Goal: Task Accomplishment & Management: Complete application form

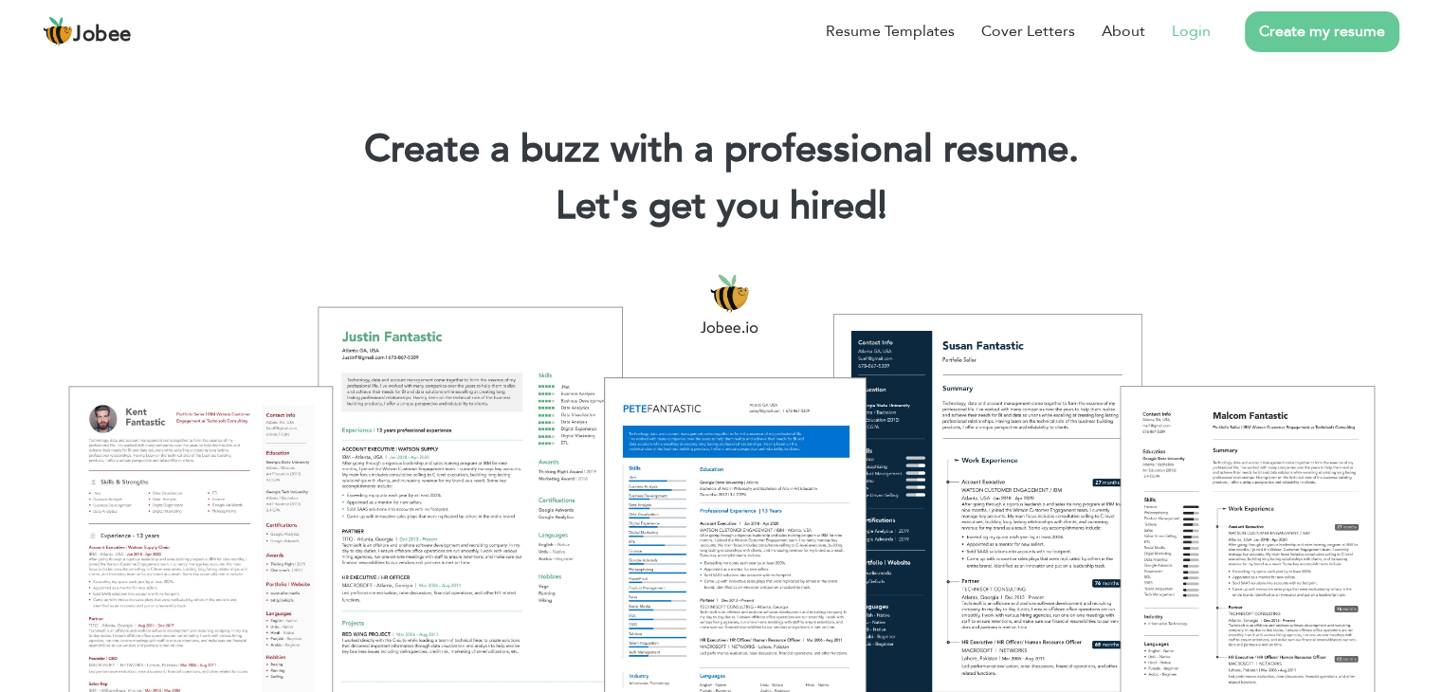
click at [1187, 32] on link "Login" at bounding box center [1191, 31] width 39 height 23
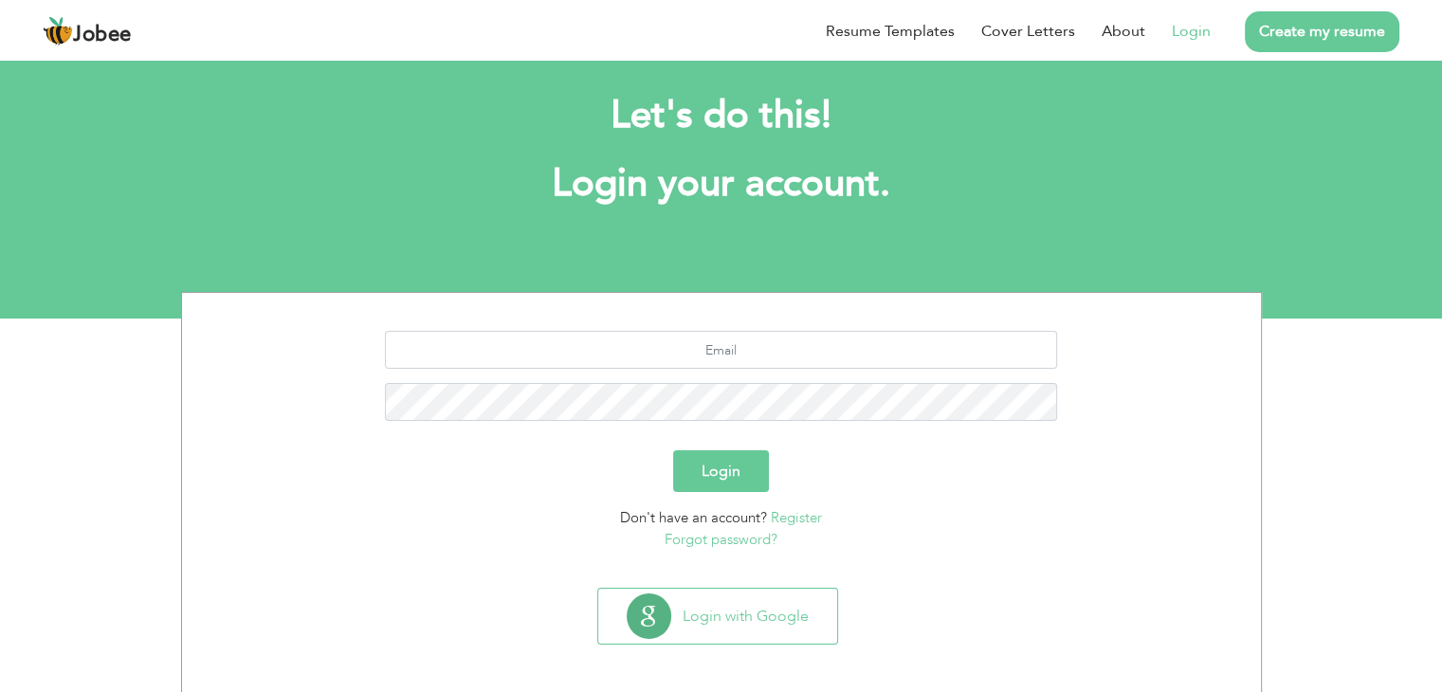
scroll to position [27, 0]
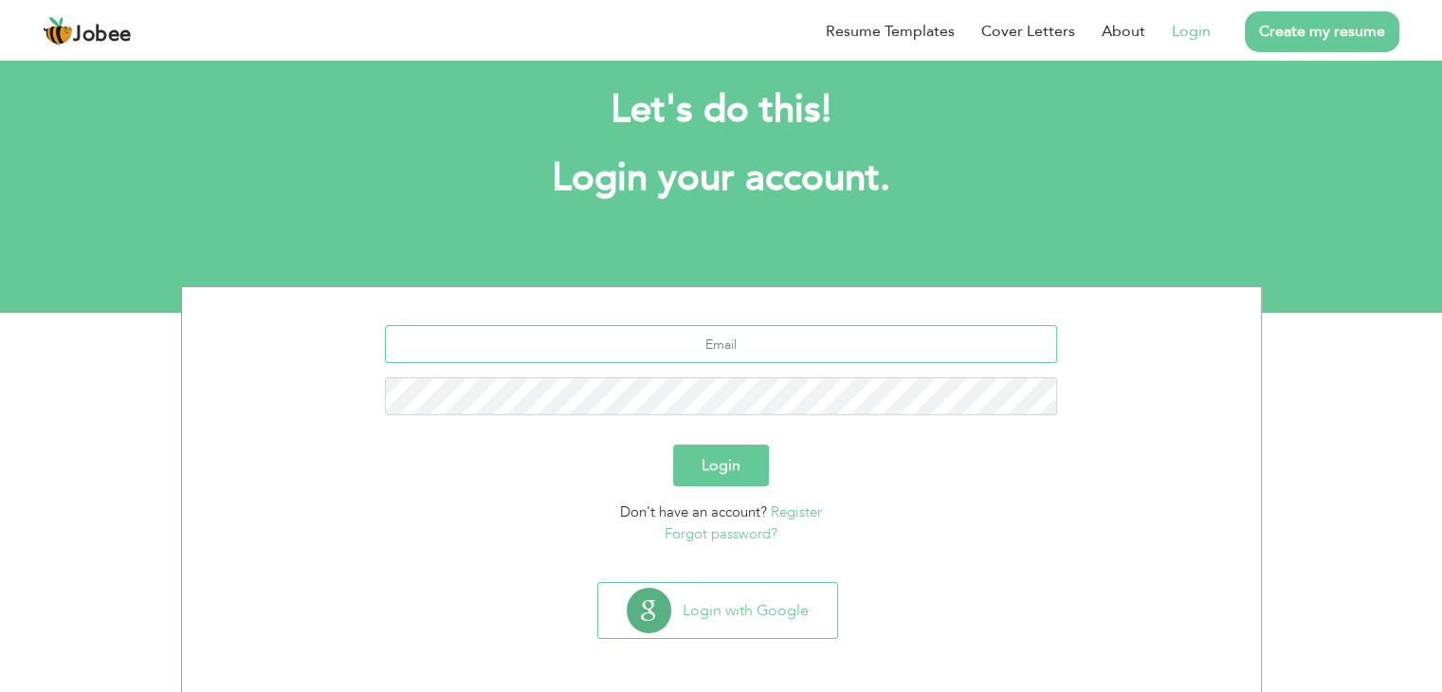
click at [735, 361] on input "text" at bounding box center [721, 344] width 672 height 38
type input "m.tayyab19@gmail.com"
click at [720, 478] on button "Login" at bounding box center [721, 466] width 96 height 42
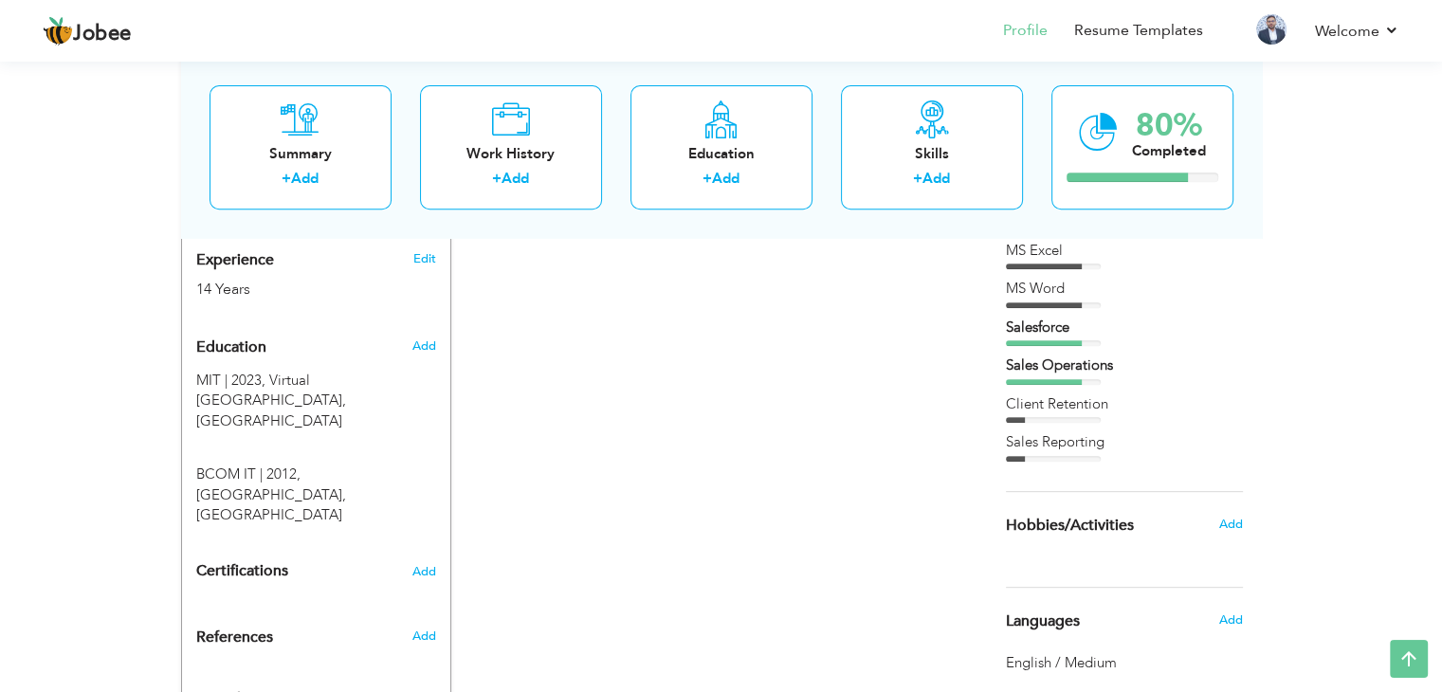
scroll to position [728, 0]
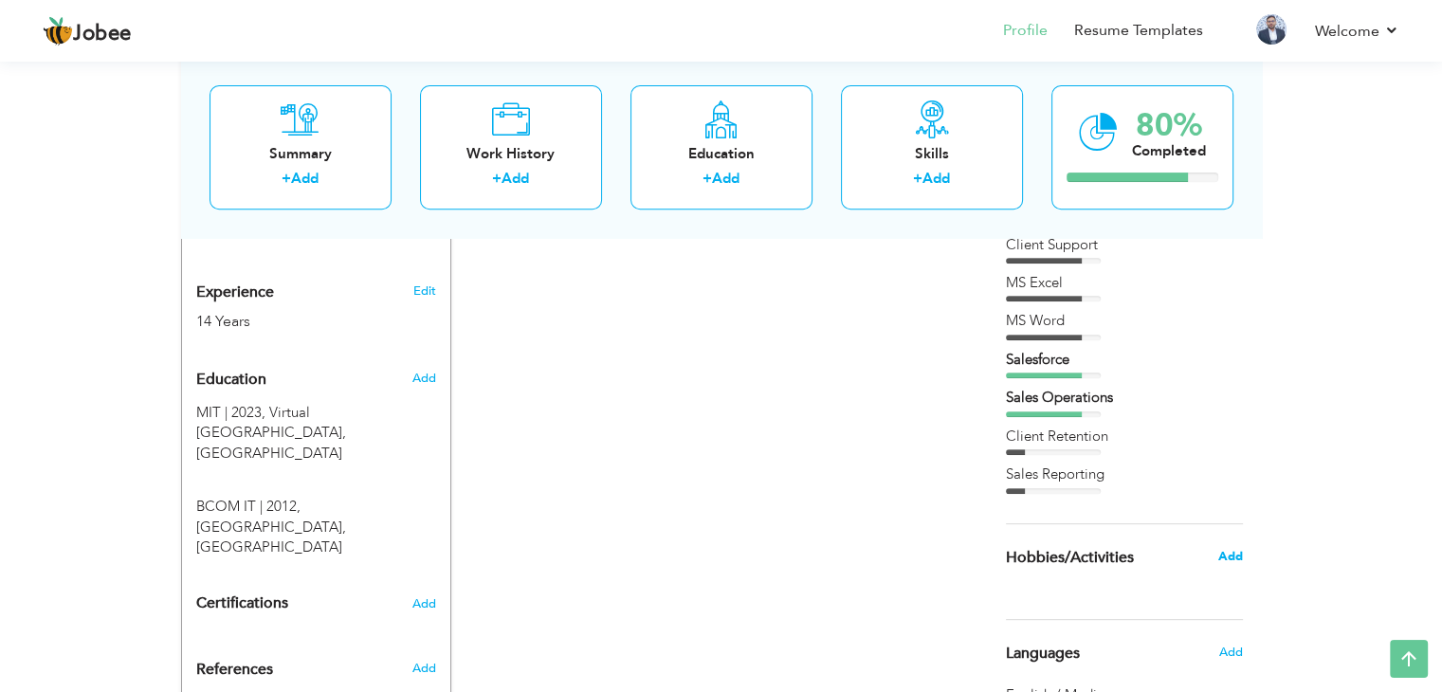
click at [1239, 555] on span "Add" at bounding box center [1230, 556] width 25 height 17
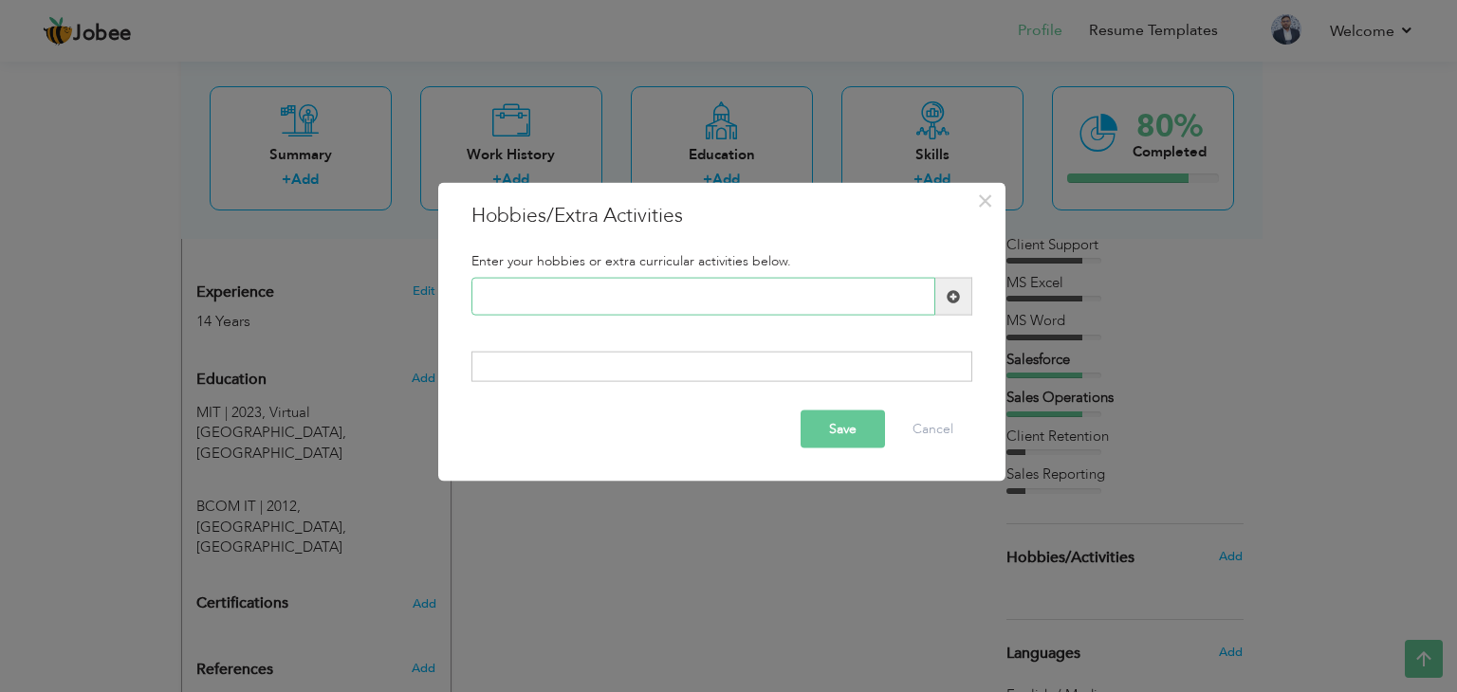
click at [861, 304] on input "text" at bounding box center [703, 297] width 464 height 38
type input "Gaming"
click at [956, 297] on span at bounding box center [952, 295] width 13 height 13
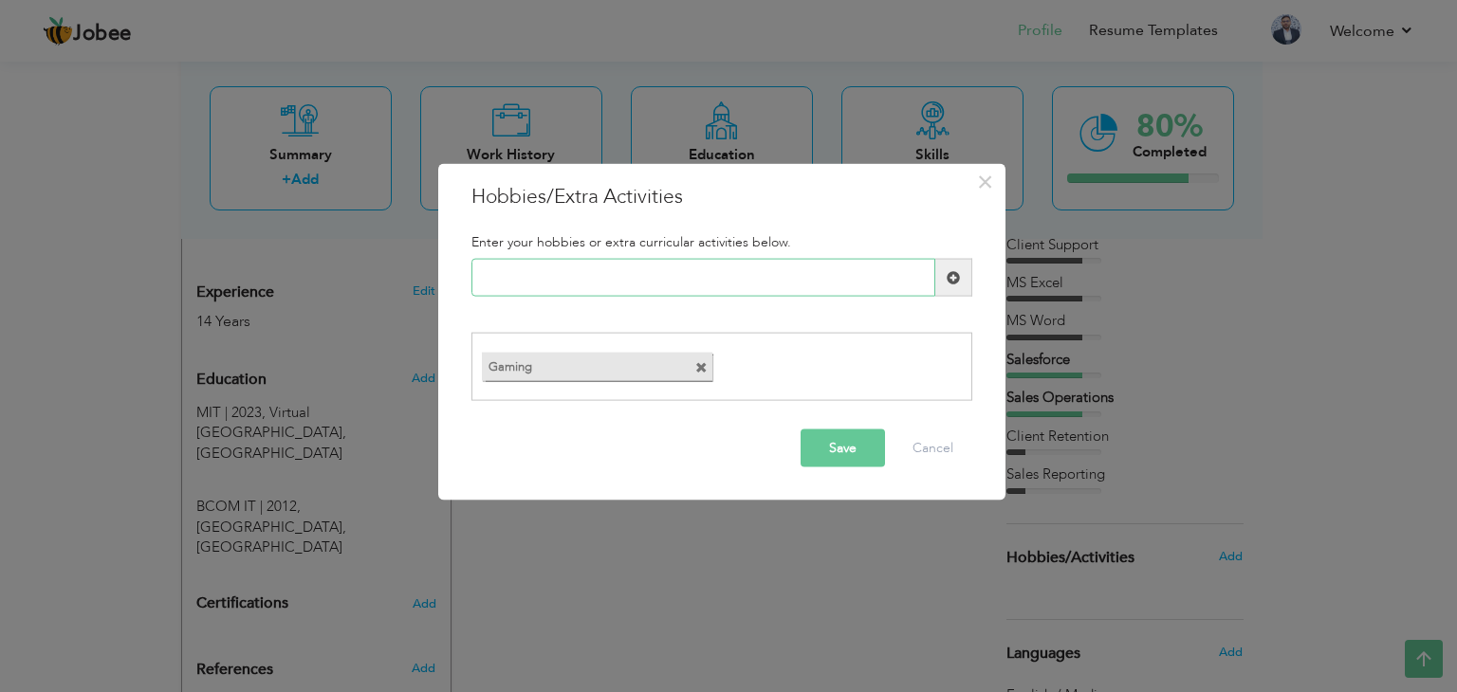
click at [623, 284] on input "text" at bounding box center [703, 278] width 464 height 38
type input "r"
type input "Cricket"
click at [948, 274] on span at bounding box center [952, 276] width 13 height 13
click at [632, 284] on input "text" at bounding box center [703, 278] width 464 height 38
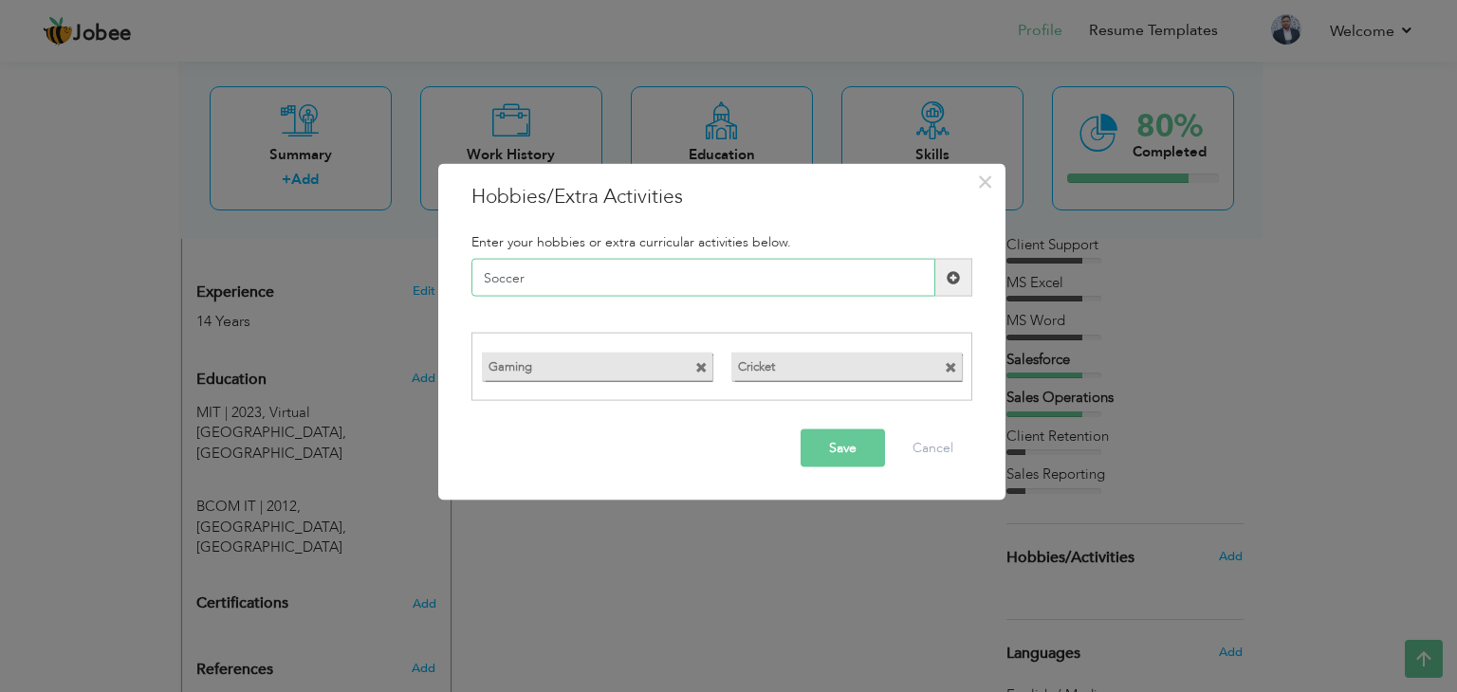
type input "Soccer"
click at [953, 274] on span at bounding box center [952, 276] width 13 height 13
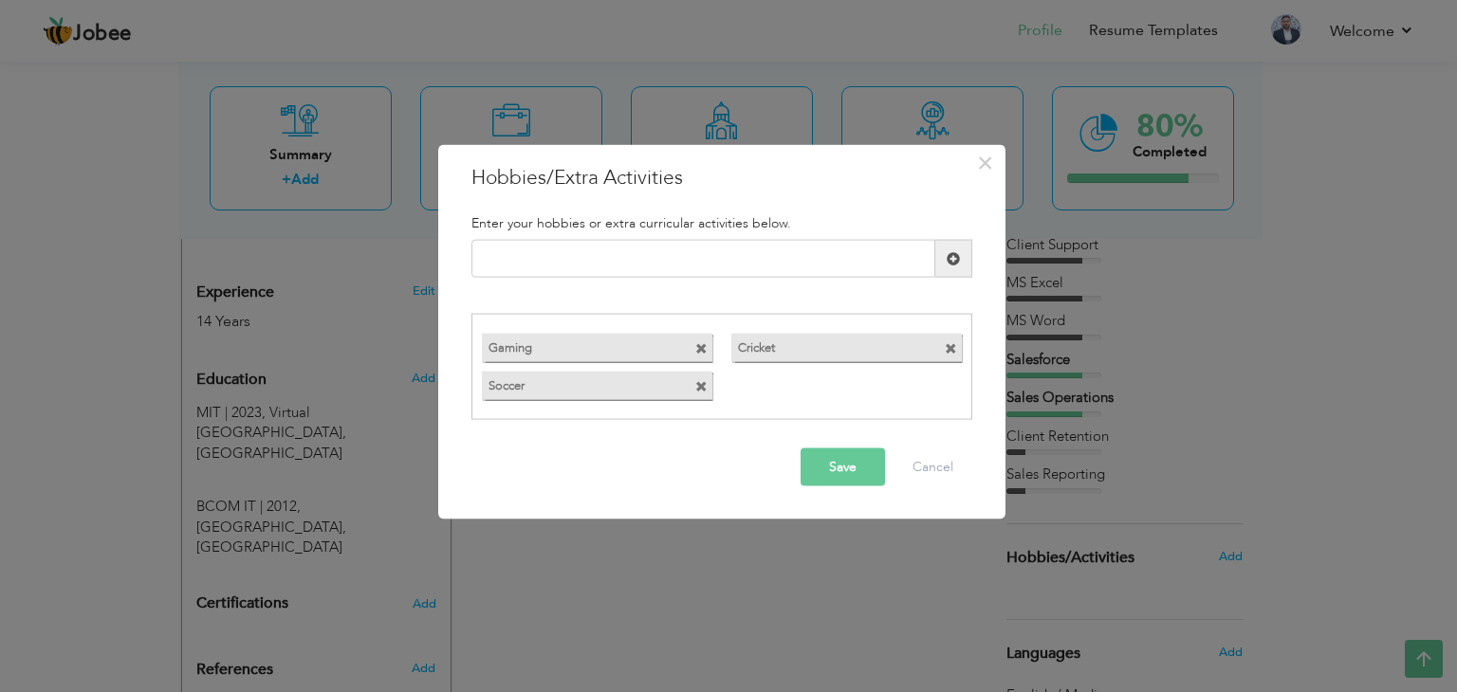
click at [705, 344] on span at bounding box center [701, 348] width 12 height 12
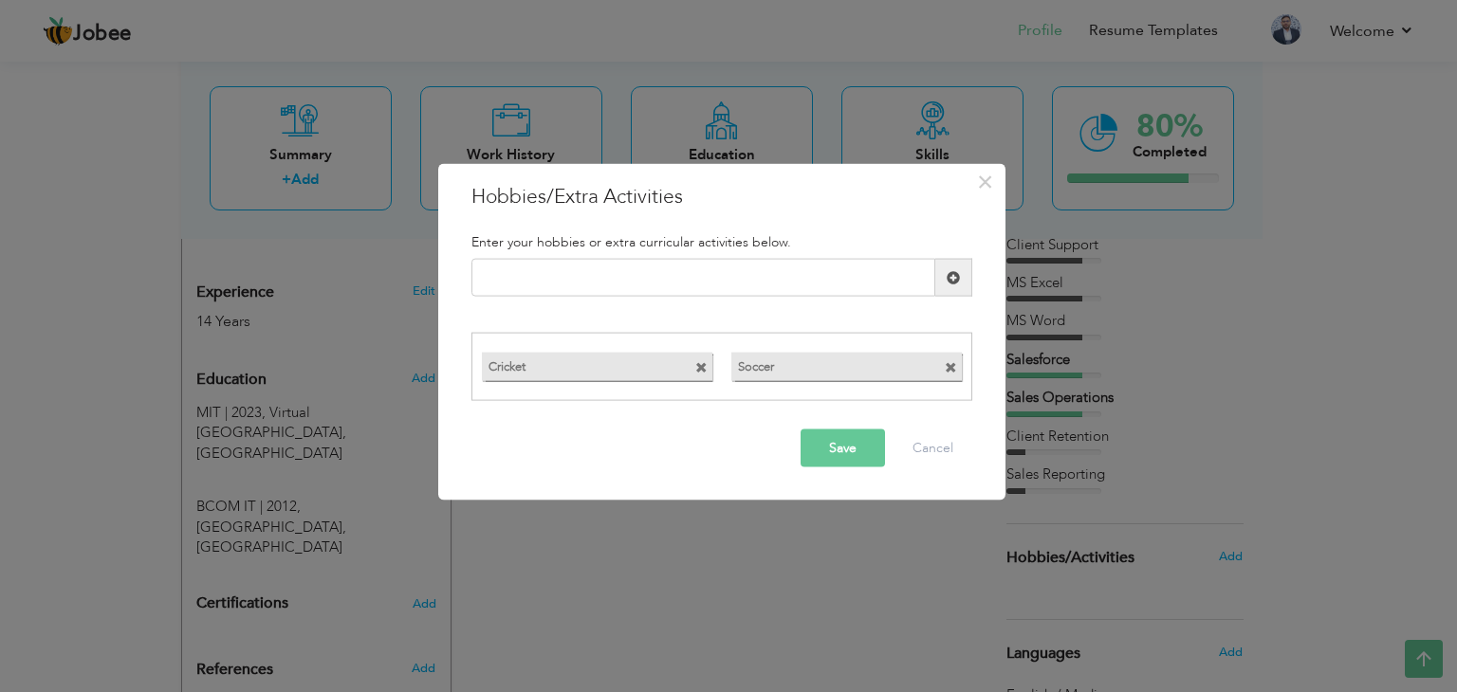
click at [831, 449] on button "Save" at bounding box center [842, 448] width 84 height 38
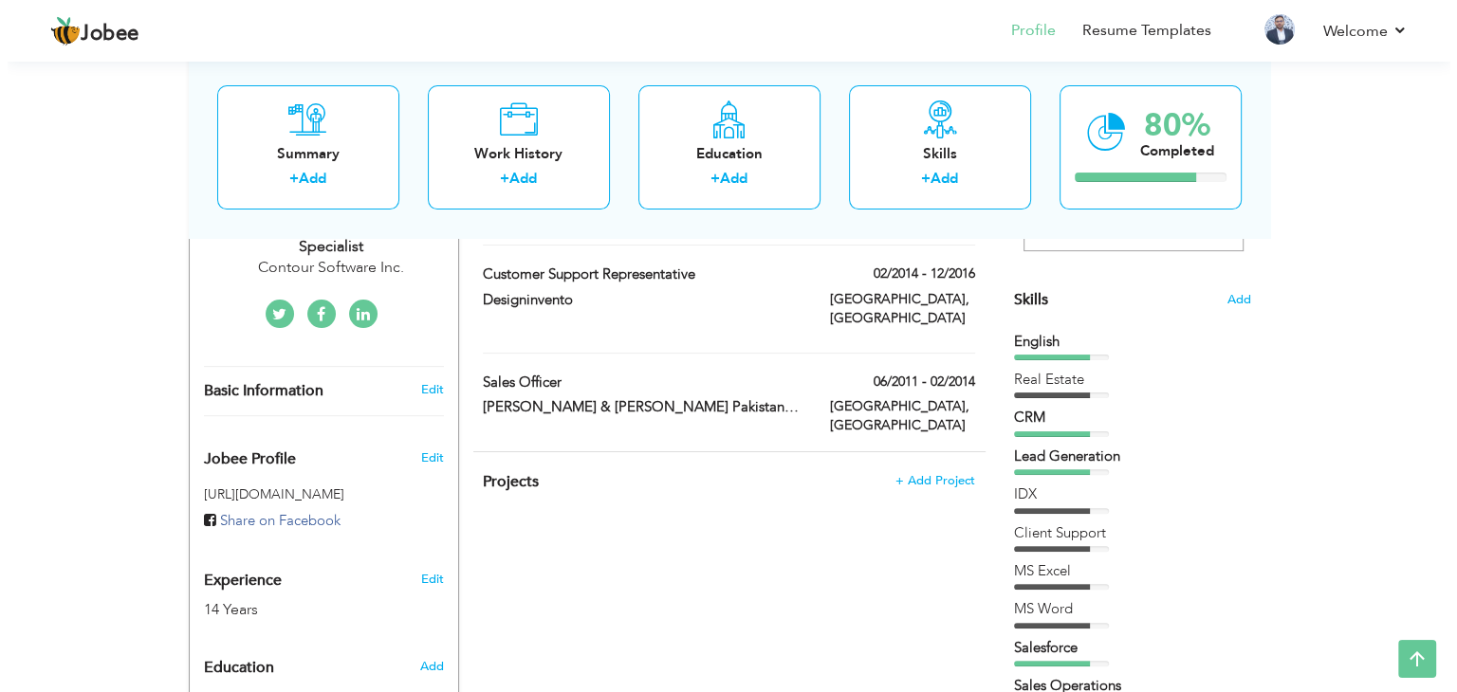
scroll to position [178, 0]
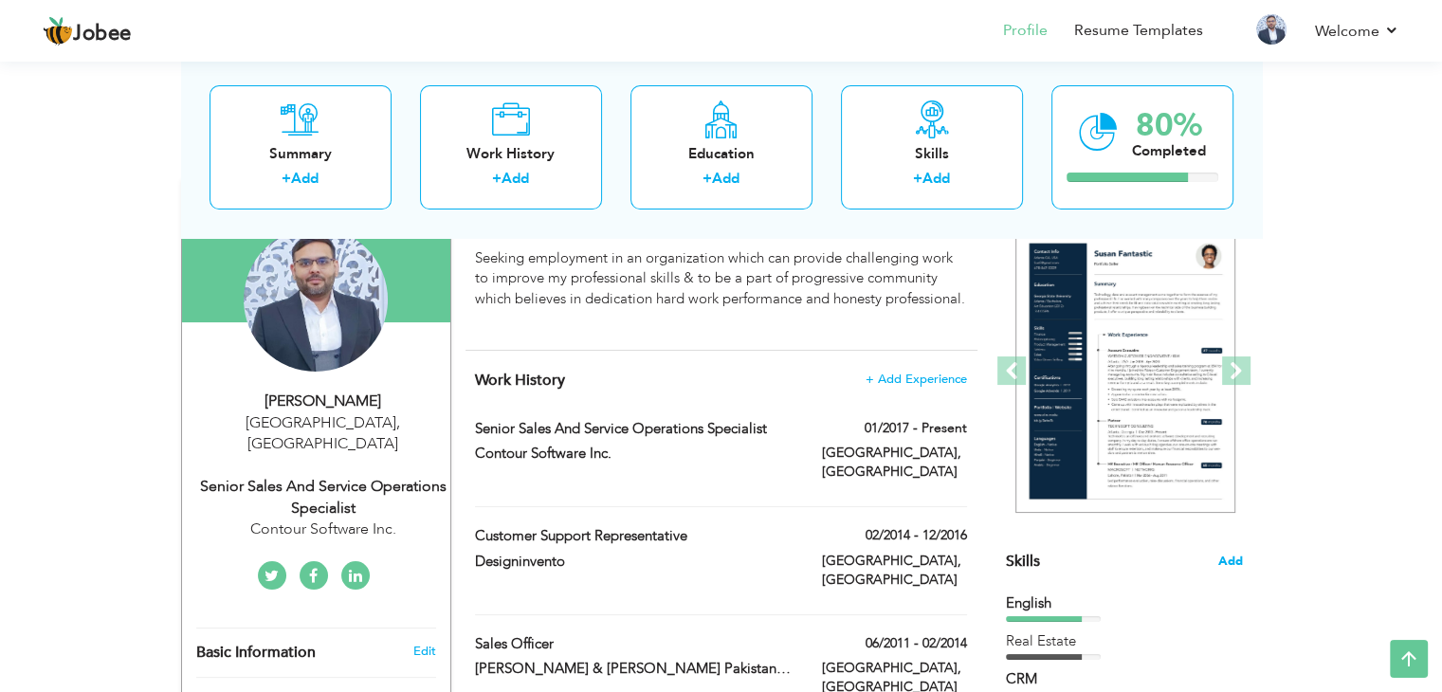
click at [1224, 559] on span "Add" at bounding box center [1231, 562] width 25 height 18
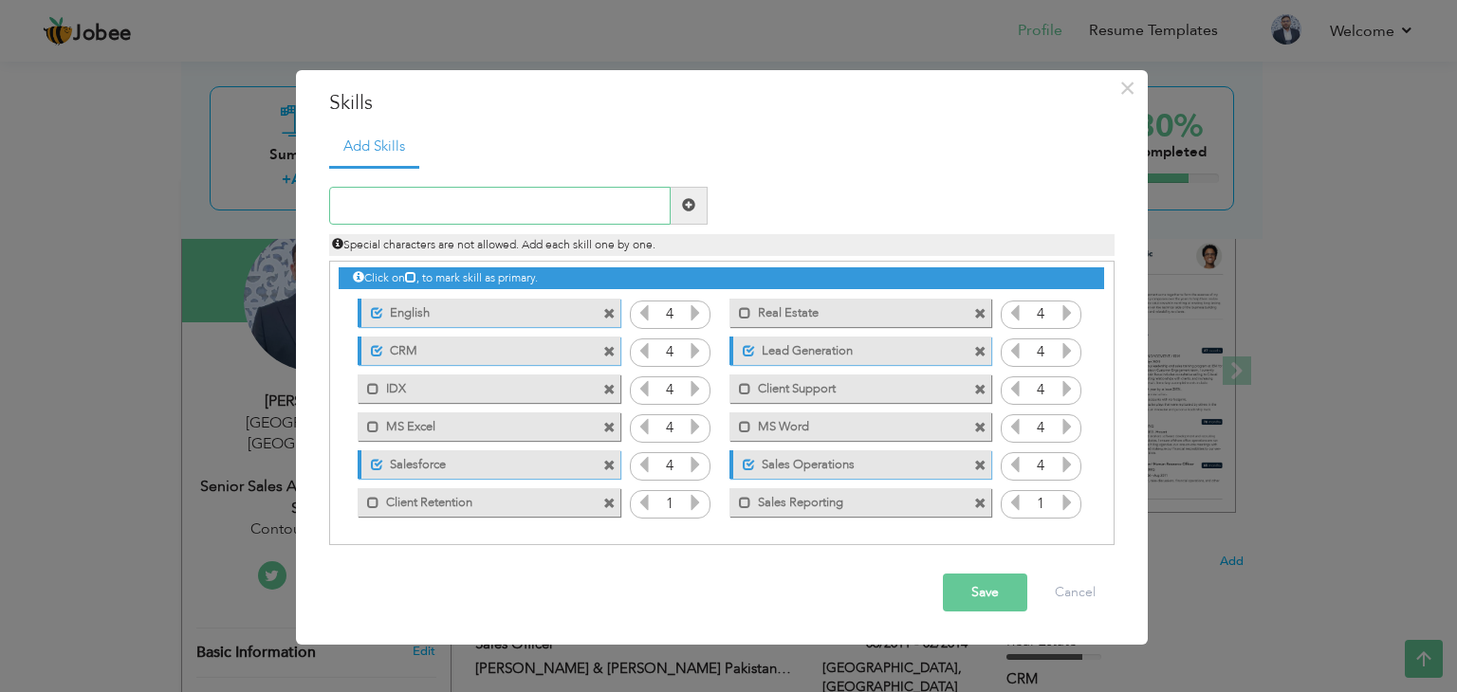
scroll to position [0, 0]
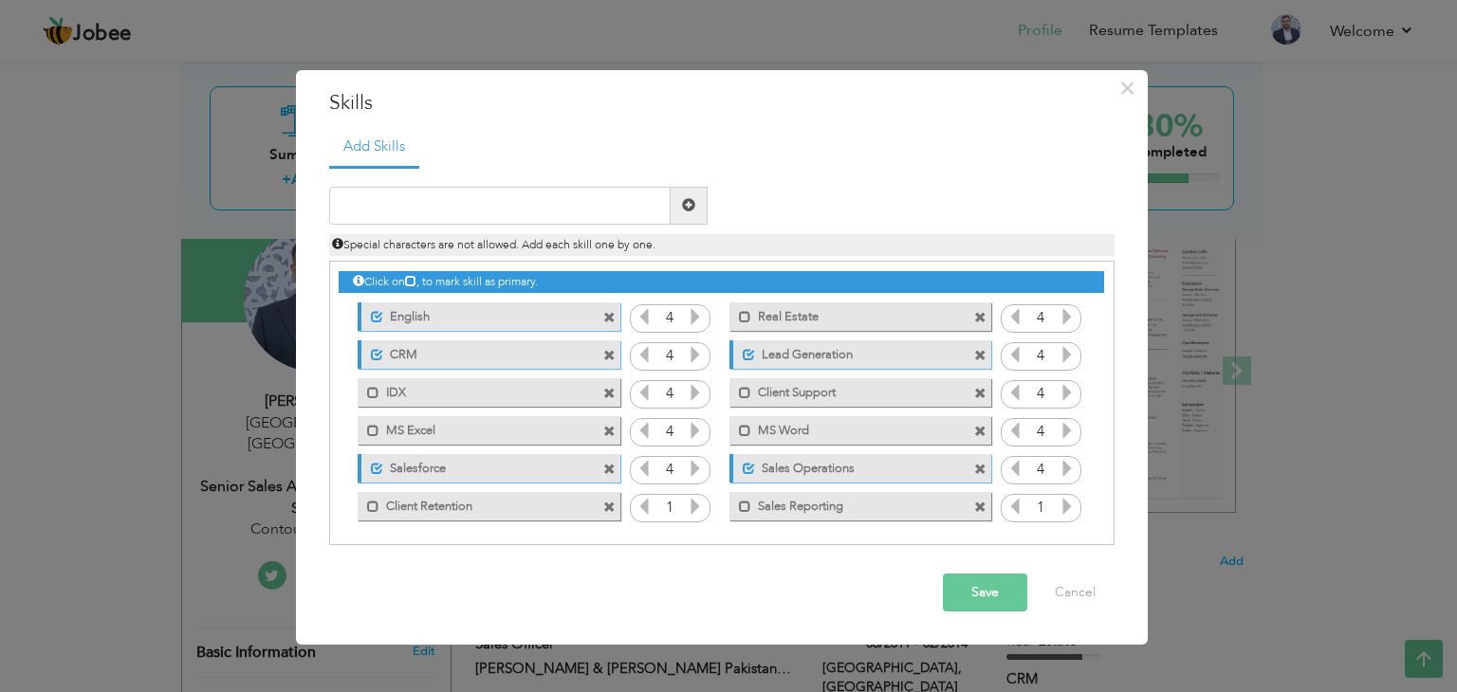
click at [689, 508] on icon at bounding box center [695, 506] width 17 height 17
click at [690, 508] on icon at bounding box center [695, 506] width 17 height 17
click at [1067, 508] on icon at bounding box center [1066, 506] width 17 height 17
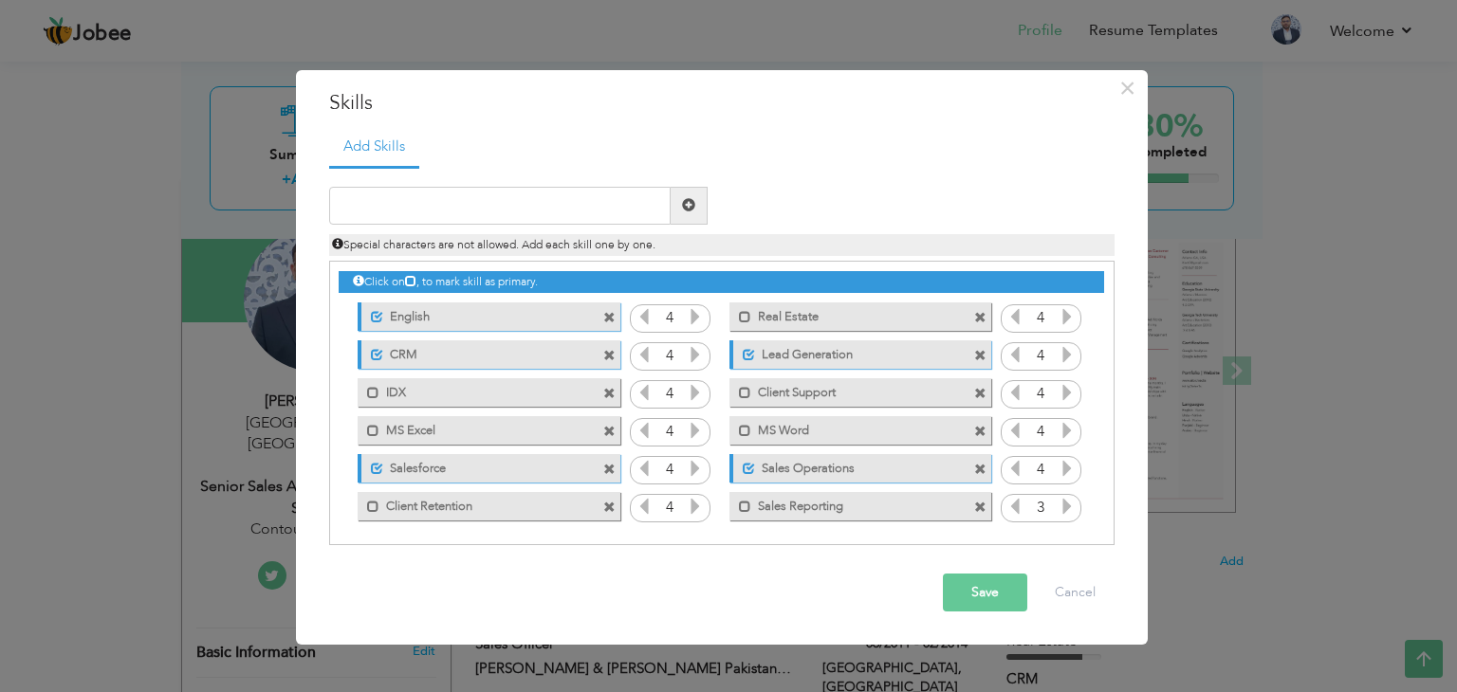
click at [1067, 508] on icon at bounding box center [1066, 506] width 17 height 17
click at [994, 595] on button "Save" at bounding box center [985, 593] width 84 height 38
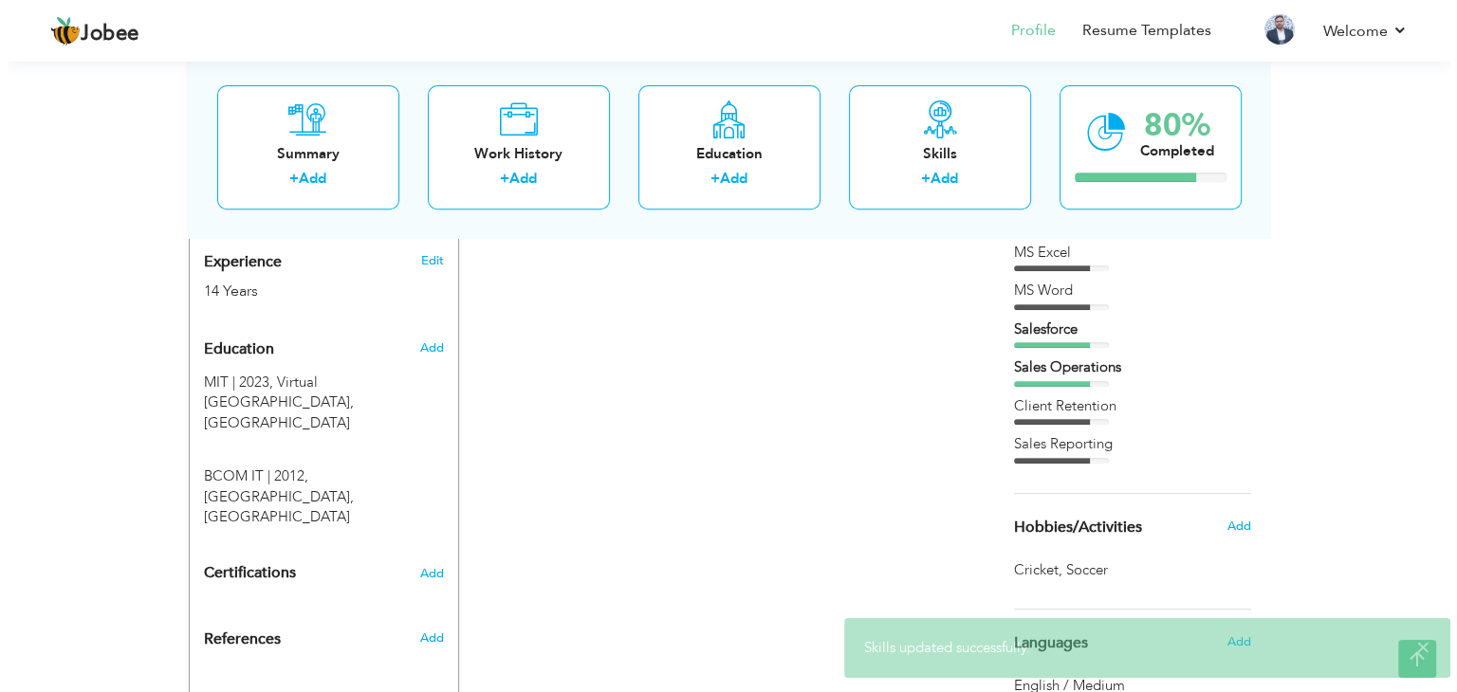
scroll to position [379, 0]
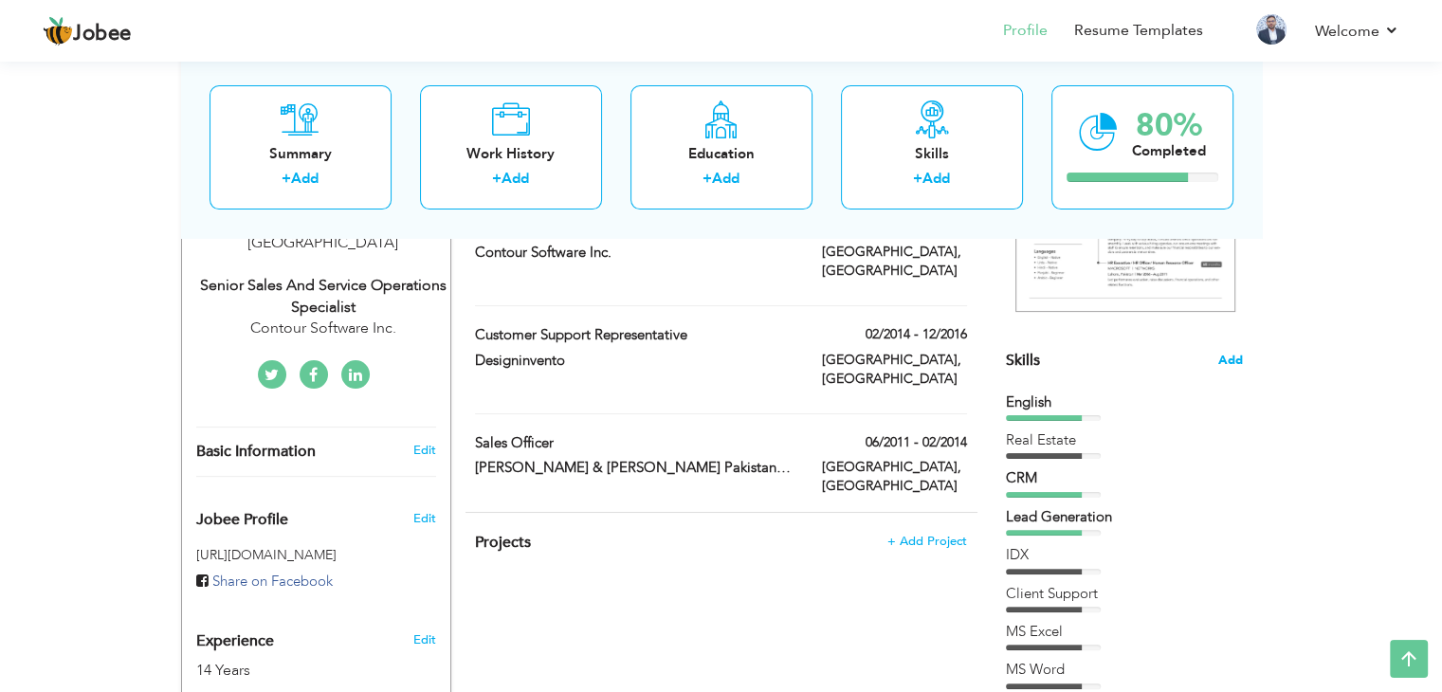
click at [1230, 352] on span "Add" at bounding box center [1231, 361] width 25 height 18
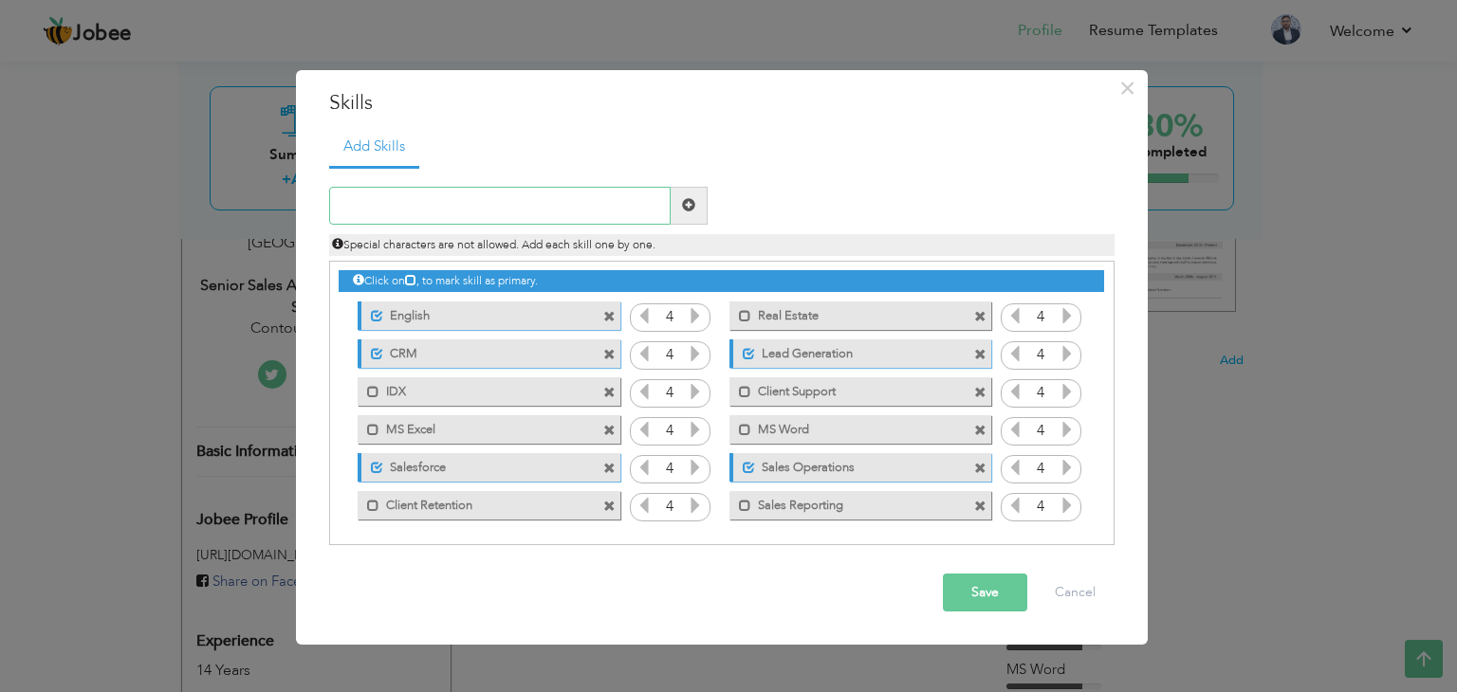
scroll to position [0, 0]
click at [611, 356] on span at bounding box center [609, 356] width 12 height 12
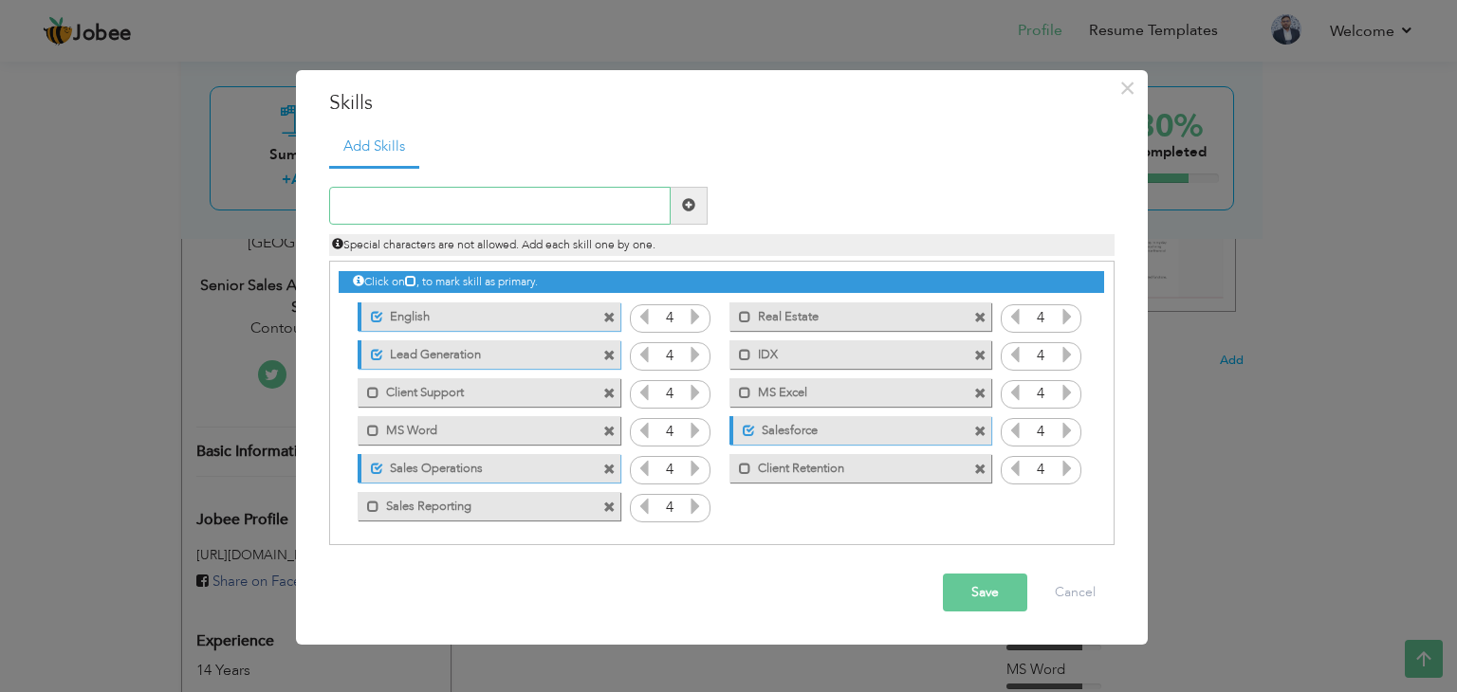
click at [514, 199] on input "text" at bounding box center [499, 206] width 341 height 38
paste input "SaaS solutions"
type input "SaaS solutions"
drag, startPoint x: 683, startPoint y: 210, endPoint x: 836, endPoint y: 261, distance: 161.9
click at [683, 210] on span at bounding box center [688, 204] width 13 height 13
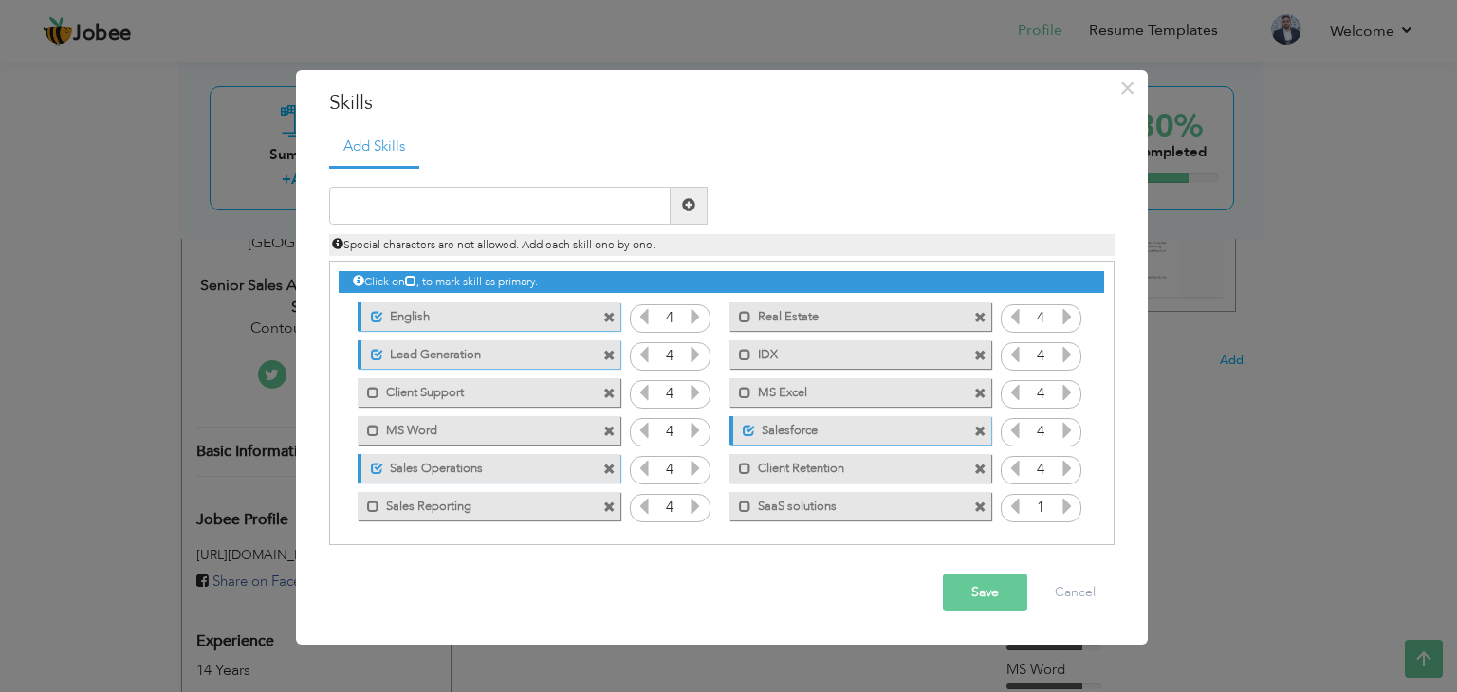
click at [974, 505] on span at bounding box center [980, 508] width 12 height 12
click at [413, 202] on input "text" at bounding box center [499, 206] width 341 height 38
paste input "SaaS solutions"
click at [377, 208] on input "SaaS solutions" at bounding box center [499, 206] width 341 height 38
type input "SaaS Solutions"
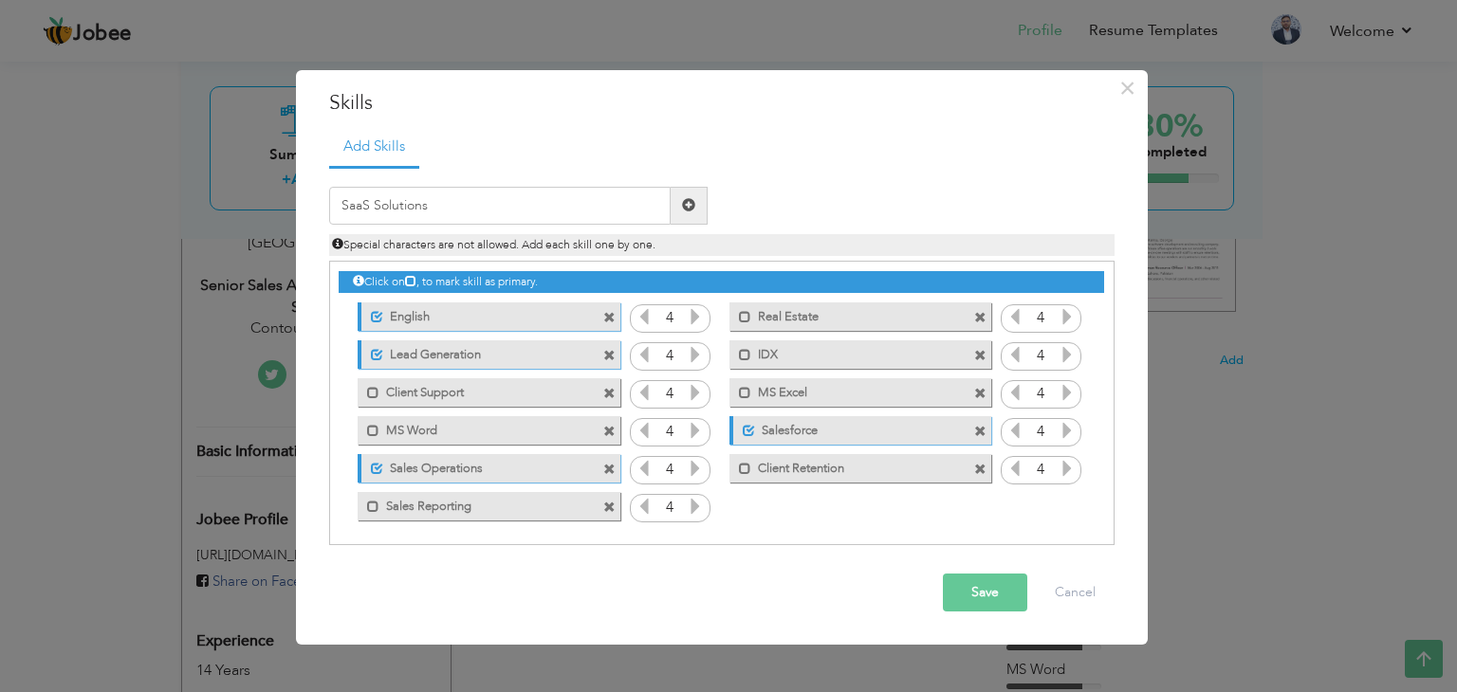
click at [693, 210] on span at bounding box center [688, 204] width 13 height 13
click at [984, 599] on button "Save" at bounding box center [985, 593] width 84 height 38
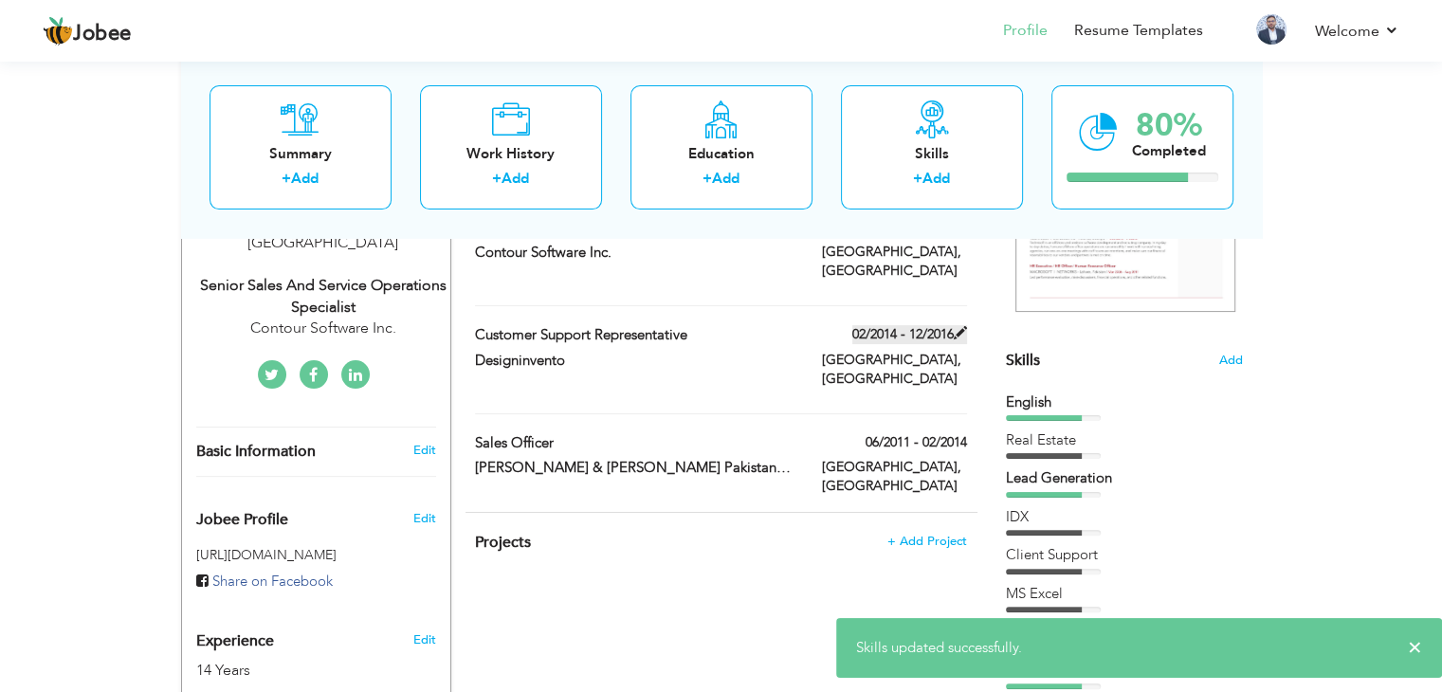
click at [963, 328] on span at bounding box center [960, 332] width 13 height 13
type input "Customer Support Representative"
type input "Designinvento"
type input "02/2014"
type input "12/2016"
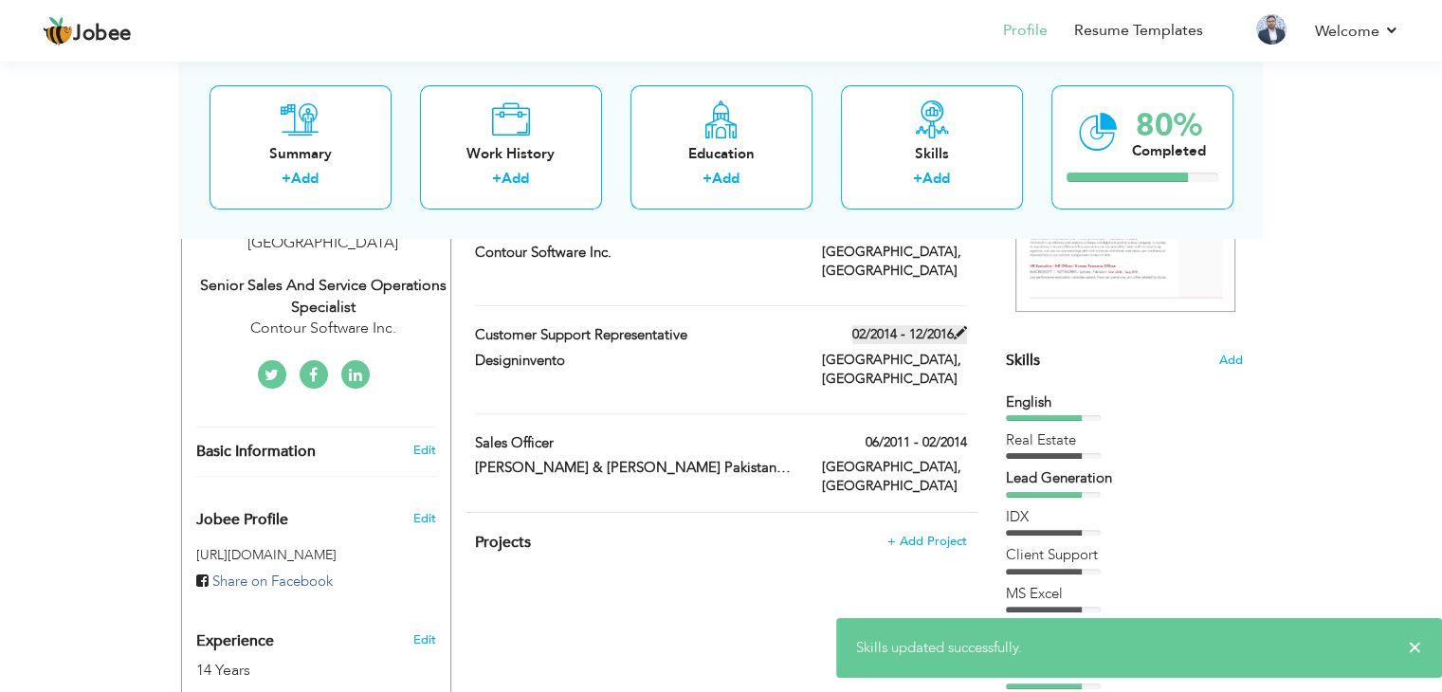
type input "[GEOGRAPHIC_DATA]"
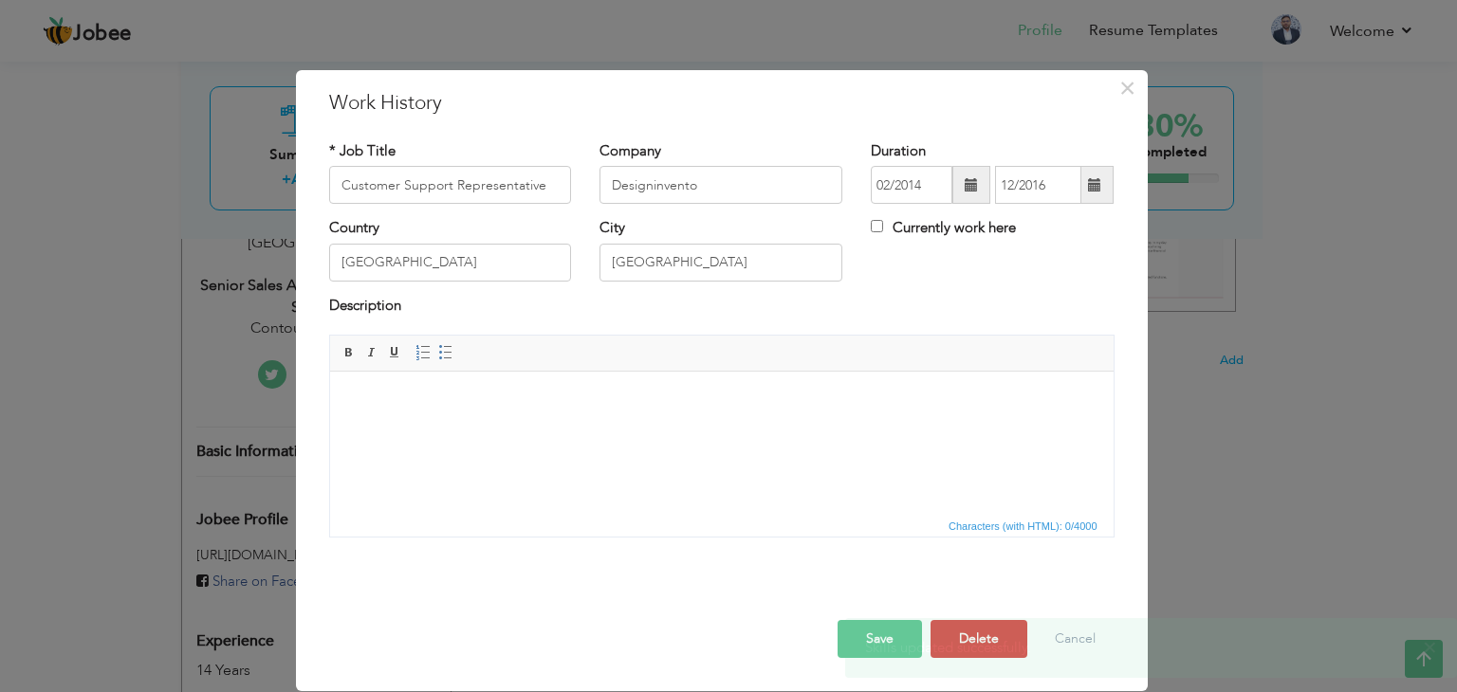
click at [599, 393] on body at bounding box center [720, 401] width 745 height 20
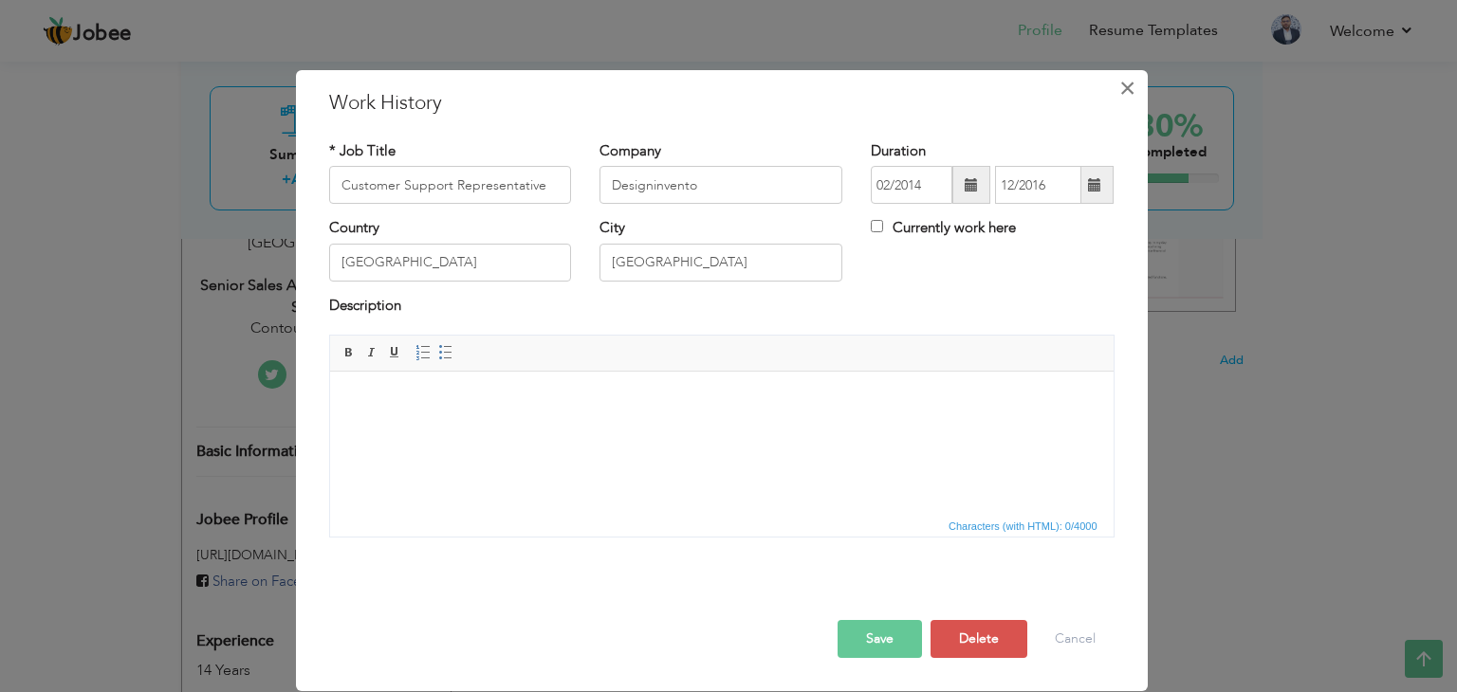
click at [1126, 94] on span "×" at bounding box center [1127, 88] width 16 height 34
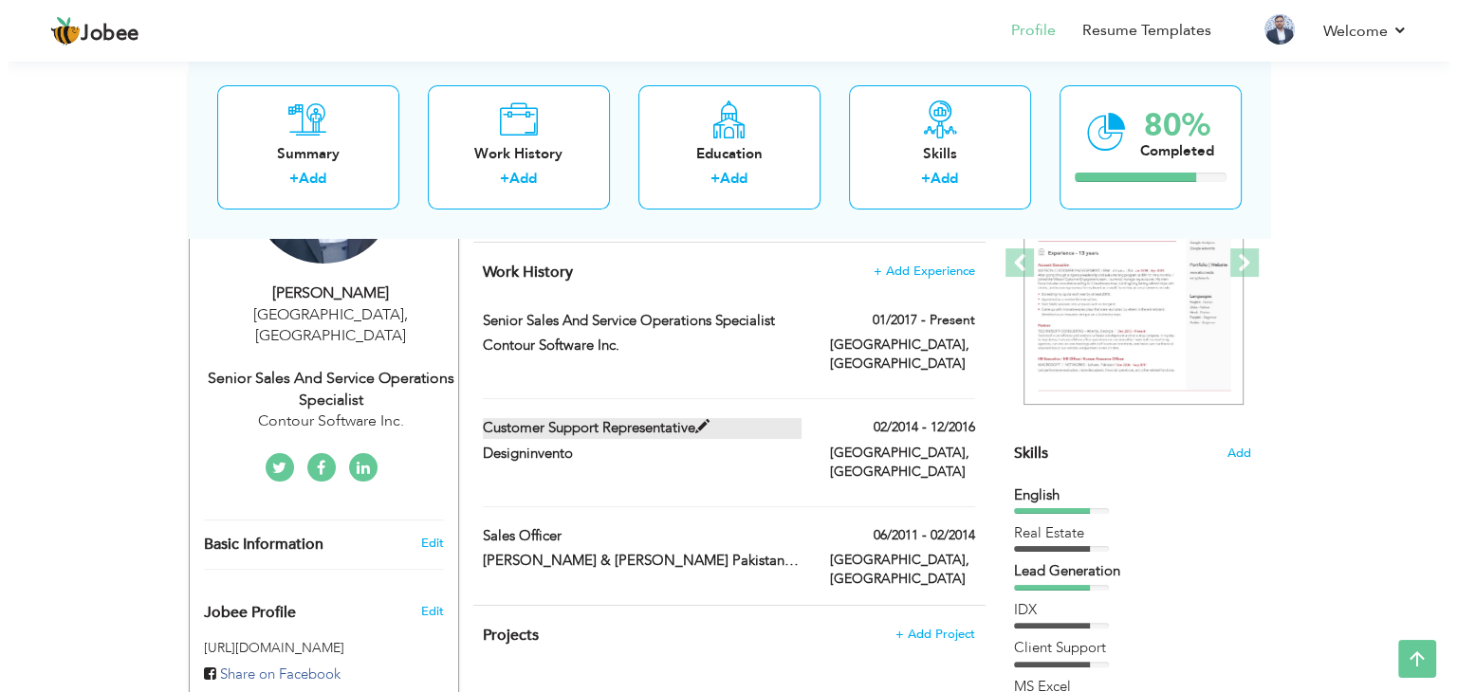
scroll to position [284, 0]
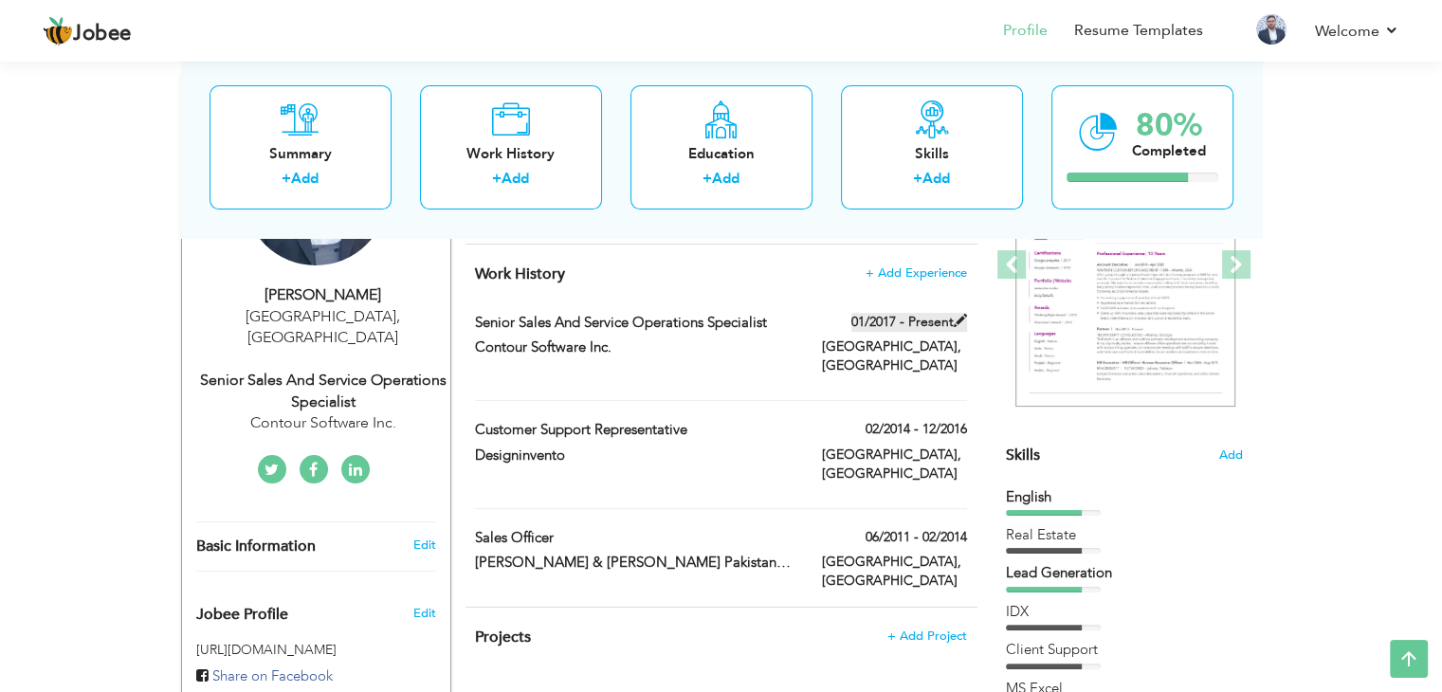
click at [958, 327] on span at bounding box center [960, 320] width 13 height 13
type input "Senior Sales and Service Operations Specialist"
type input "Contour Software Inc."
type input "01/2017"
checkbox input "true"
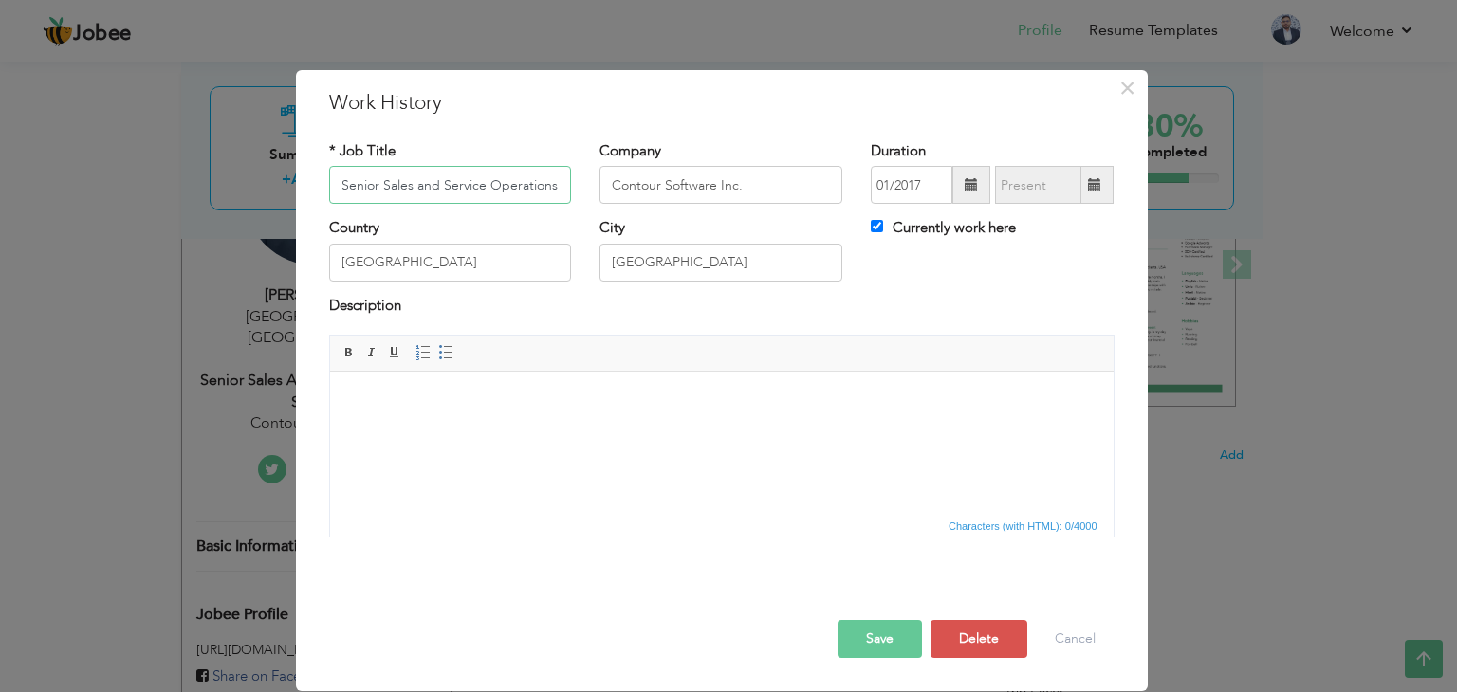
scroll to position [0, 53]
click at [583, 430] on html at bounding box center [720, 401] width 783 height 58
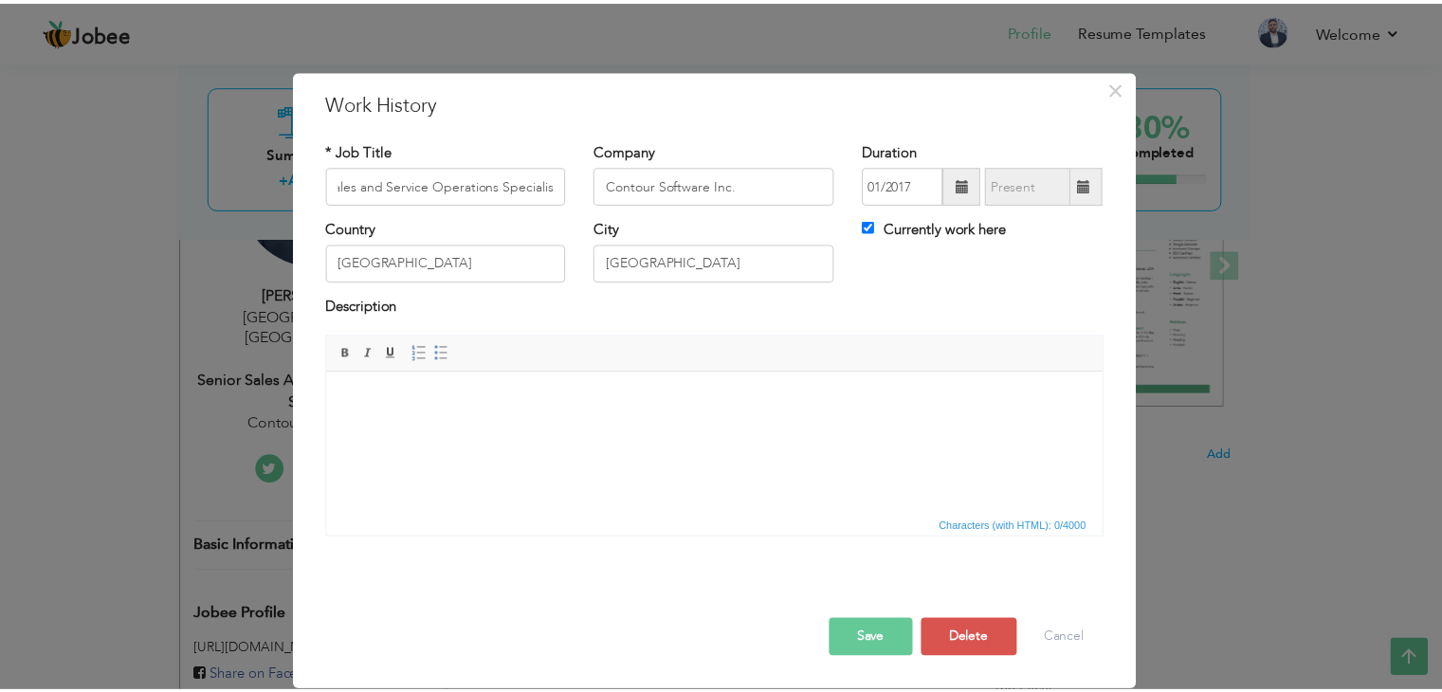
scroll to position [0, 0]
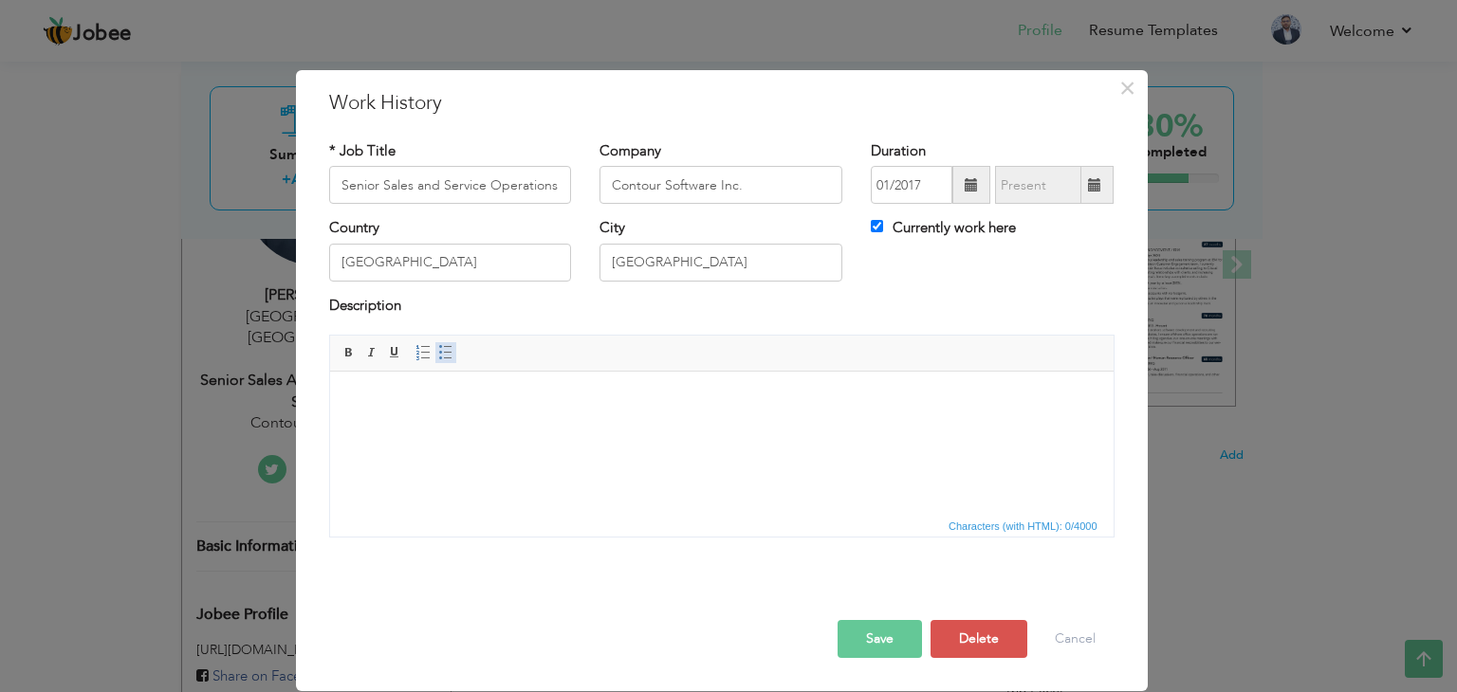
drag, startPoint x: 447, startPoint y: 348, endPoint x: 451, endPoint y: 360, distance: 13.2
click at [447, 348] on span at bounding box center [445, 352] width 15 height 15
click at [673, 403] on li at bounding box center [721, 401] width 670 height 20
click at [1124, 95] on span "×" at bounding box center [1127, 88] width 16 height 34
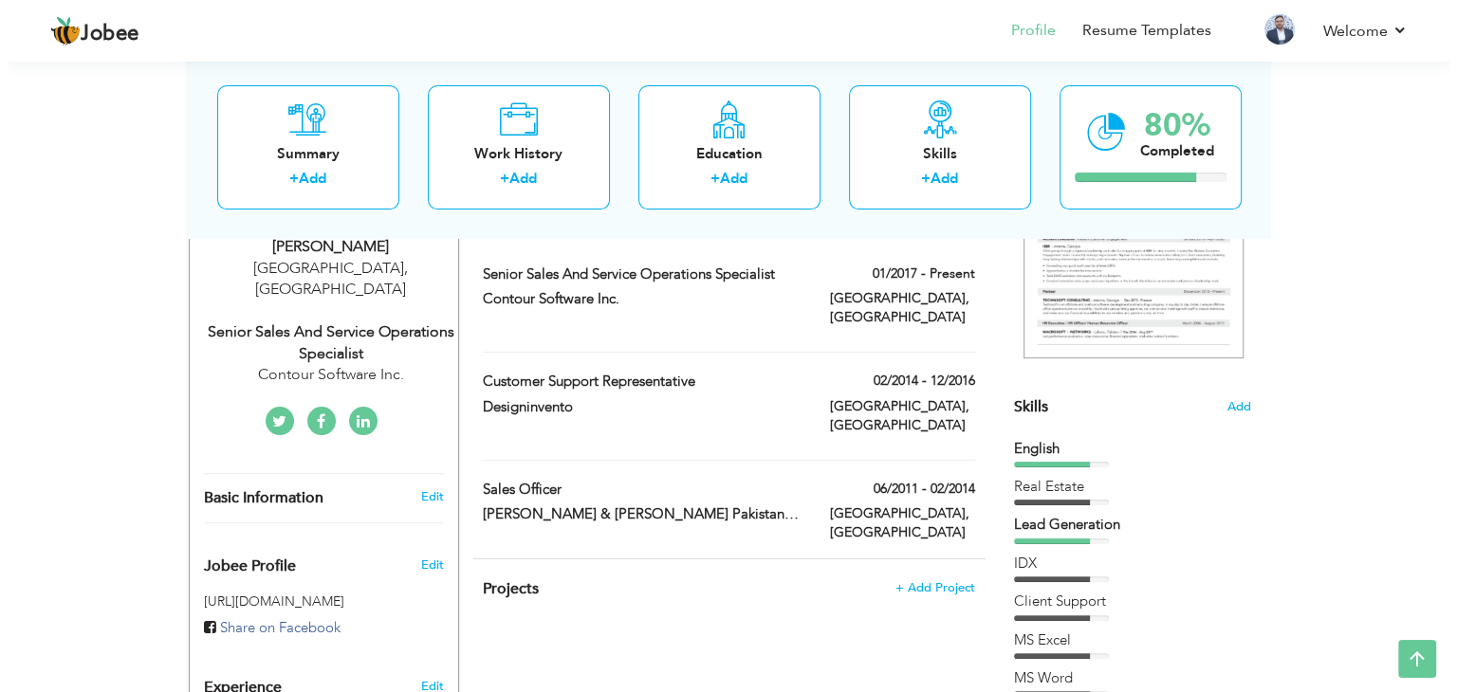
scroll to position [379, 0]
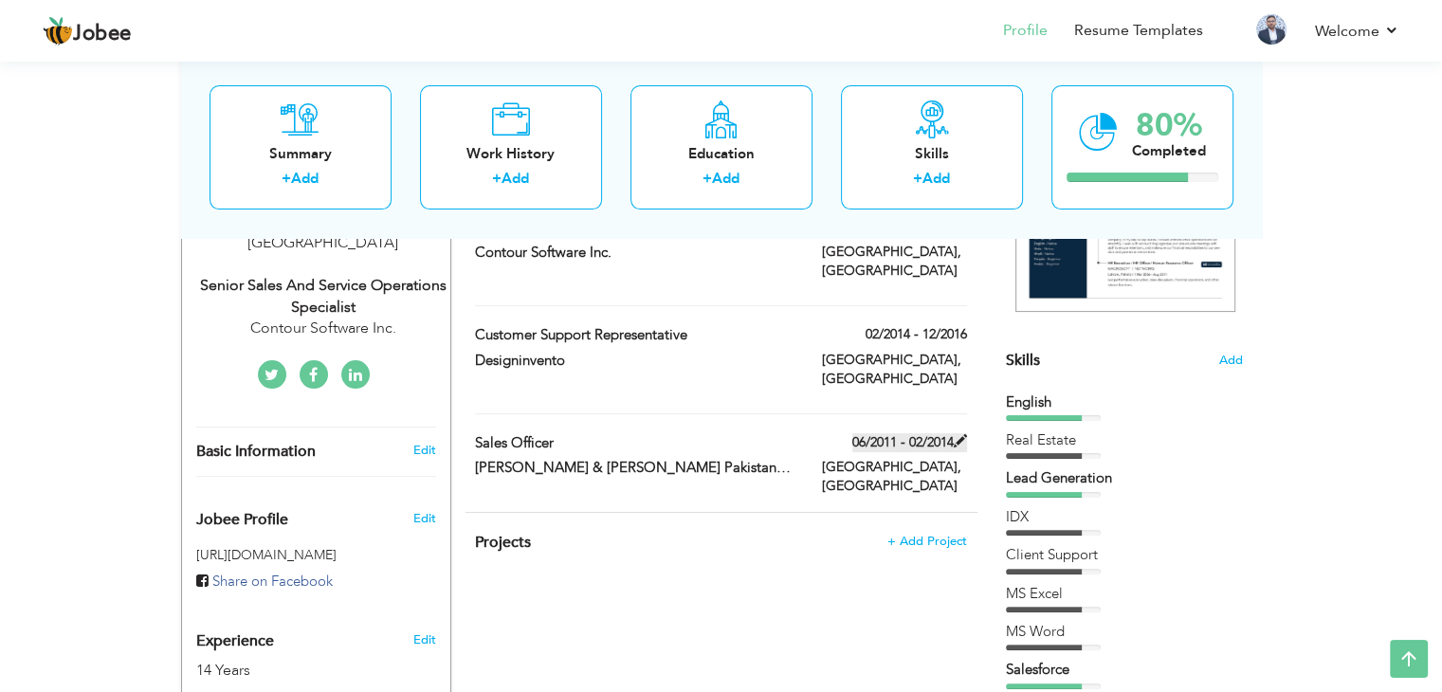
click at [960, 434] on span at bounding box center [960, 440] width 13 height 13
type input "Sales Officer"
type input "[PERSON_NAME] & [PERSON_NAME] Pakistan (Pvt) Limited"
type input "06/2011"
type input "02/2014"
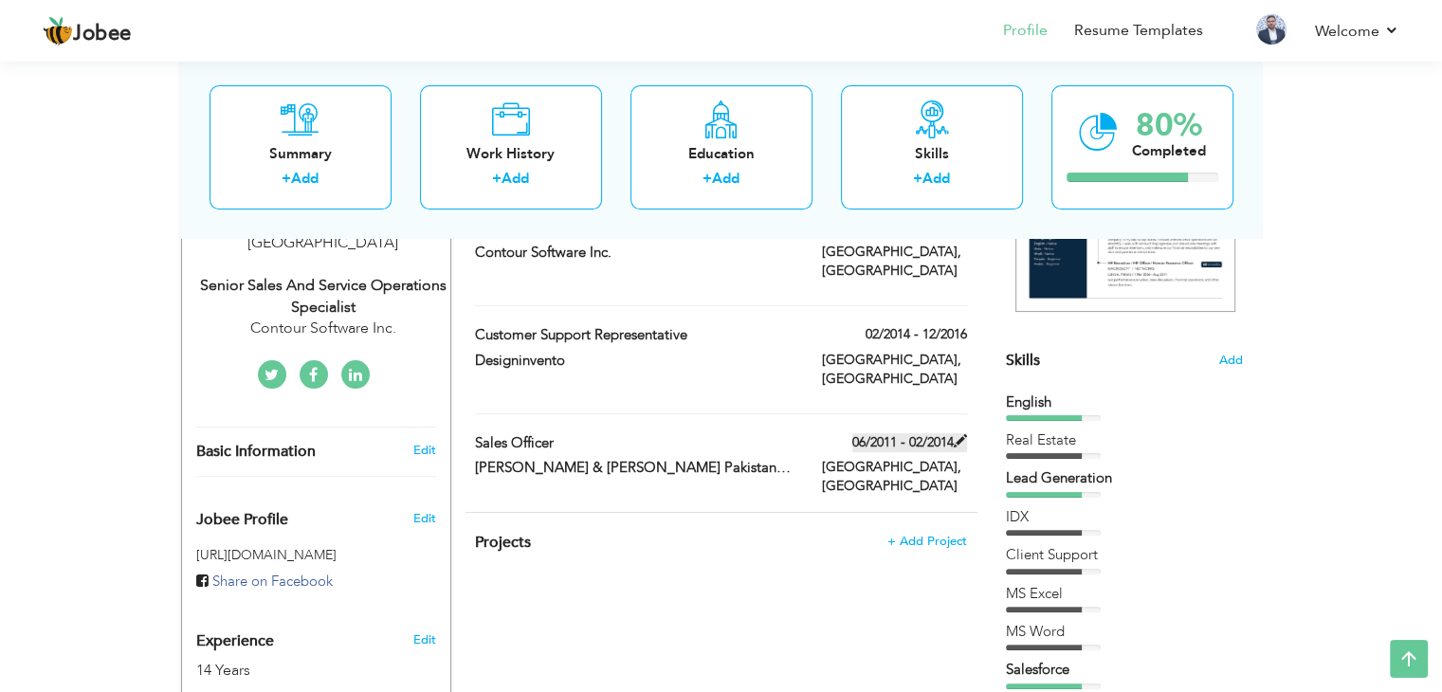
checkbox input "false"
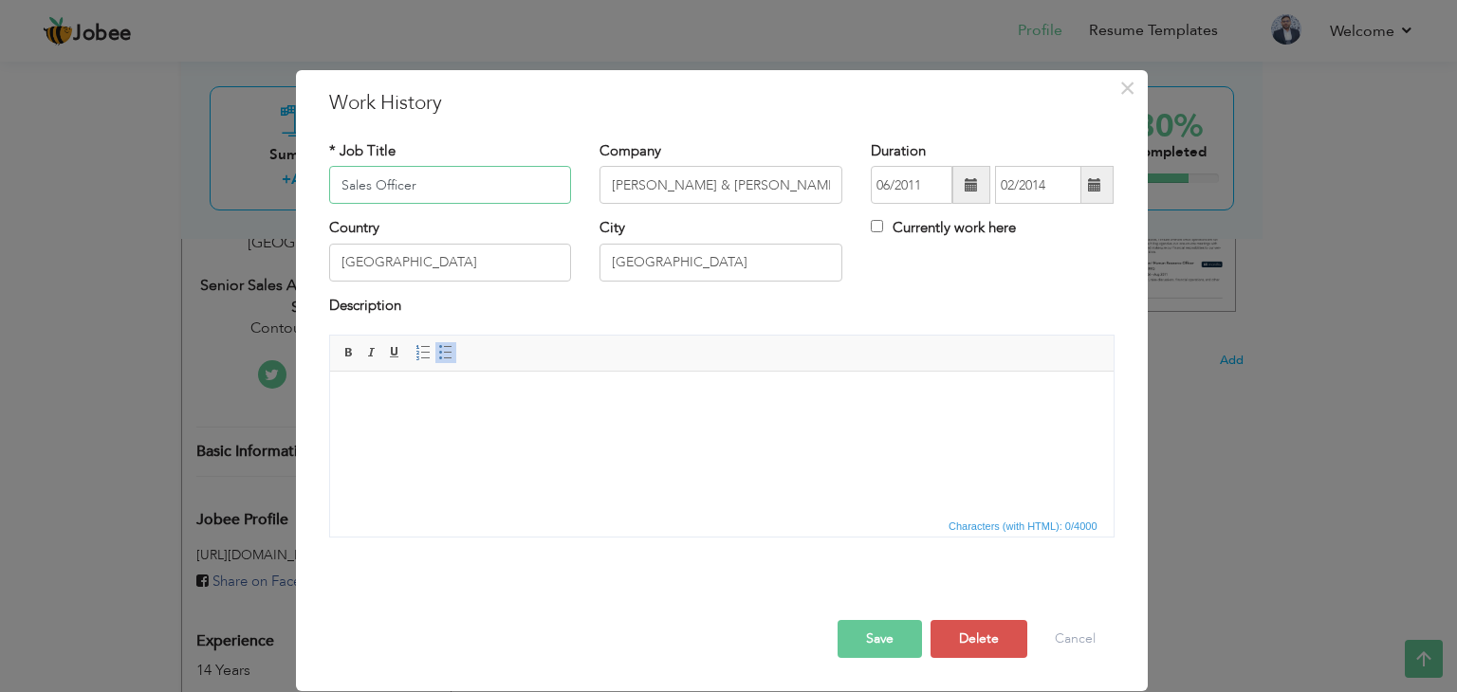
click at [438, 355] on span at bounding box center [445, 352] width 15 height 15
click at [467, 423] on html at bounding box center [720, 401] width 783 height 58
click at [541, 406] on li "Ensure" at bounding box center [721, 401] width 670 height 20
drag, startPoint x: 453, startPoint y: 393, endPoint x: 257, endPoint y: 376, distance: 197.0
click at [329, 376] on html "Ensure" at bounding box center [720, 401] width 783 height 58
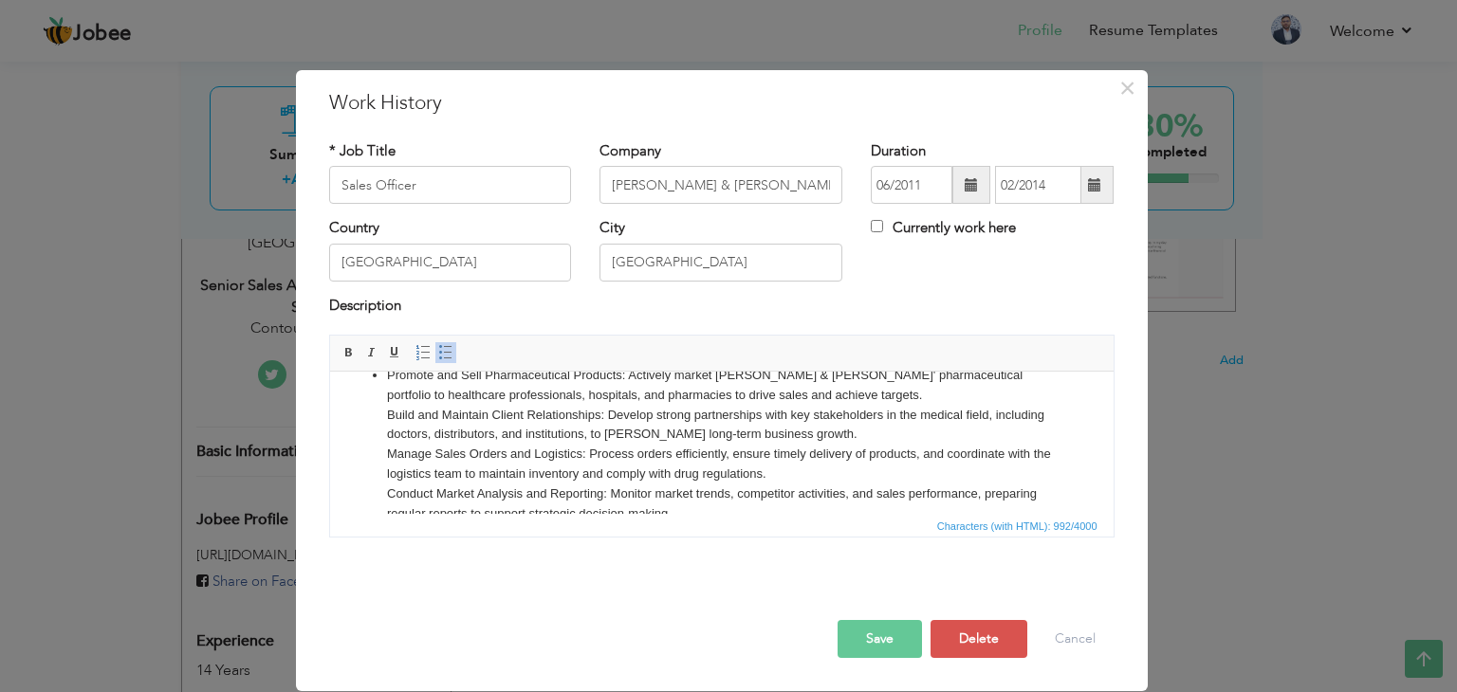
scroll to position [0, 0]
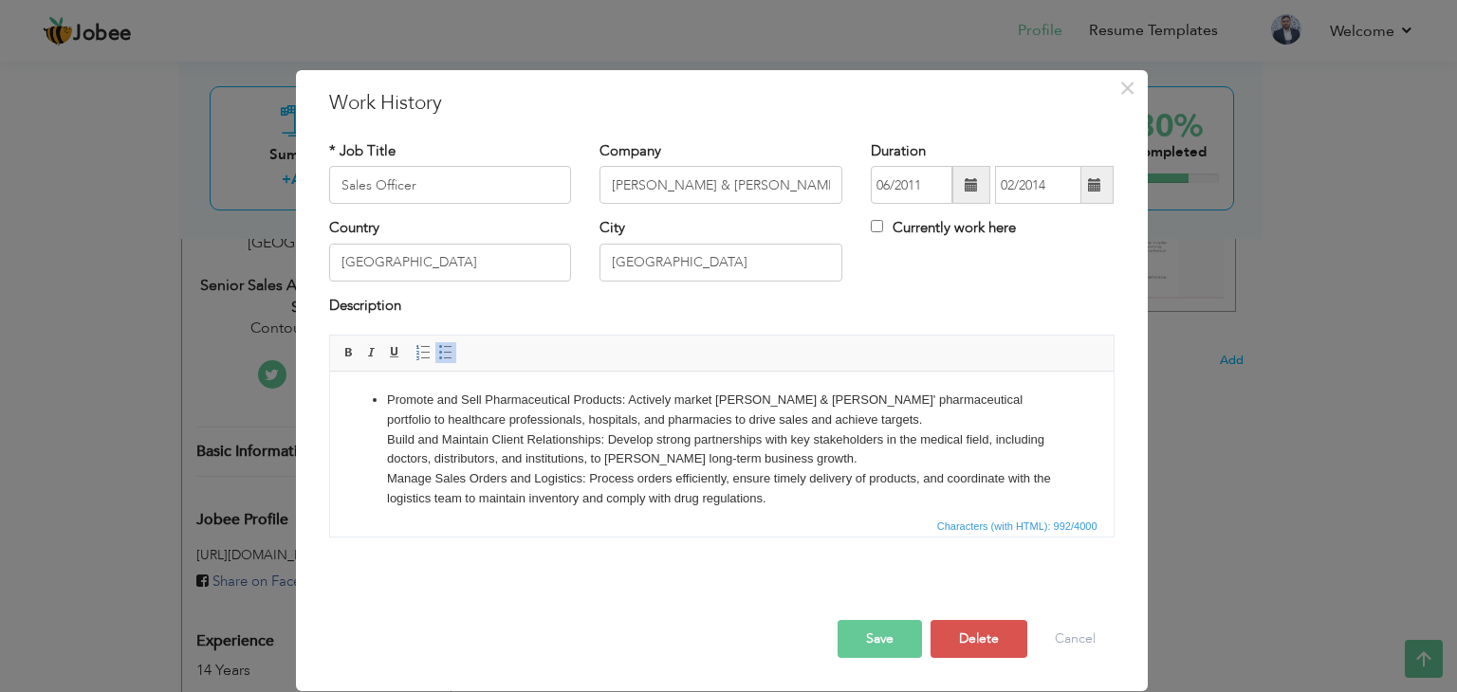
click at [386, 400] on li "Promote and Sell Pharmaceutical Products: Actively market Muller & Phipps' phar…" at bounding box center [721, 489] width 670 height 197
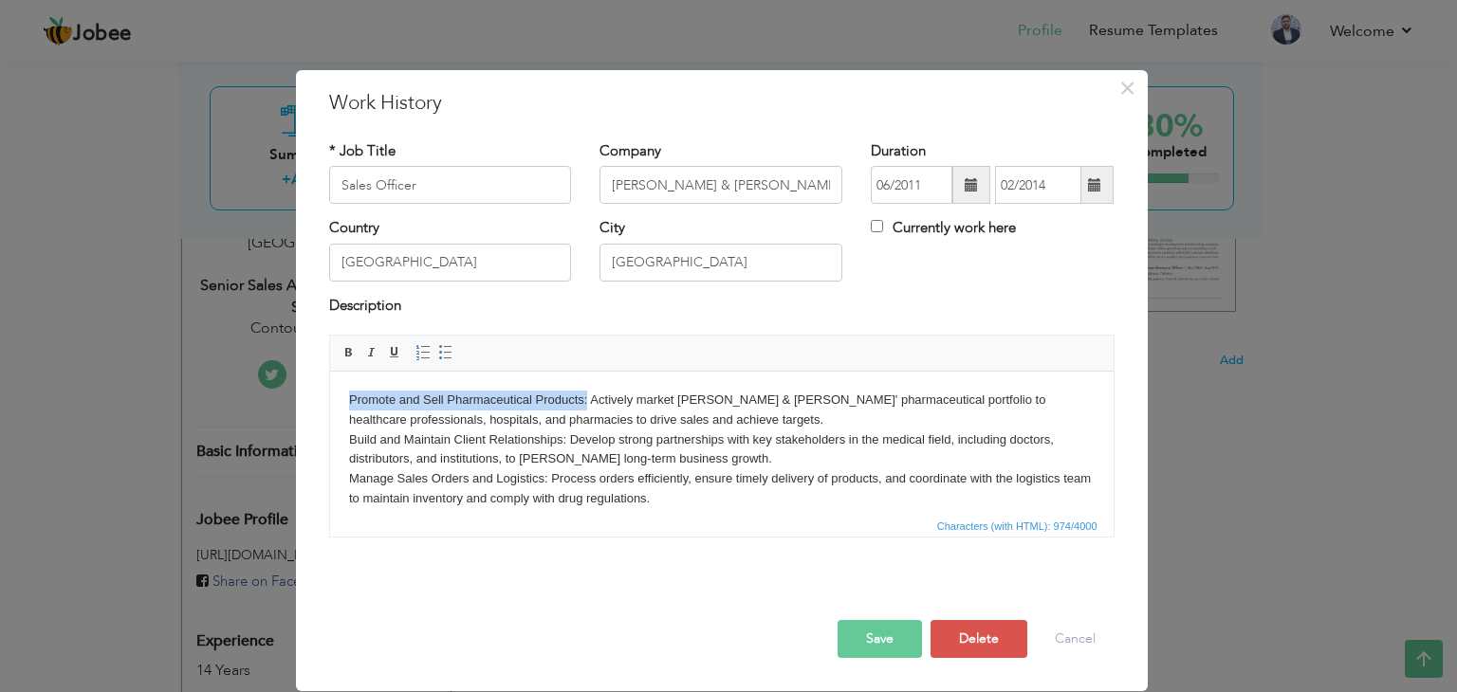
drag, startPoint x: 587, startPoint y: 398, endPoint x: 351, endPoint y: 398, distance: 236.1
click at [351, 398] on body "Promote and Sell Pharmaceutical Products: Actively market Muller & Phipps' phar…" at bounding box center [720, 489] width 745 height 197
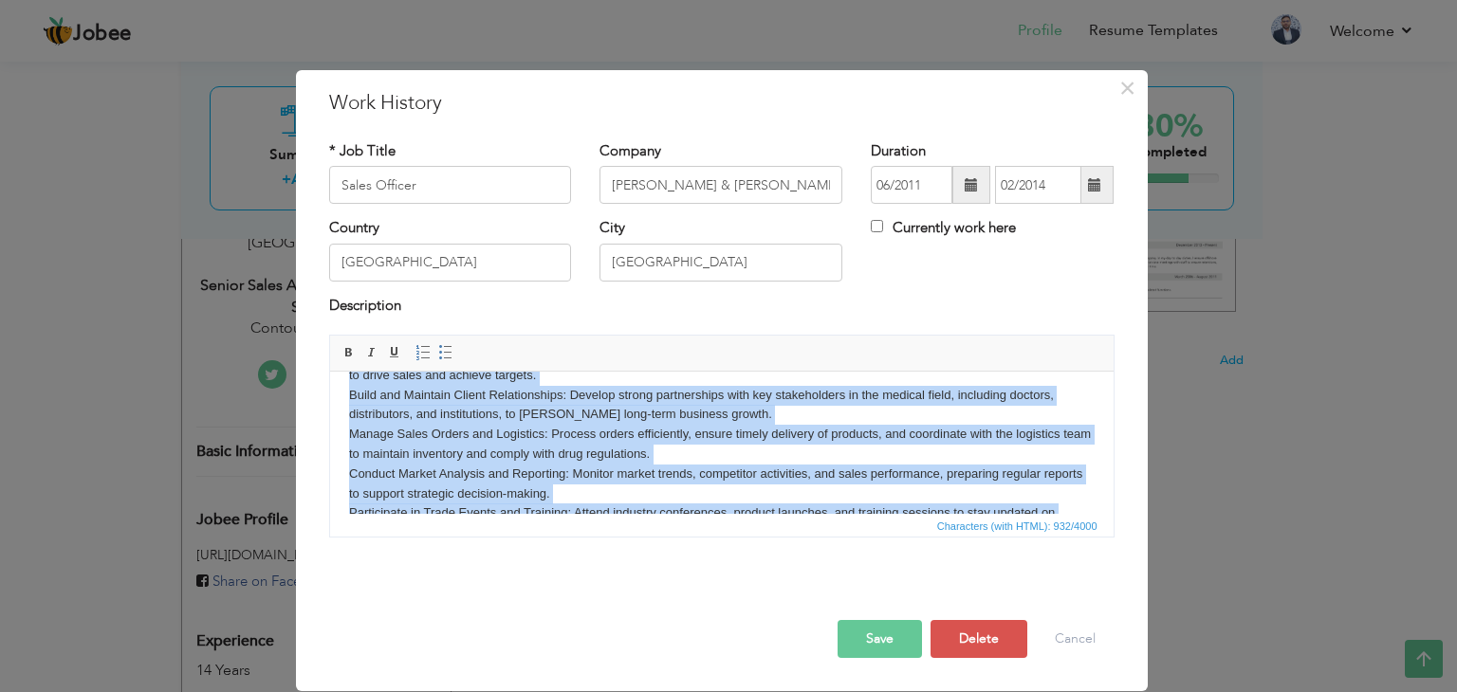
scroll to position [92, 0]
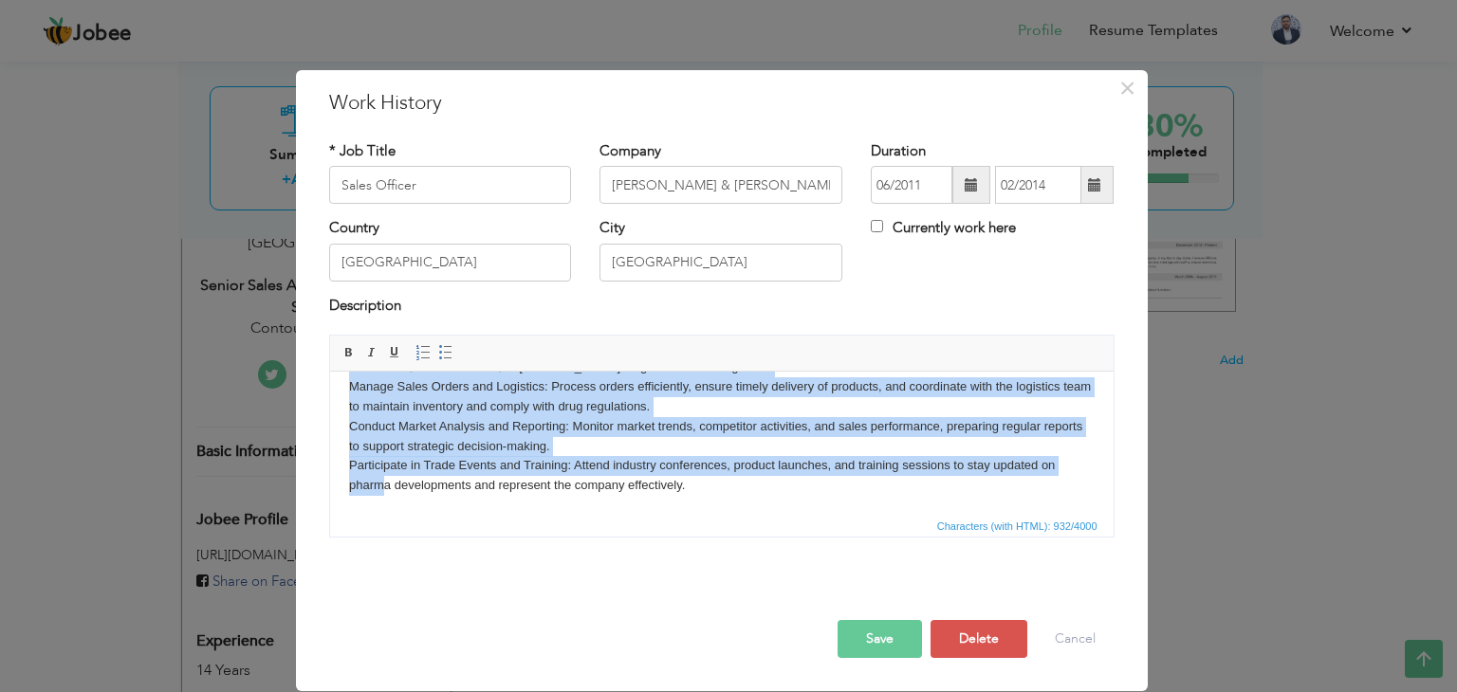
drag, startPoint x: 348, startPoint y: 400, endPoint x: 378, endPoint y: 508, distance: 112.3
click at [378, 508] on html "Actively market Muller & Phipps' pharmaceutical portfolio to healthcare profess…" at bounding box center [720, 397] width 783 height 235
click at [441, 354] on span at bounding box center [445, 352] width 15 height 15
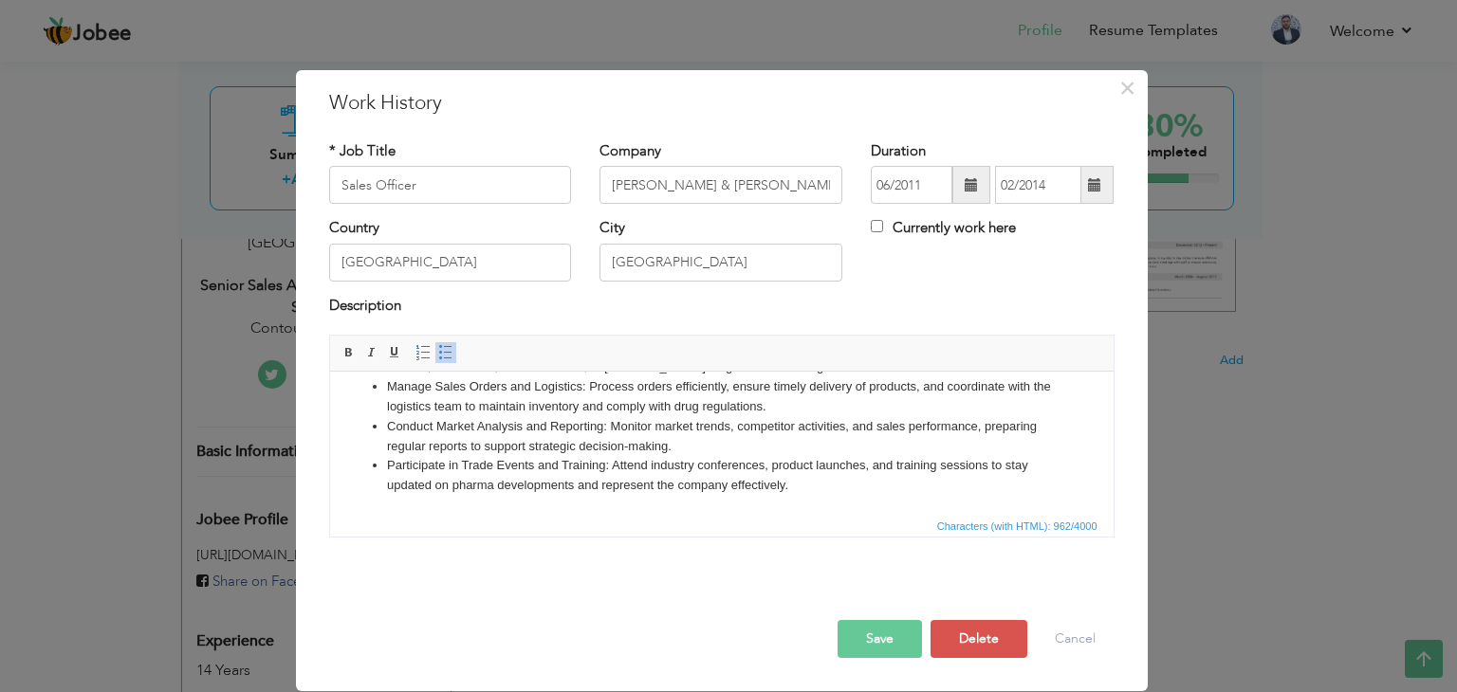
click at [514, 433] on li "Conduct Market Analysis and Reporting: Monitor market trends, competitor activi…" at bounding box center [721, 437] width 670 height 40
click at [558, 437] on li "Conduct Market Analysis and Reporting: Monitor market trends, competitor activi…" at bounding box center [721, 437] width 670 height 40
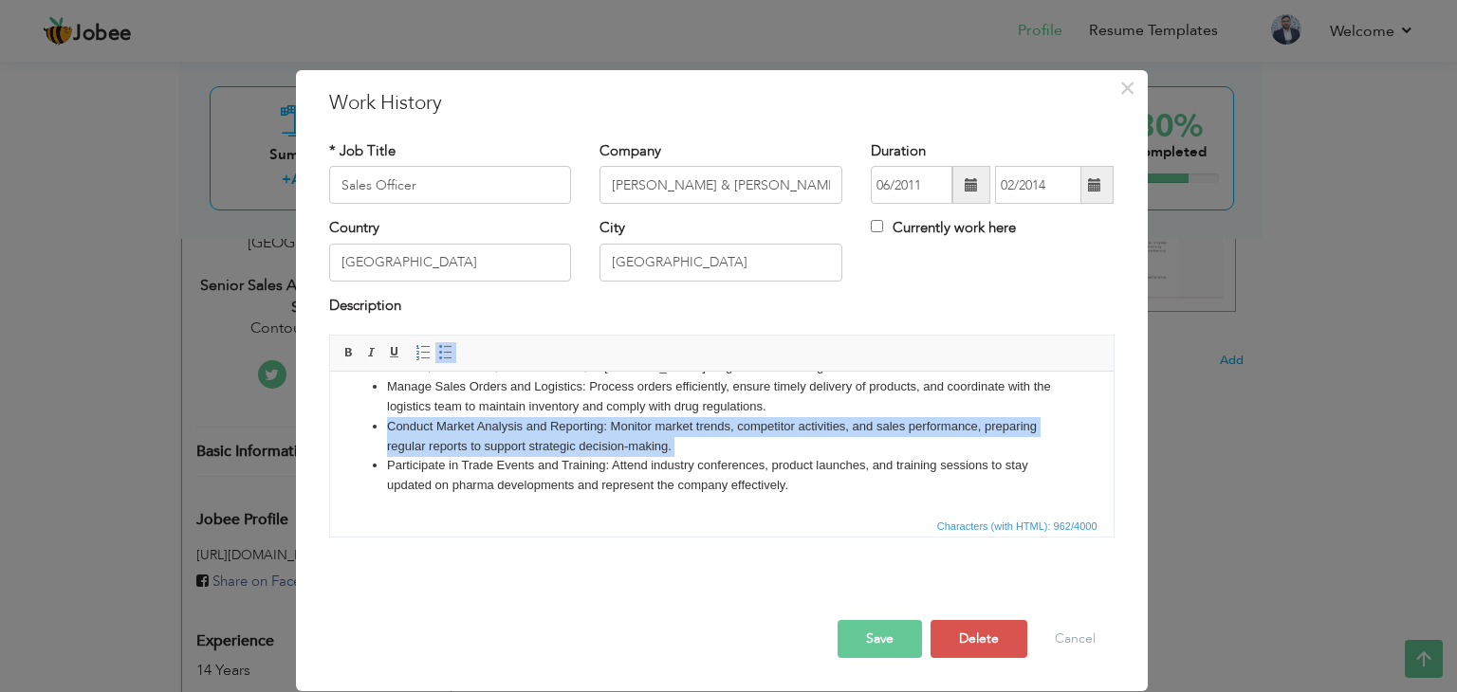
click at [558, 437] on li "Conduct Market Analysis and Reporting: Monitor market trends, competitor activi…" at bounding box center [721, 437] width 670 height 40
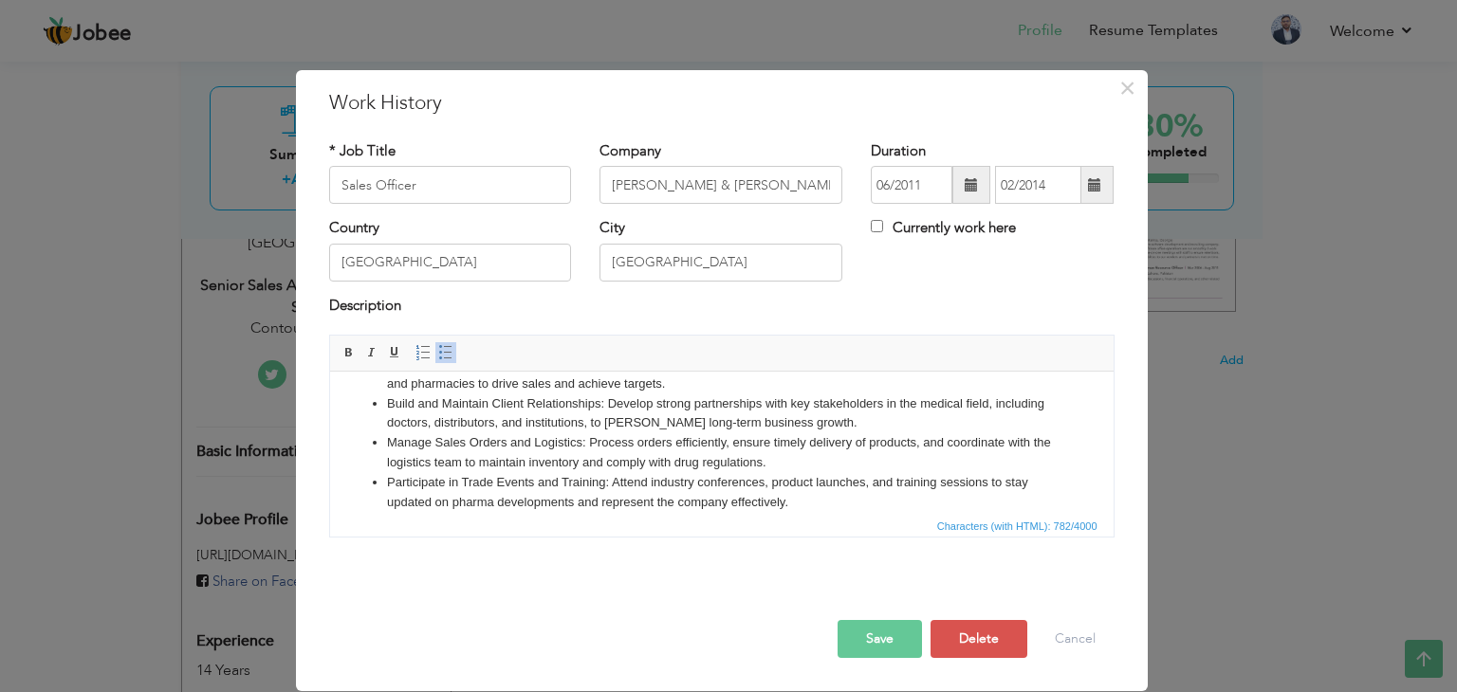
scroll to position [53, 0]
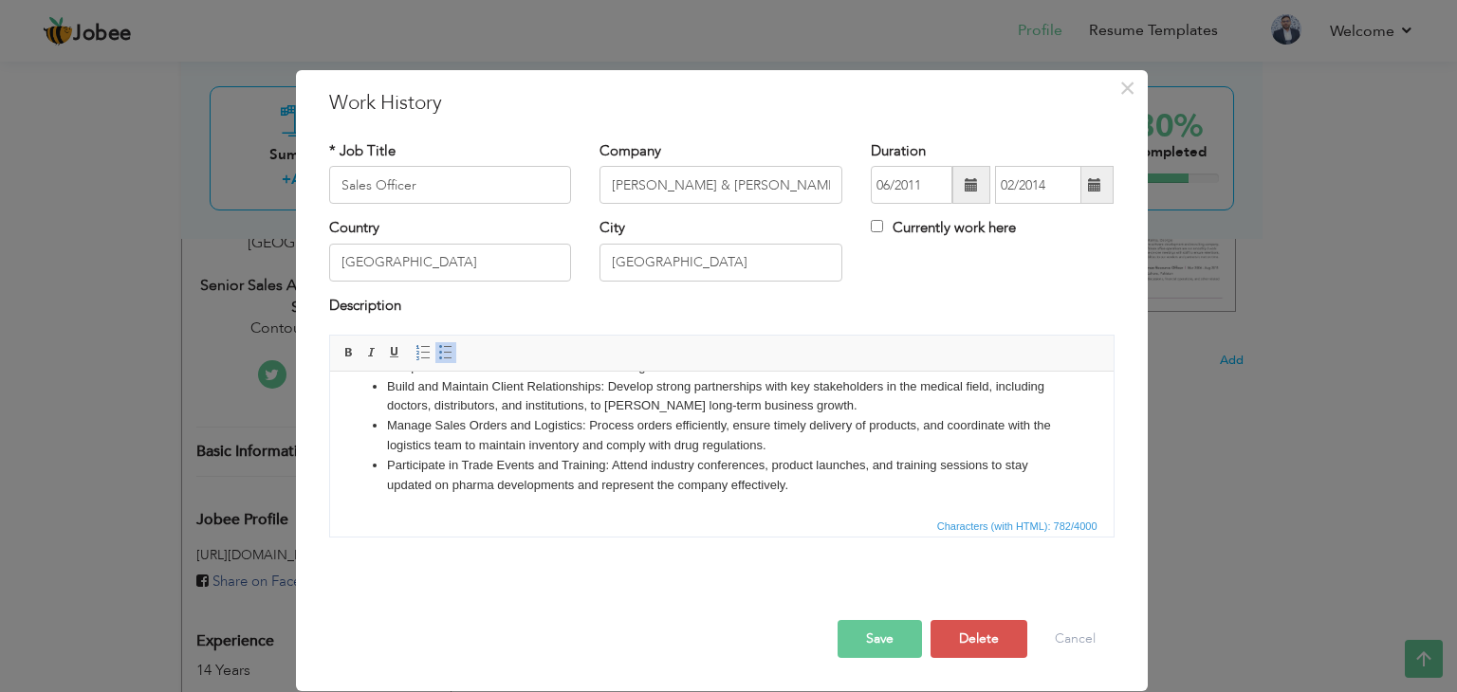
click at [645, 469] on li "Participate in Trade Events and Training: Attend industry conferences, product …" at bounding box center [721, 476] width 670 height 40
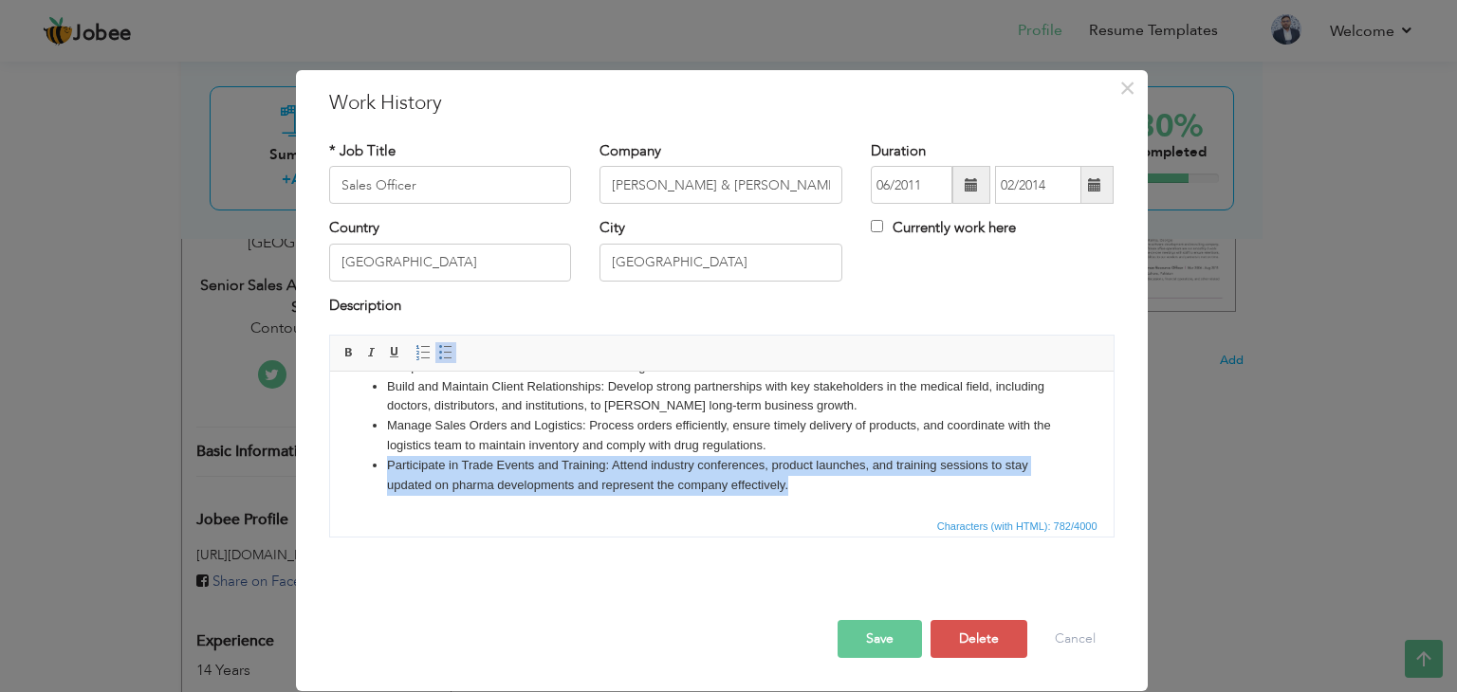
click at [645, 469] on li "Participate in Trade Events and Training: Attend industry conferences, product …" at bounding box center [721, 476] width 670 height 40
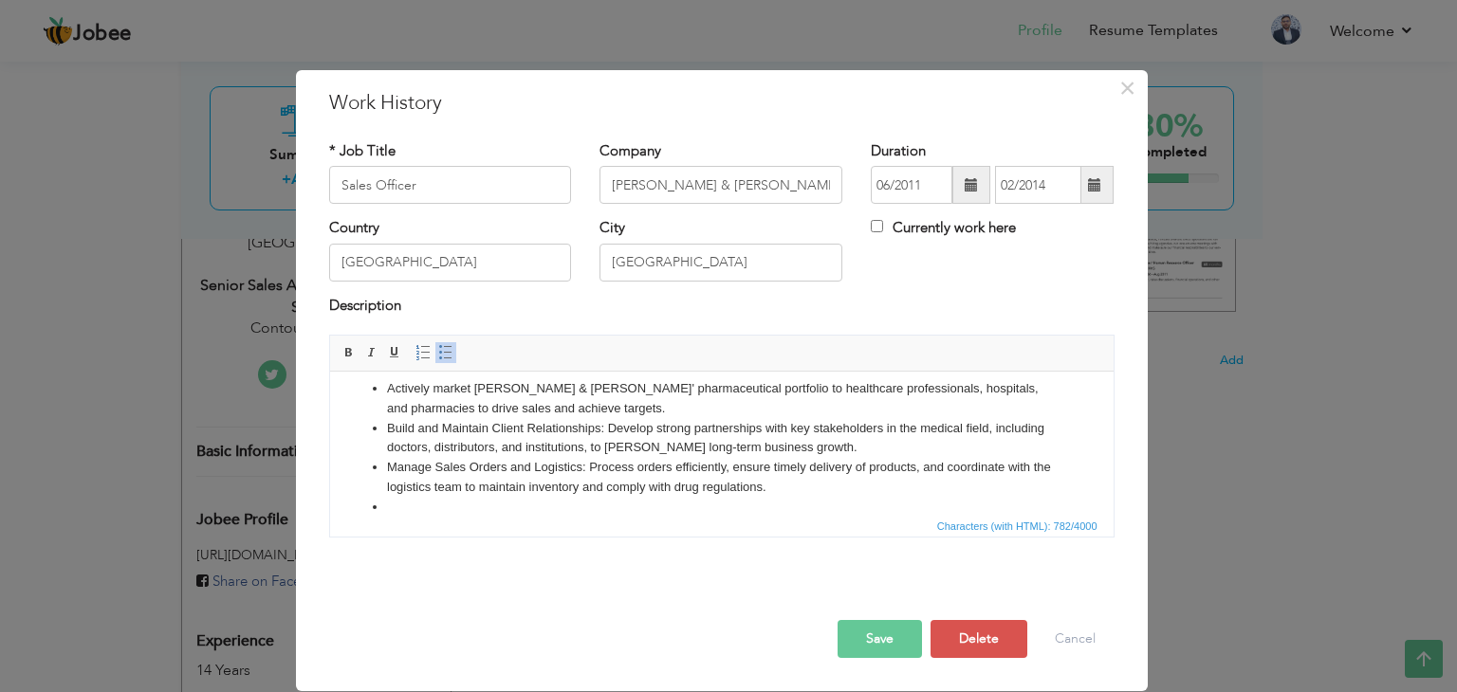
scroll to position [0, 0]
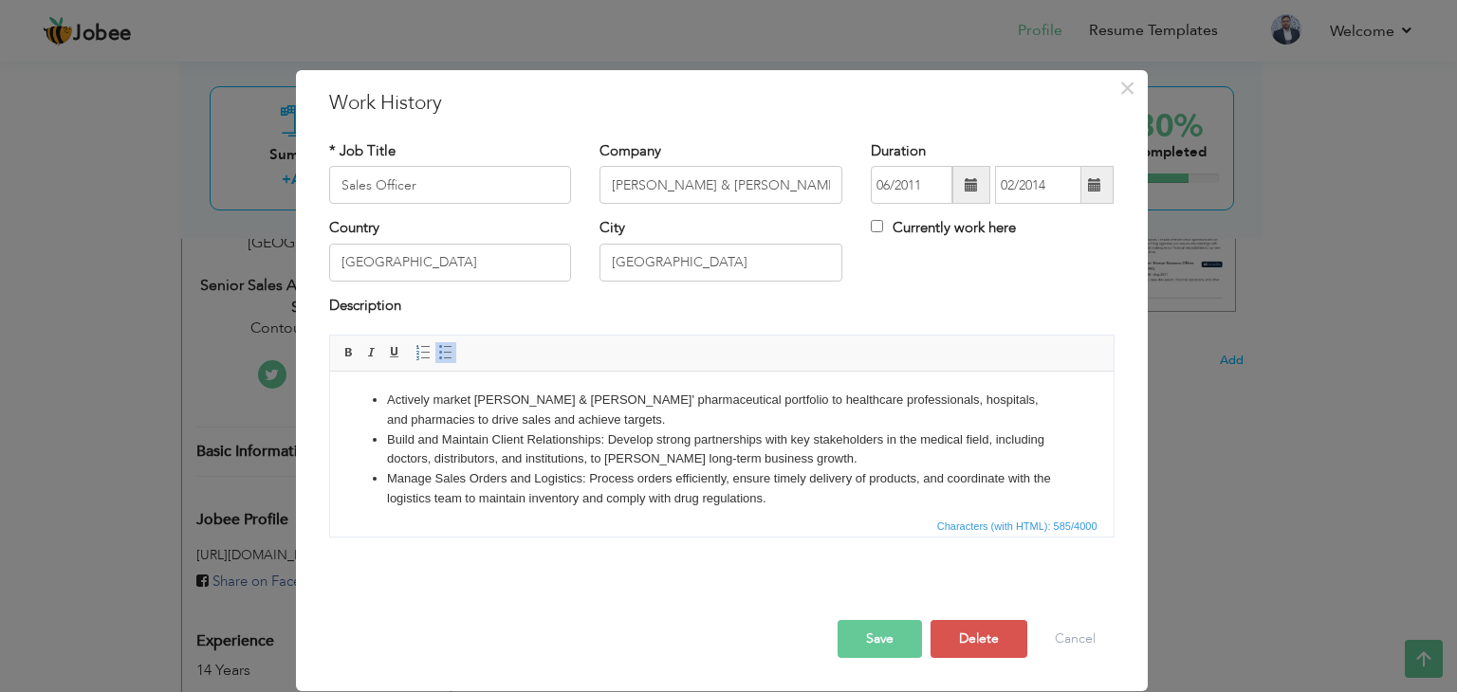
click at [651, 441] on li "Build and Maintain Client Relationships: Develop strong partnerships with key s…" at bounding box center [721, 451] width 670 height 40
click at [562, 398] on li "Actively market Muller & Phipps' pharmaceutical portfolio to healthcare profess…" at bounding box center [721, 411] width 670 height 40
click at [652, 431] on li "Build and Maintain Client Relationships: Develop strong partnerships with key s…" at bounding box center [721, 451] width 670 height 40
click at [625, 399] on li "Actively market Muller & Phipps pharmaceutical portfolio to healthcare professi…" at bounding box center [721, 411] width 670 height 40
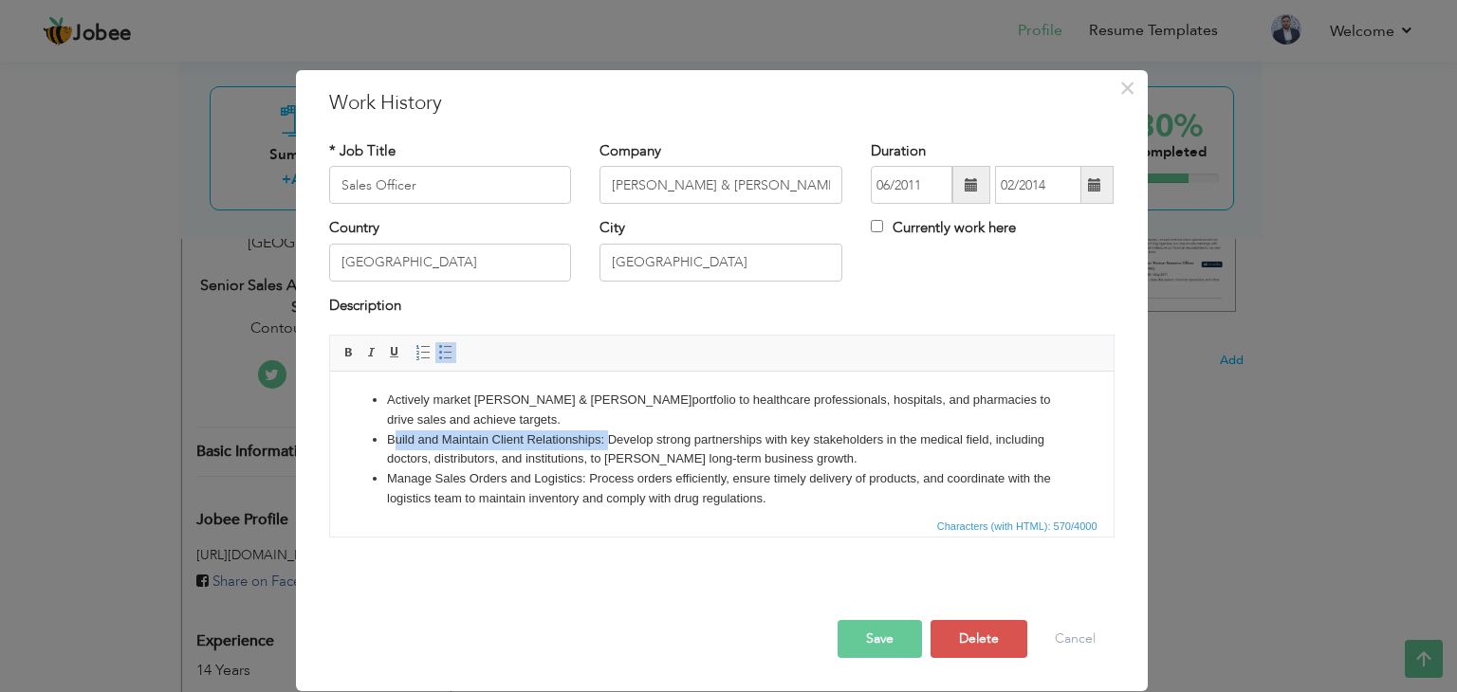
drag, startPoint x: 606, startPoint y: 439, endPoint x: 391, endPoint y: 445, distance: 215.3
click at [391, 445] on li "Build and Maintain Client Relationships: Develop strong partnerships with key s…" at bounding box center [721, 451] width 670 height 40
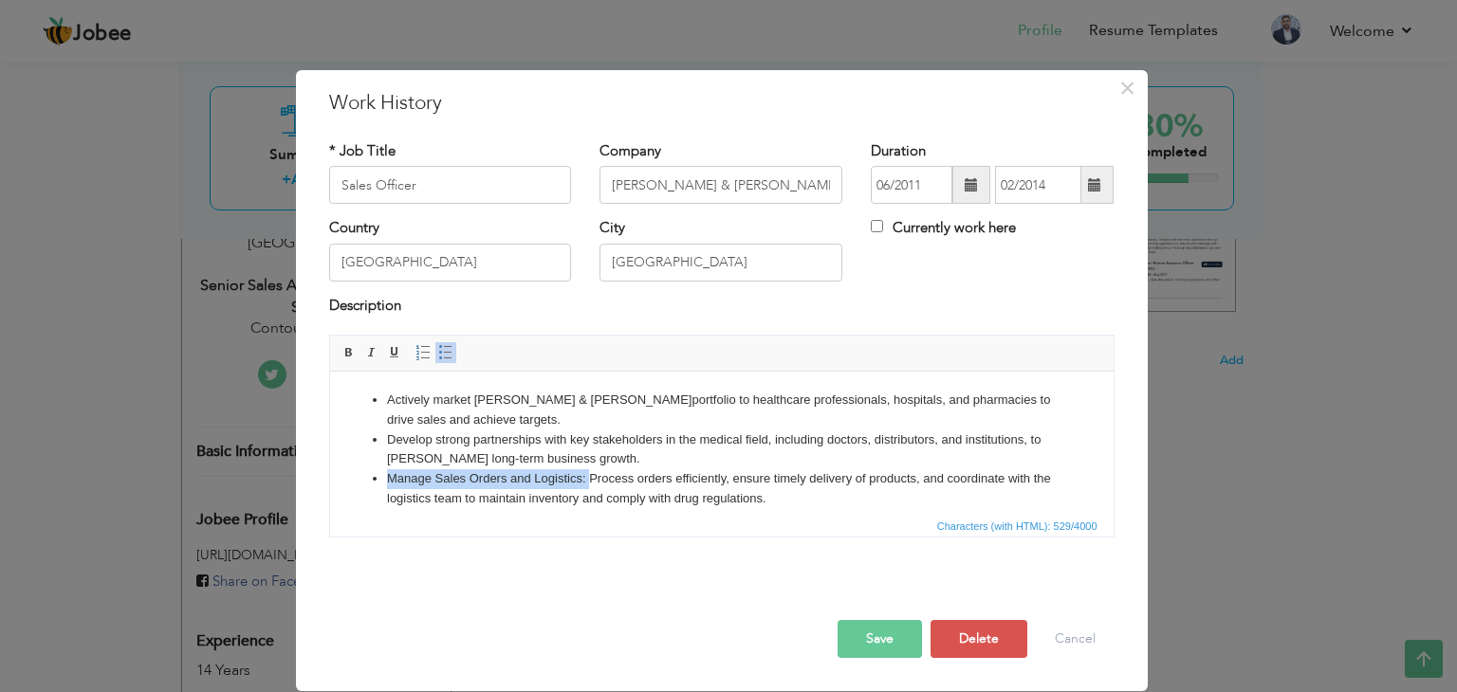
drag, startPoint x: 588, startPoint y: 477, endPoint x: 366, endPoint y: 485, distance: 222.0
click at [366, 485] on ul "Actively market Muller & Phipps portfolio to healthcare professionals, hospital…" at bounding box center [720, 450] width 745 height 119
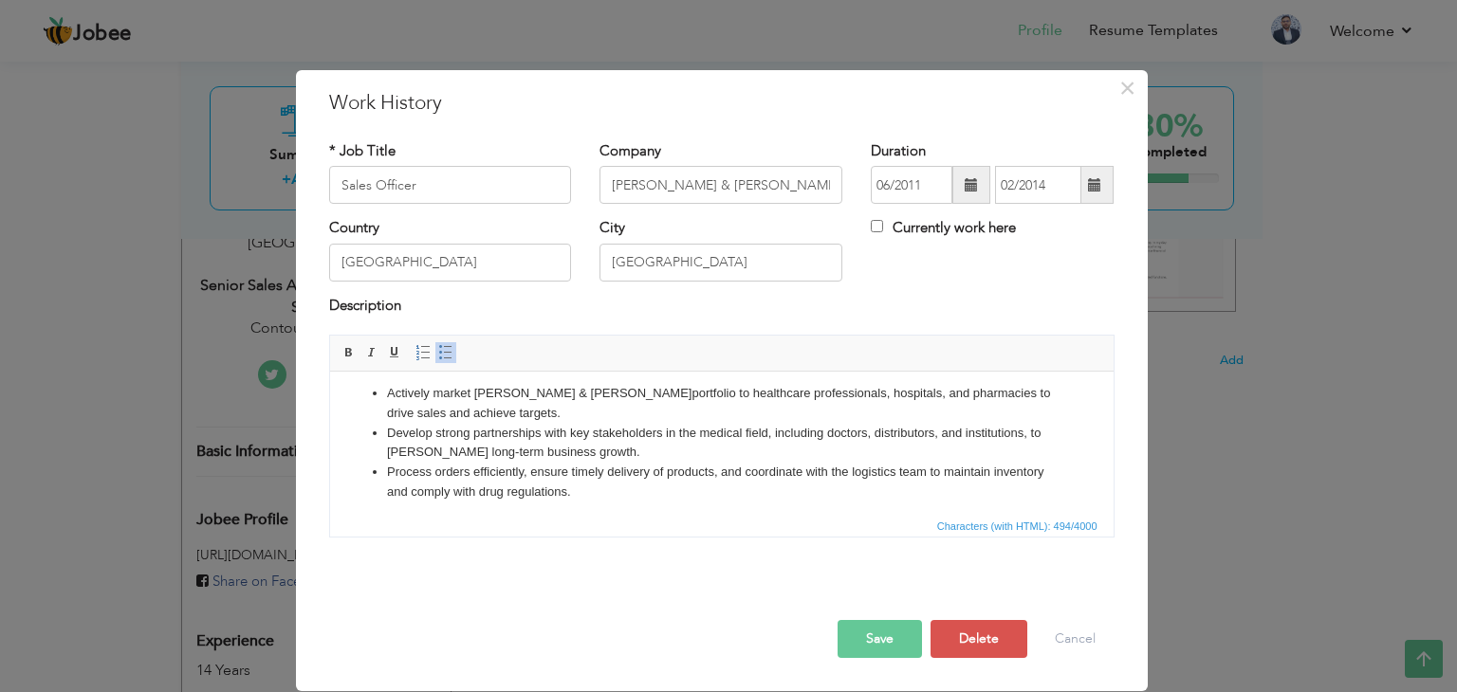
scroll to position [13, 0]
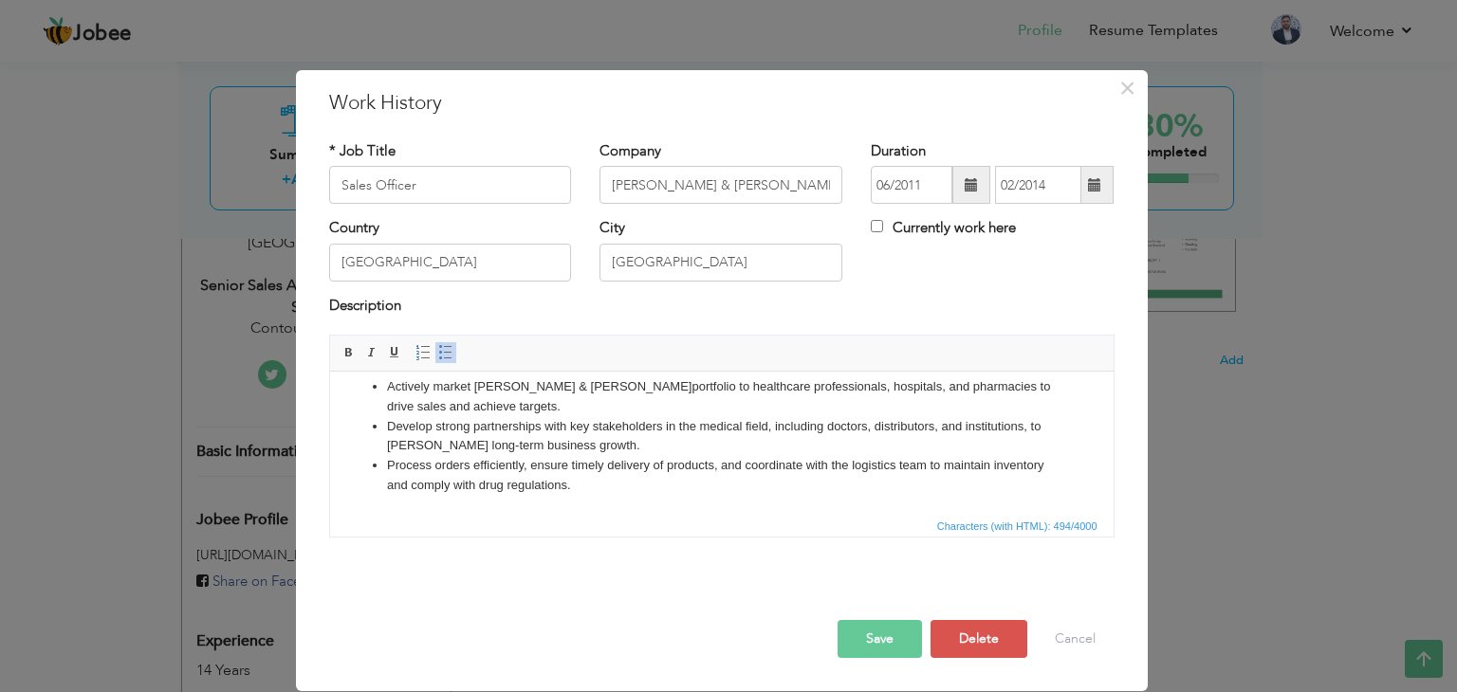
click at [881, 639] on button "Save" at bounding box center [879, 639] width 84 height 38
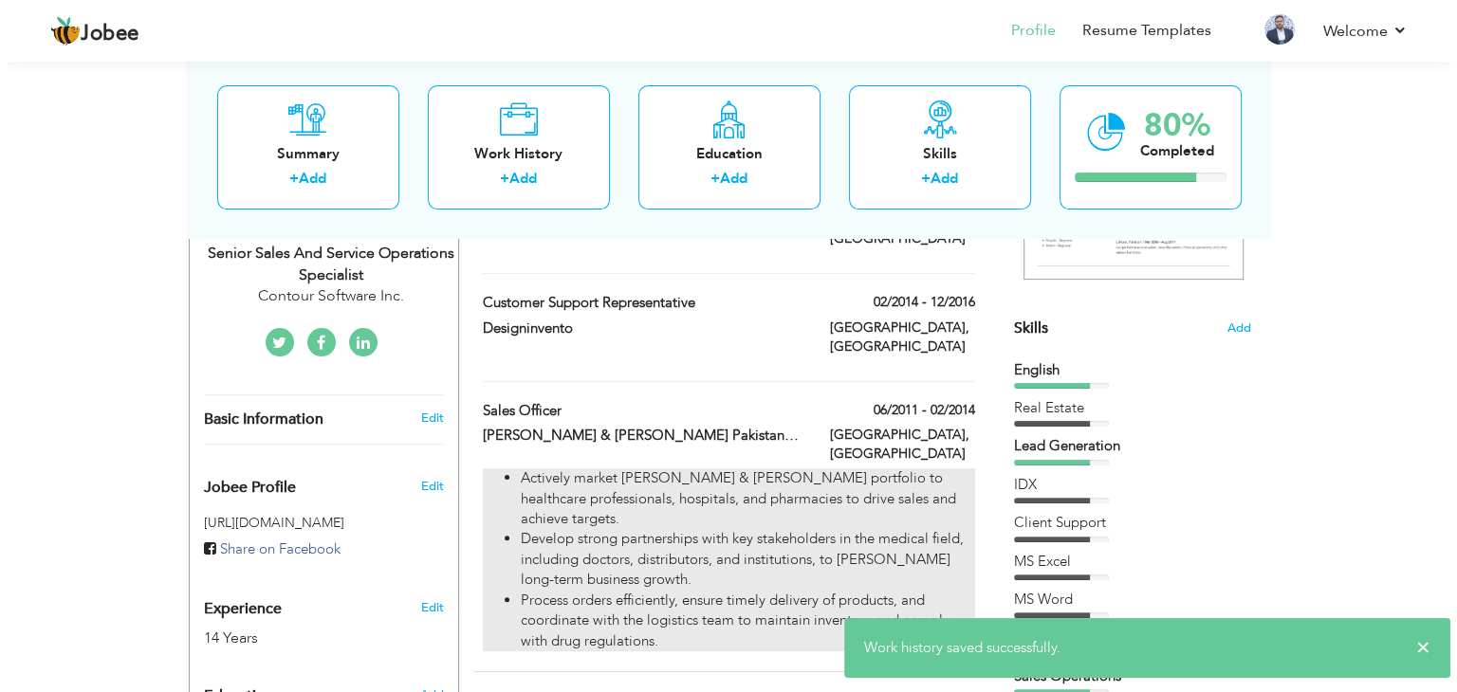
scroll to position [379, 0]
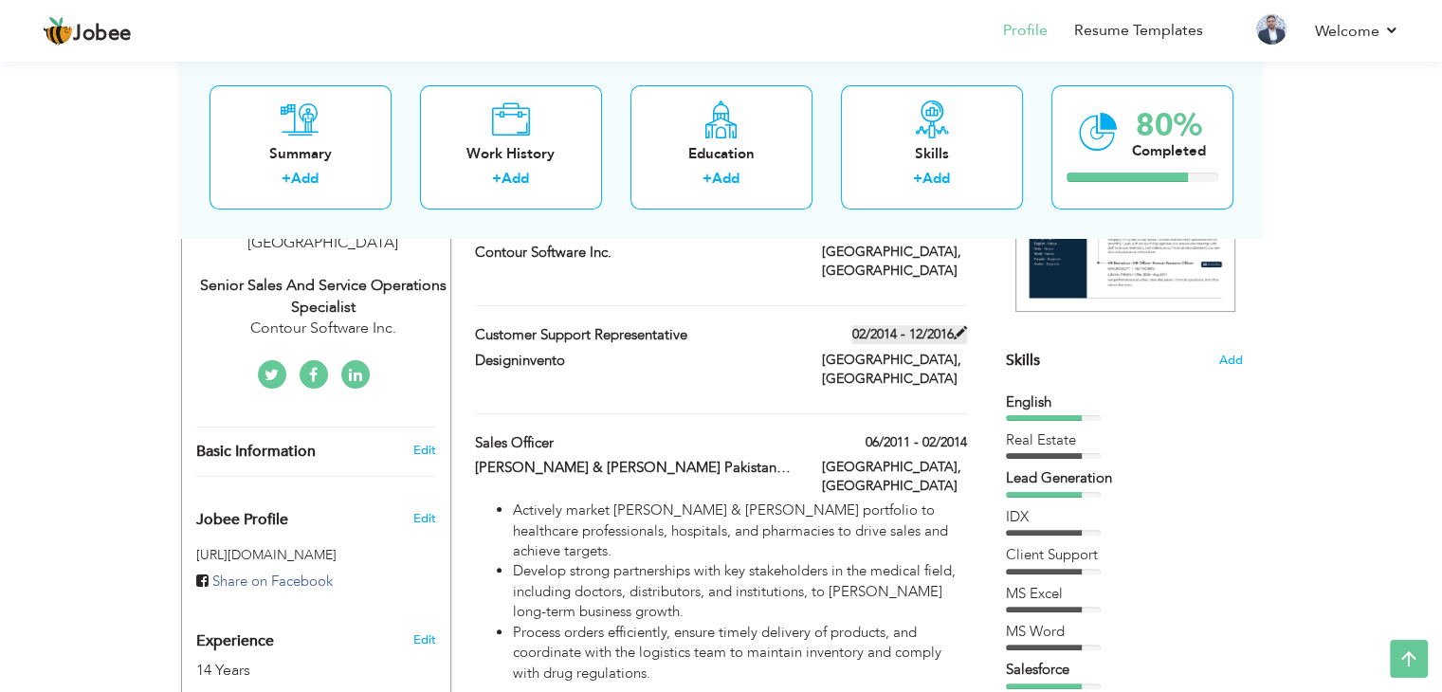
click at [959, 335] on span at bounding box center [960, 332] width 13 height 13
type input "Customer Support Representative"
type input "Designinvento"
type input "02/2014"
type input "12/2016"
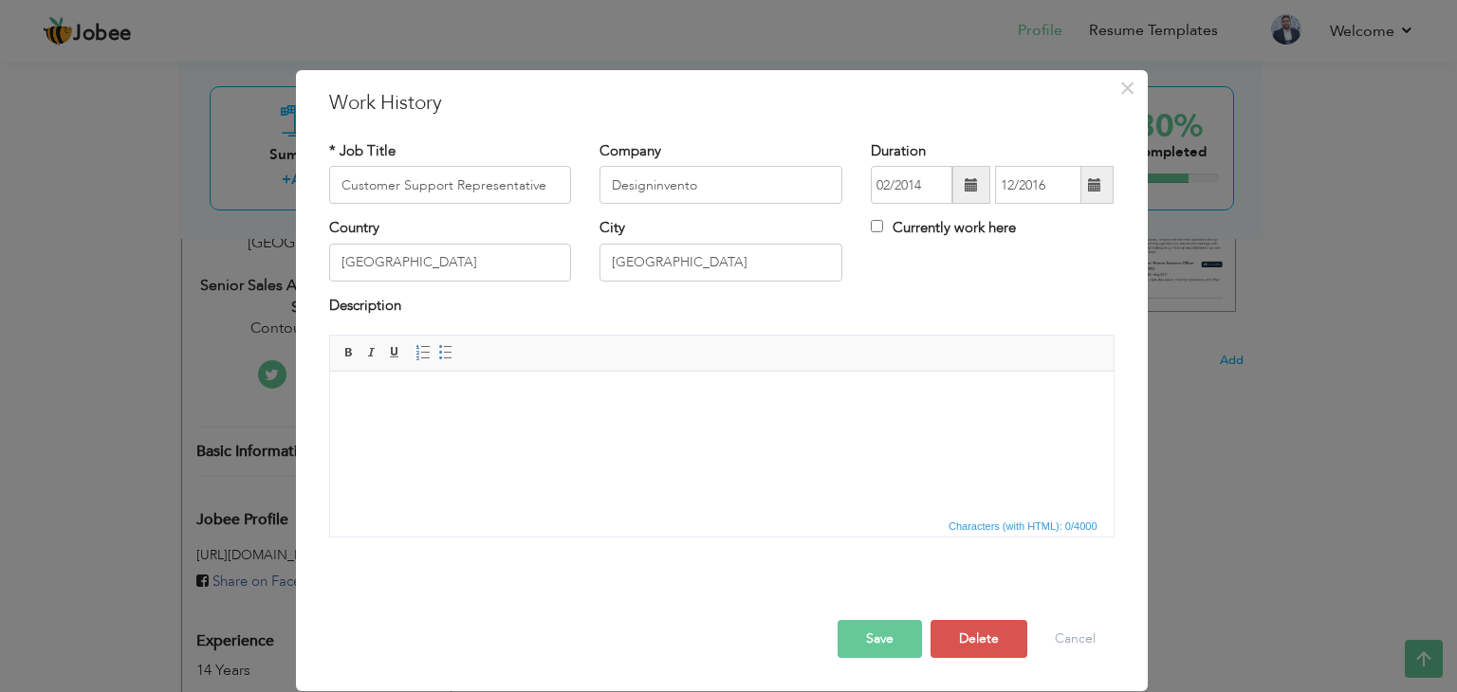
click at [619, 430] on html at bounding box center [720, 401] width 783 height 58
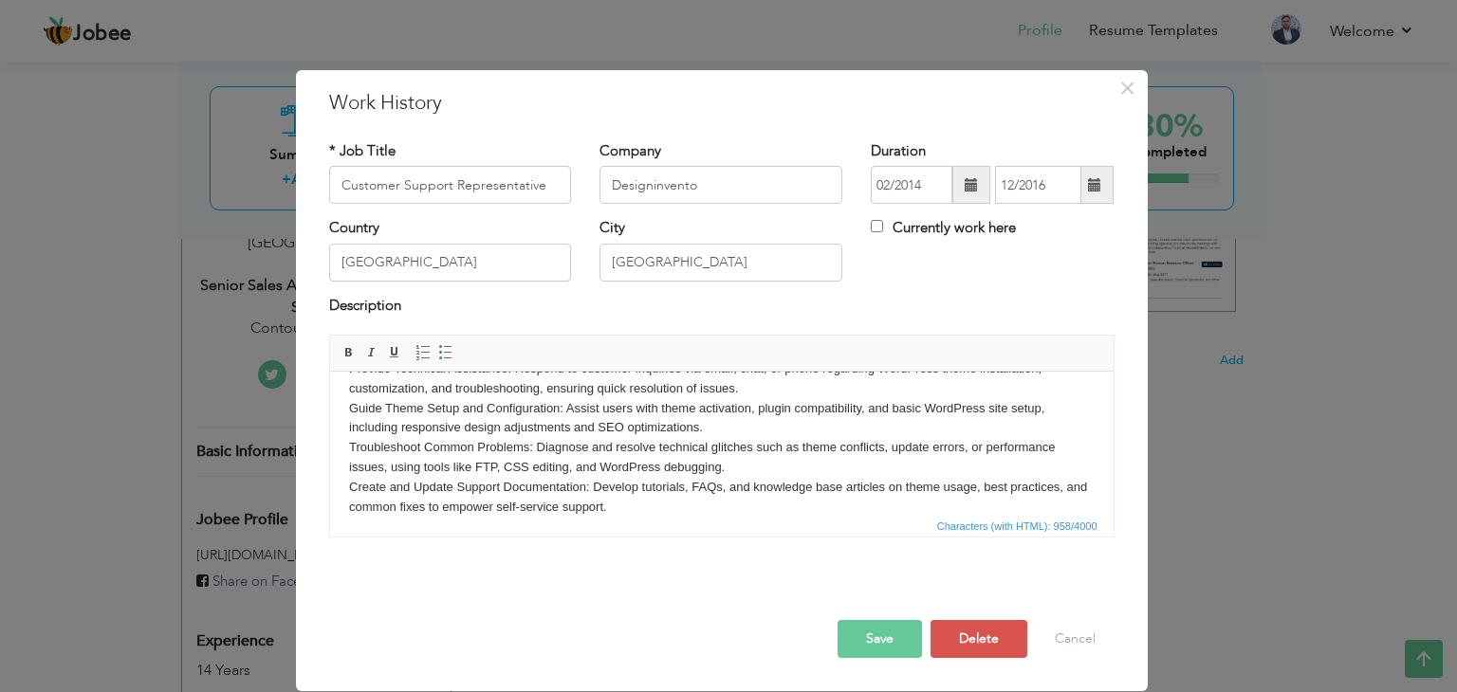
scroll to position [0, 0]
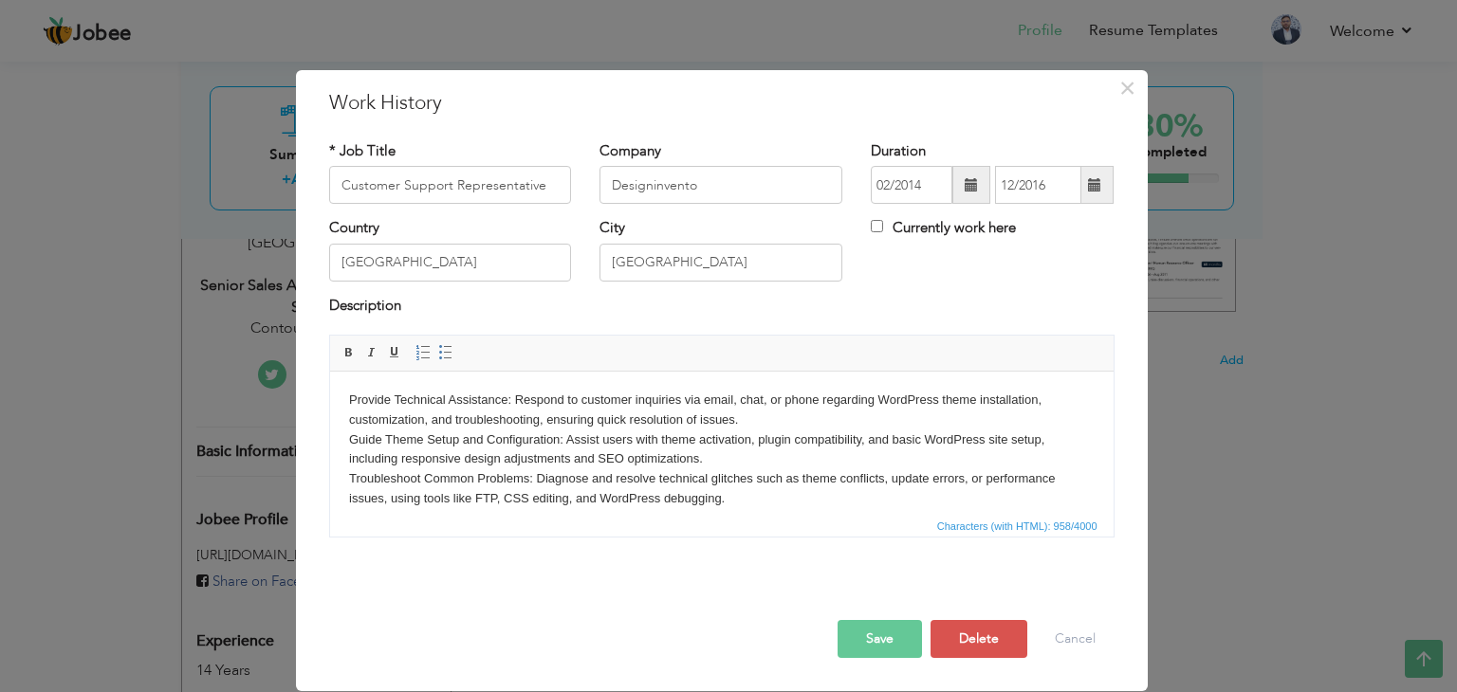
click at [349, 398] on body "Provide Technical Assistance: Respond to customer inquiries via email, chat, or…" at bounding box center [720, 489] width 745 height 197
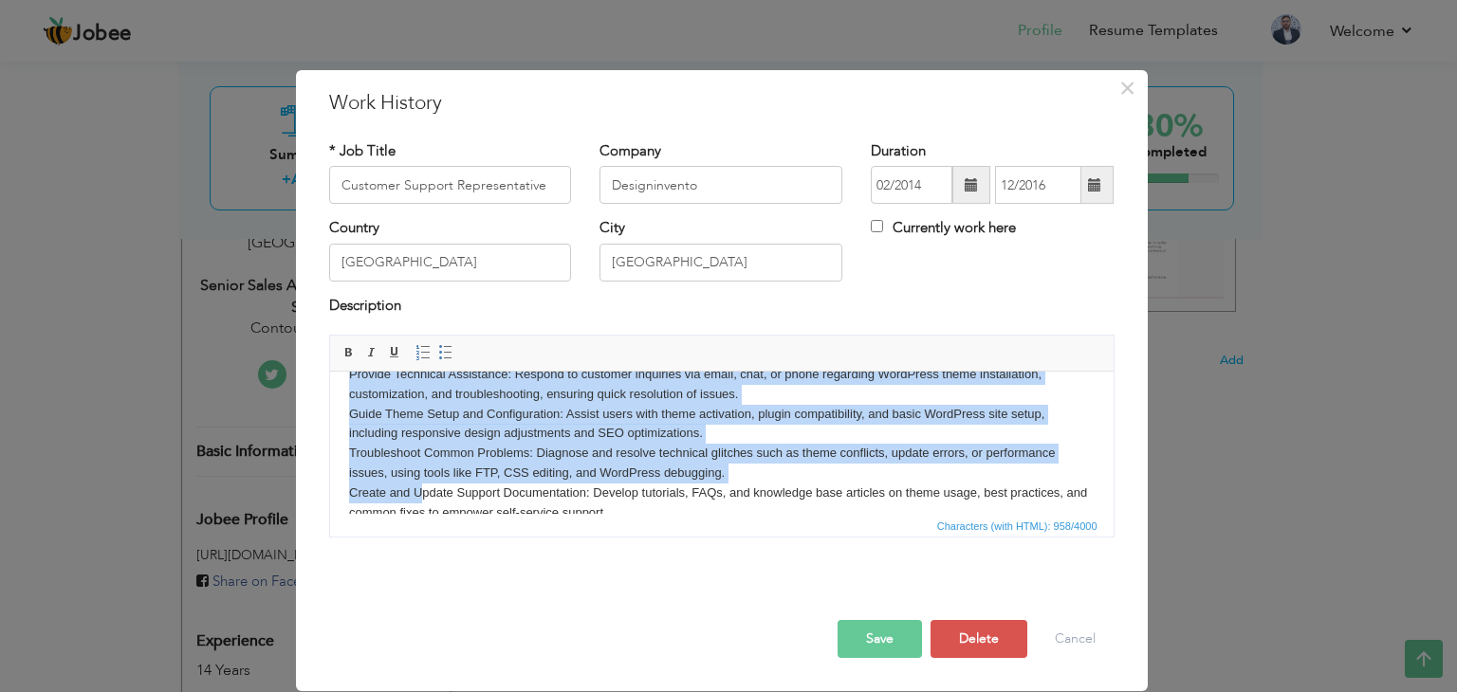
scroll to position [92, 0]
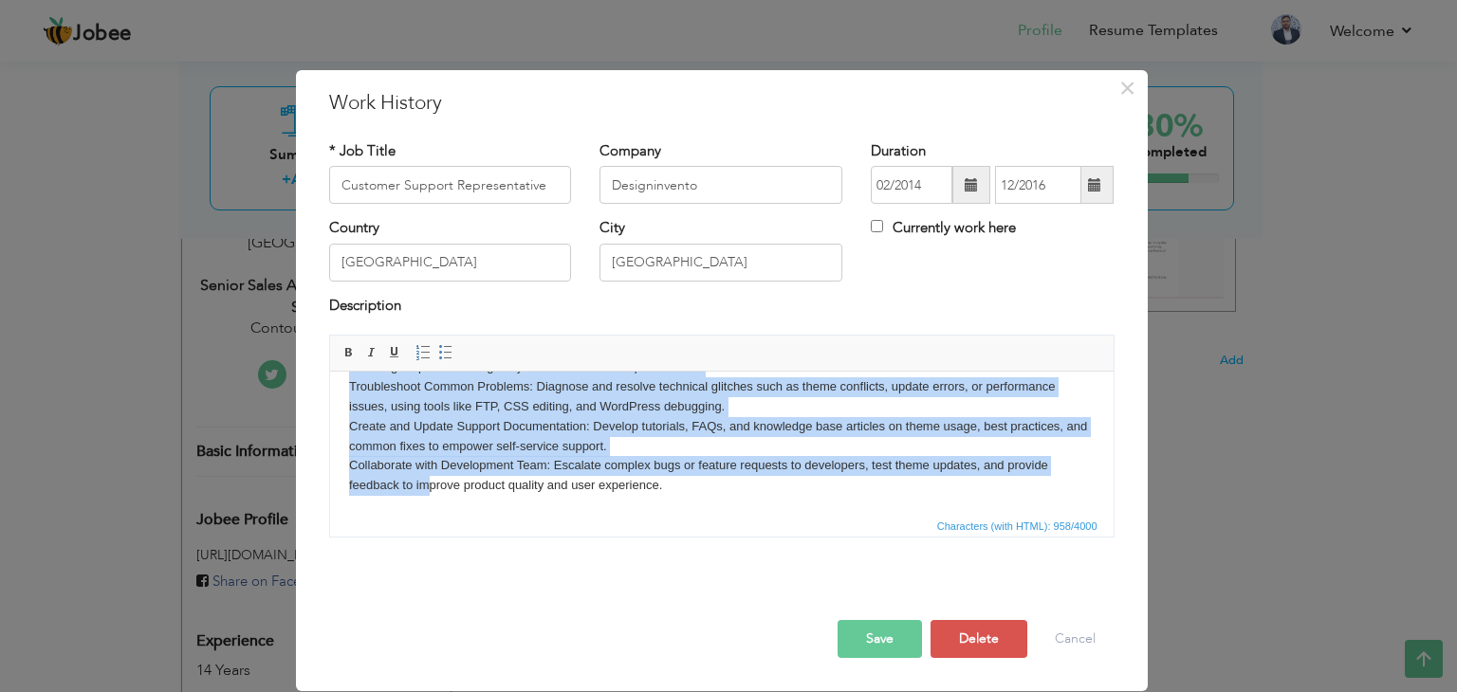
drag, startPoint x: 349, startPoint y: 398, endPoint x: 757, endPoint y: 887, distance: 636.2
click at [424, 515] on html "Provide Technical Assistance: Respond to customer inquiries via email, chat, or…" at bounding box center [720, 397] width 783 height 235
click at [443, 356] on span at bounding box center [445, 352] width 15 height 15
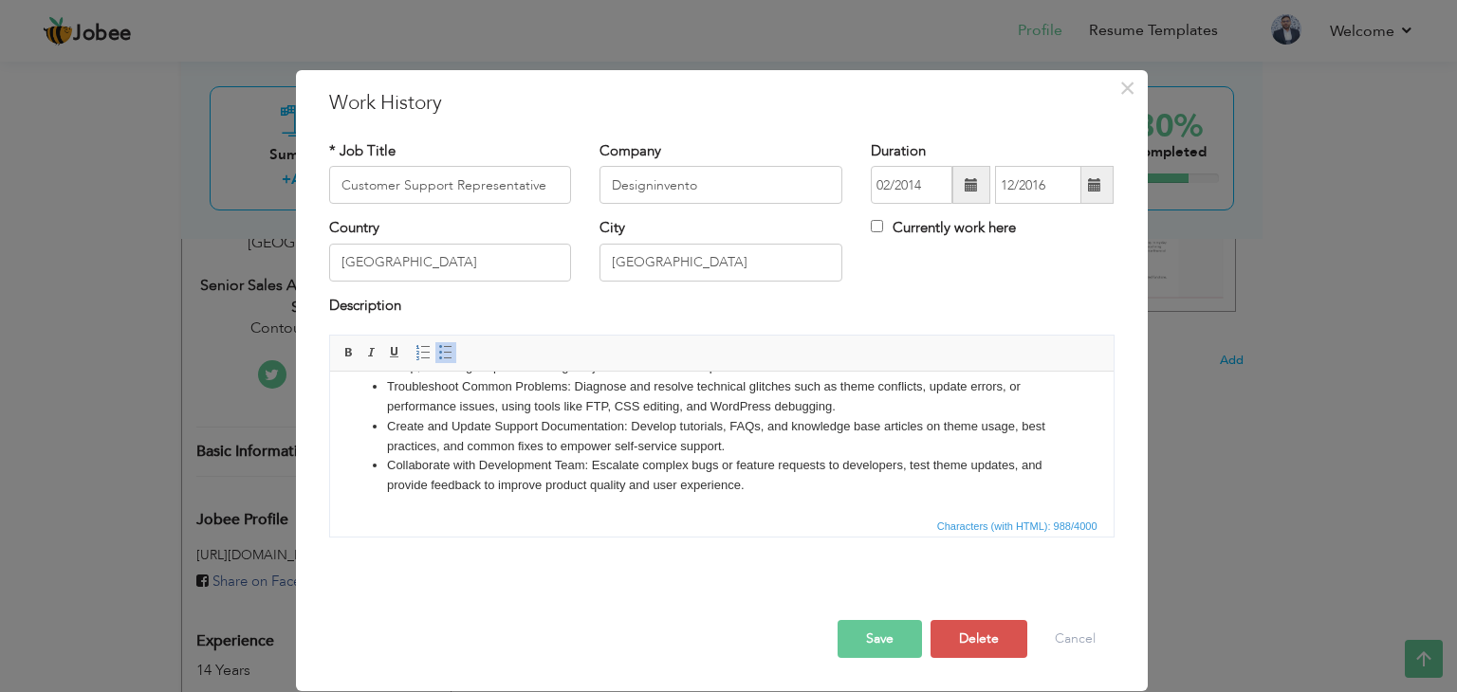
click at [512, 431] on li "Create and Update Support Documentation: Develop tutorials, FAQs, and knowledge…" at bounding box center [721, 437] width 670 height 40
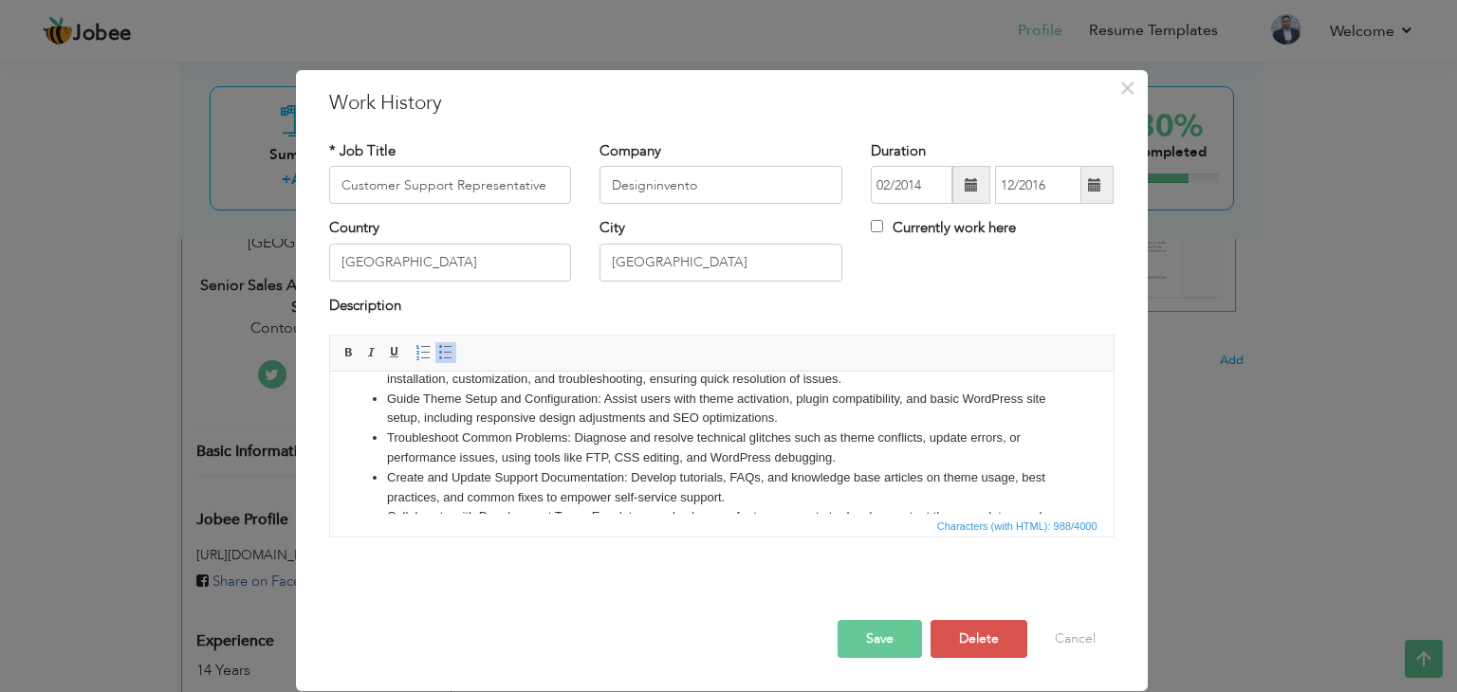
scroll to position [0, 0]
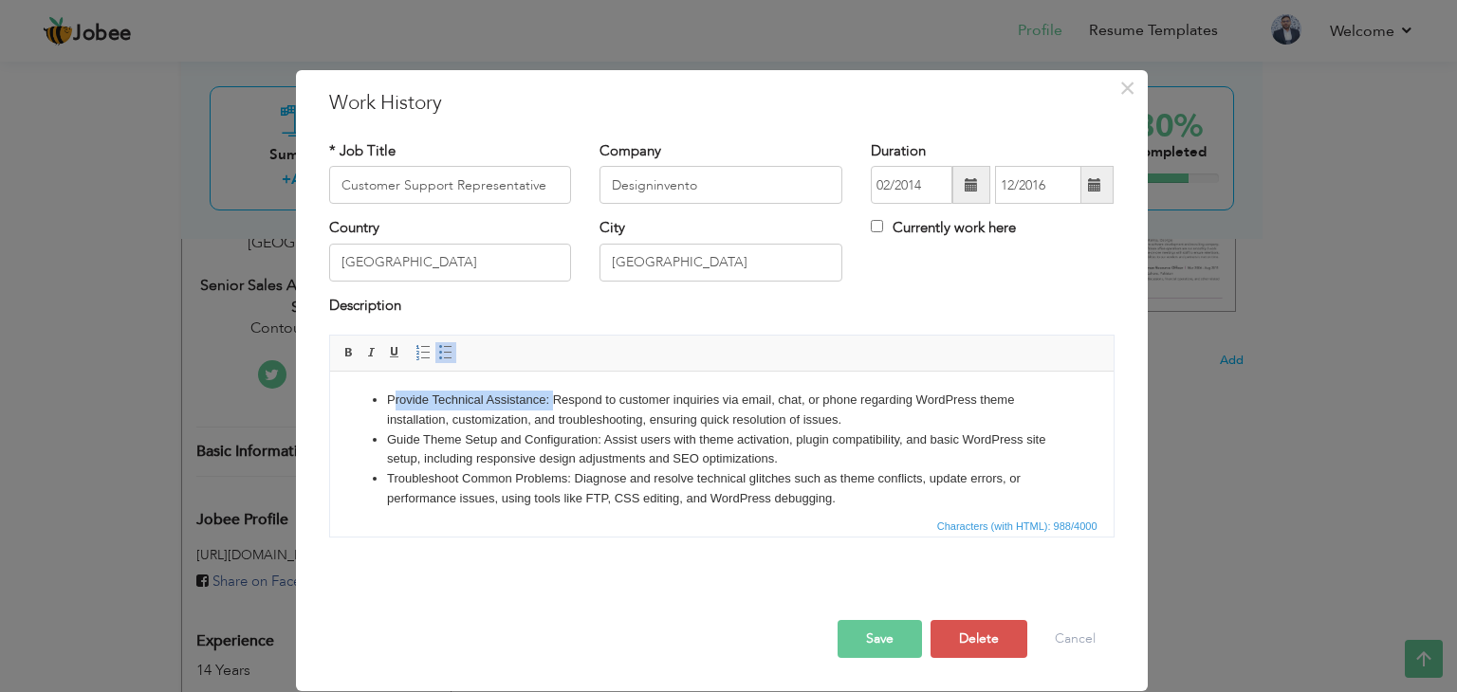
drag, startPoint x: 553, startPoint y: 401, endPoint x: 390, endPoint y: 395, distance: 163.2
click at [390, 395] on li "Provide Technical Assistance: Respond to customer inquiries via email, chat, or…" at bounding box center [721, 411] width 670 height 40
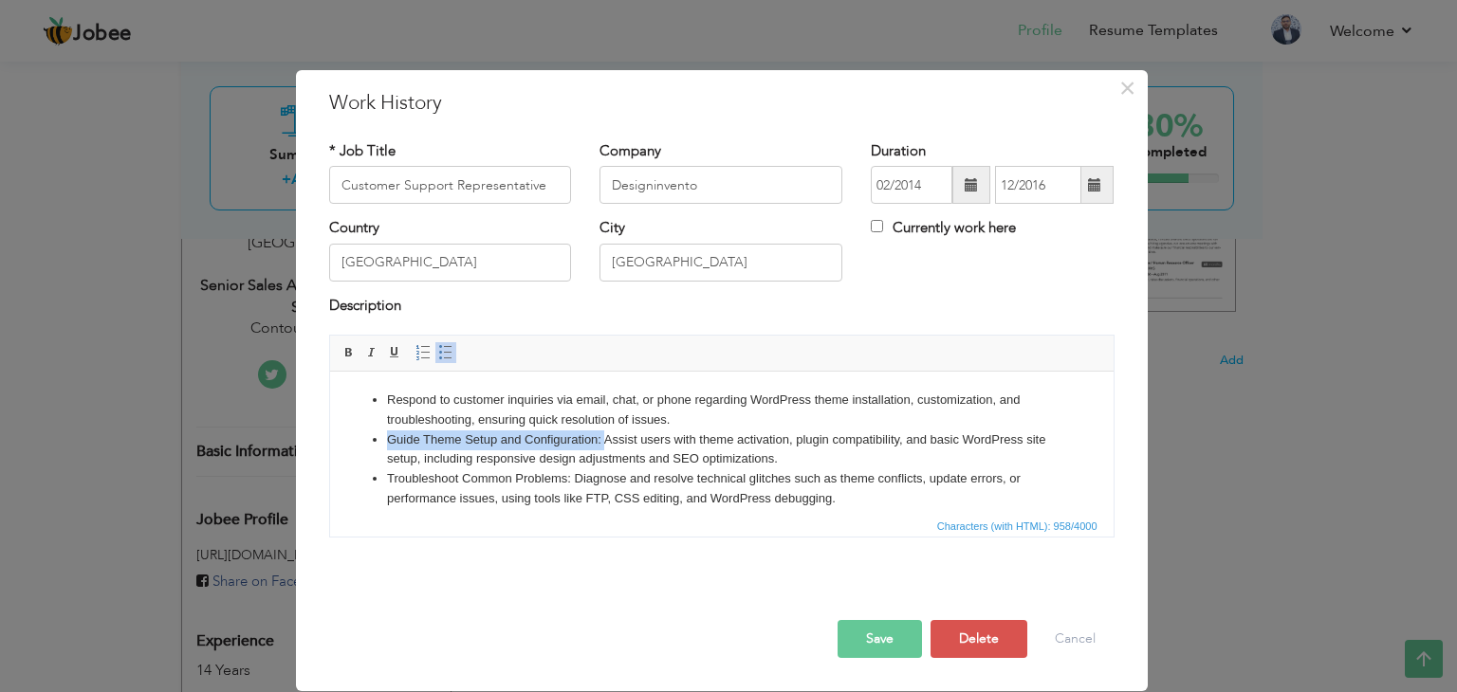
drag, startPoint x: 604, startPoint y: 440, endPoint x: 387, endPoint y: 431, distance: 217.4
click at [387, 431] on li "Guide Theme Setup and Configuration: Assist users with theme activation, plugin…" at bounding box center [721, 451] width 670 height 40
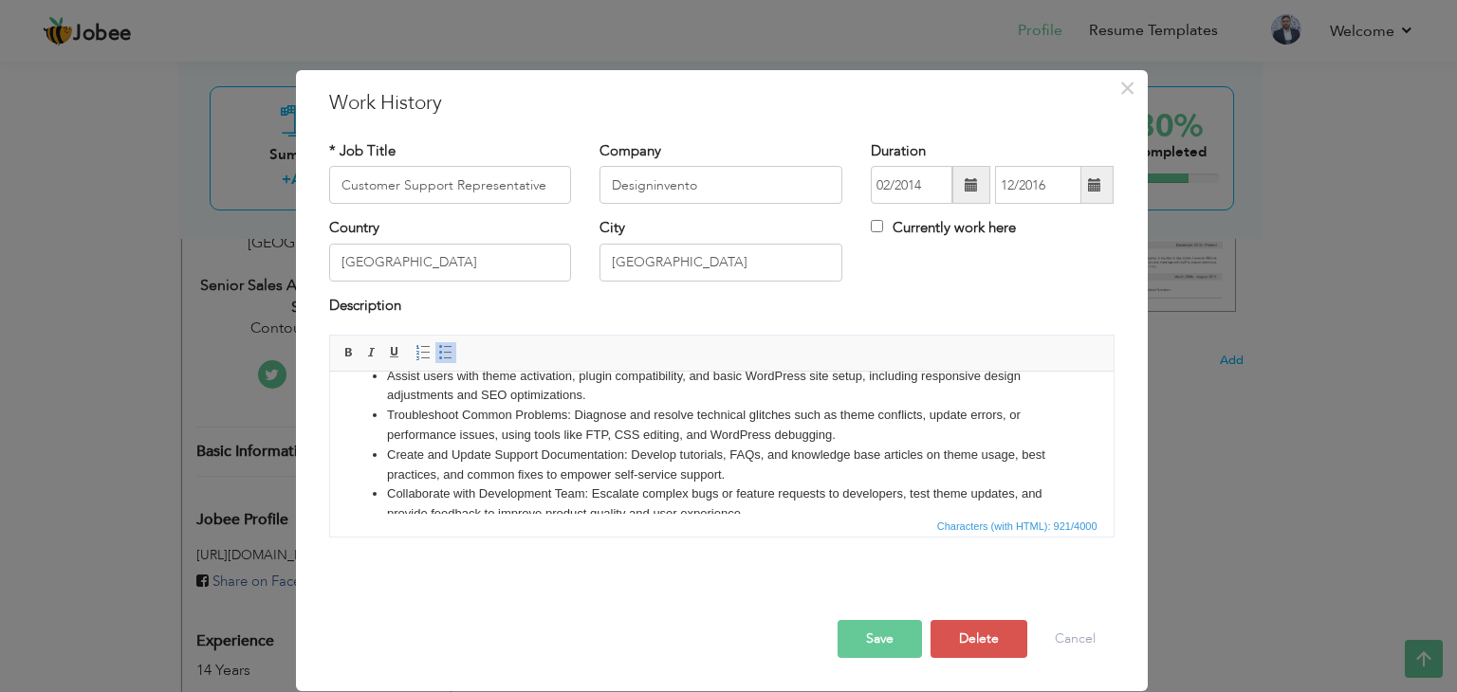
scroll to position [92, 0]
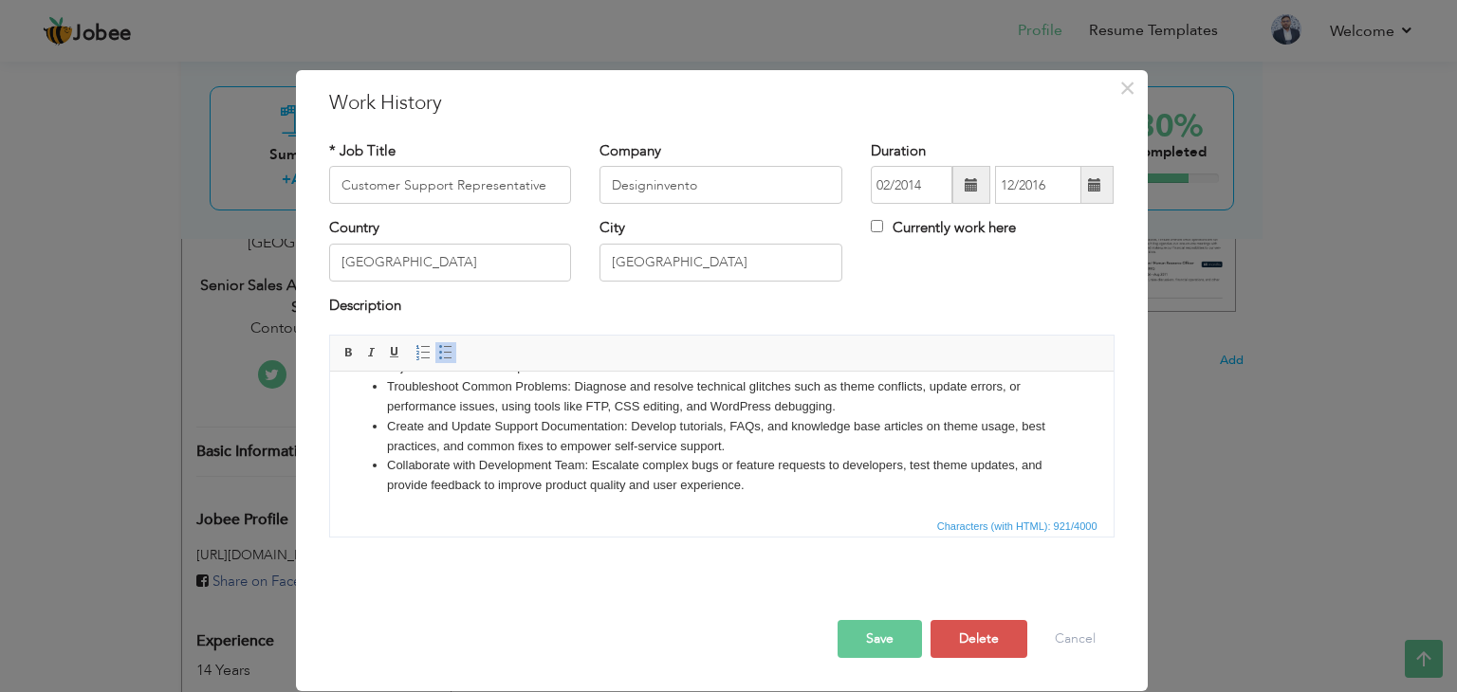
click at [628, 438] on li "Create and Update Support Documentation: Develop tutorials, FAQs, and knowledge…" at bounding box center [721, 437] width 670 height 40
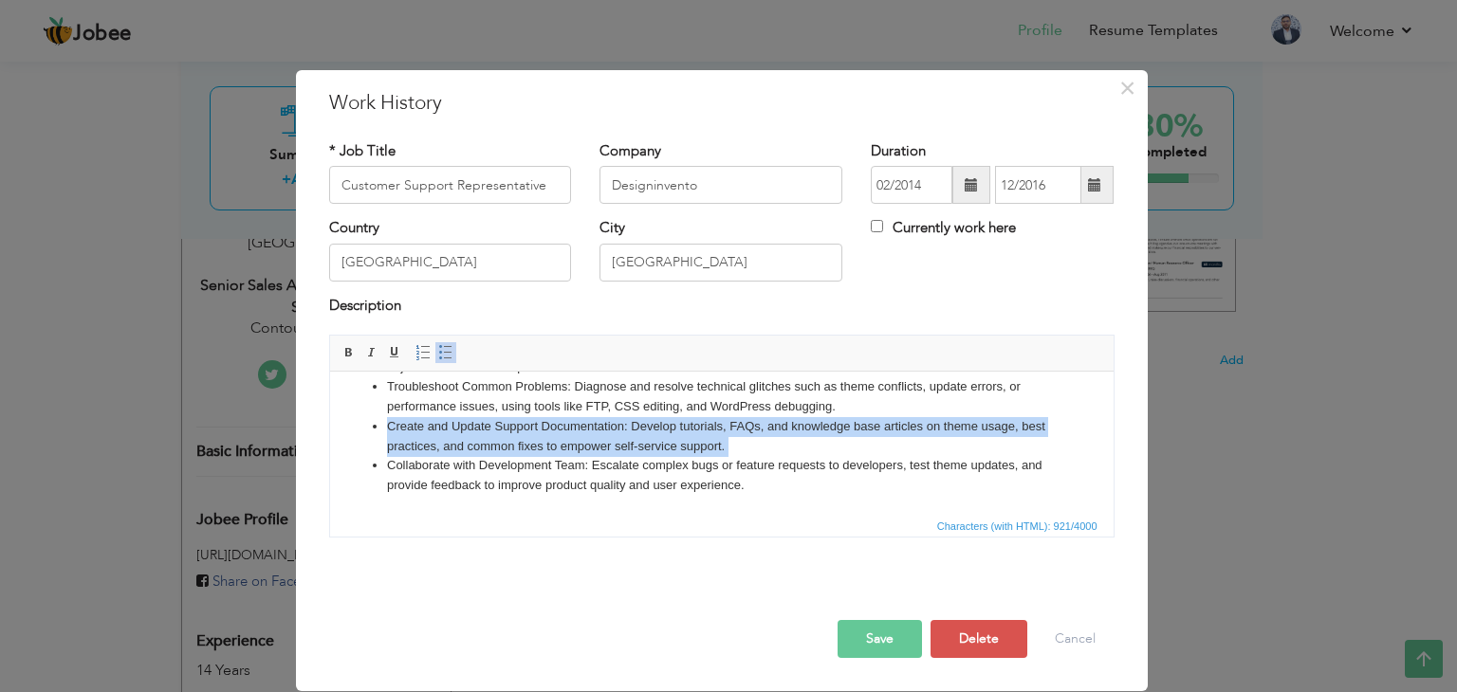
click at [628, 438] on li "Create and Update Support Documentation: Develop tutorials, FAQs, and knowledge…" at bounding box center [721, 437] width 670 height 40
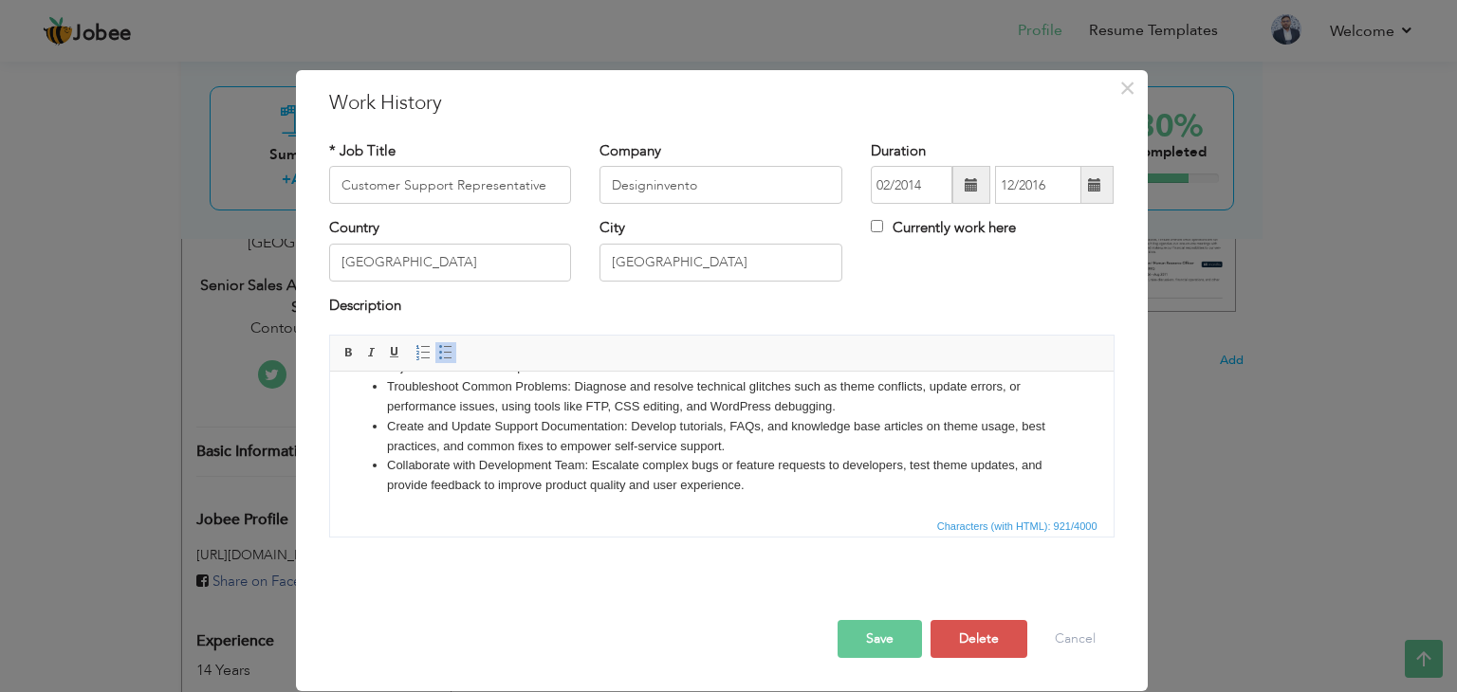
click at [591, 483] on li "Collaborate with Development Team: Escalate complex bugs or feature requests to…" at bounding box center [721, 476] width 670 height 40
click at [633, 435] on li "Create and Update Support Documentation: Develop tutorials, FAQs, and knowledge…" at bounding box center [721, 437] width 670 height 40
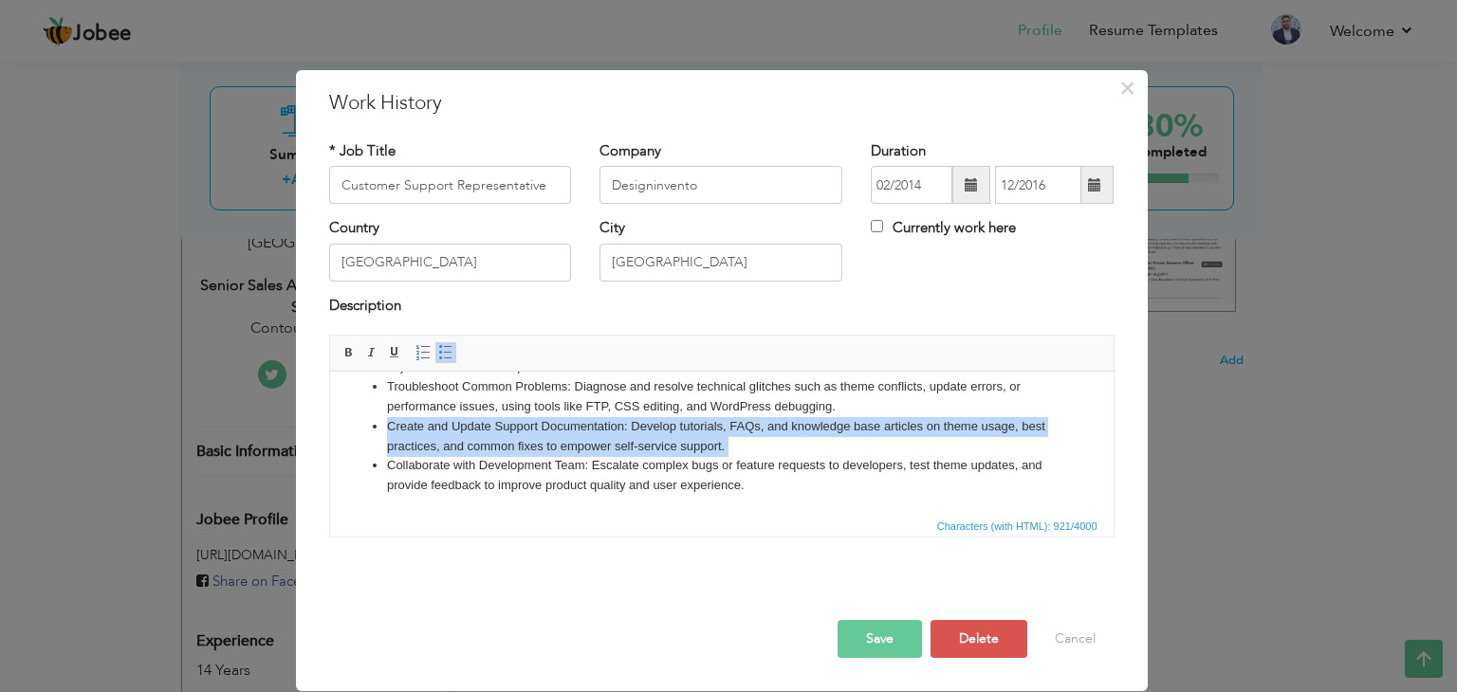
click at [633, 435] on li "Create and Update Support Documentation: Develop tutorials, FAQs, and knowledge…" at bounding box center [721, 437] width 670 height 40
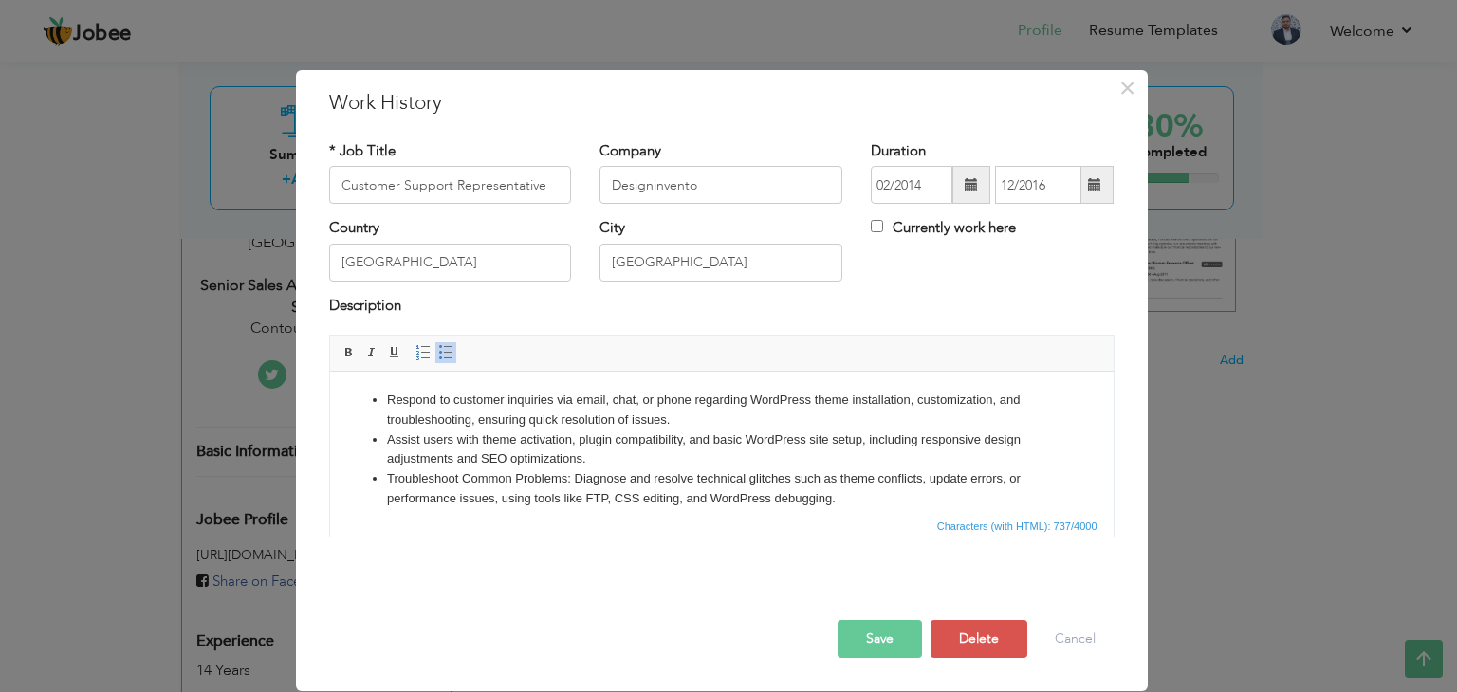
scroll to position [53, 0]
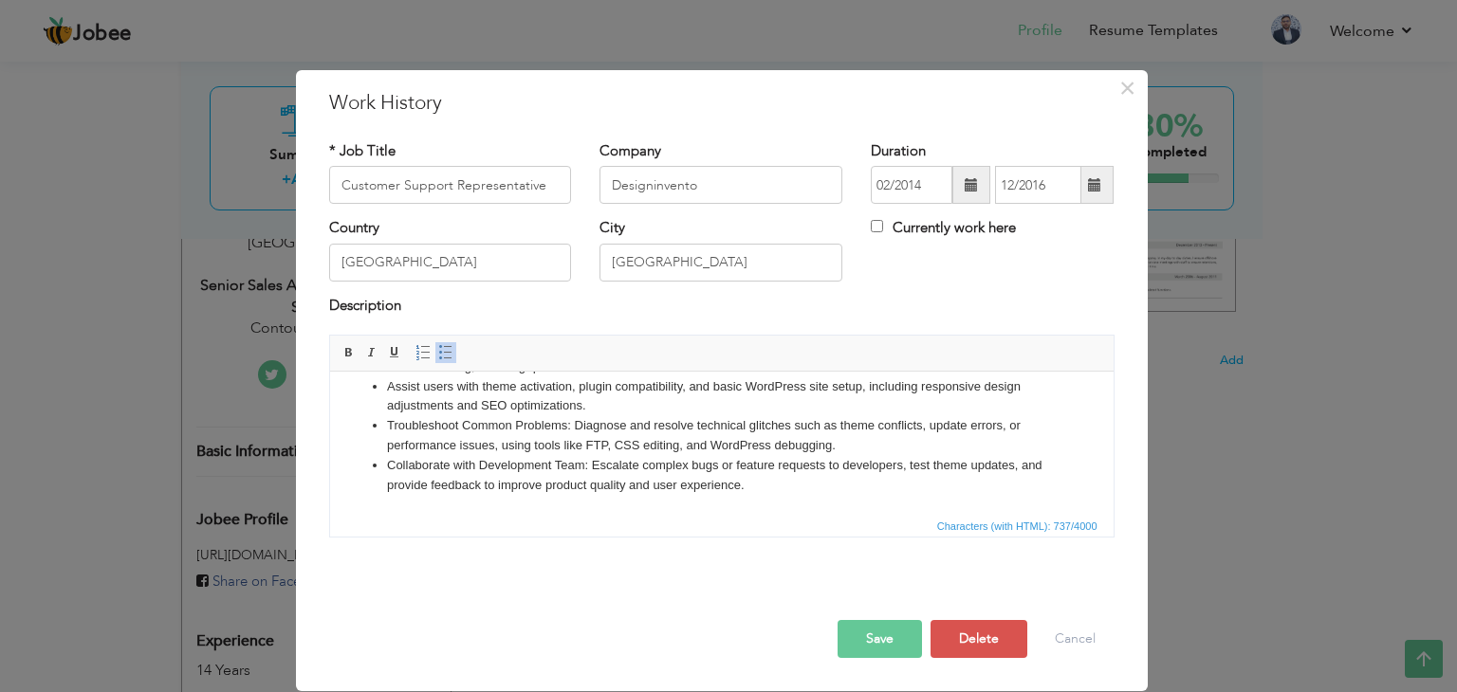
click at [676, 434] on li "Troubleshoot Common Problems: Diagnose and resolve technical glitches such as t…" at bounding box center [721, 436] width 670 height 40
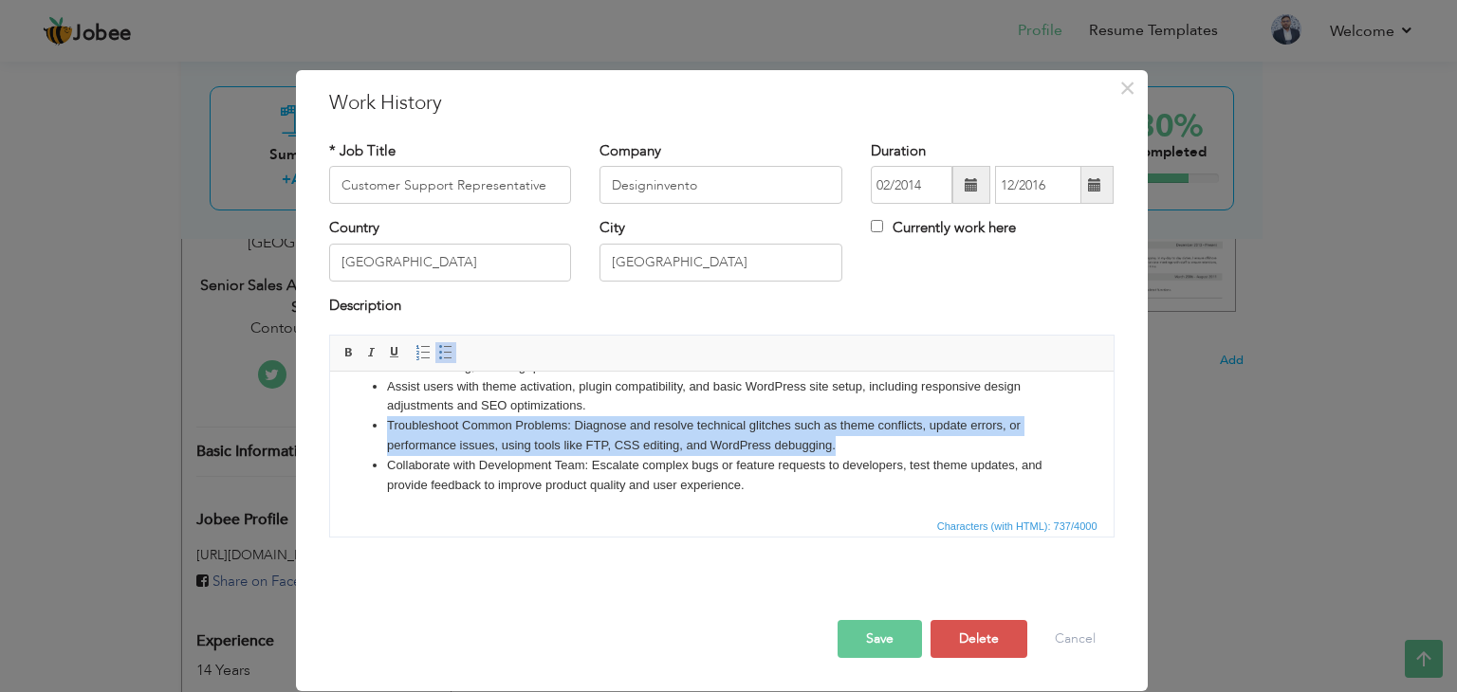
click at [676, 434] on li "Troubleshoot Common Problems: Diagnose and resolve technical glitches such as t…" at bounding box center [721, 436] width 670 height 40
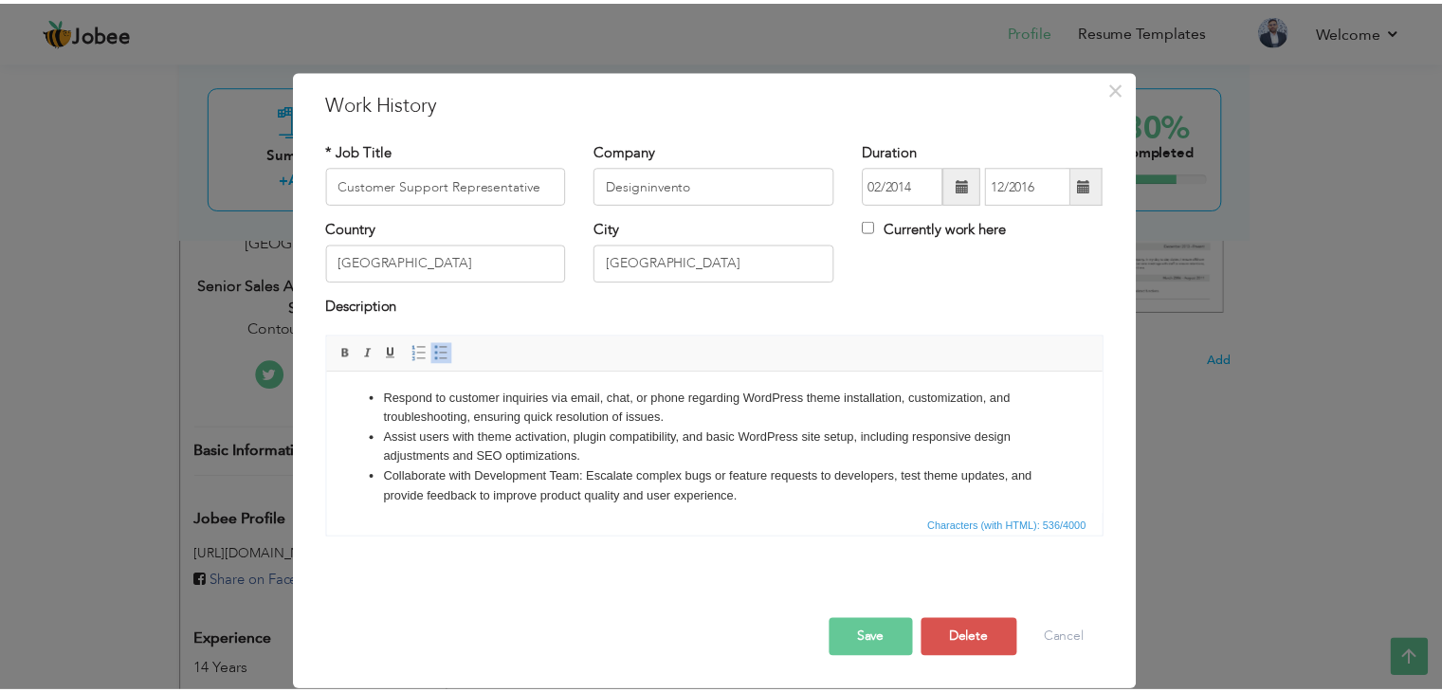
scroll to position [0, 0]
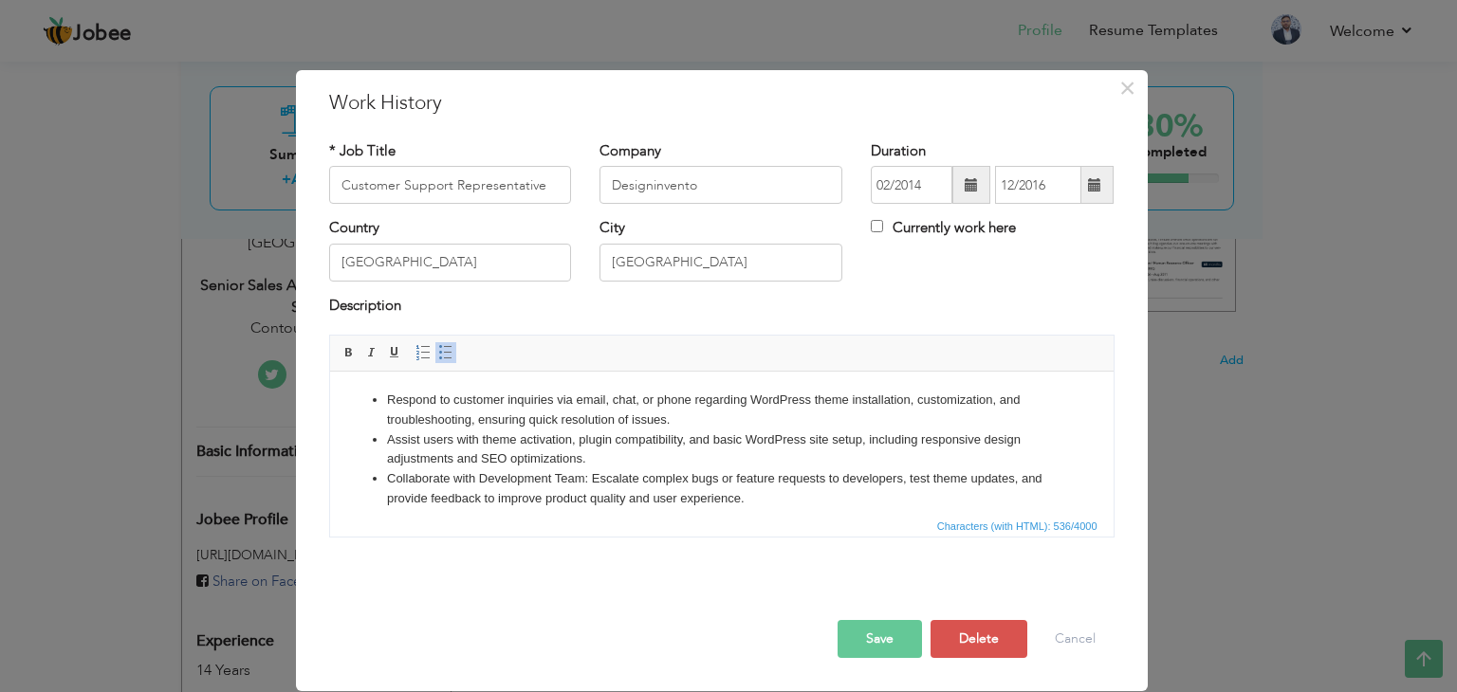
click at [880, 635] on button "Save" at bounding box center [879, 639] width 84 height 38
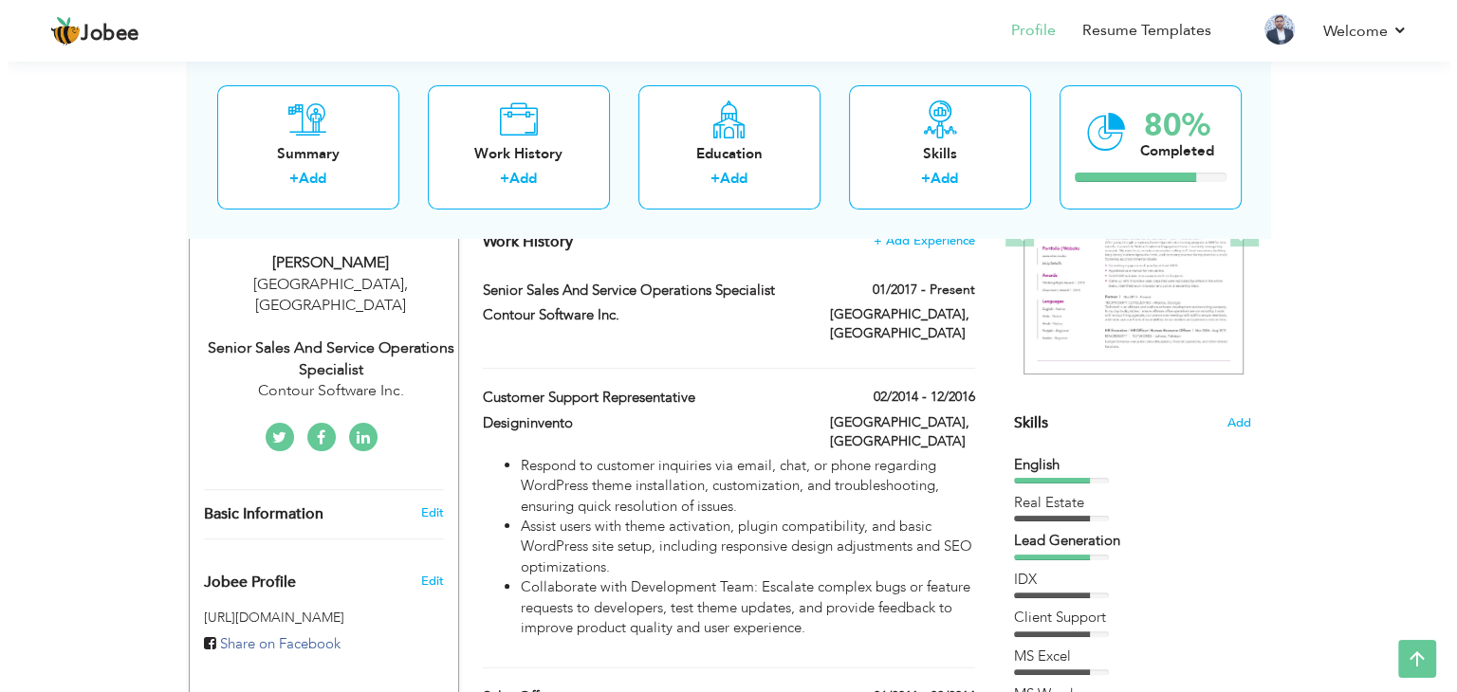
scroll to position [284, 0]
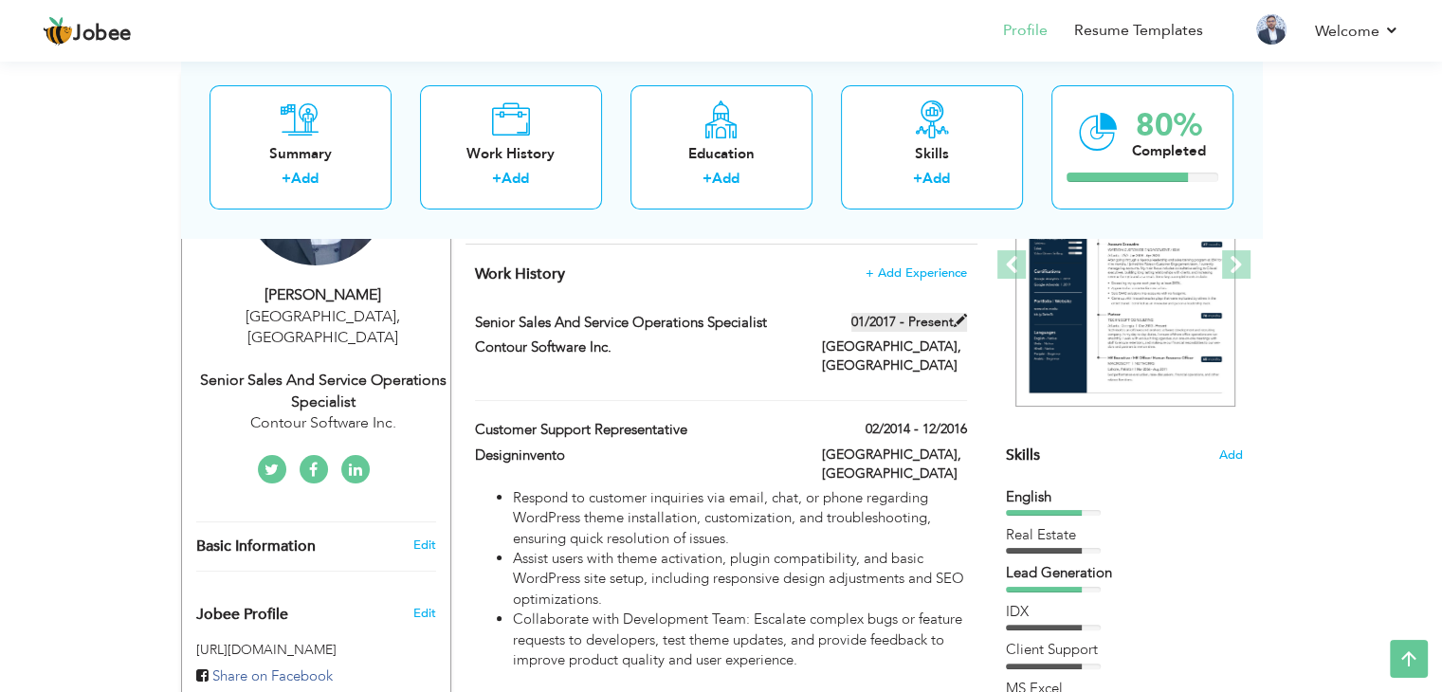
click at [960, 327] on span at bounding box center [960, 320] width 13 height 13
type input "Senior Sales and Service Operations Specialist"
type input "Contour Software Inc."
type input "01/2017"
checkbox input "true"
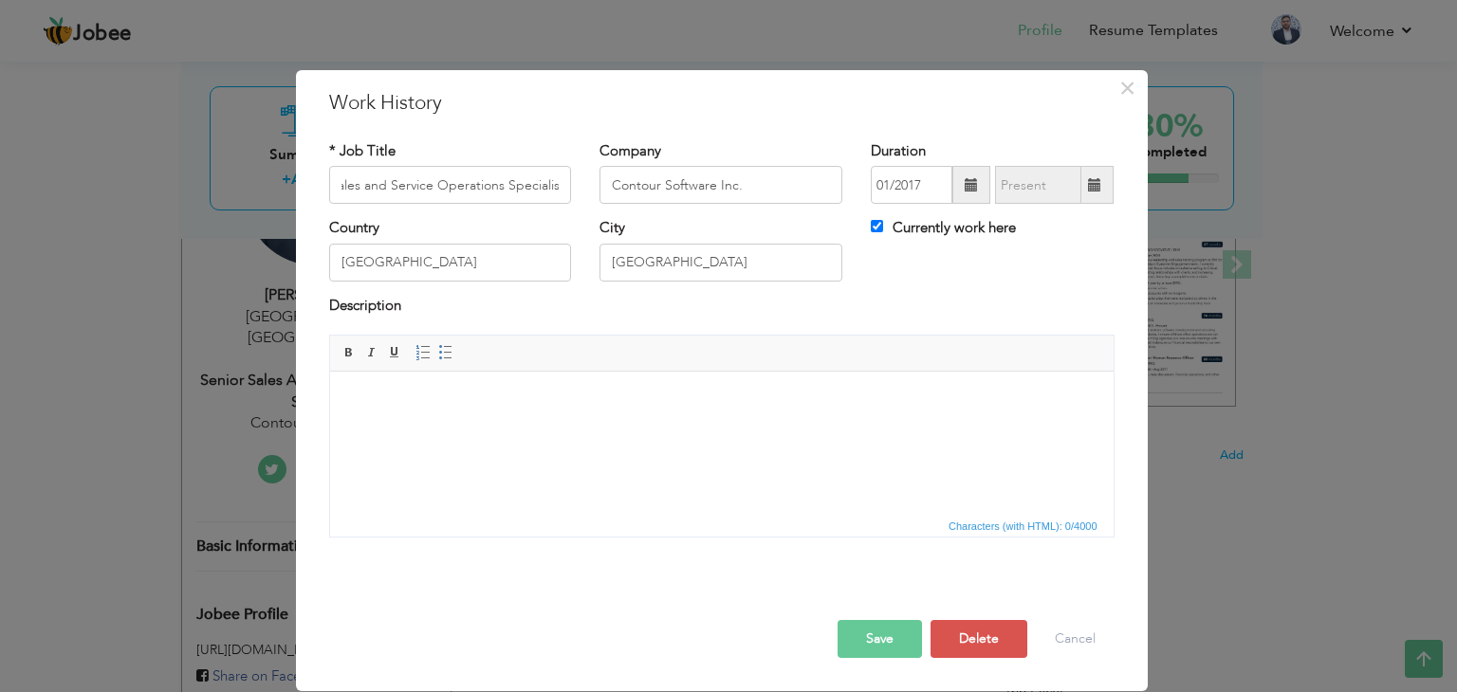
scroll to position [0, 0]
click at [436, 395] on body at bounding box center [720, 401] width 745 height 20
click at [448, 348] on span at bounding box center [445, 352] width 15 height 15
click at [423, 409] on li at bounding box center [721, 401] width 670 height 20
paste body
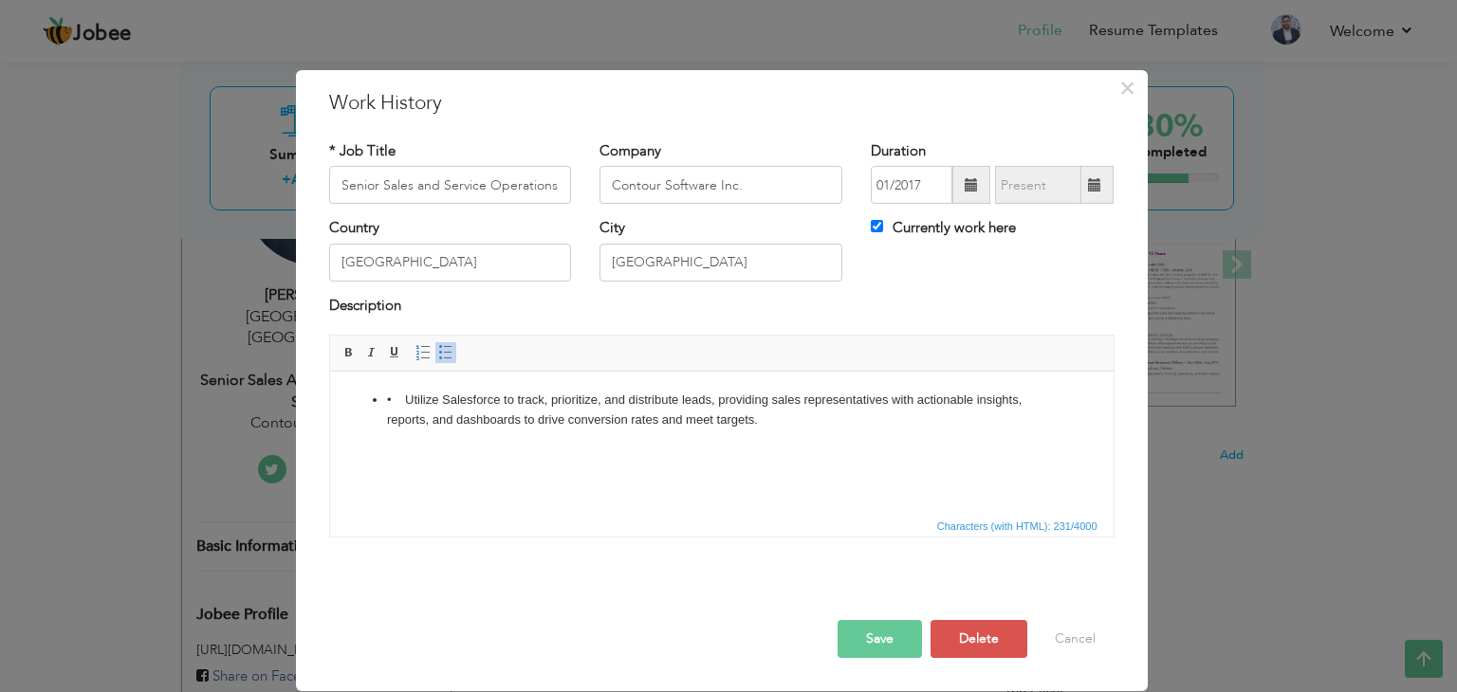
click at [405, 399] on li "• Utilize Salesforce to track, prioritize, and distribute leads, providing sale…" at bounding box center [721, 411] width 670 height 40
click at [383, 400] on body "Utilize Salesforce to track, prioritize, and distribute leads, providing sales …" at bounding box center [720, 411] width 745 height 40
drag, startPoint x: 663, startPoint y: 425, endPoint x: 686, endPoint y: 432, distance: 24.0
click at [665, 425] on body "Using Salesforce to track, prioritize, and distribute leads, providing sales re…" at bounding box center [720, 411] width 745 height 40
click at [444, 349] on span at bounding box center [445, 352] width 15 height 15
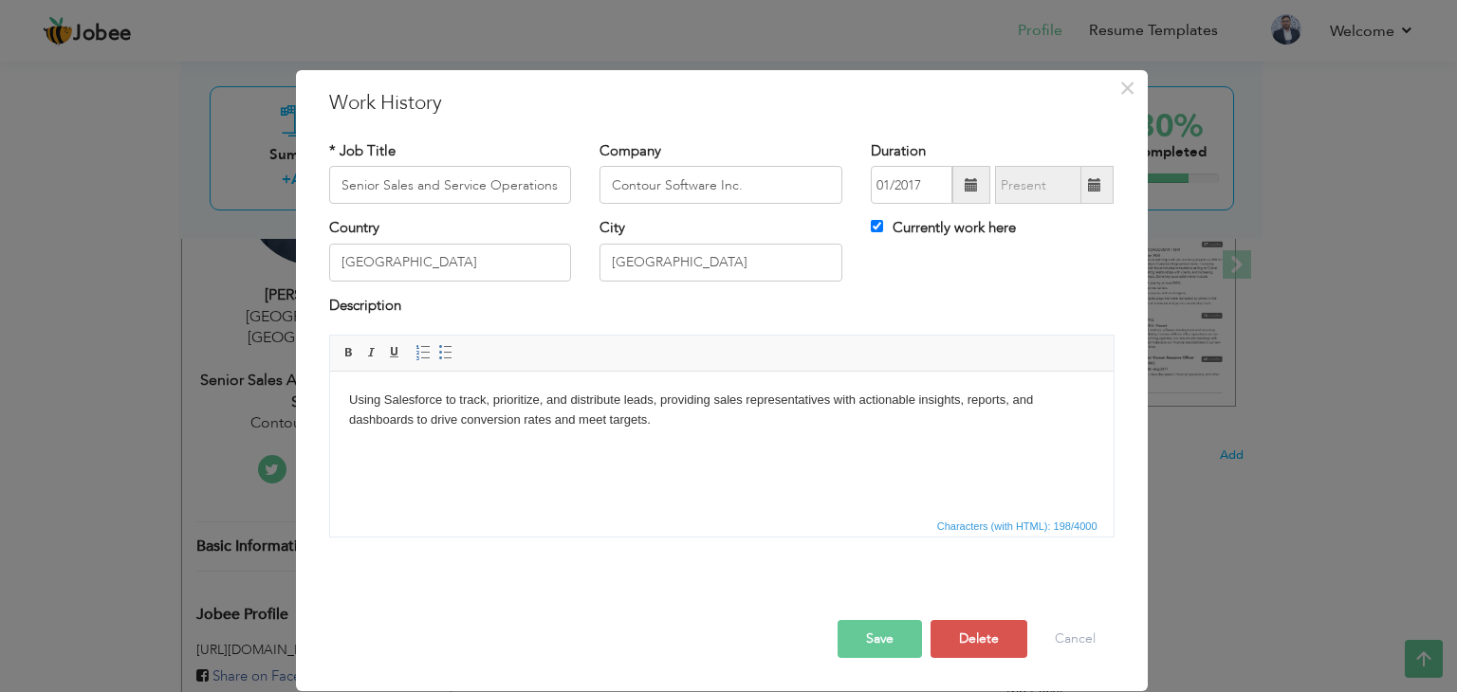
click at [345, 408] on html "Using Salesforce to track, prioritize, and distribute leads, providing sales re…" at bounding box center [720, 420] width 783 height 97
click at [448, 354] on span at bounding box center [445, 352] width 15 height 15
click at [757, 422] on li "Using Salesforce to track, prioritize, and distribute leads, providing sales re…" at bounding box center [721, 411] width 670 height 40
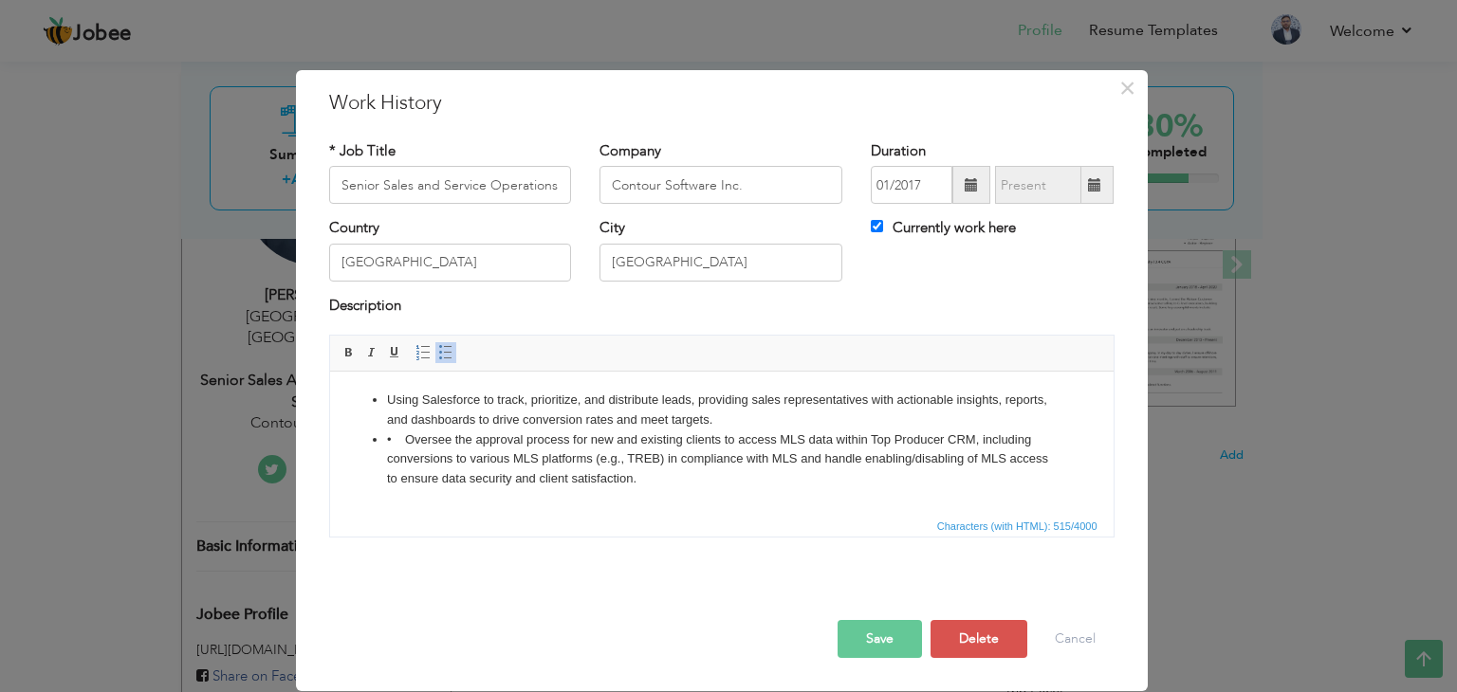
click at [402, 438] on li "• Oversee the approval process for new and existing clients to access MLS data …" at bounding box center [721, 460] width 670 height 59
click at [413, 444] on li "Oversee the approval process for new and existing clients to access MLS data wi…" at bounding box center [721, 460] width 670 height 59
click at [481, 403] on li "Using Salesforce to track, prioritize, and distribute leads, providing sales re…" at bounding box center [721, 411] width 670 height 40
click at [431, 445] on li "Oversee the approval process for new and existing clients to access MLS data wi…" at bounding box center [721, 460] width 670 height 59
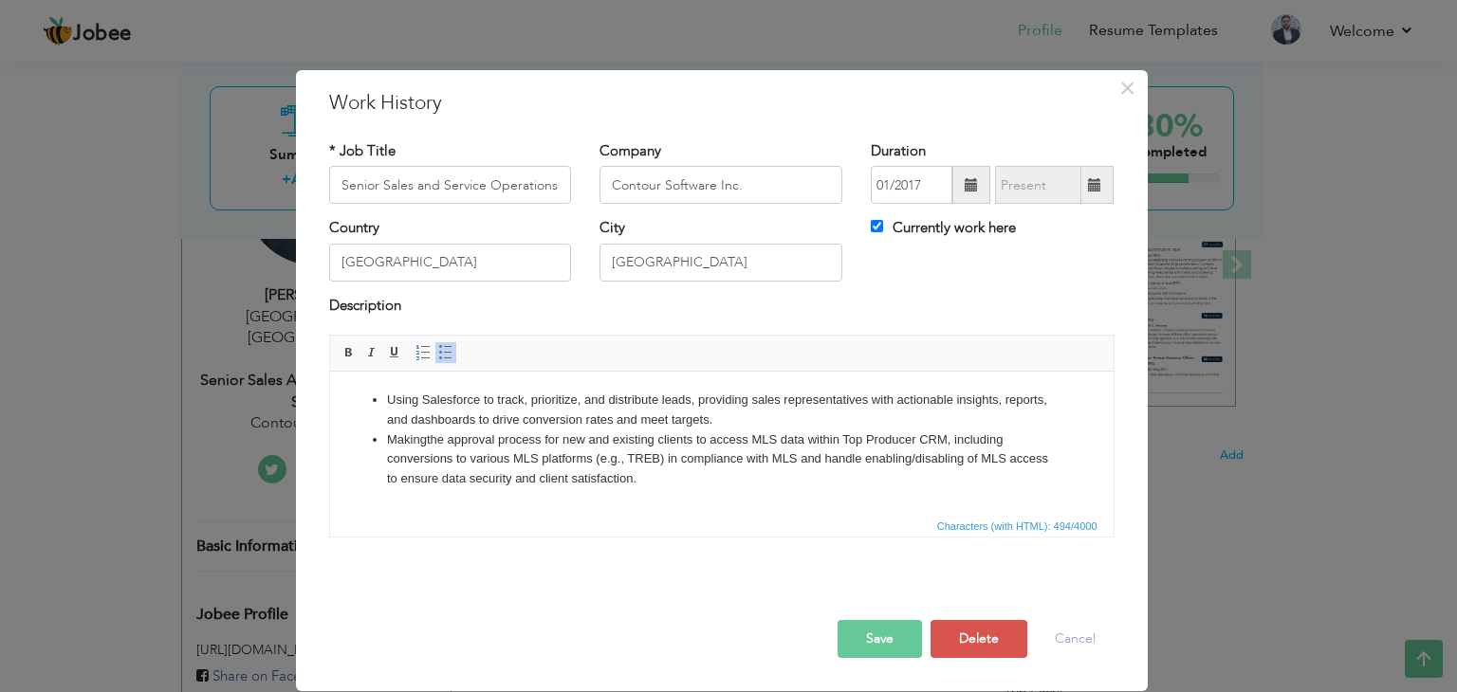
click at [403, 439] on li "Making the approval process for new and existing clients to access MLS data wit…" at bounding box center [721, 460] width 670 height 59
click at [450, 439] on li "Managing the approval process for new and existing clients to access MLS data w…" at bounding box center [721, 460] width 670 height 59
click at [486, 457] on li "Managing approval process for new and existing clients to access MLS data withi…" at bounding box center [721, 460] width 670 height 59
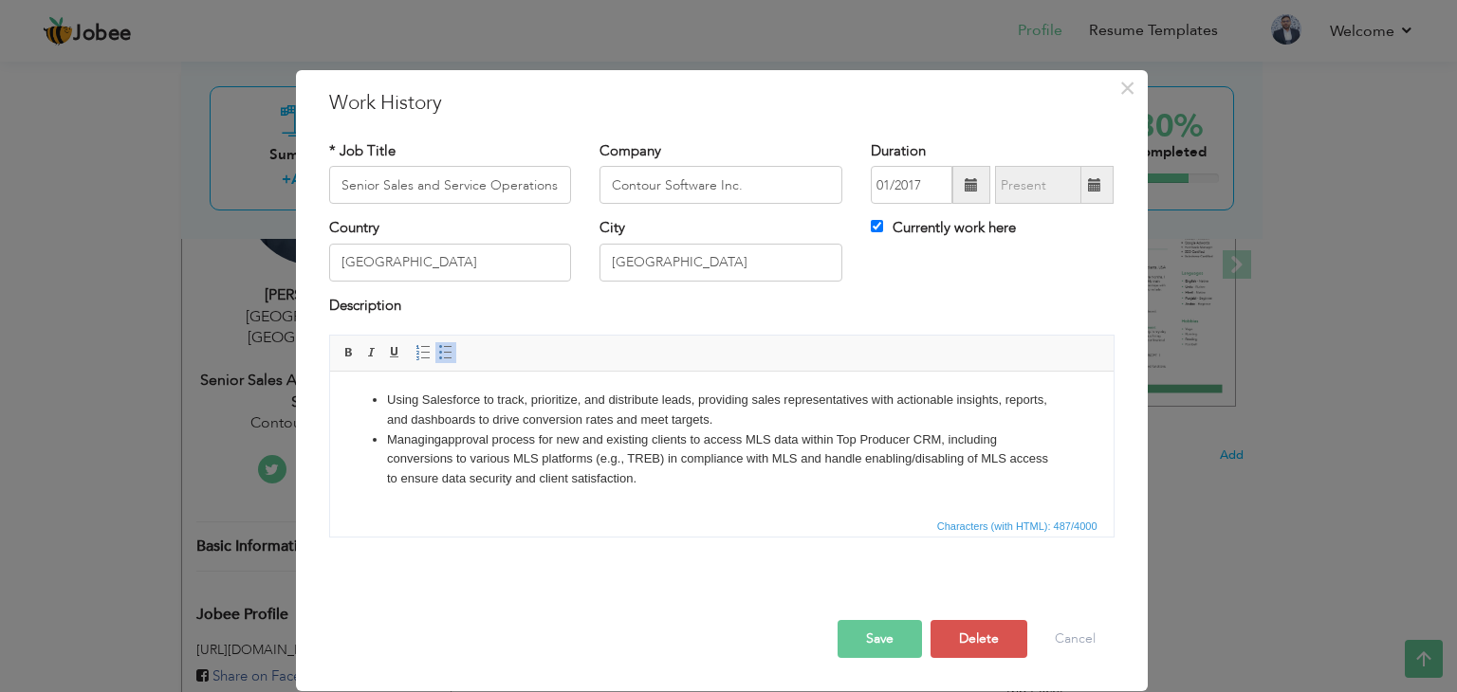
click at [705, 479] on li "Managing approval process for new and existing clients to access MLS data withi…" at bounding box center [721, 460] width 670 height 59
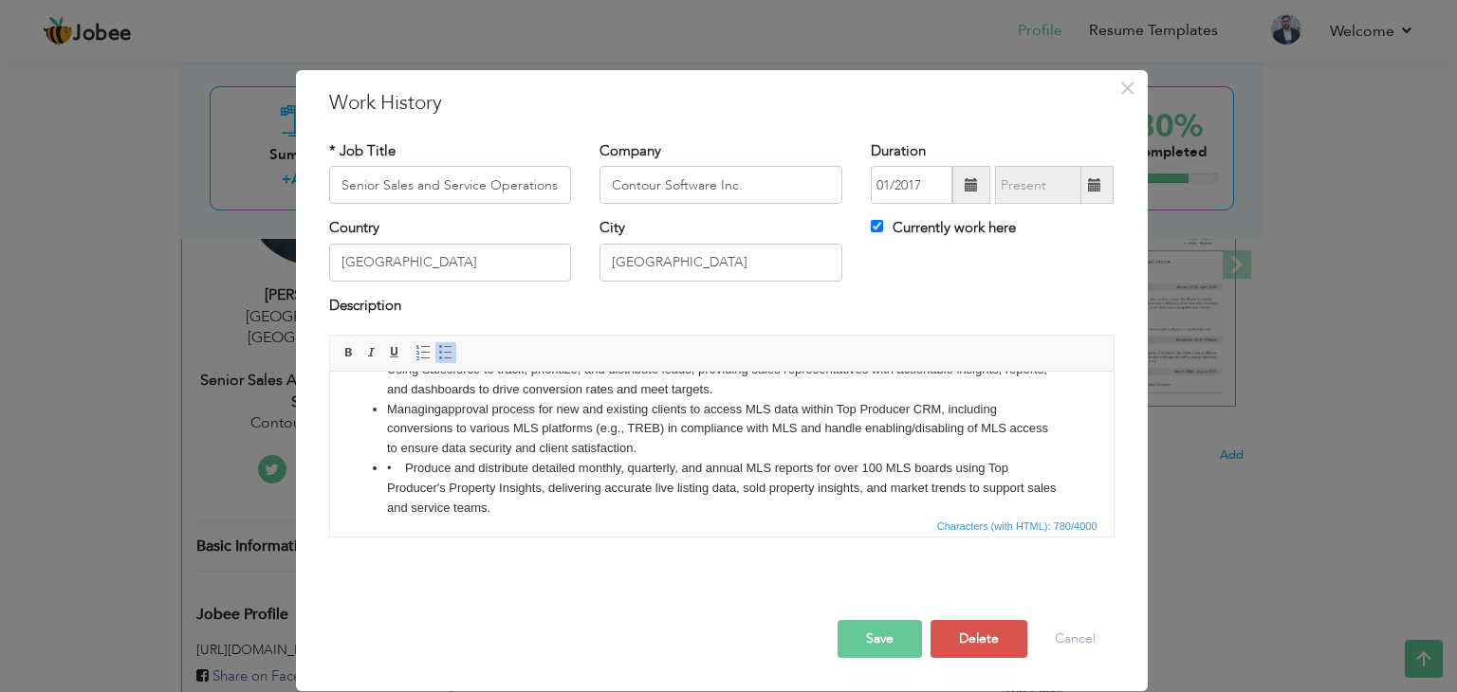
click at [406, 463] on li "• Produce and distribute detailed monthly, quarterly, and annual MLS reports fo…" at bounding box center [721, 488] width 670 height 59
click at [429, 472] on li "Produce and distribute detailed monthly, quarterly, and annual MLS reports for …" at bounding box center [721, 488] width 670 height 59
click at [514, 472] on li "Producing and distribute detailed monthly, quarterly, and annual MLS reports fo…" at bounding box center [721, 488] width 670 height 59
click at [506, 467] on li "Producing and distribute detailed monthly, quarterly, and annual MLS reports fo…" at bounding box center [721, 488] width 670 height 59
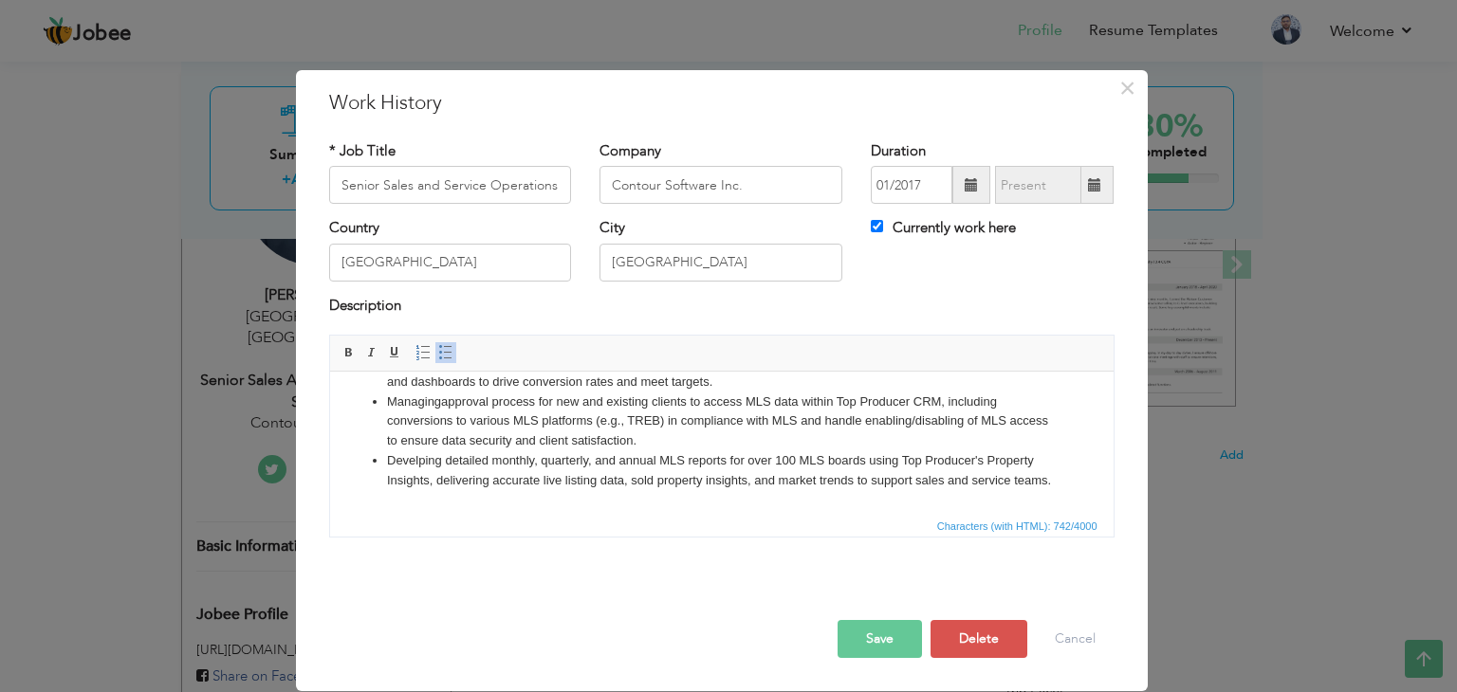
scroll to position [0, 0]
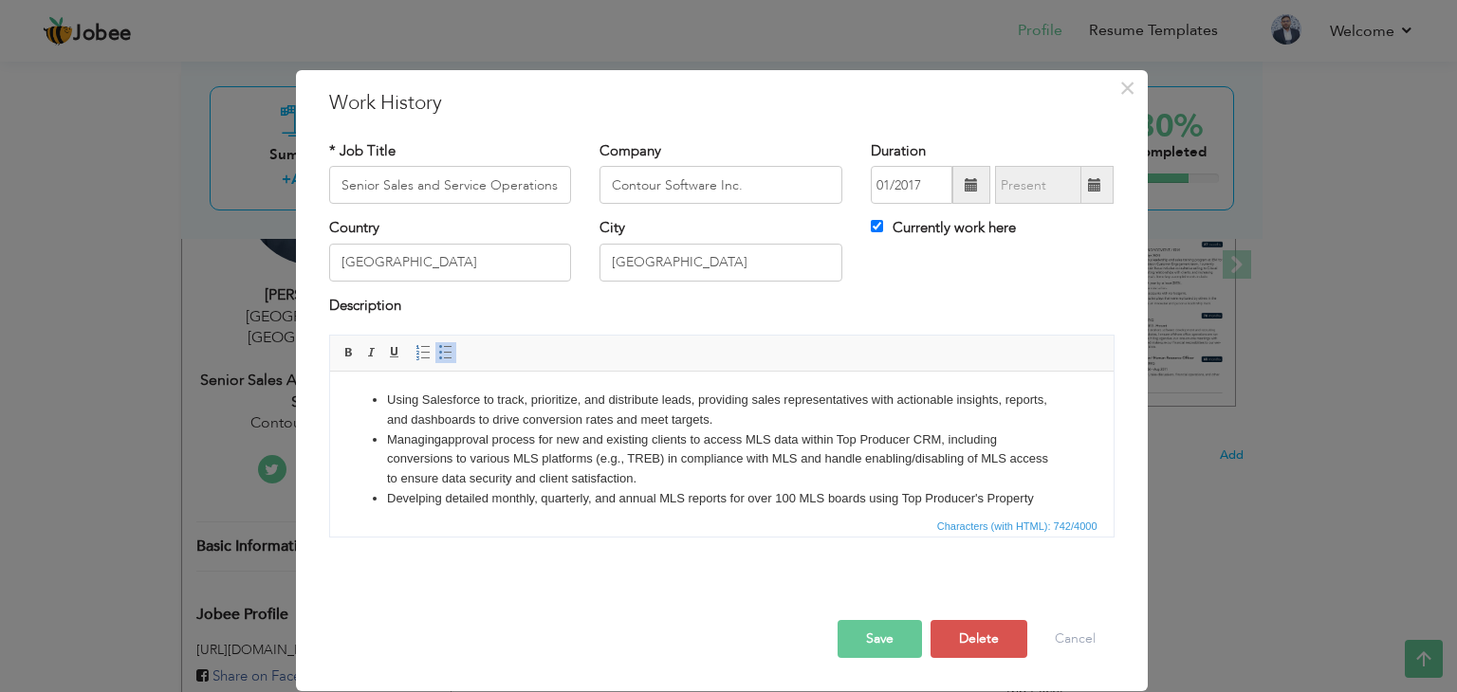
click at [768, 421] on li "Using Salesforce to track, prioritize, and distribute leads, providing sales re…" at bounding box center [721, 411] width 670 height 40
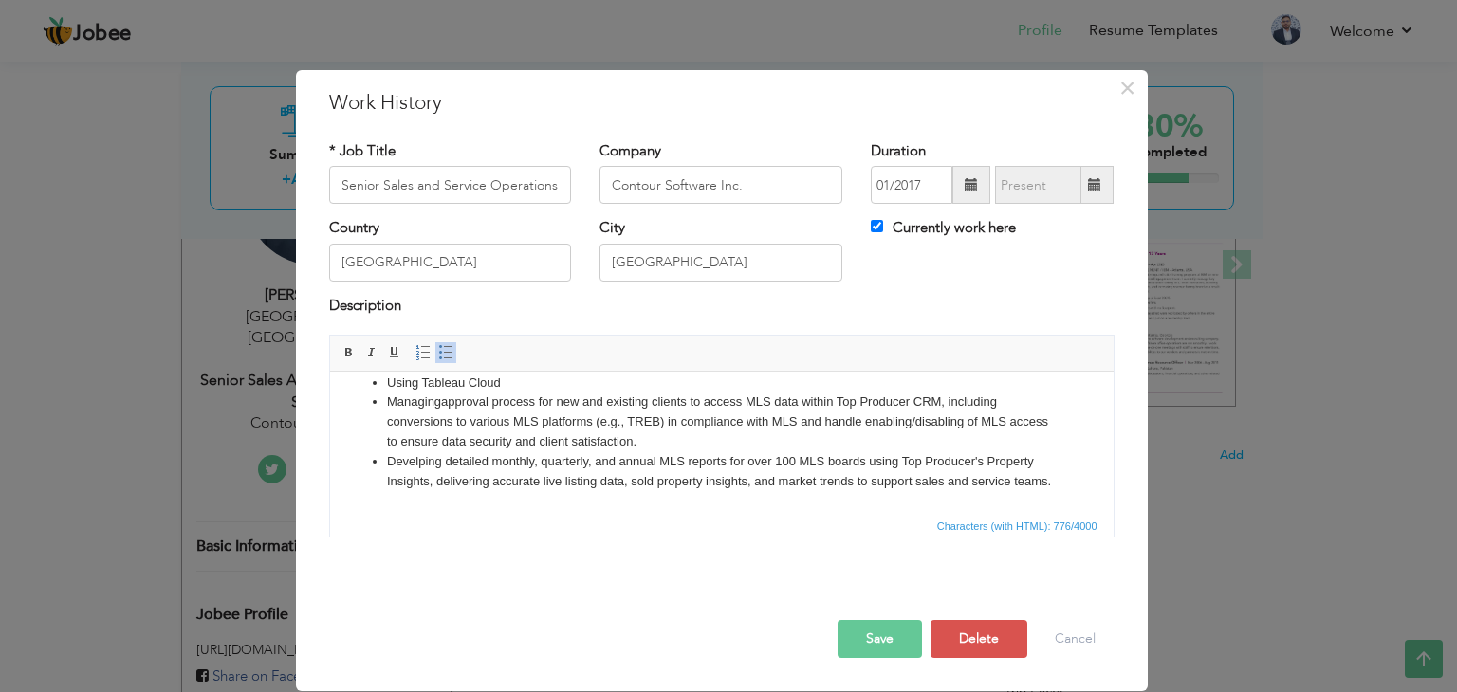
scroll to position [104, 0]
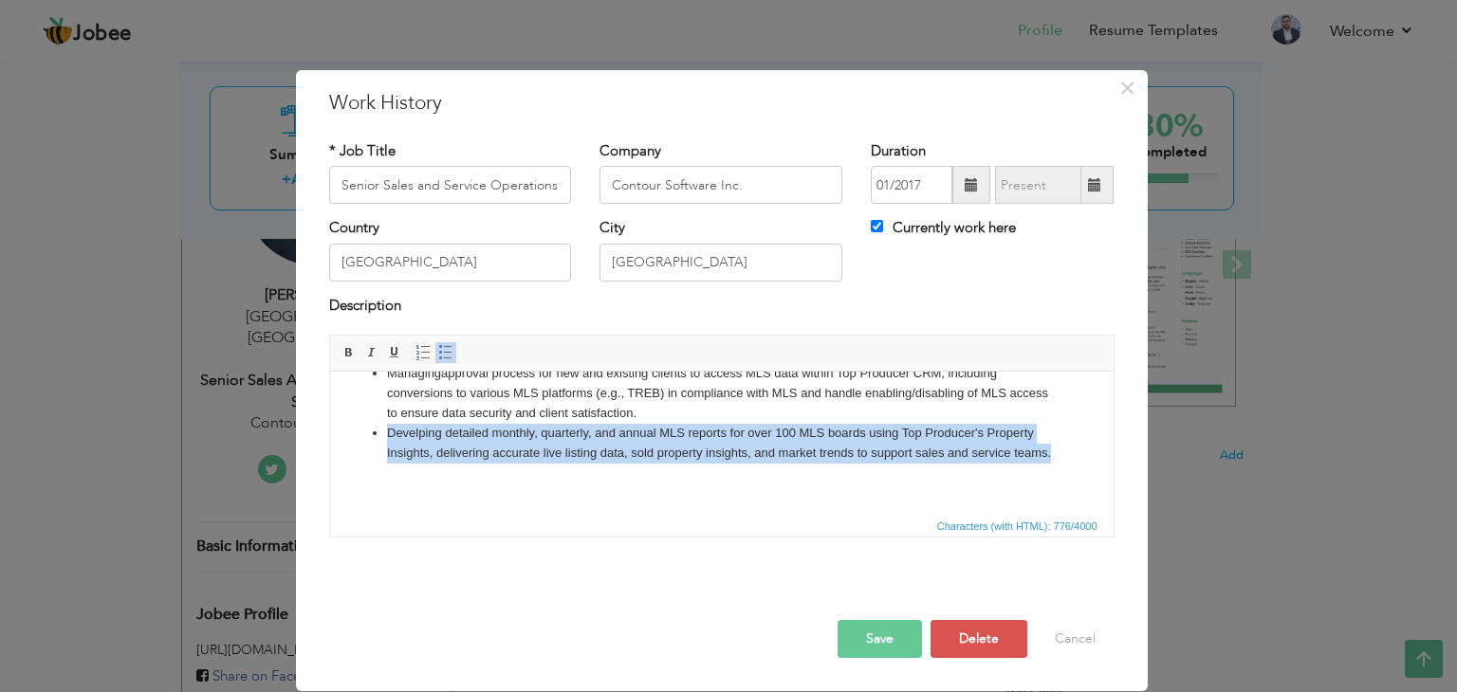
drag, startPoint x: 386, startPoint y: 413, endPoint x: 453, endPoint y: 449, distance: 75.9
click at [453, 449] on li "Develping detailed monthly, quarterly, and annual MLS reports for over 100 MLS …" at bounding box center [721, 444] width 670 height 40
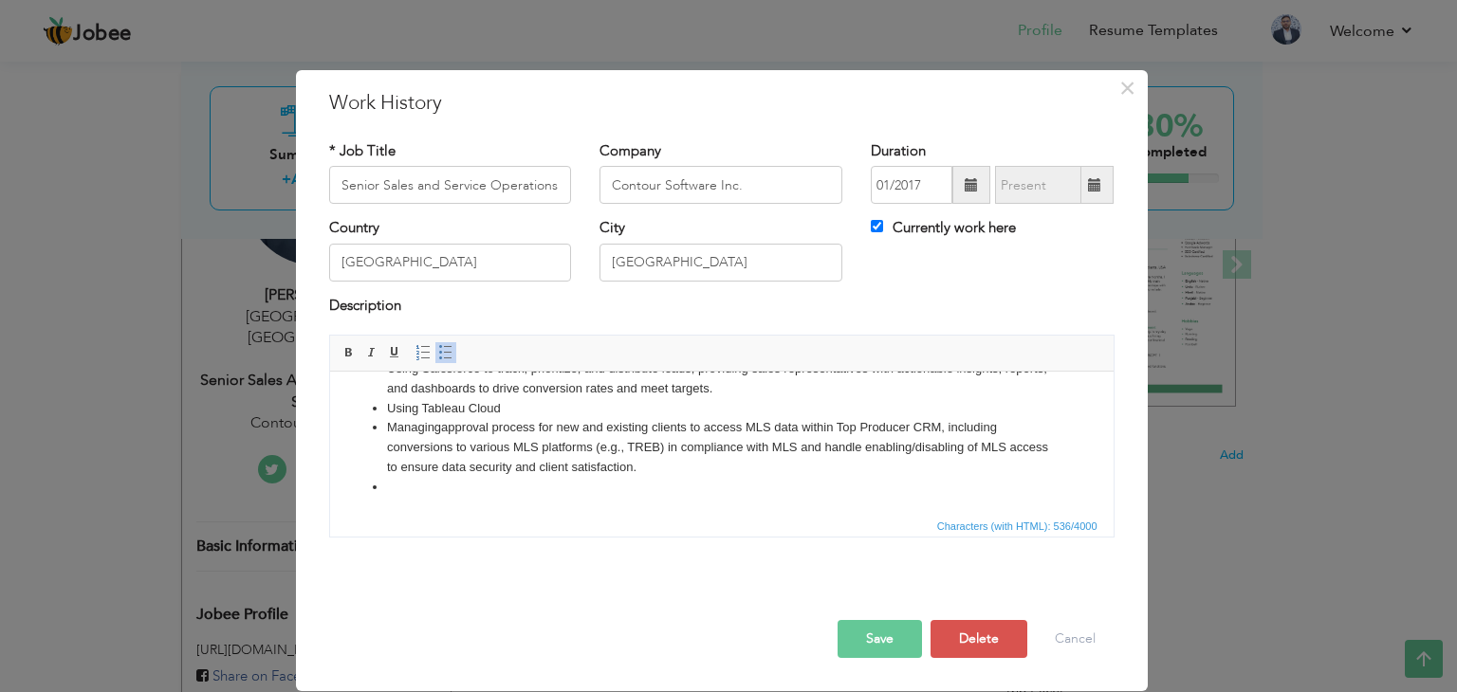
scroll to position [0, 0]
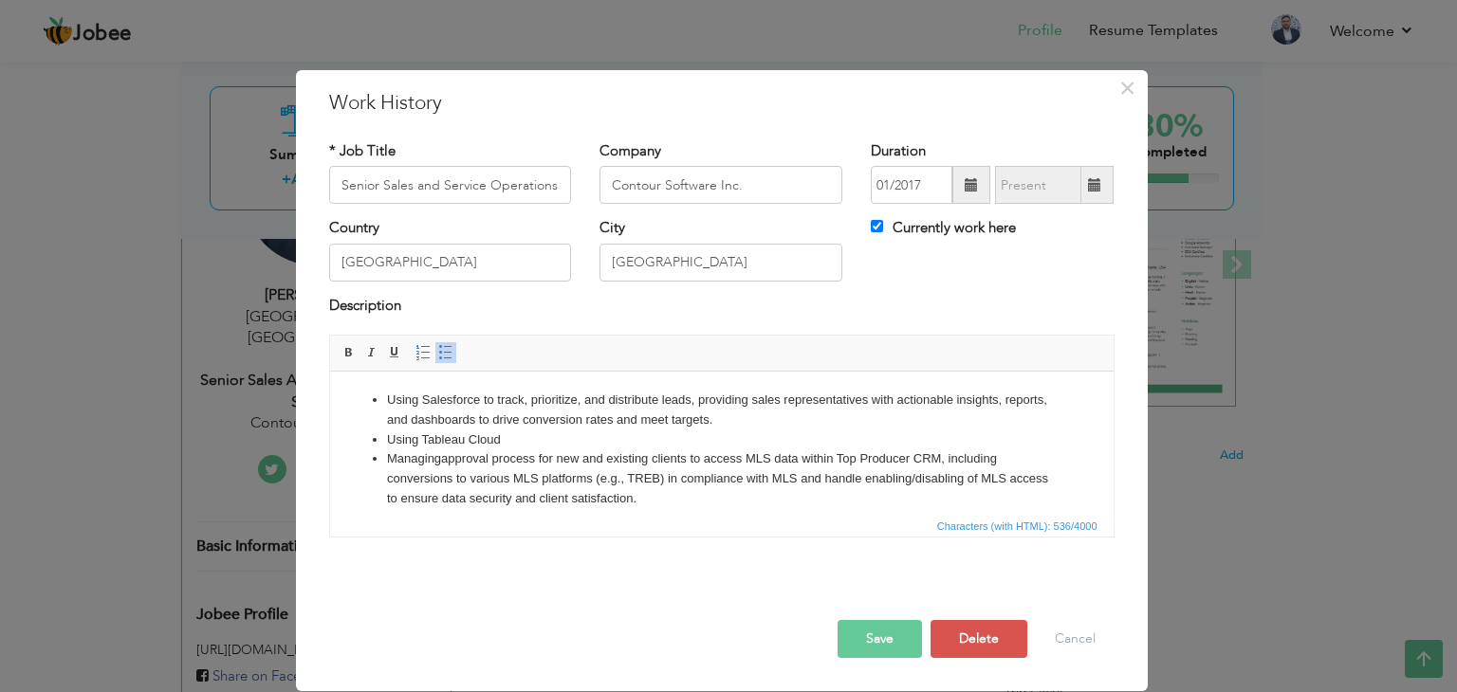
click at [541, 438] on li "Using Tableau Cloud" at bounding box center [721, 441] width 670 height 20
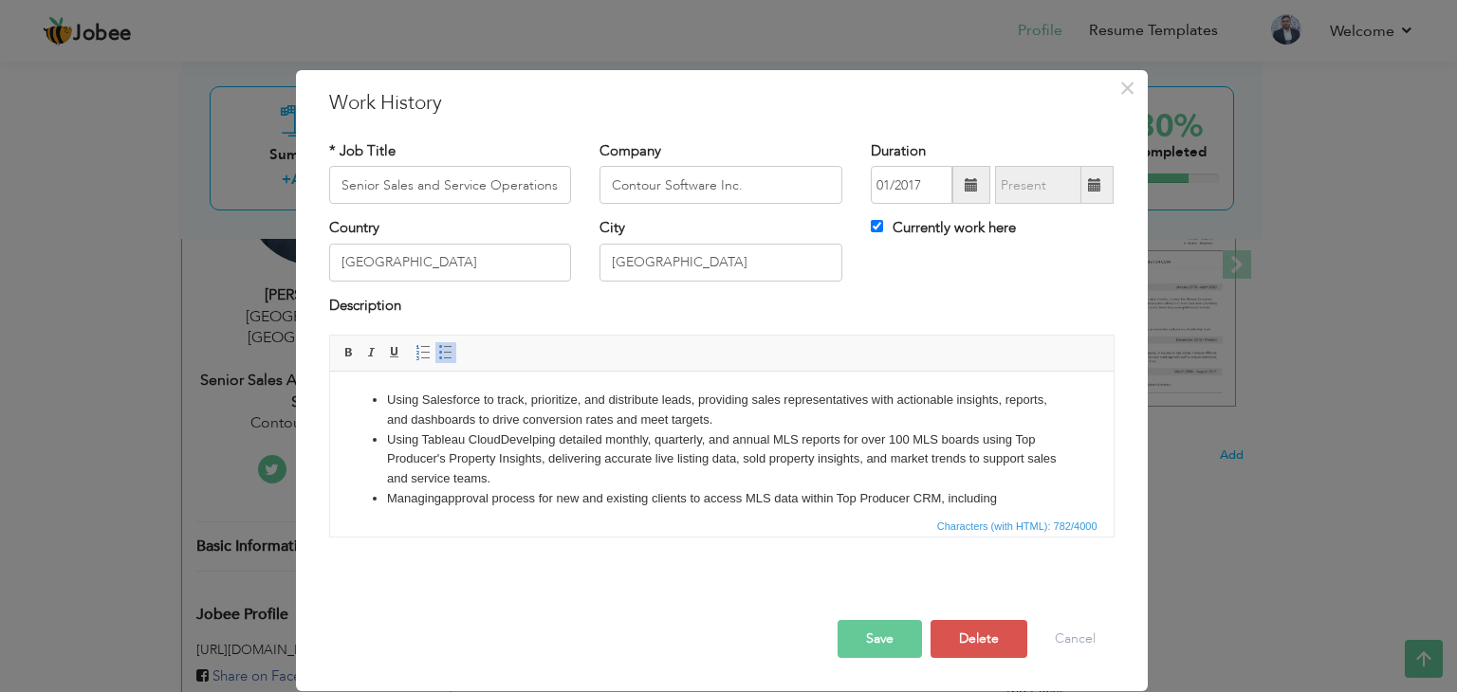
click at [523, 438] on li "Using Tableau Cloud Develping detailed monthly, quarterly, and annual MLS repor…" at bounding box center [721, 460] width 670 height 59
click at [496, 439] on li "Using Tableau Cloud Develping detailed monthly, quarterly, and annual MLS repor…" at bounding box center [721, 460] width 670 height 59
click at [564, 454] on li "Using Tableau Cloud for d evelping detailed monthly, quarterly, and annual MLS …" at bounding box center [721, 460] width 670 height 59
click at [610, 440] on li "Using Tableau Cloud for d evelping detailed monthly, quarterly, and annual MLS …" at bounding box center [721, 460] width 670 height 59
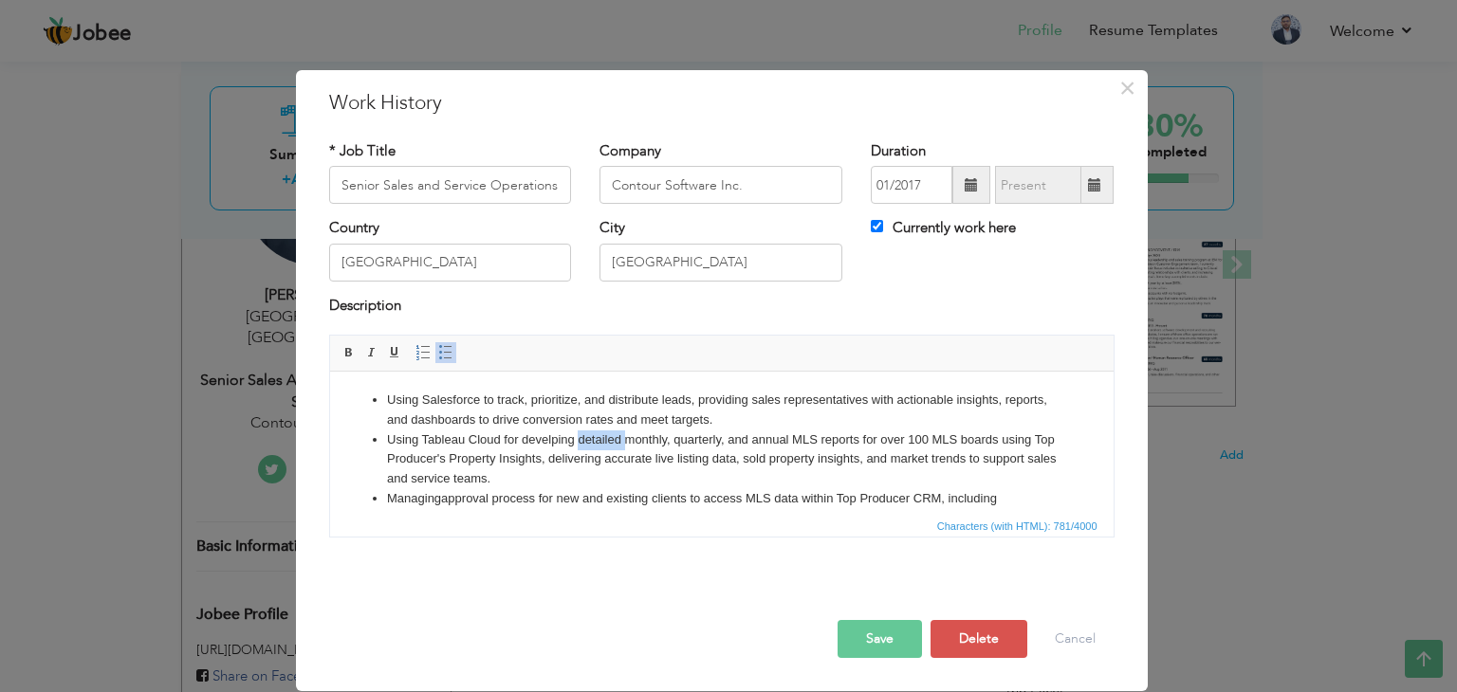
click at [610, 440] on li "Using Tableau Cloud for d evelping detailed monthly, quarterly, and annual MLS …" at bounding box center [721, 460] width 670 height 59
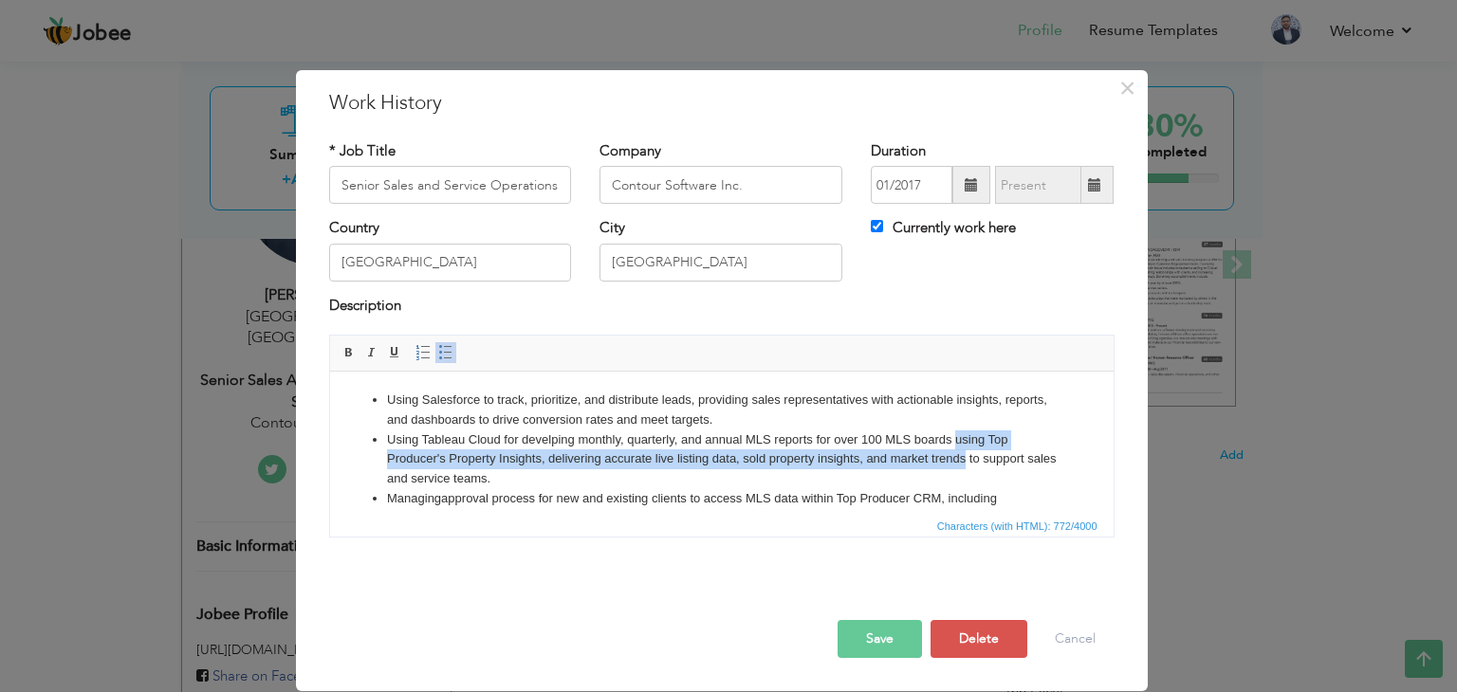
drag, startPoint x: 956, startPoint y: 439, endPoint x: 963, endPoint y: 460, distance: 21.9
click at [963, 460] on li "Using Tableau Cloud for d evelping monthly, quarterly, and annual MLS reports f…" at bounding box center [721, 460] width 670 height 59
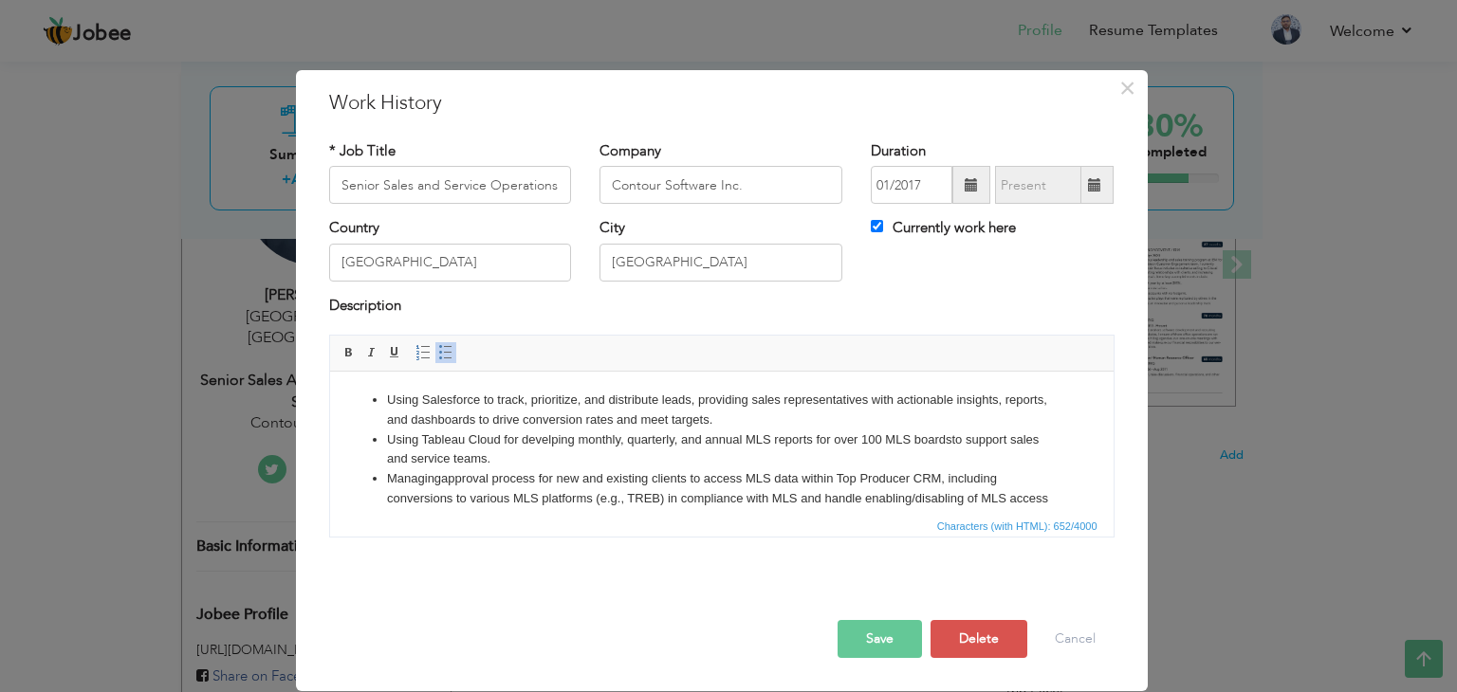
click at [577, 444] on li "Using Tableau Cloud for d evelping monthly, quarterly, and annual MLS reports f…" at bounding box center [721, 451] width 670 height 40
click at [752, 458] on li "Using Tableau Cloud for d evelping and sending monthly, quarterly, and annual M…" at bounding box center [721, 451] width 670 height 40
drag, startPoint x: 1025, startPoint y: 439, endPoint x: 1031, endPoint y: 454, distance: 16.2
click at [1031, 454] on li "Using Tableau Cloud for d evelping and sending monthly, quarterly, and annual M…" at bounding box center [721, 451] width 670 height 40
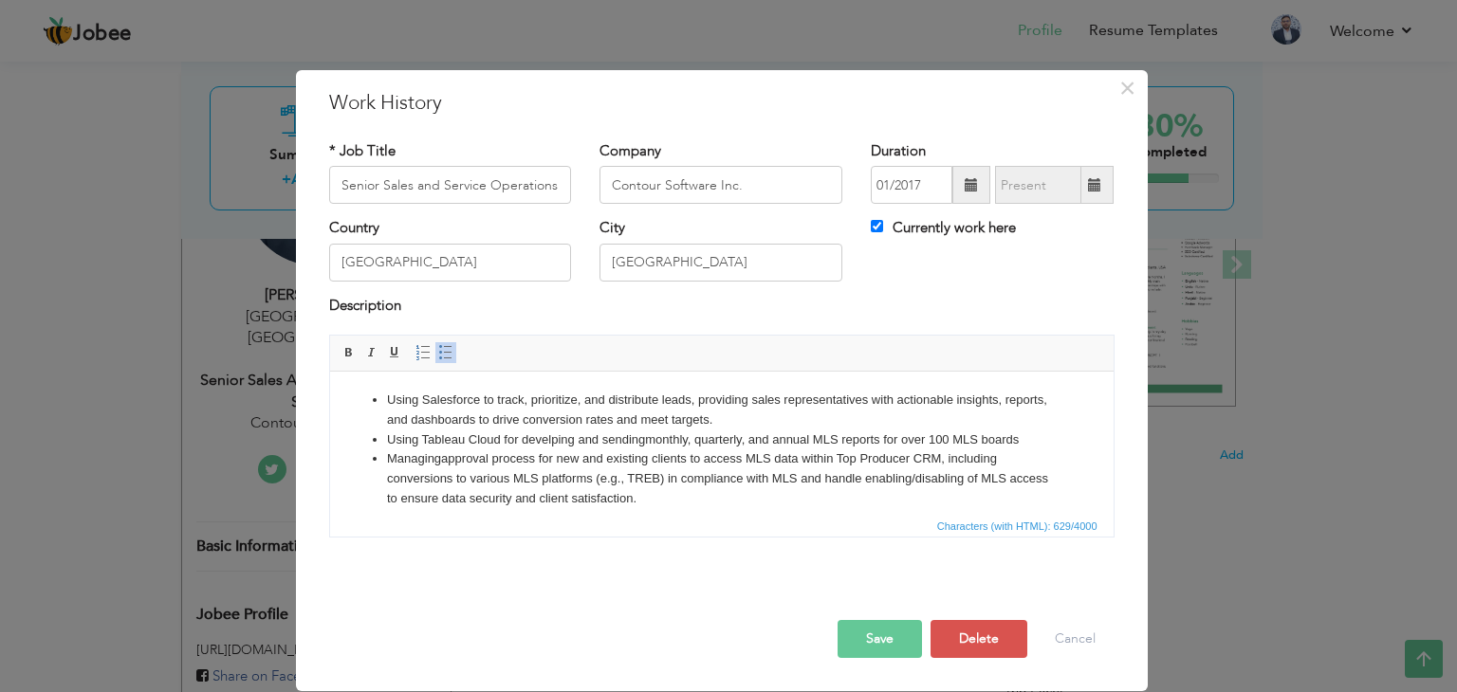
click at [402, 399] on li "Using Salesforce to track, prioritize, and distribute leads, providing sales re…" at bounding box center [721, 411] width 670 height 40
click at [401, 454] on li "Managing approval process for new and existing clients to access MLS data withi…" at bounding box center [721, 479] width 670 height 59
click at [401, 440] on li "Using Tableau Cloud for d evelping and sending monthly, quarterly, and annual M…" at bounding box center [721, 441] width 670 height 20
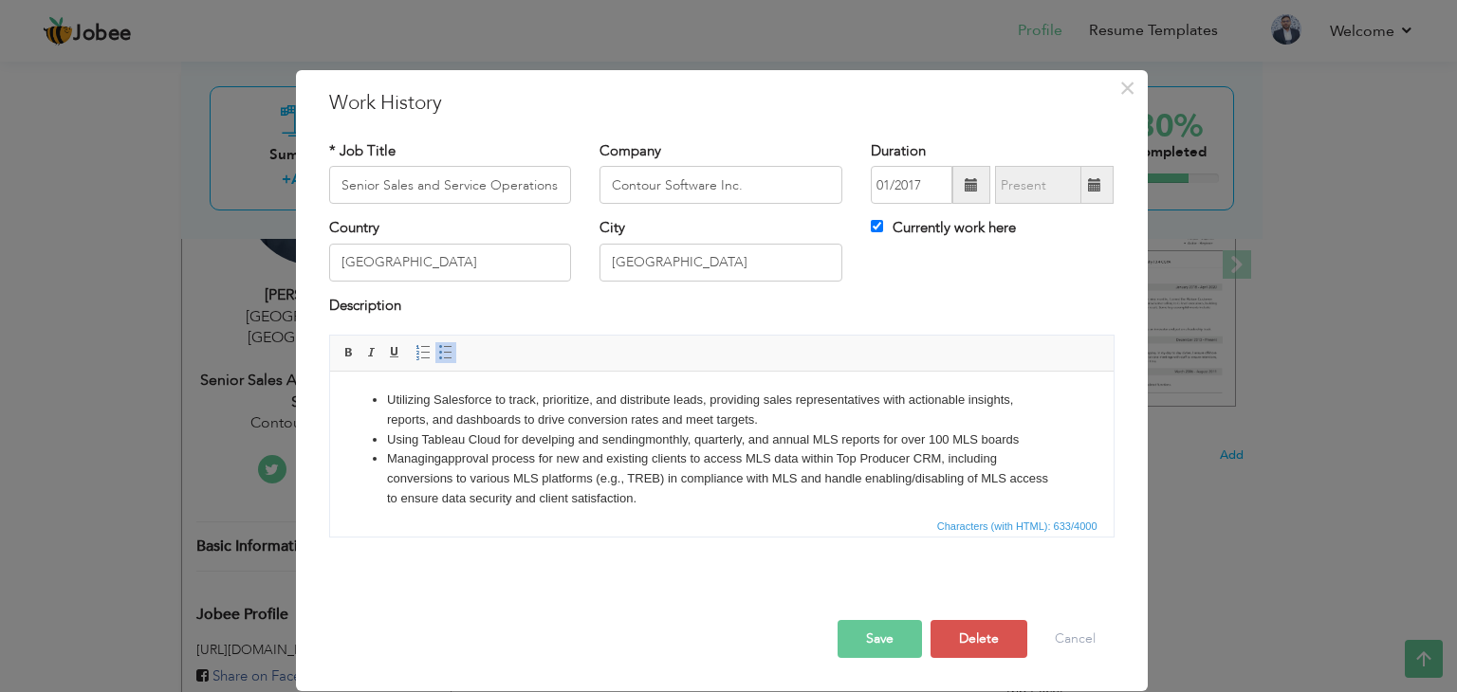
click at [557, 425] on li "Utilizing Salesforce to track, prioritize, and distribute leads, providing sale…" at bounding box center [721, 411] width 670 height 40
click at [516, 448] on li "Using Tableau Cloud for d evelping and sending monthly, quarterly, and annual M…" at bounding box center [721, 441] width 670 height 20
click at [402, 445] on li "Using Tableau Cloud for d evelping and sending monthly, quarterly, and annual M…" at bounding box center [721, 441] width 670 height 20
click at [413, 398] on li "Utilizing Salesforce to track, prioritize, and distribute leads, providing sale…" at bounding box center [721, 411] width 670 height 40
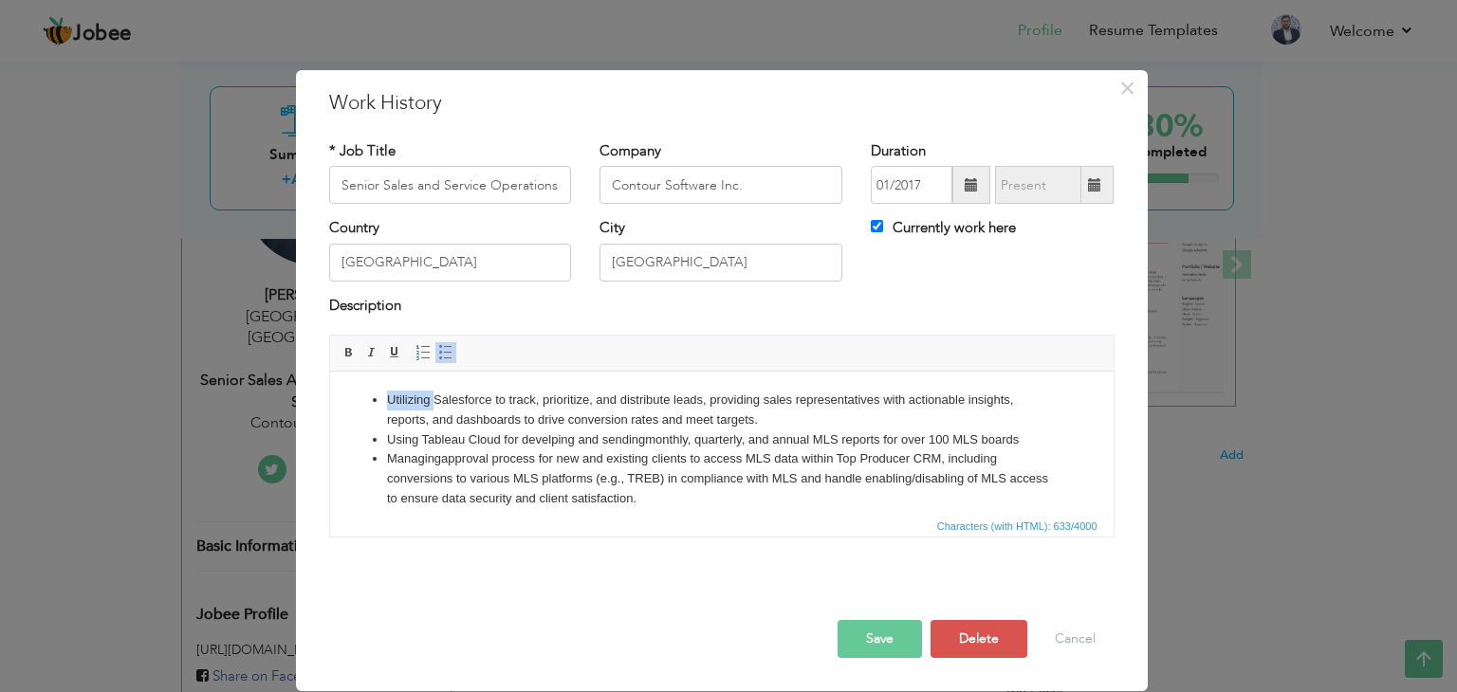
click at [413, 398] on li "Utilizing Salesforce to track, prioritize, and distribute leads, providing sale…" at bounding box center [721, 411] width 670 height 40
click at [398, 443] on li "Using Tableau Cloud for d evelping and sending monthly, quarterly, and annual M…" at bounding box center [721, 441] width 670 height 20
click at [488, 453] on li "Managing approval process for new and existing clients to access MLS data withi…" at bounding box center [721, 479] width 670 height 59
click at [735, 501] on li "Managing approval process for new and existing clients to access MLS data withi…" at bounding box center [721, 479] width 670 height 59
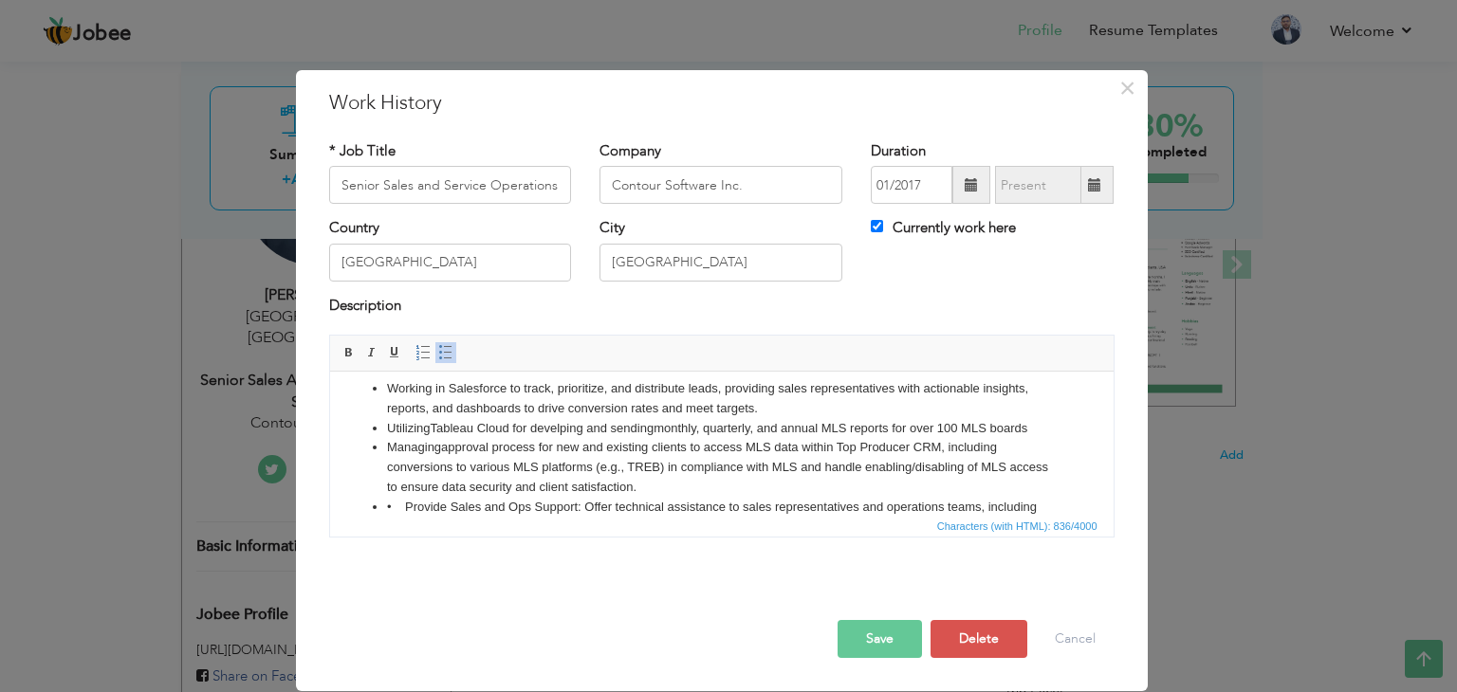
scroll to position [30, 0]
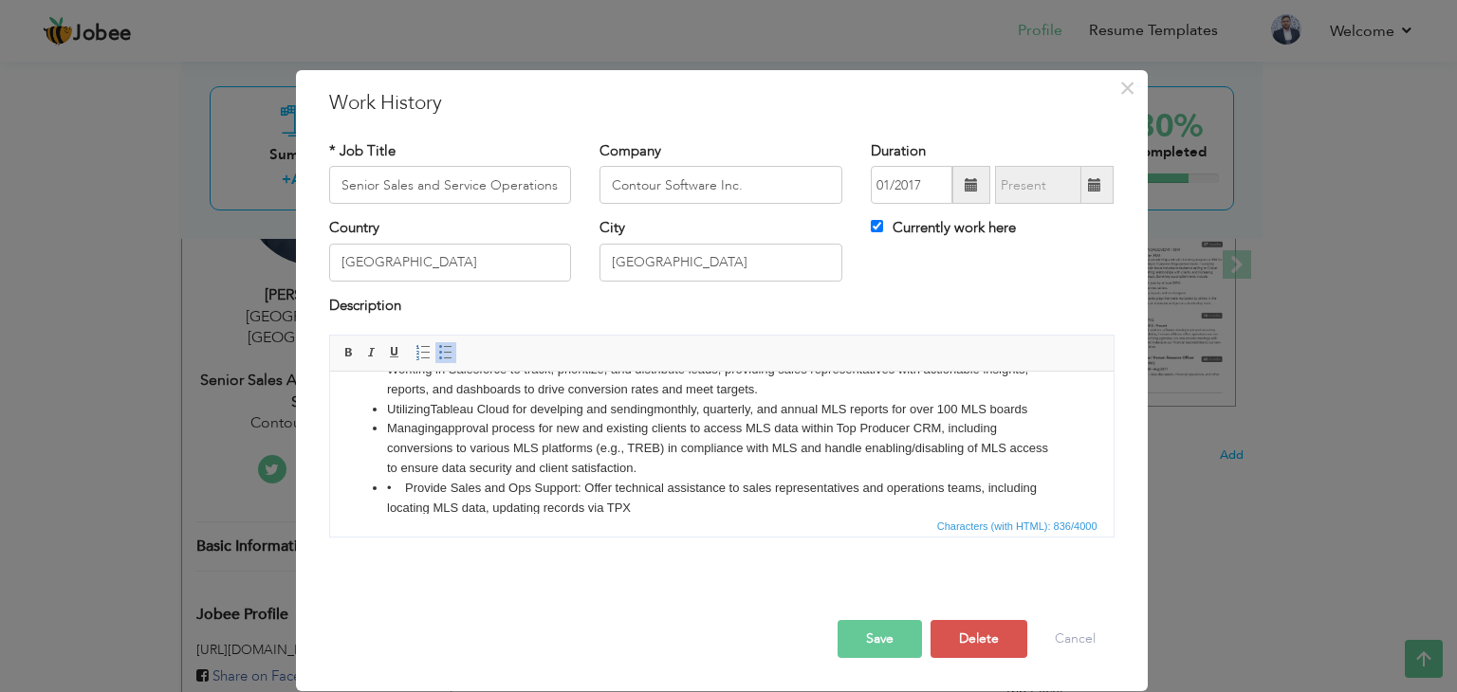
click at [401, 486] on li "• Provide Sales and Ops Support: Offer technical assistance to sales representa…" at bounding box center [721, 499] width 670 height 40
drag, startPoint x: 564, startPoint y: 487, endPoint x: 388, endPoint y: 488, distance: 176.4
click at [388, 488] on li "Provide Sales and Ops Support: Offer technical assistance to sales representati…" at bounding box center [721, 499] width 670 height 40
click at [538, 488] on li "Supporting technical assistance to sales representatives and operations teams, …" at bounding box center [721, 499] width 670 height 40
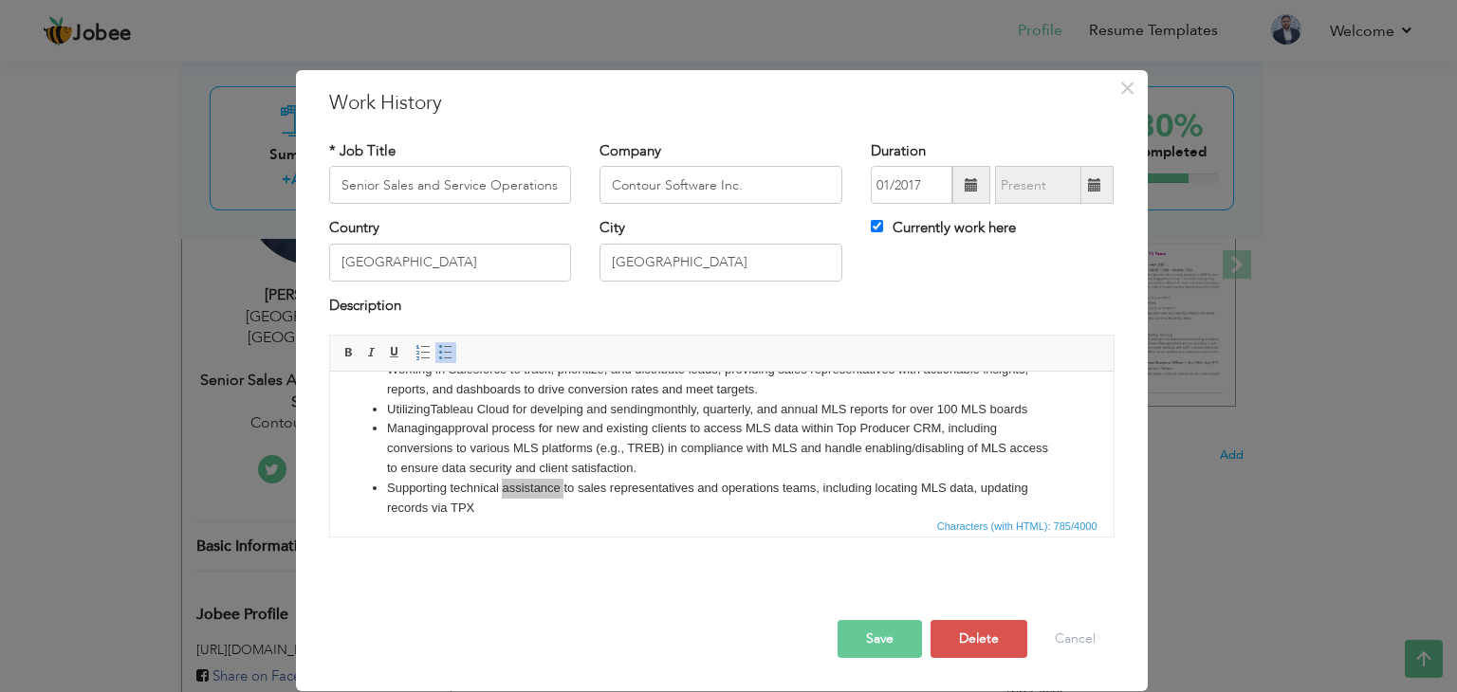
click at [531, 514] on span "Characters (with HTML): 785/4000" at bounding box center [721, 525] width 783 height 23
click at [506, 507] on li "Supporting technical assistance to sales representatives and operations teams, …" at bounding box center [721, 499] width 670 height 40
click at [405, 491] on li "Supporting technical assistance to sales representatives and operations teams, …" at bounding box center [721, 499] width 670 height 40
click at [405, 490] on li "Supporting technical assistance to sales representatives and operations teams, …" at bounding box center [721, 499] width 670 height 40
click at [527, 493] on li ":Providing technical assistance to sales representatives and operations teams, …" at bounding box center [721, 499] width 670 height 40
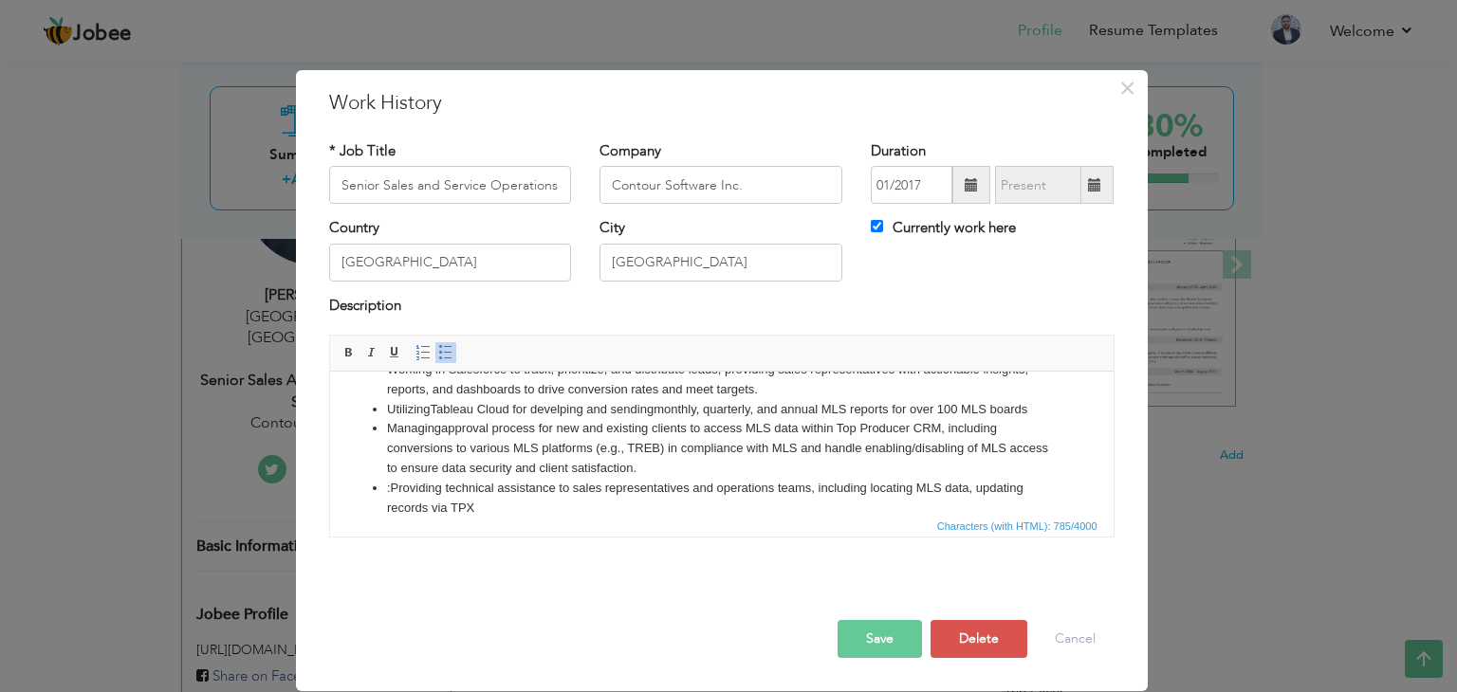
click at [542, 514] on span "Characters (with HTML): 785/4000" at bounding box center [721, 525] width 783 height 23
click at [549, 511] on li ":Providing technical assistance to sales representatives and operations teams, …" at bounding box center [721, 499] width 670 height 40
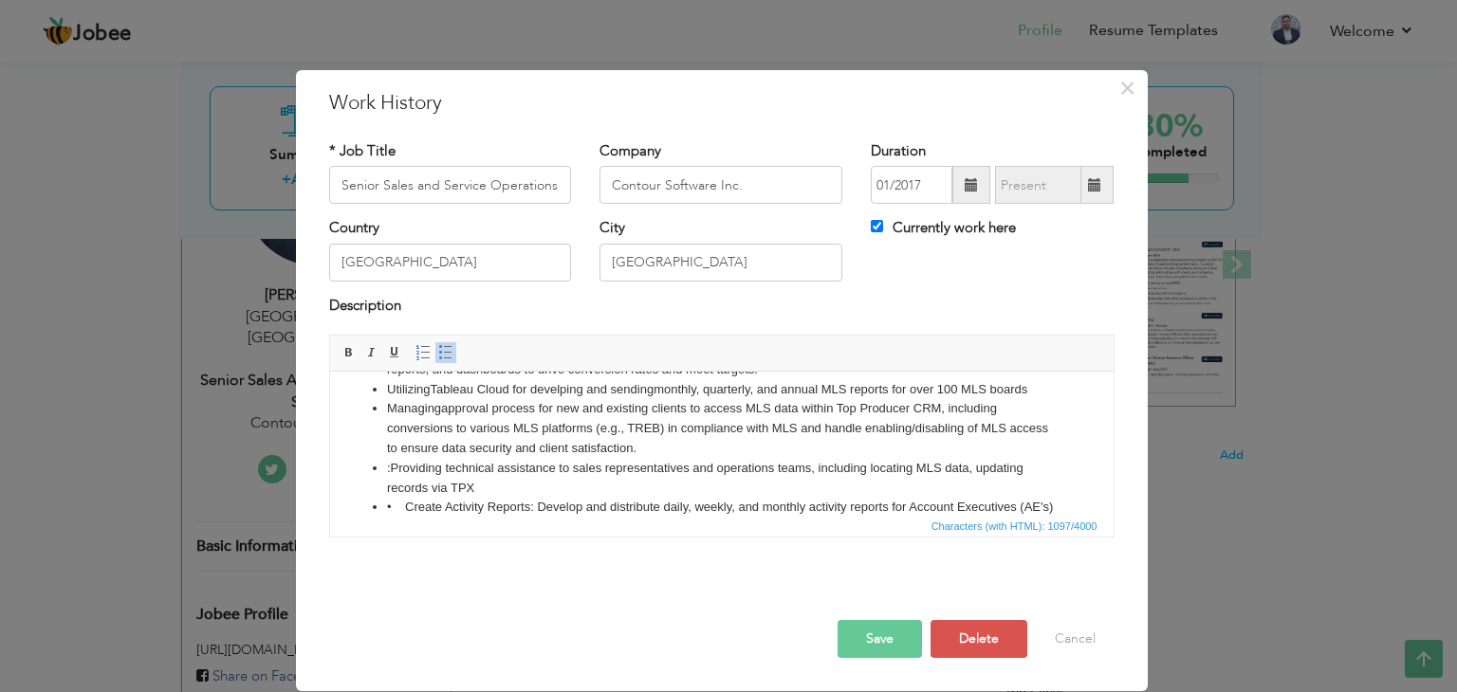
scroll to position [90, 0]
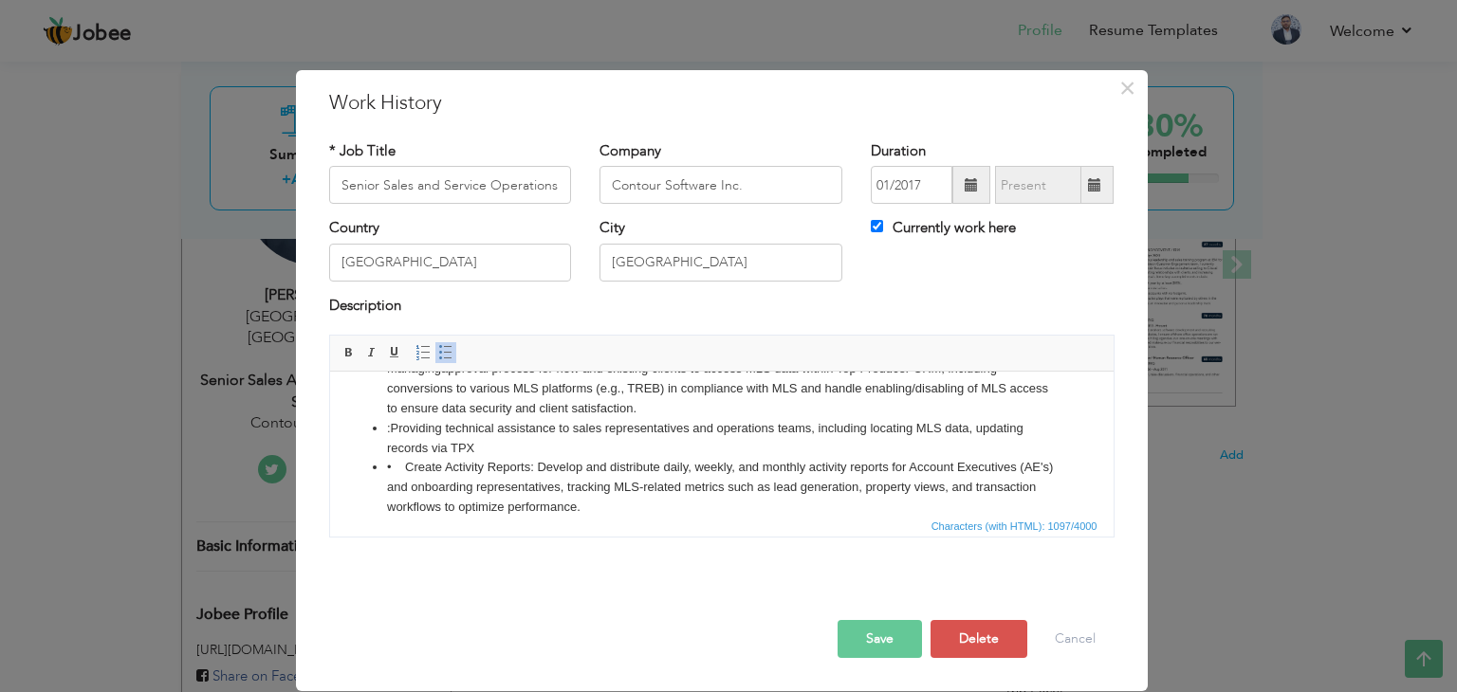
click at [401, 469] on li "• Create Activity Reports: Develop and distribute daily, weekly, and monthly ac…" at bounding box center [721, 487] width 670 height 59
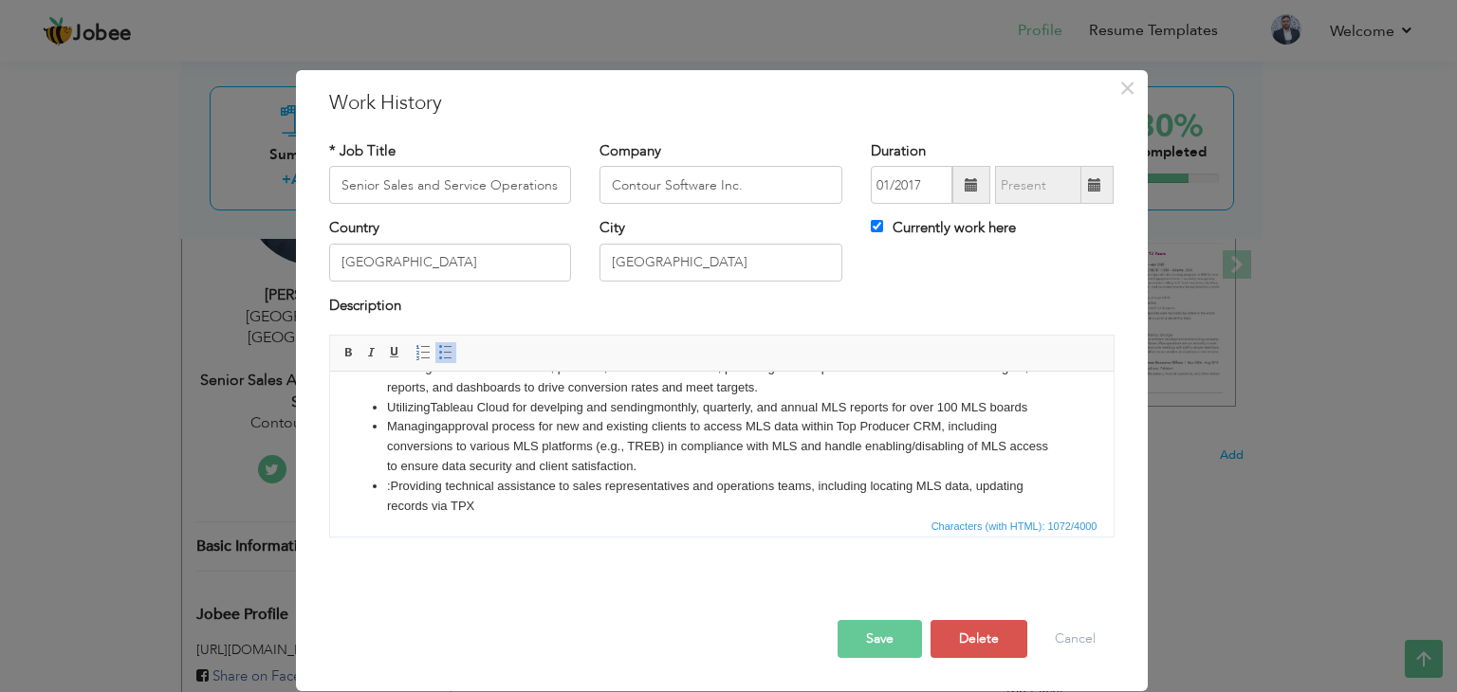
scroll to position [0, 0]
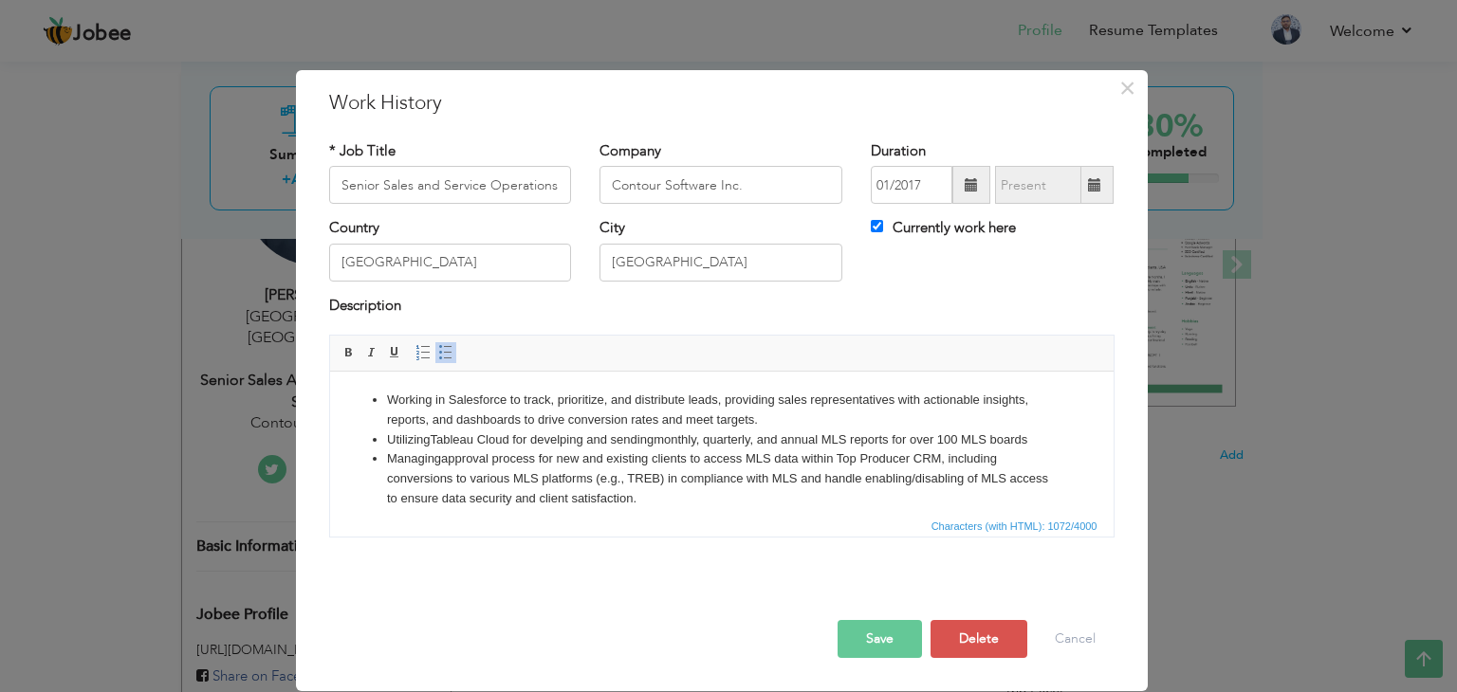
click at [1038, 444] on li "Utilizing Tableau Cloud for d evelping and sending monthly, quarterly, and annu…" at bounding box center [721, 441] width 670 height 20
click at [811, 425] on li "Working in Salesforce to track, prioritize, and distribute leads, providing sal…" at bounding box center [721, 411] width 670 height 40
click at [1040, 442] on li "Utilizing Tableau Cloud for d evelping and sending monthly, quarterly, and annu…" at bounding box center [721, 441] width 670 height 20
click at [409, 437] on li "Utilizing Tableau Cloud for d evelping and sending monthly, quarterly, and annu…" at bounding box center [721, 441] width 670 height 20
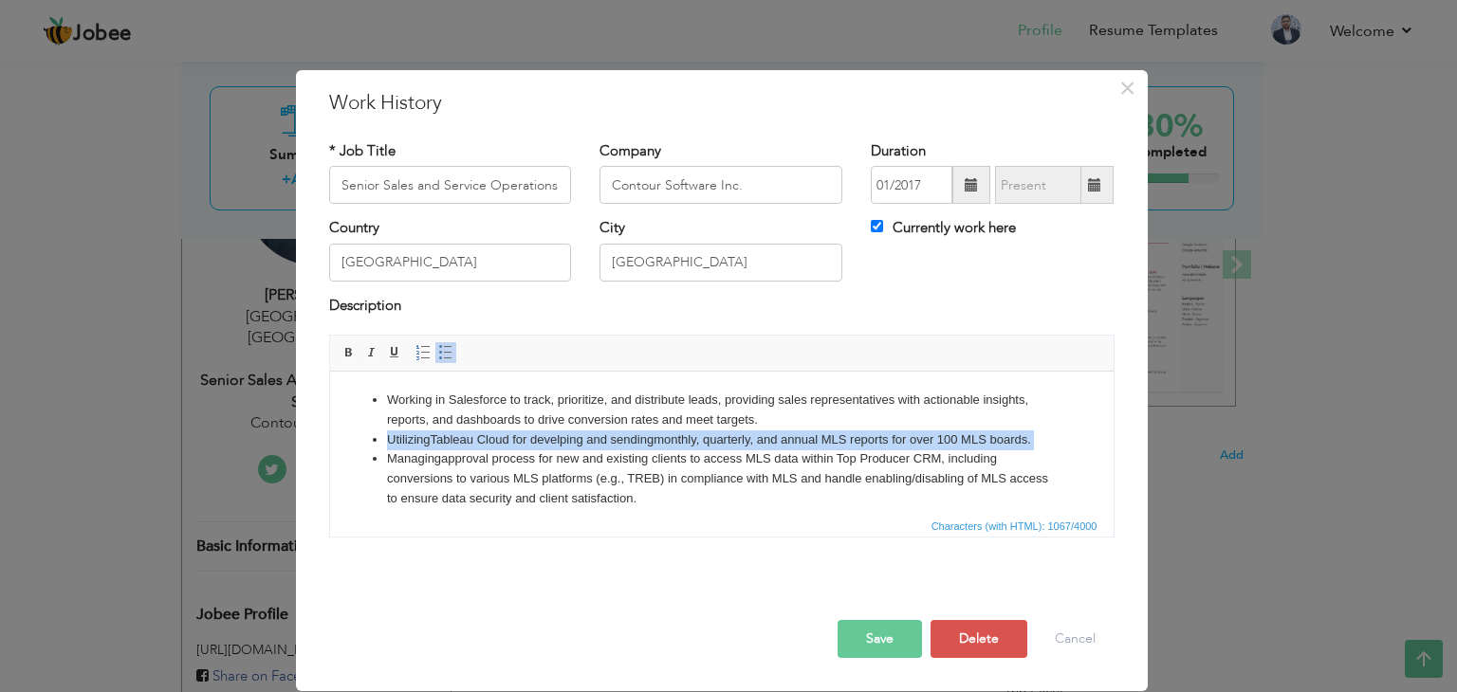
click at [409, 437] on li "Utilizing Tableau Cloud for d evelping and sending monthly, quarterly, and annu…" at bounding box center [721, 441] width 670 height 20
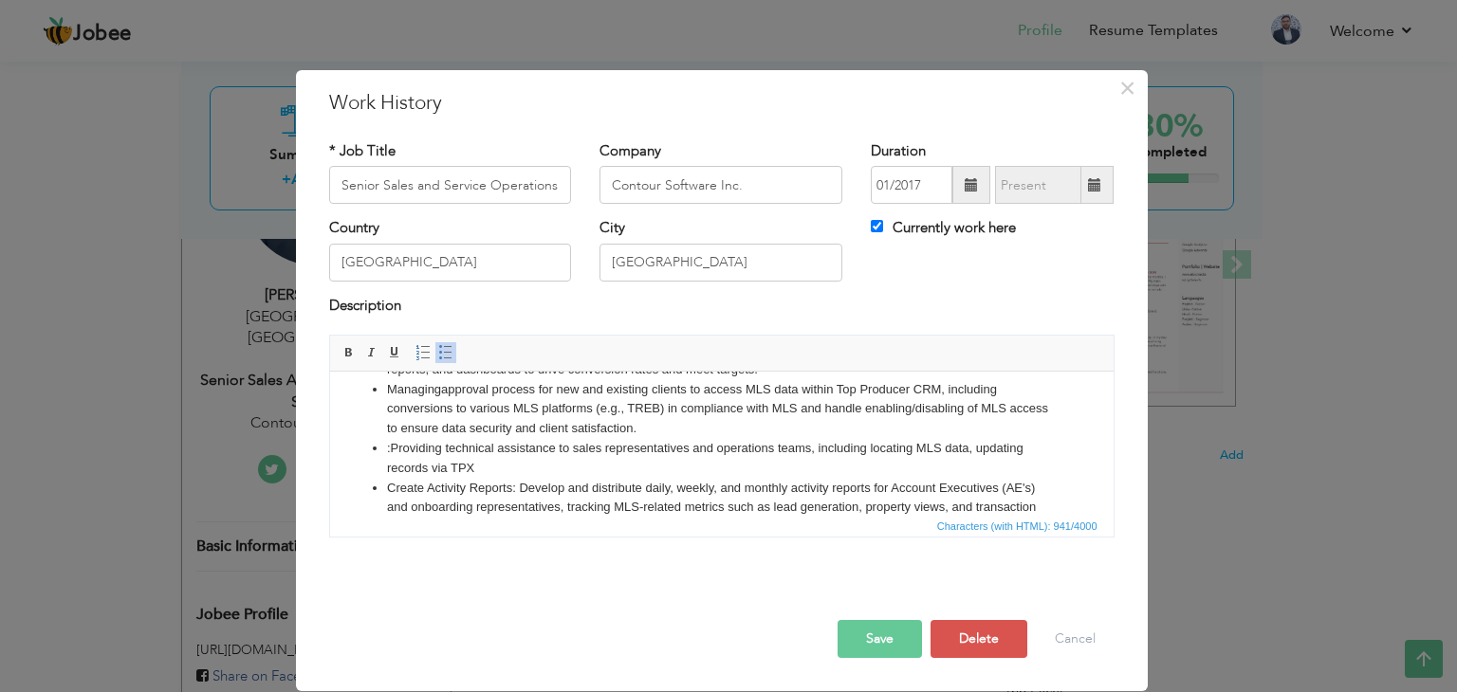
scroll to position [95, 0]
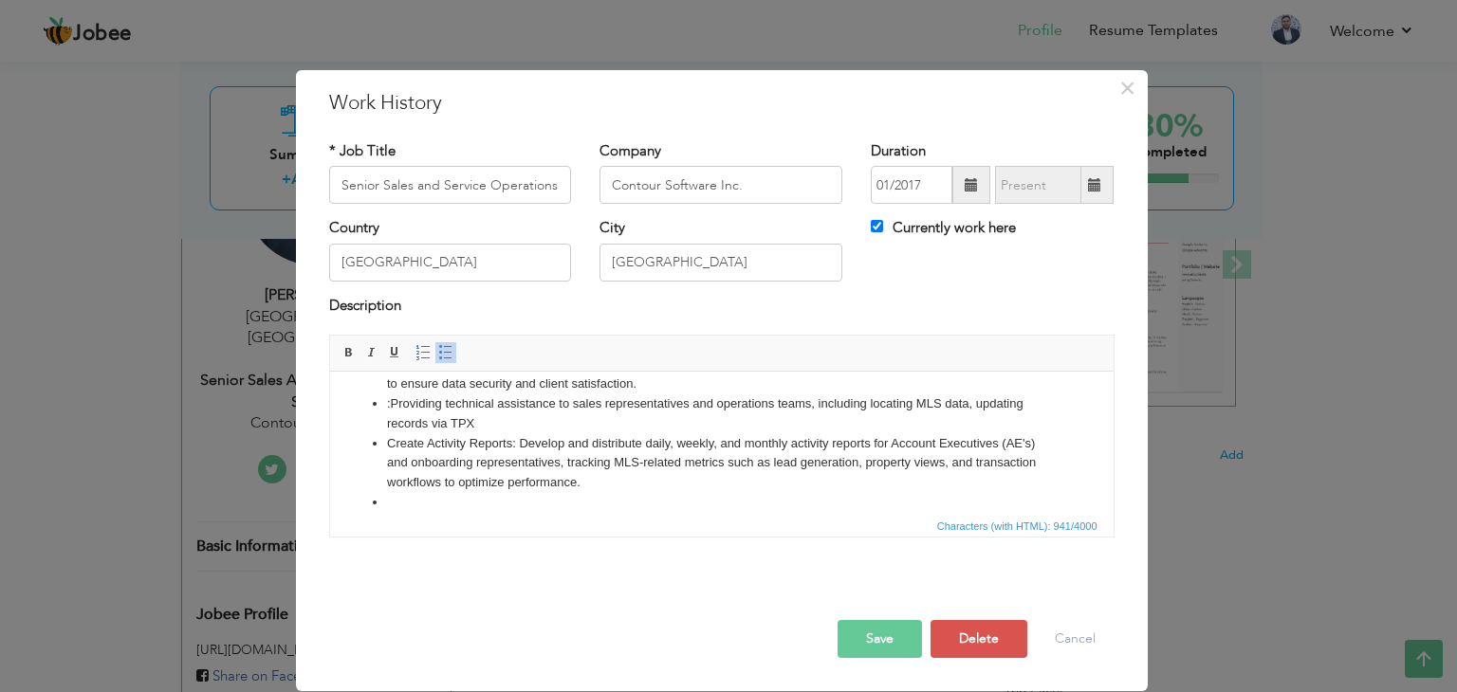
click at [510, 425] on li ":Providing technical assistance to sales representatives and operations teams, …" at bounding box center [721, 415] width 670 height 40
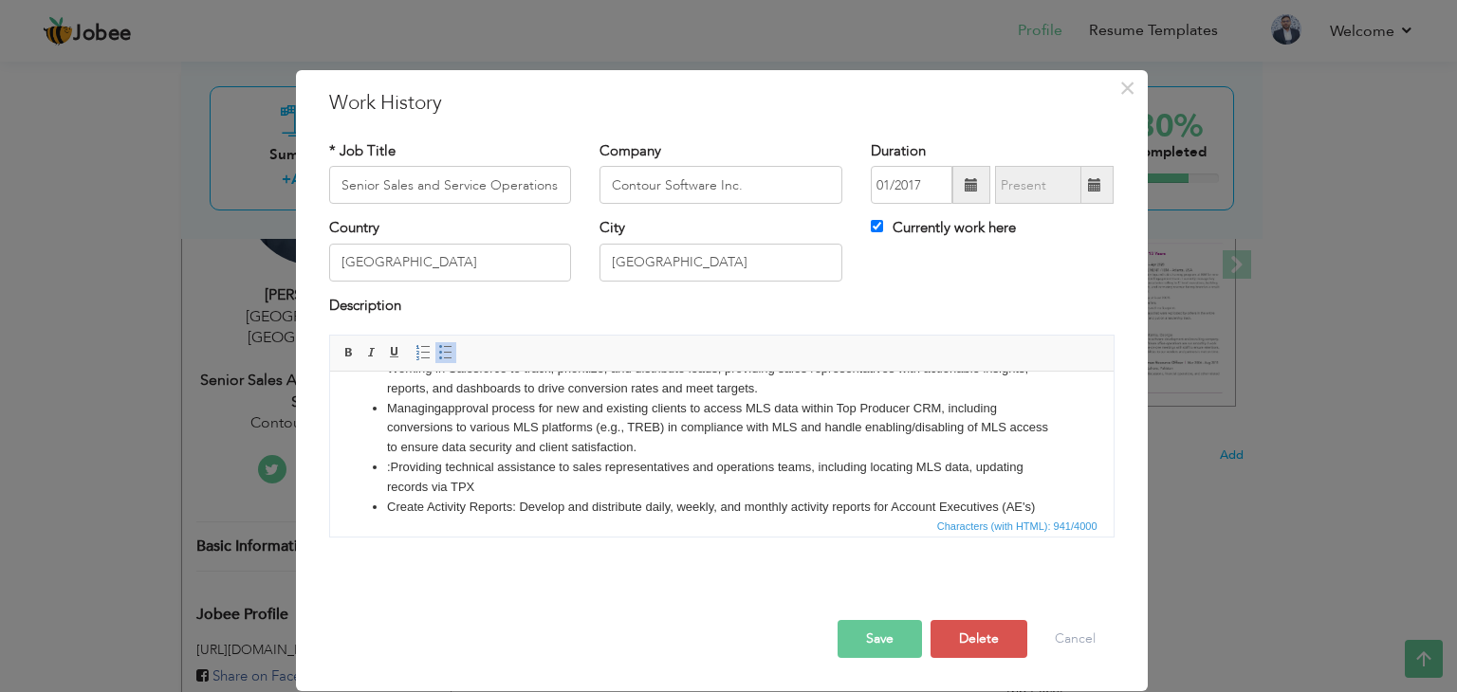
scroll to position [0, 0]
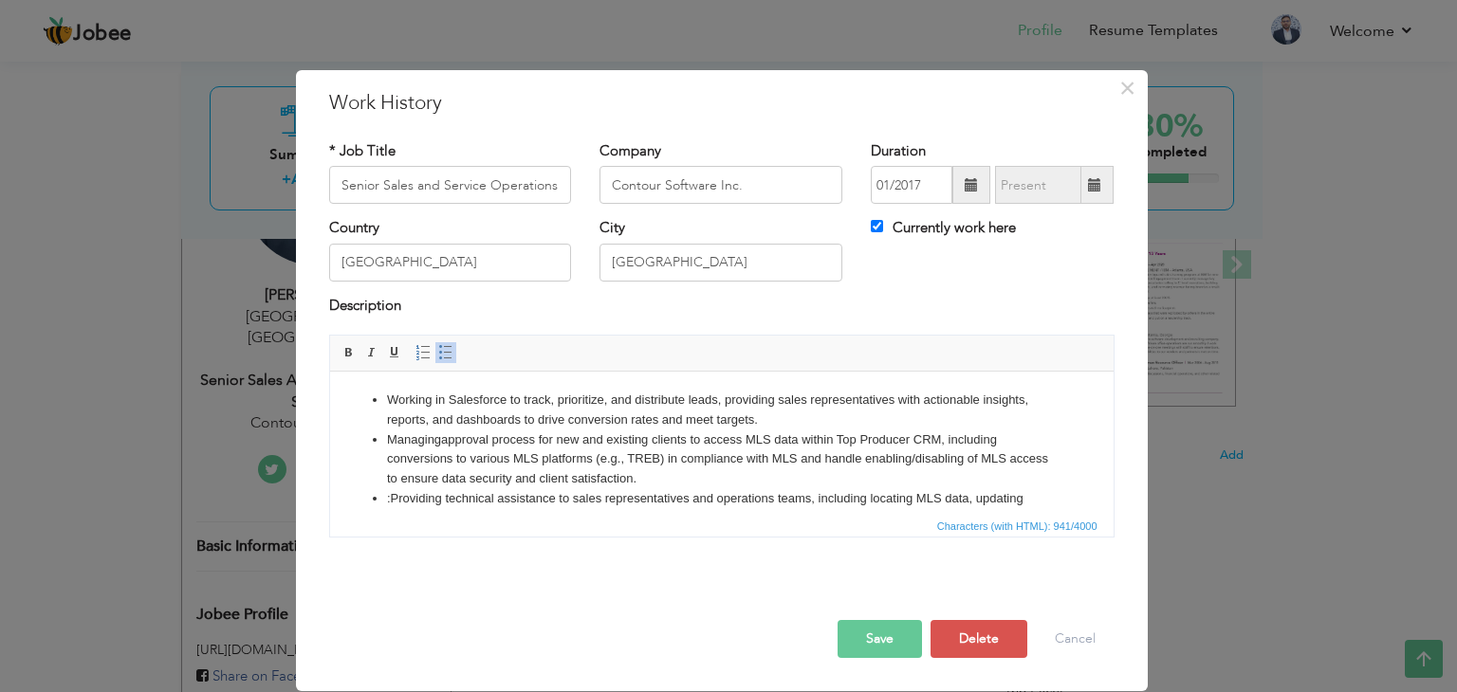
click at [702, 481] on li "Managing approval process for new and existing clients to access MLS data withi…" at bounding box center [721, 460] width 670 height 59
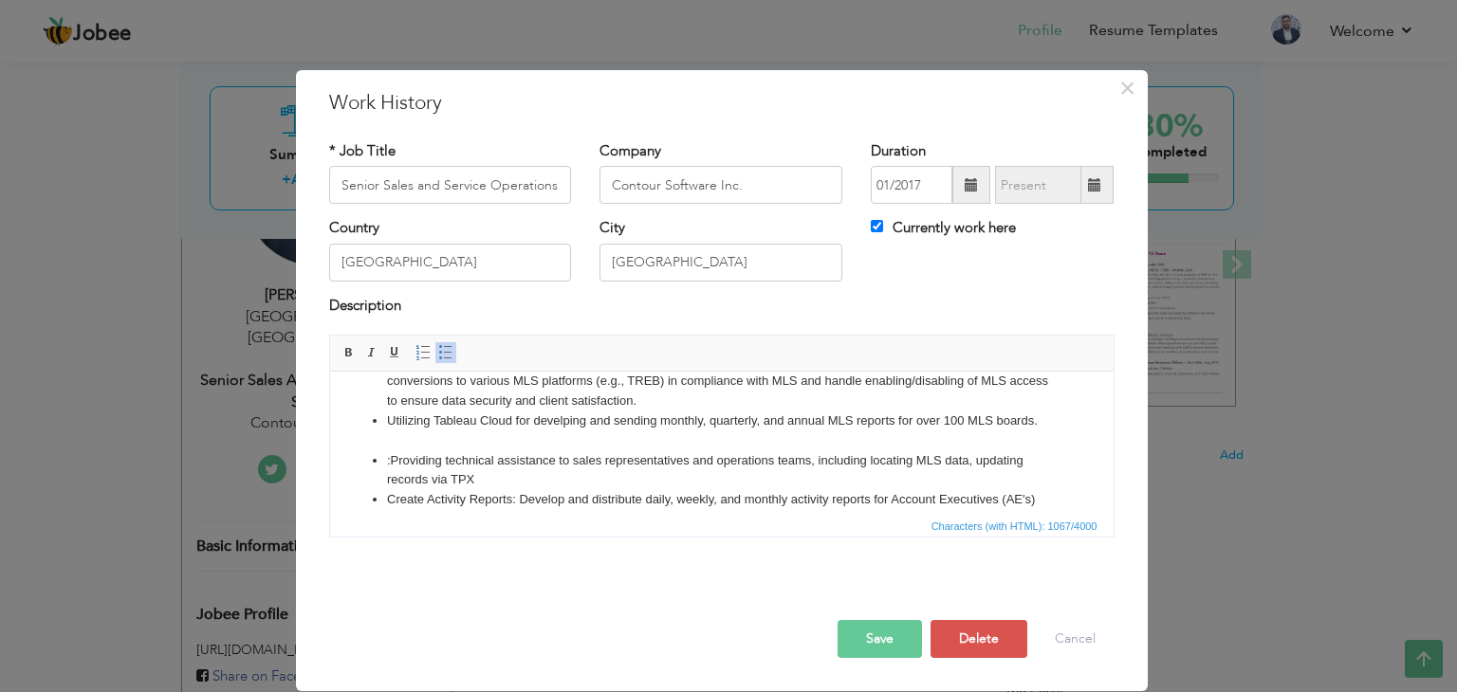
scroll to position [106, 0]
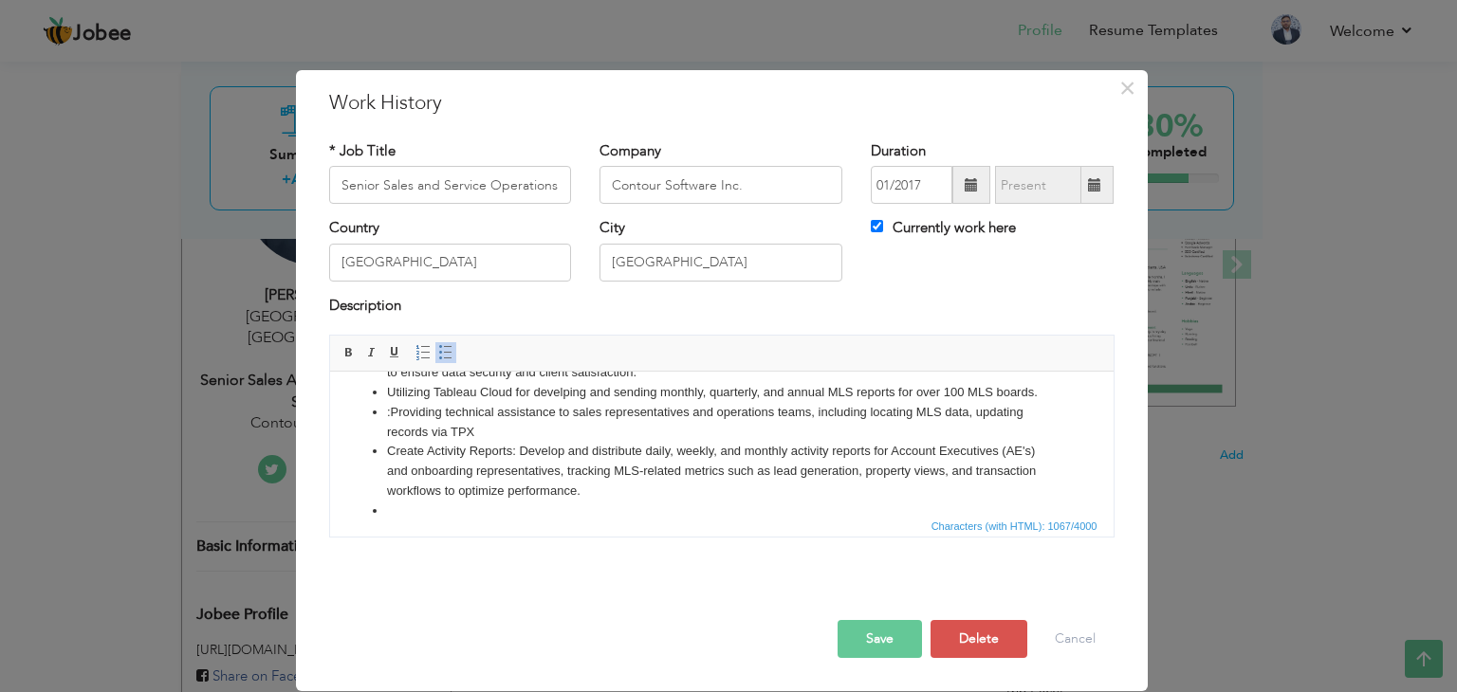
click at [420, 456] on li "Create Activity Reports: Develop and distribute daily, weekly, and monthly acti…" at bounding box center [721, 471] width 670 height 59
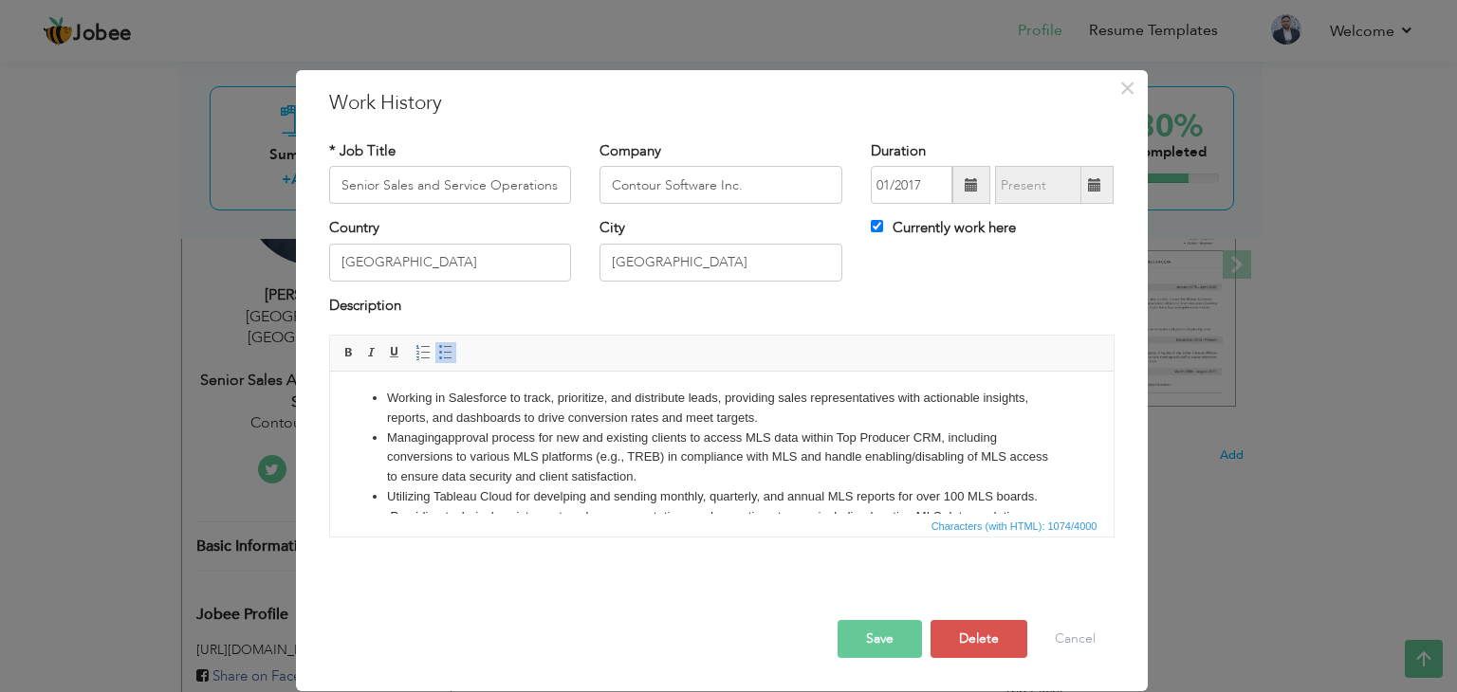
scroll to position [0, 0]
click at [441, 442] on li "Managing approval process for new and existing clients to access MLS data withi…" at bounding box center [721, 460] width 670 height 59
click at [517, 461] on li "Managing Software approval process for new and existing clients to access MLS d…" at bounding box center [721, 460] width 670 height 59
click at [478, 444] on li "Managing Software approval process for new and existing clients to access MLS d…" at bounding box center [721, 460] width 670 height 59
click at [564, 450] on li "Managing Software approval process for new and existing clients to access MLS d…" at bounding box center [721, 460] width 670 height 59
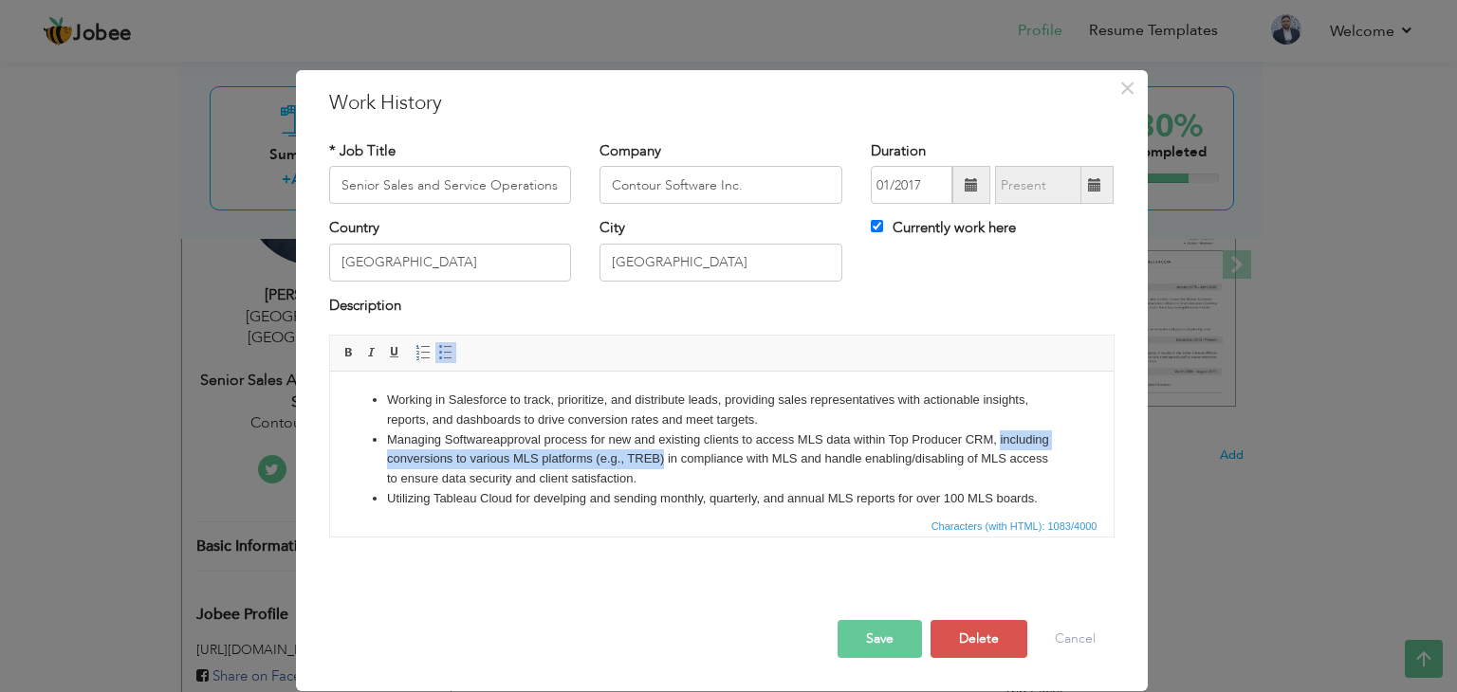
drag, startPoint x: 713, startPoint y: 458, endPoint x: 378, endPoint y: 463, distance: 334.8
click at [378, 463] on ul "Working in Salesforce to track, prioritize, and distribute leads, providing sal…" at bounding box center [720, 509] width 745 height 237
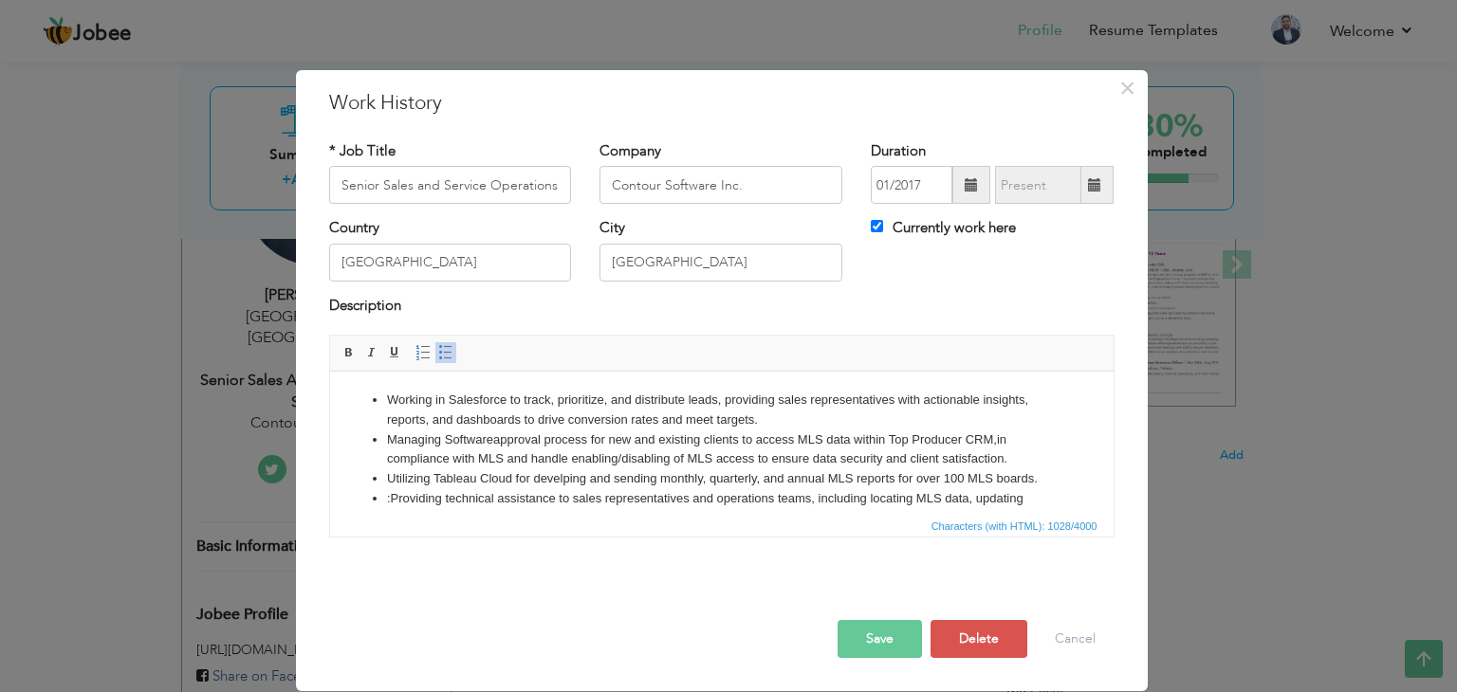
click at [724, 463] on li "Managing Software approval process for new and existing clients to access MLS d…" at bounding box center [721, 451] width 670 height 40
click at [1007, 458] on li "Managing Software approval process for new and existing clients to access MLS d…" at bounding box center [721, 451] width 670 height 40
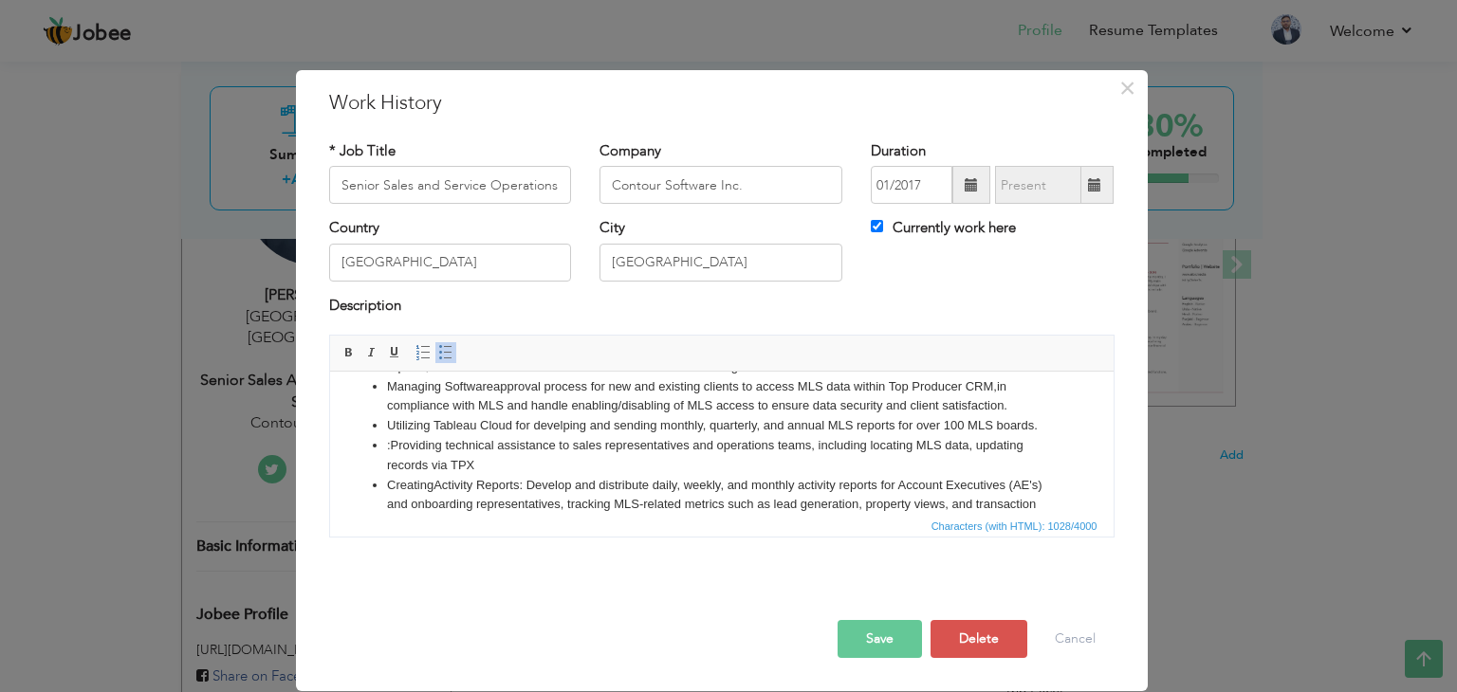
scroll to position [95, 0]
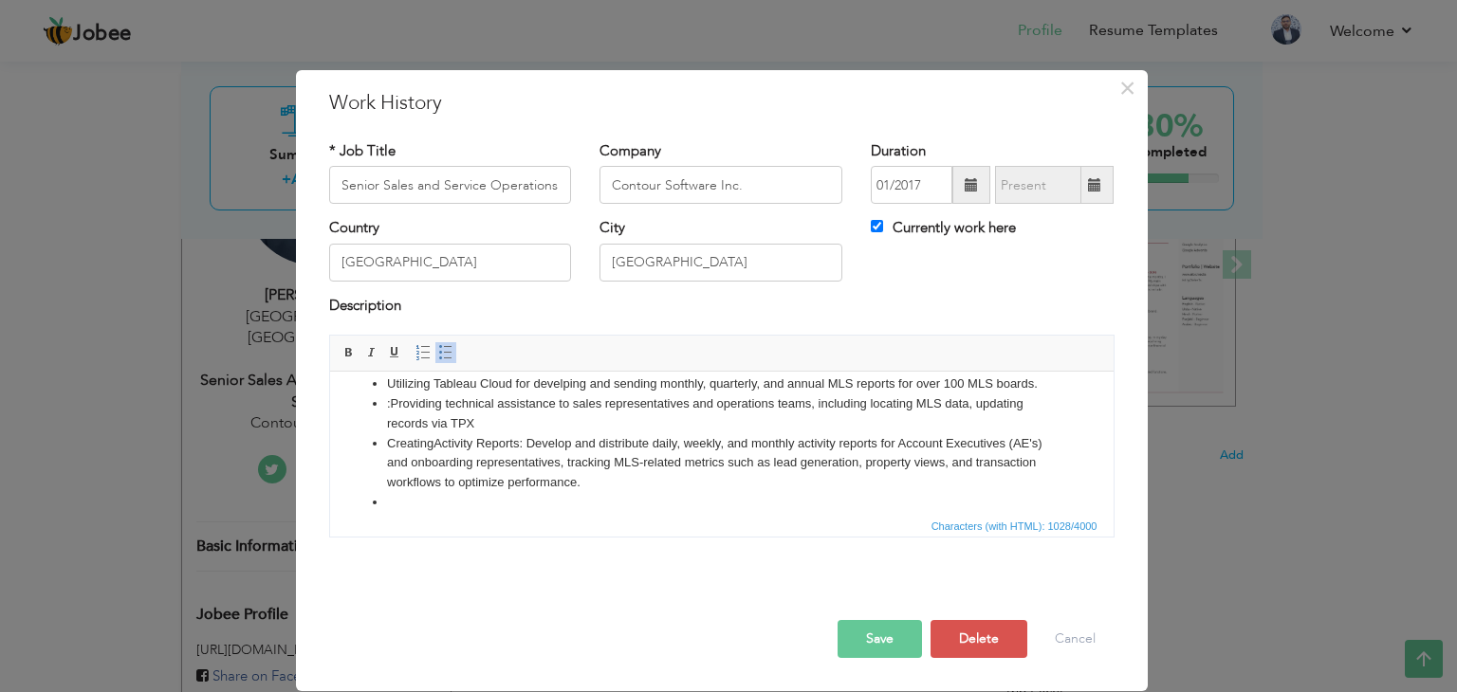
click at [388, 404] on li ":Providing technical assistance to sales representatives and operations teams, …" at bounding box center [721, 415] width 670 height 40
click at [463, 497] on li at bounding box center [721, 503] width 670 height 20
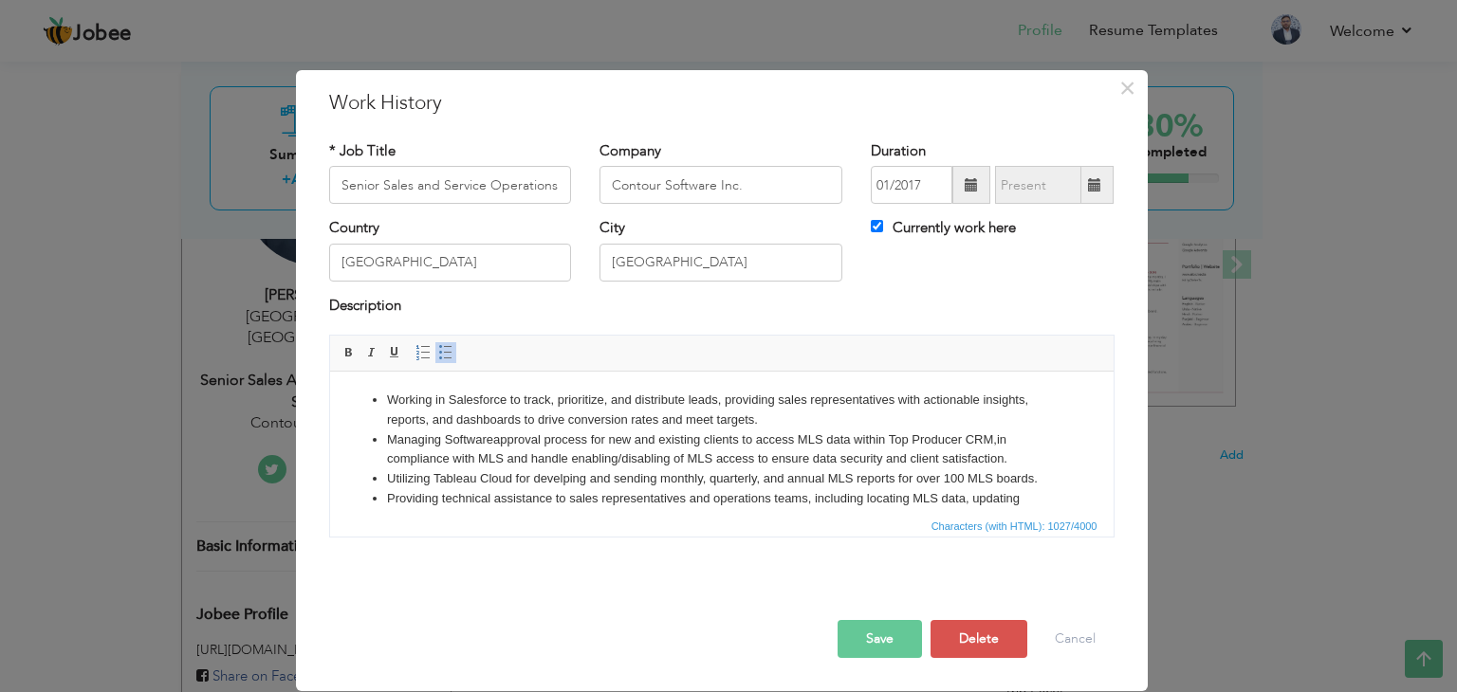
click at [591, 398] on li "Working in Salesforce to track, prioritize, and distribute leads, providing sal…" at bounding box center [721, 411] width 670 height 40
click at [538, 401] on li "Working in Salesforce to track, prioritize, and distribute leads, providing sal…" at bounding box center [721, 411] width 670 height 40
click at [530, 400] on li "Working in Salesforce to , prioritize, and distribute leads, providing sales re…" at bounding box center [721, 411] width 670 height 40
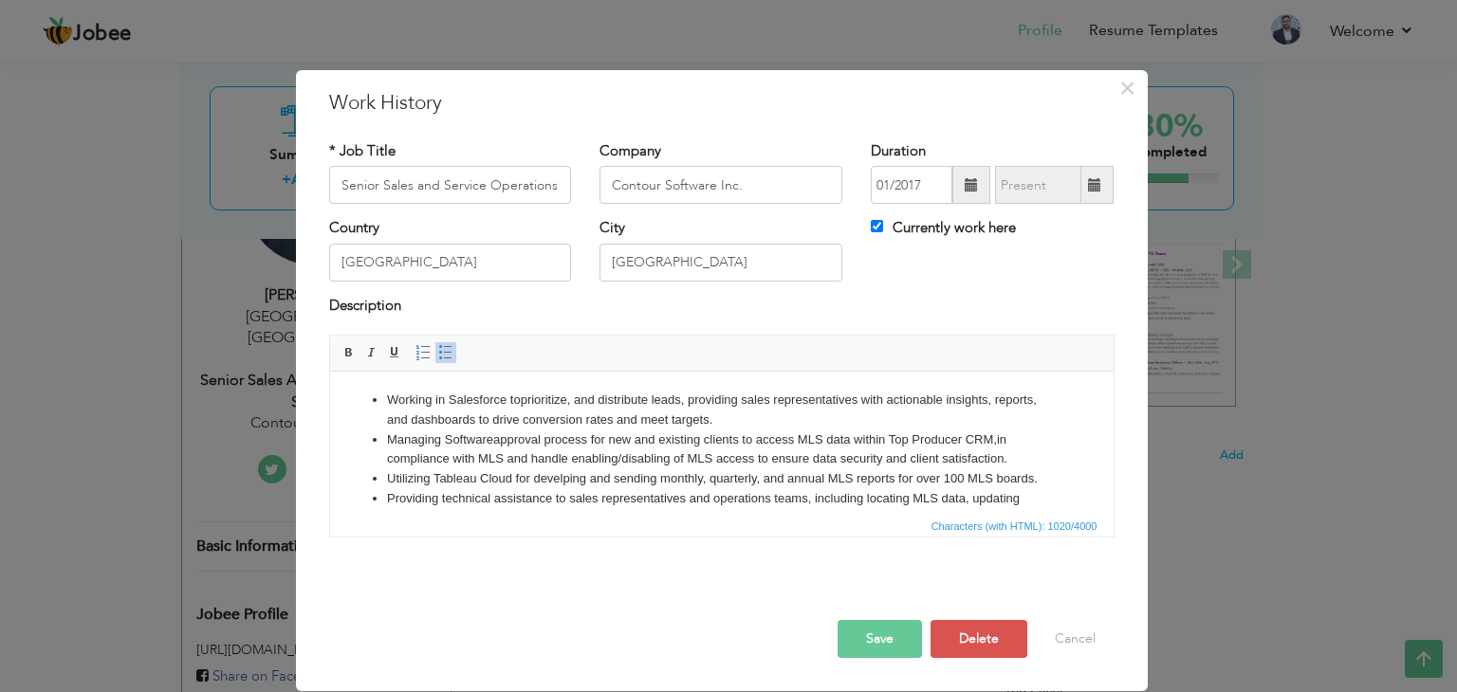
click at [583, 446] on li "Managing Software approval process for new and existing clients to access MLS d…" at bounding box center [721, 451] width 670 height 40
click at [712, 399] on li "Working in Salesforce to prioritize, and distribute leads, providing sales repr…" at bounding box center [721, 411] width 670 height 40
click at [504, 461] on li "Managing Software approval process for new and existing clients to access MLS d…" at bounding box center [721, 451] width 670 height 40
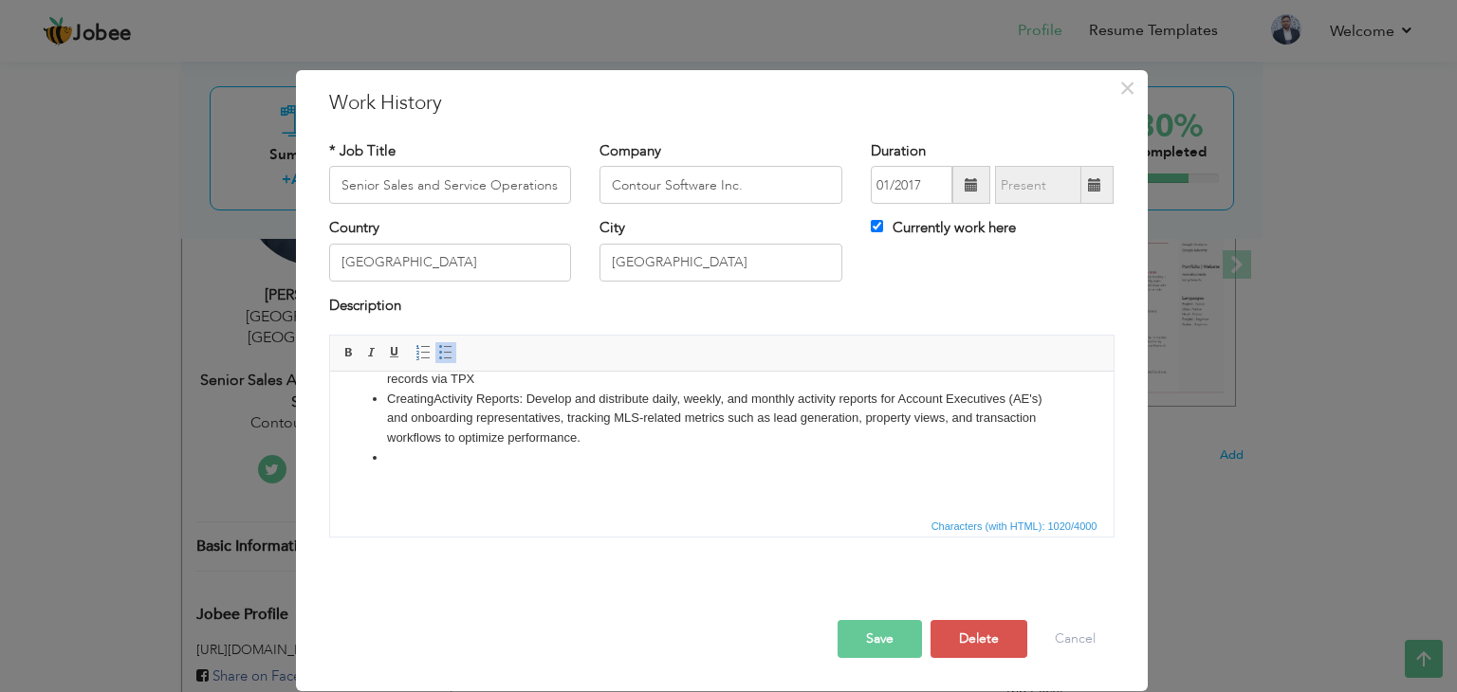
scroll to position [163, 0]
click at [514, 448] on li at bounding box center [721, 453] width 670 height 20
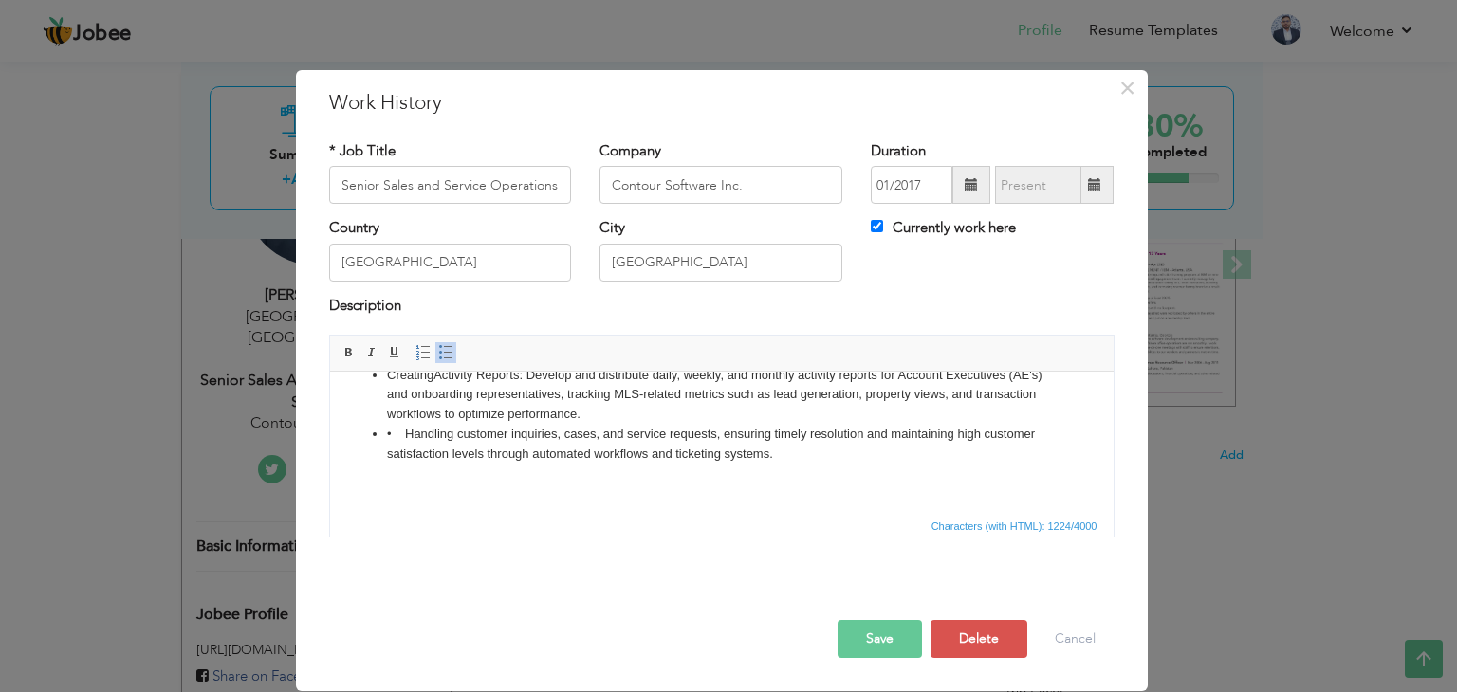
click at [403, 457] on li "• Handling customer inquiries, cases, and service requests, ensuring timely res…" at bounding box center [721, 445] width 670 height 40
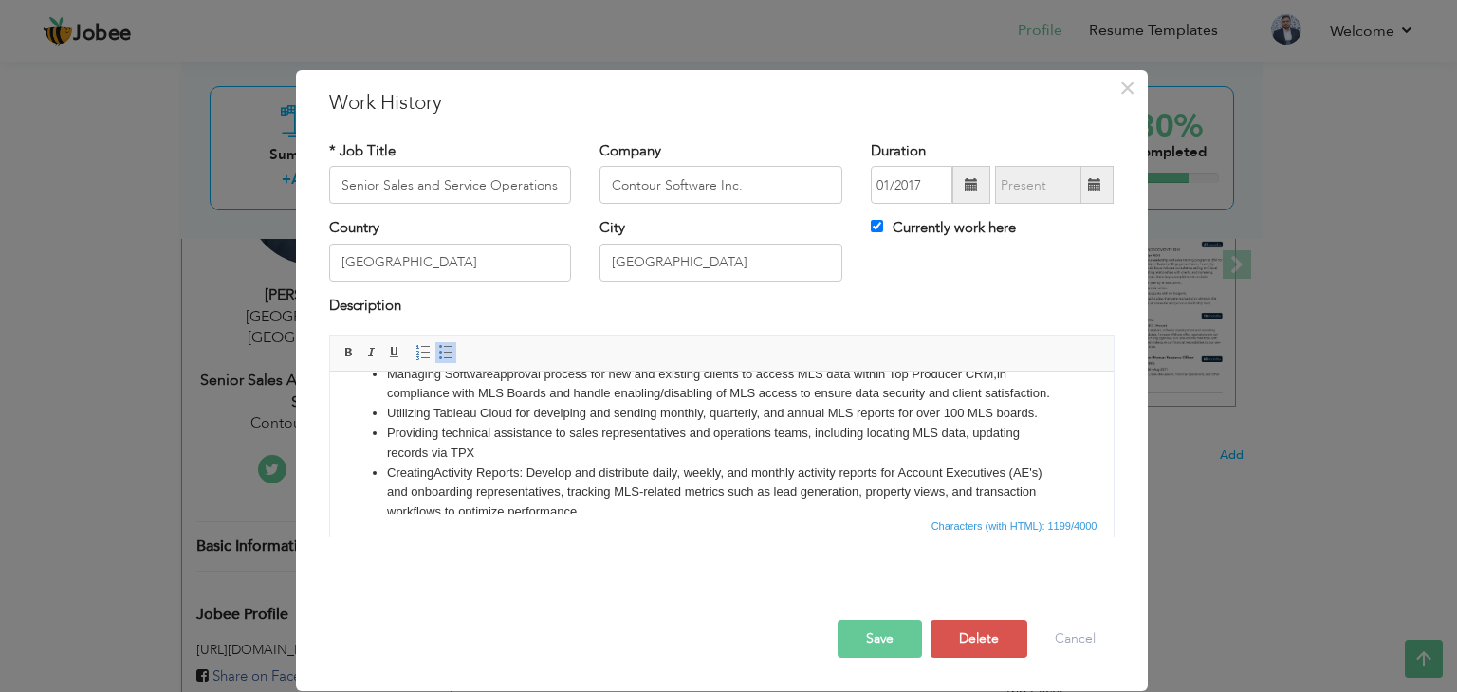
scroll to position [95, 0]
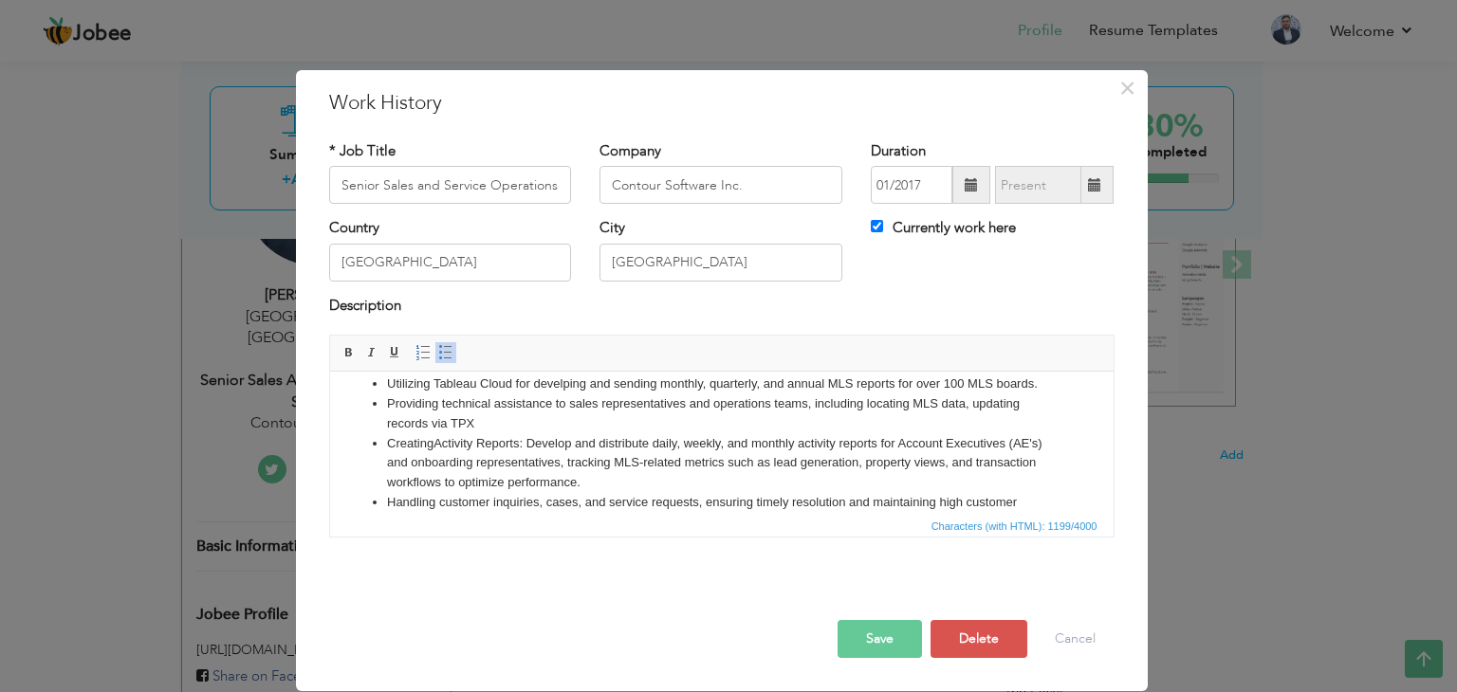
click at [1045, 402] on ul "Working in Salesforce to prioritize, and distribute leads for sales representat…" at bounding box center [720, 414] width 745 height 237
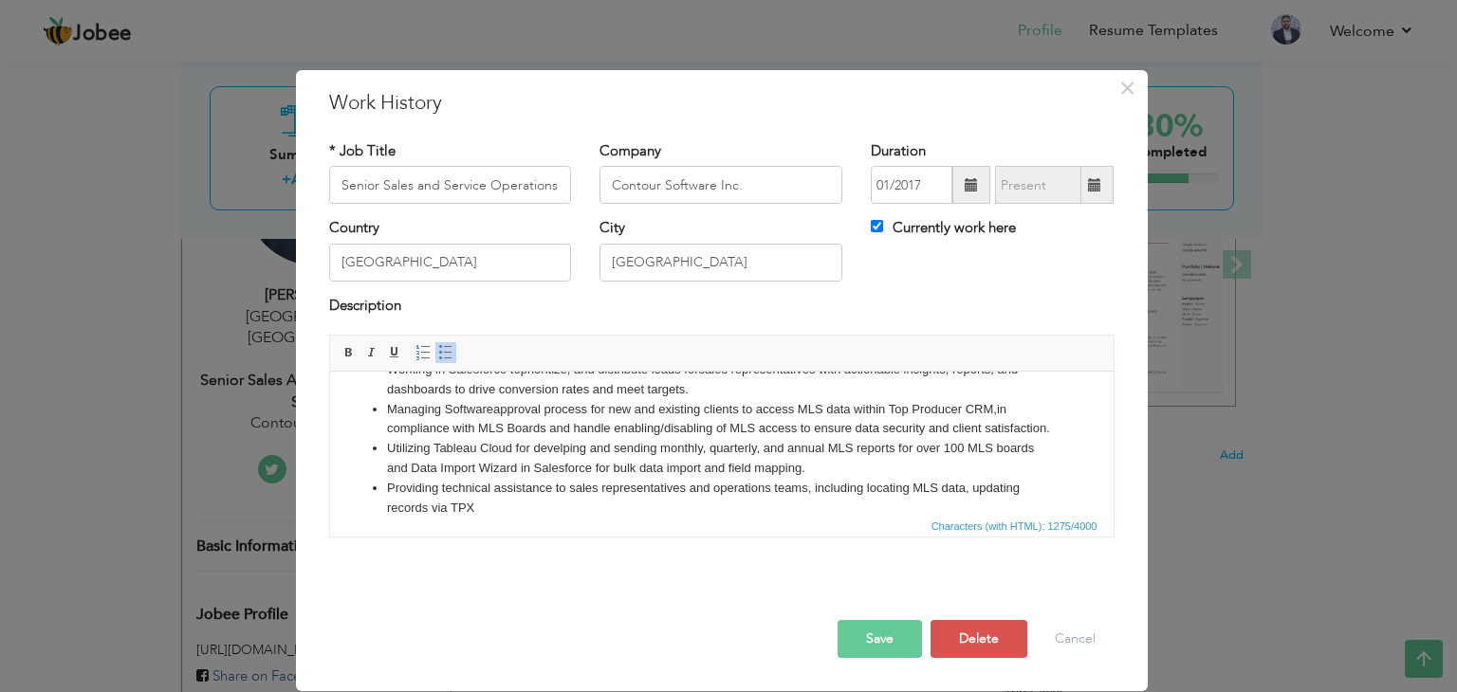
scroll to position [0, 0]
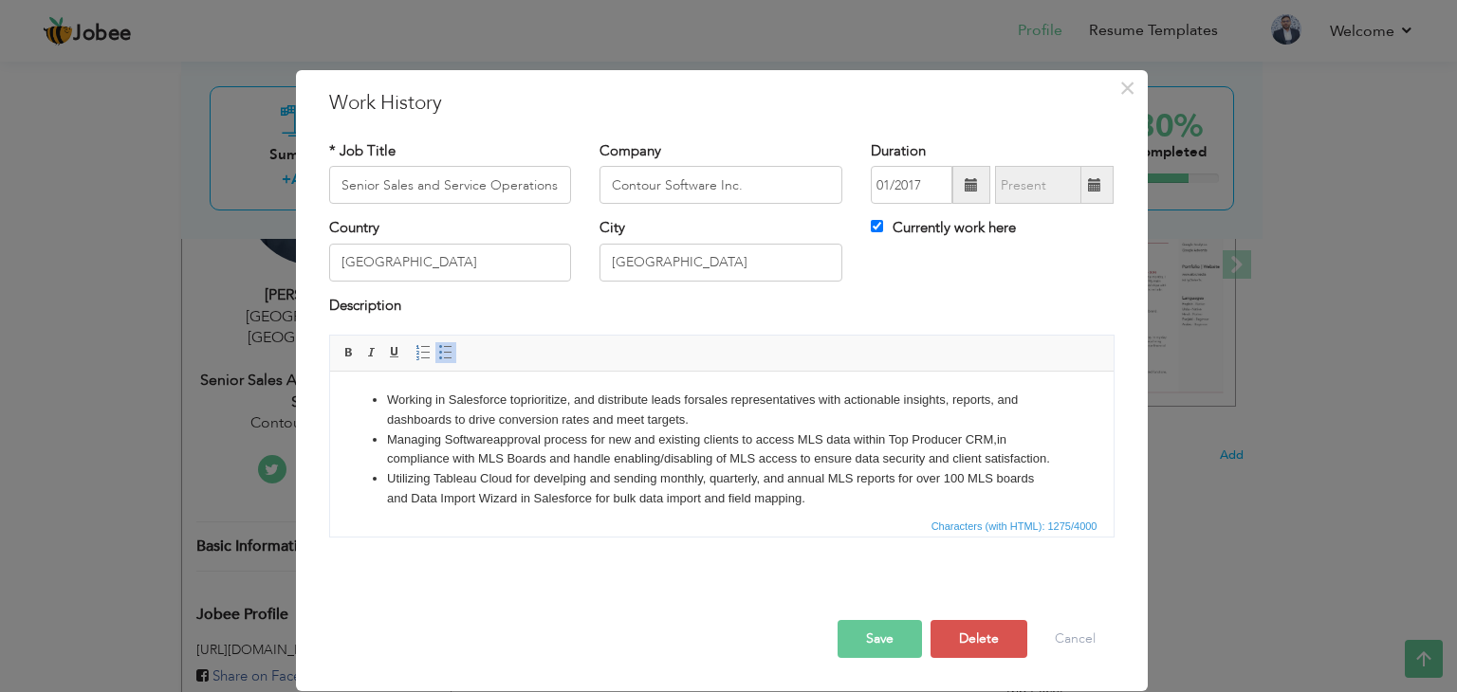
drag, startPoint x: 454, startPoint y: 475, endPoint x: 374, endPoint y: 435, distance: 89.9
click at [386, 435] on li "Managing Software approval process for new and existing clients to access MLS d…" at bounding box center [721, 451] width 670 height 40
click at [532, 440] on li "Managing Software approval process for new and existing clients to access MLS d…" at bounding box center [721, 451] width 670 height 40
click at [653, 401] on li "Working in Salesforce to prioritize, and distribute leads for sales representat…" at bounding box center [721, 411] width 670 height 40
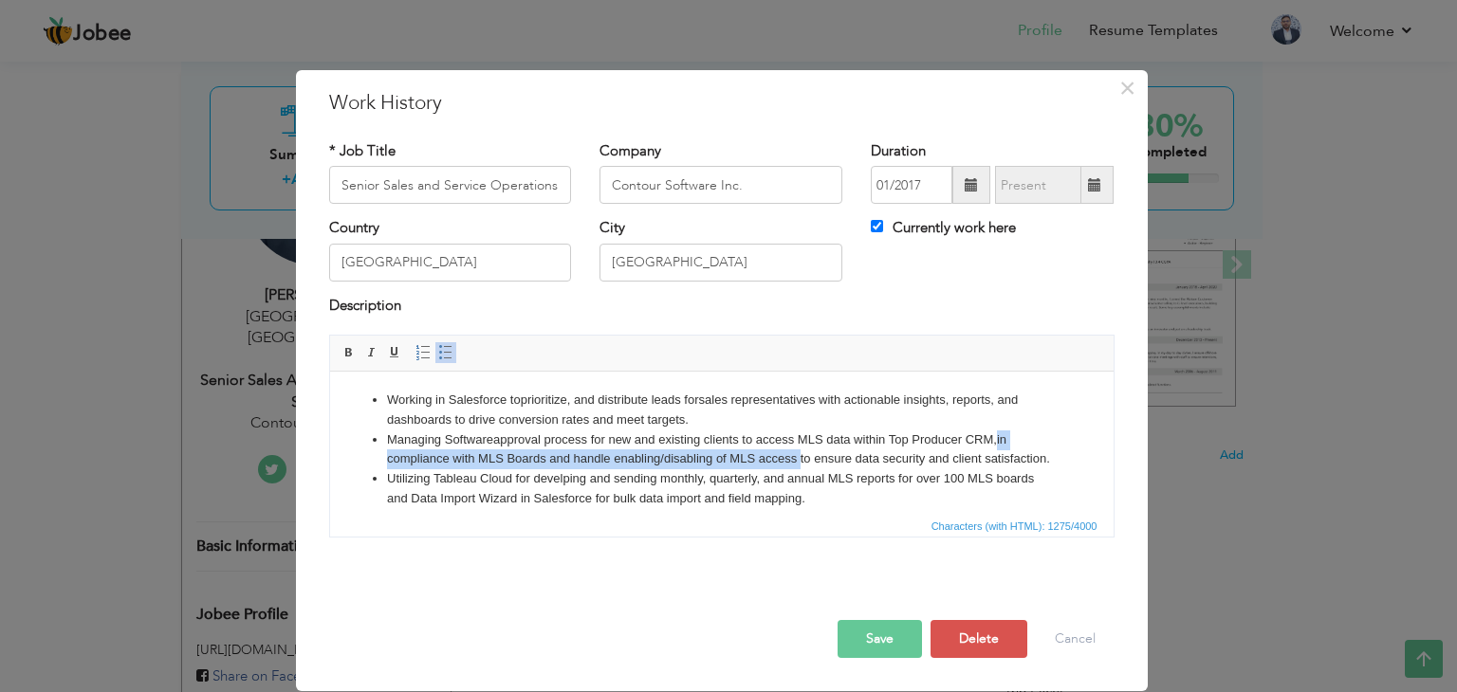
drag, startPoint x: 796, startPoint y: 464, endPoint x: 998, endPoint y: 444, distance: 203.0
click at [998, 444] on li "Managing Software approval process for new and existing clients to access MLS d…" at bounding box center [721, 451] width 670 height 40
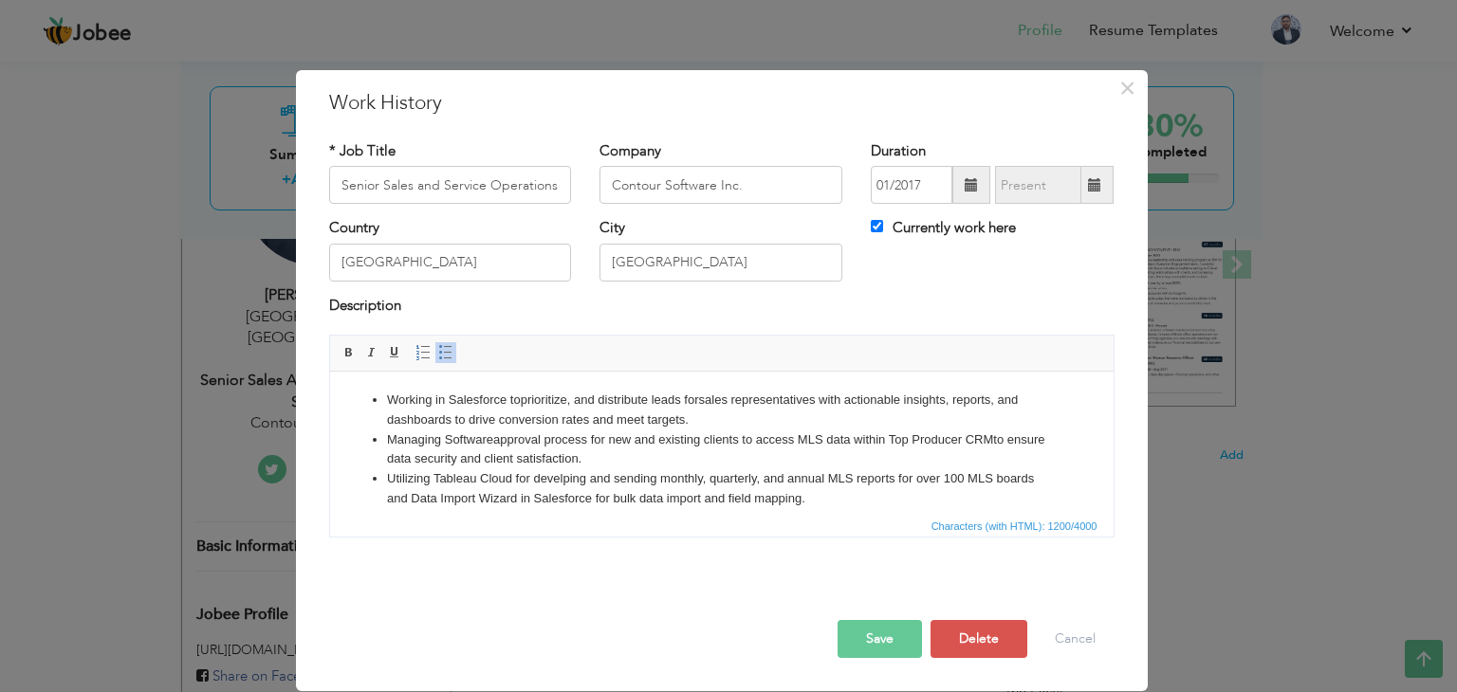
click at [901, 439] on li "Managing Software approval process for new and existing clients to access MLS d…" at bounding box center [721, 451] width 670 height 40
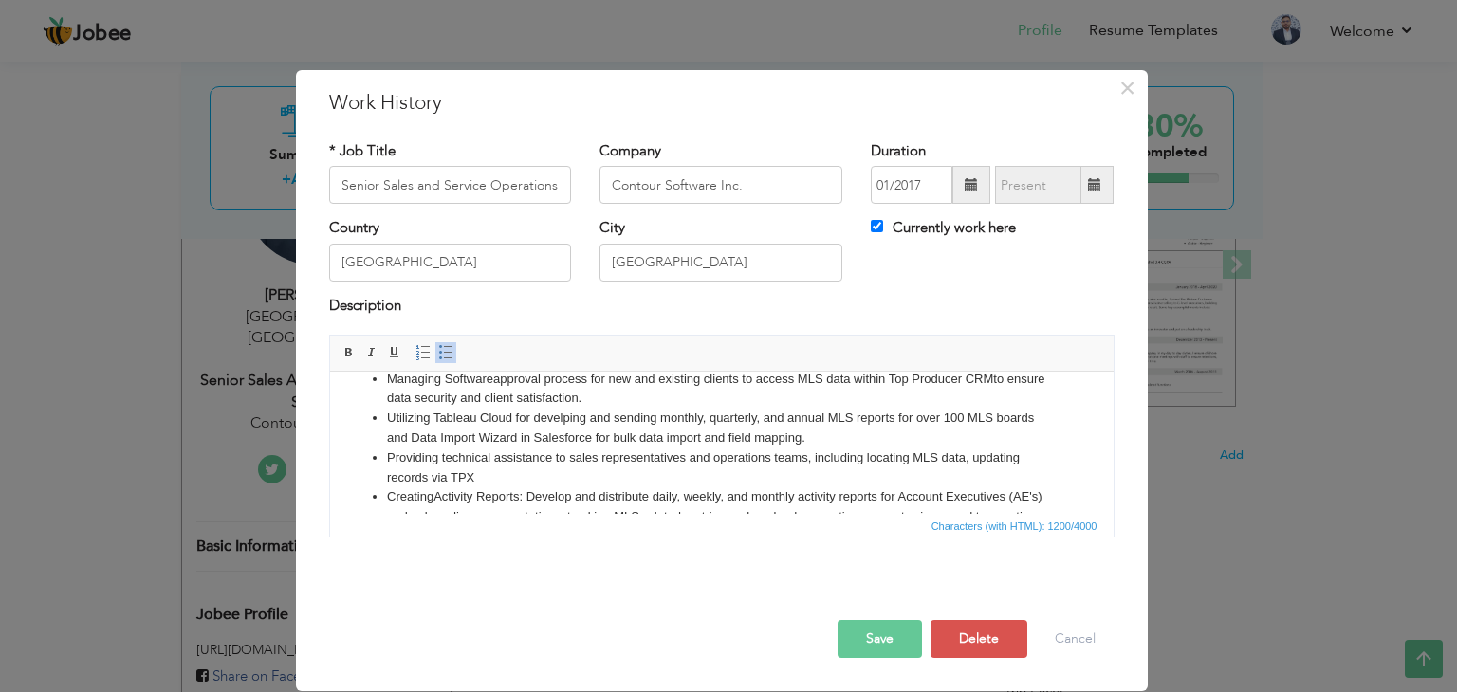
scroll to position [95, 0]
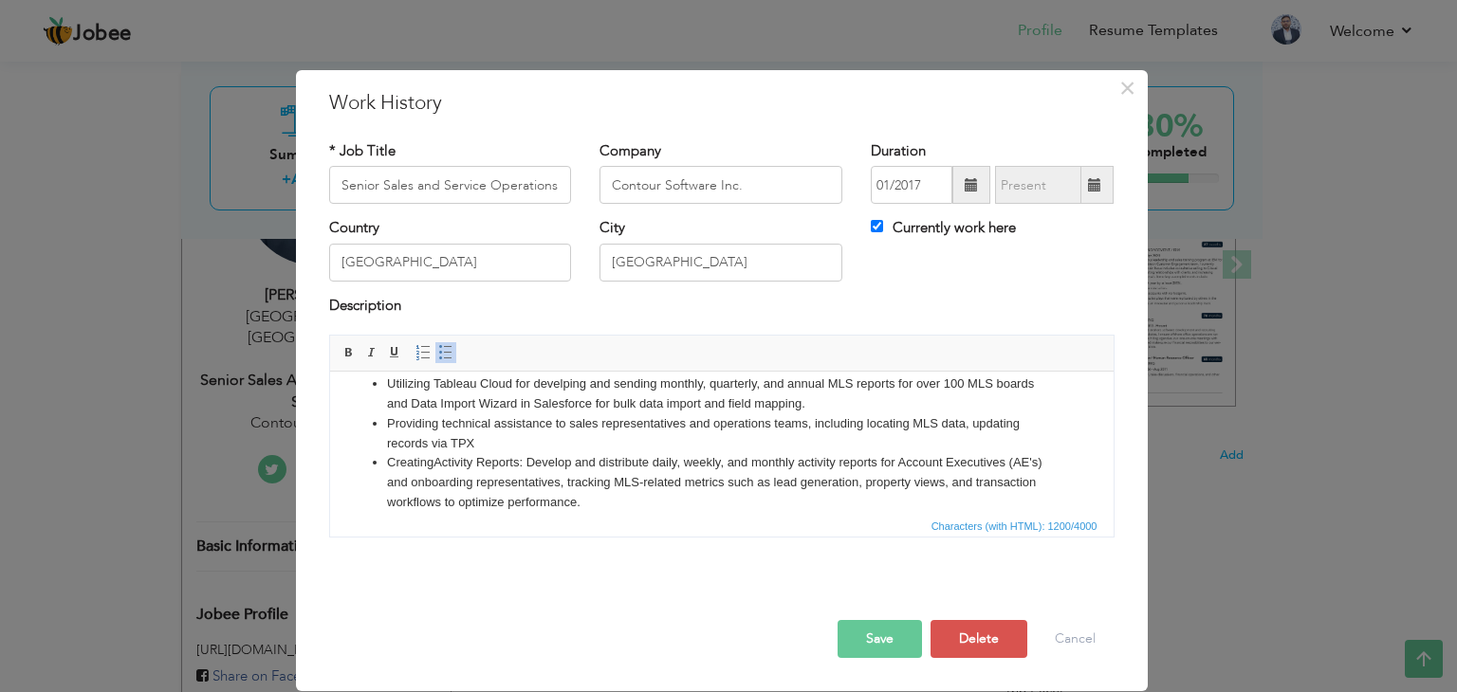
click at [712, 425] on li "Providing technical assistance to sales representatives and operations teams, i…" at bounding box center [721, 434] width 670 height 40
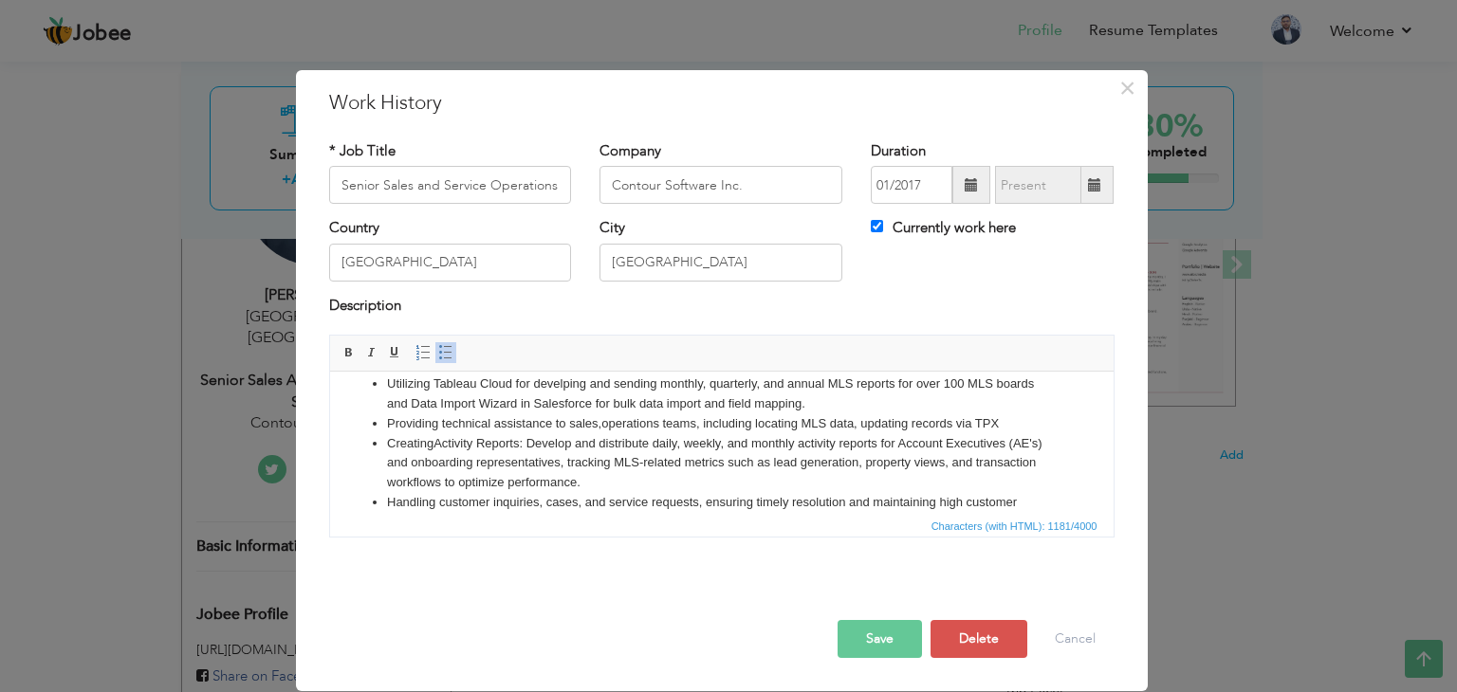
click at [663, 425] on li "Providing technical assistance to sales, operations teams, including locating M…" at bounding box center [721, 424] width 670 height 20
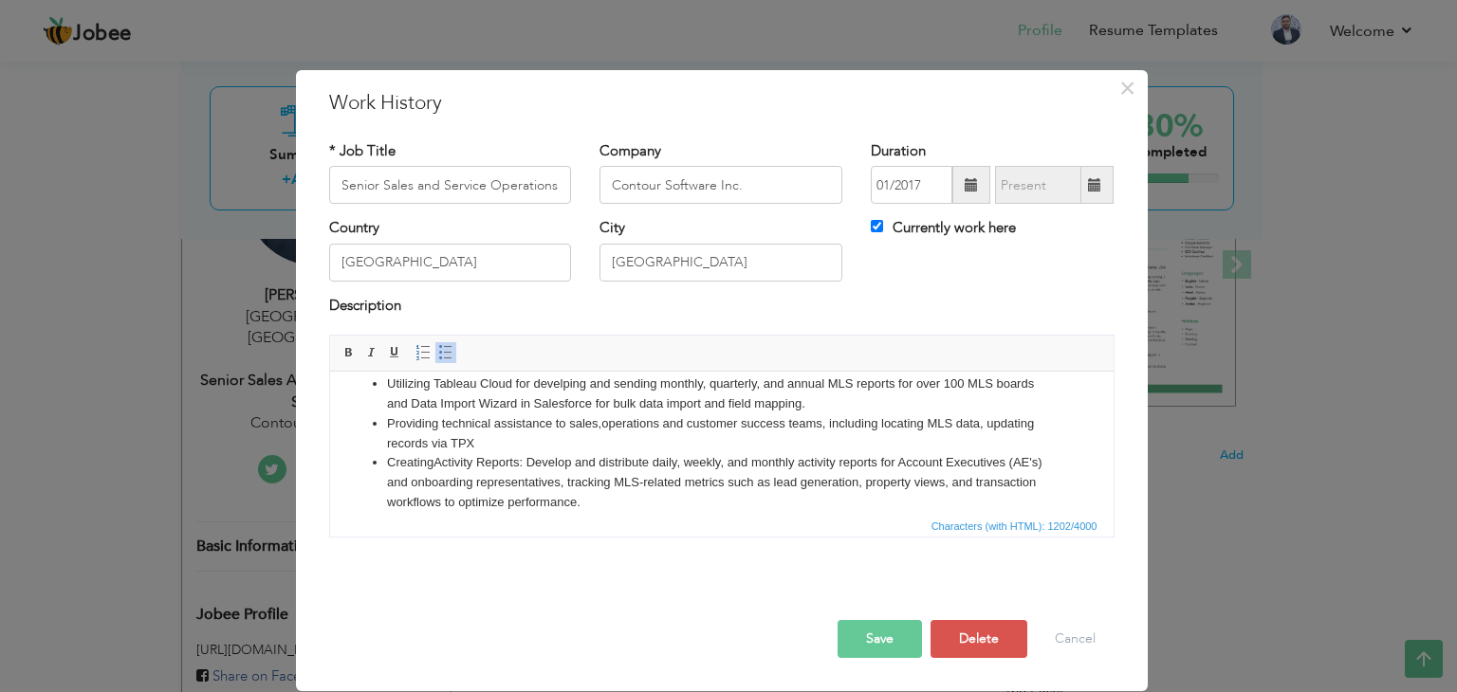
drag, startPoint x: 829, startPoint y: 425, endPoint x: 859, endPoint y: 438, distance: 33.1
click at [859, 438] on li "Providing technical assistance to sales, operations and customer success teams,…" at bounding box center [721, 434] width 670 height 40
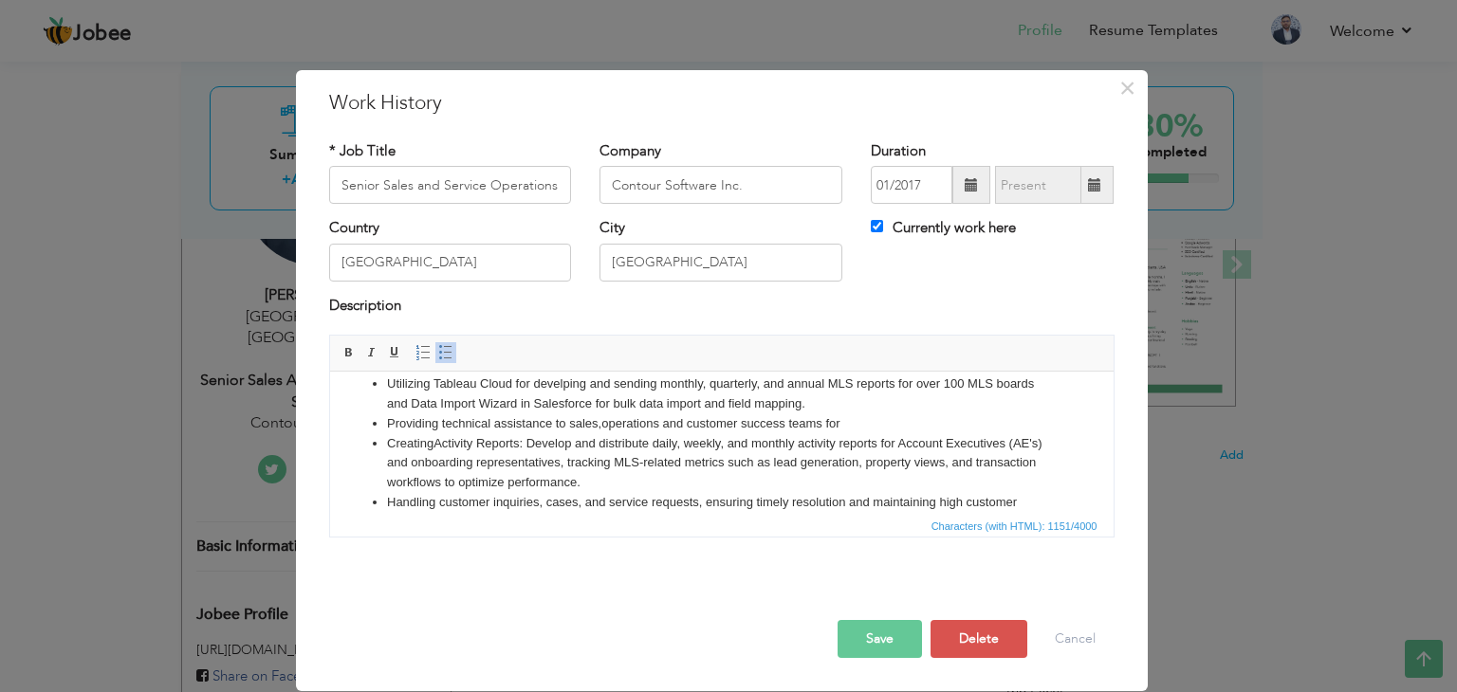
scroll to position [0, 0]
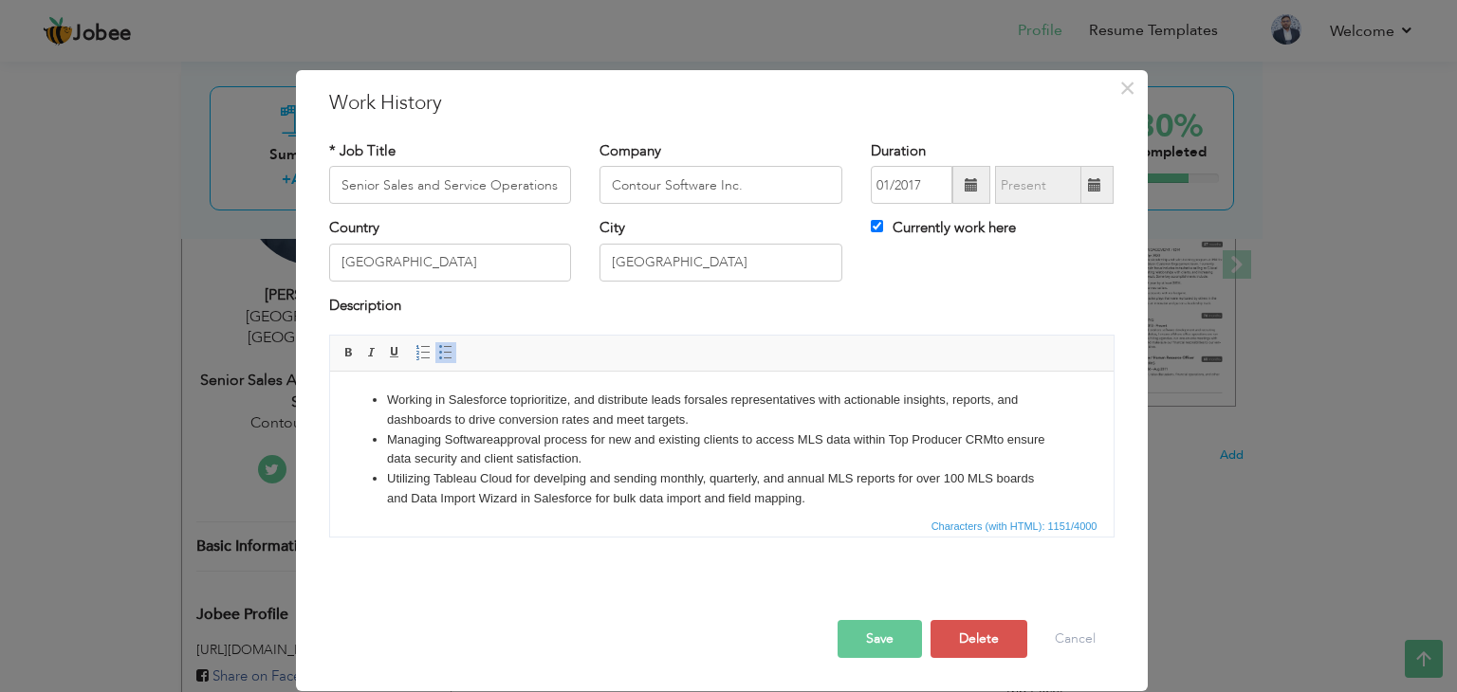
drag, startPoint x: 524, startPoint y: 460, endPoint x: 624, endPoint y: 460, distance: 99.6
click at [624, 460] on li "Managing Software approval process for new and existing clients to access MLS d…" at bounding box center [721, 451] width 670 height 40
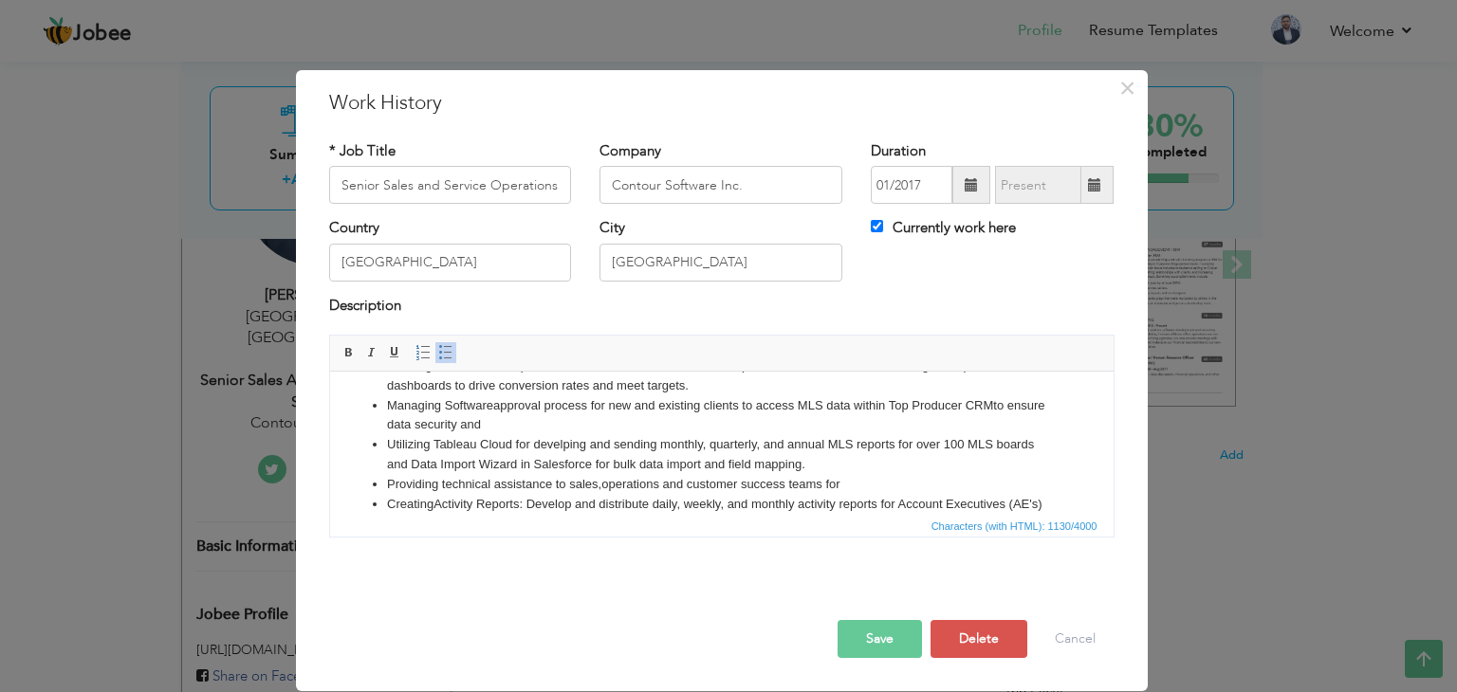
scroll to position [95, 0]
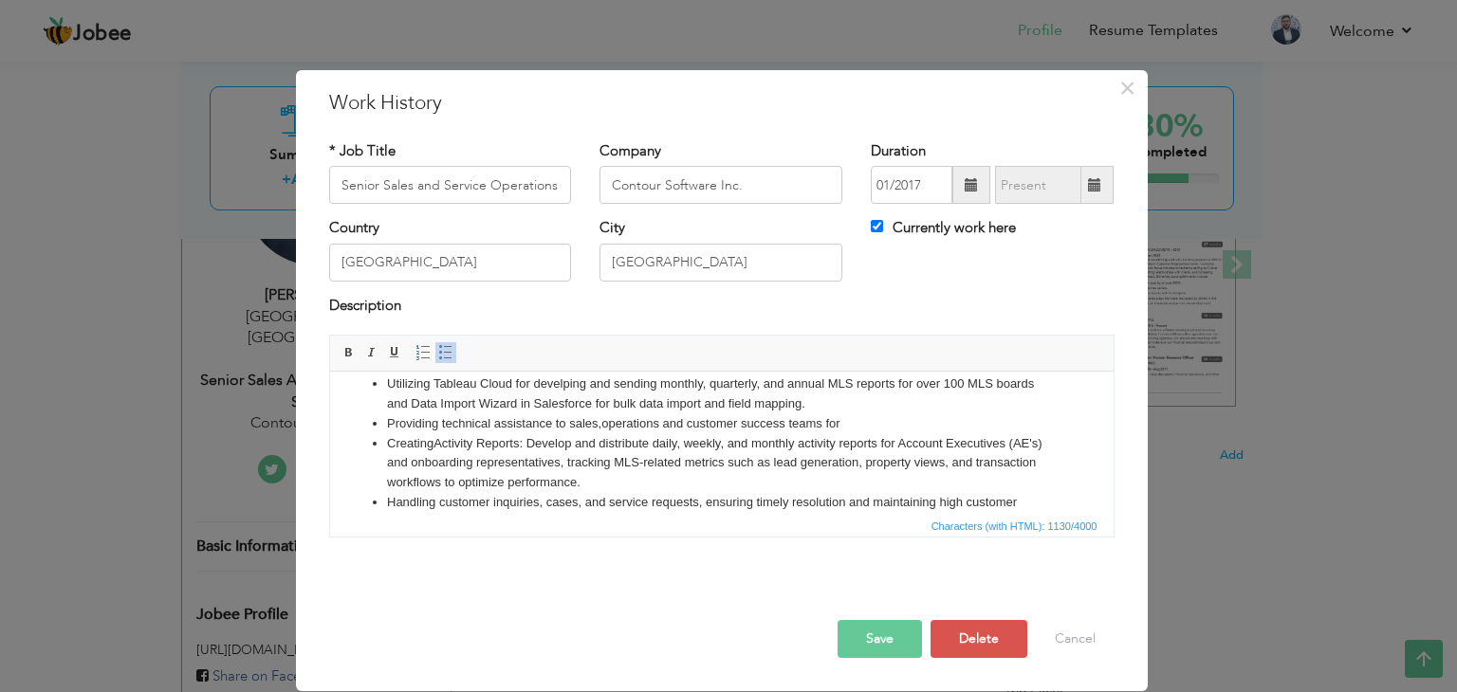
click at [872, 421] on li "Providing technical assistance to sales, operations and customer success teams …" at bounding box center [721, 424] width 670 height 20
drag, startPoint x: 527, startPoint y: 444, endPoint x: 382, endPoint y: 439, distance: 145.2
click at [382, 439] on ul "Working in Salesforce to prioritize, and distribute leads for sales representat…" at bounding box center [720, 414] width 745 height 237
click at [428, 447] on li "Develop and distribute daily, weekly, and monthly activity reports for Account …" at bounding box center [721, 463] width 670 height 59
click at [523, 446] on li "Developing and distribute daily, weekly, and monthly activity reports for Accou…" at bounding box center [721, 463] width 670 height 59
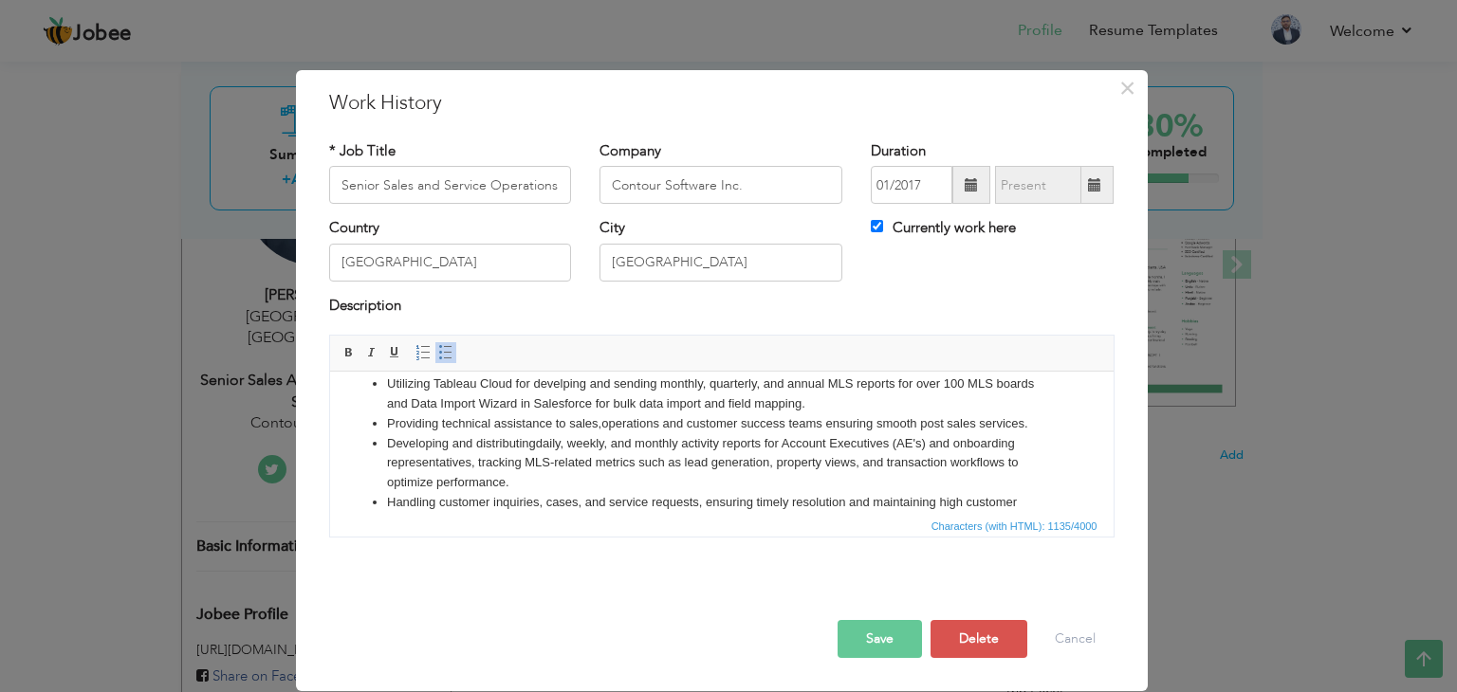
click at [635, 490] on li "Developing and distributing daily, weekly, and monthly activity reports for Acc…" at bounding box center [721, 463] width 670 height 59
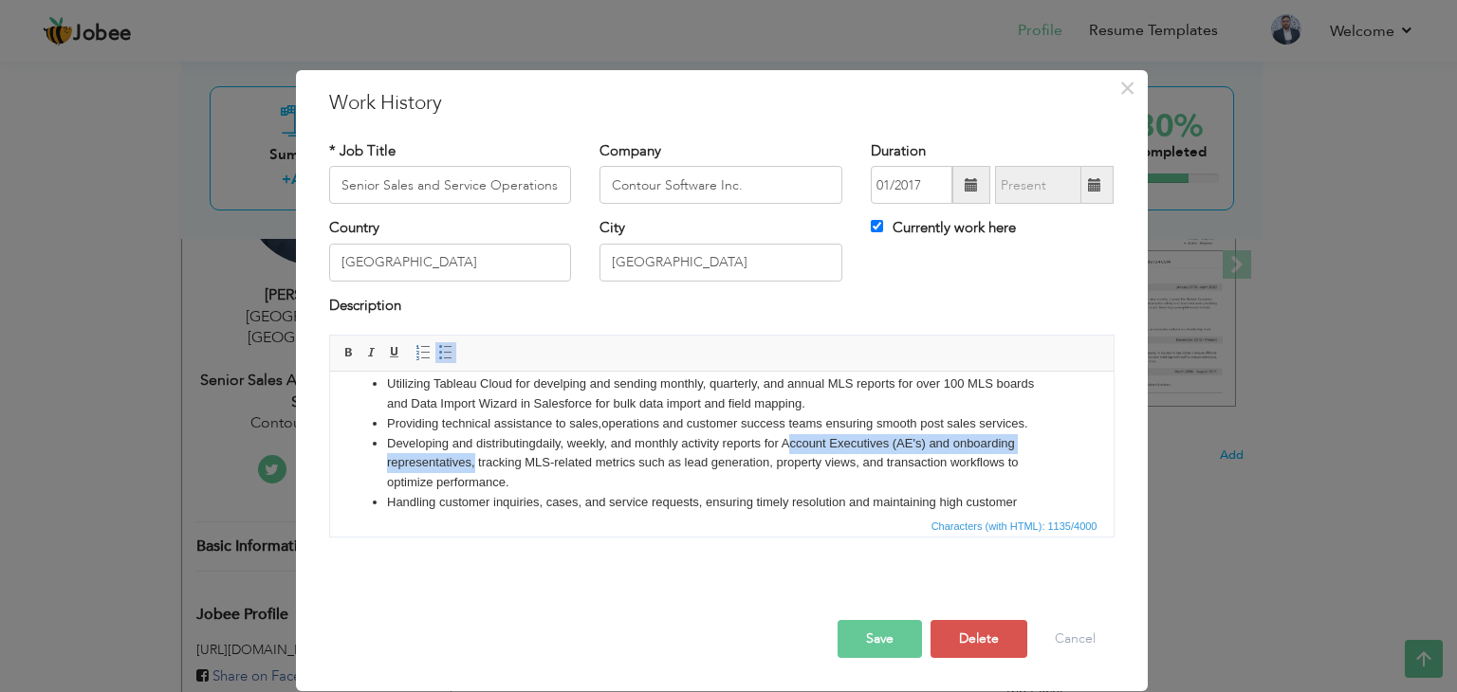
drag, startPoint x: 783, startPoint y: 442, endPoint x: 471, endPoint y: 463, distance: 312.7
click at [471, 463] on li "Developing and distributing daily, weekly, and monthly activity reports for Acc…" at bounding box center [721, 463] width 670 height 59
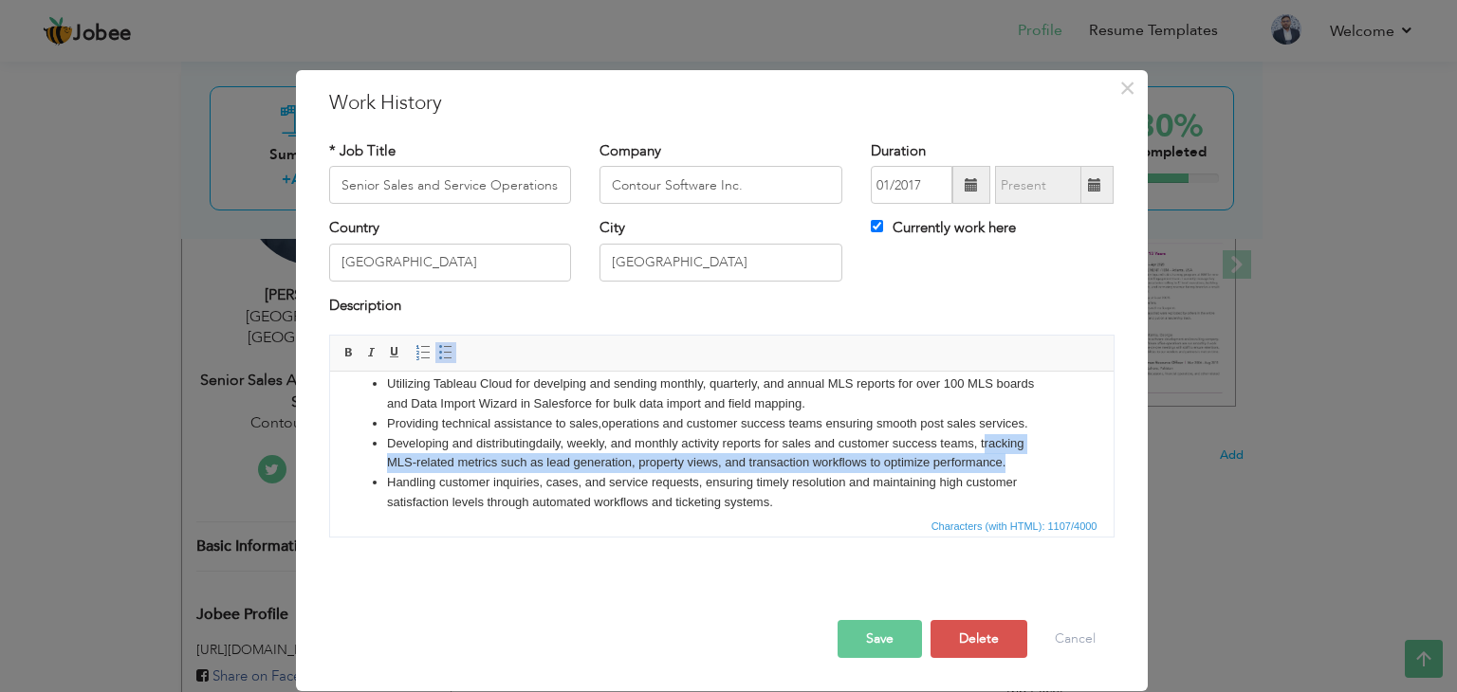
drag, startPoint x: 985, startPoint y: 444, endPoint x: 1005, endPoint y: 459, distance: 25.0
click at [1005, 459] on li "Developing and distributing daily, weekly, and monthly activity reports for sal…" at bounding box center [721, 454] width 670 height 40
click at [888, 466] on li "Developing and distributing daily, weekly, and monthly activity reports for sal…" at bounding box center [721, 454] width 670 height 40
drag, startPoint x: 869, startPoint y: 462, endPoint x: 979, endPoint y: 436, distance: 112.9
click at [979, 436] on li "Developing and distributing daily, weekly, and monthly activity reports for sal…" at bounding box center [721, 454] width 670 height 40
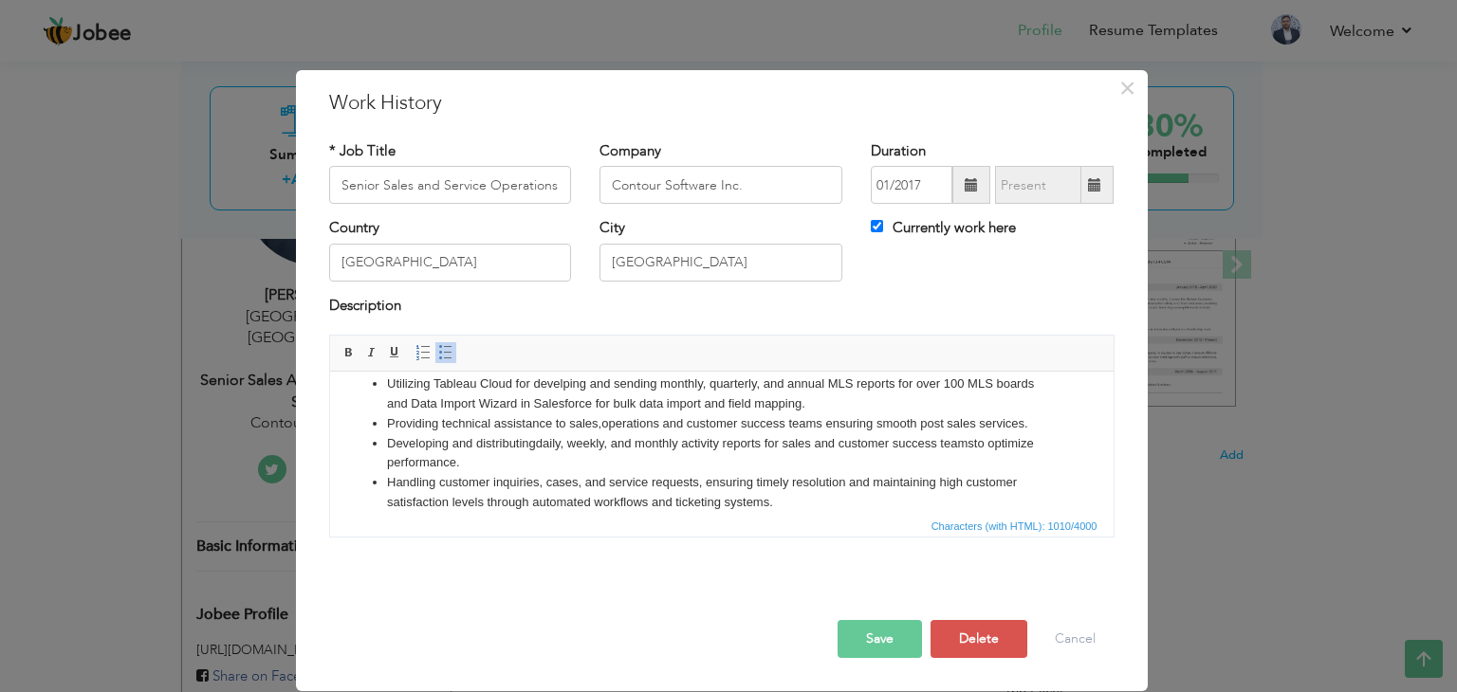
click at [462, 460] on li "Developing and distributing daily, weekly, and monthly activity reports for sal…" at bounding box center [721, 454] width 670 height 40
click at [598, 470] on li "Developing and distributing daily, weekly, and monthly activity reports for sal…" at bounding box center [721, 454] width 670 height 40
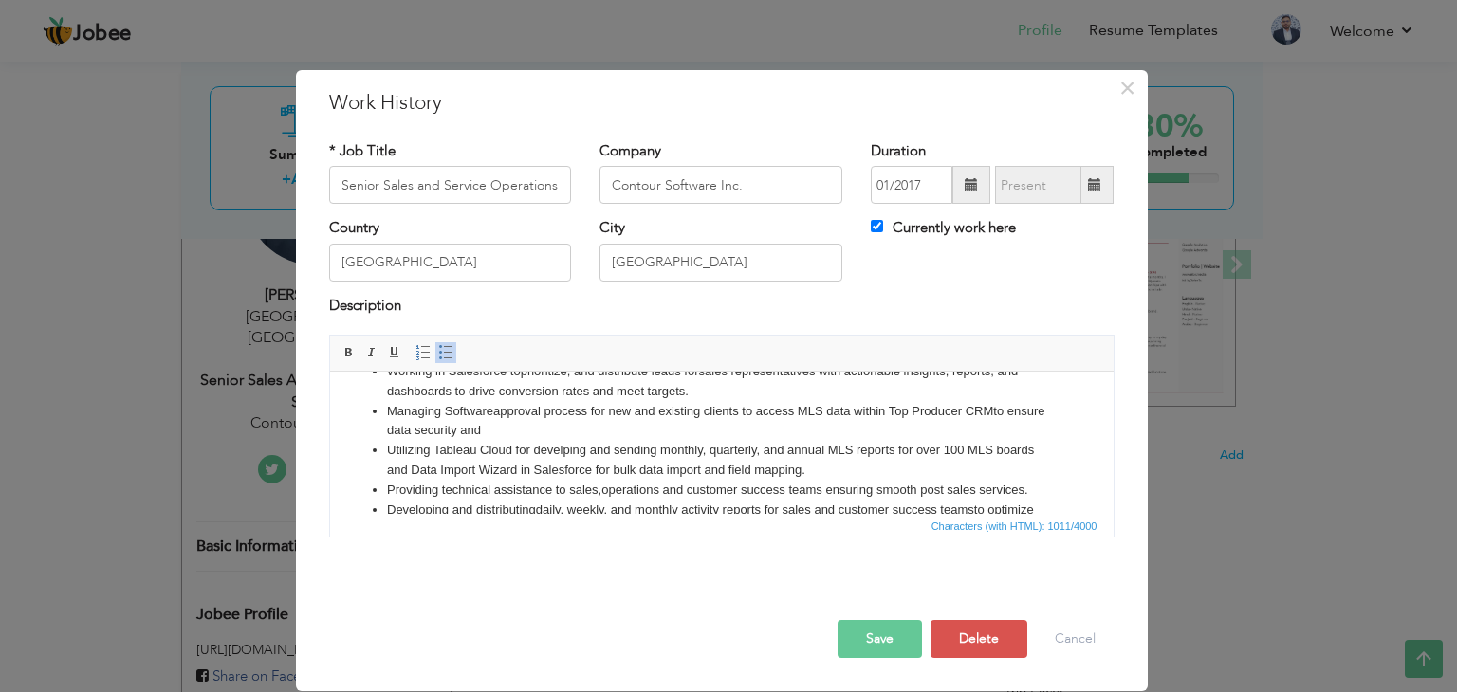
scroll to position [0, 0]
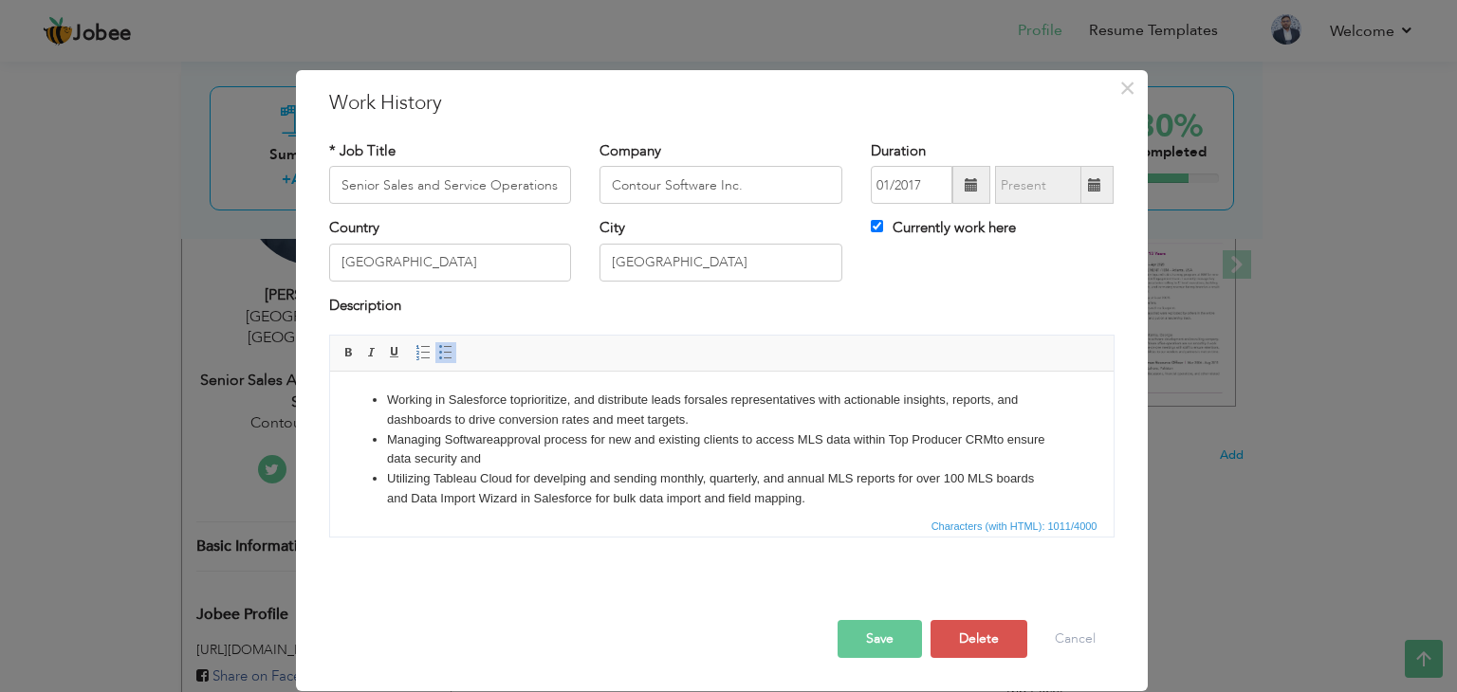
click at [652, 409] on li "Working in Salesforce to prioritize, and distribute leads for sales representat…" at bounding box center [721, 411] width 670 height 40
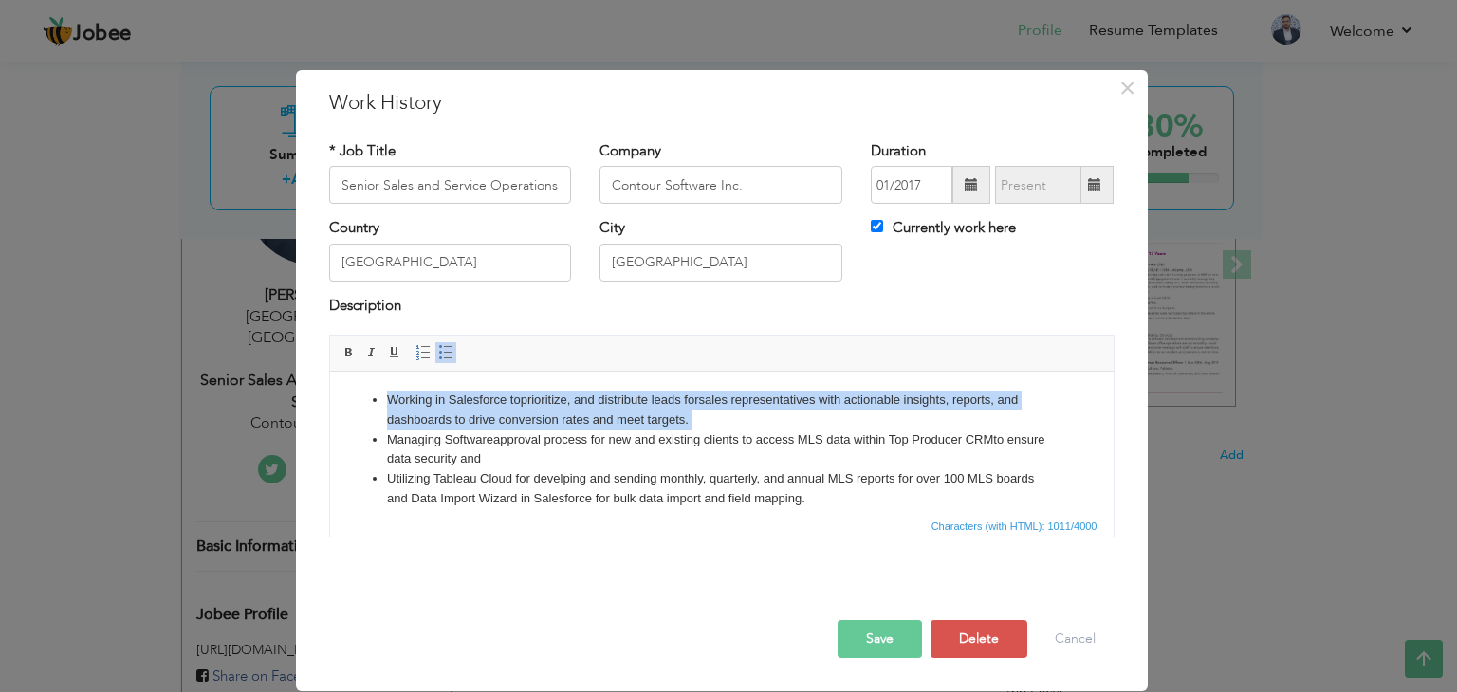
click at [652, 409] on li "Working in Salesforce to prioritize, and distribute leads for sales representat…" at bounding box center [721, 411] width 670 height 40
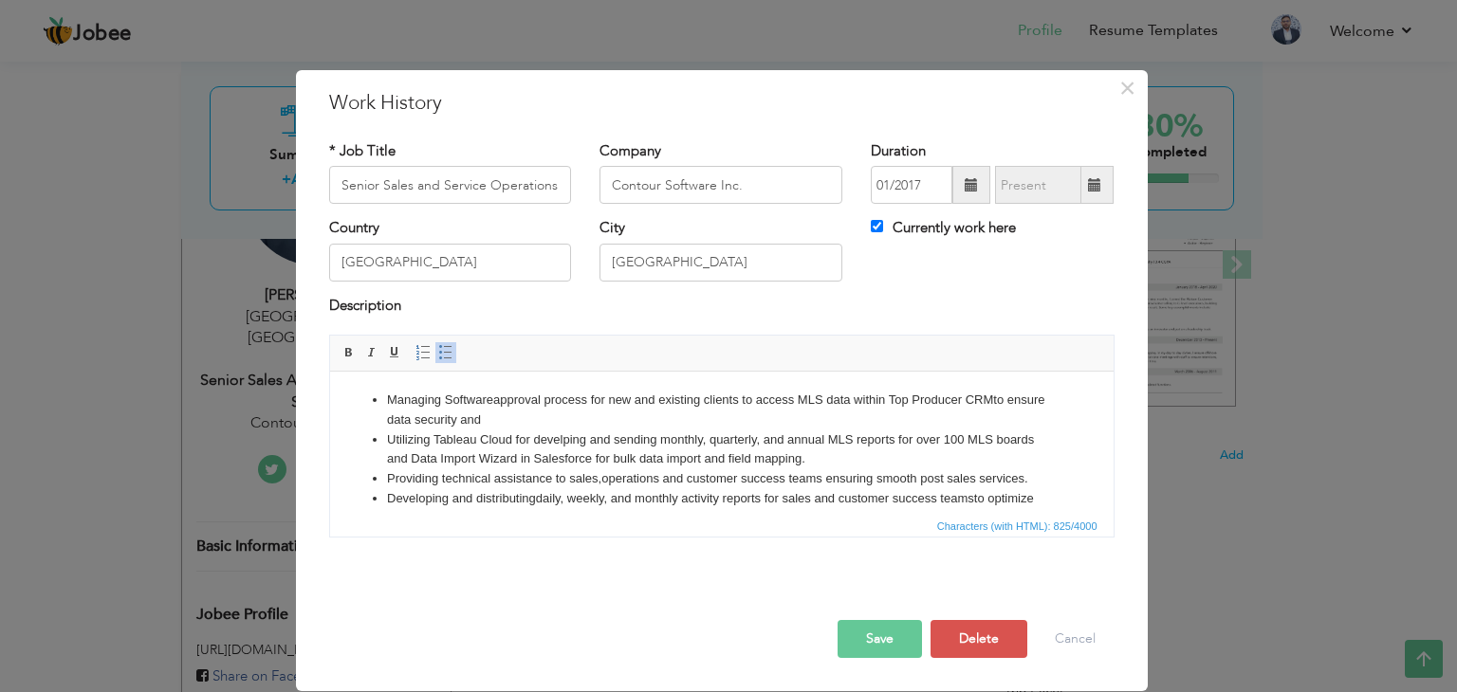
click at [620, 481] on li "Providing technical assistance to sales, operations and customer success teams …" at bounding box center [721, 479] width 670 height 20
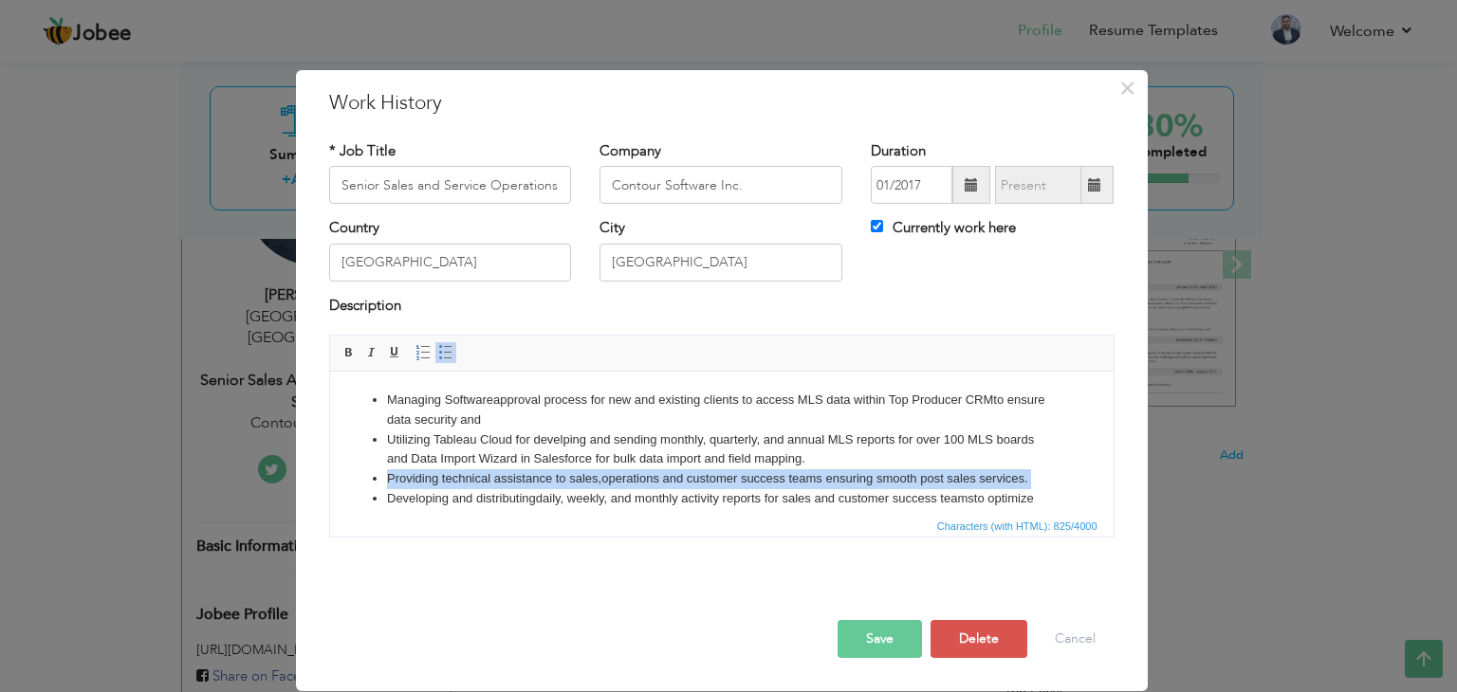
click at [620, 481] on li "Providing technical assistance to sales, operations and customer success teams …" at bounding box center [721, 479] width 670 height 20
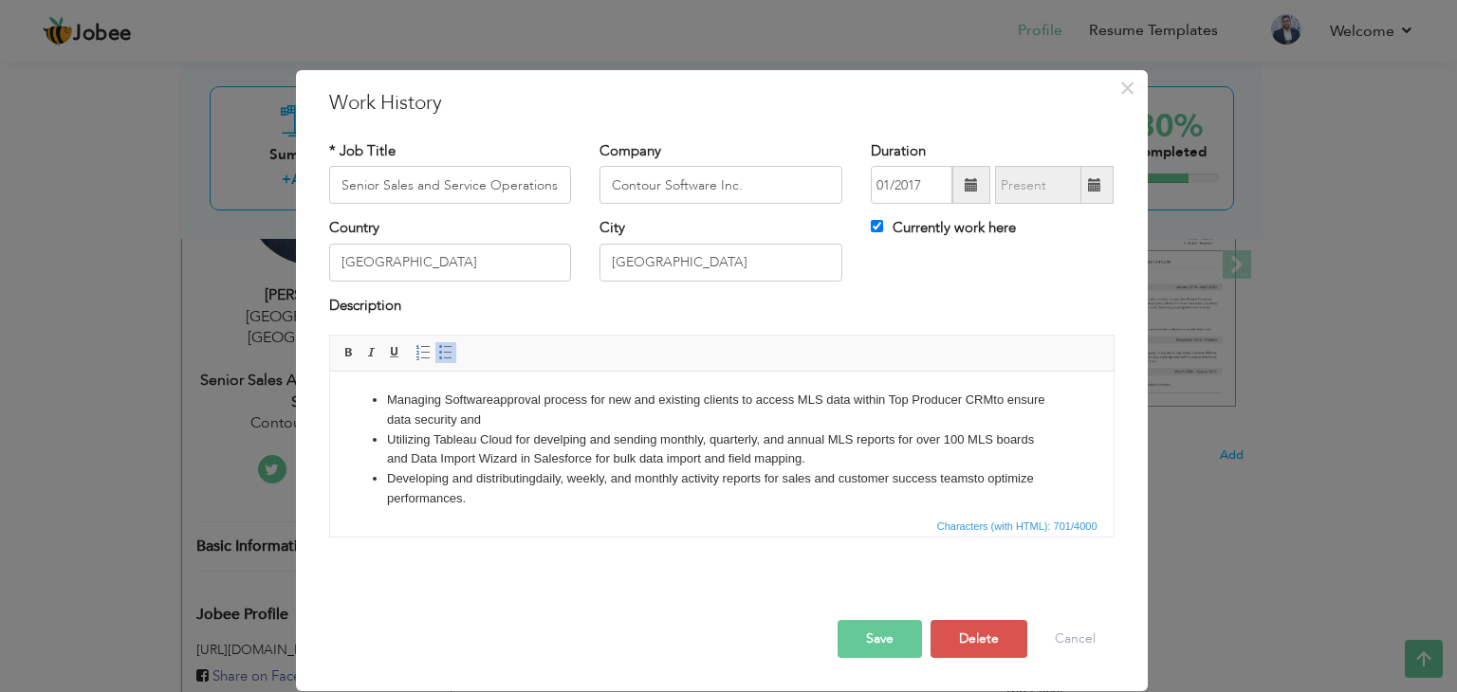
click at [531, 420] on li "Managing Software approval process for new and existing clients to access MLS d…" at bounding box center [721, 411] width 670 height 40
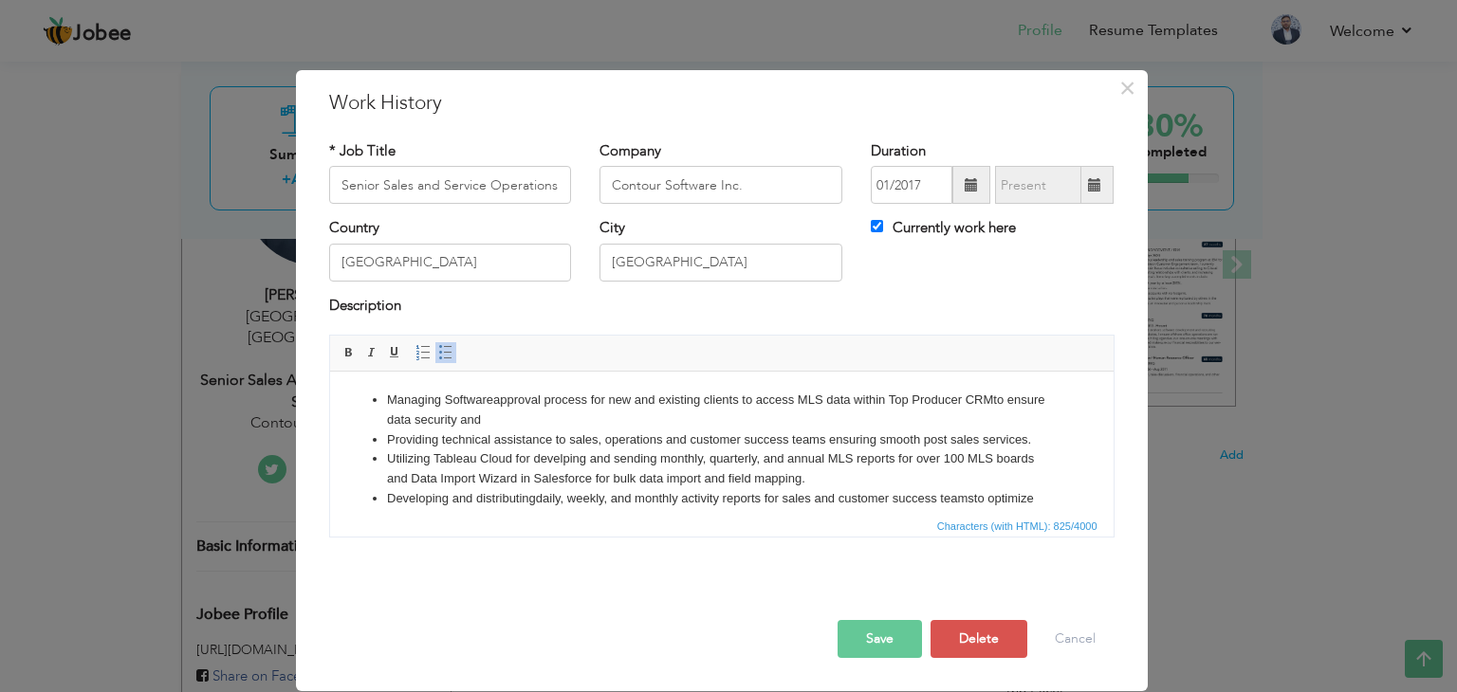
click at [539, 419] on li "Managing Software approval process for new and existing clients to access MLS d…" at bounding box center [721, 411] width 670 height 40
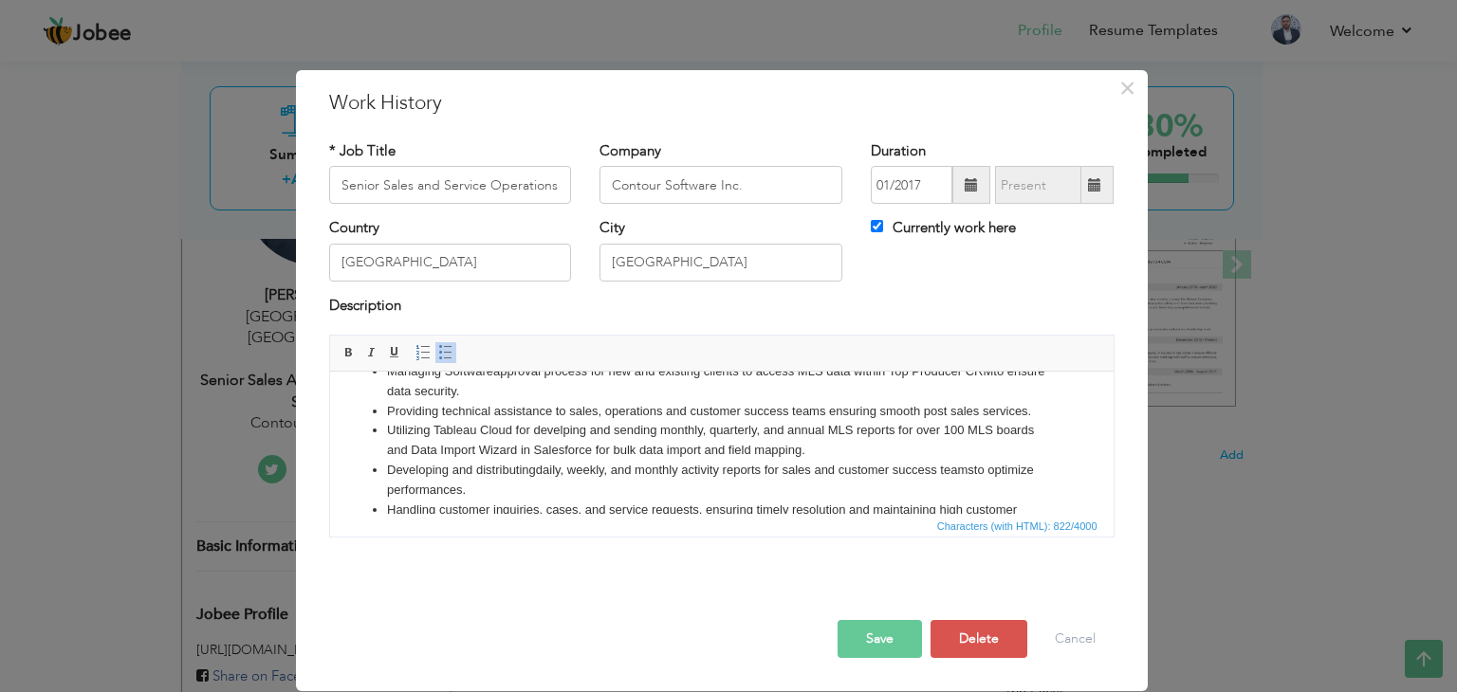
scroll to position [9, 0]
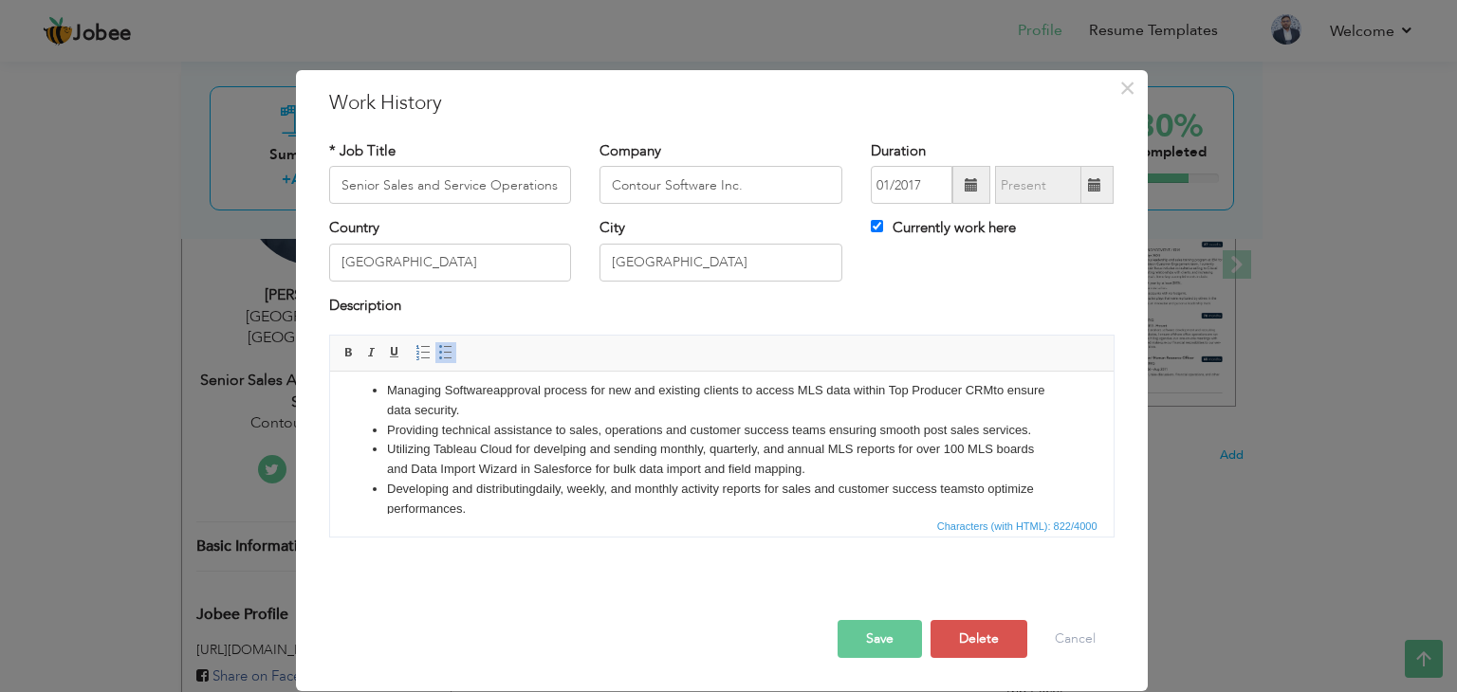
click at [523, 463] on li "Utilizing Tableau Cloud for develping and sending monthly, quarterly, and annua…" at bounding box center [721, 460] width 670 height 40
click at [394, 471] on li "Utilizing Tableau Cloud for develping and sending monthly, quarterly, and annua…" at bounding box center [721, 460] width 670 height 40
drag, startPoint x: 430, startPoint y: 499, endPoint x: 460, endPoint y: 481, distance: 35.3
click at [431, 499] on li "Developing and distributing daily, weekly, and monthly activity reports for sal…" at bounding box center [721, 500] width 670 height 40
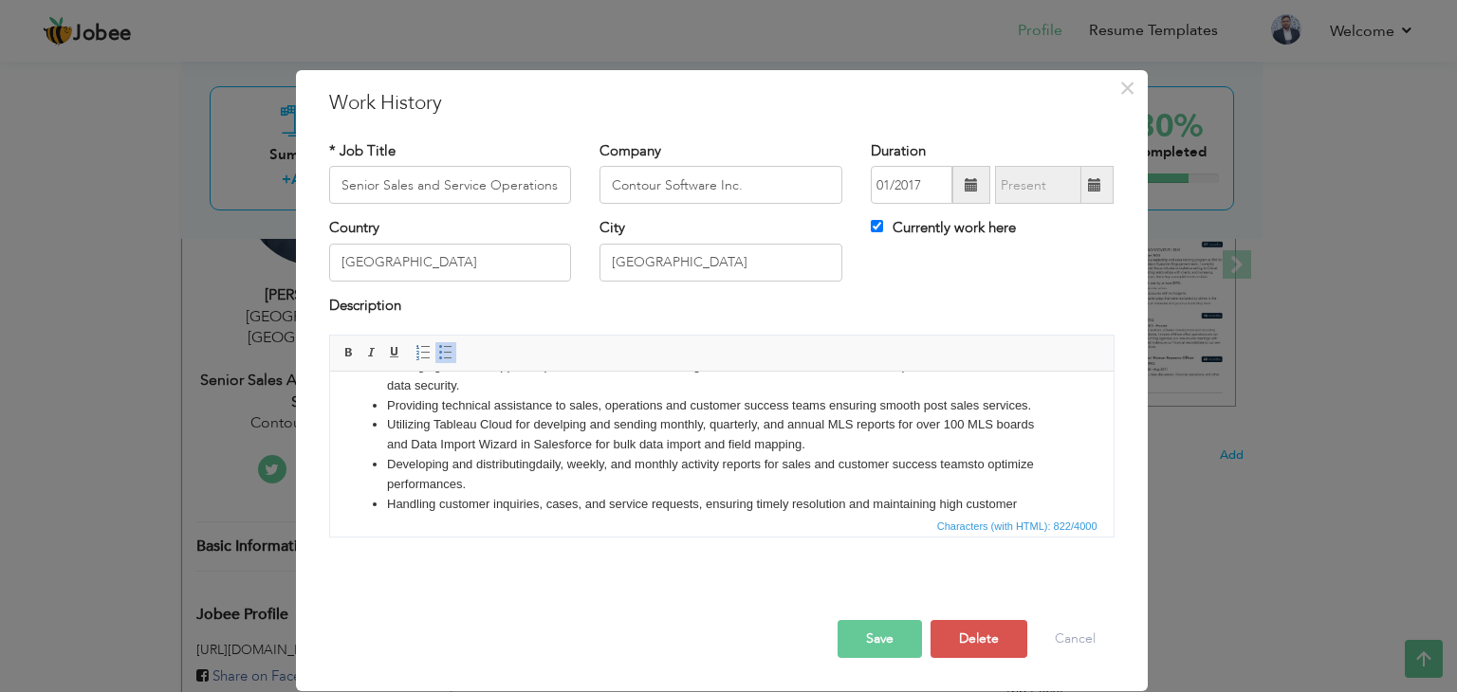
scroll to position [104, 0]
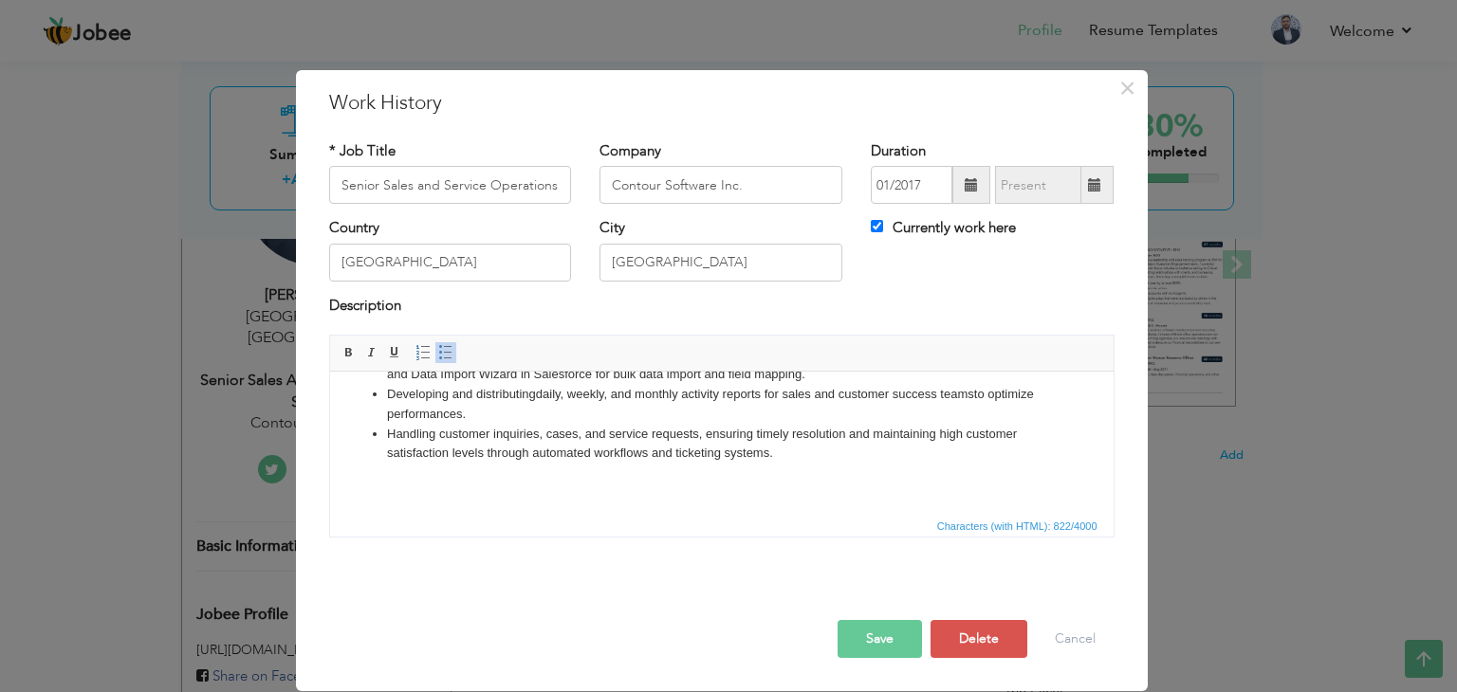
click at [506, 442] on li "Handling customer inquiries, cases, and service requests, ensuring timely resol…" at bounding box center [721, 445] width 670 height 40
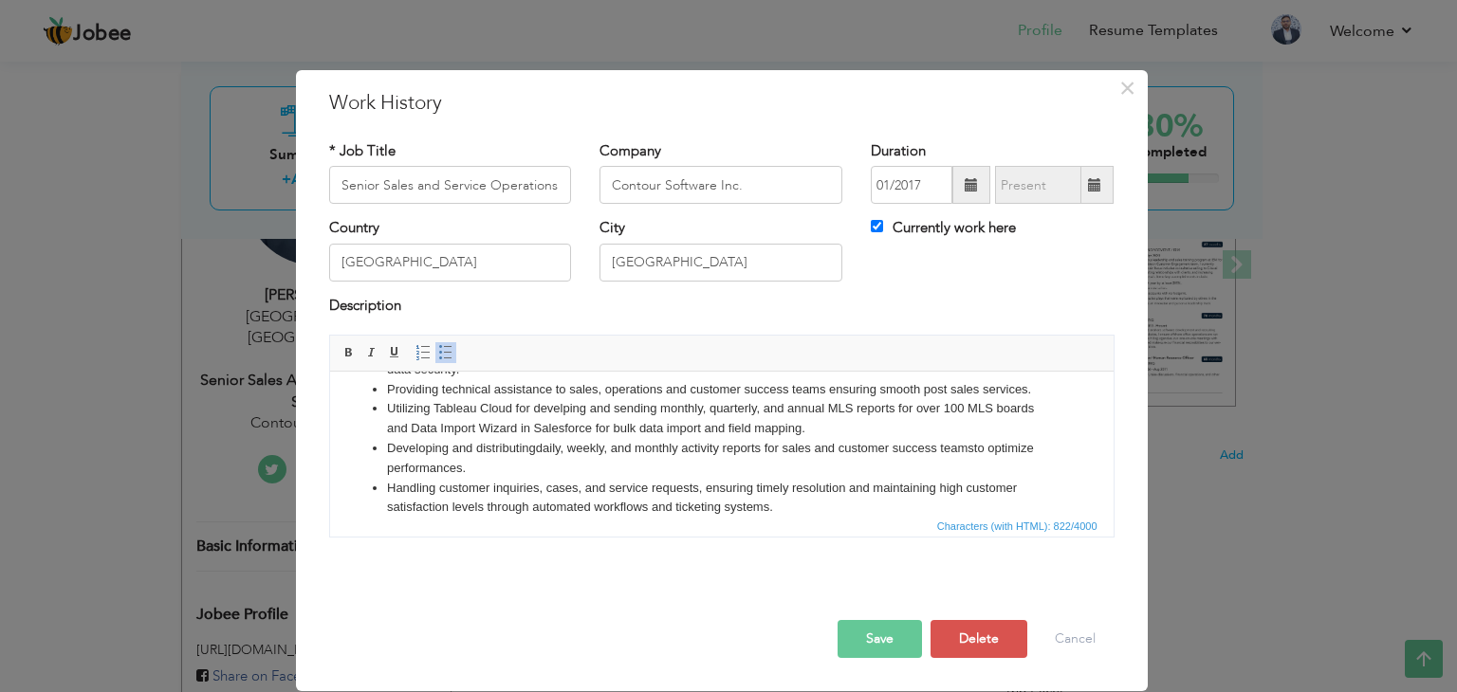
scroll to position [9, 0]
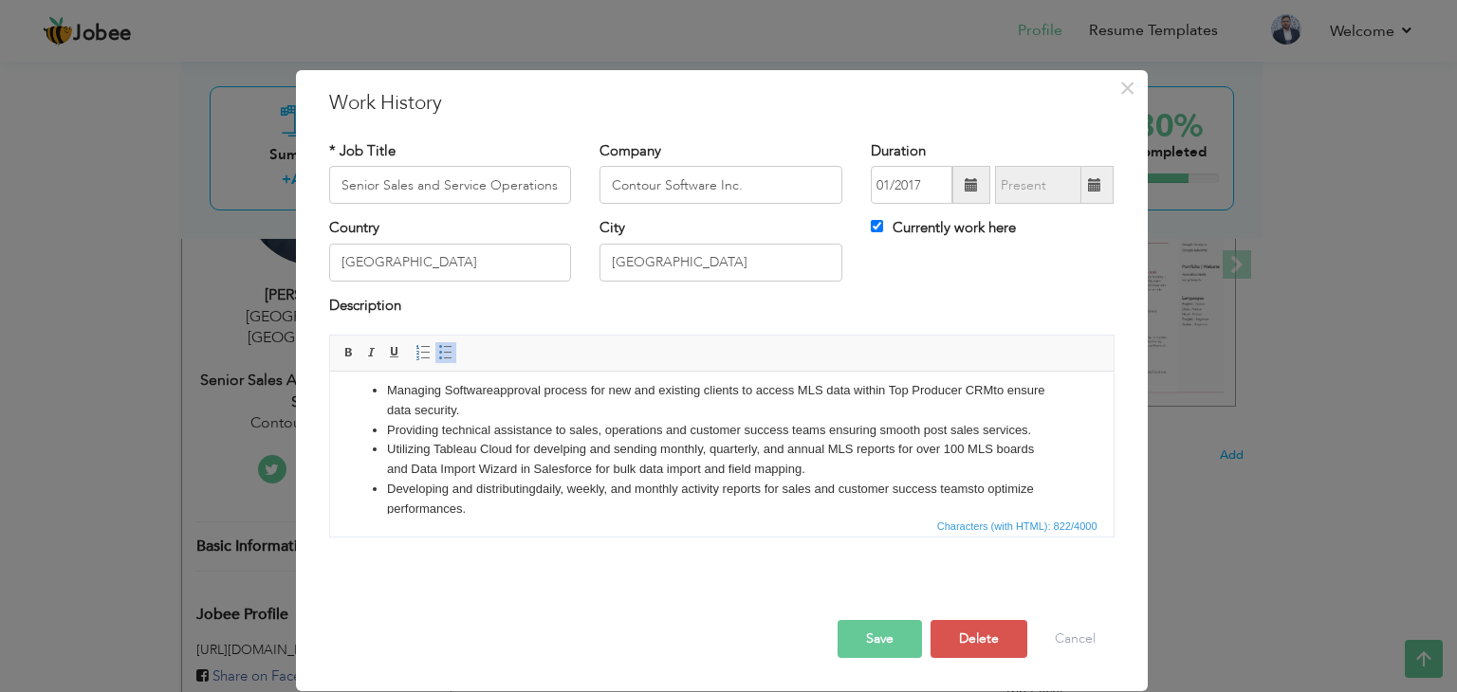
click at [499, 393] on li "Managing Software approval process for new and existing clients to access MLS d…" at bounding box center [721, 401] width 670 height 40
click at [452, 392] on li "Managing Software approval process for new and existing clients to access MLS d…" at bounding box center [721, 401] width 670 height 40
click at [553, 417] on li "Managing s oftware approval process for new and existing clients to access MLS …" at bounding box center [721, 401] width 670 height 40
click at [745, 413] on li "Managing s oftware approval process for new and existing clients to access MLS …" at bounding box center [721, 401] width 670 height 40
click at [583, 437] on li "Providing technical assistance to sales, operations and customer success teams …" at bounding box center [721, 431] width 670 height 20
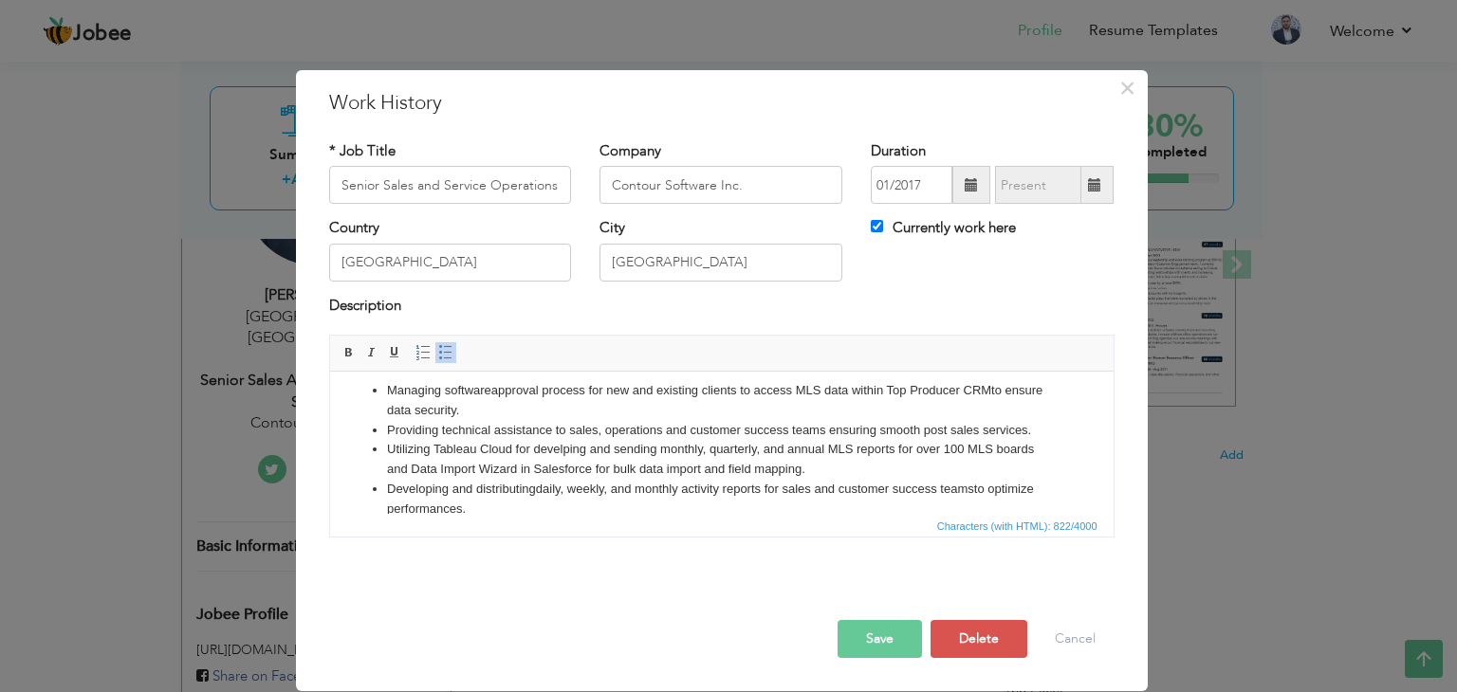
scroll to position [104, 0]
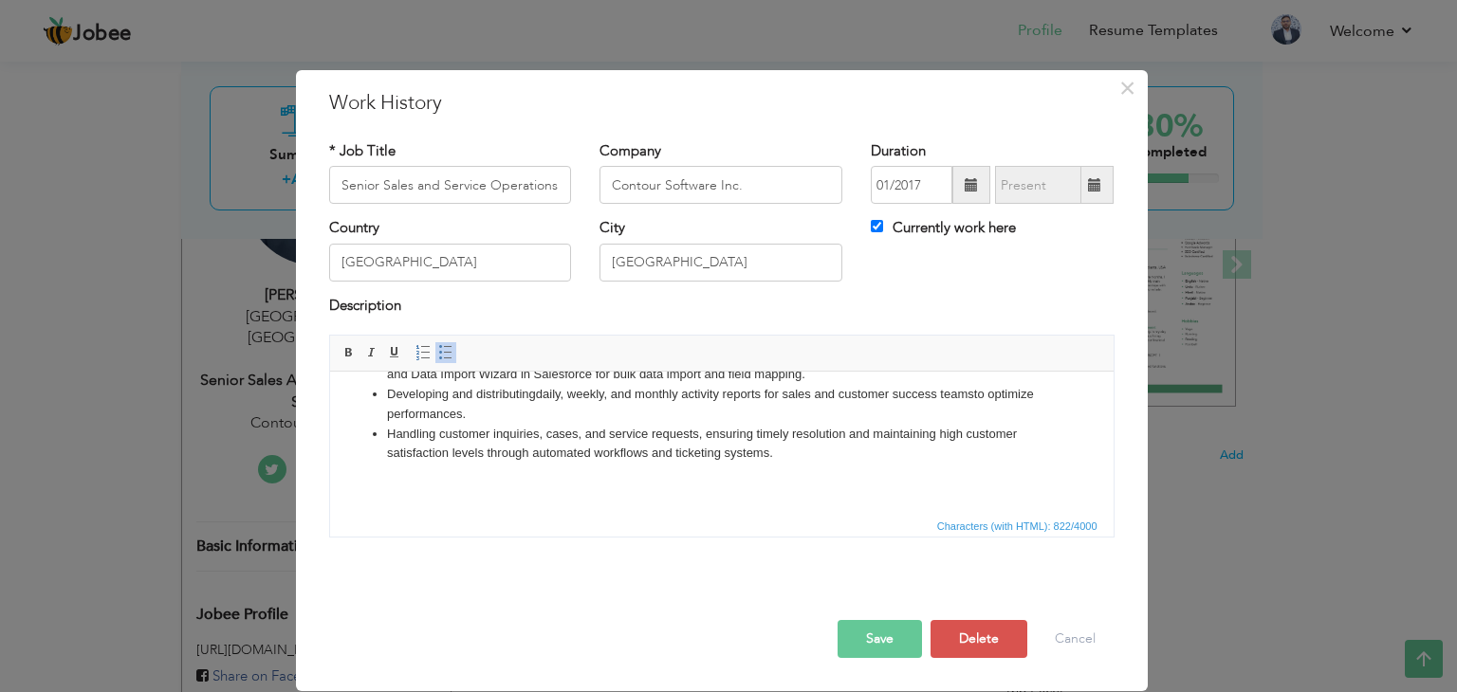
click at [784, 459] on li "Handling customer inquiries, cases, and service requests, ensuring timely resol…" at bounding box center [721, 445] width 670 height 40
click at [697, 455] on li "Handling customer inquiries, cases, and service requests, ensuring timely resol…" at bounding box center [721, 445] width 670 height 40
click at [688, 456] on li "Handling customer inquiries, cases, and service requests, ensuring timely resol…" at bounding box center [721, 445] width 670 height 40
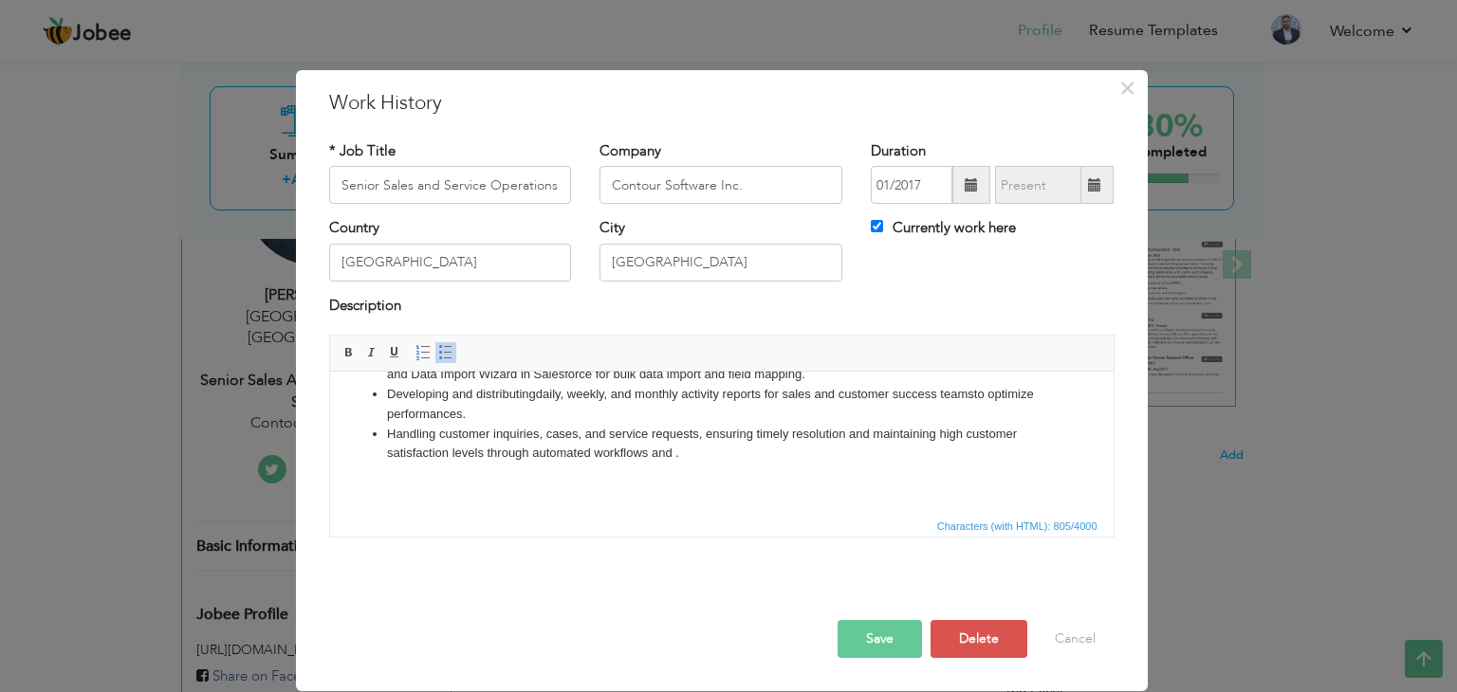
click at [666, 456] on li "Handling customer inquiries, cases, and service requests, ensuring timely resol…" at bounding box center [721, 445] width 670 height 40
click at [695, 461] on li "Handling customer inquiries, cases, and service requests, ensuring timely resol…" at bounding box center [721, 445] width 670 height 40
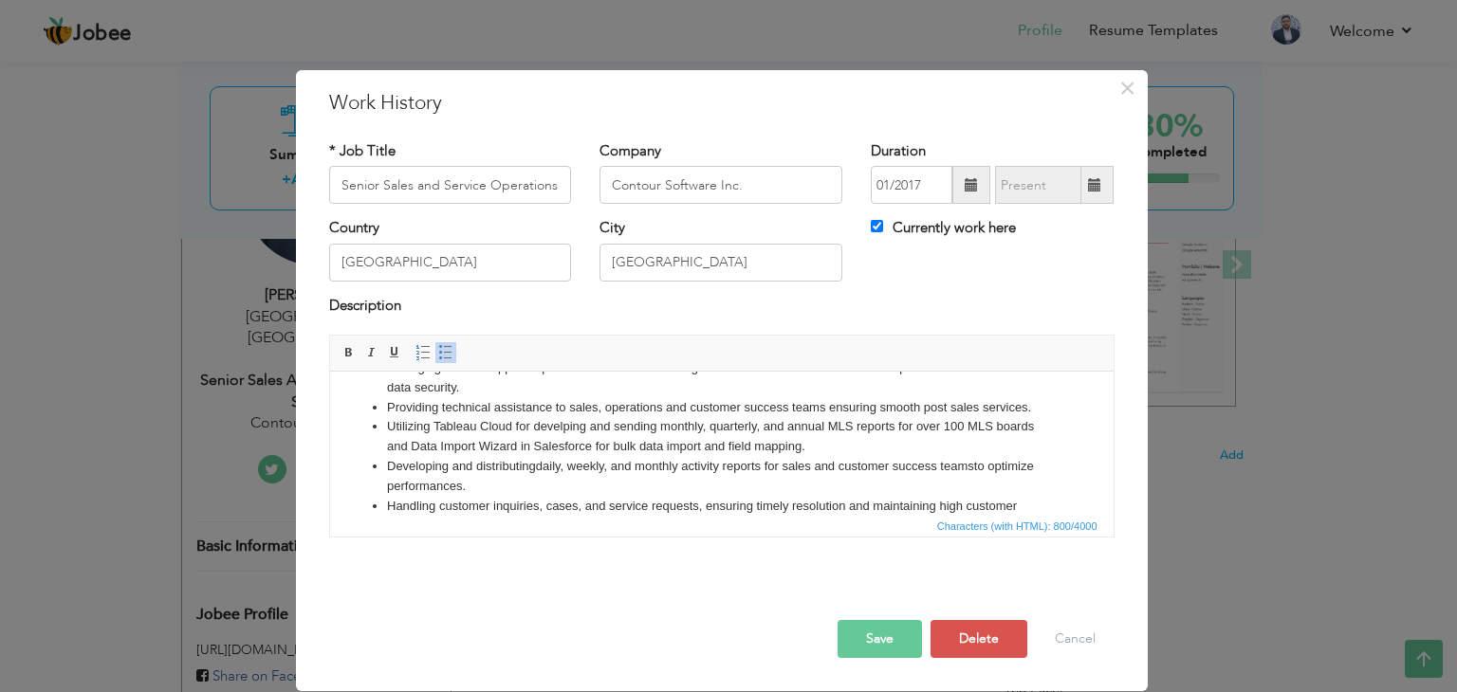
scroll to position [0, 0]
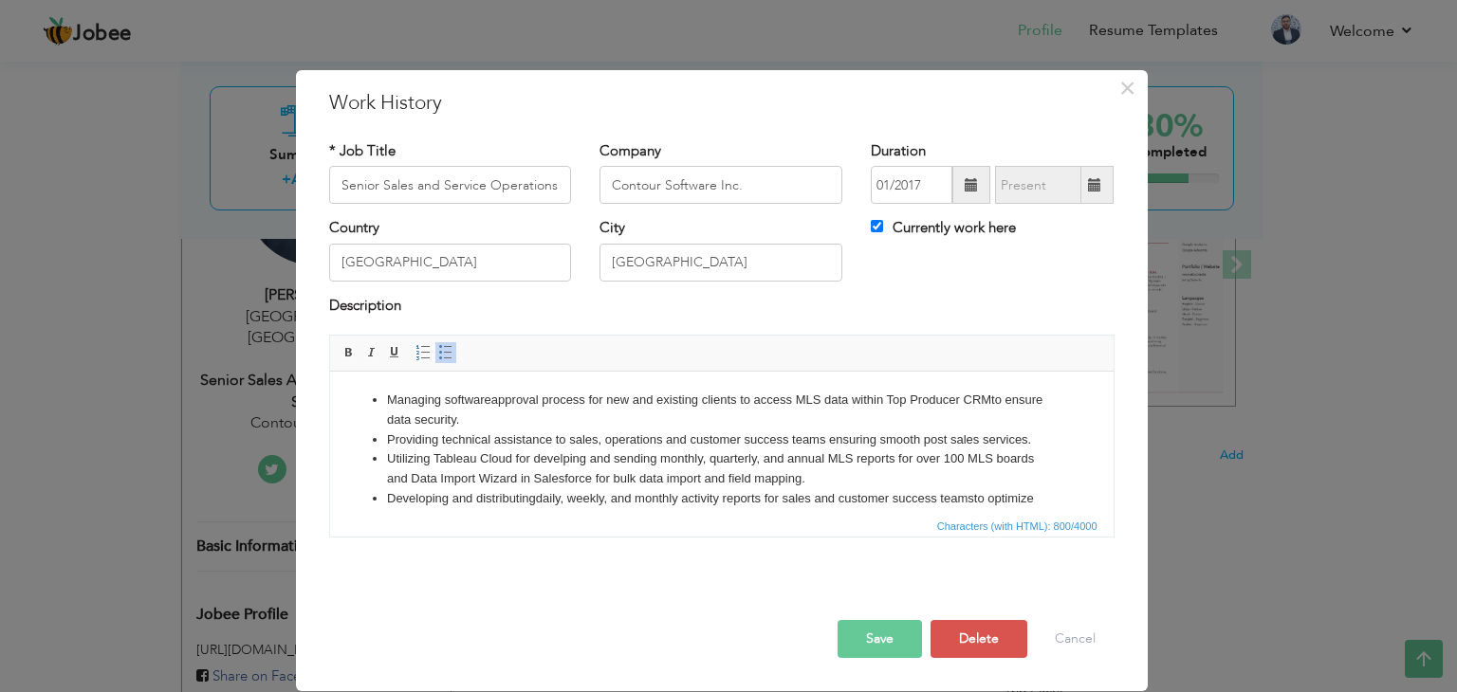
click at [478, 454] on li "Utilizing Tableau Cloud for develping and sending monthly, quarterly, and annua…" at bounding box center [721, 470] width 670 height 40
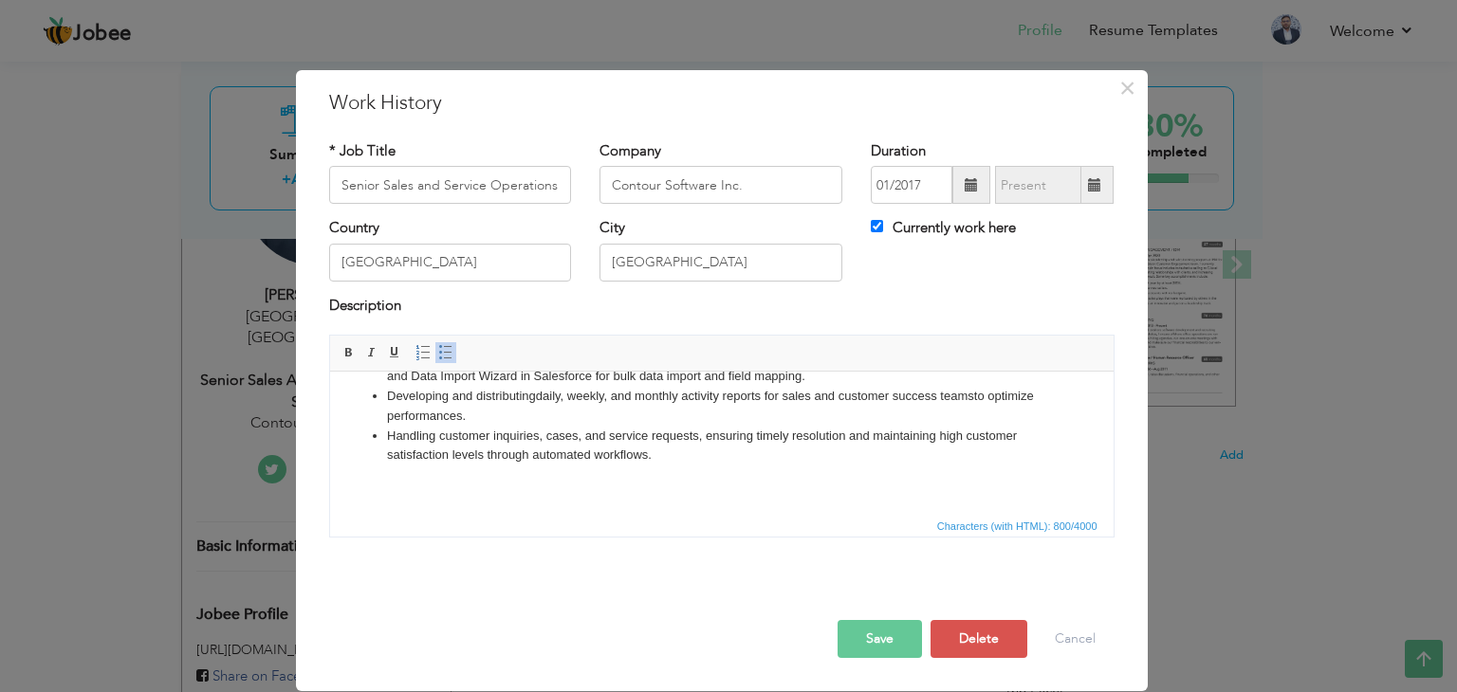
scroll to position [104, 0]
click at [651, 453] on li "Handling customer inquiries, cases, and service requests, ensuring timely resol…" at bounding box center [721, 445] width 670 height 40
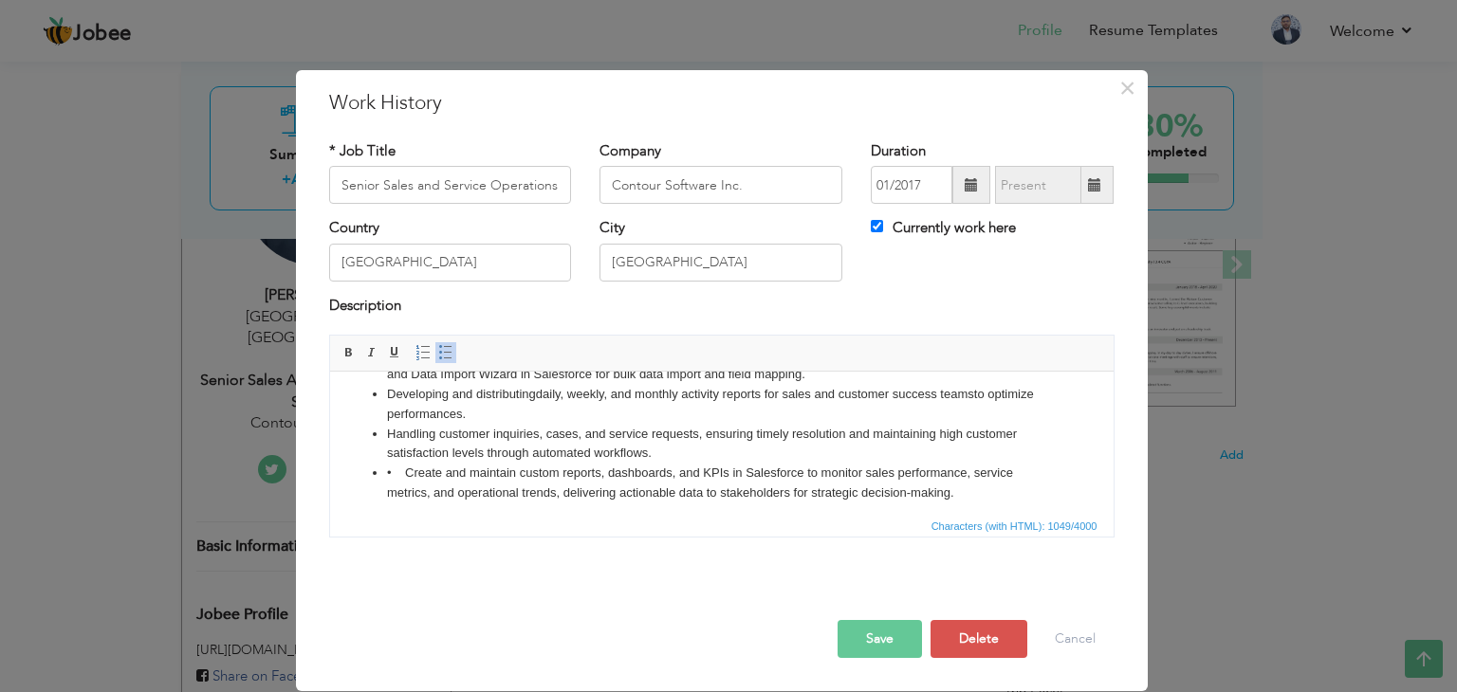
click at [405, 472] on li "• Create and maintain custom reports, dashboards, and KPIs in Salesforce to mon…" at bounding box center [721, 484] width 670 height 40
click at [420, 475] on li "Create and maintain custom reports, dashboards, and KPIs in Salesforce to monit…" at bounding box center [721, 484] width 670 height 40
click at [495, 472] on li "Creating and maintain custom reports, dashboards, and KPIs in Salesforce to mon…" at bounding box center [721, 484] width 670 height 40
click at [449, 473] on li "Creating and custom reports, dashboards, and KPIs in Salesforce to monitor sale…" at bounding box center [721, 484] width 670 height 40
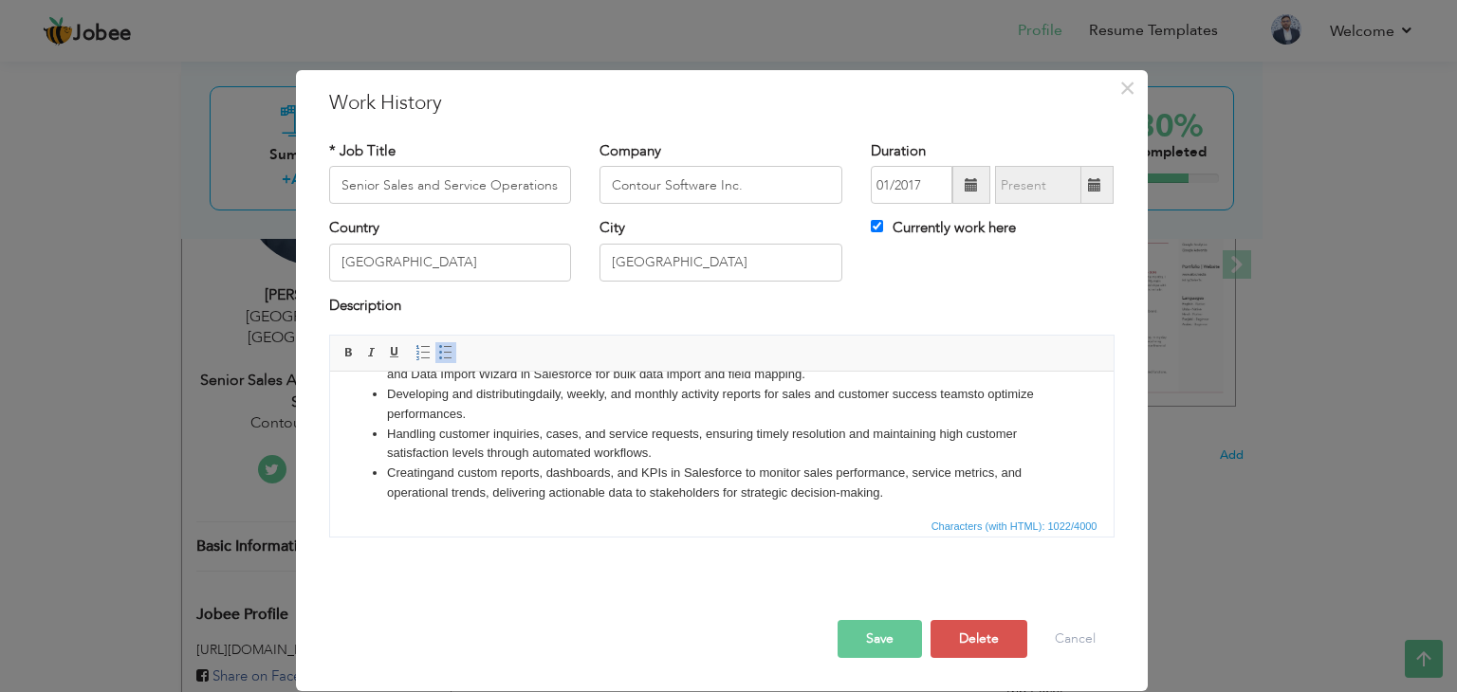
click at [449, 473] on li "Creating and custom reports, dashboards, and KPIs in Salesforce to monitor sale…" at bounding box center [721, 484] width 670 height 40
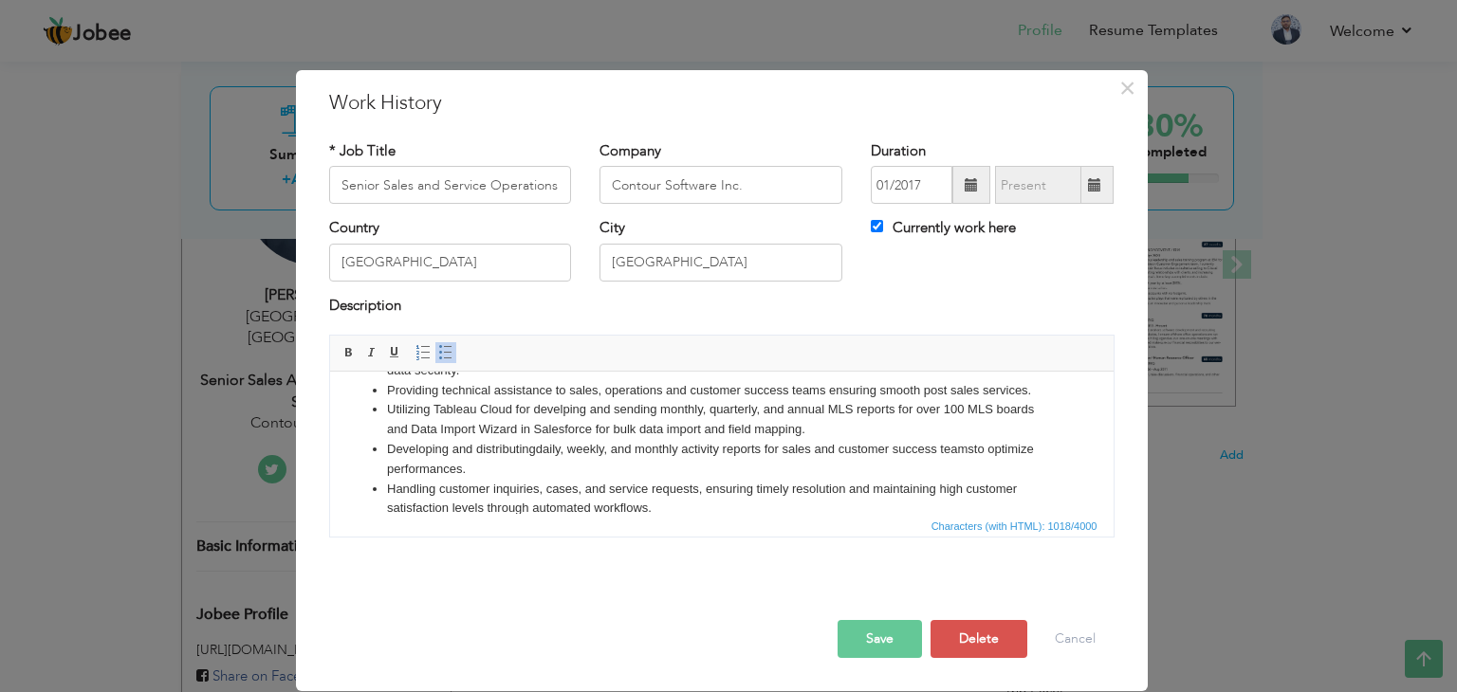
scroll to position [0, 0]
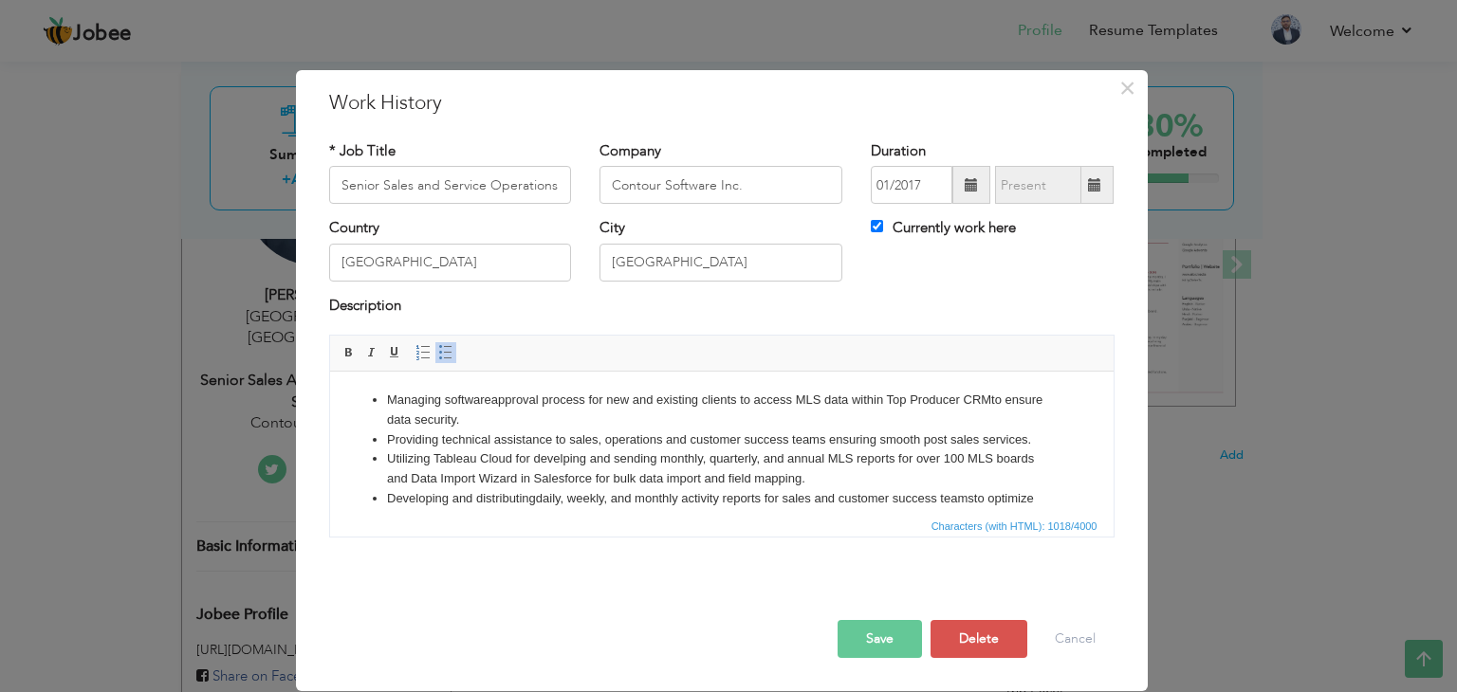
click at [431, 455] on li "Utilizing Tableau Cloud for develping and sending monthly, quarterly, and annua…" at bounding box center [721, 470] width 670 height 40
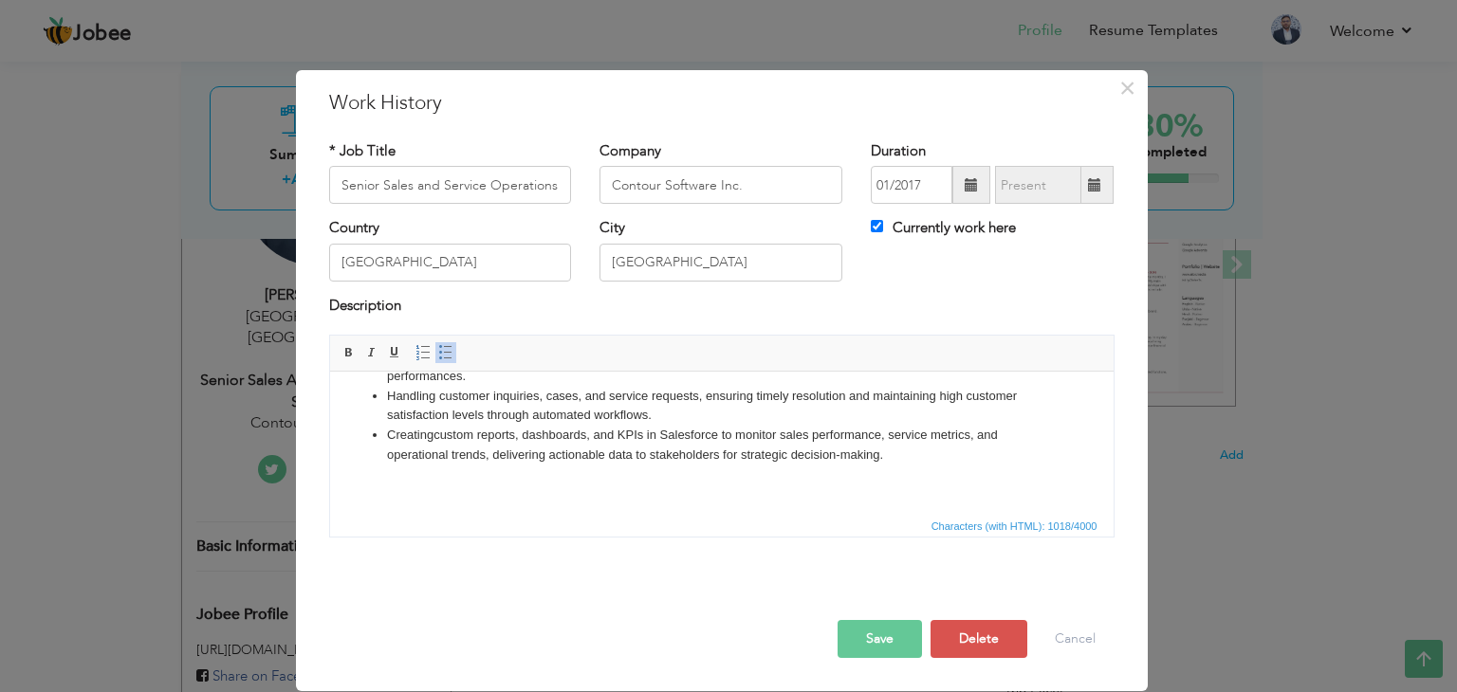
scroll to position [144, 0]
click at [884, 646] on button "Save" at bounding box center [879, 639] width 84 height 38
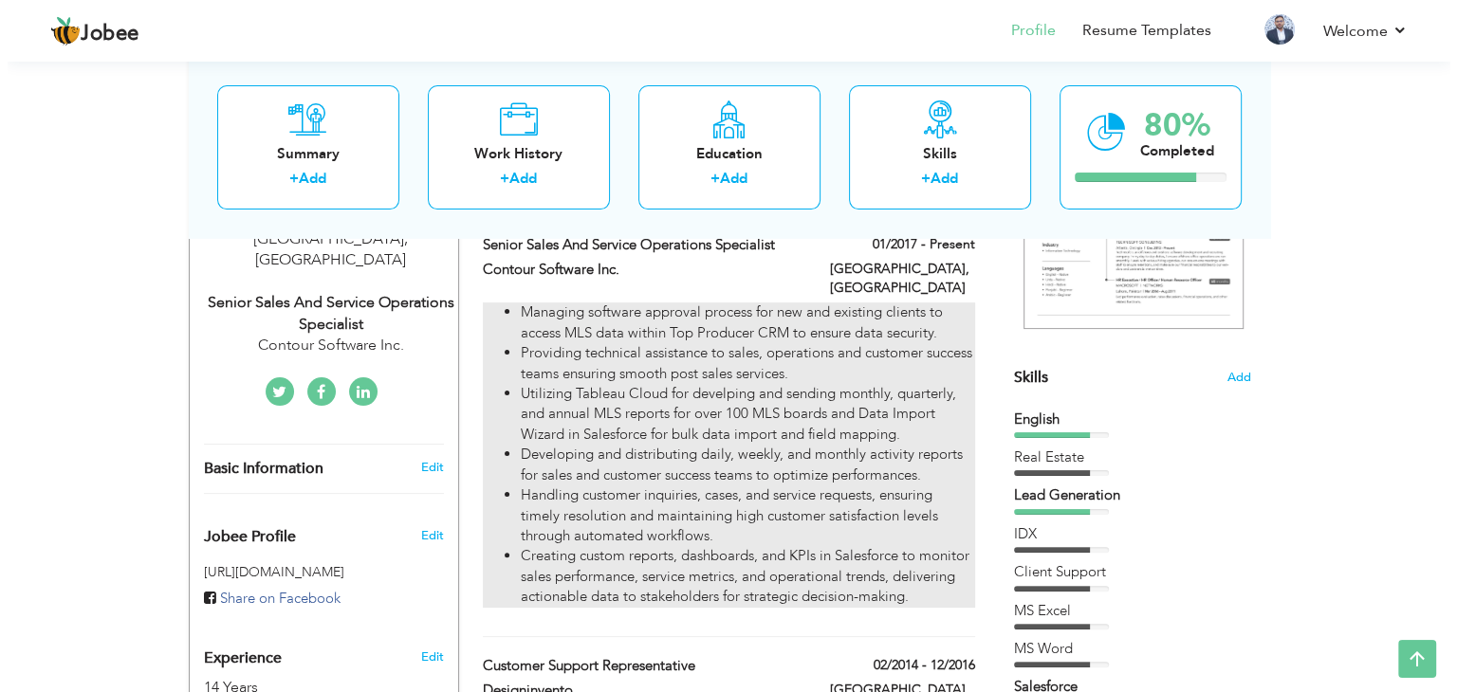
scroll to position [330, 0]
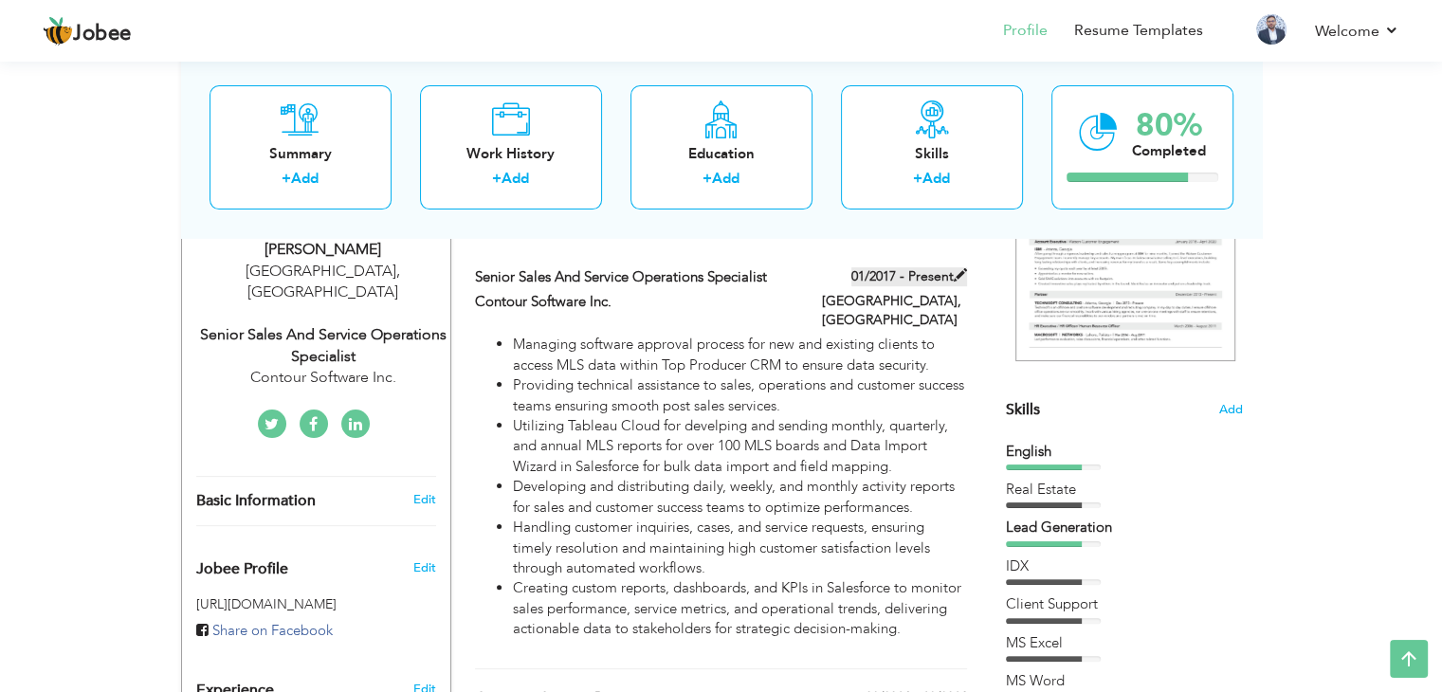
click at [960, 282] on span at bounding box center [960, 274] width 13 height 13
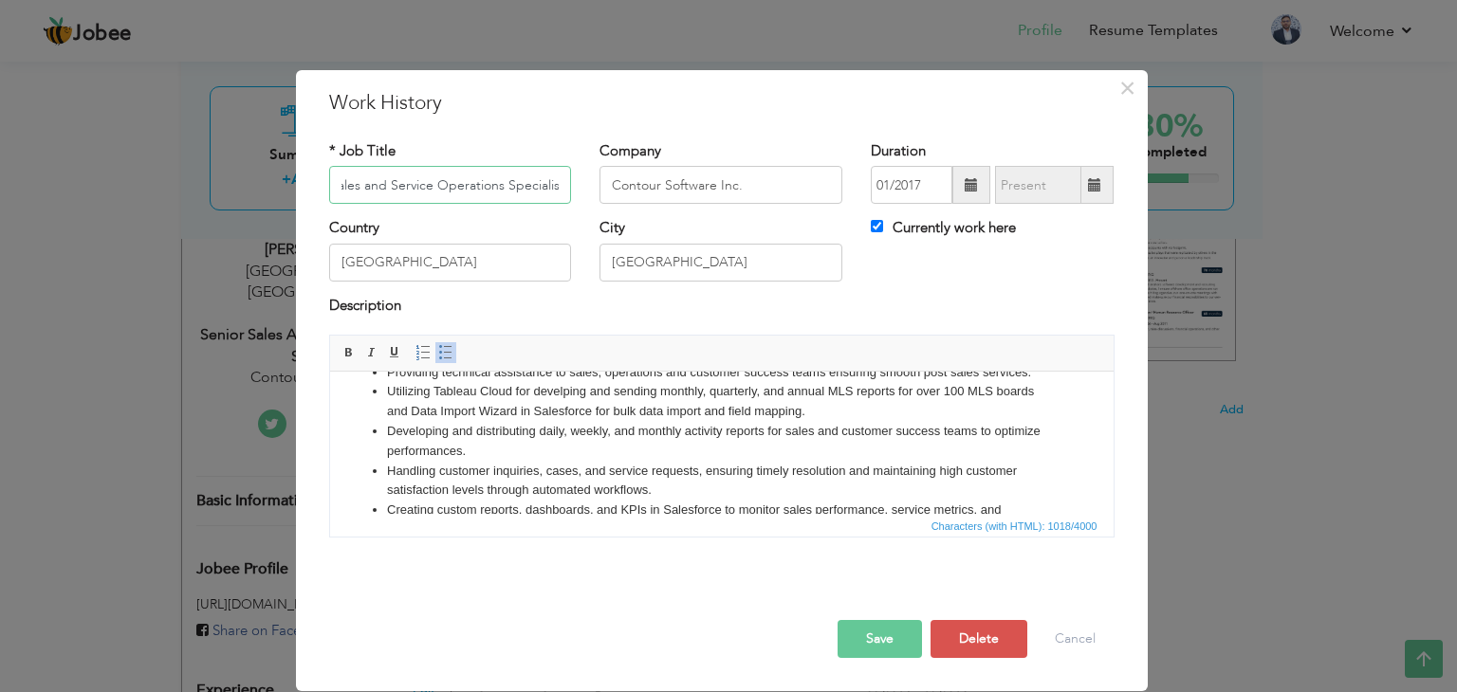
scroll to position [112, 0]
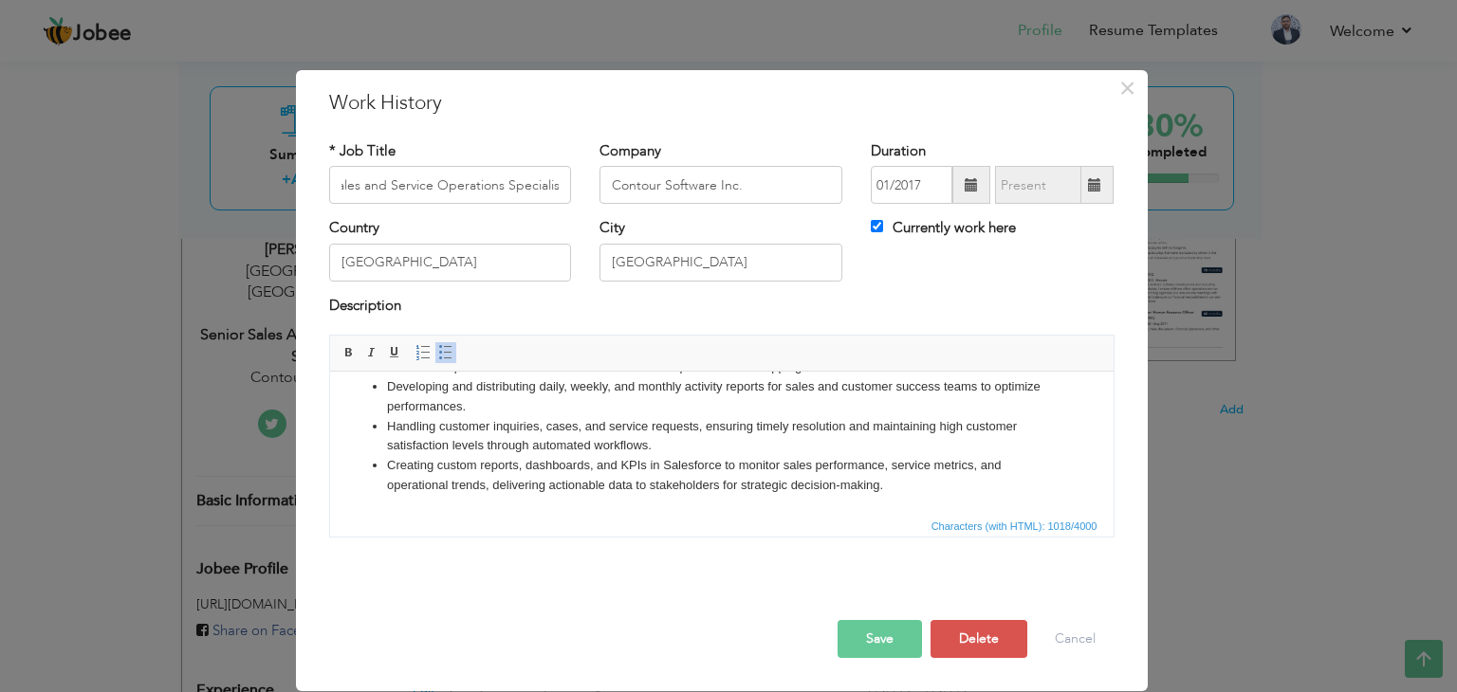
click at [693, 483] on li "Creating custom reports, dashboards, and KPIs in Salesforce to monitor sales pe…" at bounding box center [721, 476] width 670 height 40
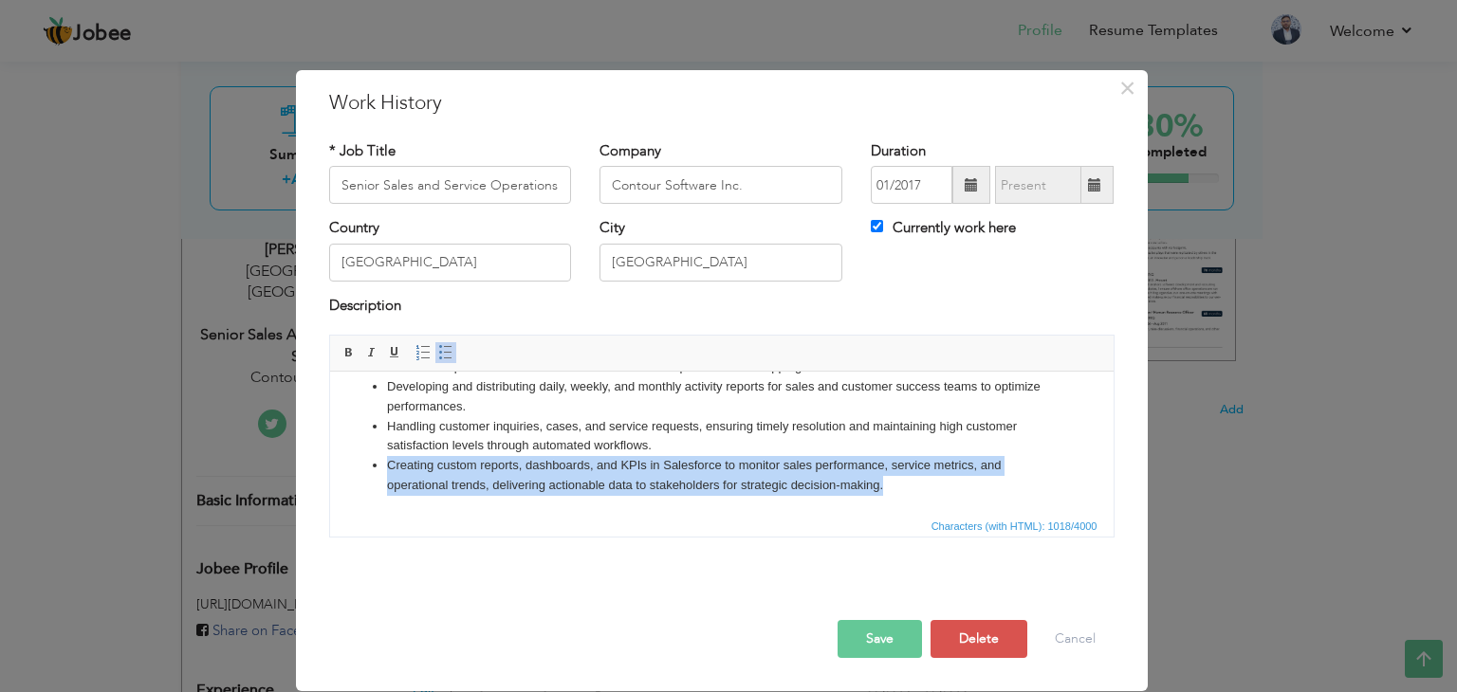
click at [691, 481] on li "Creating custom reports, dashboards, and KPIs in Salesforce to monitor sales pe…" at bounding box center [721, 476] width 670 height 40
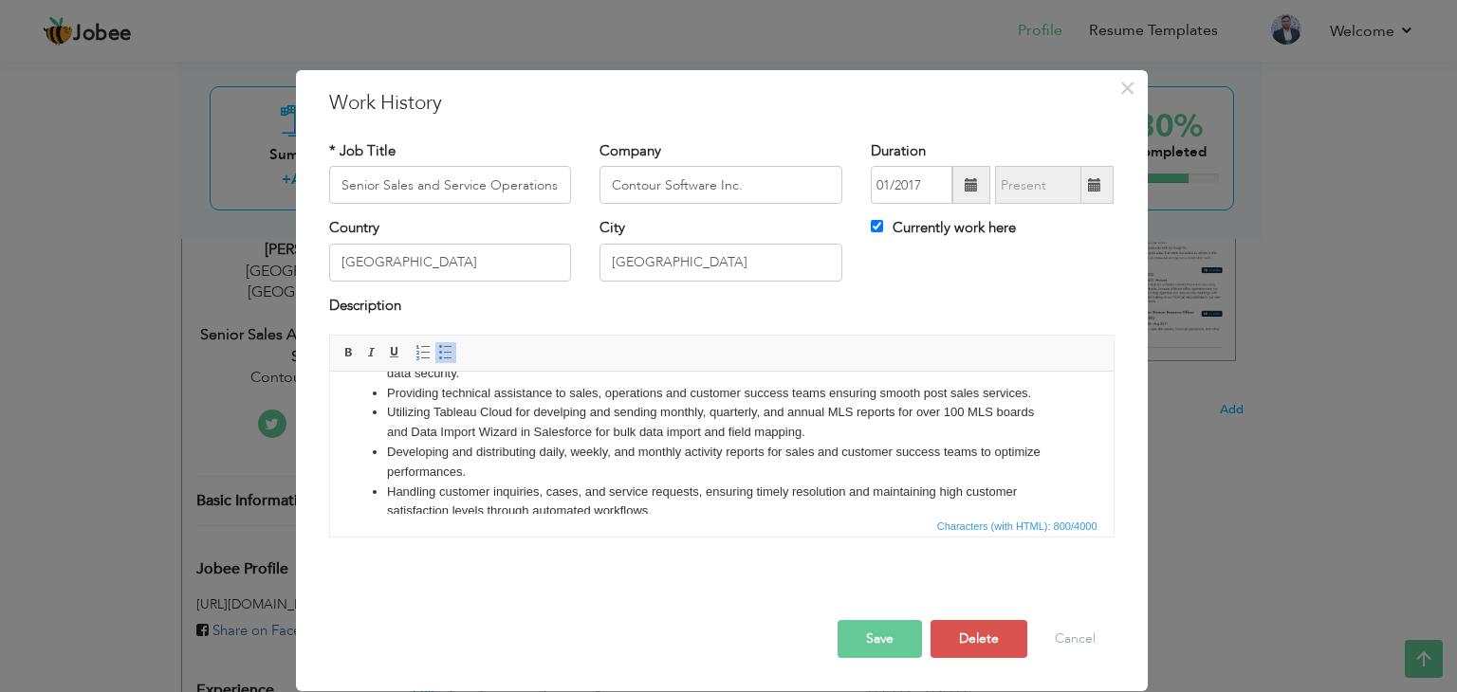
scroll to position [72, 0]
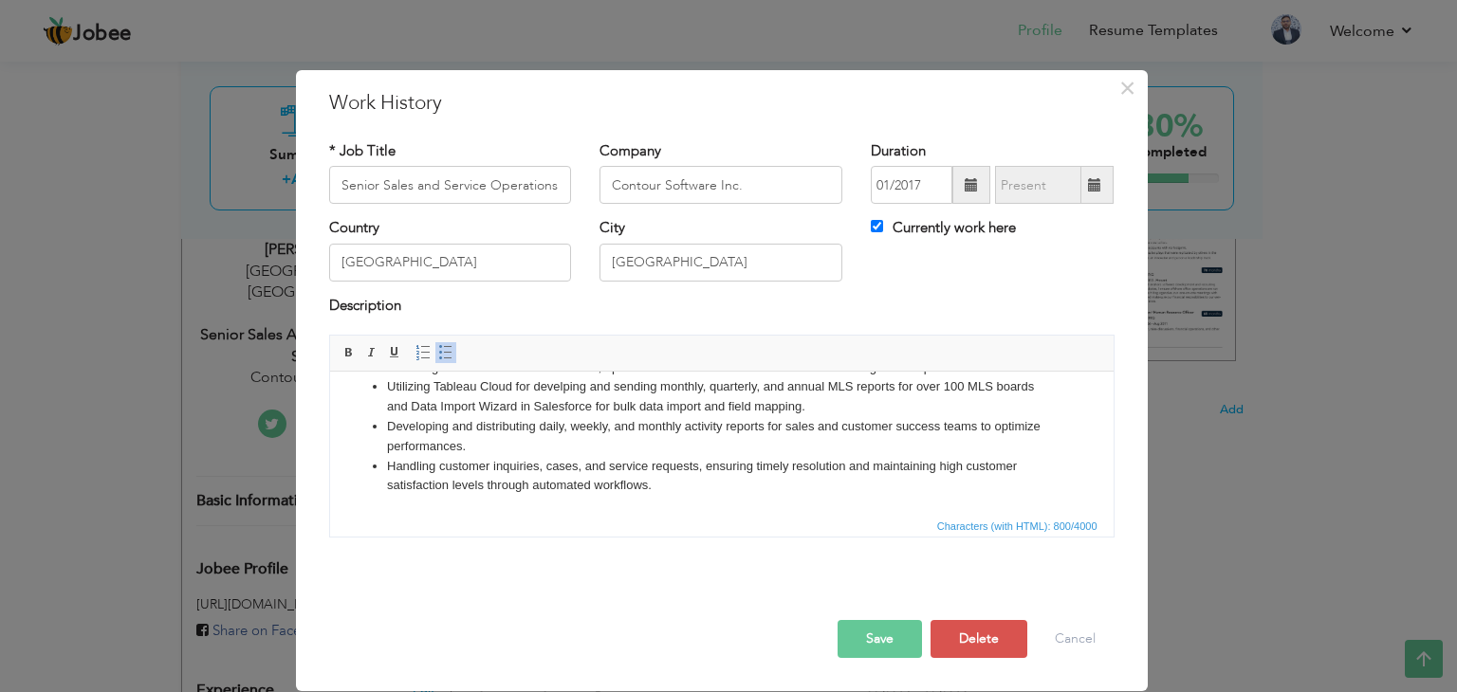
click at [865, 627] on button "Save" at bounding box center [879, 639] width 84 height 38
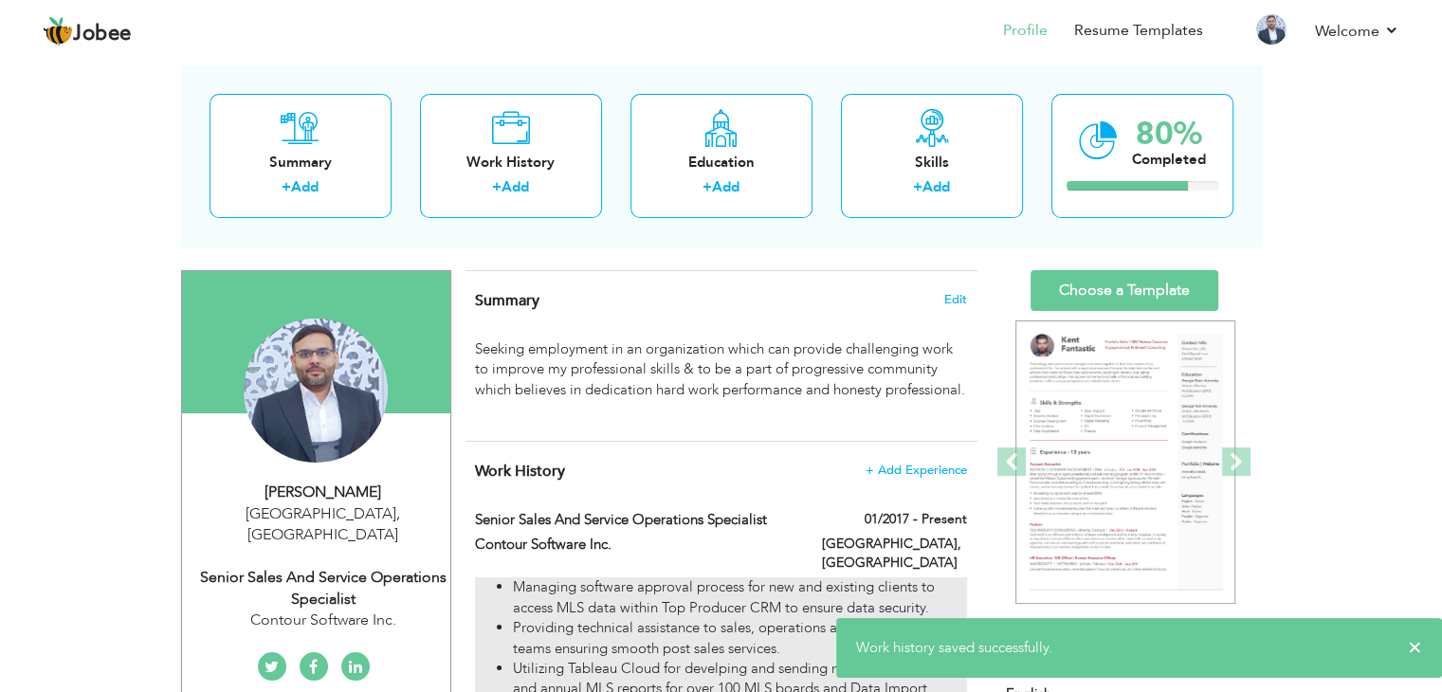
scroll to position [0, 0]
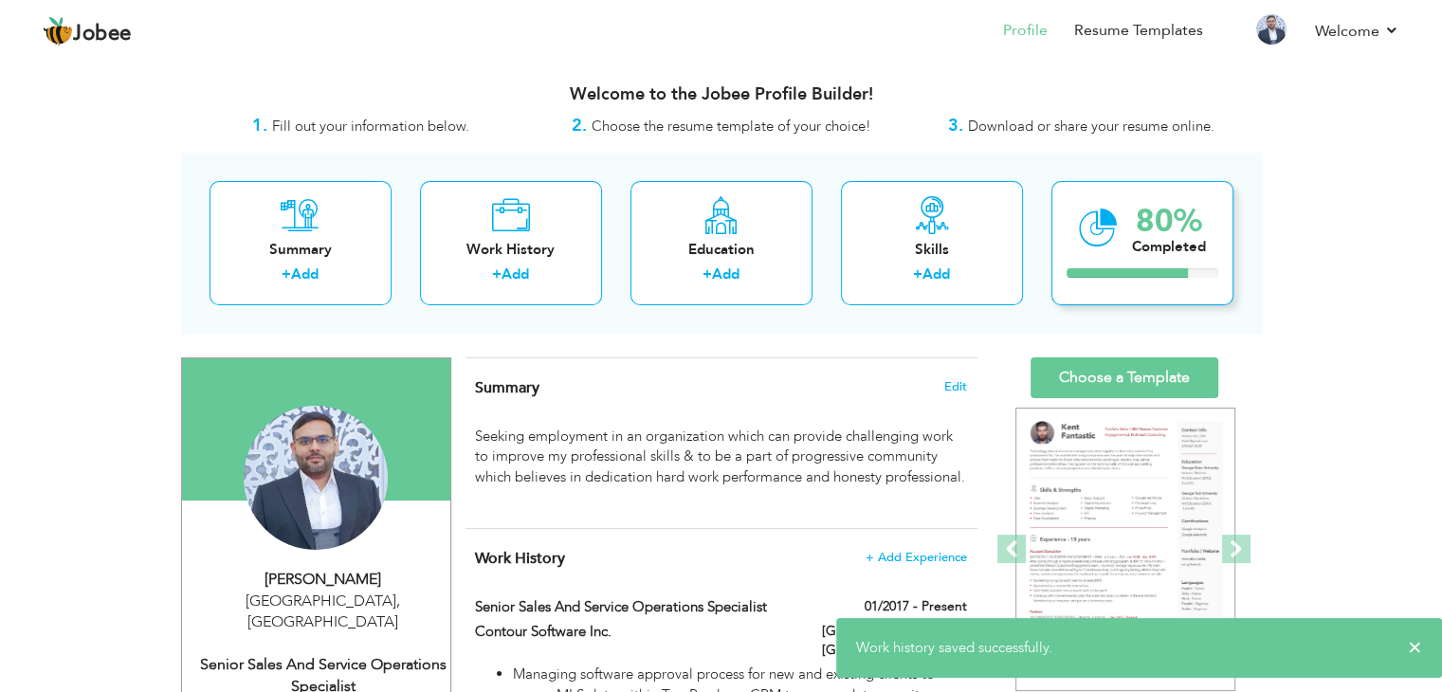
click at [1138, 249] on div "Completed" at bounding box center [1169, 247] width 74 height 20
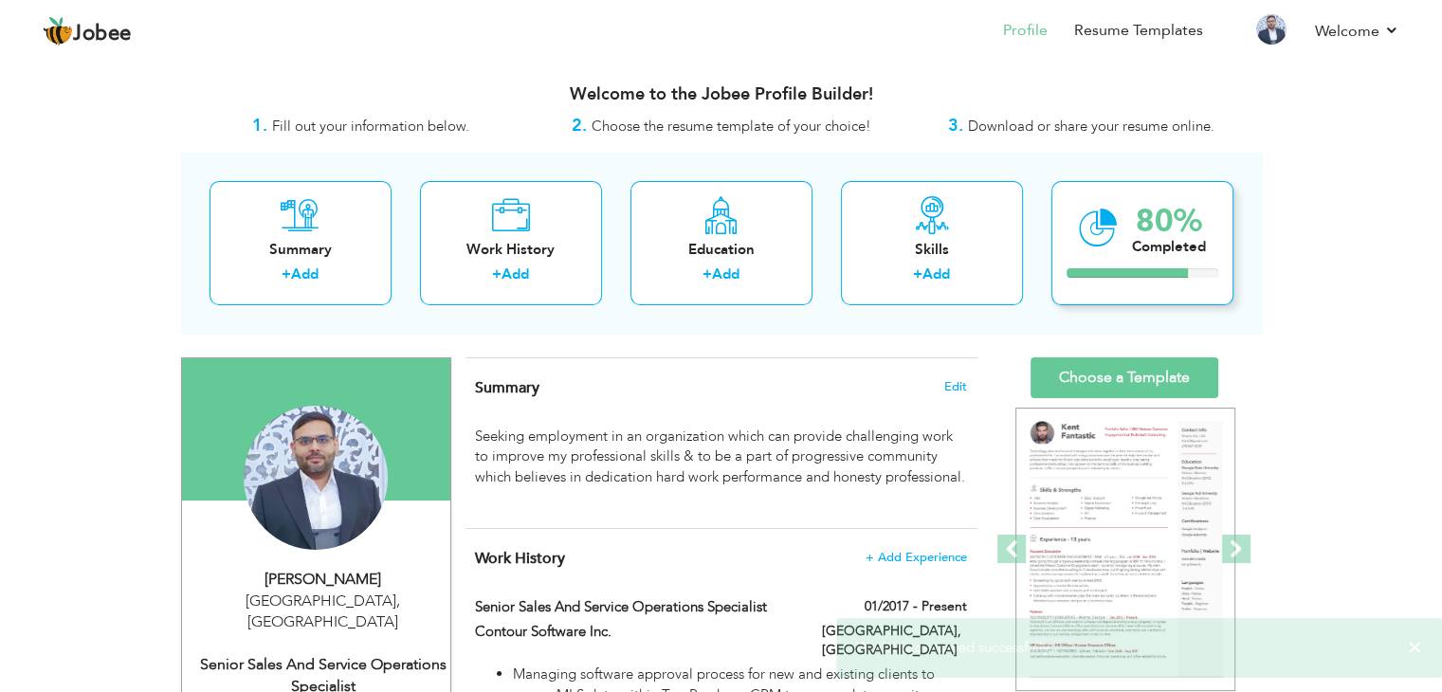
click at [1138, 249] on div "Completed" at bounding box center [1169, 247] width 74 height 20
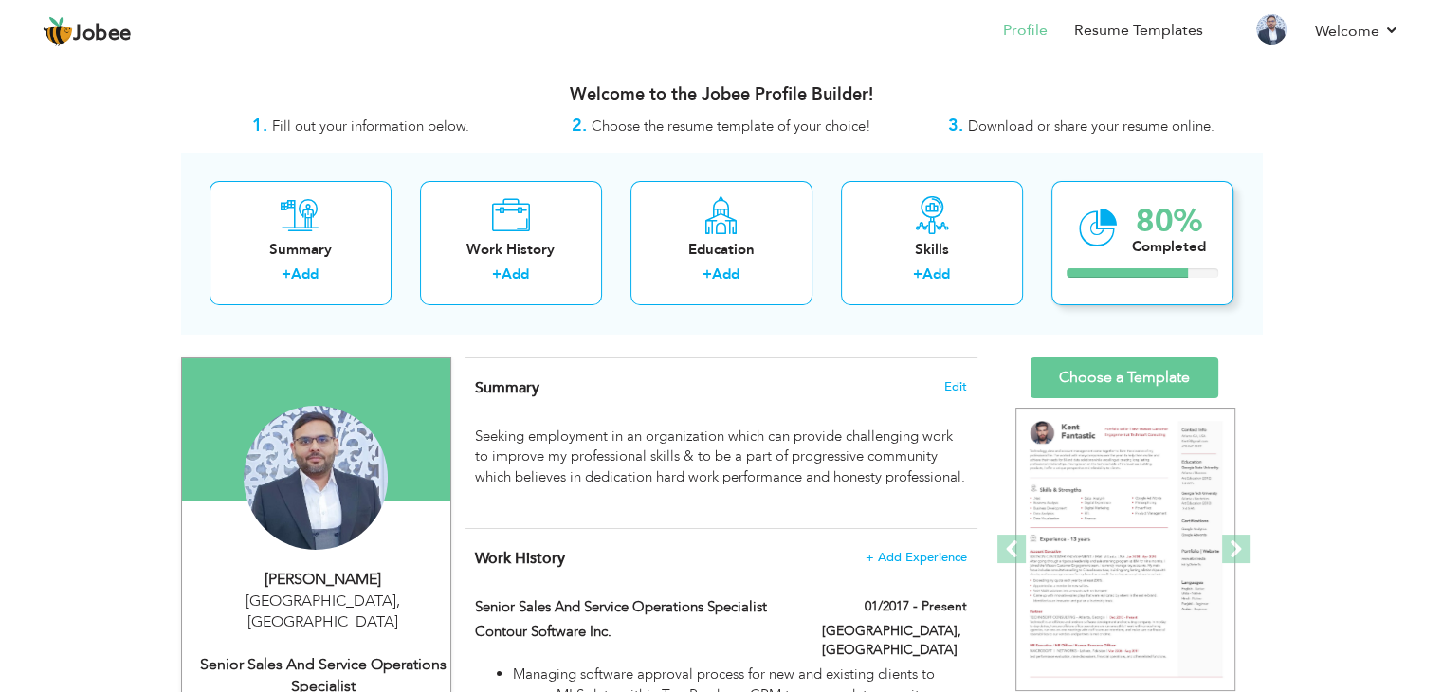
click at [1161, 303] on div "80% Completed" at bounding box center [1143, 243] width 182 height 124
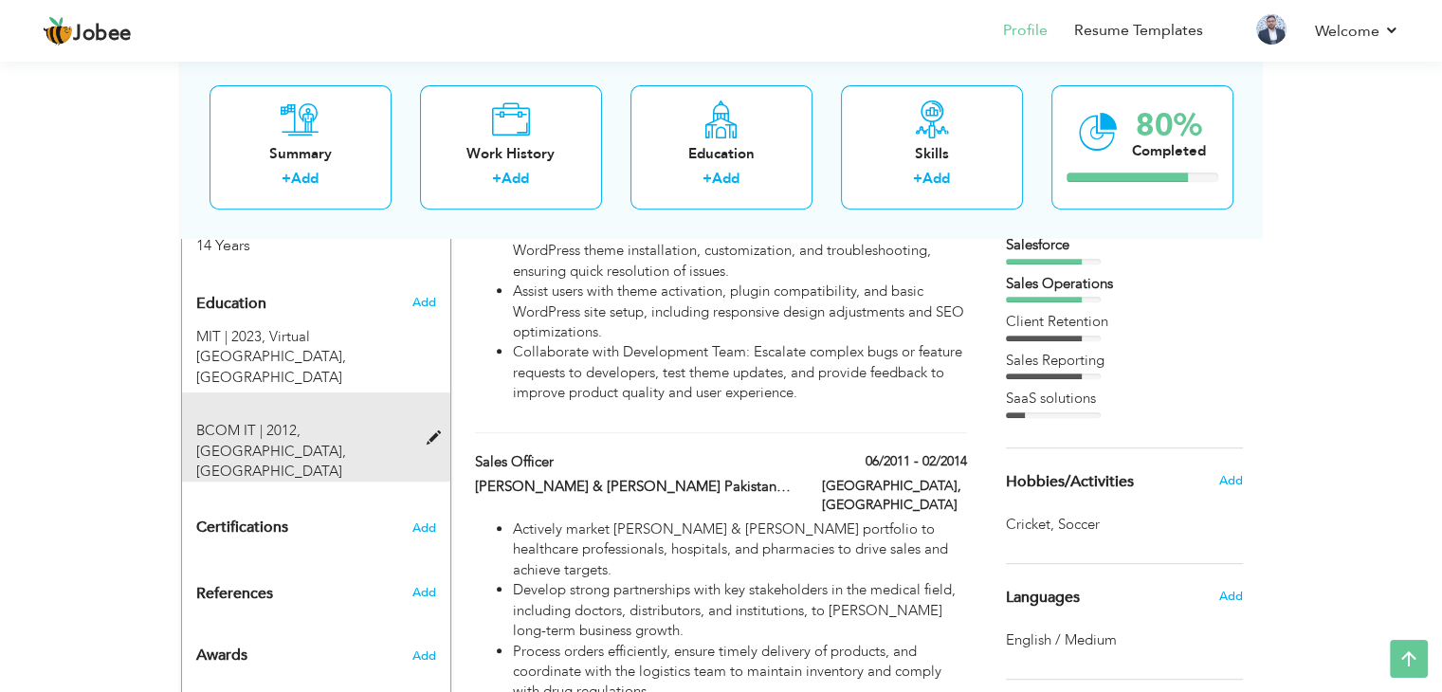
scroll to position [899, 0]
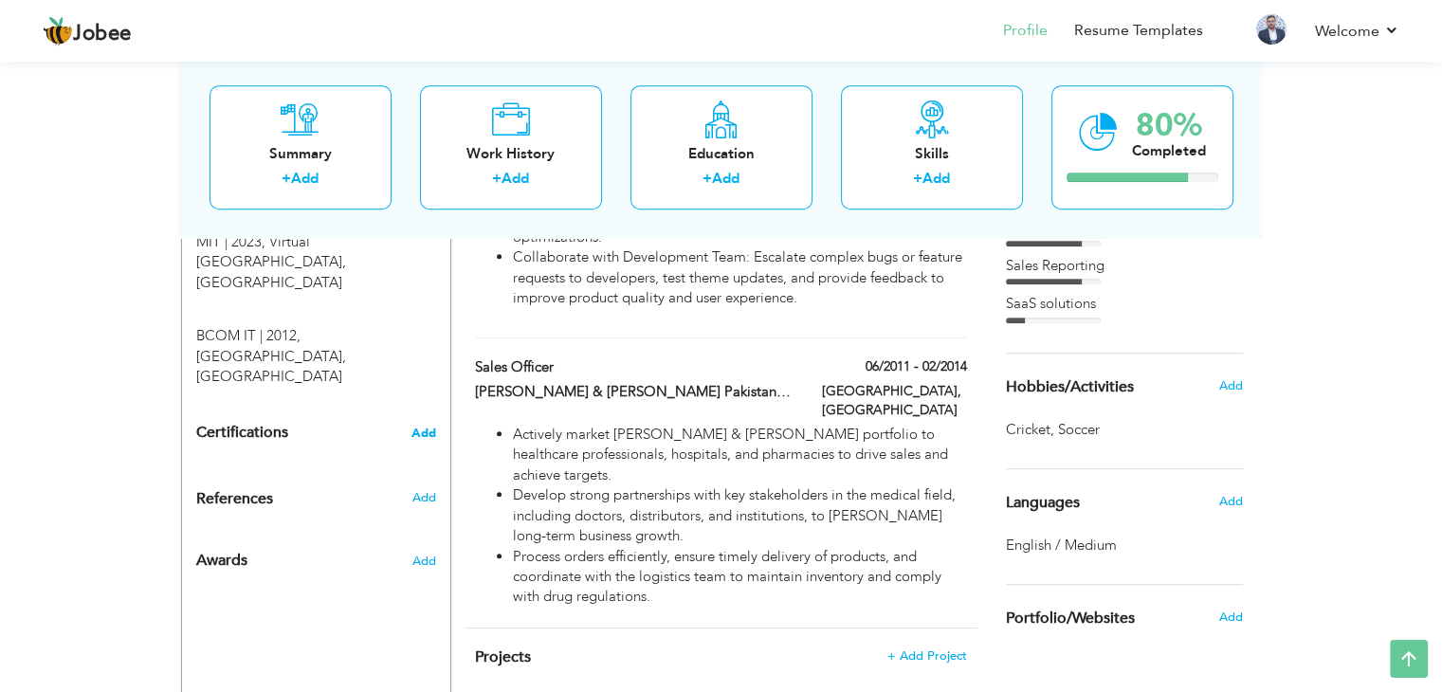
click at [429, 427] on span "Add" at bounding box center [424, 433] width 25 height 13
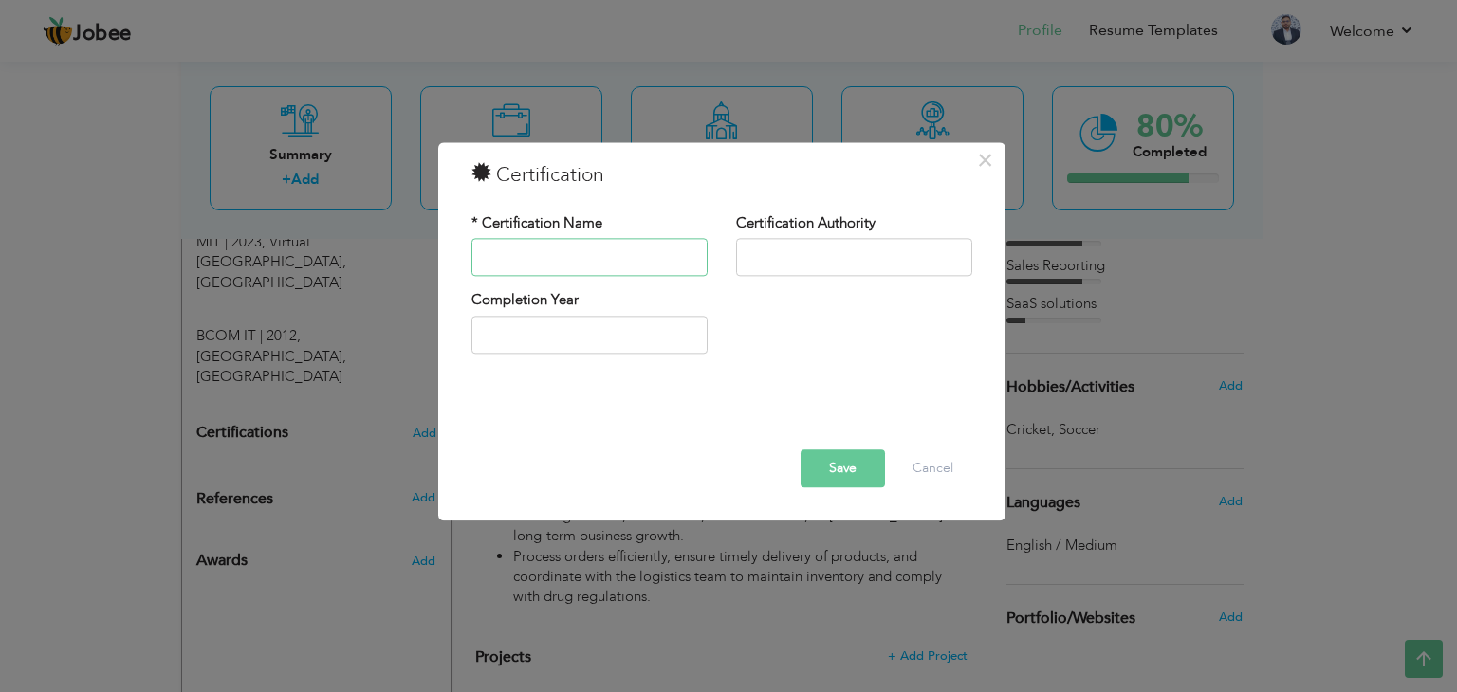
paste input "Artificial Intelligence Foundations ‎"
type input "Artificial Intelligence Foundations ‎"
click at [849, 266] on input "text" at bounding box center [854, 258] width 236 height 38
paste input "KnowBe4"
type input "KnowBe4"
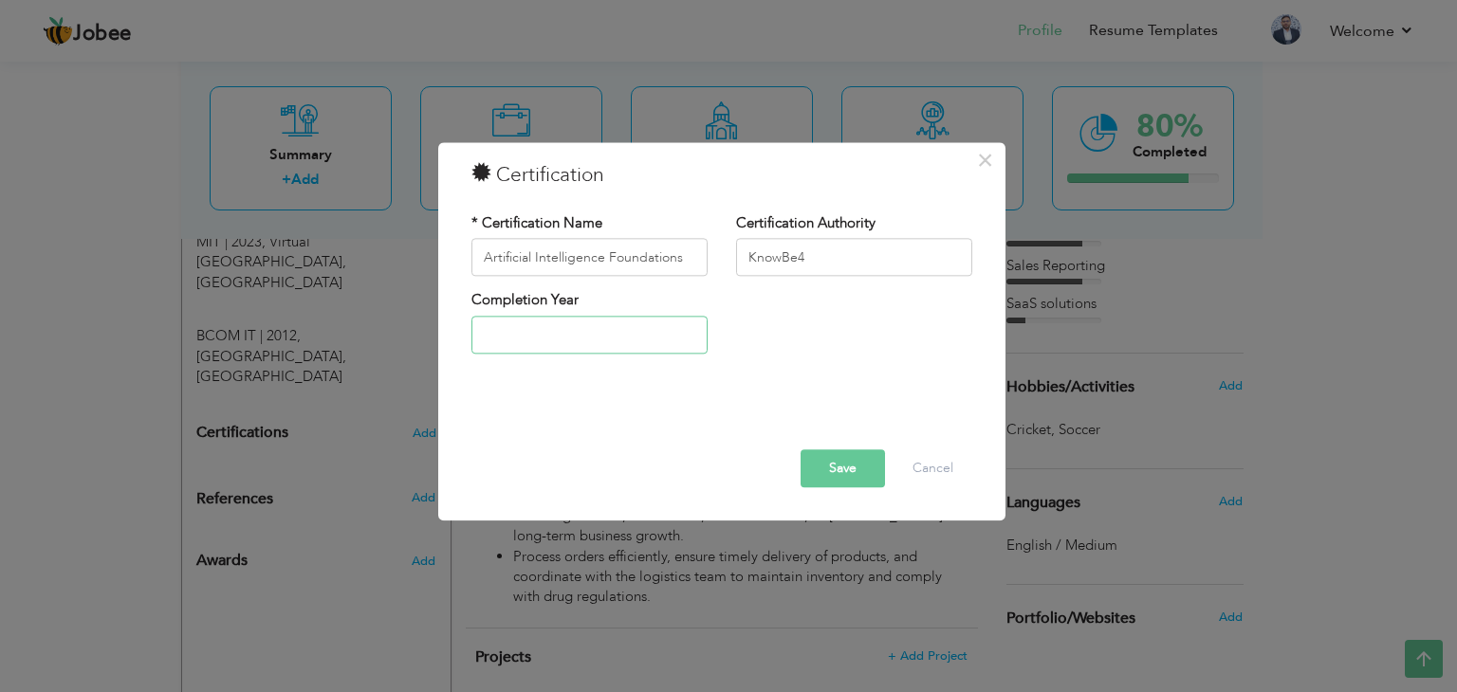
type input "2025"
click at [616, 346] on input "2025" at bounding box center [589, 335] width 236 height 38
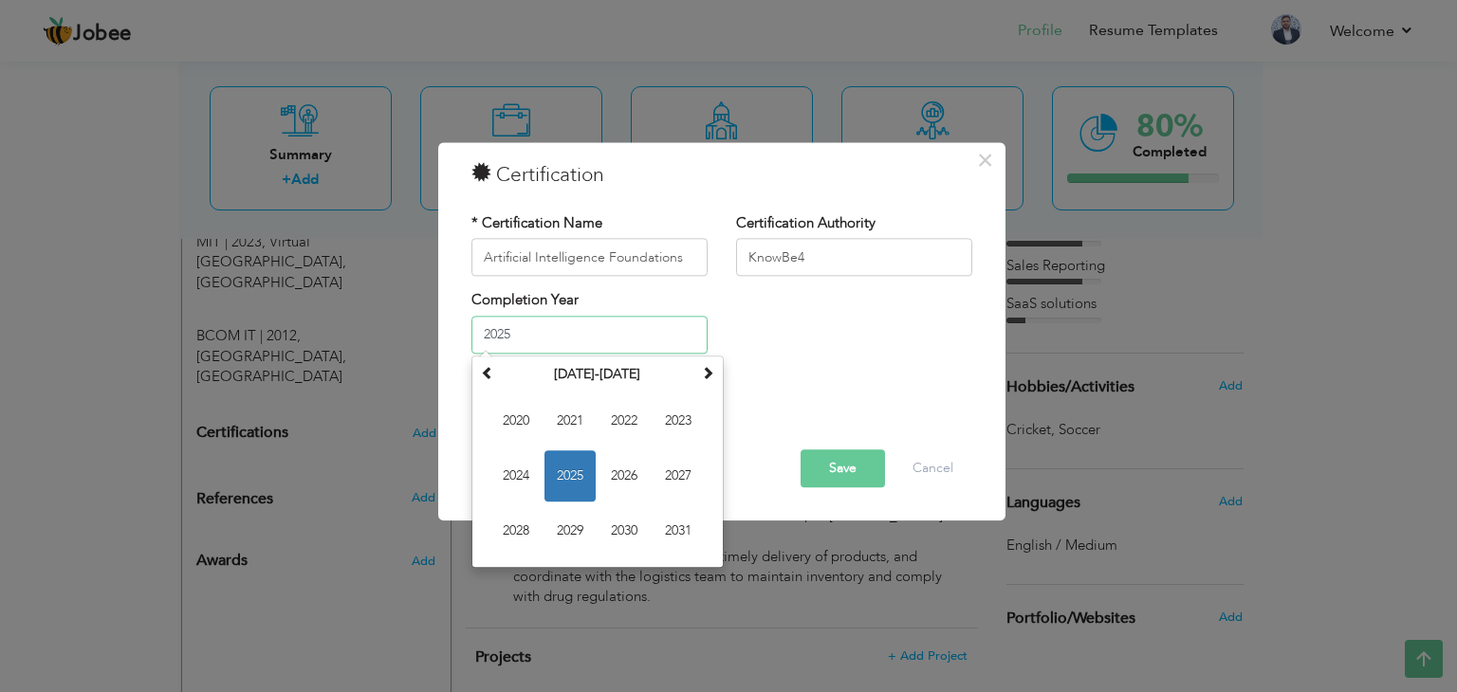
click at [581, 463] on span "2025" at bounding box center [569, 475] width 51 height 51
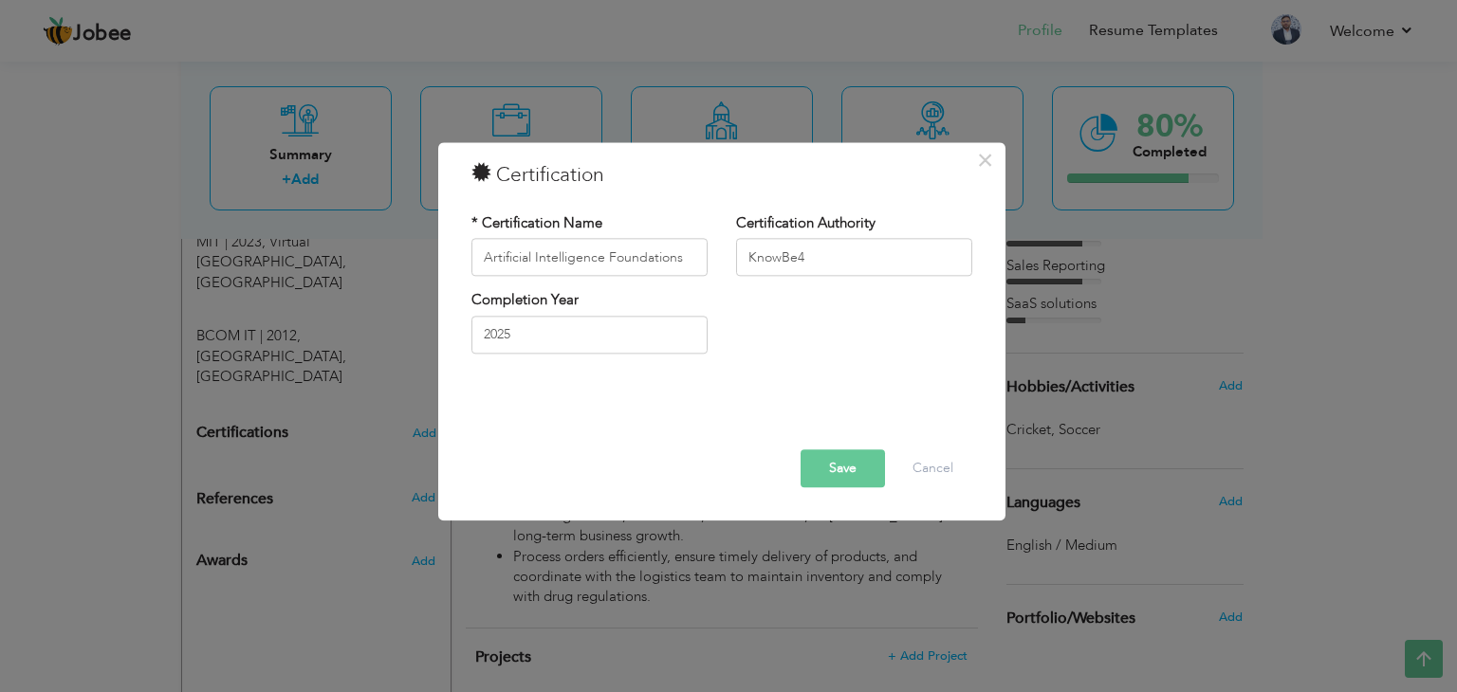
click at [852, 471] on button "Save" at bounding box center [842, 469] width 84 height 38
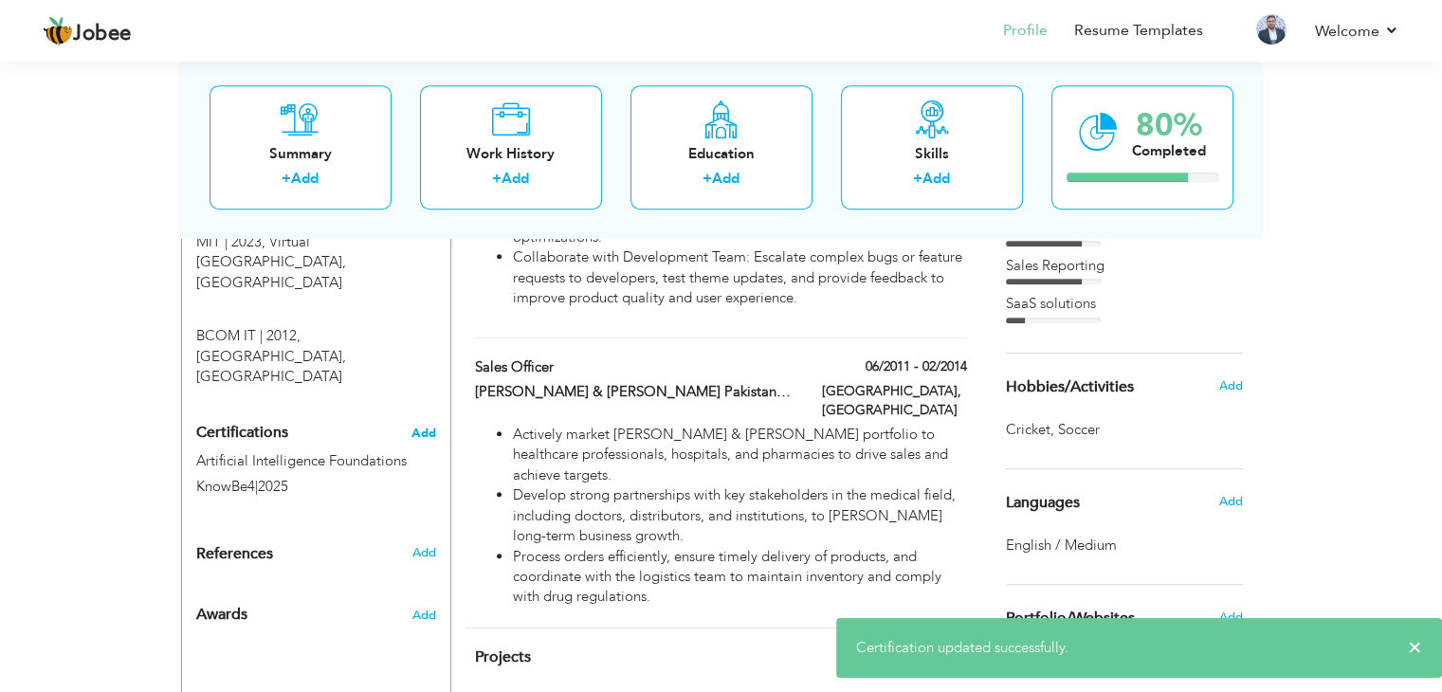
click at [424, 427] on span "Add" at bounding box center [424, 433] width 25 height 13
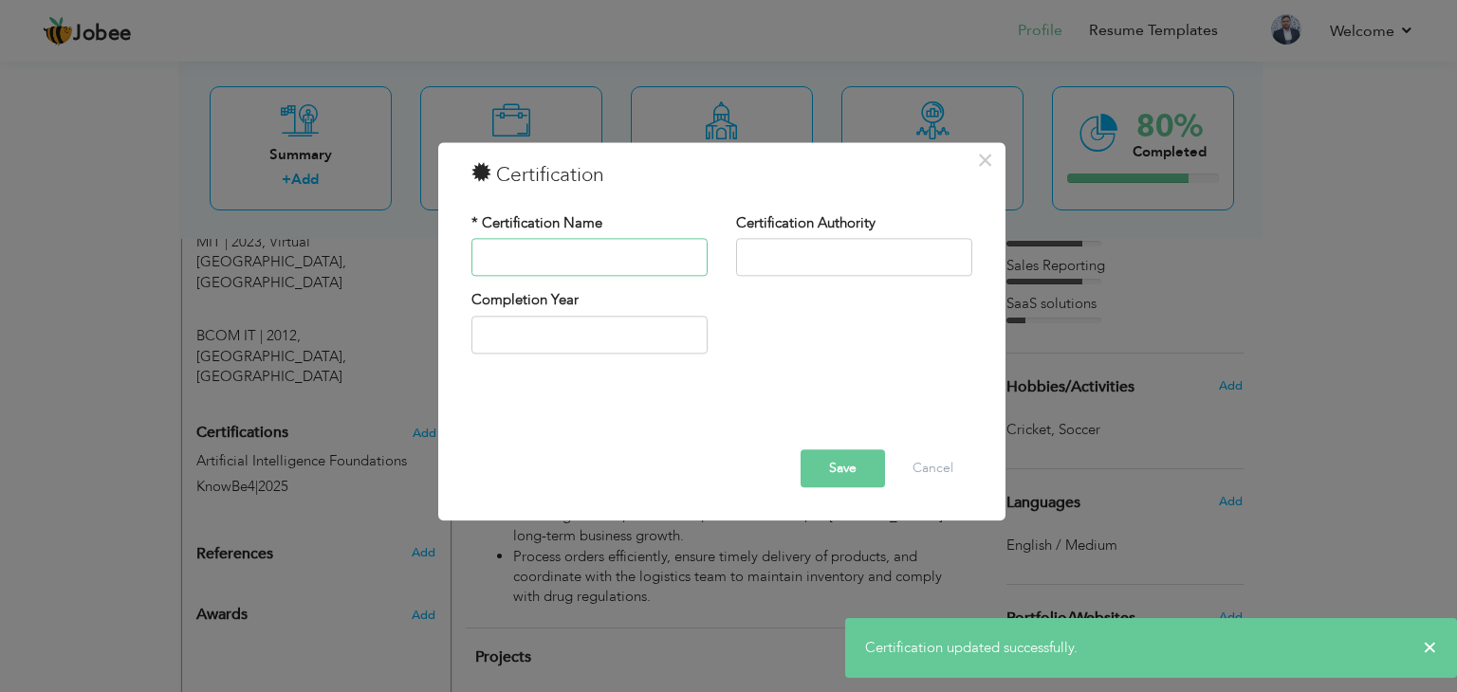
click at [599, 275] on input "text" at bounding box center [589, 258] width 236 height 38
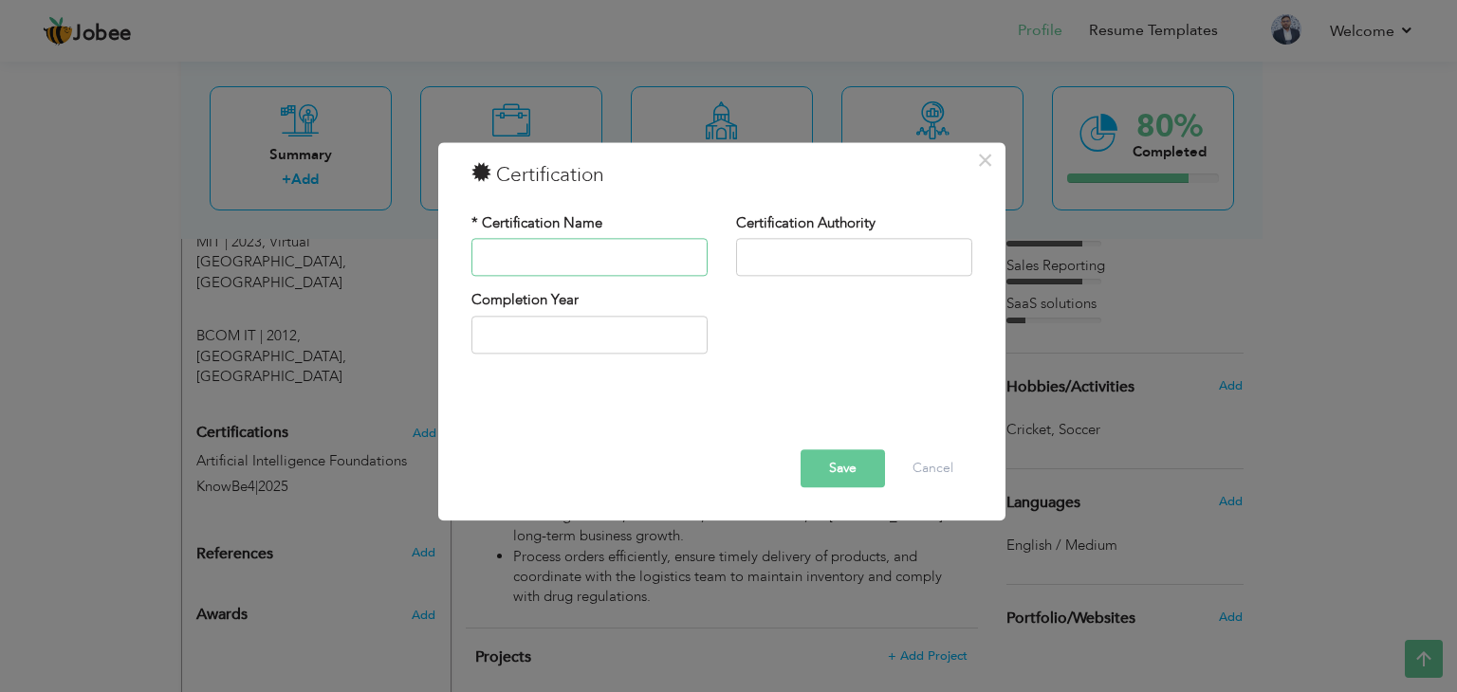
paste input "Consent Phishing ‎"
type input "Consent Phishing ‎"
click at [826, 265] on input "text" at bounding box center [854, 258] width 236 height 38
paste input "KnowBe4"
type input "KnowBe4"
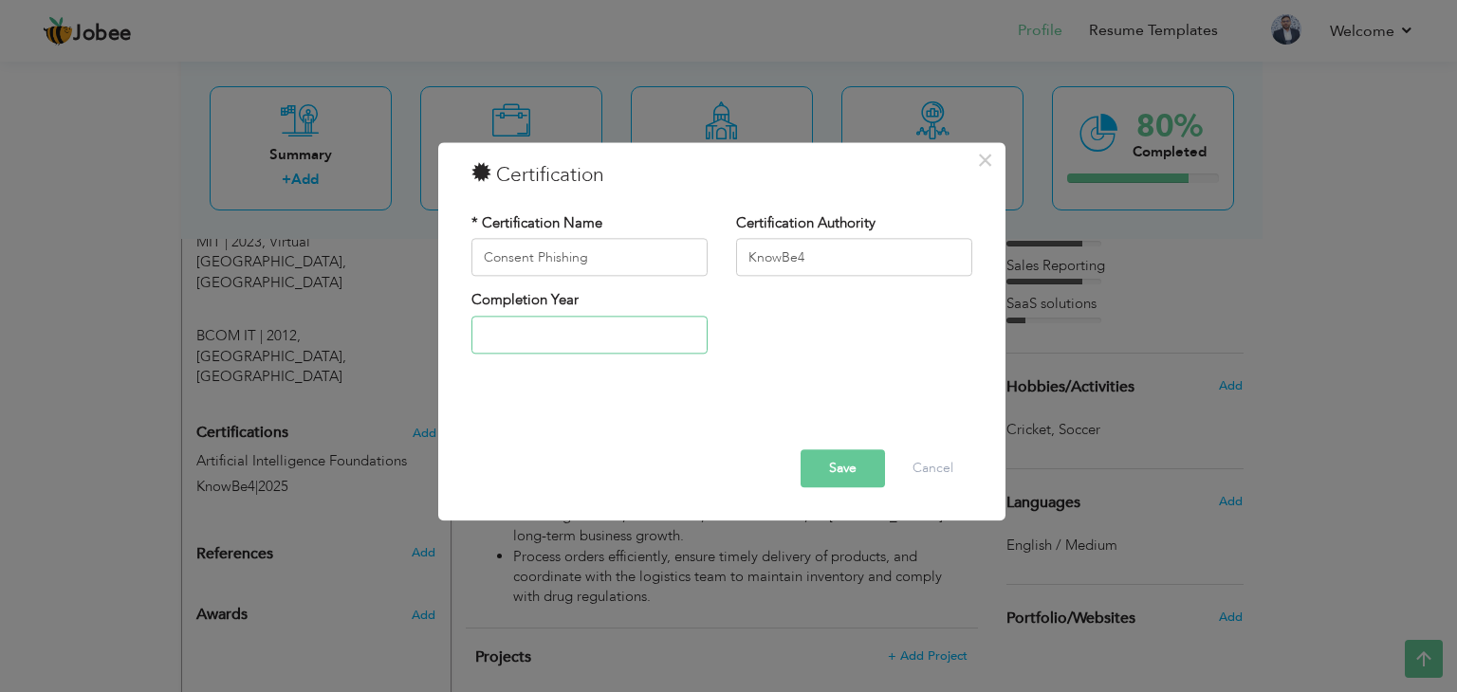
click at [590, 335] on input "text" at bounding box center [589, 335] width 236 height 38
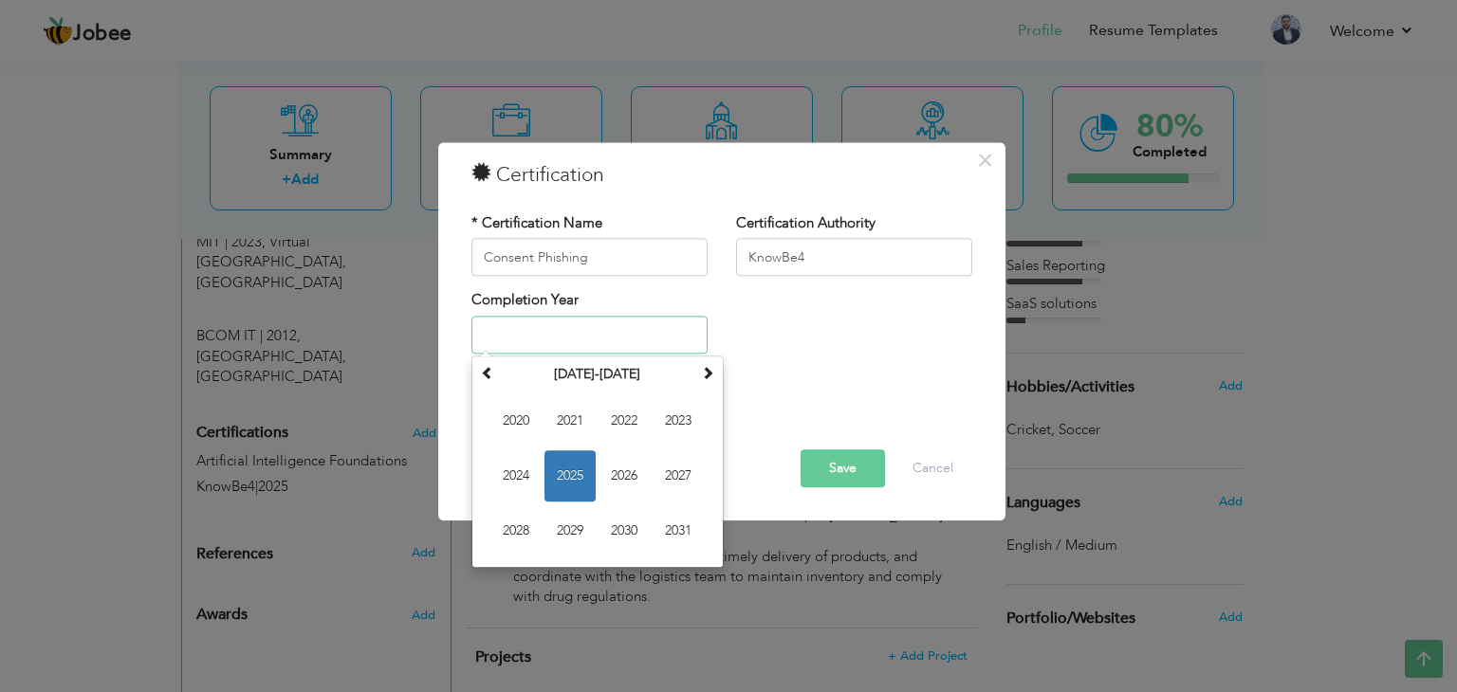
click at [607, 339] on input "text" at bounding box center [589, 335] width 236 height 38
click at [577, 465] on span "2025" at bounding box center [569, 475] width 51 height 51
type input "2025"
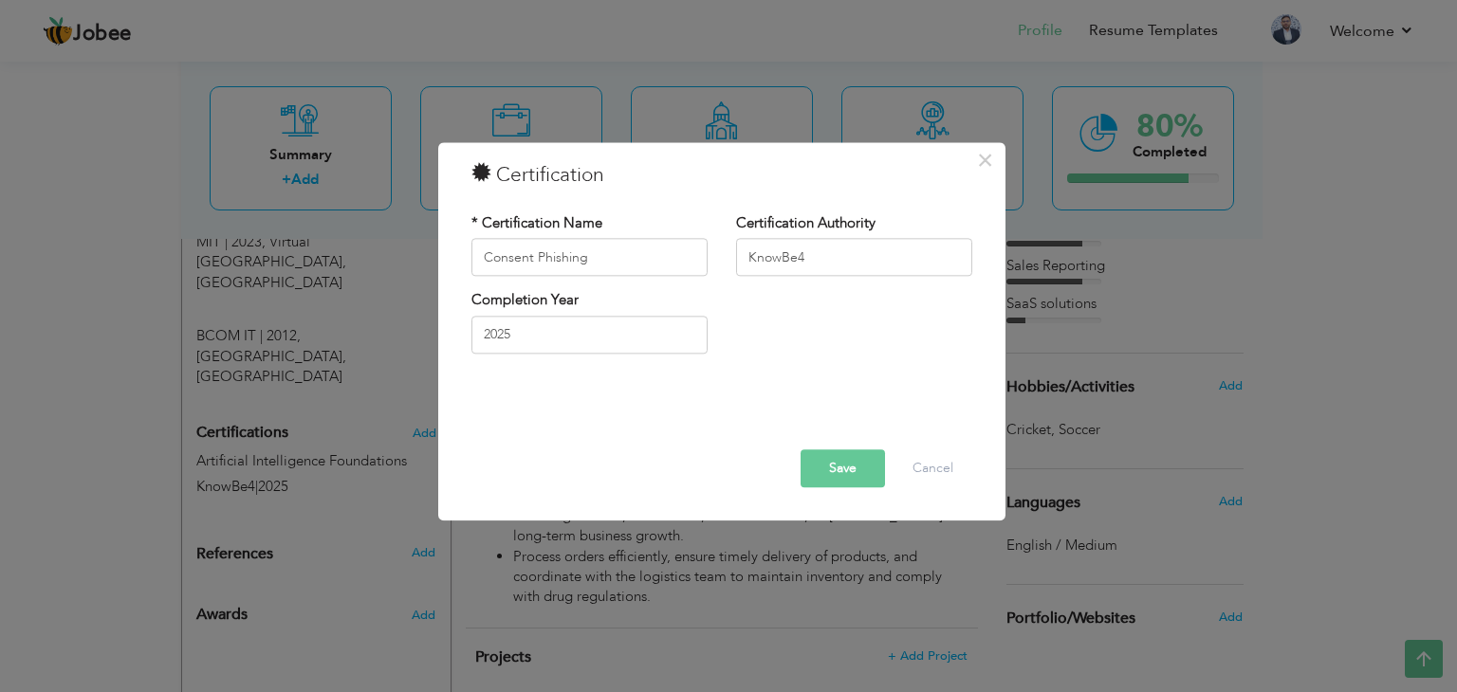
click at [844, 481] on button "Save" at bounding box center [842, 469] width 84 height 38
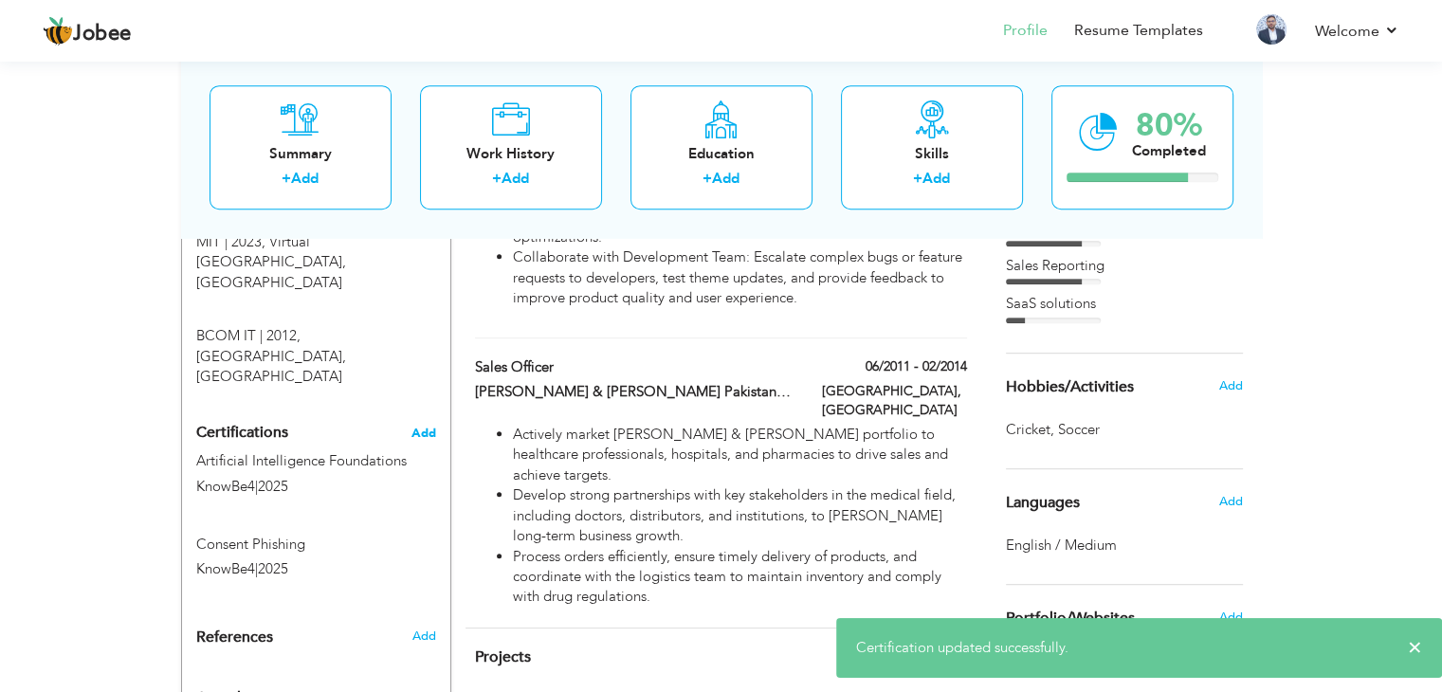
click at [425, 427] on span "Add" at bounding box center [424, 433] width 25 height 13
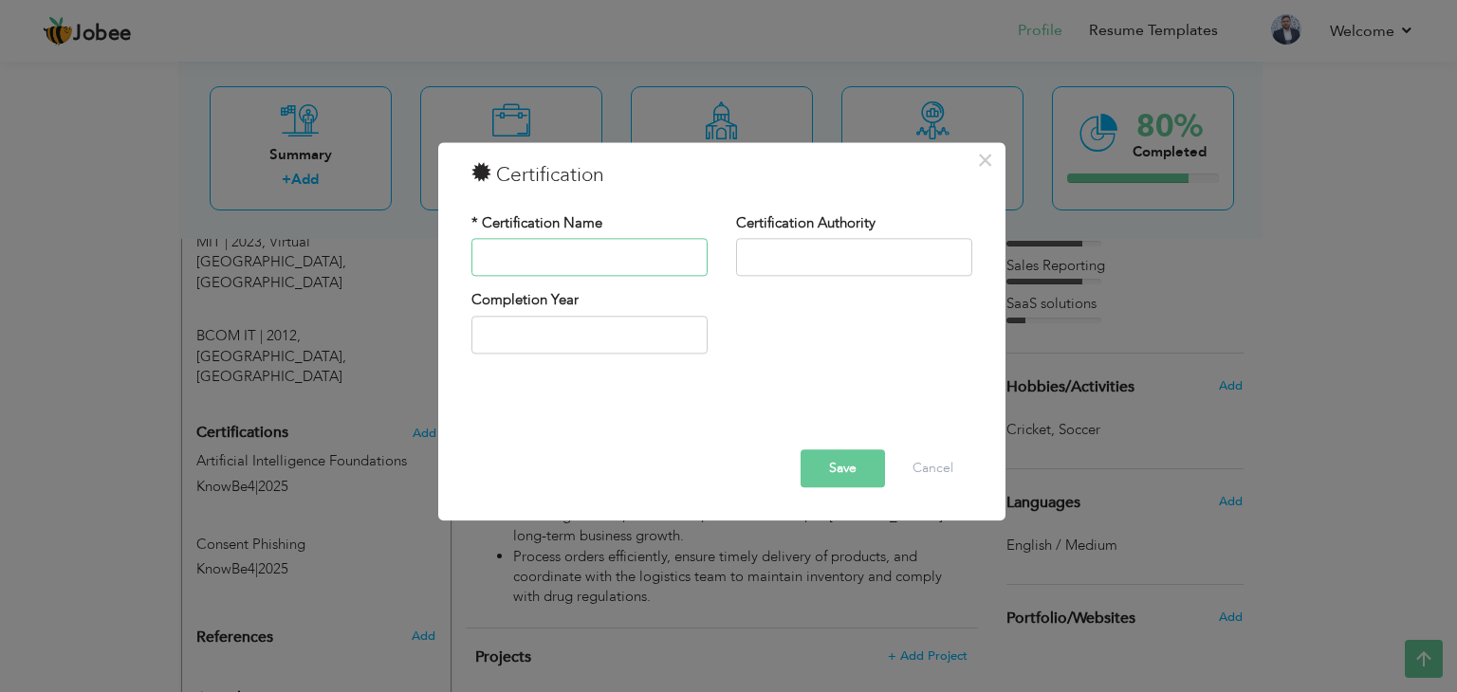
paste input "Security Awareness Foundations ‎"
type input "Security Awareness Foundations ‎"
click at [842, 262] on input "text" at bounding box center [854, 258] width 236 height 38
type input "KnowBe4"
click at [547, 352] on input "text" at bounding box center [589, 335] width 236 height 38
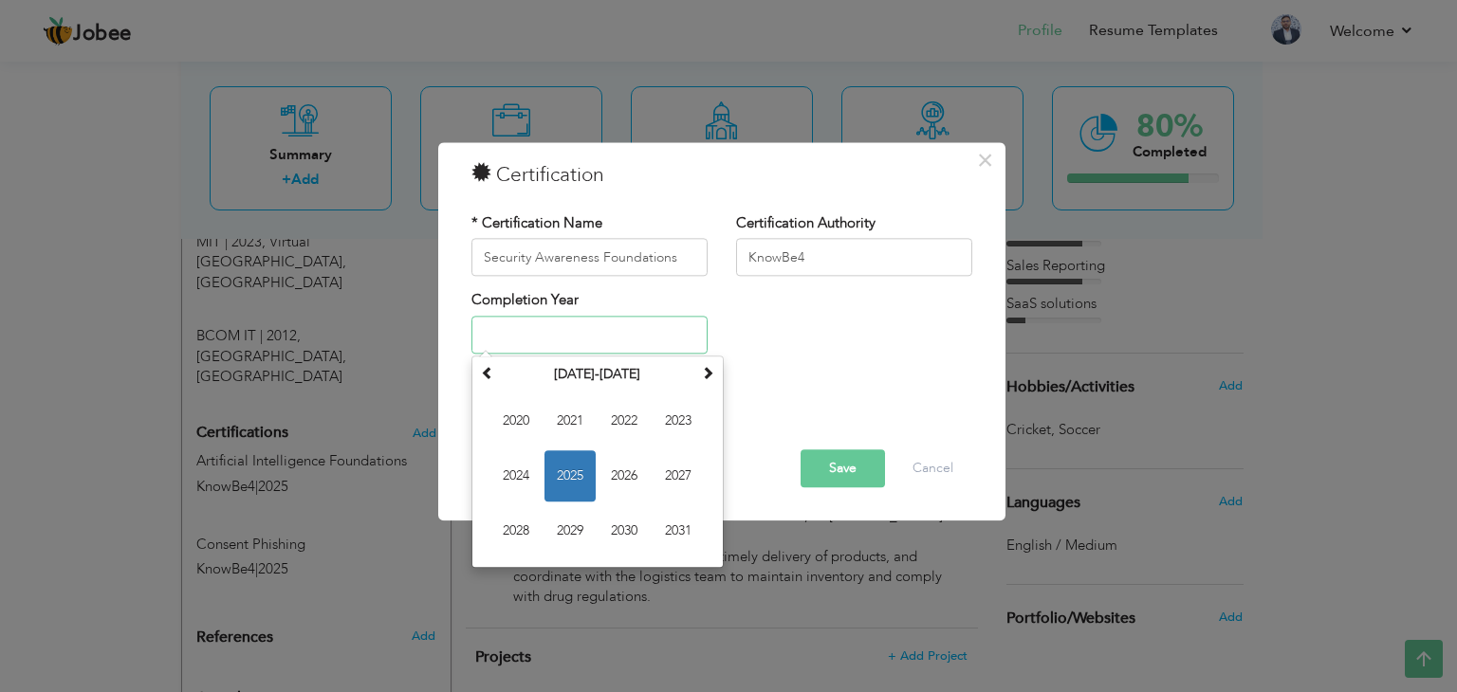
click at [578, 490] on span "2025" at bounding box center [569, 475] width 51 height 51
type input "2025"
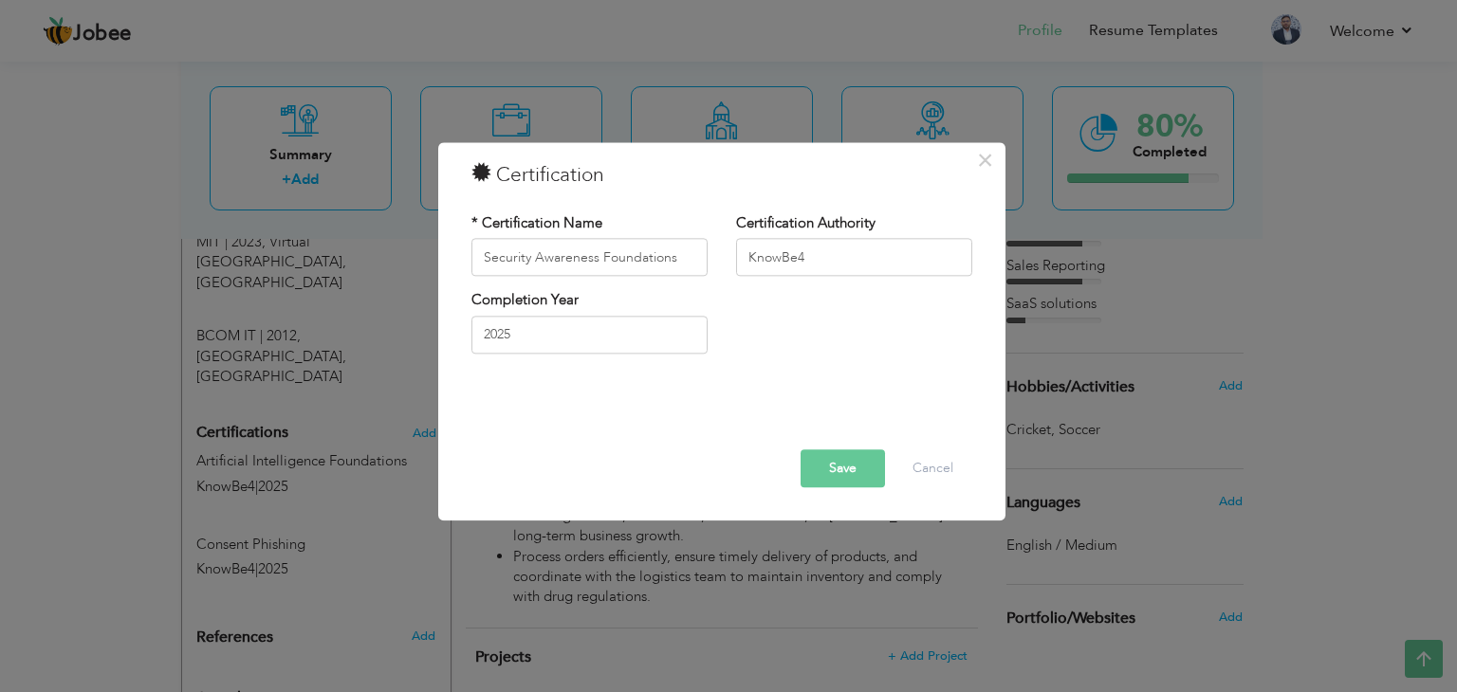
click at [821, 474] on button "Save" at bounding box center [842, 469] width 84 height 38
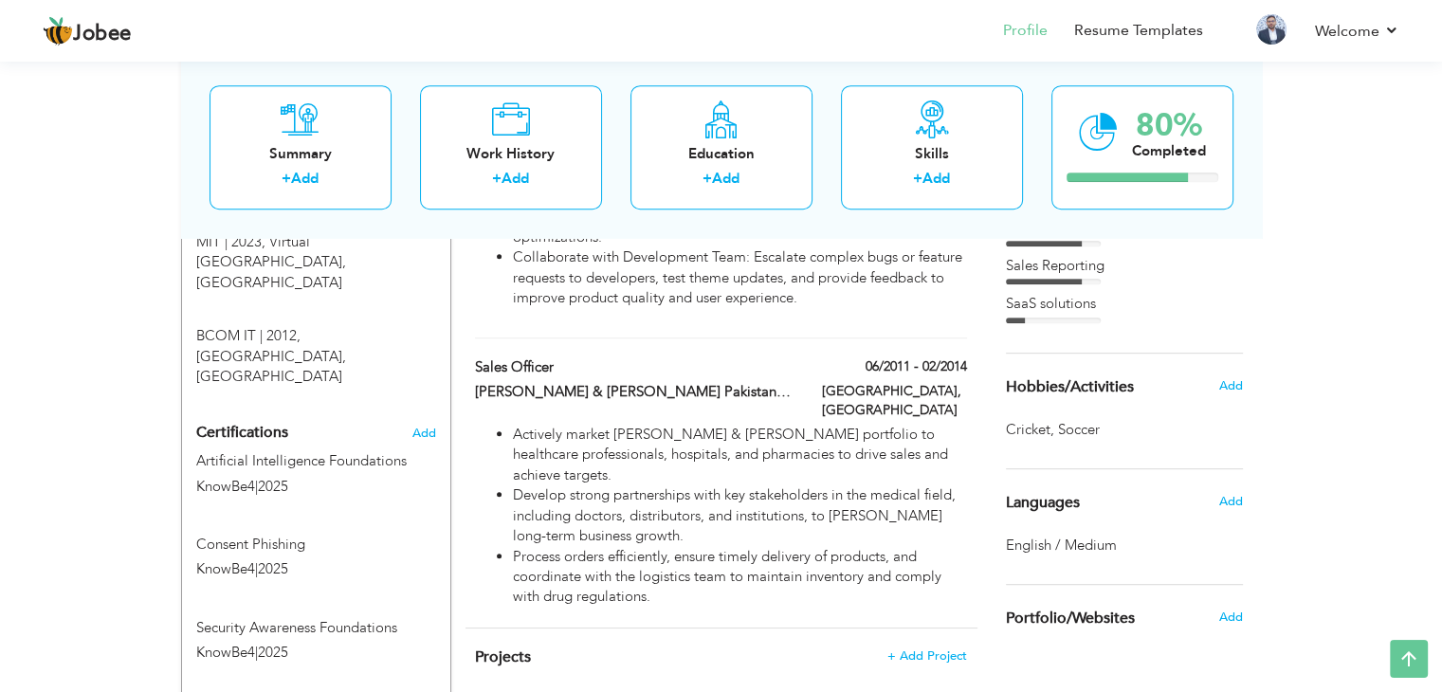
scroll to position [1009, 0]
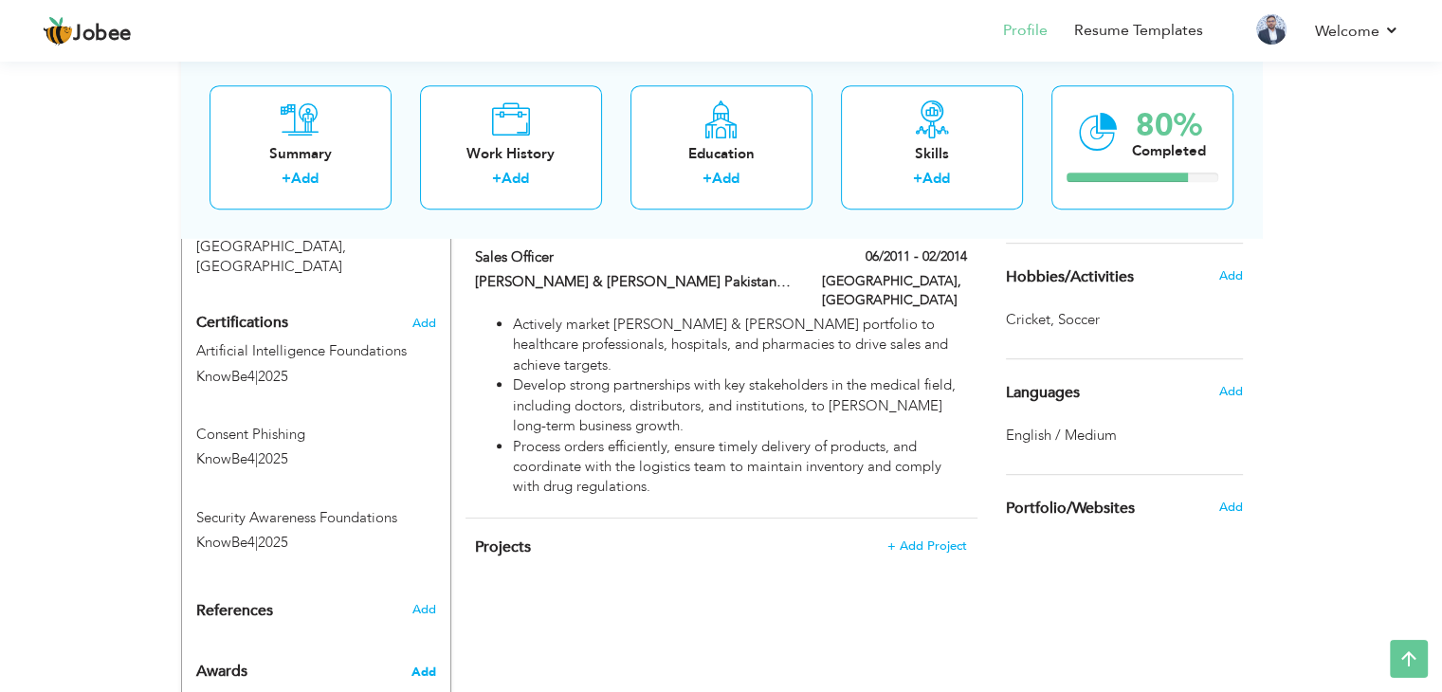
click at [427, 664] on span "Add" at bounding box center [423, 672] width 25 height 17
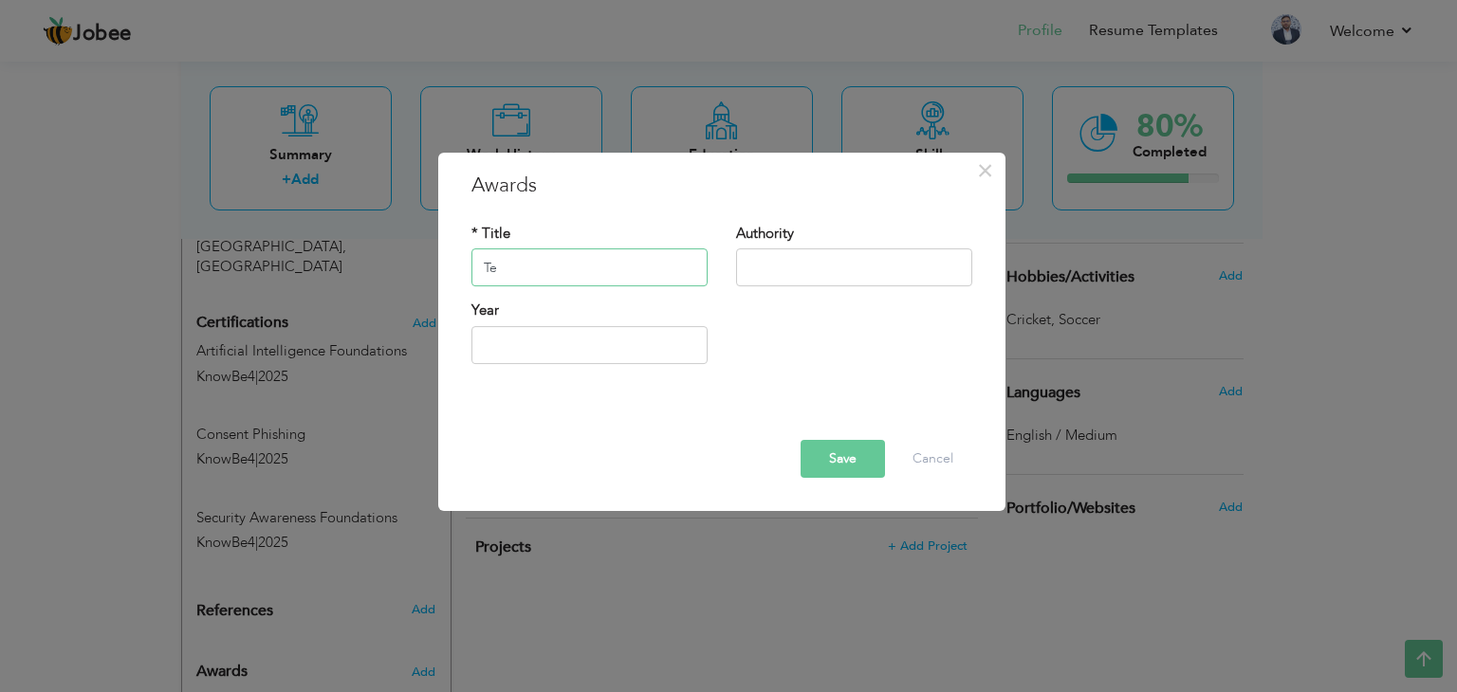
type input "T"
type input "Service Tenure Performance Award"
click at [780, 278] on input "text" at bounding box center [854, 268] width 236 height 38
type input "Contour Software"
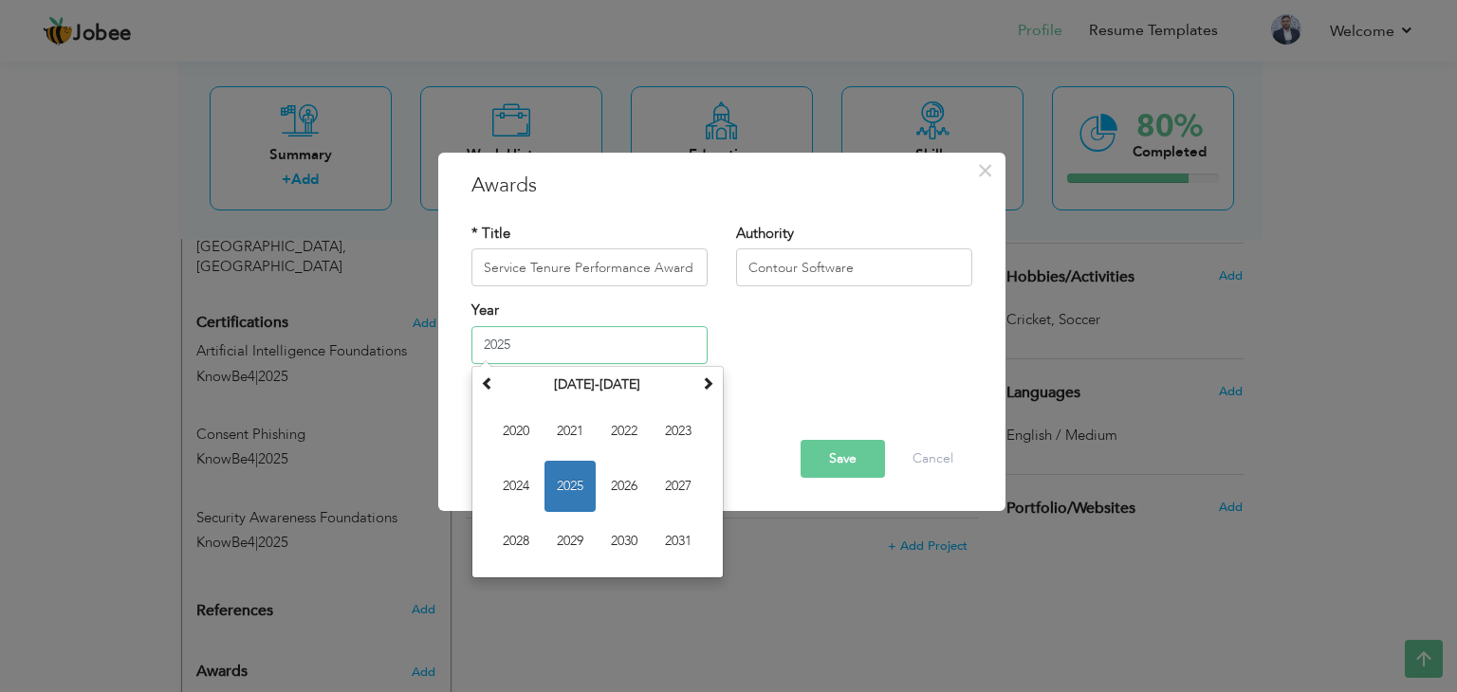
click at [544, 356] on input "2025" at bounding box center [589, 345] width 236 height 38
click at [523, 429] on span "2020" at bounding box center [515, 431] width 51 height 51
type input "2020"
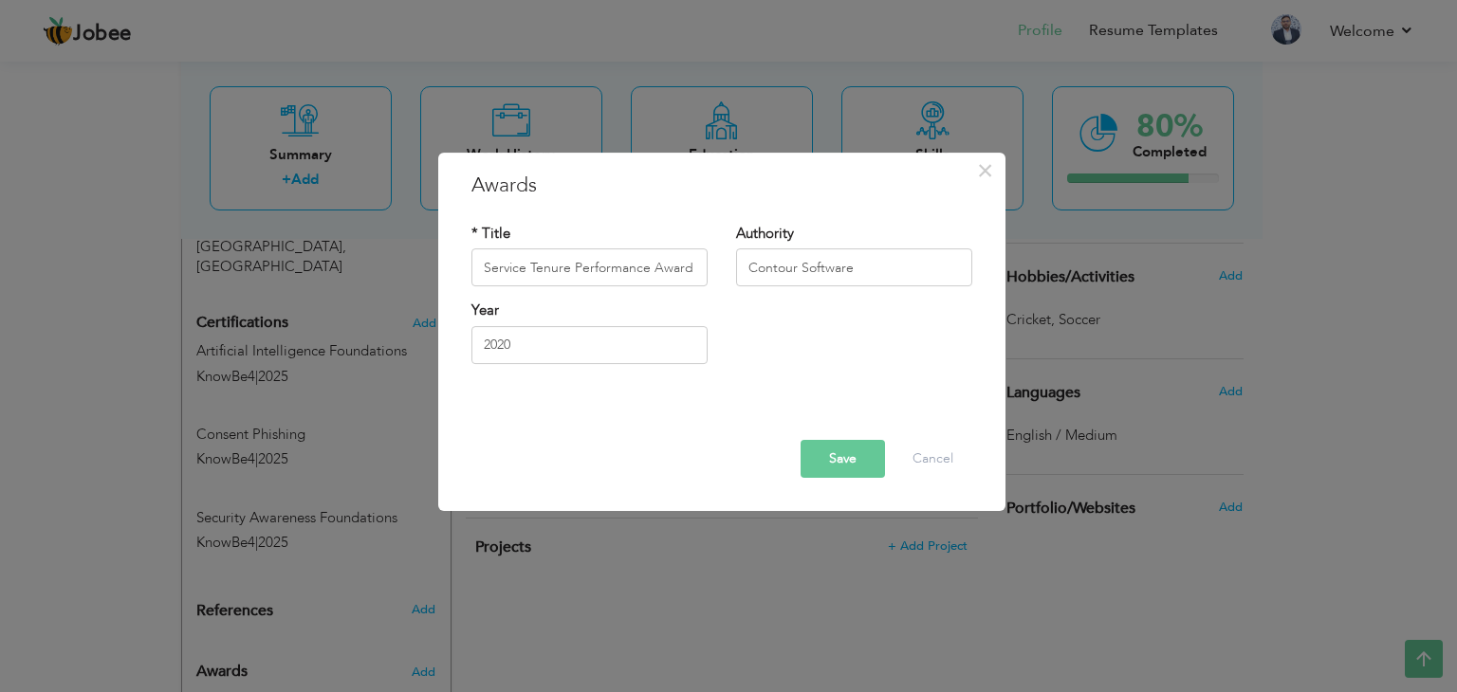
click at [690, 433] on div at bounding box center [721, 423] width 529 height 33
click at [573, 331] on input "2020" at bounding box center [589, 345] width 236 height 38
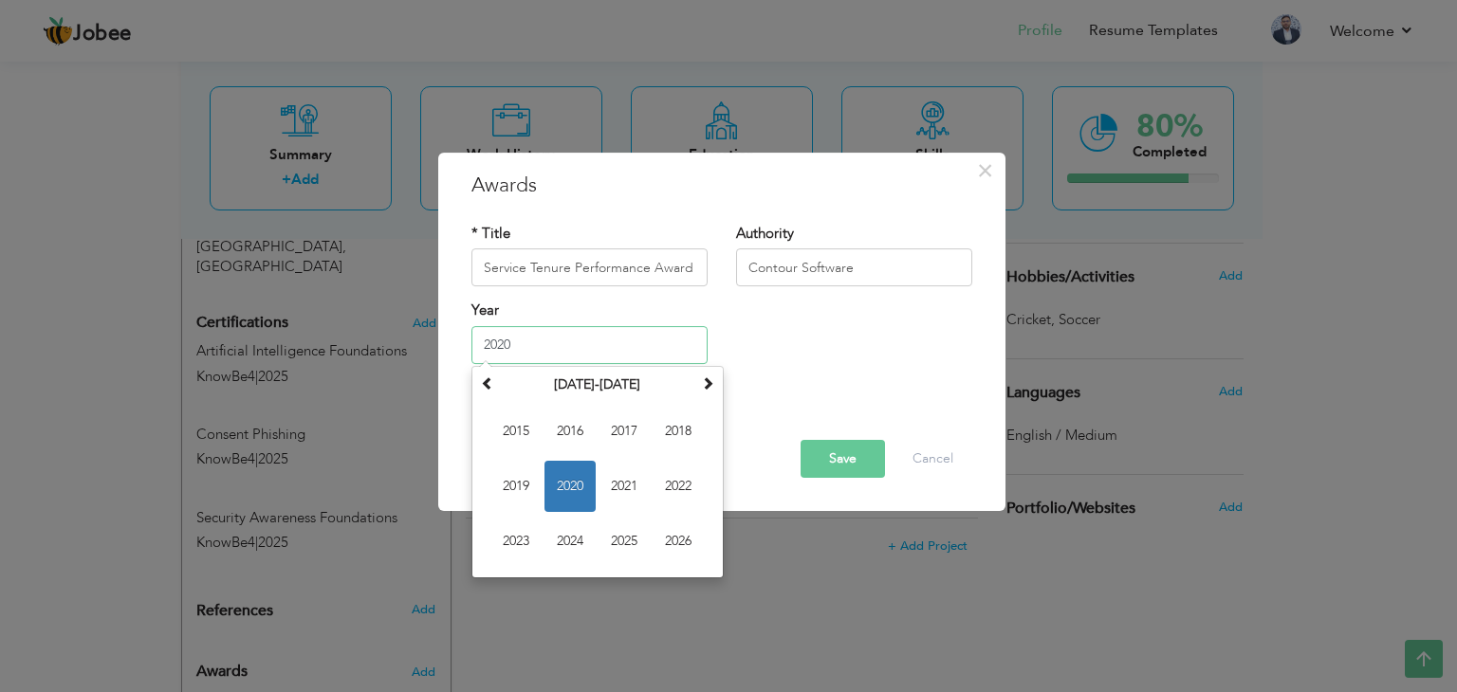
drag, startPoint x: 569, startPoint y: 486, endPoint x: 578, endPoint y: 486, distance: 9.5
click at [571, 486] on span "2020" at bounding box center [569, 486] width 51 height 51
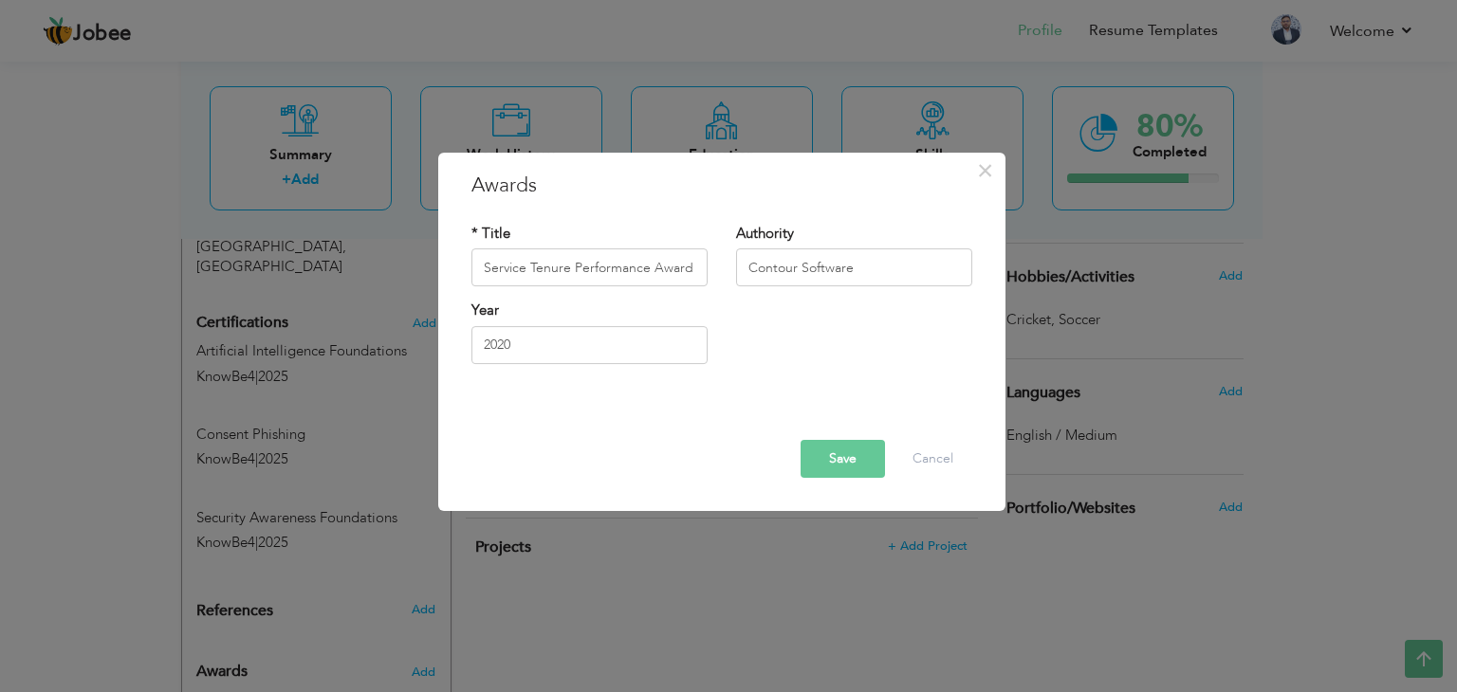
click at [847, 457] on button "Save" at bounding box center [842, 459] width 84 height 38
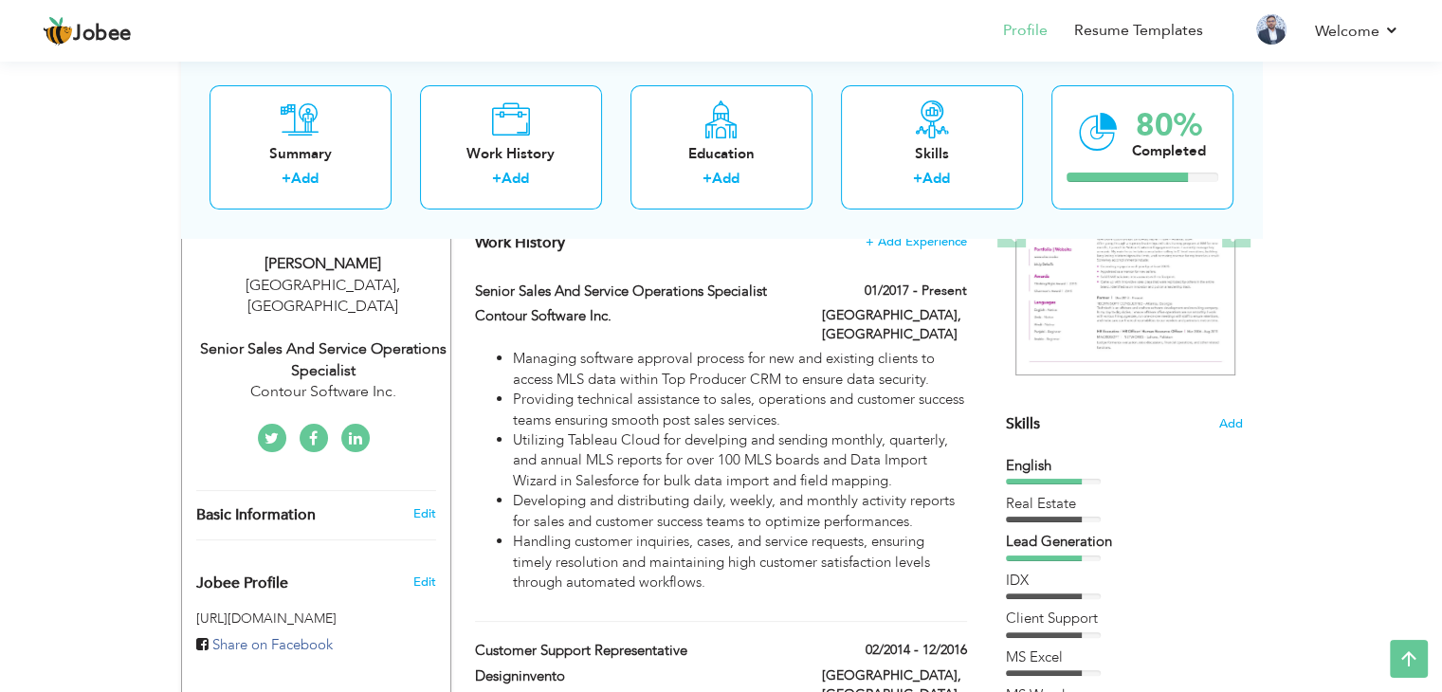
scroll to position [215, 0]
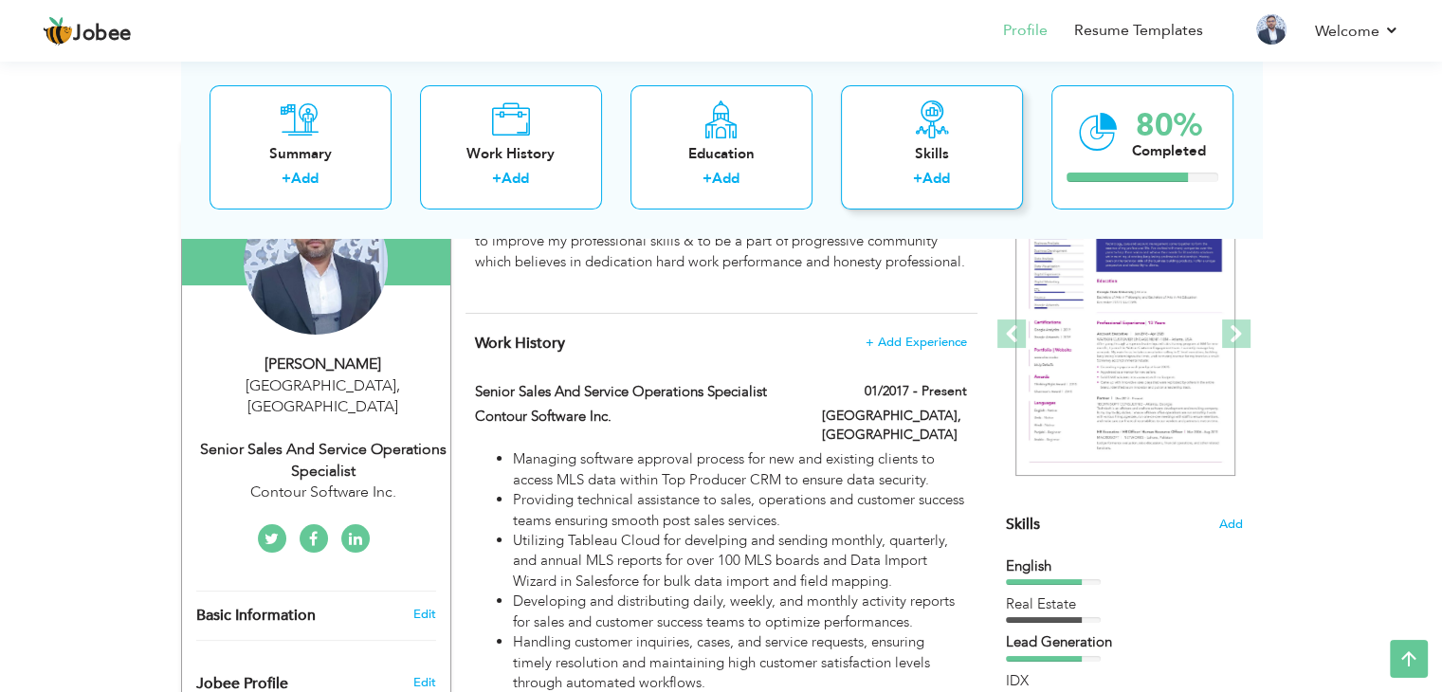
click at [950, 174] on link "Add" at bounding box center [937, 179] width 28 height 19
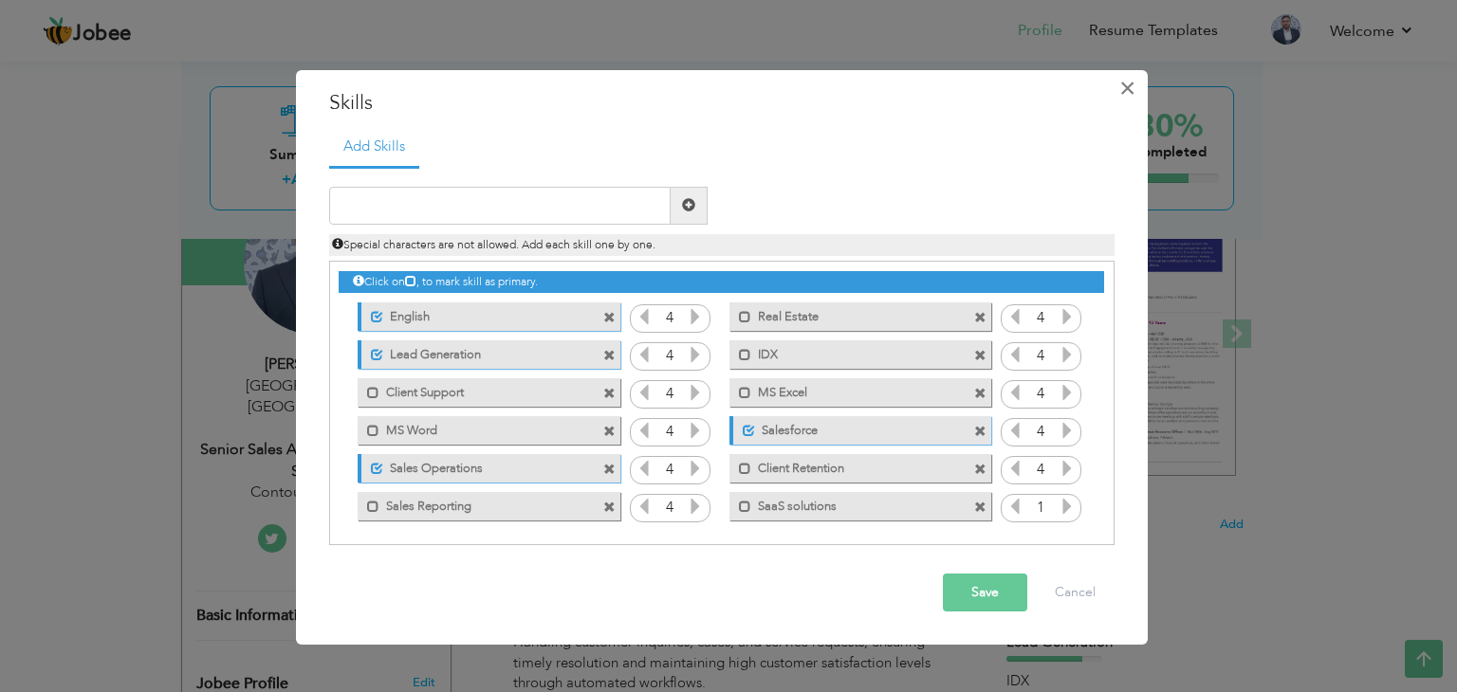
click at [1122, 88] on span "×" at bounding box center [1127, 88] width 16 height 34
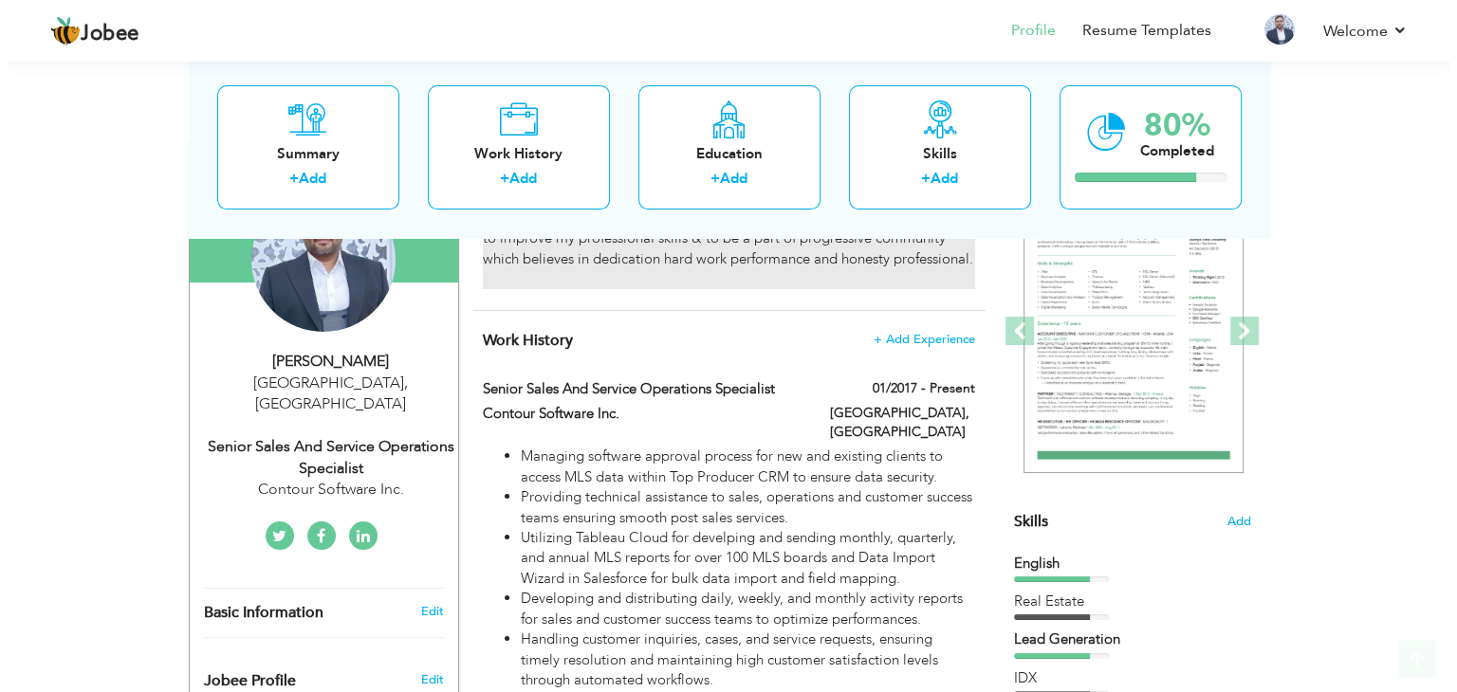
scroll to position [405, 0]
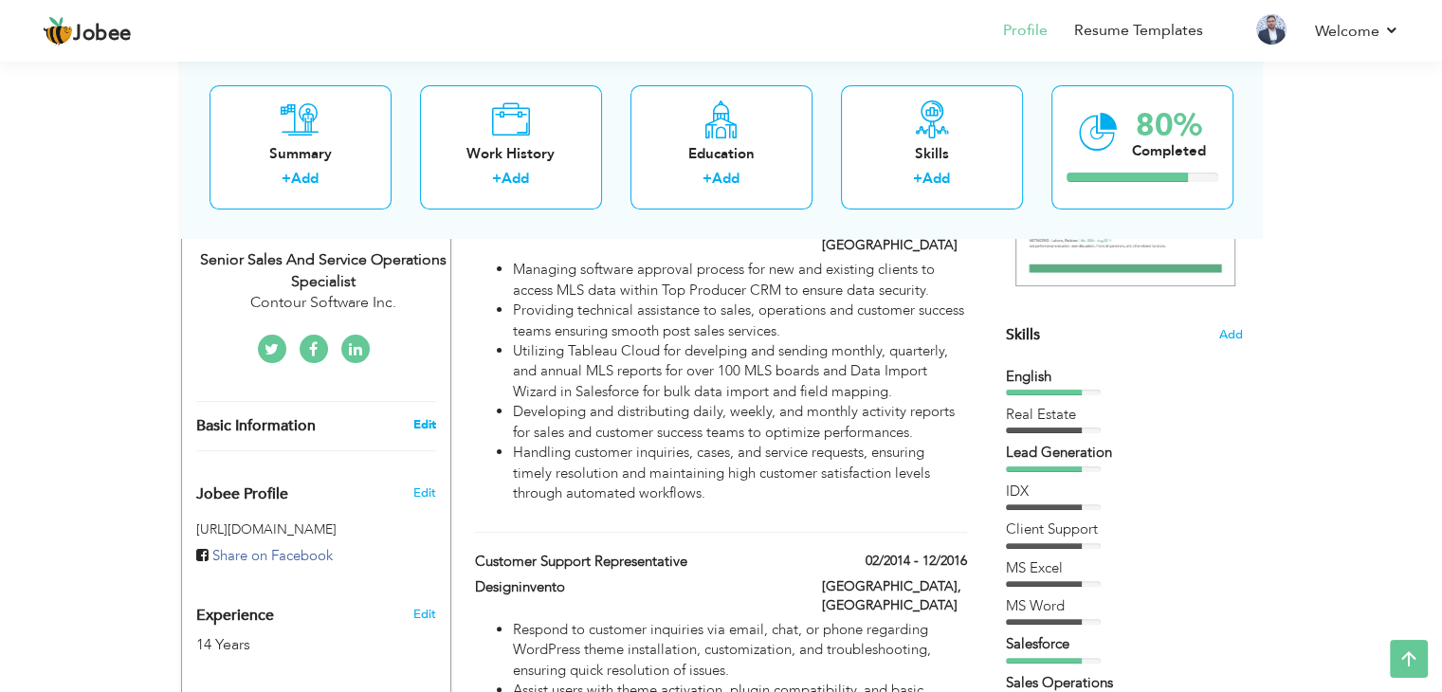
click at [421, 416] on link "Edit" at bounding box center [424, 424] width 23 height 17
type input "[DEMOGRAPHIC_DATA]"
type input "Tayyab"
type input "03234144966"
select select "number:166"
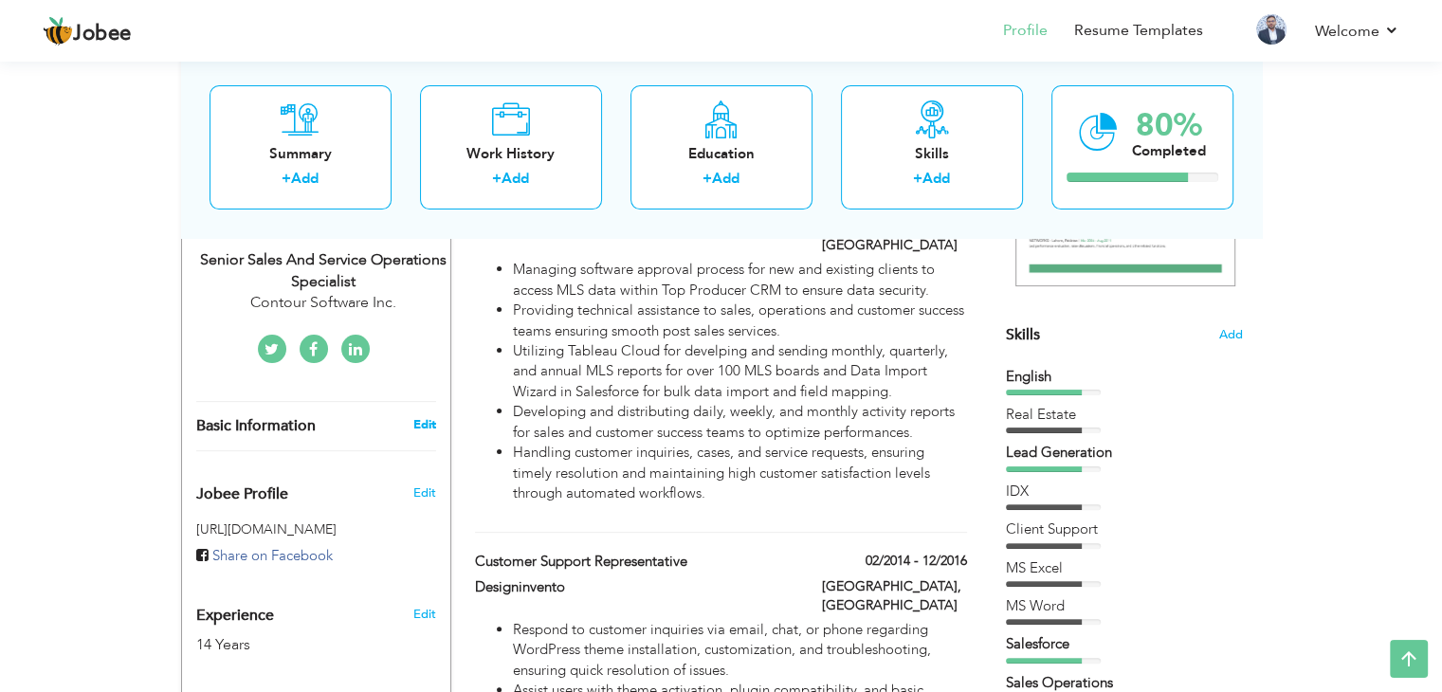
type input "[GEOGRAPHIC_DATA]"
select select "number:16"
type input "Contour Software Inc."
type input "Senior Sales and Service Operations Specialist"
type input "https://www.linkedin.com/in/muhammad-tayyab-8488a940/"
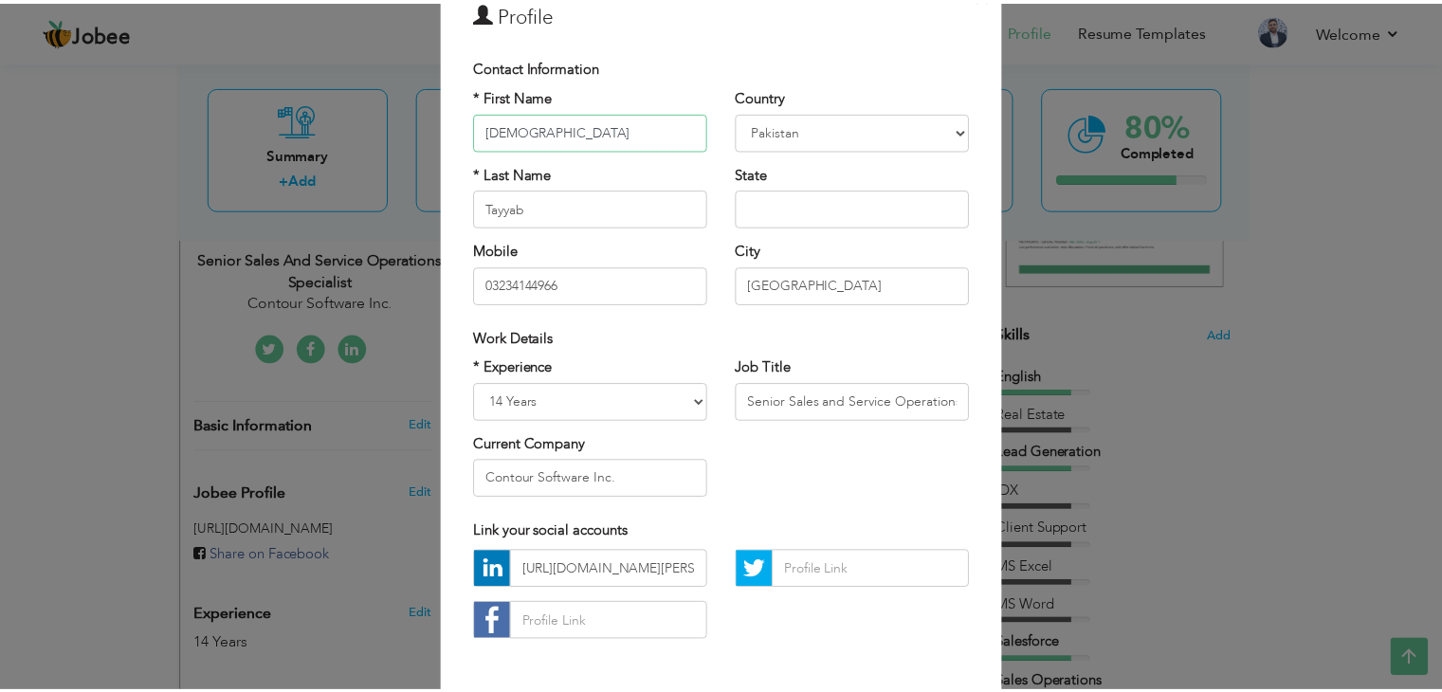
scroll to position [172, 0]
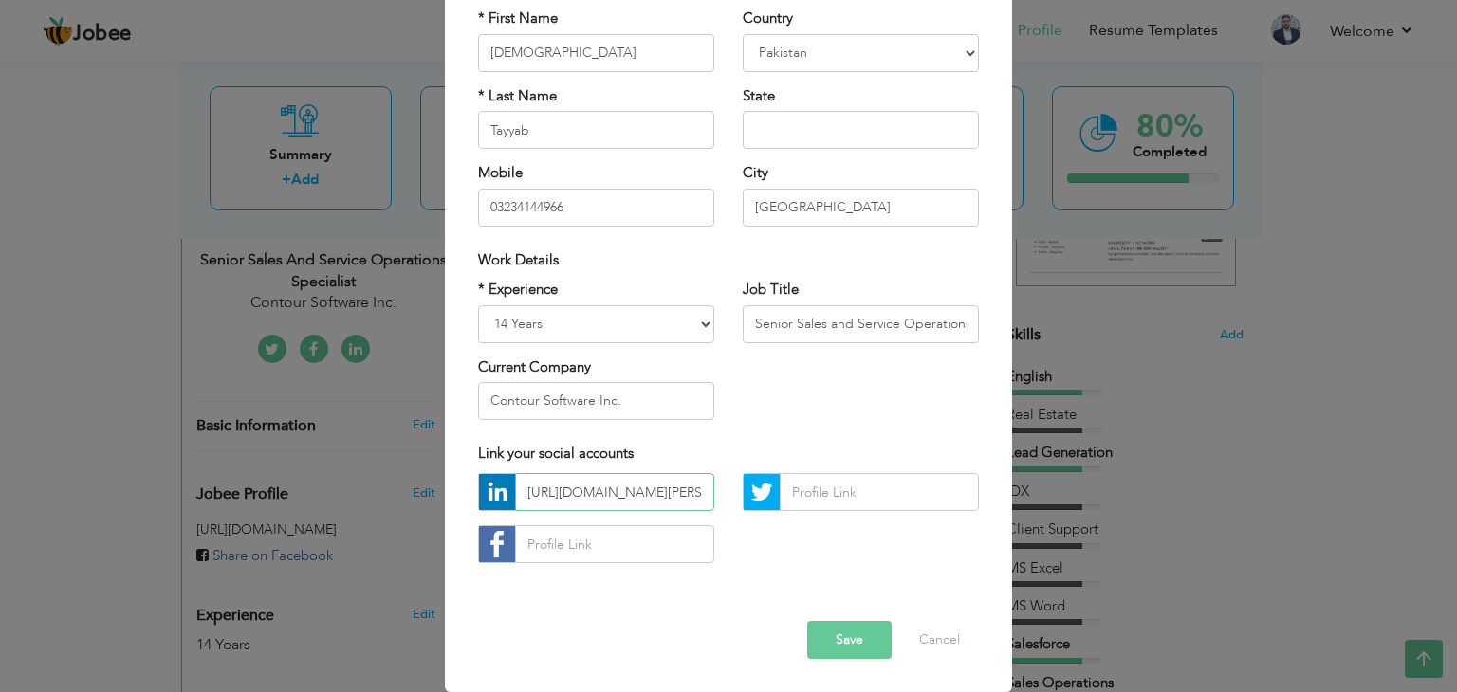
click at [663, 494] on input "https://www.linkedin.com/in/muhammad-tayyab-8488a940/" at bounding box center [614, 492] width 199 height 38
click at [837, 642] on button "Save" at bounding box center [849, 640] width 84 height 38
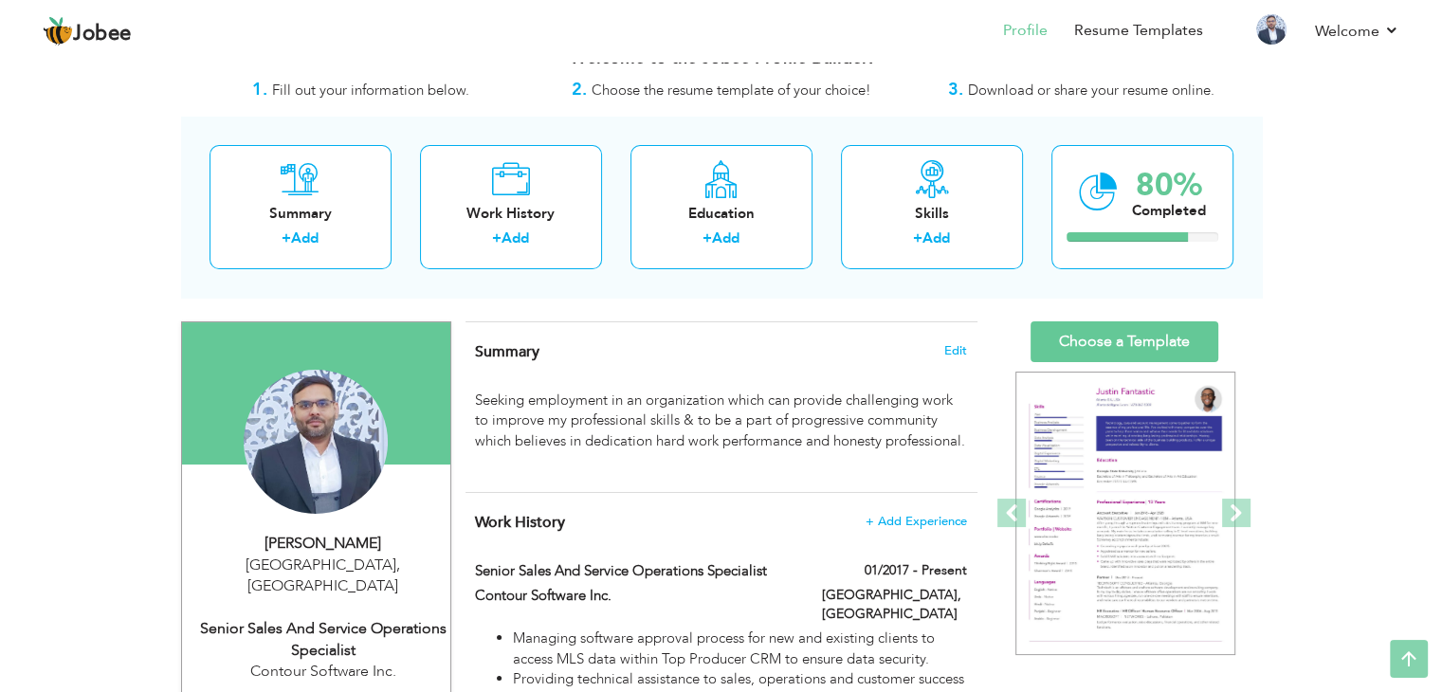
scroll to position [0, 0]
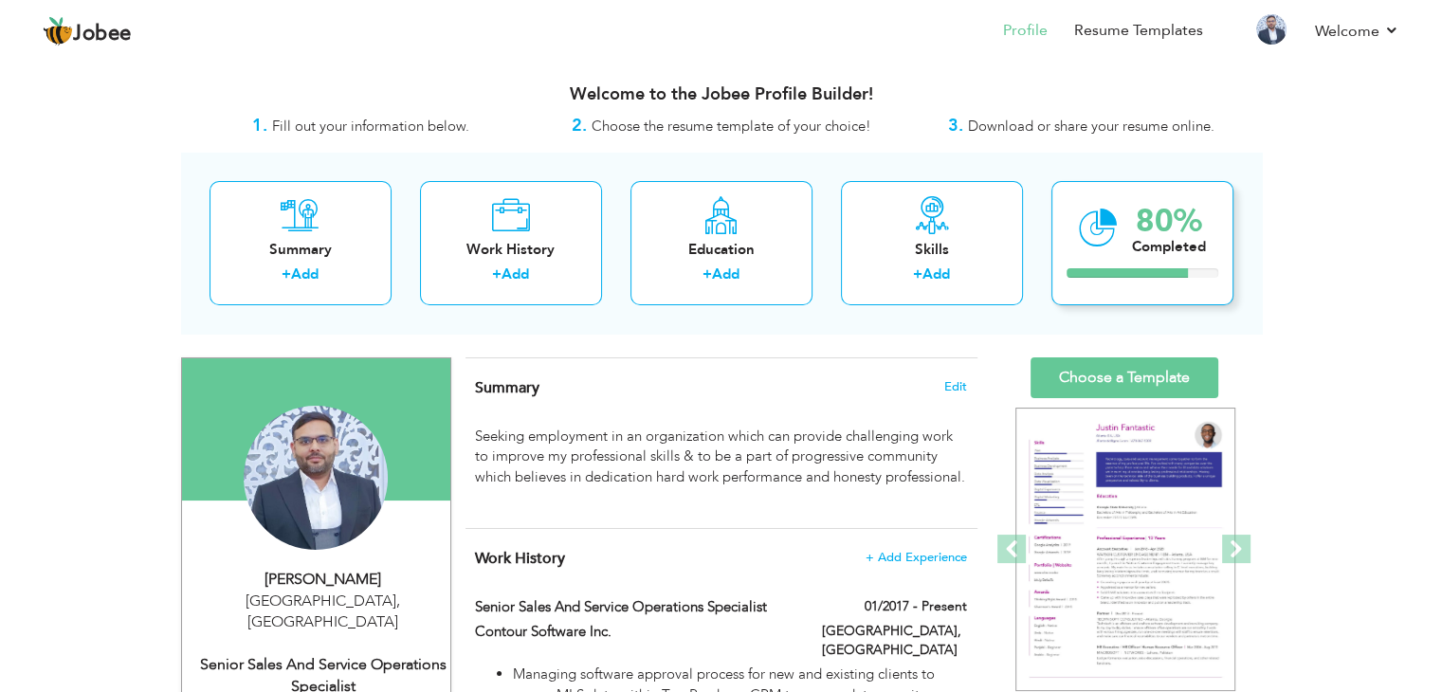
click at [1111, 274] on div at bounding box center [1127, 272] width 121 height 9
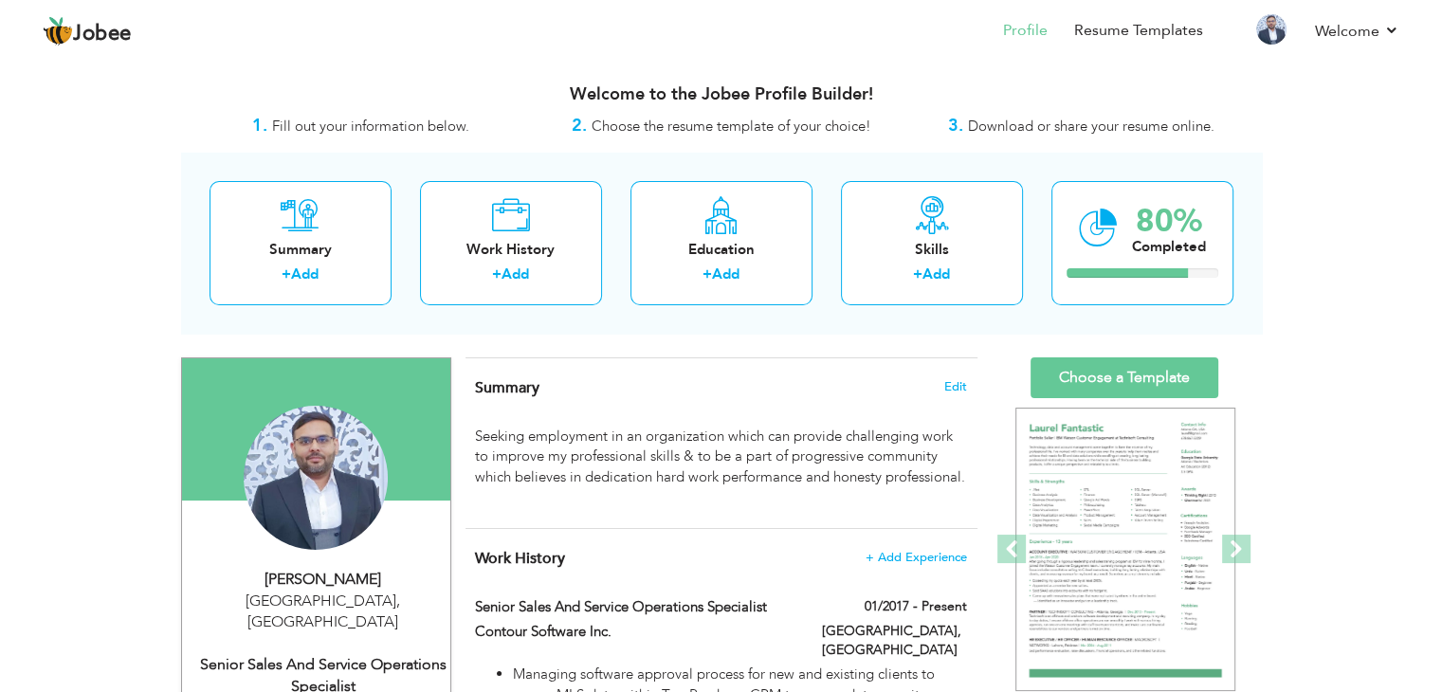
click at [1092, 133] on span "Download or share your resume online." at bounding box center [1091, 126] width 247 height 19
click at [1119, 28] on link "Resume Templates" at bounding box center [1138, 31] width 129 height 22
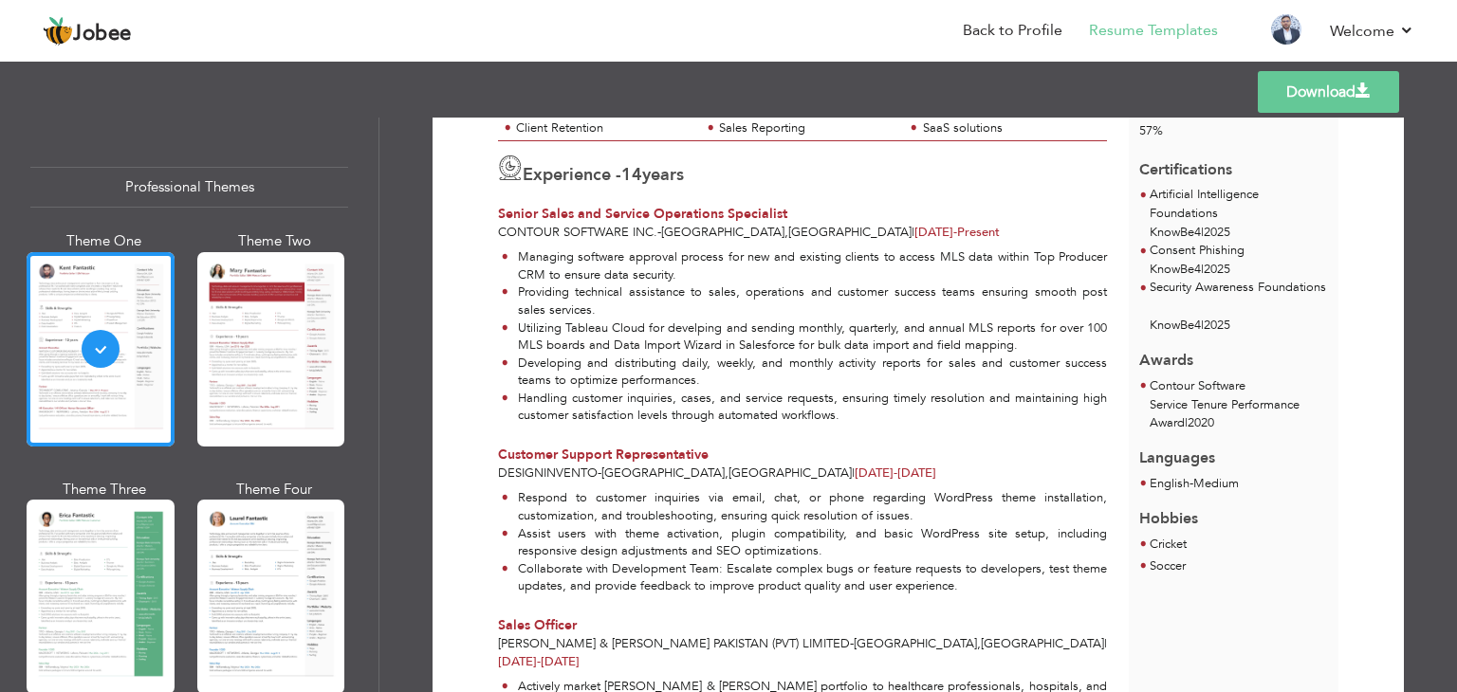
scroll to position [88, 0]
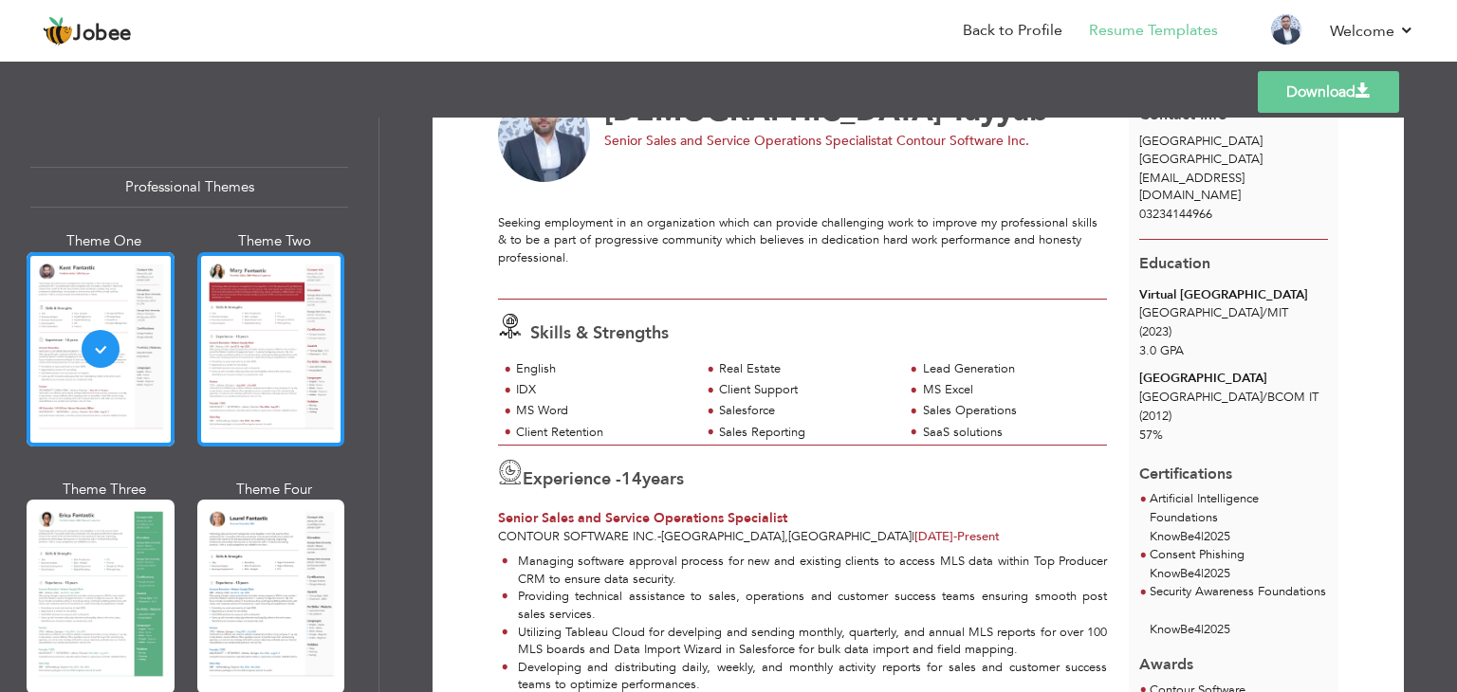
click at [296, 365] on div at bounding box center [271, 349] width 148 height 194
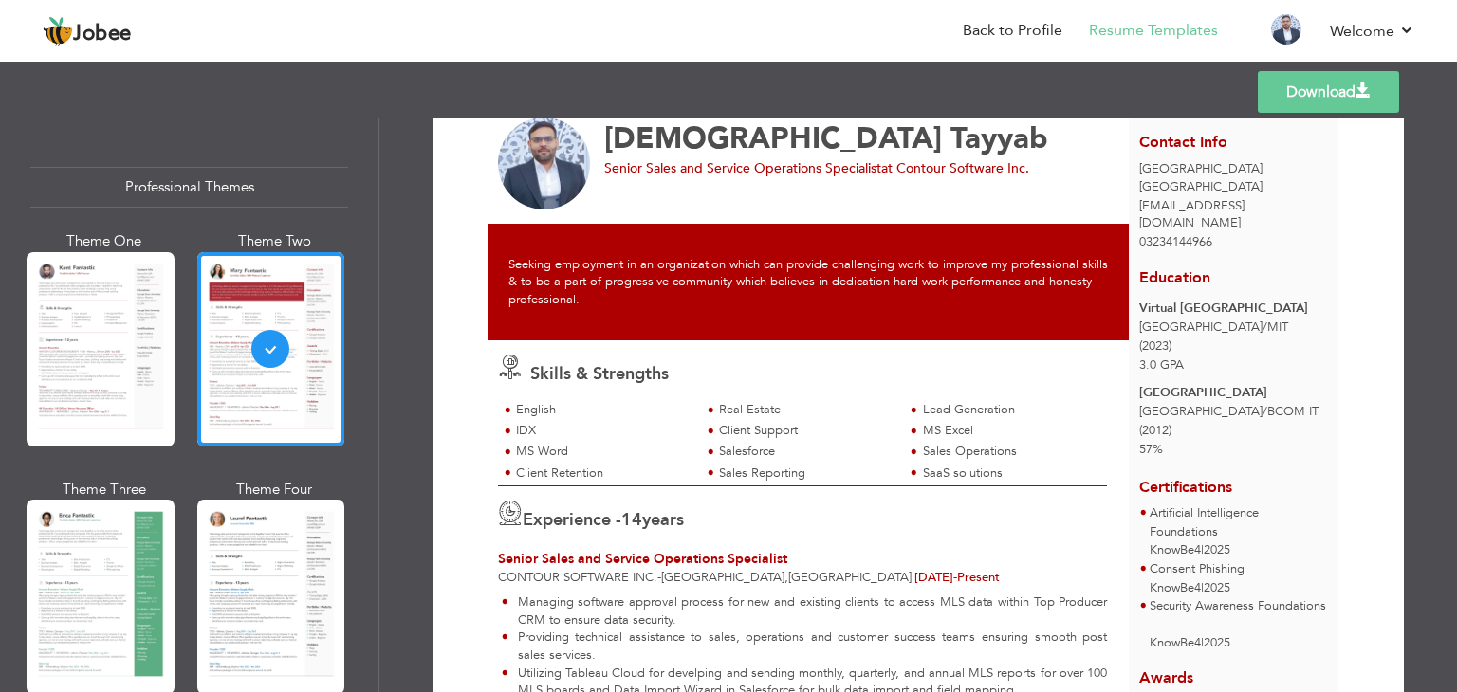
scroll to position [95, 0]
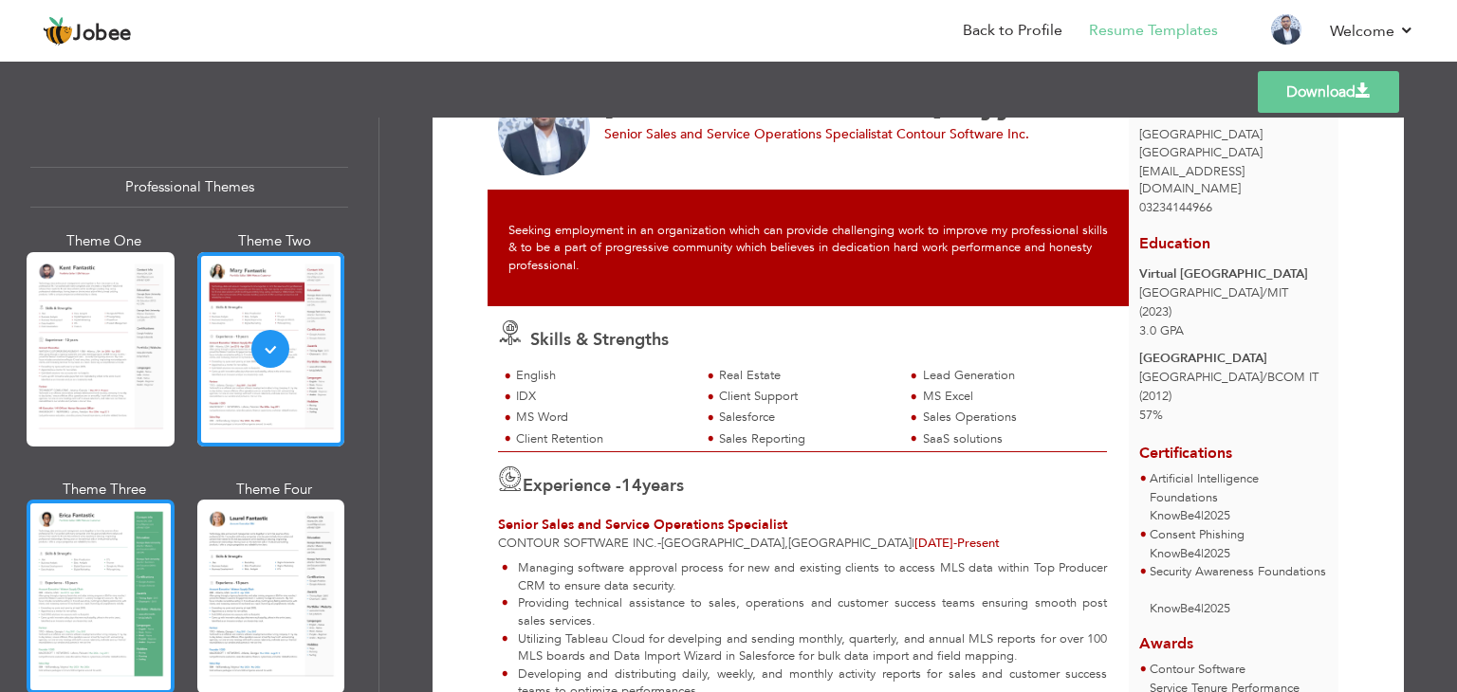
click at [95, 596] on div at bounding box center [101, 597] width 148 height 194
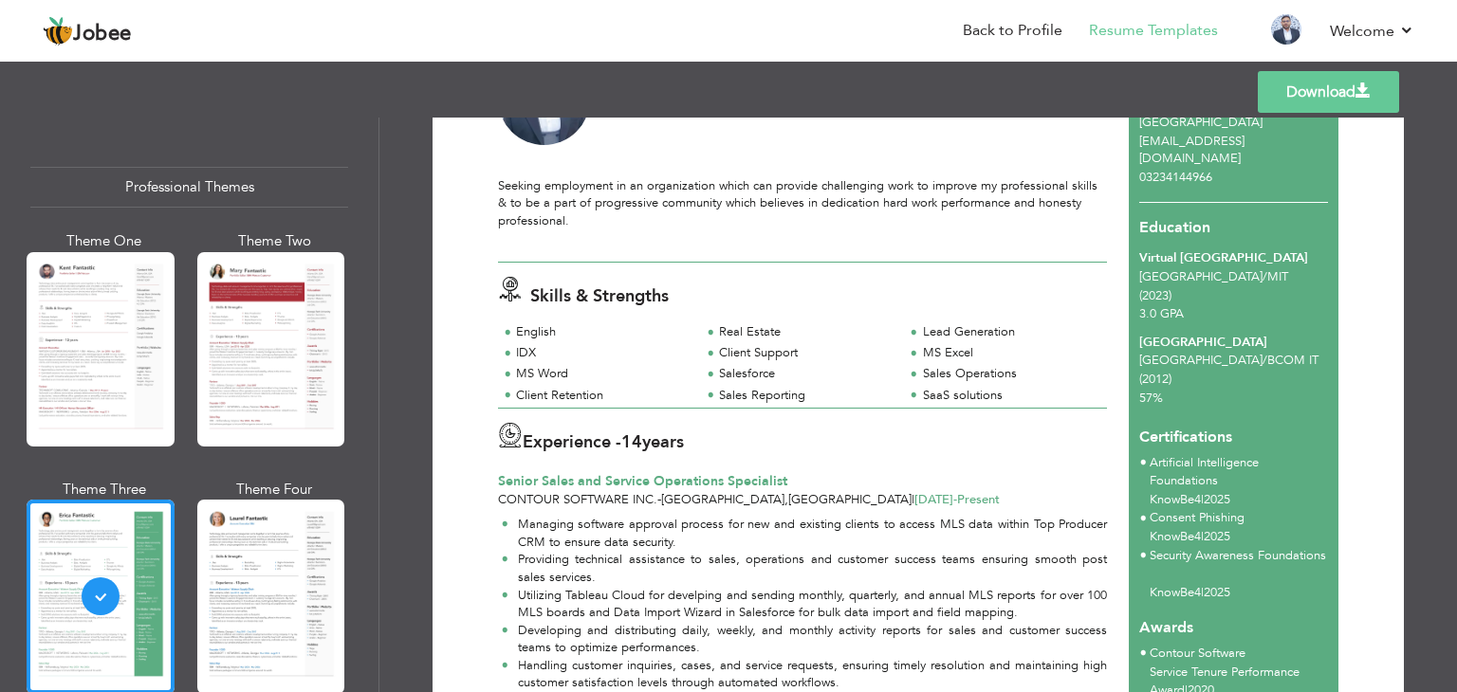
scroll to position [0, 0]
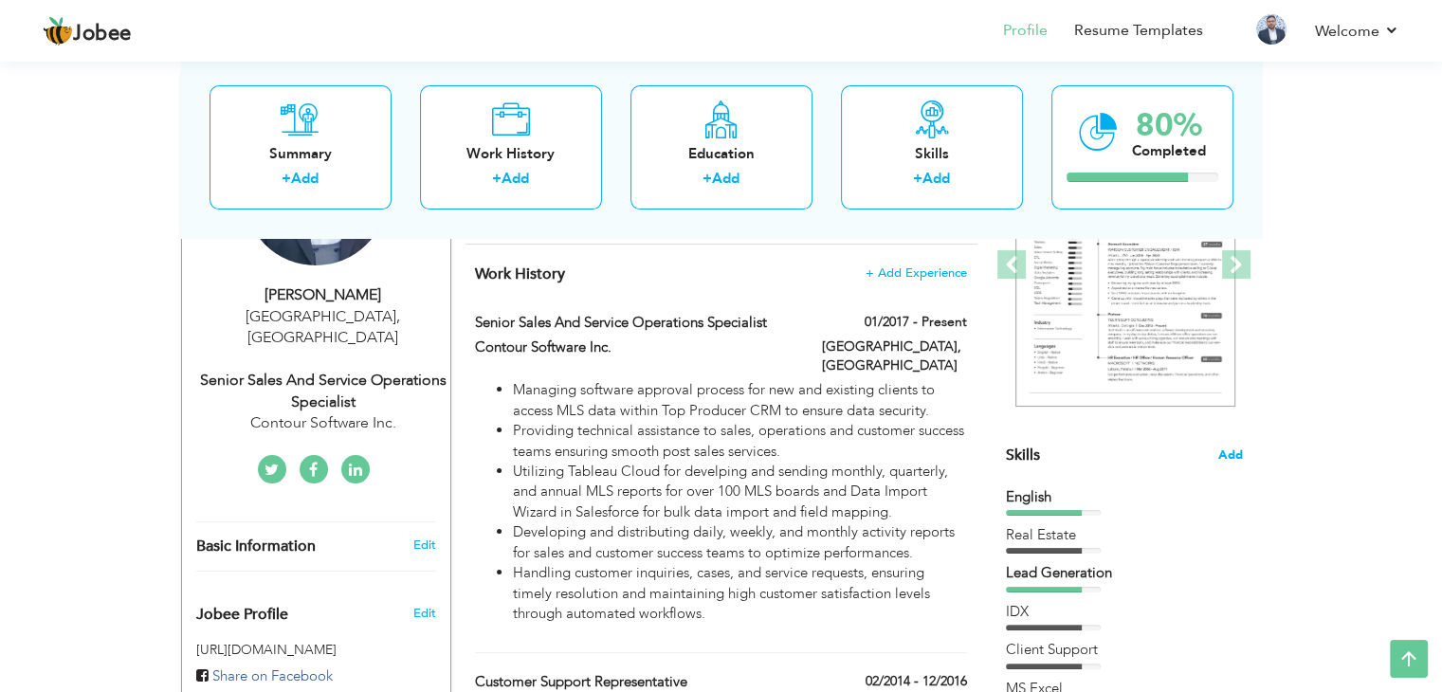
click at [1234, 459] on span "Add" at bounding box center [1231, 456] width 25 height 18
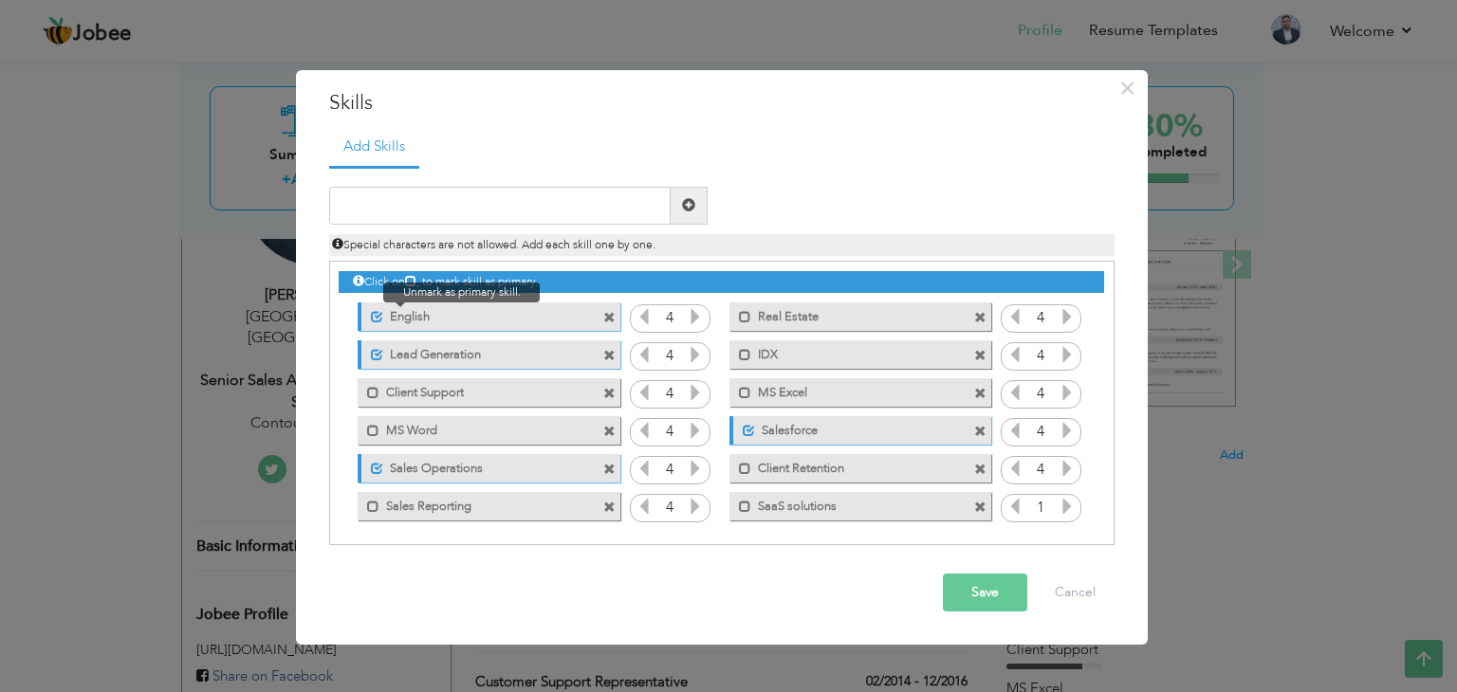
click at [376, 314] on span at bounding box center [377, 317] width 12 height 12
click at [376, 314] on span at bounding box center [373, 317] width 12 height 12
click at [414, 279] on icon at bounding box center [410, 280] width 11 height 11
click at [608, 315] on span at bounding box center [609, 318] width 12 height 12
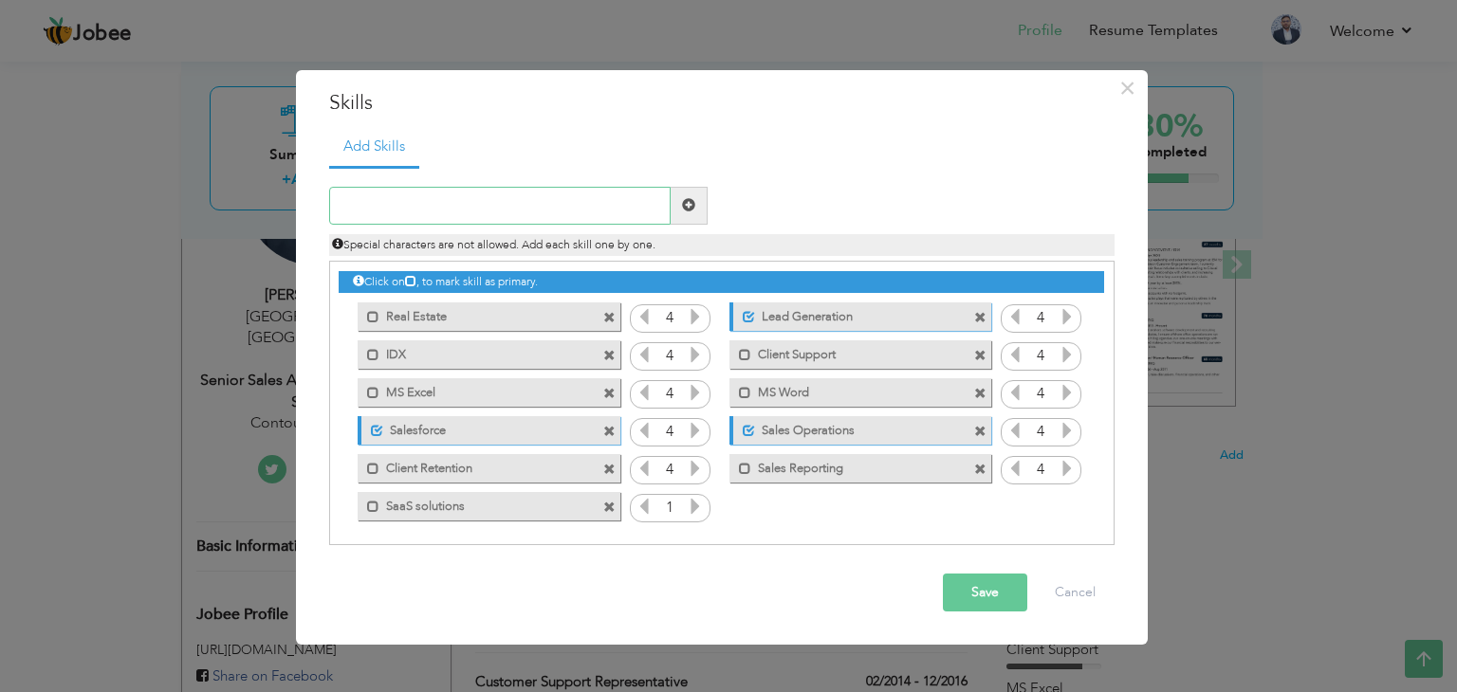
click at [463, 202] on input "text" at bounding box center [499, 206] width 341 height 38
type input "English Communication"
click at [683, 202] on span at bounding box center [688, 204] width 13 height 13
click at [609, 313] on span at bounding box center [609, 318] width 12 height 12
click at [506, 202] on input "text" at bounding box center [499, 206] width 341 height 38
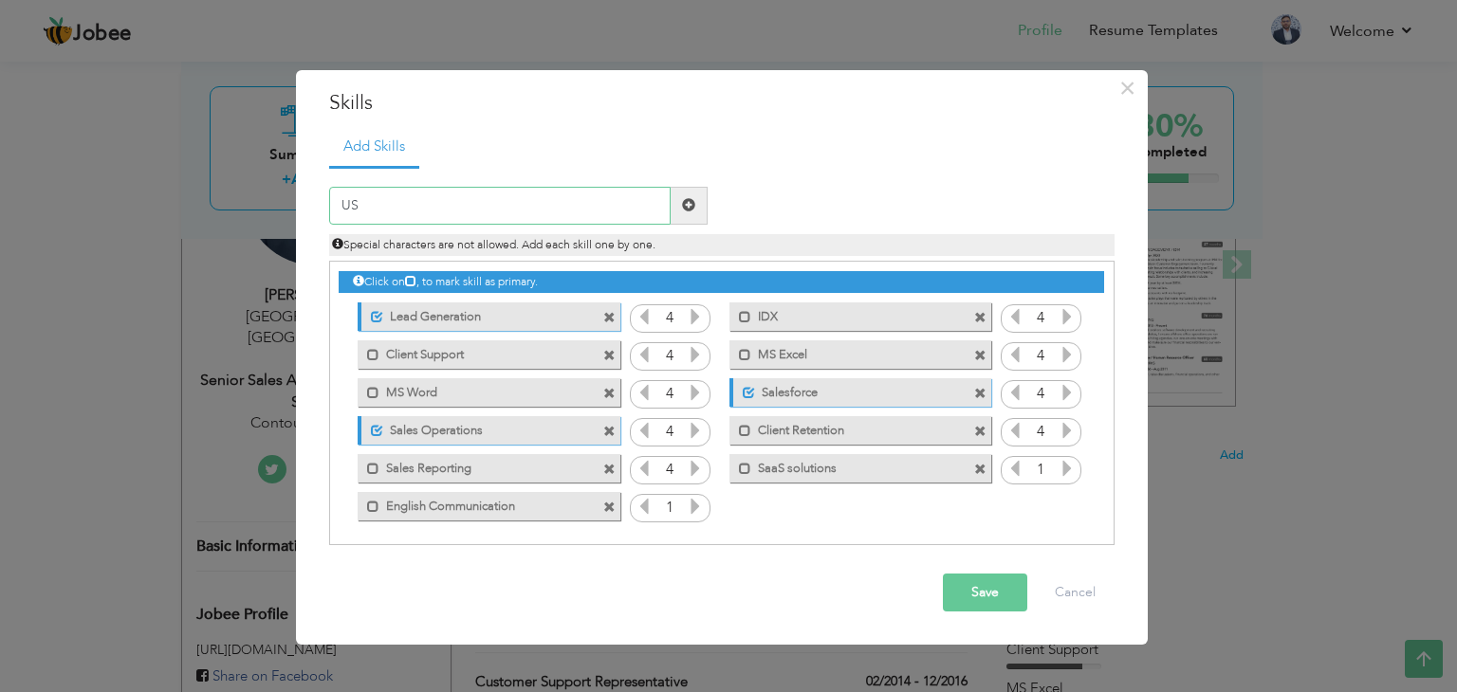
type input "U"
type input "R"
click at [477, 199] on input "text" at bounding box center [499, 206] width 341 height 38
type input "Post Sales Service"
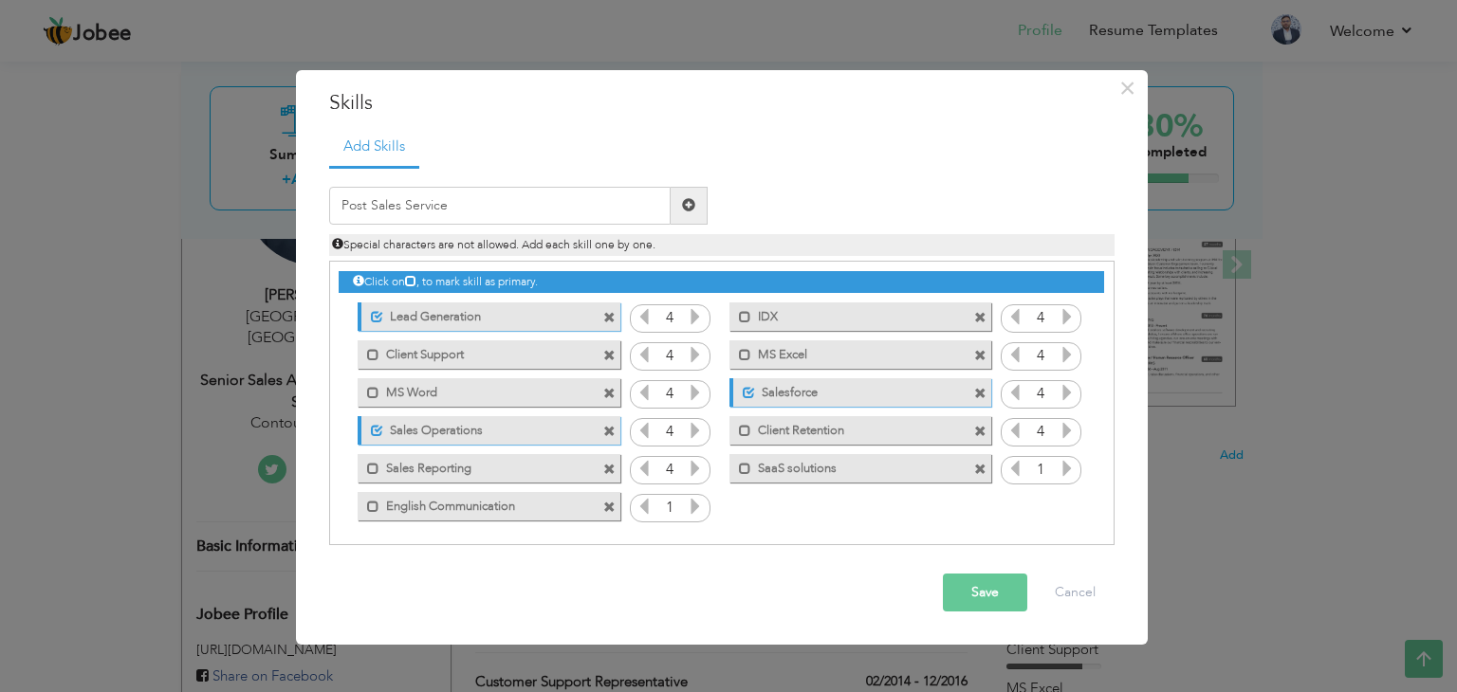
click at [672, 208] on span at bounding box center [688, 206] width 37 height 38
click at [980, 600] on button "Save" at bounding box center [985, 593] width 84 height 38
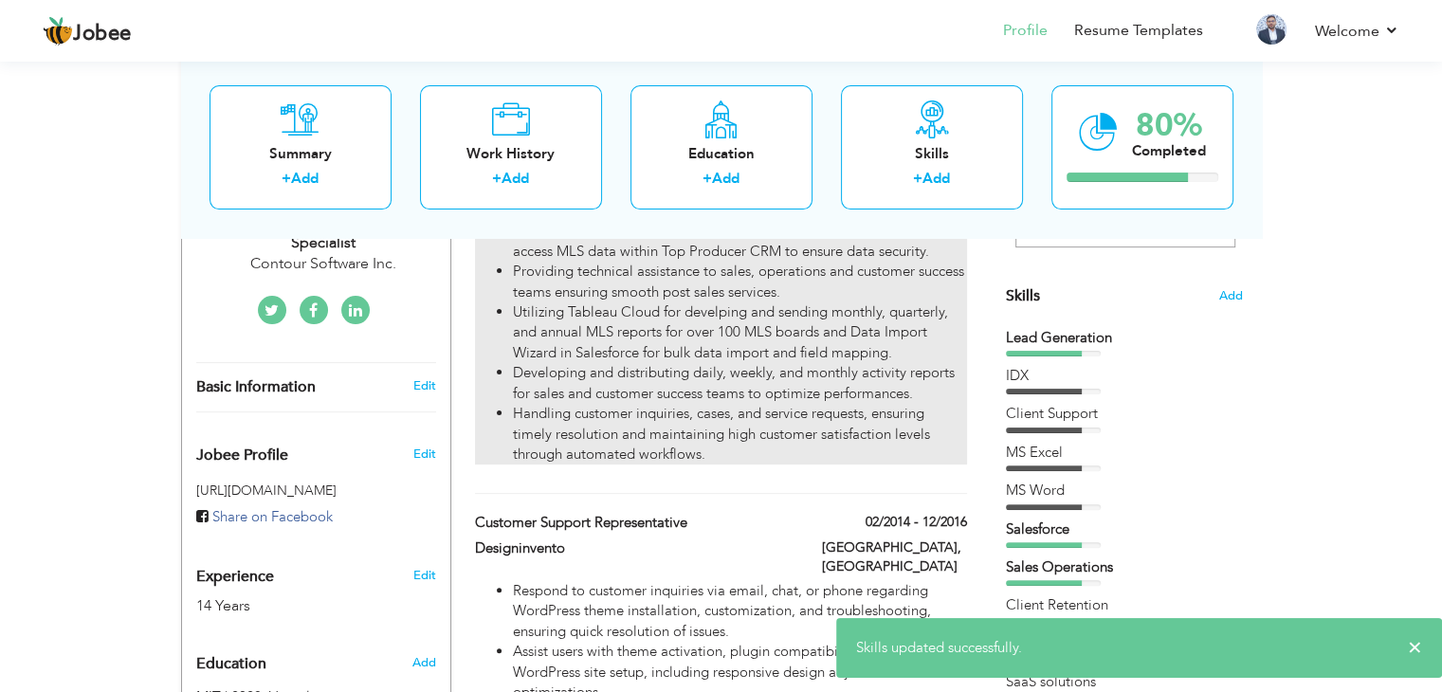
scroll to position [474, 0]
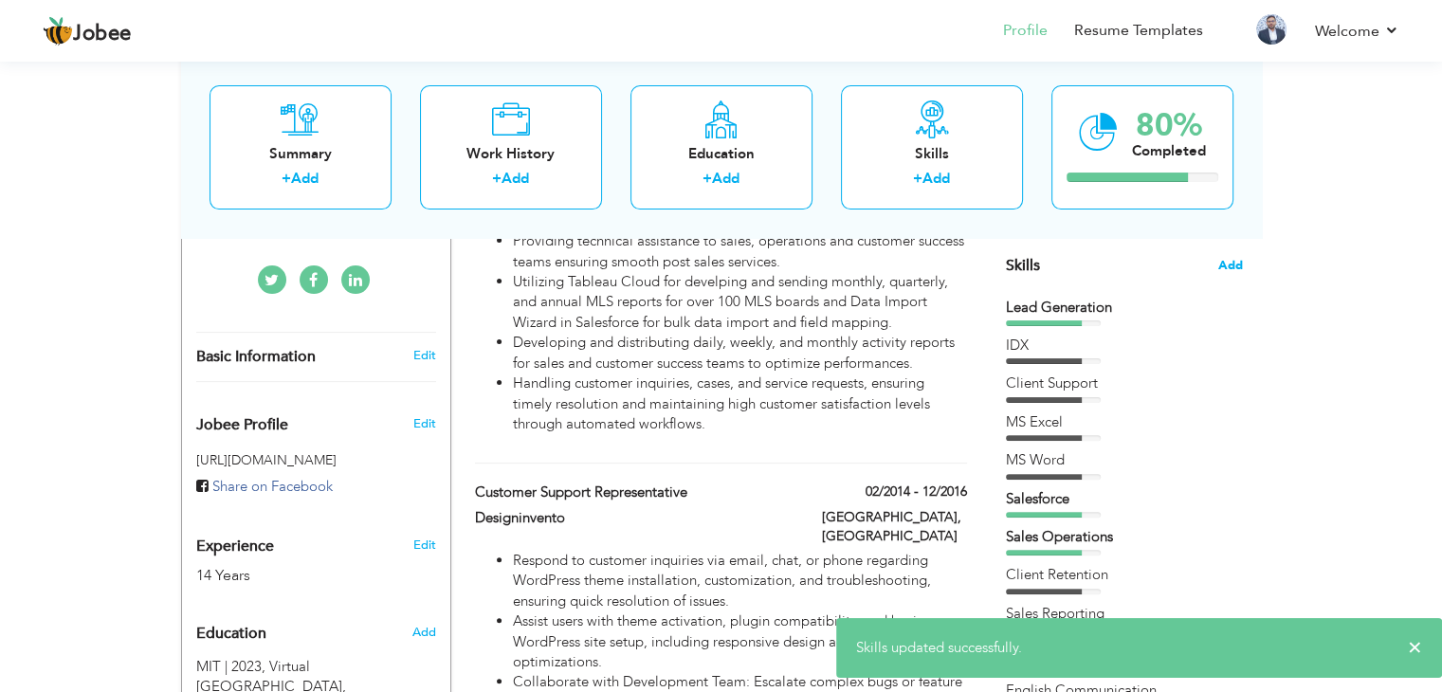
click at [1239, 259] on span "Add" at bounding box center [1231, 266] width 25 height 18
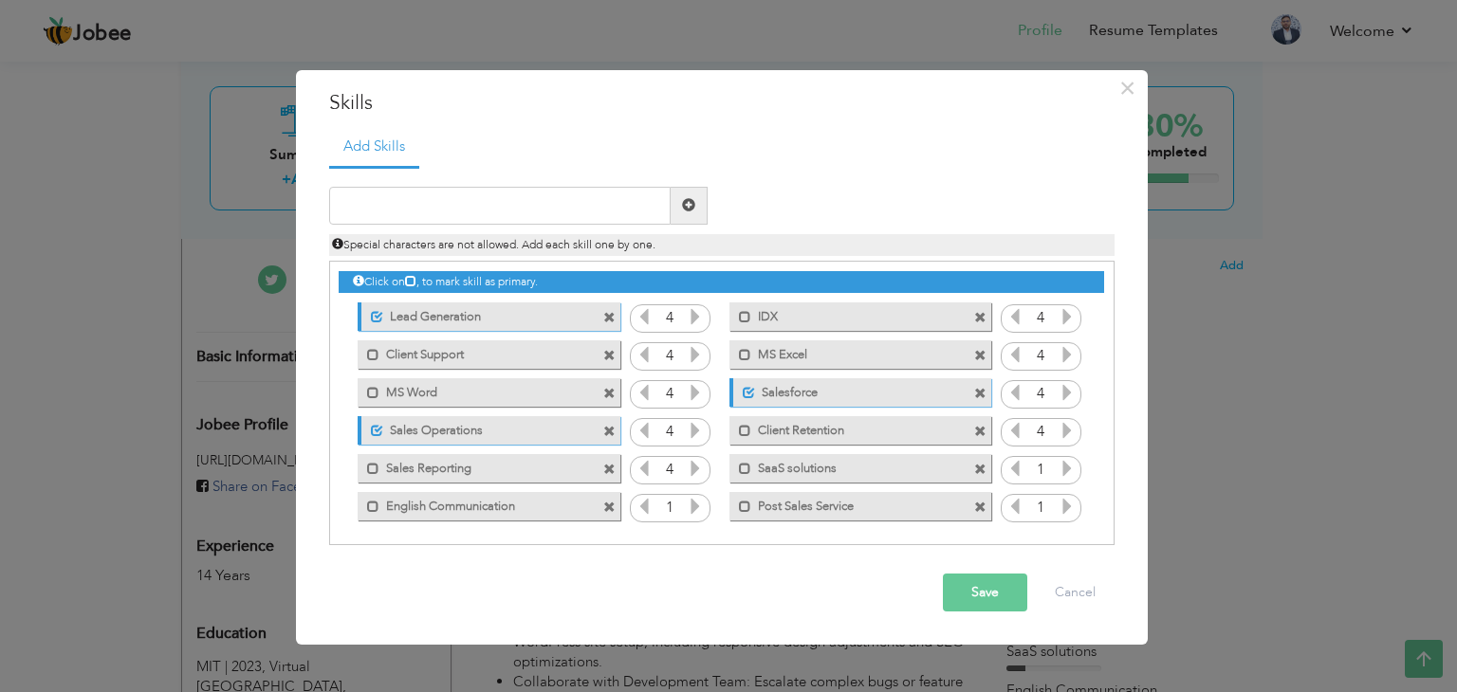
drag, startPoint x: 743, startPoint y: 468, endPoint x: 679, endPoint y: 468, distance: 63.5
click at [743, 467] on span at bounding box center [745, 469] width 12 height 12
click at [741, 505] on span at bounding box center [745, 507] width 12 height 12
click at [372, 468] on span at bounding box center [373, 469] width 12 height 12
click at [377, 507] on span at bounding box center [373, 507] width 12 height 12
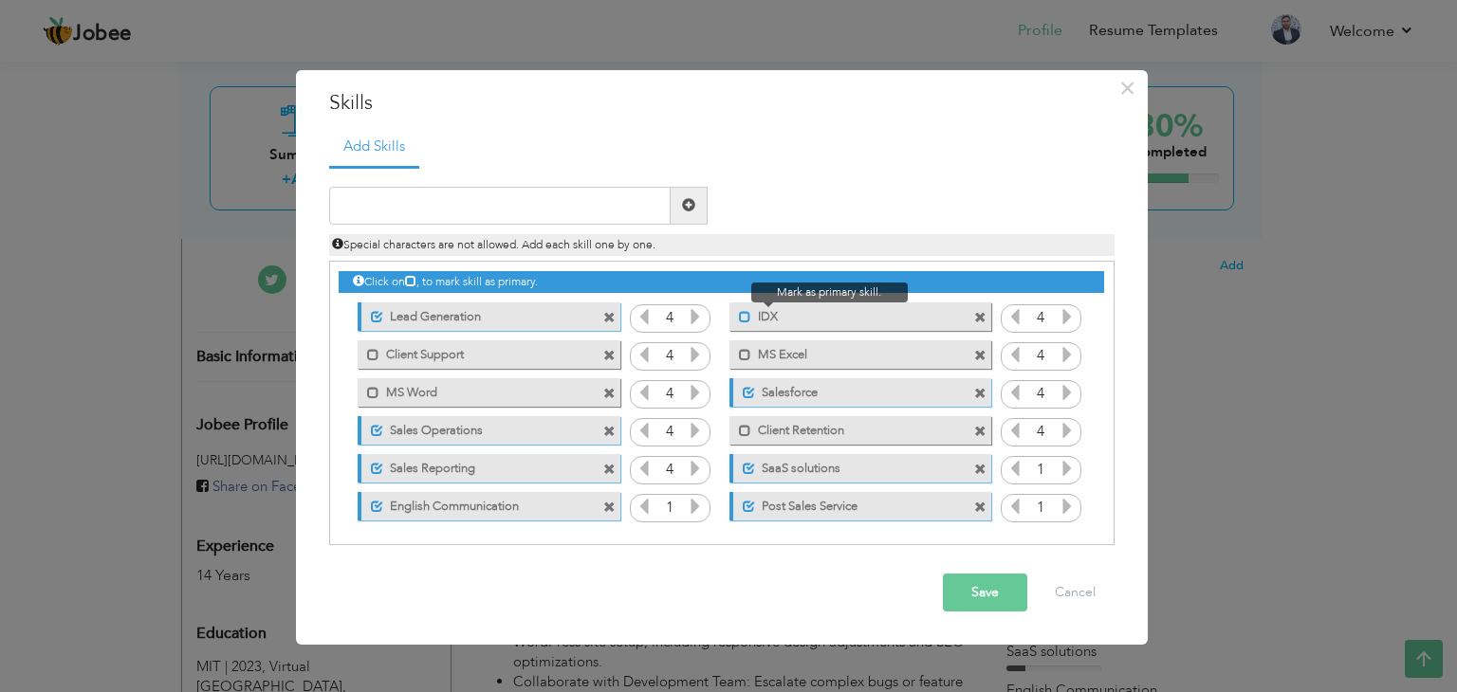
click at [743, 318] on span at bounding box center [745, 317] width 12 height 12
click at [981, 592] on button "Save" at bounding box center [985, 593] width 84 height 38
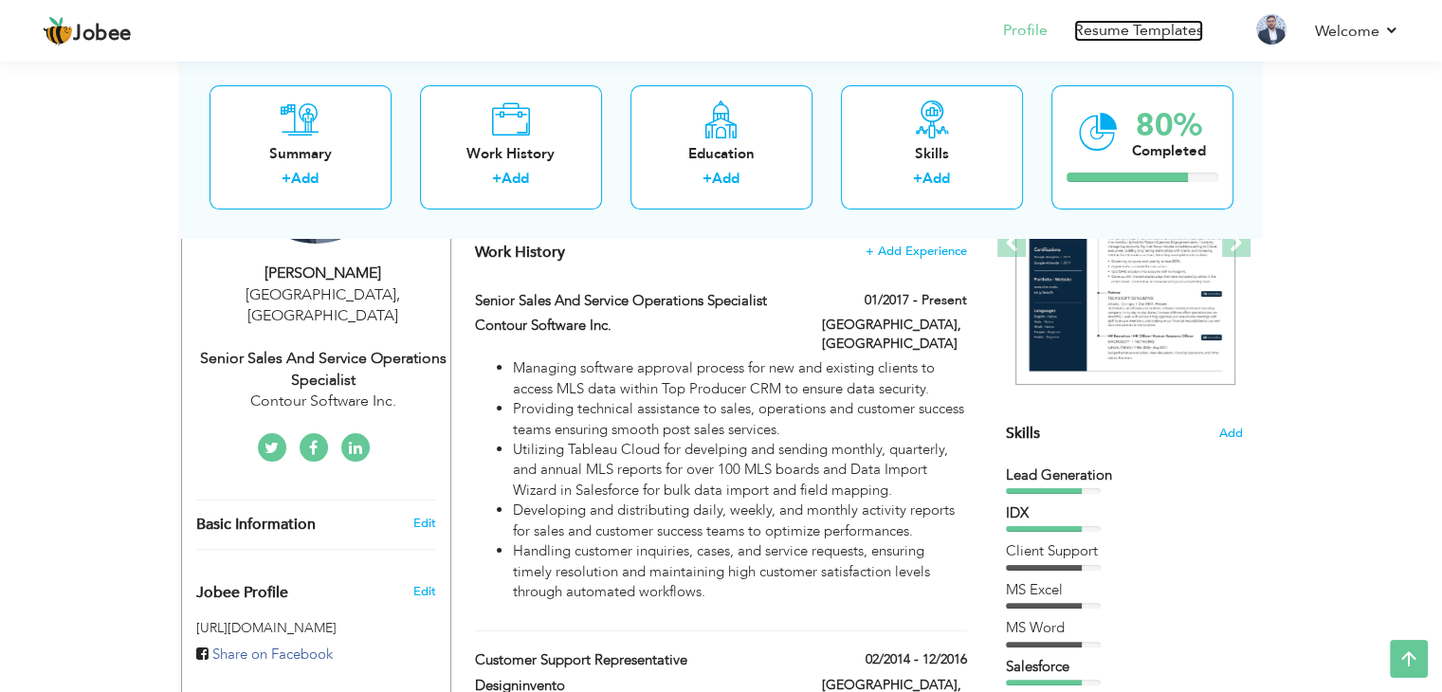
scroll to position [215, 0]
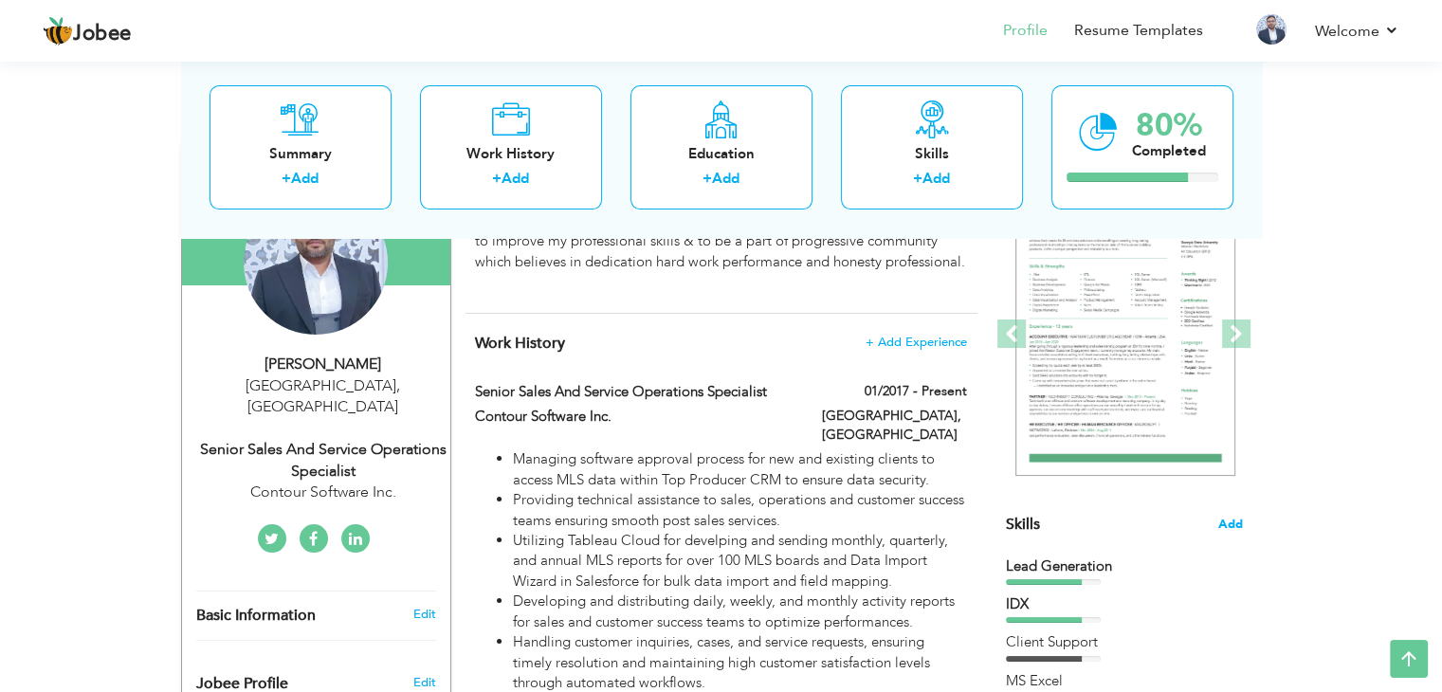
click at [1226, 523] on span "Add" at bounding box center [1231, 525] width 25 height 18
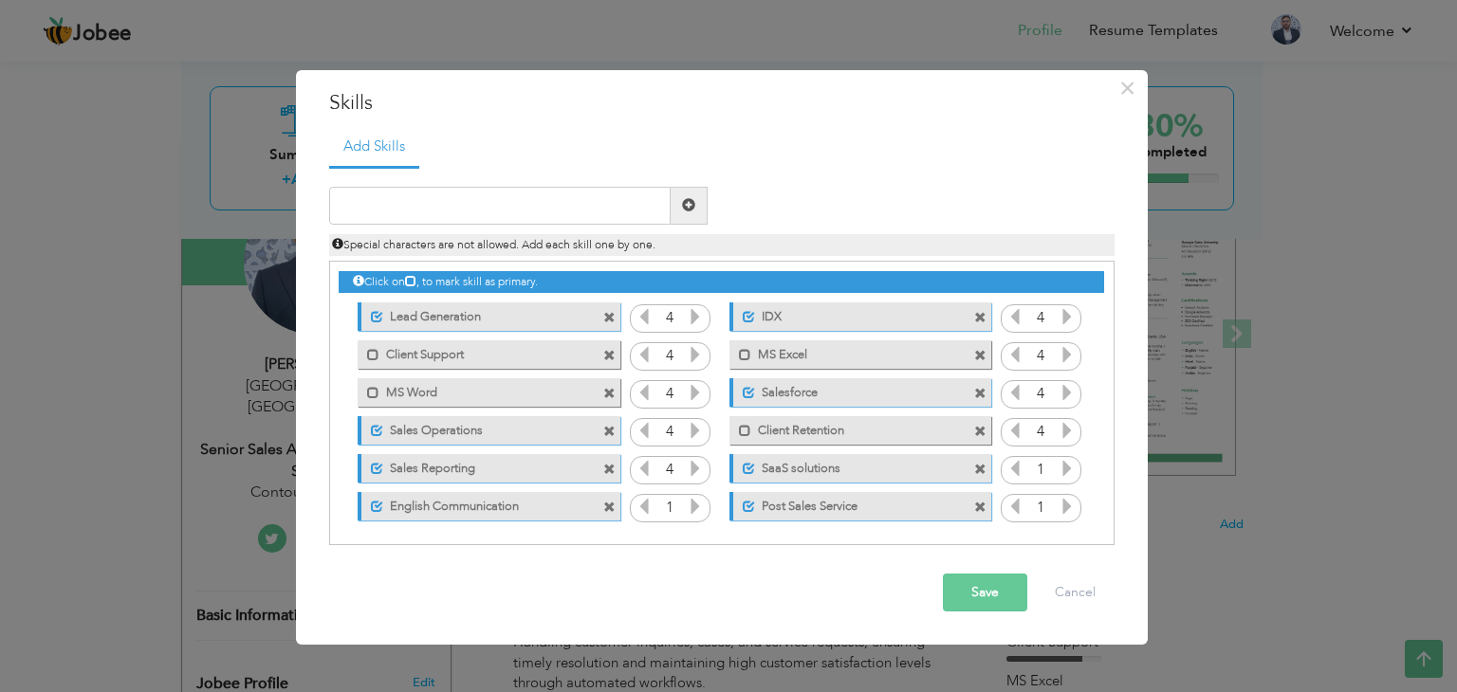
click at [979, 317] on span at bounding box center [980, 318] width 12 height 12
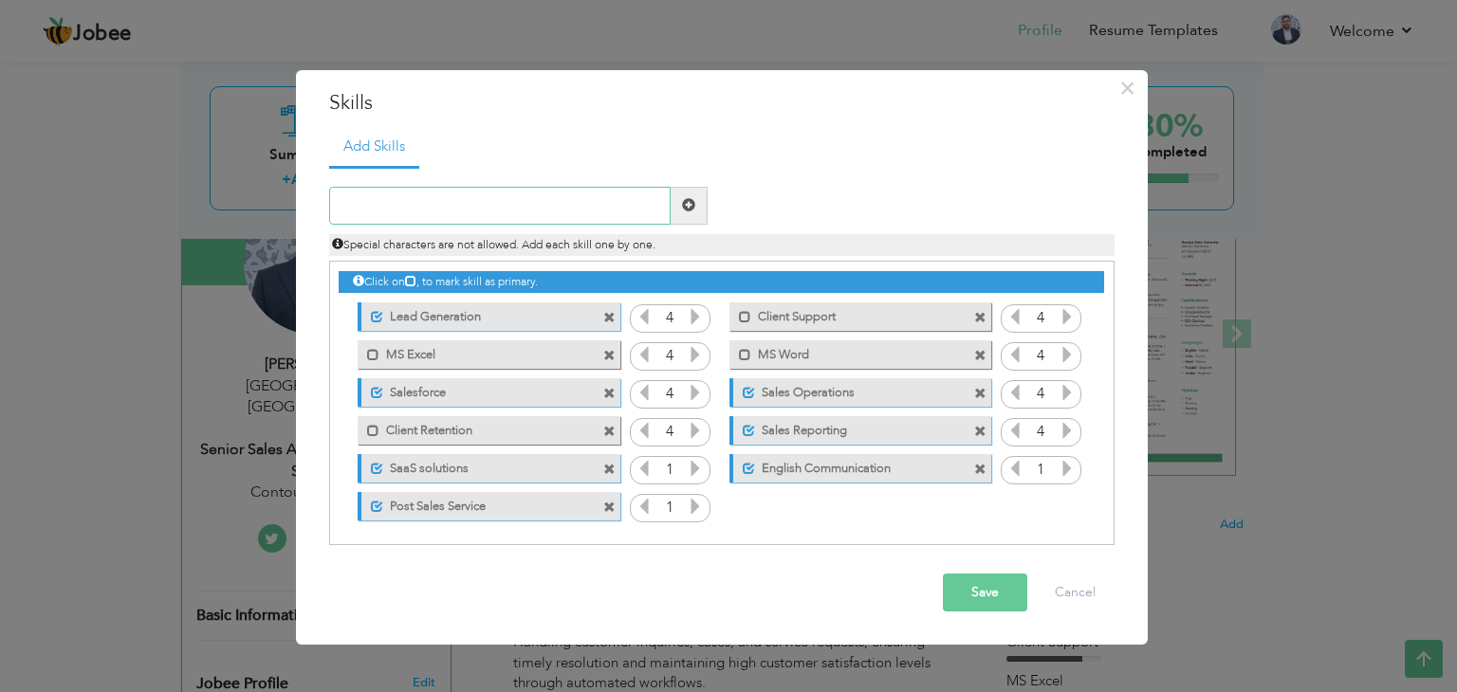
click at [462, 211] on input "text" at bounding box center [499, 206] width 341 height 38
type input "M"
type input "IDX Operations"
click at [686, 202] on span at bounding box center [688, 204] width 13 height 13
drag, startPoint x: 544, startPoint y: 320, endPoint x: 531, endPoint y: 370, distance: 52.0
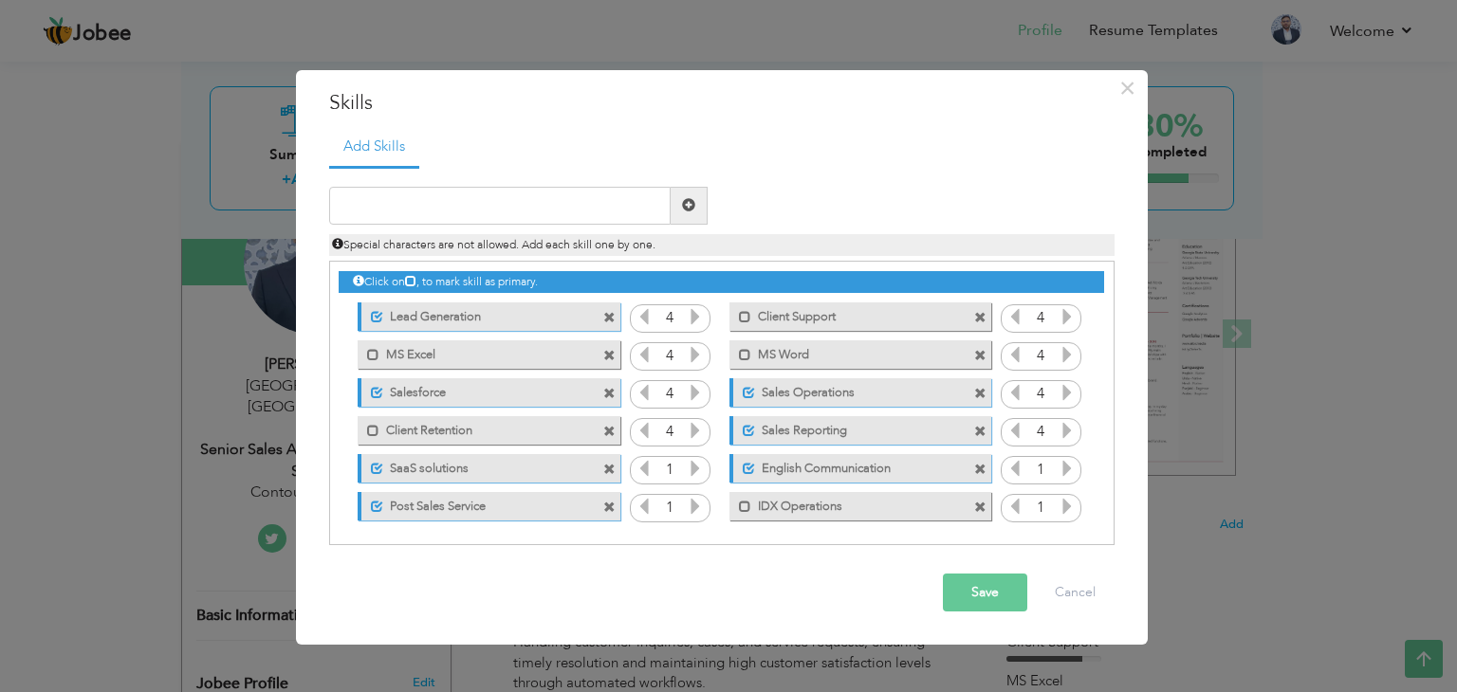
click at [531, 370] on div "Click on , to mark skill as primary. Unmark as primary skill. Lead Generation 4…" at bounding box center [721, 394] width 764 height 264
drag, startPoint x: 528, startPoint y: 353, endPoint x: 448, endPoint y: 339, distance: 81.7
click at [522, 322] on div "Click on , to mark skill as primary. Unmark as primary skill. Lead Generation 4…" at bounding box center [721, 394] width 764 height 264
drag, startPoint x: 809, startPoint y: 311, endPoint x: 811, endPoint y: 398, distance: 87.3
click at [811, 398] on div "Click on , to mark skill as primary. Unmark as primary skill. Lead Generation 4…" at bounding box center [721, 394] width 764 height 264
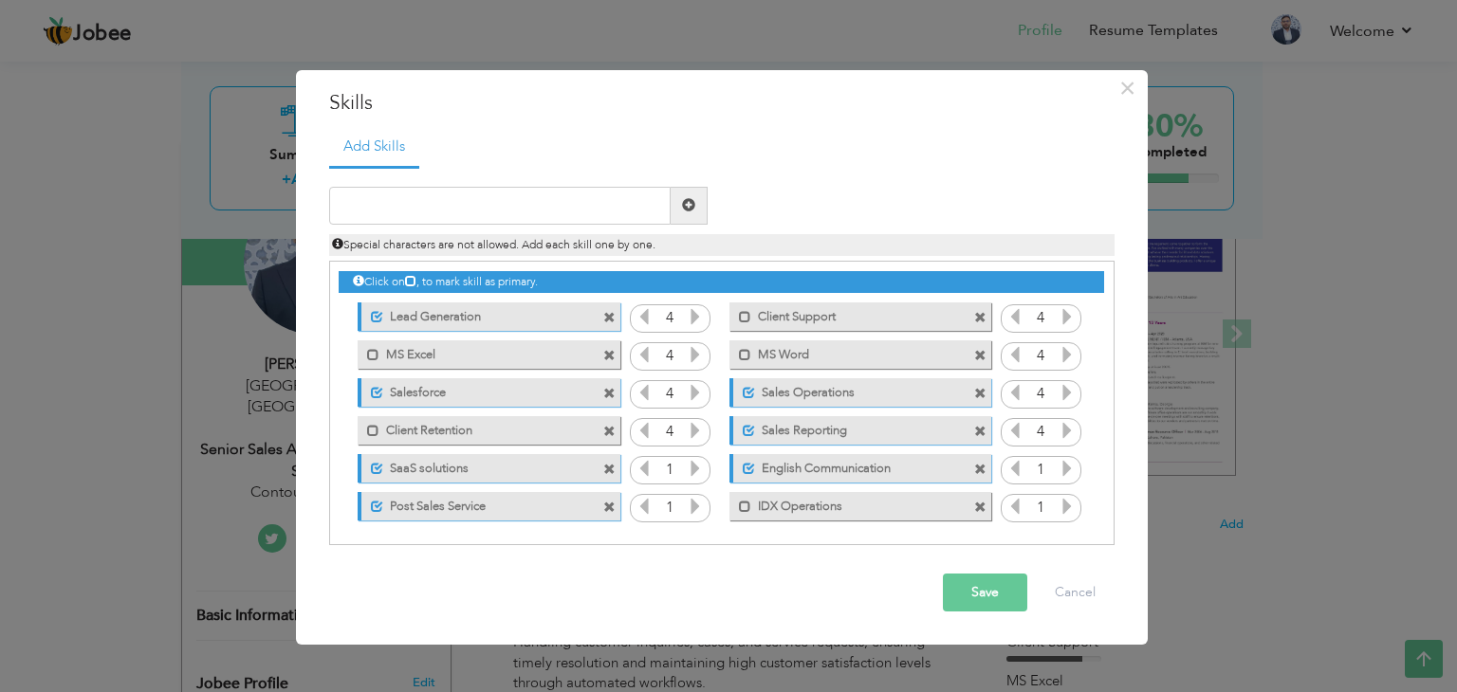
click at [984, 589] on button "Save" at bounding box center [985, 593] width 84 height 38
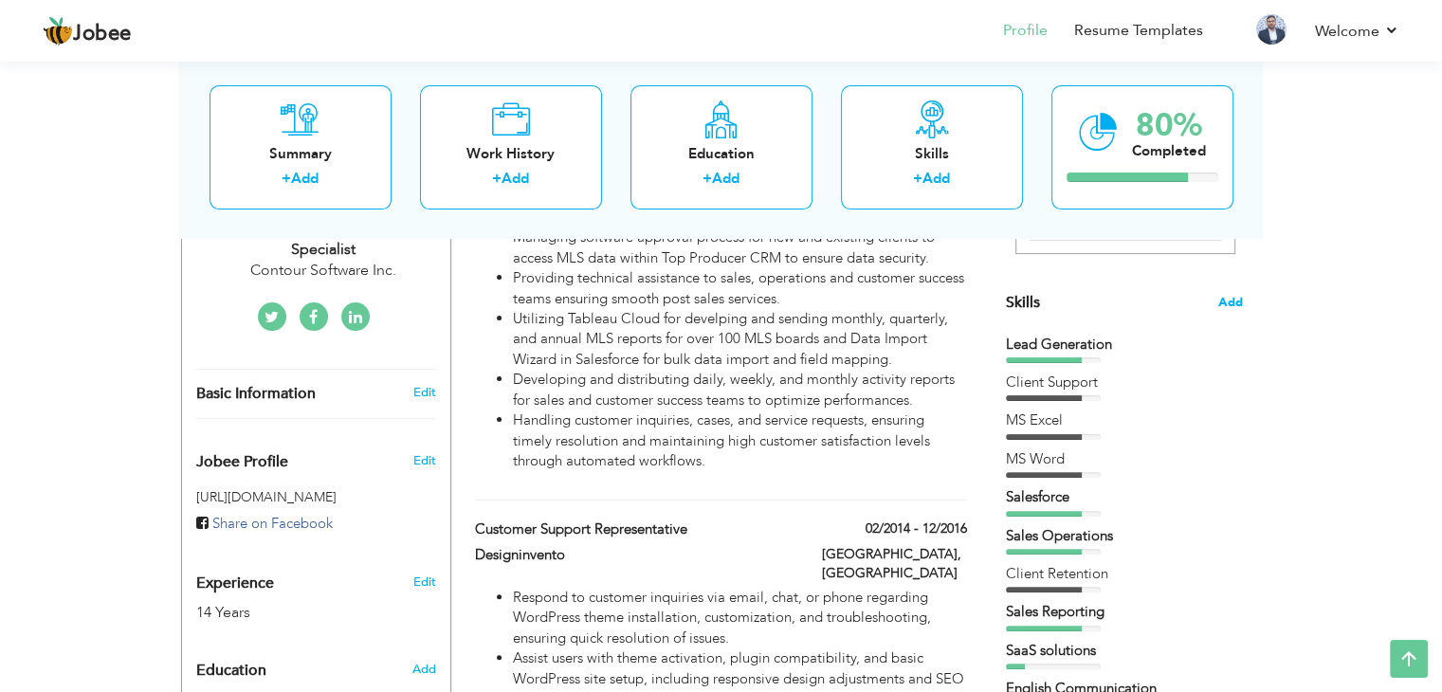
scroll to position [405, 0]
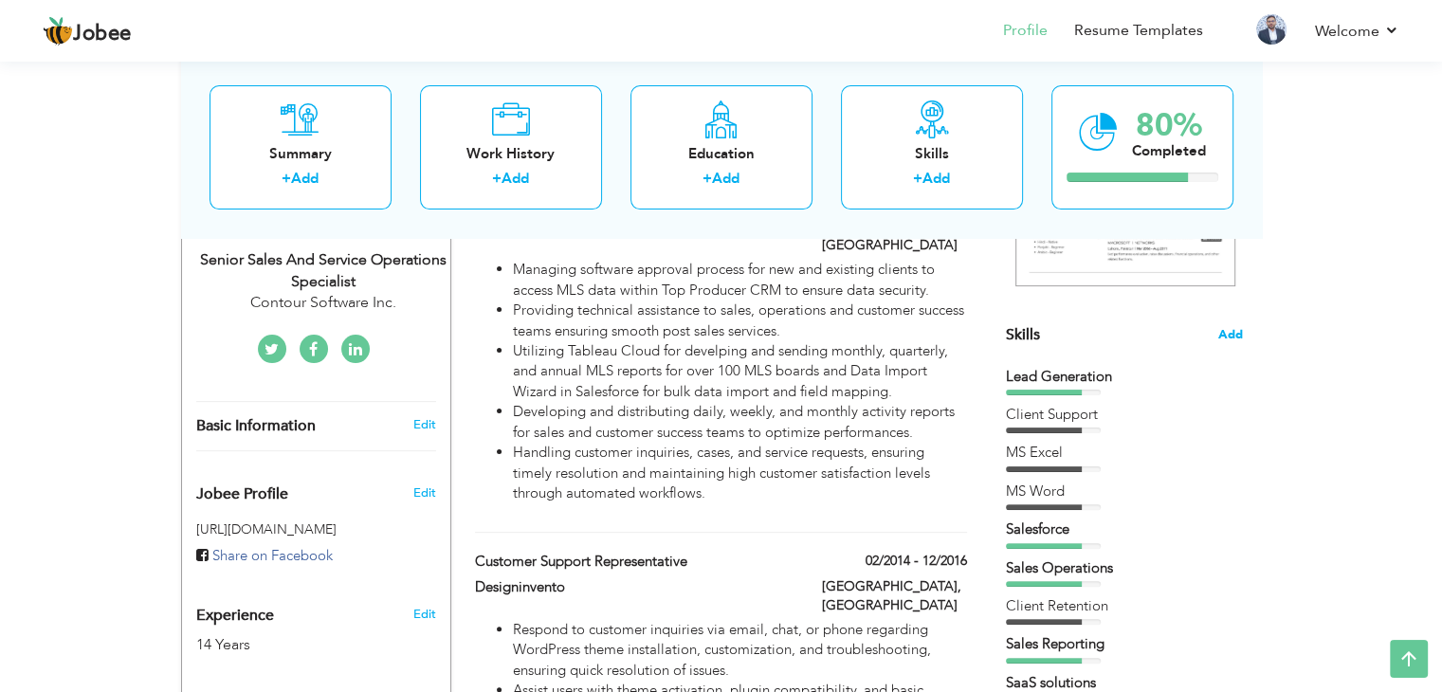
click at [1236, 337] on span "Add" at bounding box center [1231, 335] width 25 height 18
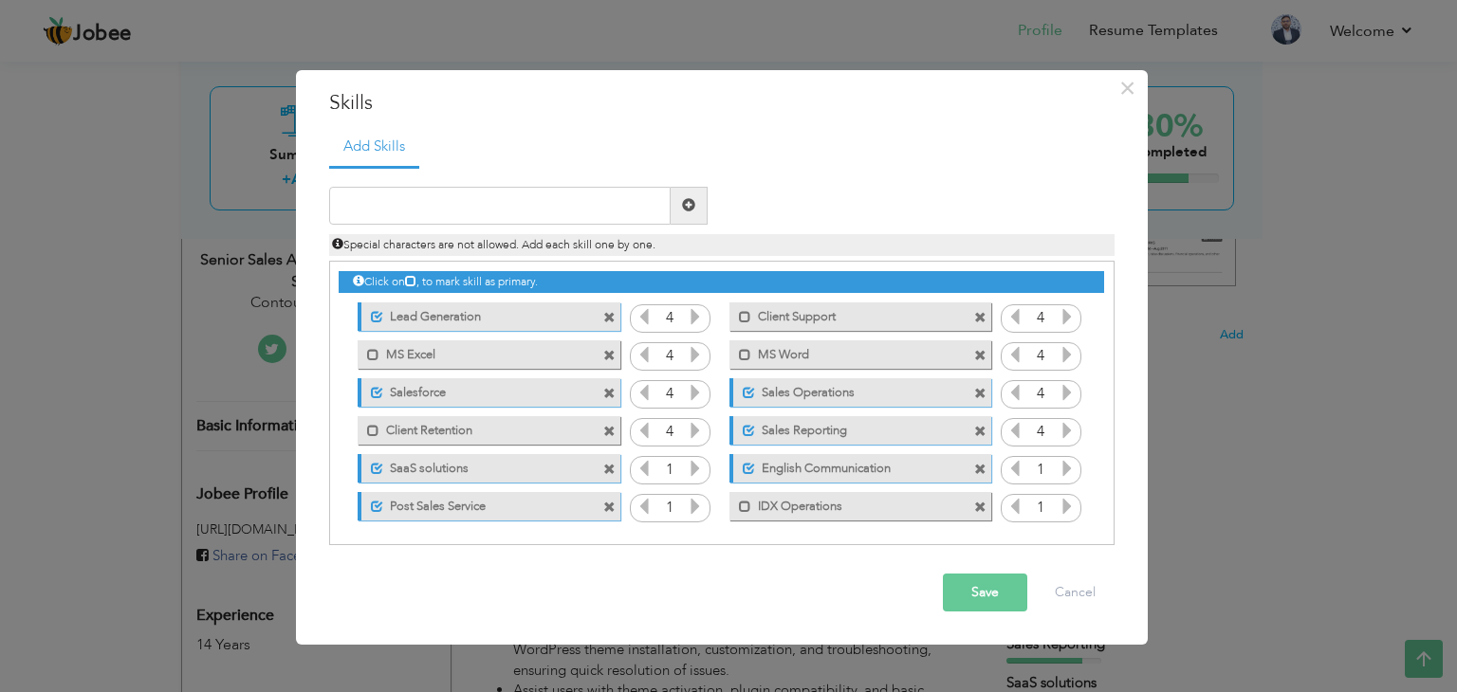
click at [690, 471] on icon at bounding box center [695, 468] width 17 height 17
click at [690, 470] on icon at bounding box center [695, 468] width 17 height 17
click at [695, 506] on icon at bounding box center [695, 506] width 17 height 17
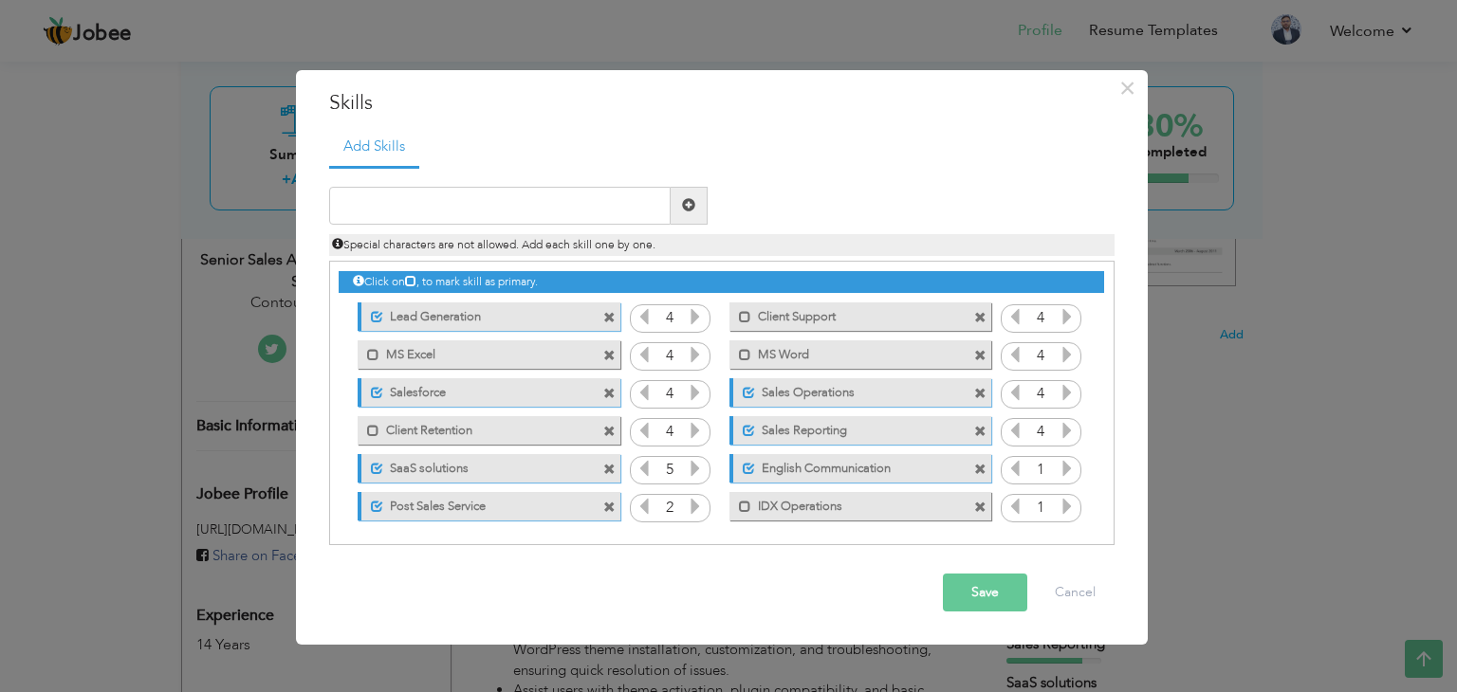
click at [695, 506] on icon at bounding box center [695, 506] width 17 height 17
click at [1069, 462] on icon at bounding box center [1066, 468] width 17 height 17
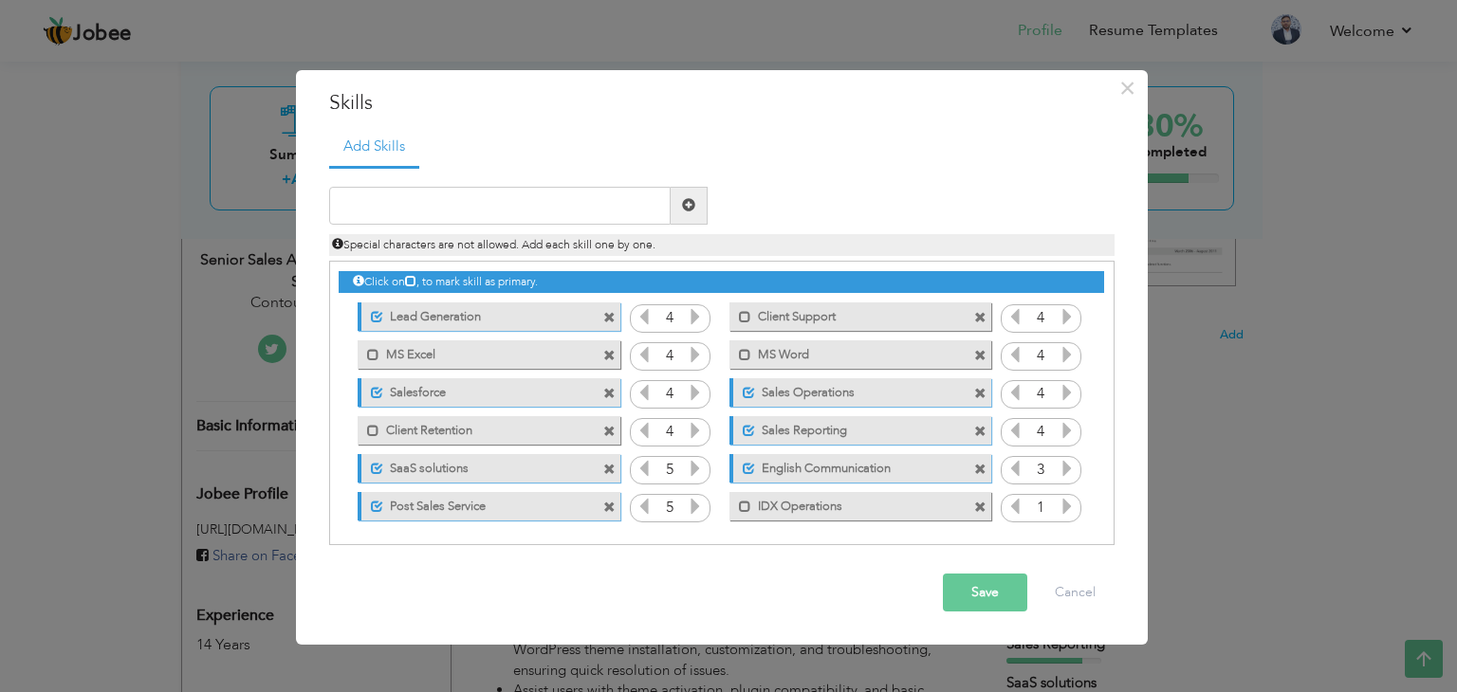
click at [1069, 462] on icon at bounding box center [1066, 468] width 17 height 17
click at [1062, 504] on icon at bounding box center [1066, 506] width 17 height 17
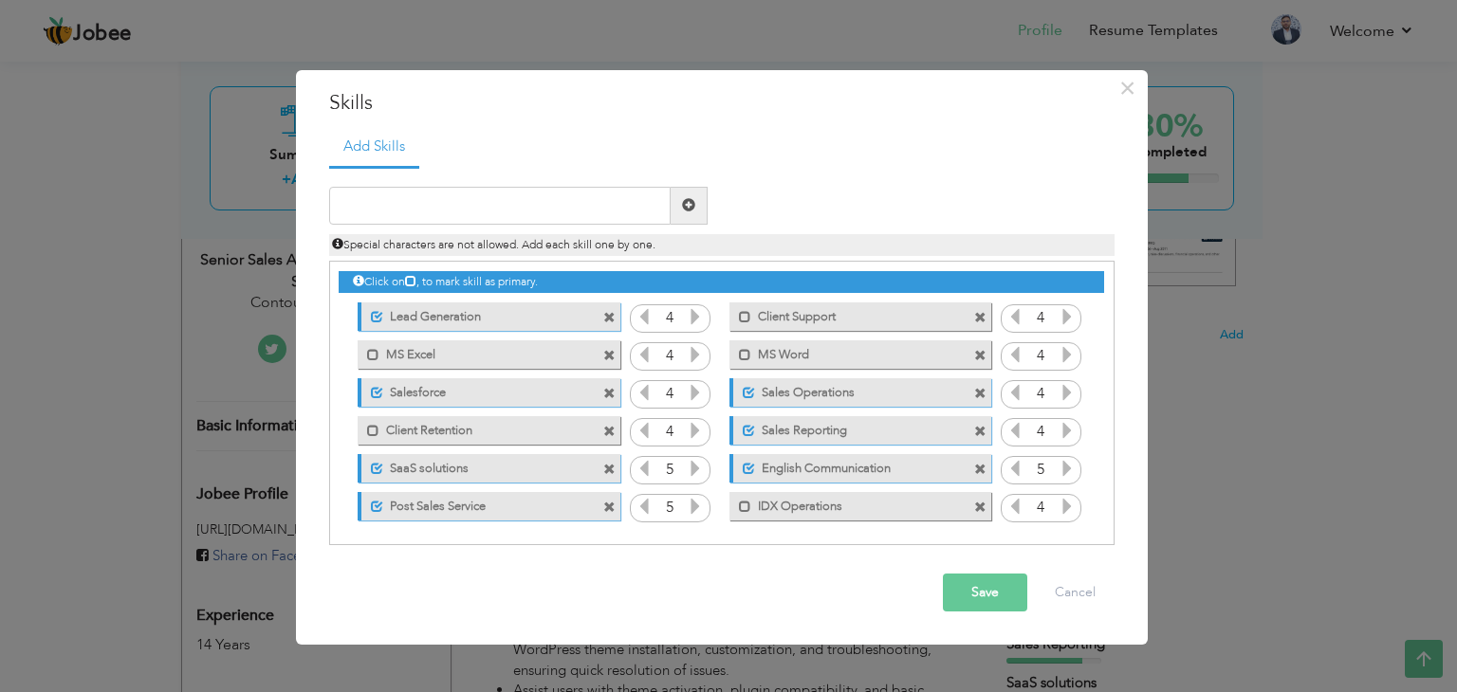
click at [1062, 504] on icon at bounding box center [1066, 506] width 17 height 17
click at [989, 597] on button "Save" at bounding box center [985, 593] width 84 height 38
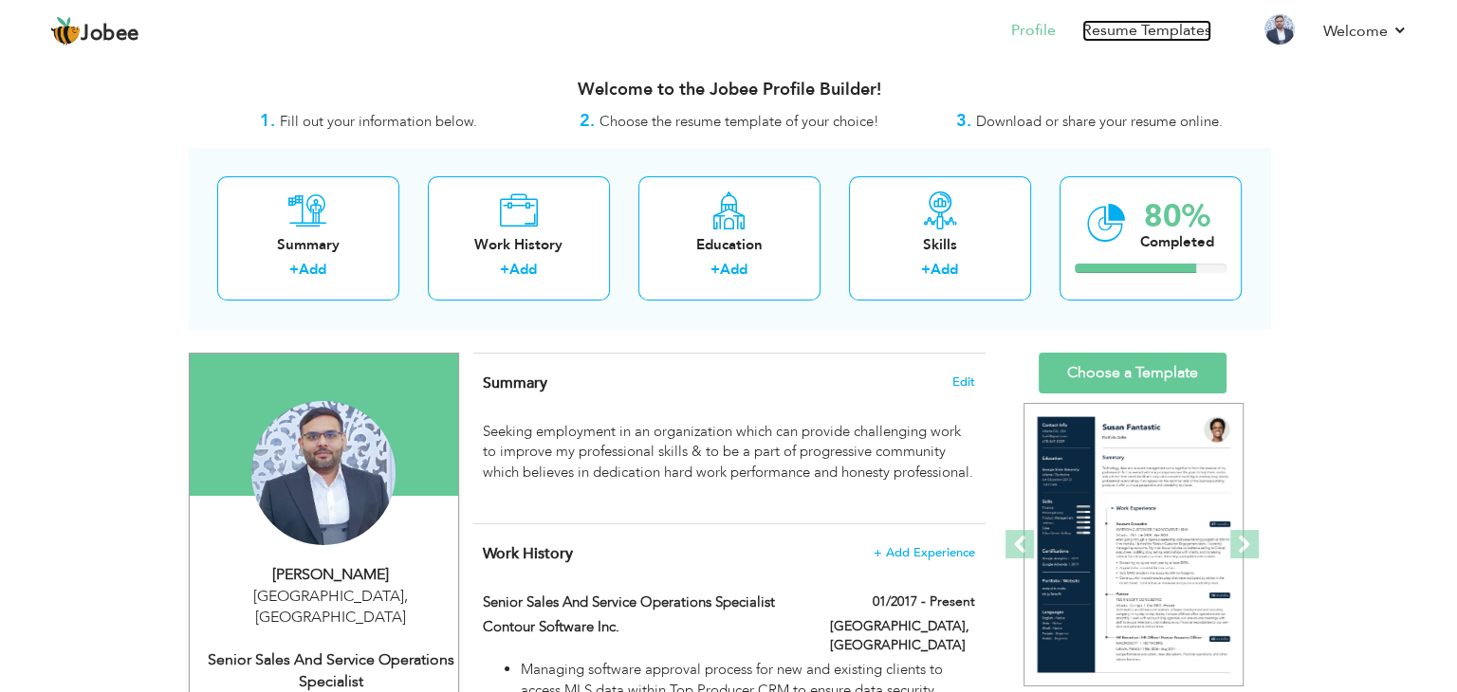
scroll to position [190, 0]
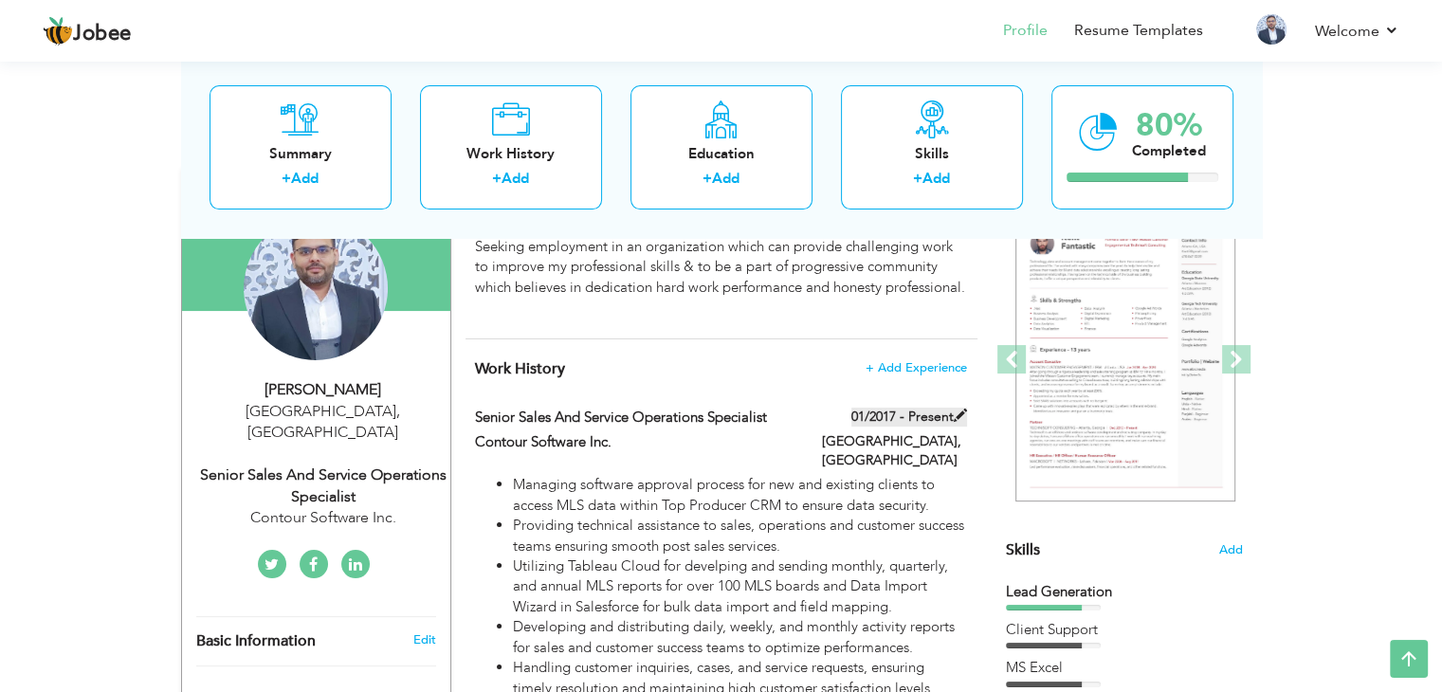
click at [957, 422] on span at bounding box center [960, 415] width 13 height 13
type input "Senior Sales and Service Operations Specialist"
type input "Contour Software Inc."
type input "01/2017"
type input "[GEOGRAPHIC_DATA]"
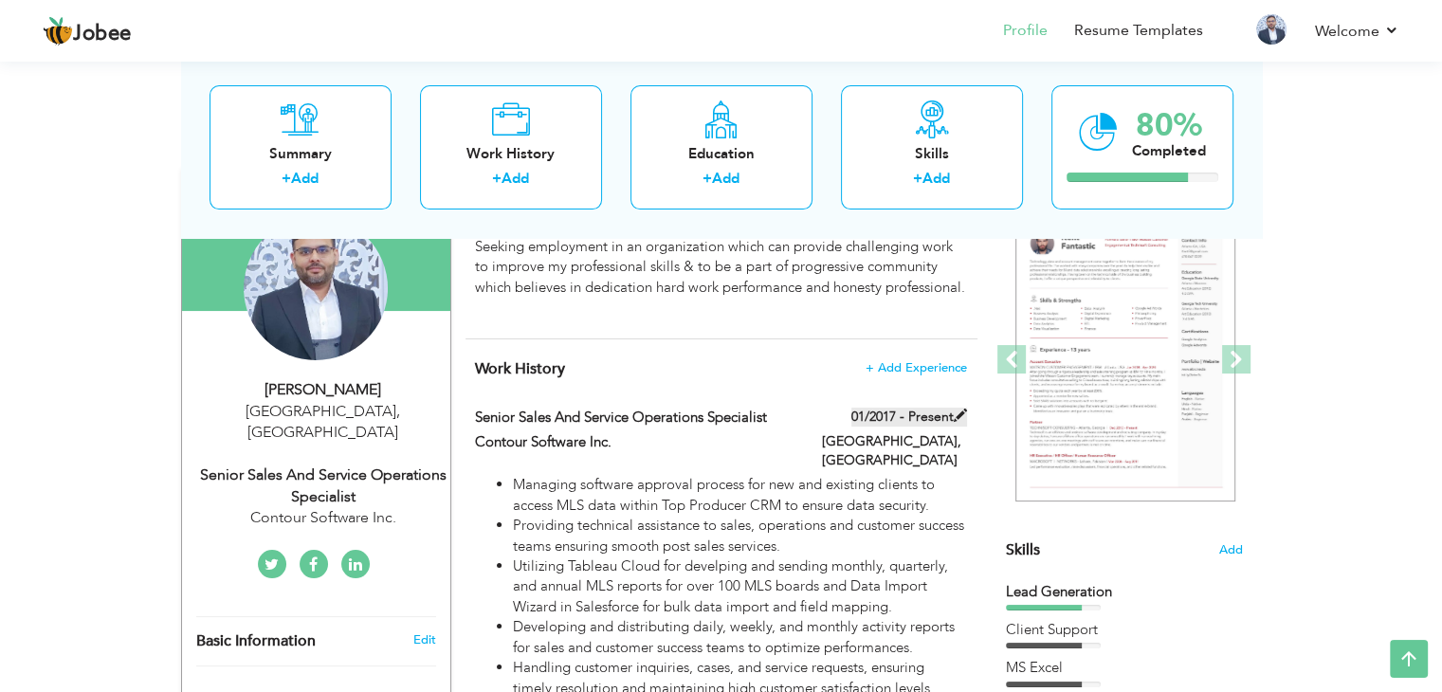
type input "[GEOGRAPHIC_DATA]"
checkbox input "true"
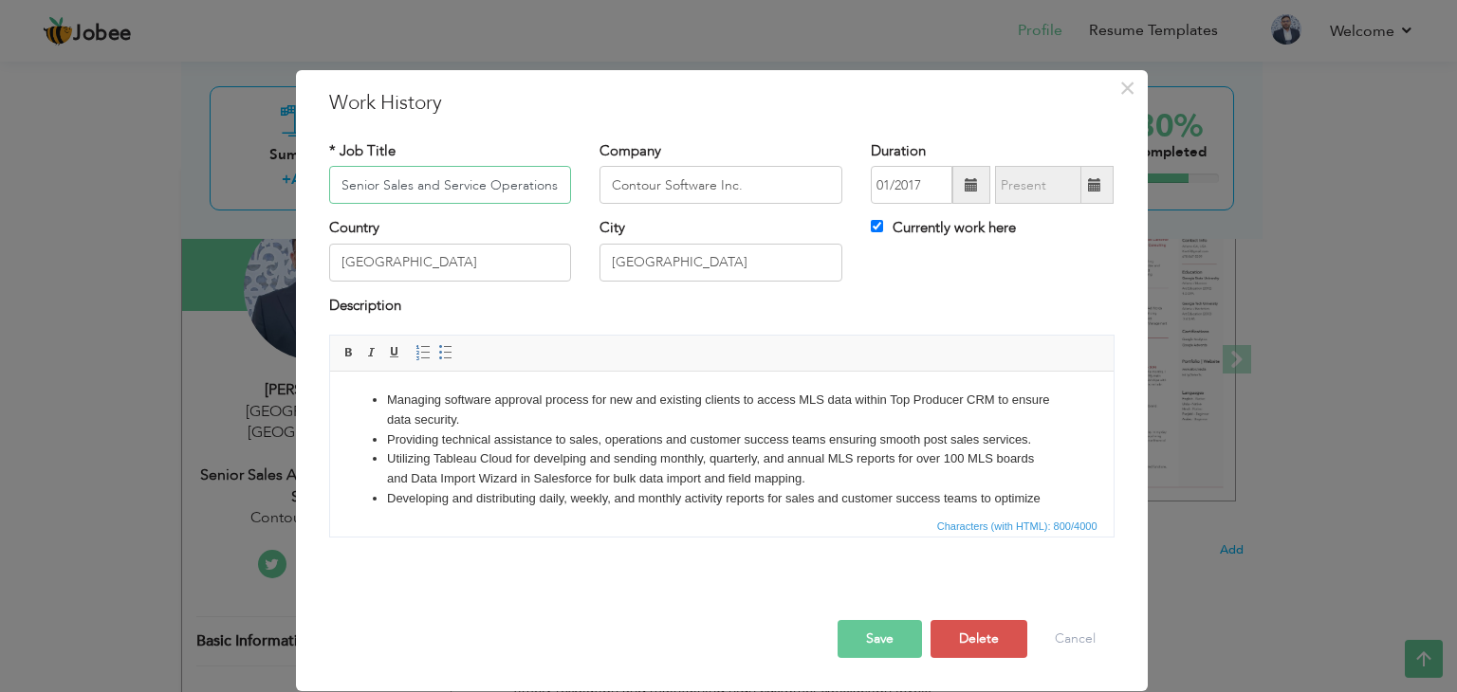
scroll to position [0, 53]
click at [742, 180] on input "Contour Software Inc." at bounding box center [720, 185] width 243 height 38
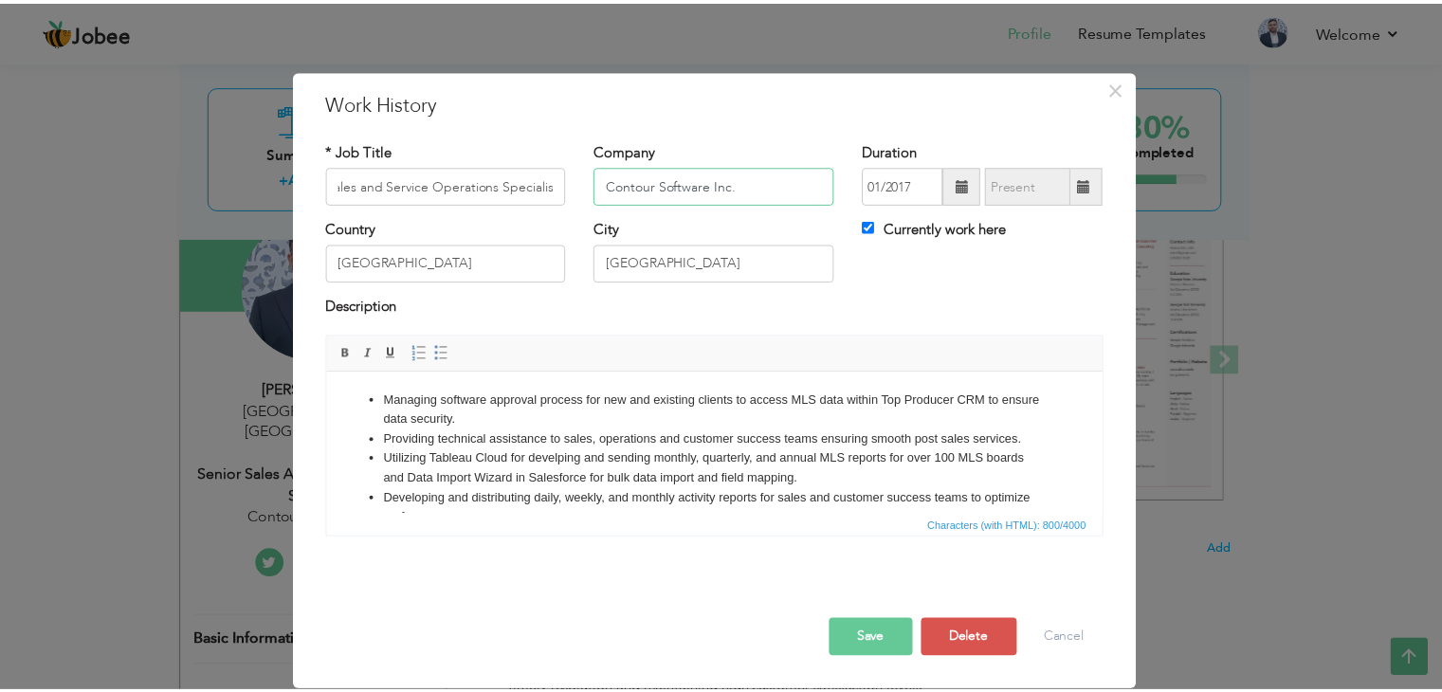
scroll to position [0, 0]
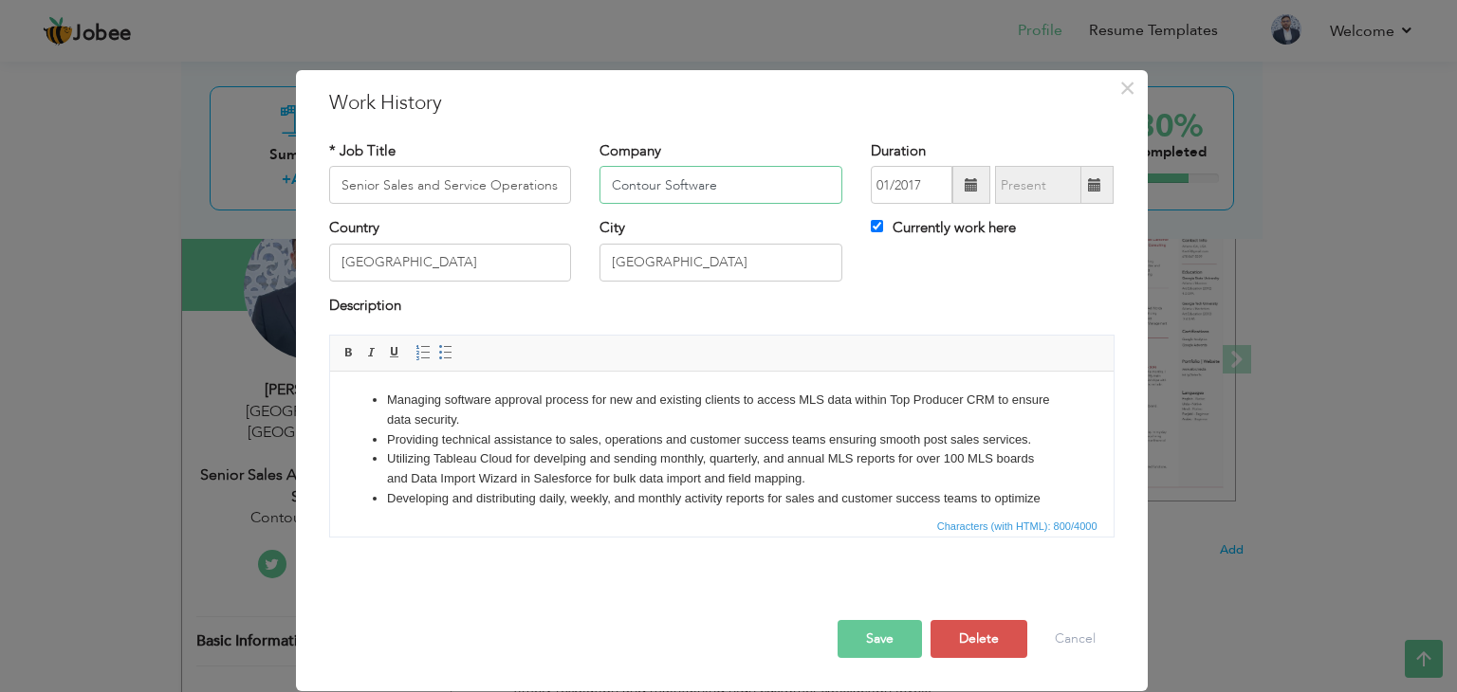
type input "Contour Software"
click at [893, 634] on button "Save" at bounding box center [879, 639] width 84 height 38
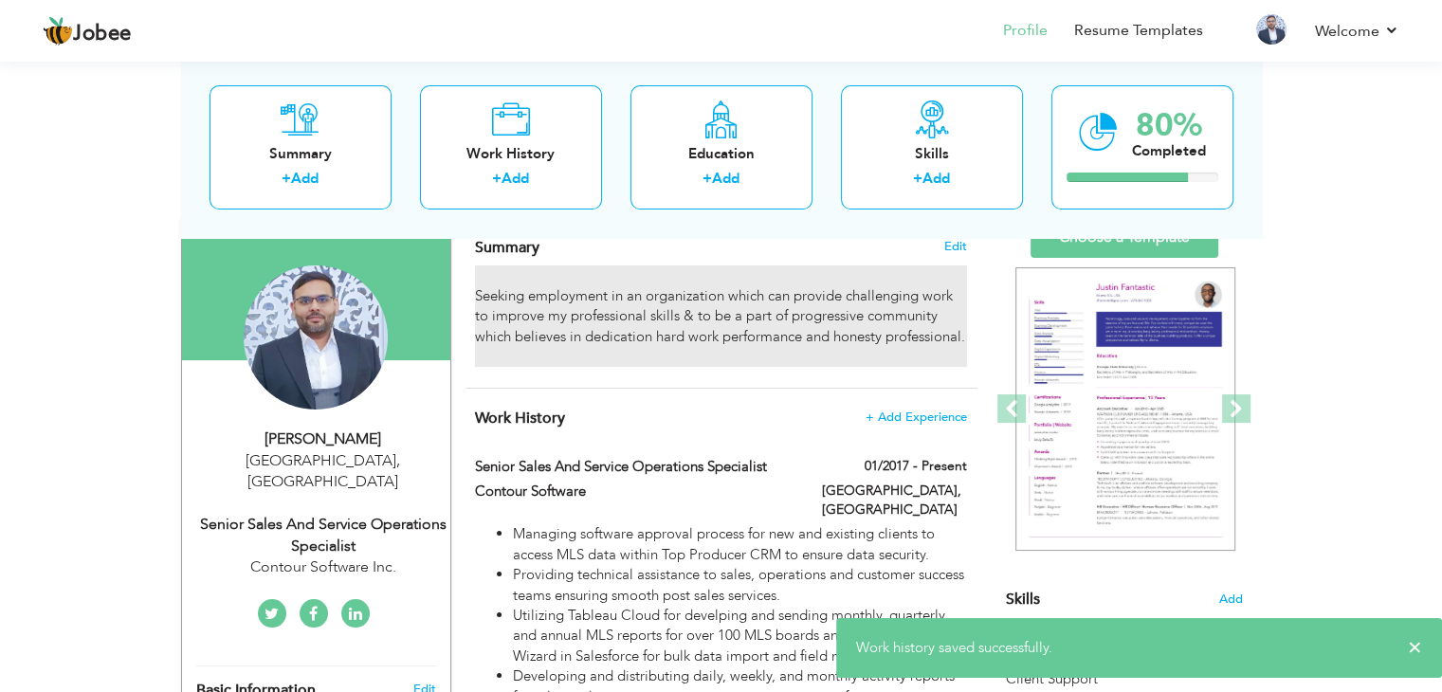
scroll to position [95, 0]
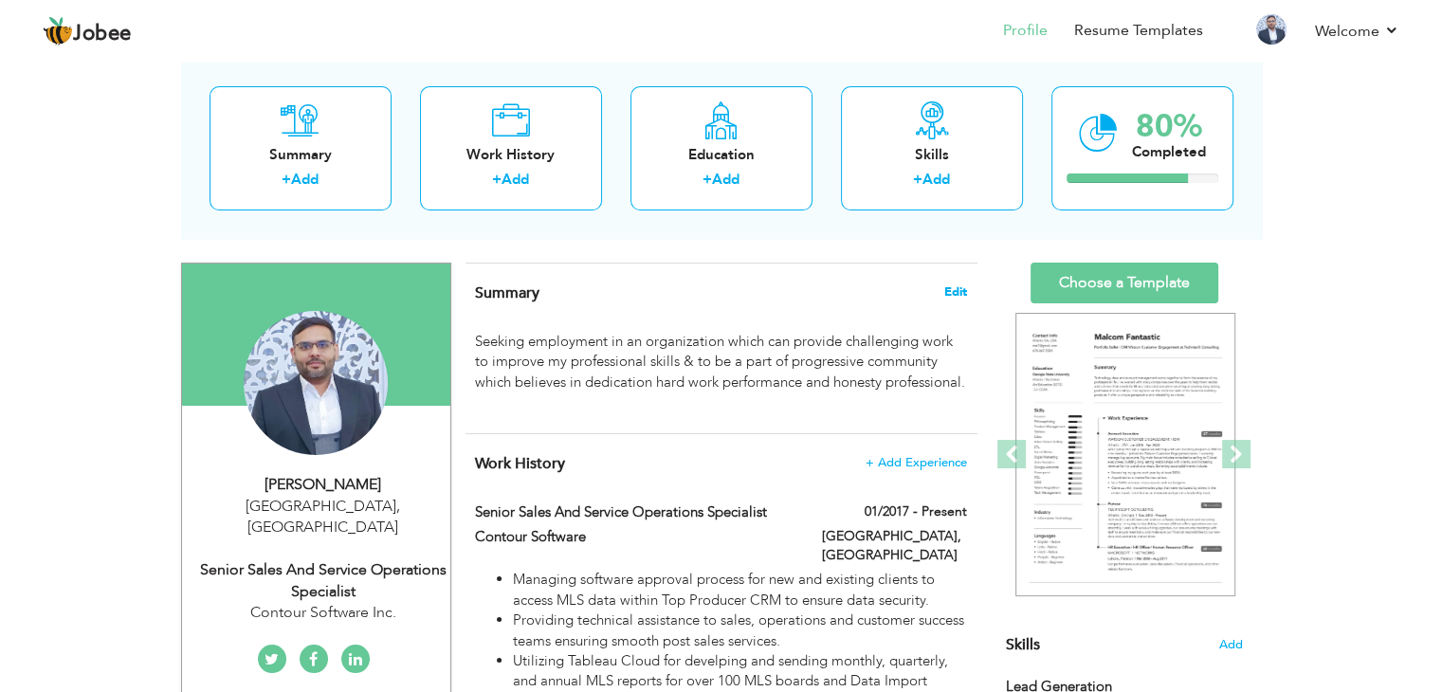
click at [948, 290] on span "Edit" at bounding box center [956, 291] width 23 height 13
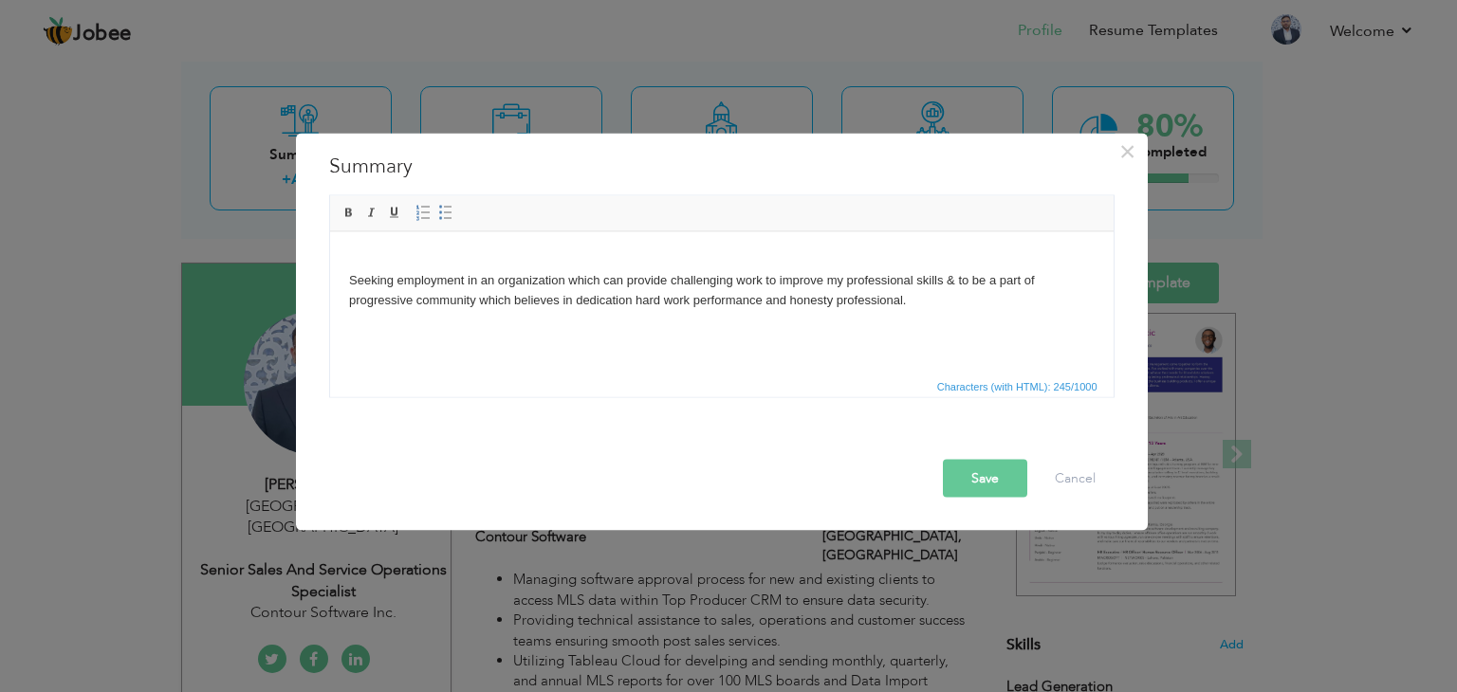
click at [830, 304] on body "Seeking employment in an organization which can provide challenging work to imp…" at bounding box center [720, 289] width 745 height 79
click at [675, 299] on body "Seeking employment in an organization which can provide challenging work to imp…" at bounding box center [720, 289] width 745 height 79
click at [651, 301] on body "Seeking employment in an organization which can provide challenging work to imp…" at bounding box center [720, 289] width 745 height 79
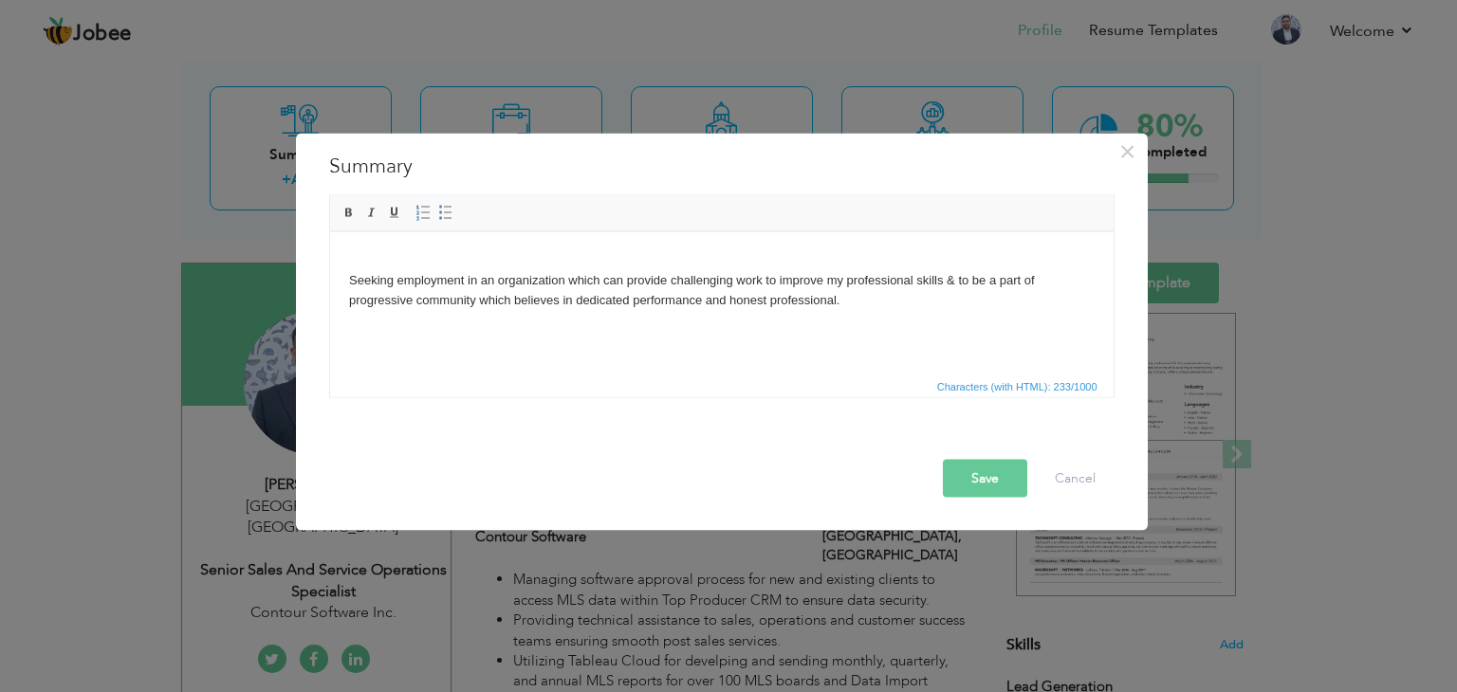
click at [654, 311] on body "Seeking employment in an organization which can provide challenging work to imp…" at bounding box center [720, 289] width 745 height 79
click at [622, 326] on body "Seeking employment in an organization which can provide challenging work to imp…" at bounding box center [720, 289] width 745 height 79
click at [979, 479] on button "Save" at bounding box center [985, 479] width 84 height 38
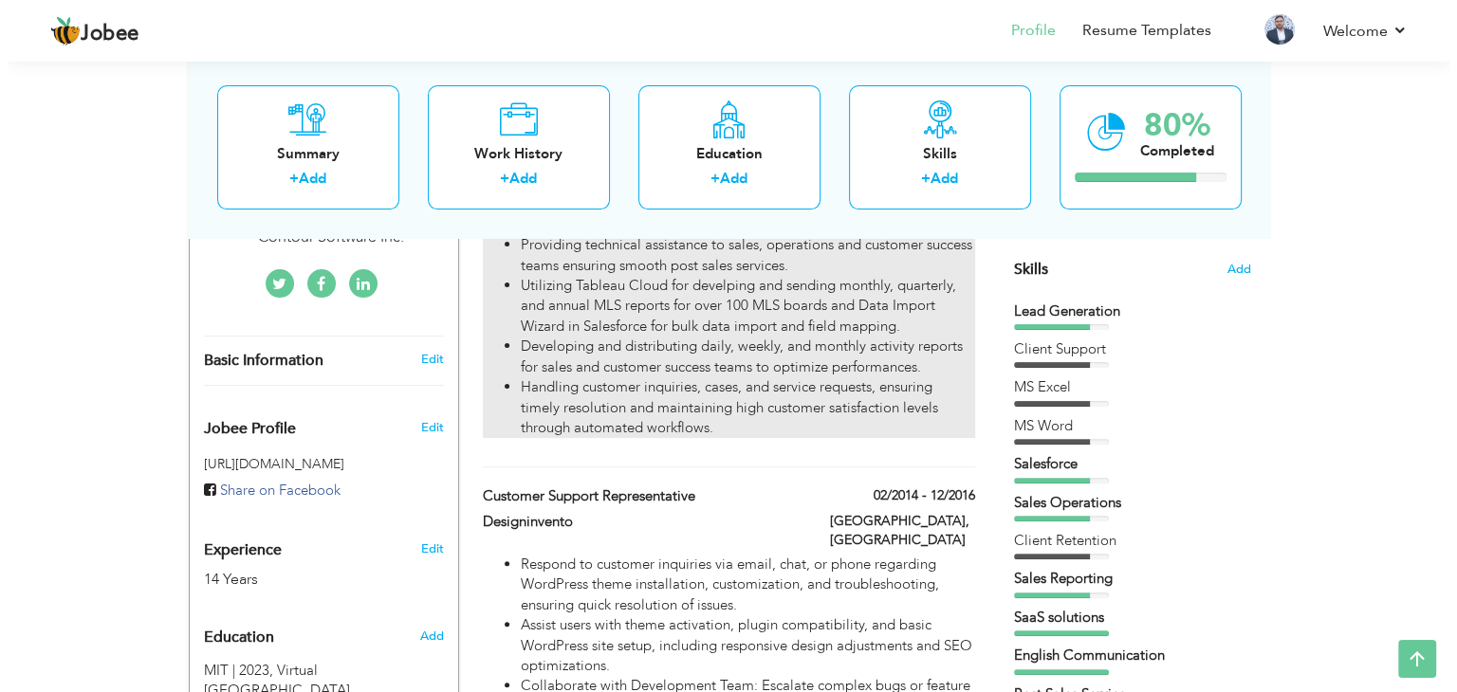
scroll to position [379, 0]
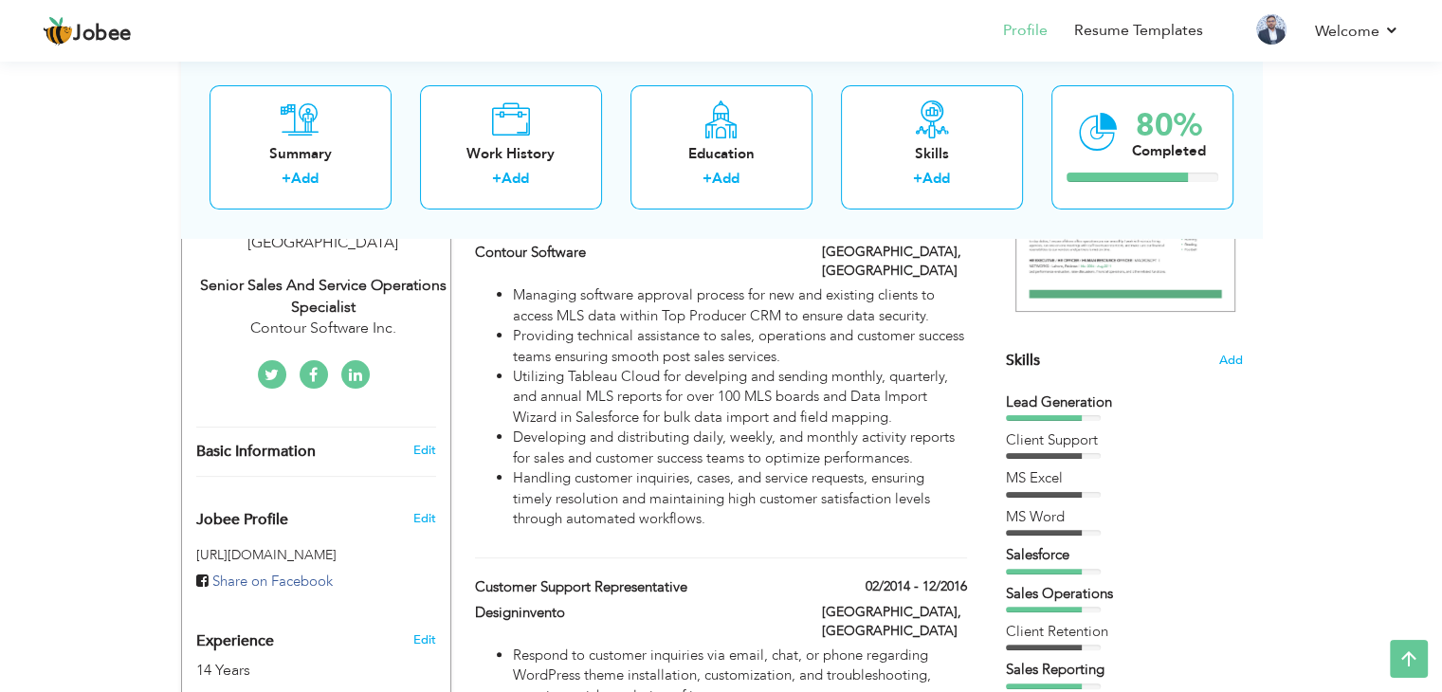
click at [324, 318] on div "Contour Software Inc." at bounding box center [323, 329] width 254 height 22
select select "number:166"
select select "number:16"
type input "Contour Software Inc."
type input "Senior Sales and Service Operations Specialist"
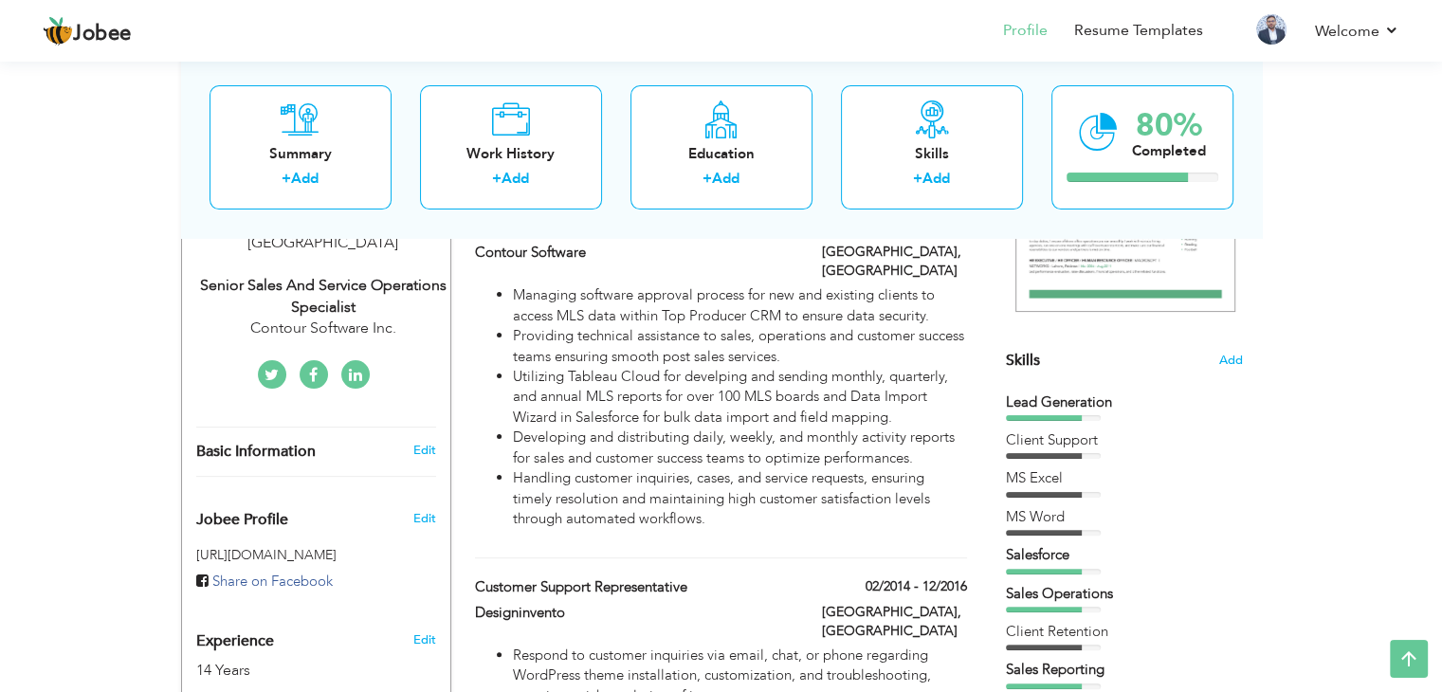
type input "https://www.linkedin.com/in/muhammad-tayyab-8488a940/"
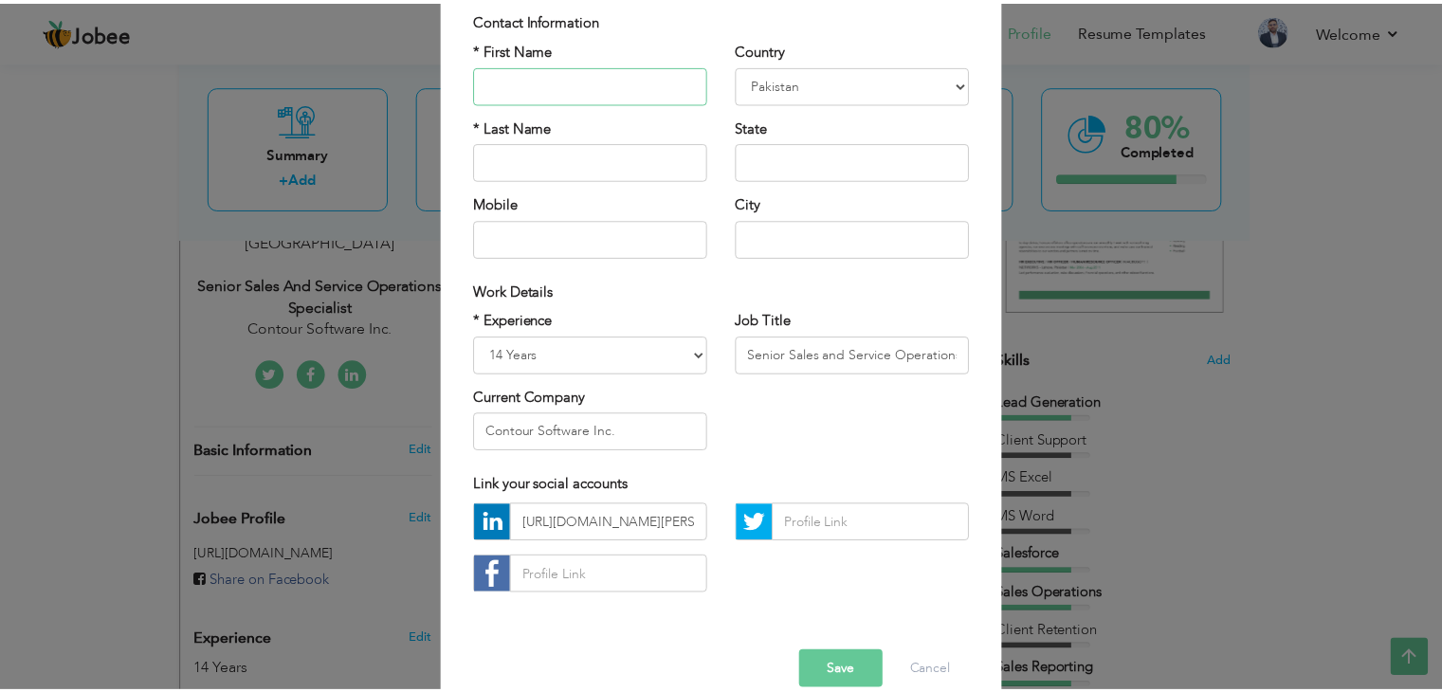
scroll to position [172, 0]
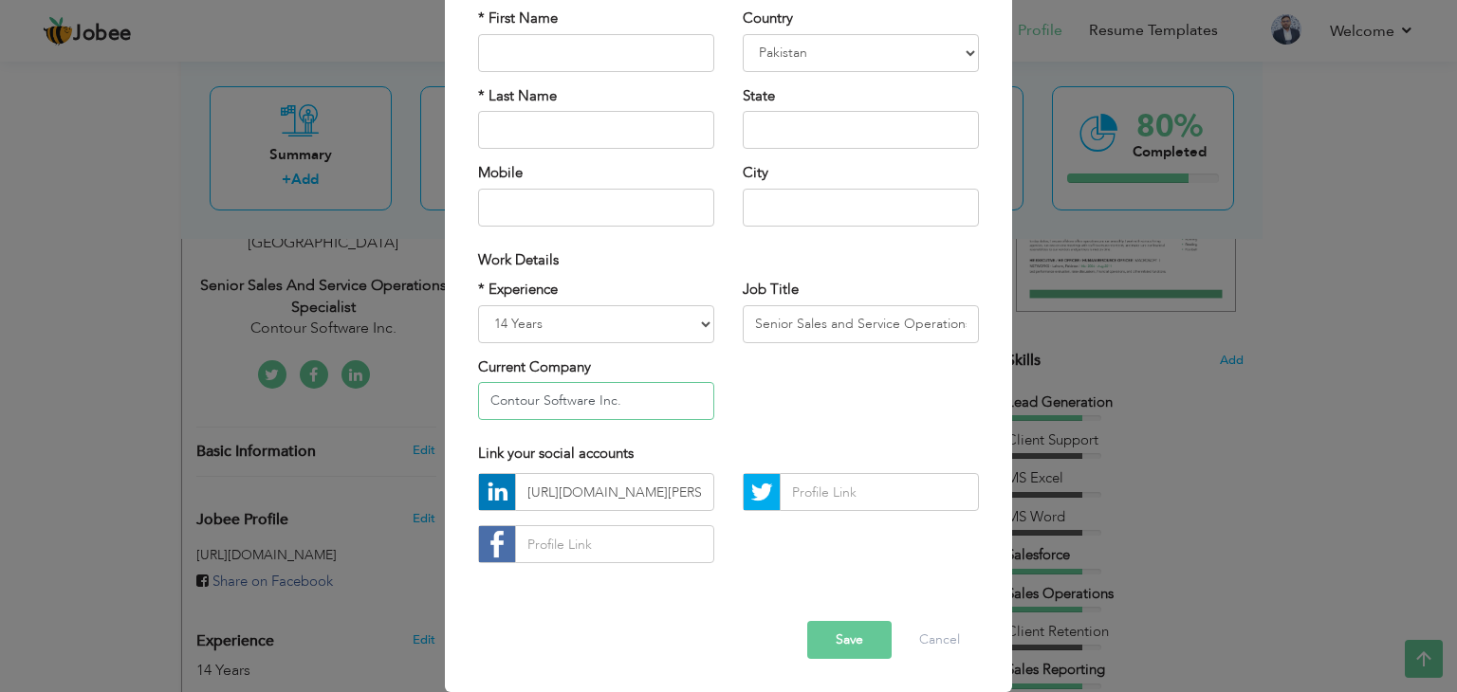
click at [657, 405] on input "Contour Software Inc." at bounding box center [596, 401] width 236 height 38
type input "Contour Software"
click at [816, 630] on button "Save" at bounding box center [849, 640] width 84 height 38
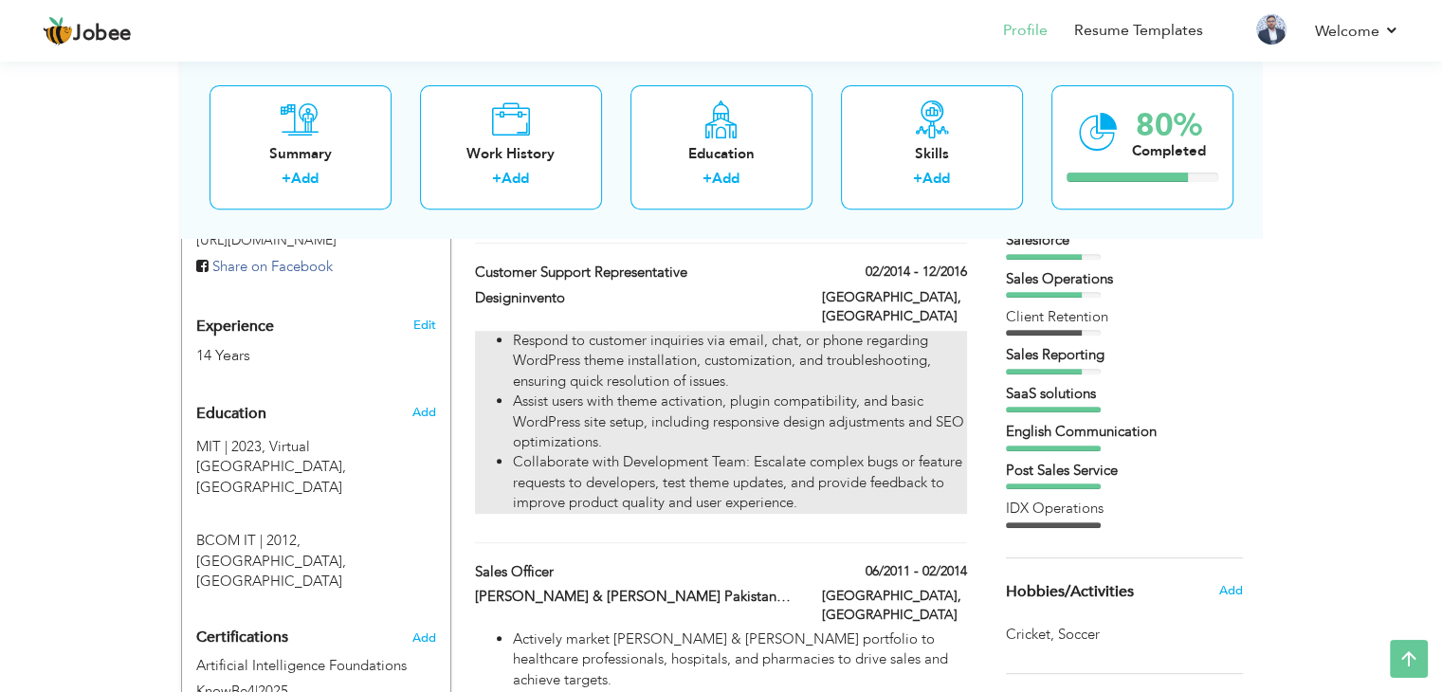
scroll to position [664, 0]
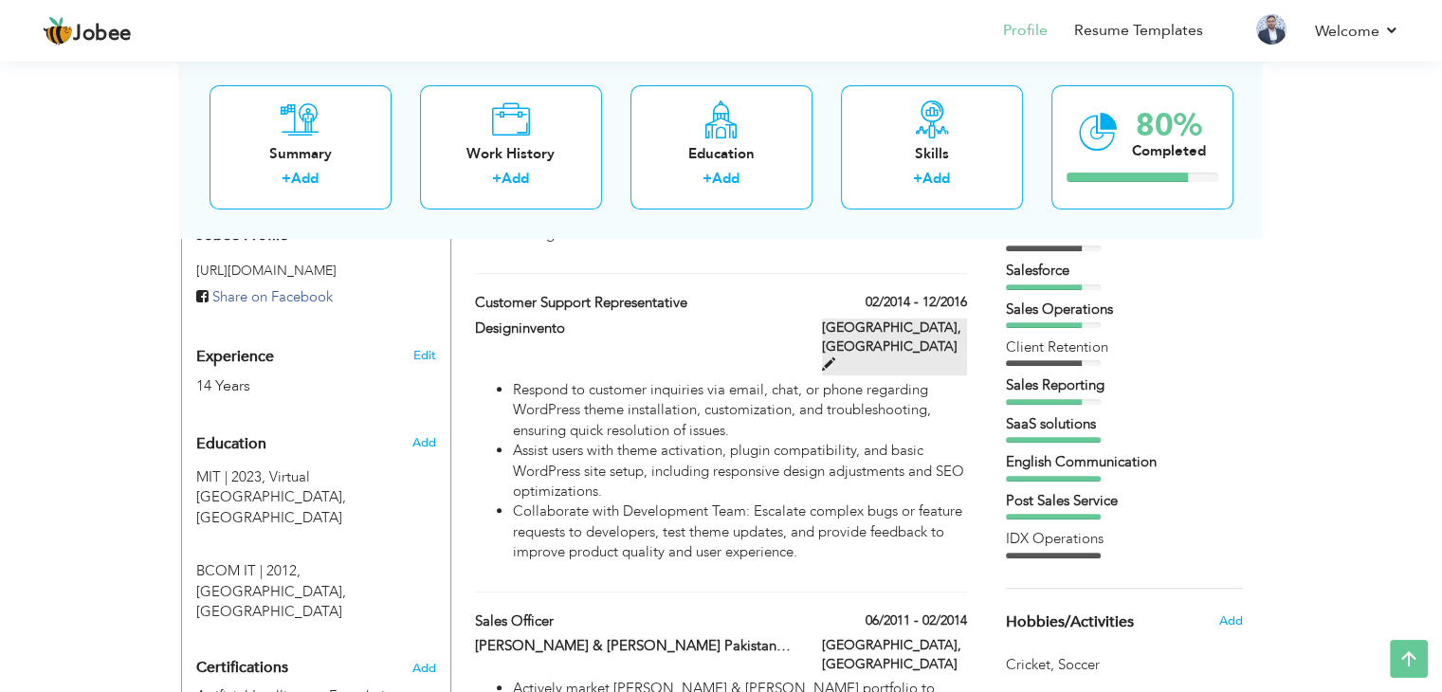
click at [835, 358] on span at bounding box center [828, 364] width 13 height 13
type input "Customer Support Representative"
type input "Designinvento"
type input "02/2014"
type input "12/2016"
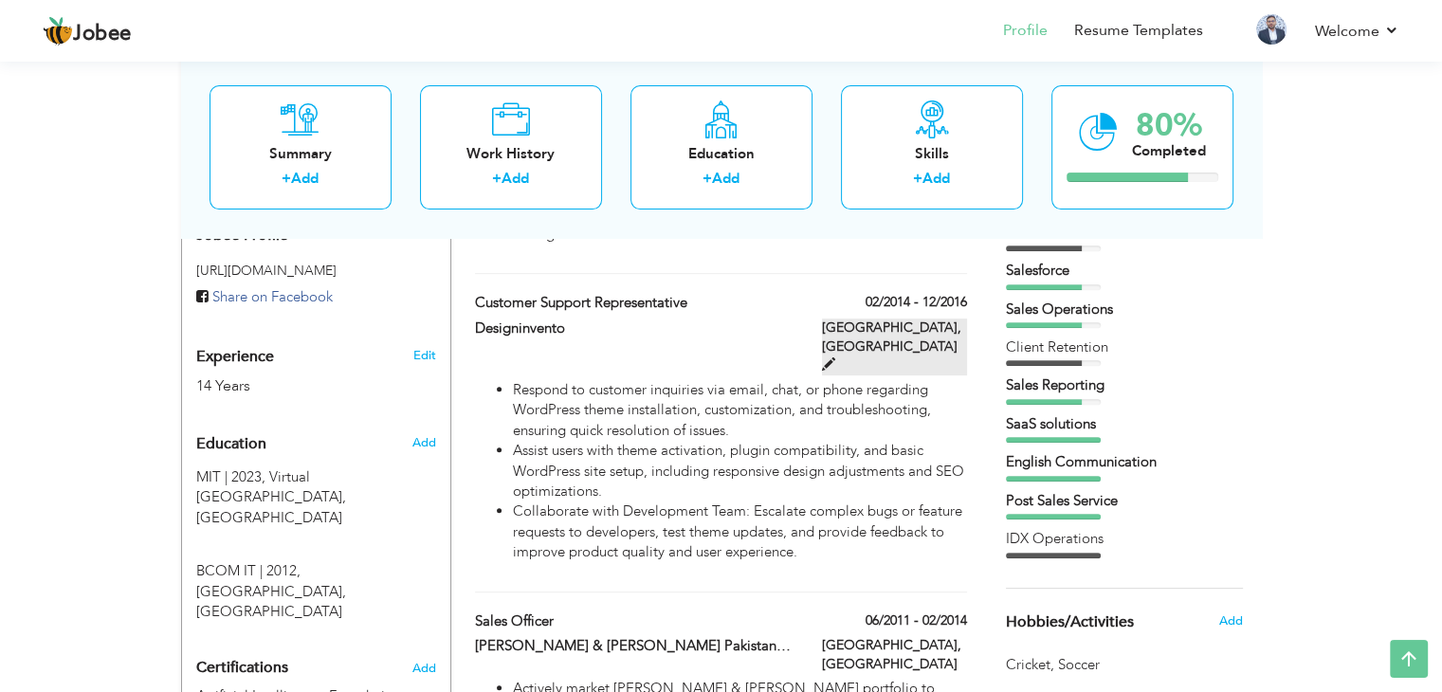
checkbox input "false"
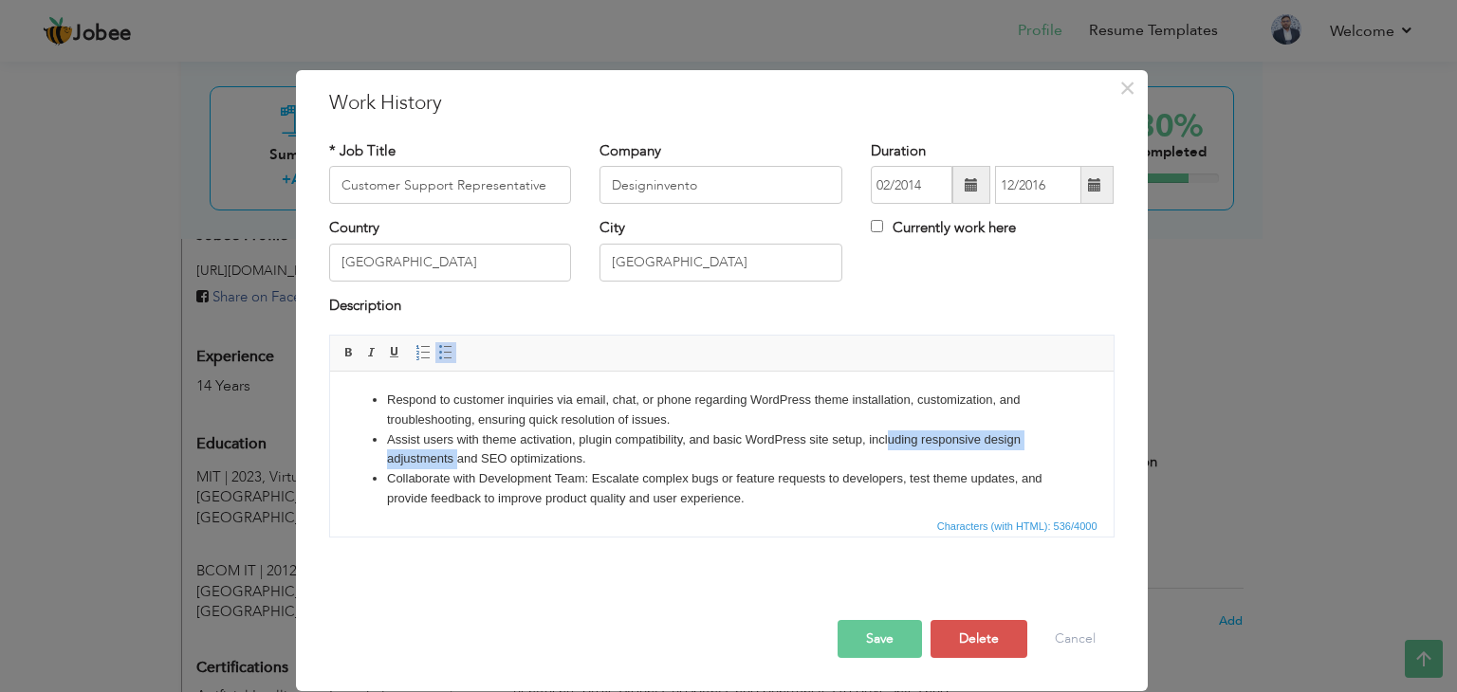
drag, startPoint x: 455, startPoint y: 463, endPoint x: 887, endPoint y: 440, distance: 432.1
click at [887, 440] on li "Assist users with theme activation, plugin compatibility, and basic WordPress s…" at bounding box center [721, 451] width 670 height 40
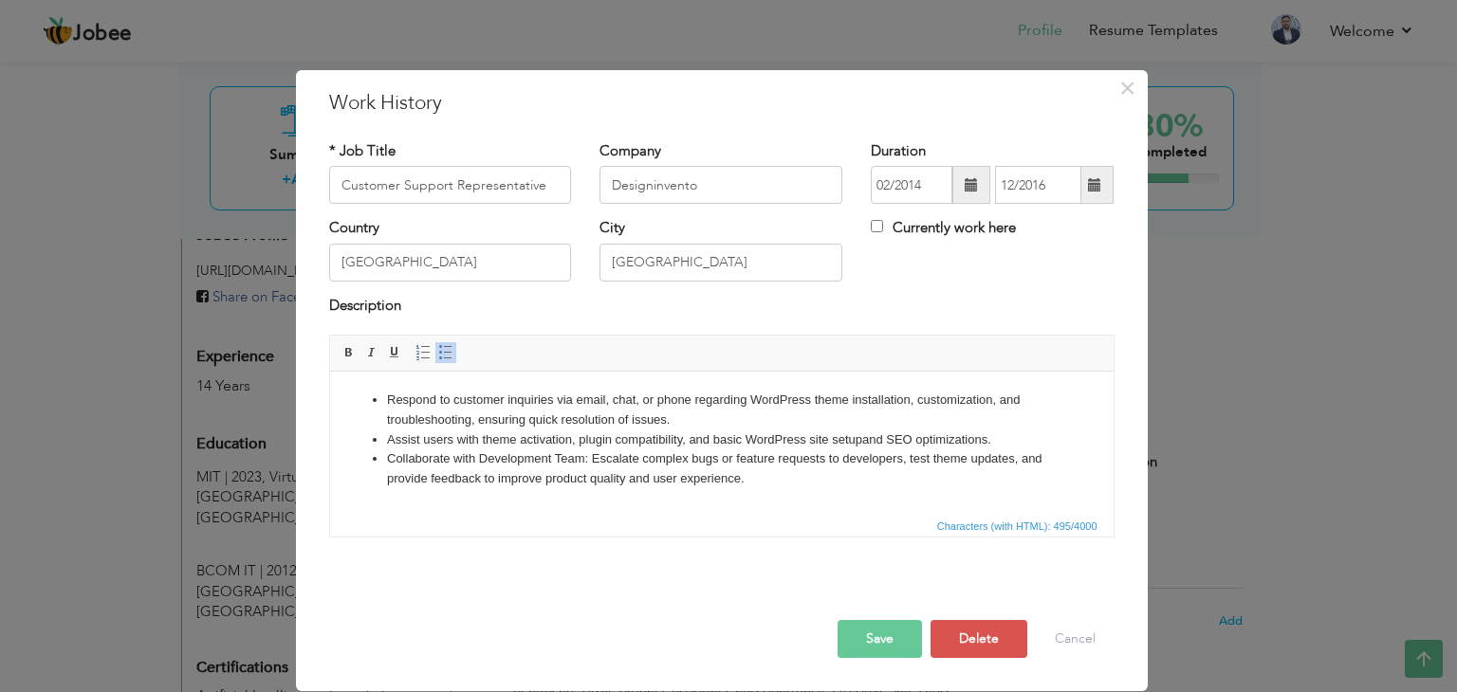
click at [890, 634] on button "Save" at bounding box center [879, 639] width 84 height 38
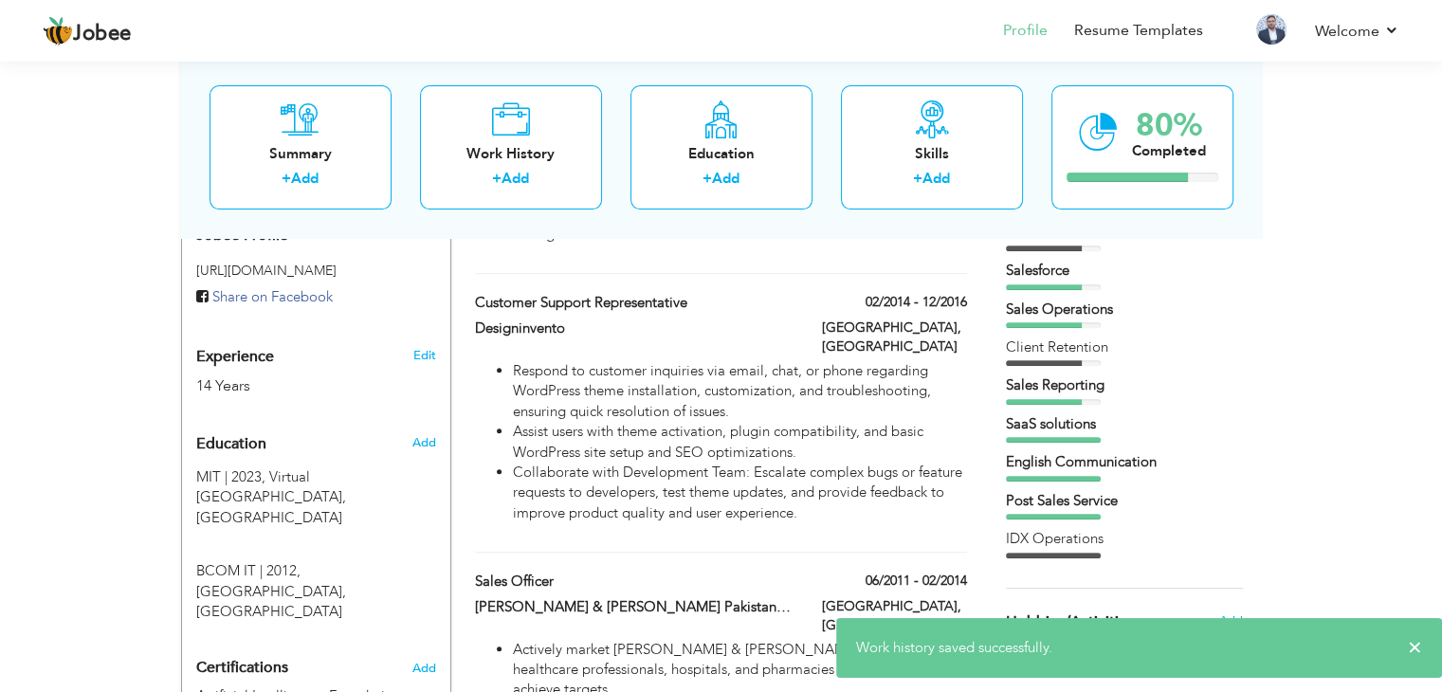
scroll to position [948, 0]
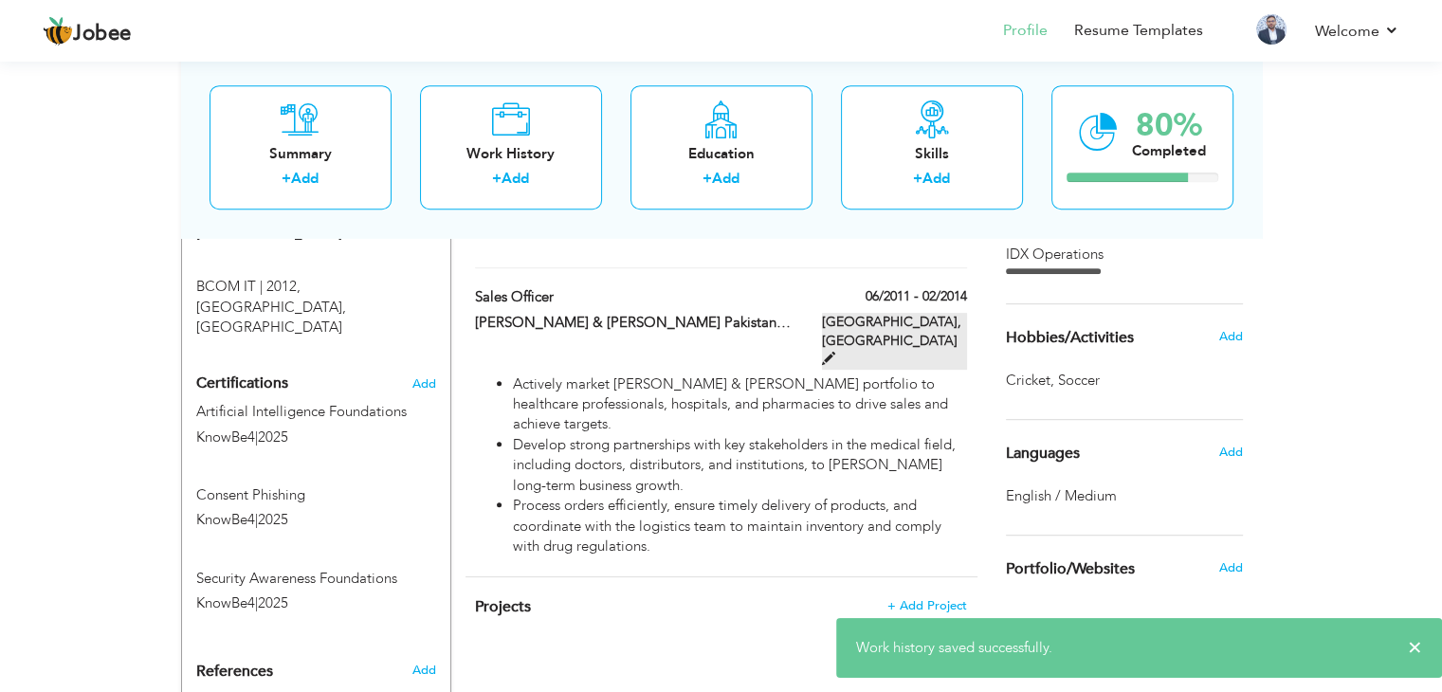
click at [835, 352] on span at bounding box center [828, 358] width 13 height 13
type input "Sales Officer"
type input "[PERSON_NAME] & [PERSON_NAME] Pakistan (Pvt) Limited"
type input "06/2011"
type input "02/2014"
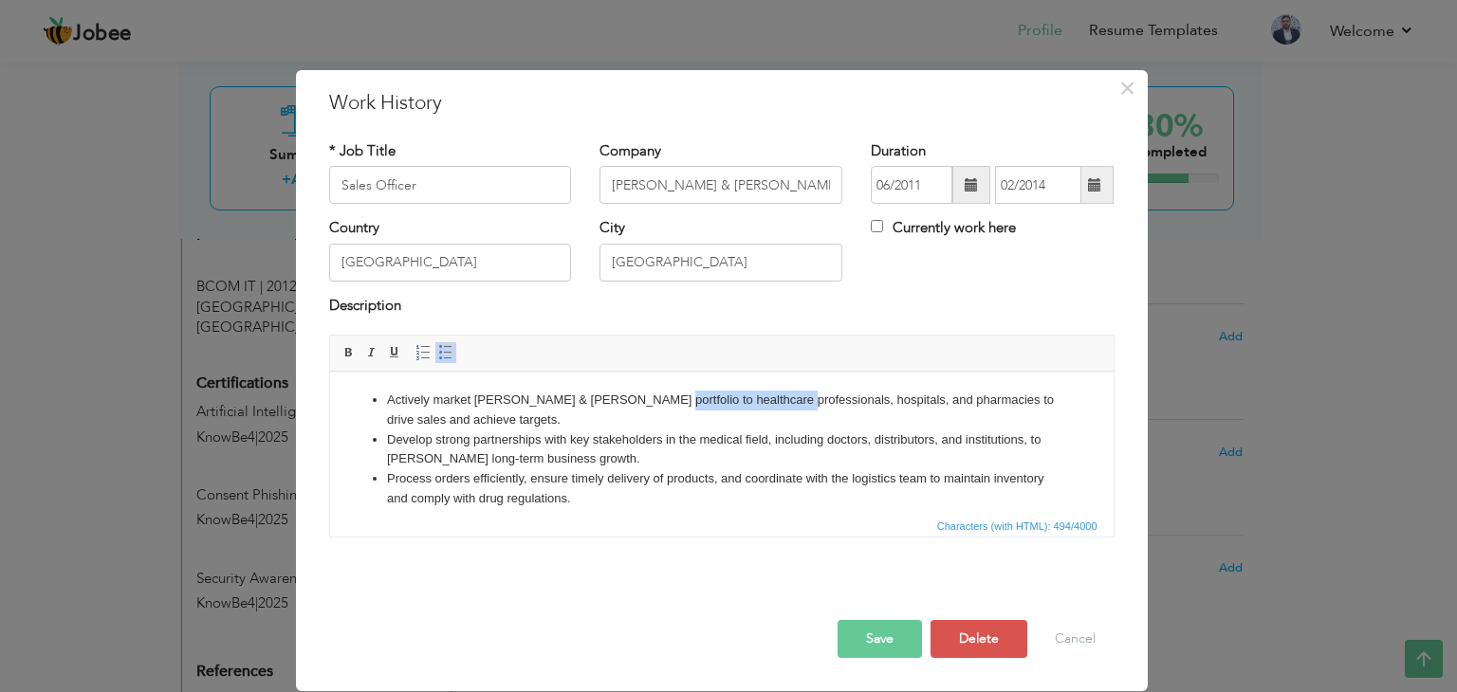
drag, startPoint x: 761, startPoint y: 400, endPoint x: 631, endPoint y: 401, distance: 130.9
click at [631, 401] on li "Actively market Muller & Phipps portfolio to healthcare professionals, hospital…" at bounding box center [721, 411] width 670 height 40
click at [836, 469] on li "Process orders efficiently, ensure timely delivery of products, and coordinate …" at bounding box center [721, 489] width 670 height 40
click at [695, 431] on li "Develop strong partnerships with key stakeholders in the medical field, includi…" at bounding box center [721, 451] width 670 height 40
click at [678, 445] on li "Develop strong partnerships with key stakeholders in the medical field, includi…" at bounding box center [721, 451] width 670 height 40
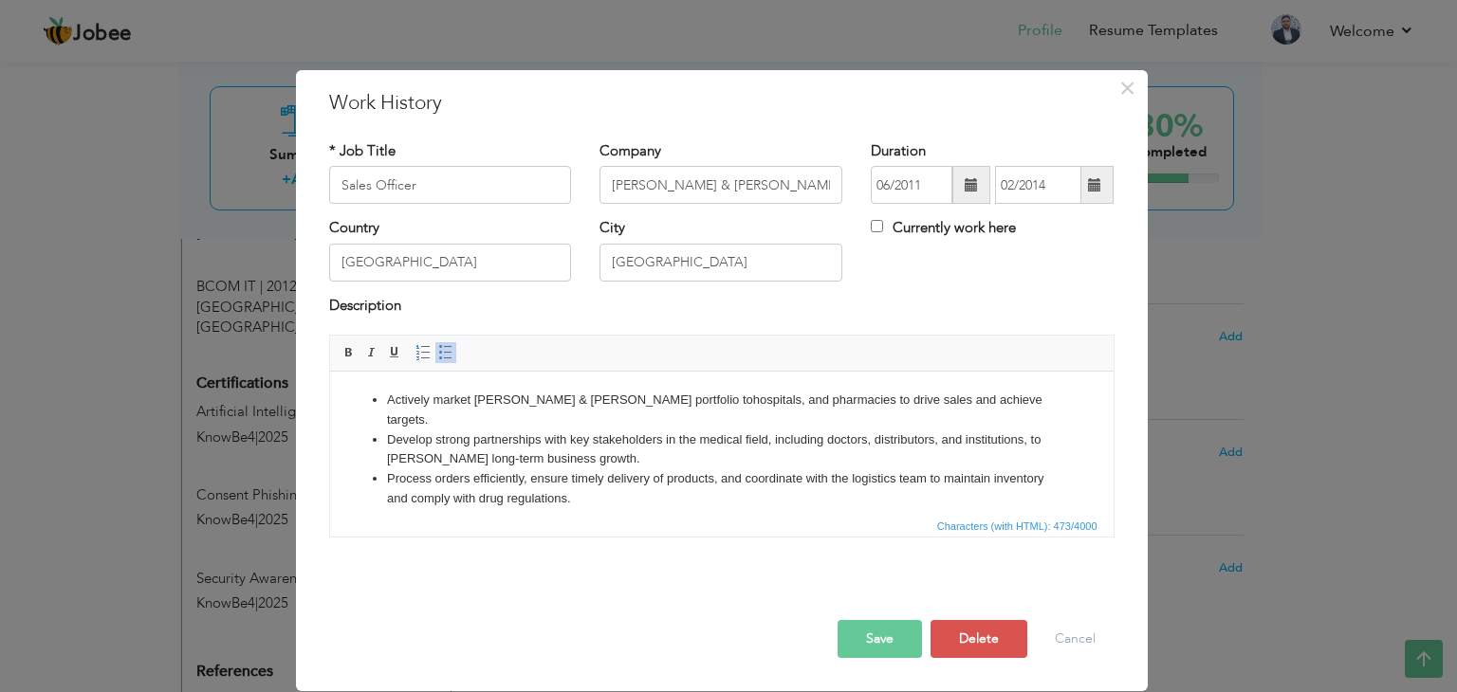
click at [786, 431] on li "Develop strong partnerships with key stakeholders in the medical field, includi…" at bounding box center [721, 451] width 670 height 40
click at [667, 436] on li "Develop strong partnerships with key stakeholders including doctors, distributo…" at bounding box center [721, 451] width 670 height 40
click at [693, 469] on li "Process orders efficiently, ensure timely delivery of products, and coordinate …" at bounding box center [721, 489] width 670 height 40
click at [716, 469] on li "Process orders efficiently, ensure timely delivery of products, and coordinate …" at bounding box center [721, 489] width 670 height 40
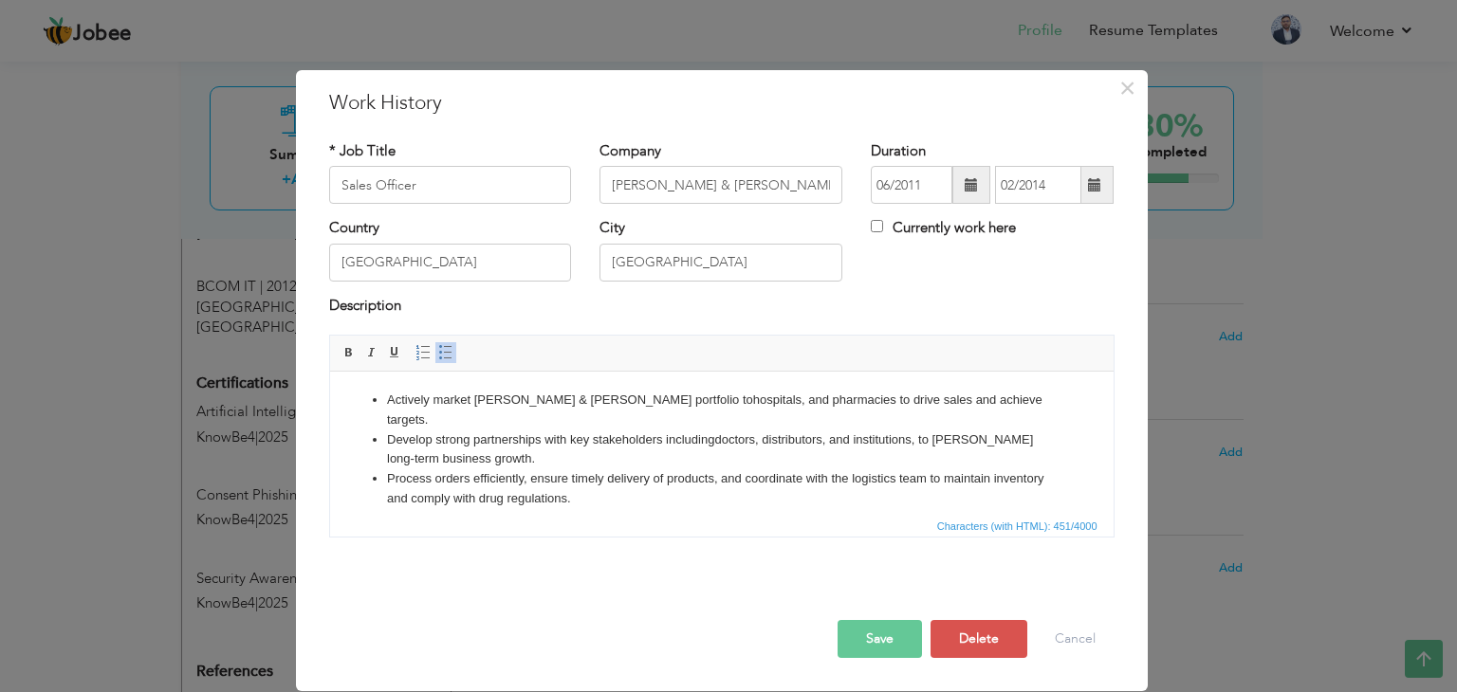
click at [602, 474] on li "Process orders efficiently, ensure timely delivery of products, and coordinate …" at bounding box center [721, 489] width 670 height 40
click at [453, 431] on li "Develop strong partnerships with key stakeholders including doctors, distributo…" at bounding box center [721, 451] width 670 height 40
click at [719, 431] on li "Developing partnerships with key stakeholders including doctors, distributors, …" at bounding box center [721, 451] width 670 height 40
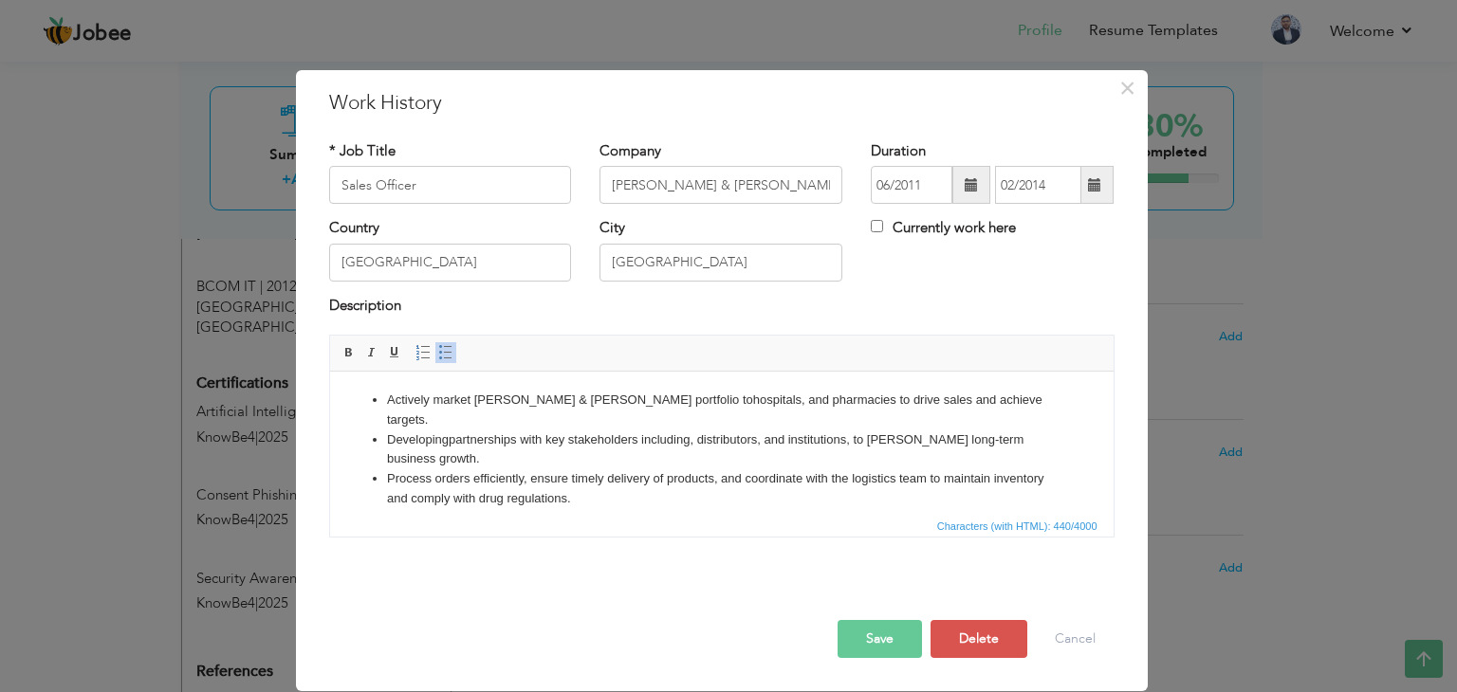
click at [702, 431] on li "Developing partnerships with key stakeholders including , distributors, and ins…" at bounding box center [721, 451] width 670 height 40
click at [712, 469] on li "Process orders efficiently, ensure timely delivery of products, and coordinate …" at bounding box center [721, 489] width 670 height 40
click at [886, 646] on button "Save" at bounding box center [879, 639] width 84 height 38
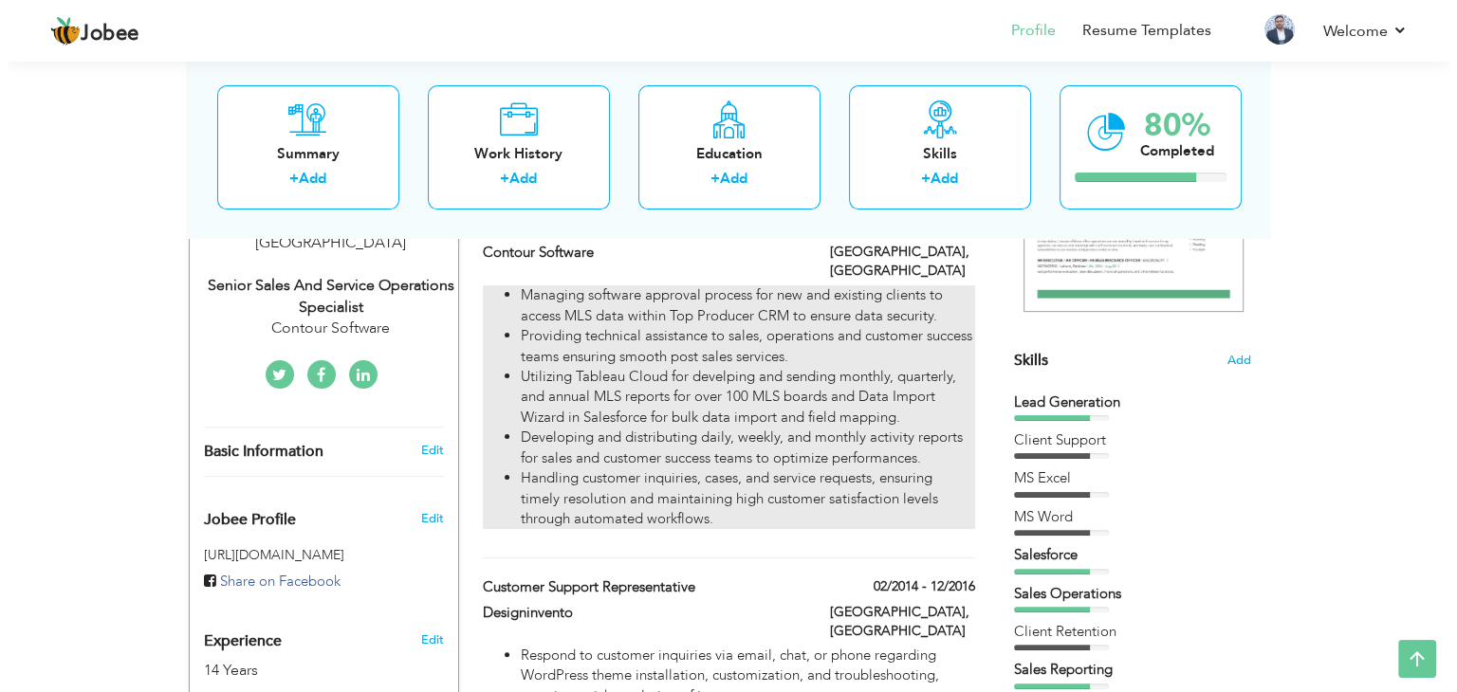
scroll to position [569, 0]
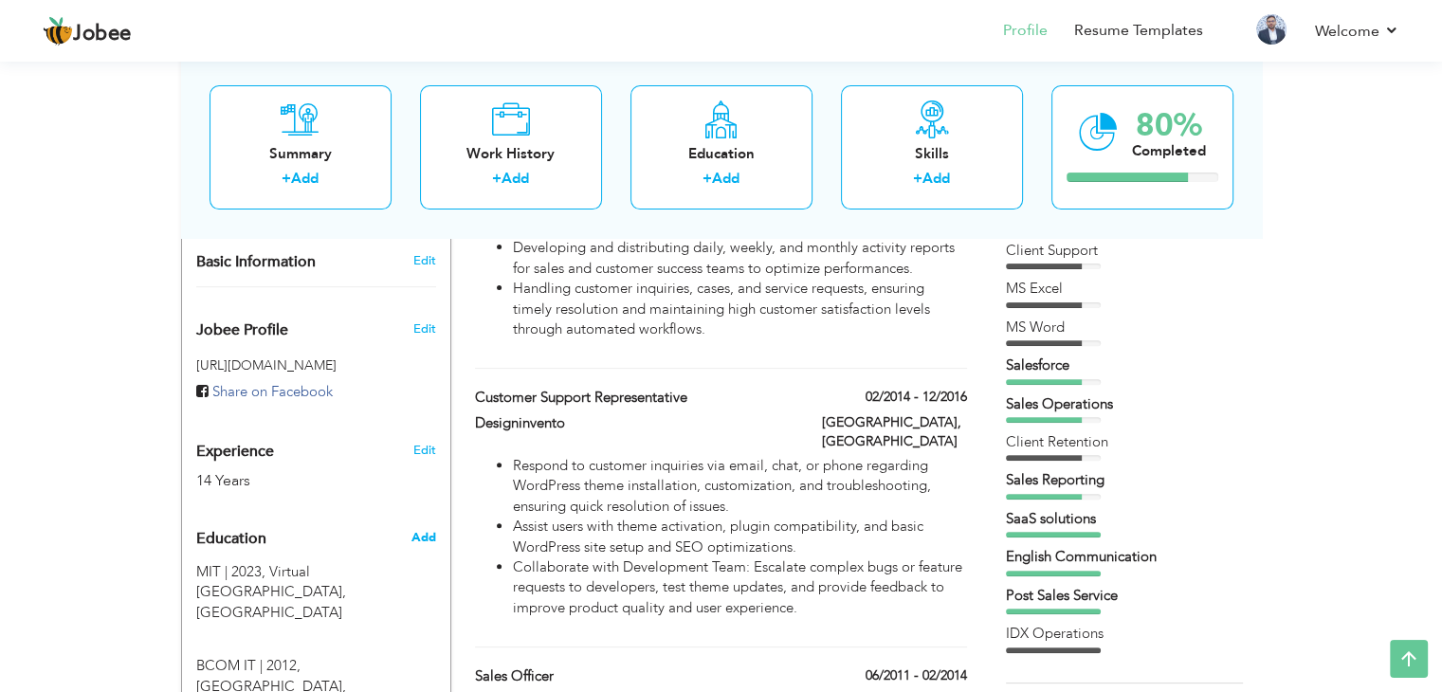
click at [420, 529] on span "Add" at bounding box center [423, 537] width 25 height 17
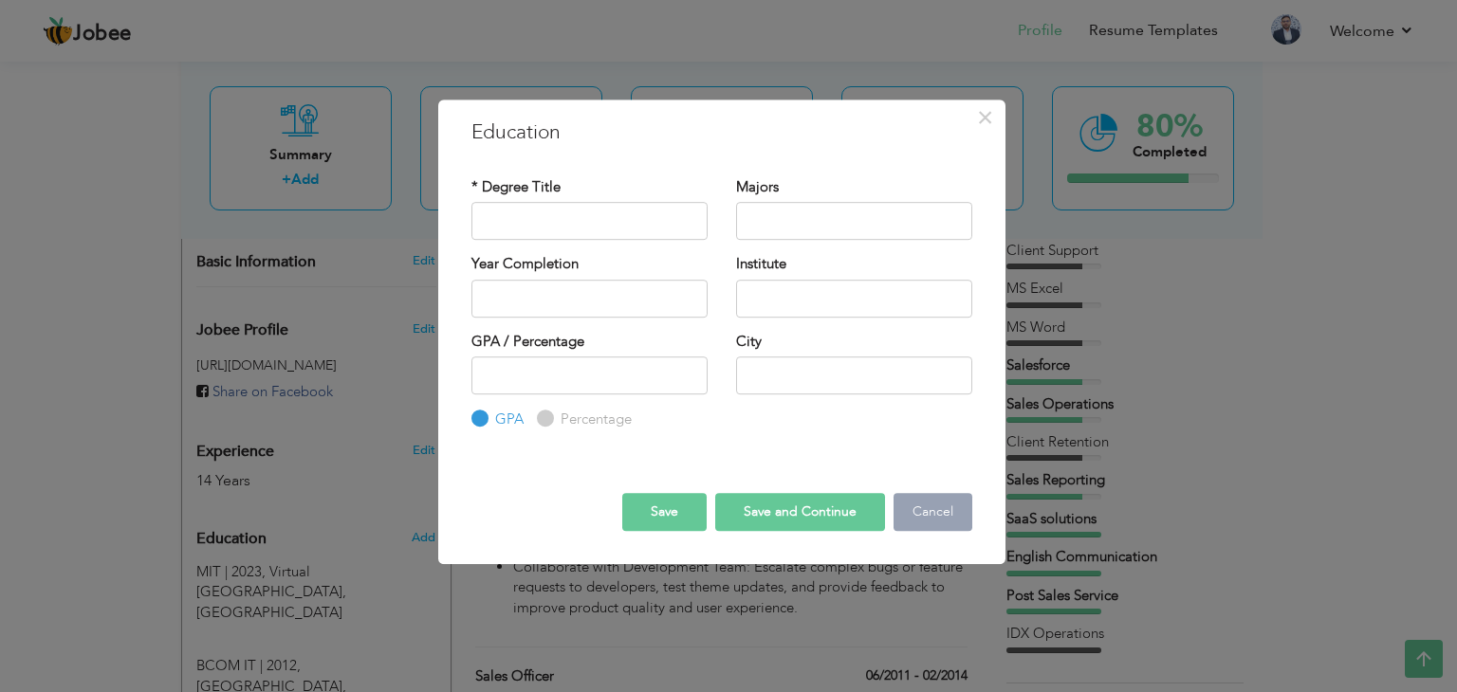
click at [954, 509] on button "Cancel" at bounding box center [932, 512] width 79 height 38
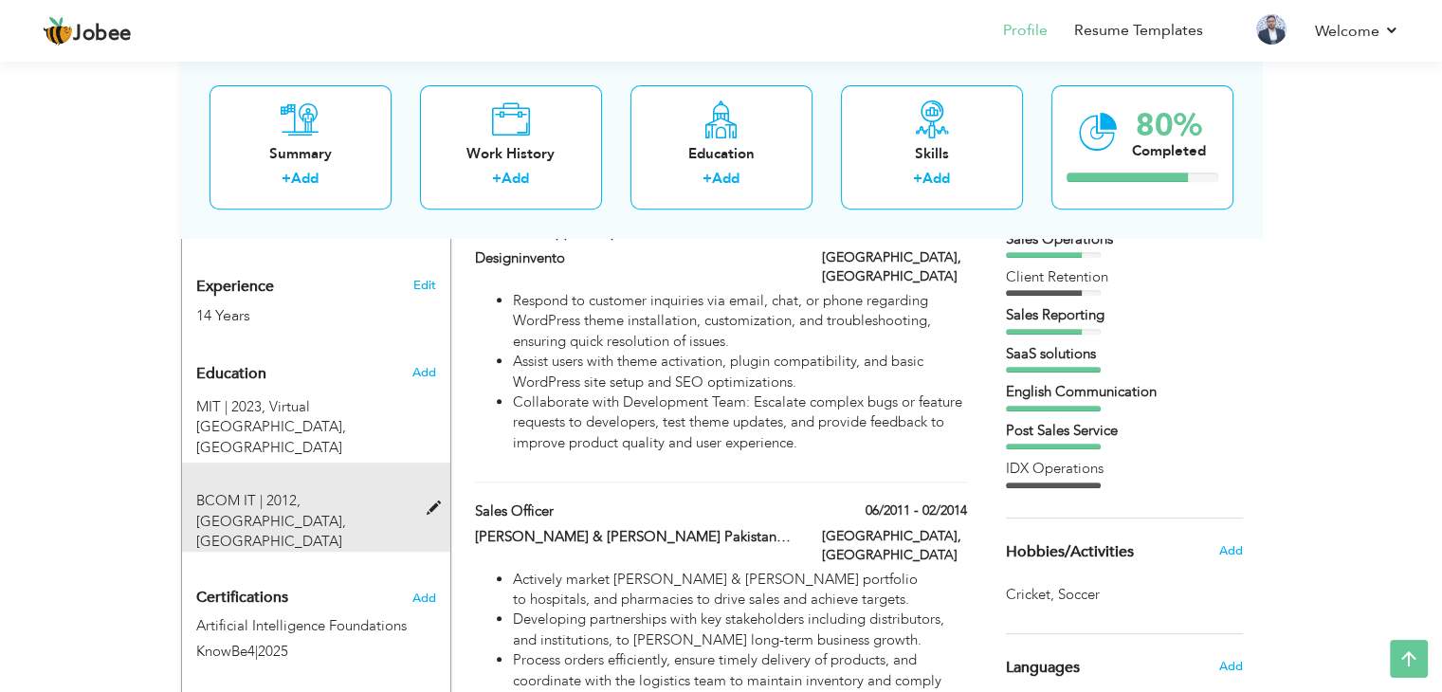
scroll to position [759, 0]
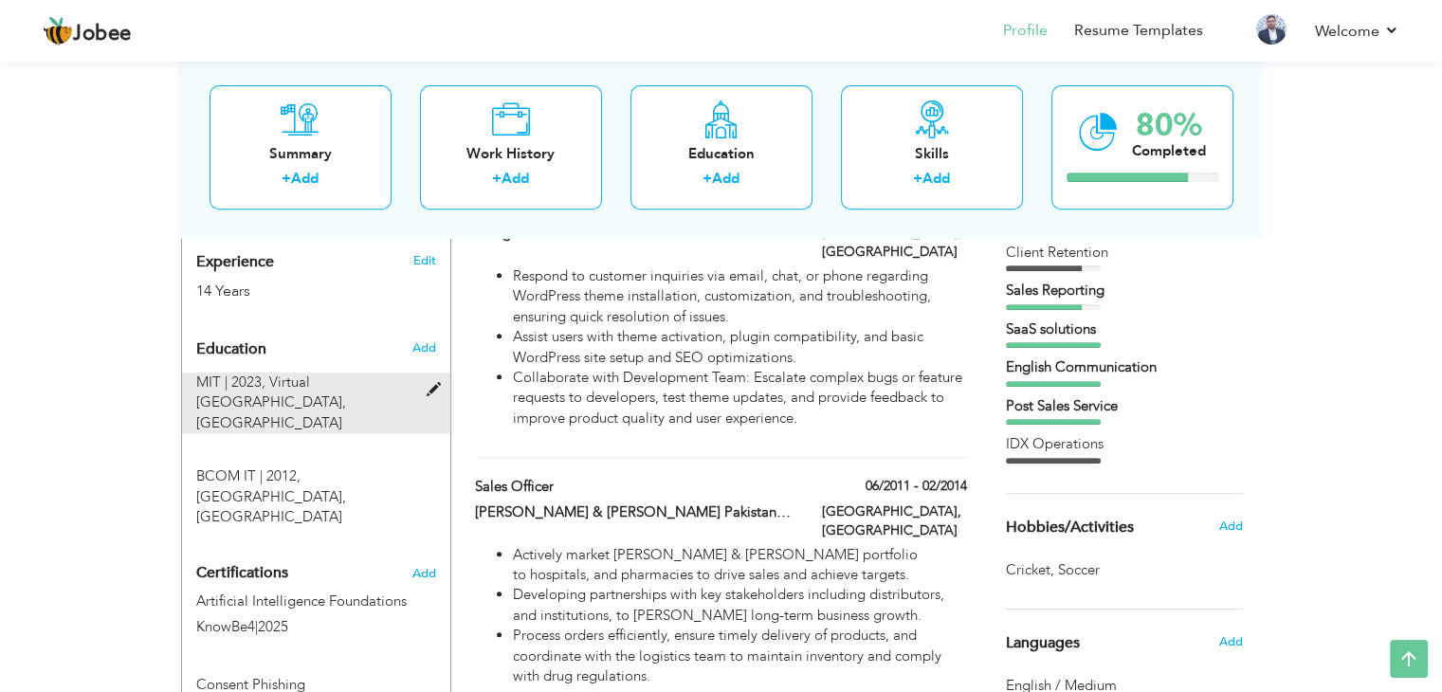
click at [433, 383] on span at bounding box center [438, 390] width 24 height 14
type input "MIT"
type input "2023"
type input "Virtual [GEOGRAPHIC_DATA]"
type input "3"
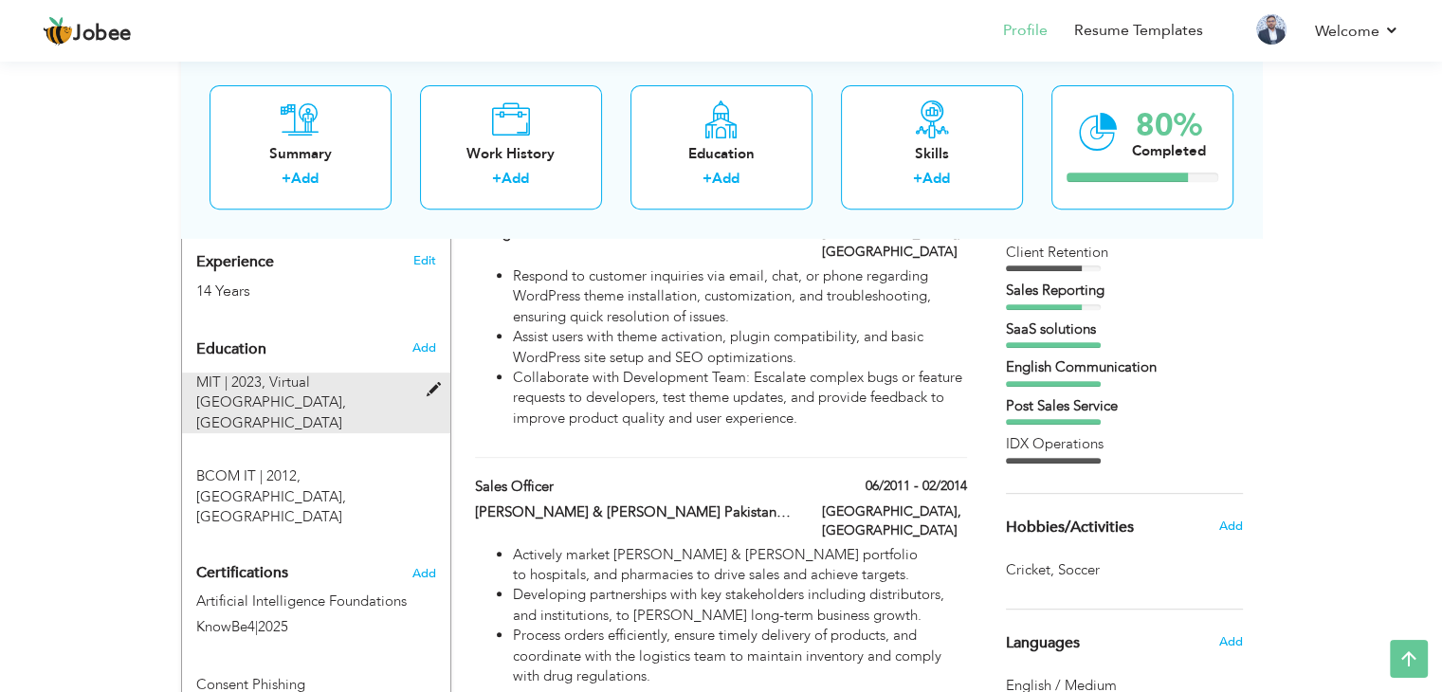
type input "[GEOGRAPHIC_DATA]"
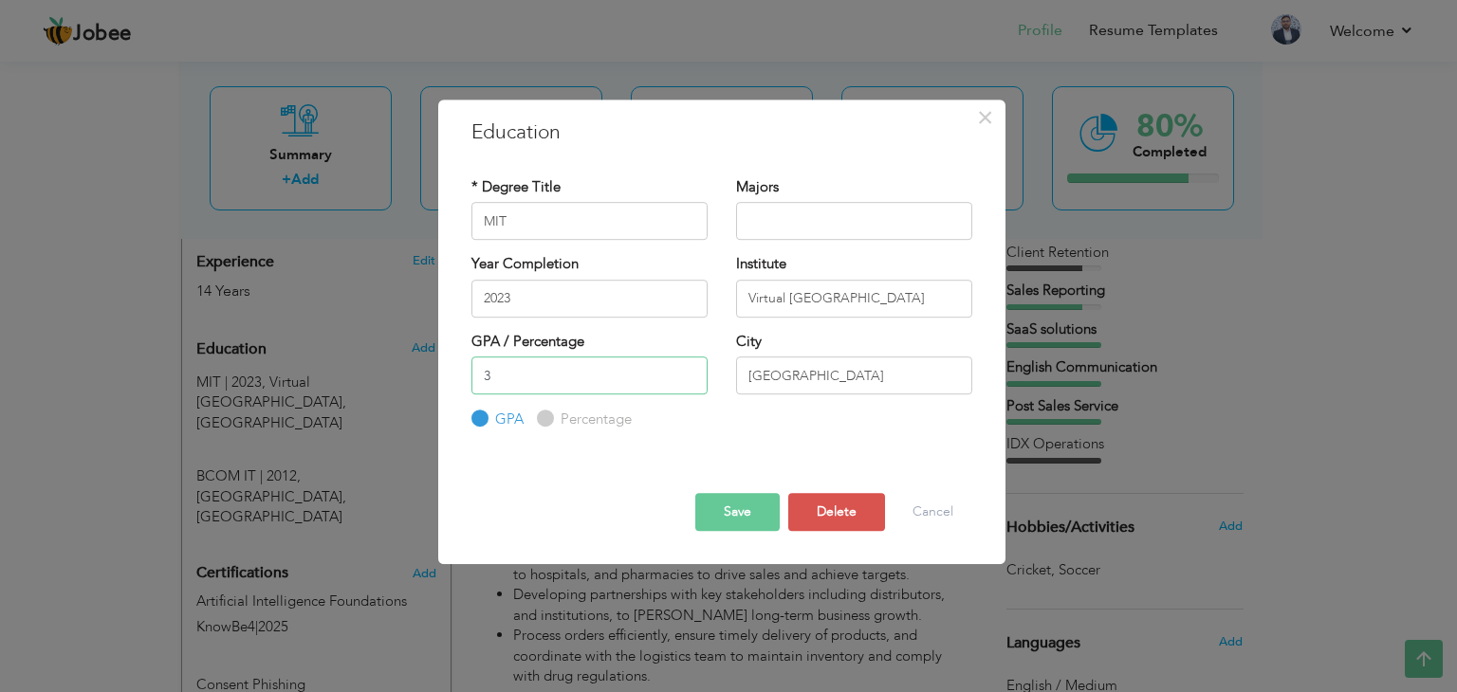
click at [651, 376] on input "3" at bounding box center [589, 376] width 236 height 38
click at [709, 449] on div "Save Save and Continue Delete Cancel" at bounding box center [721, 496] width 529 height 100
click at [732, 511] on button "Save" at bounding box center [737, 512] width 84 height 38
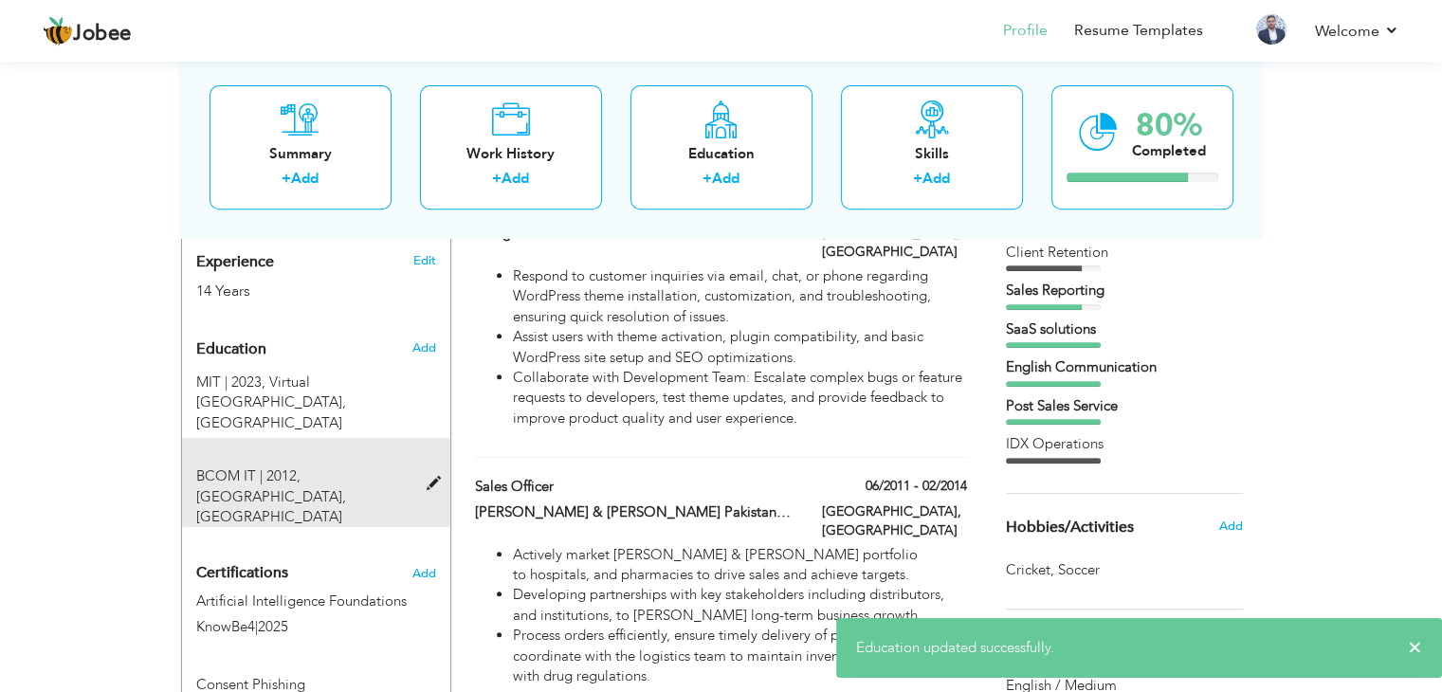
click at [431, 477] on span at bounding box center [438, 484] width 24 height 14
type input "BCOM IT"
type input "2012"
type input "[GEOGRAPHIC_DATA]"
type input "57"
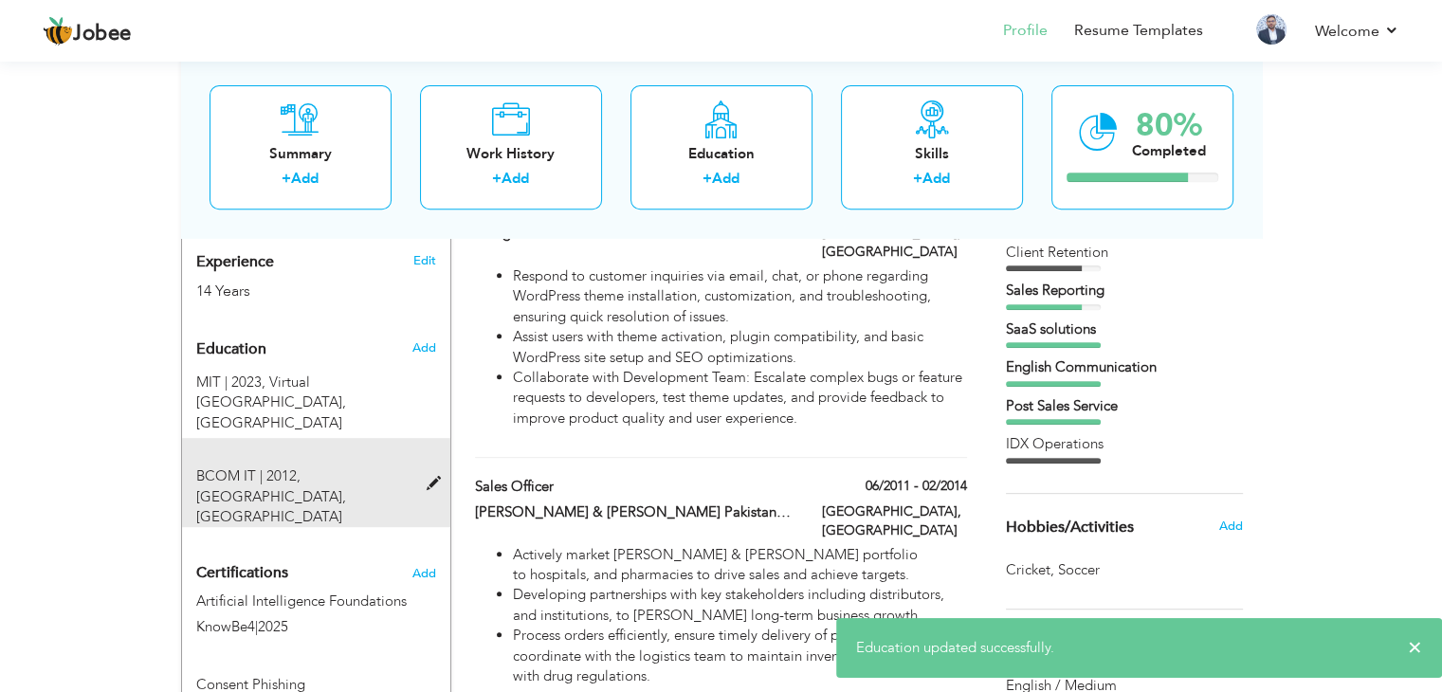
radio input "false"
radio input "true"
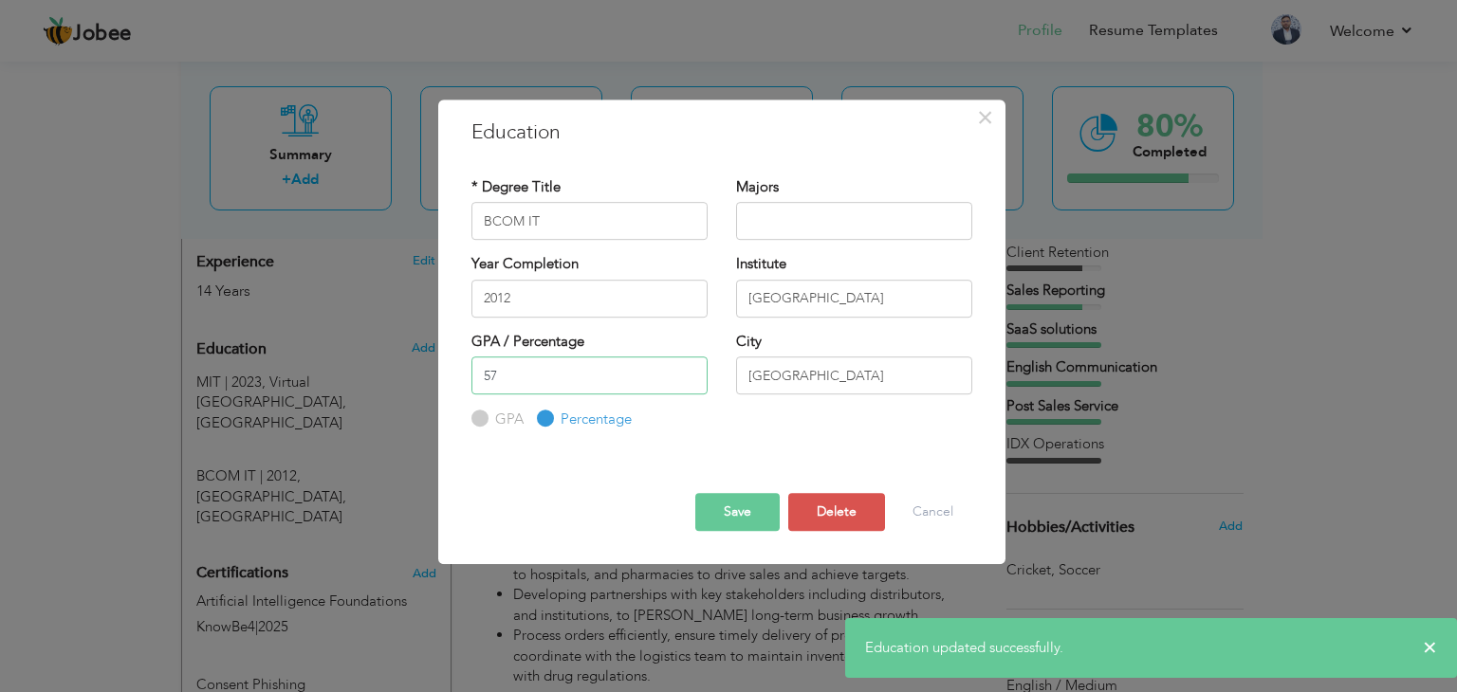
click at [524, 378] on input "57" at bounding box center [589, 376] width 236 height 38
click at [730, 510] on button "Save" at bounding box center [737, 512] width 84 height 38
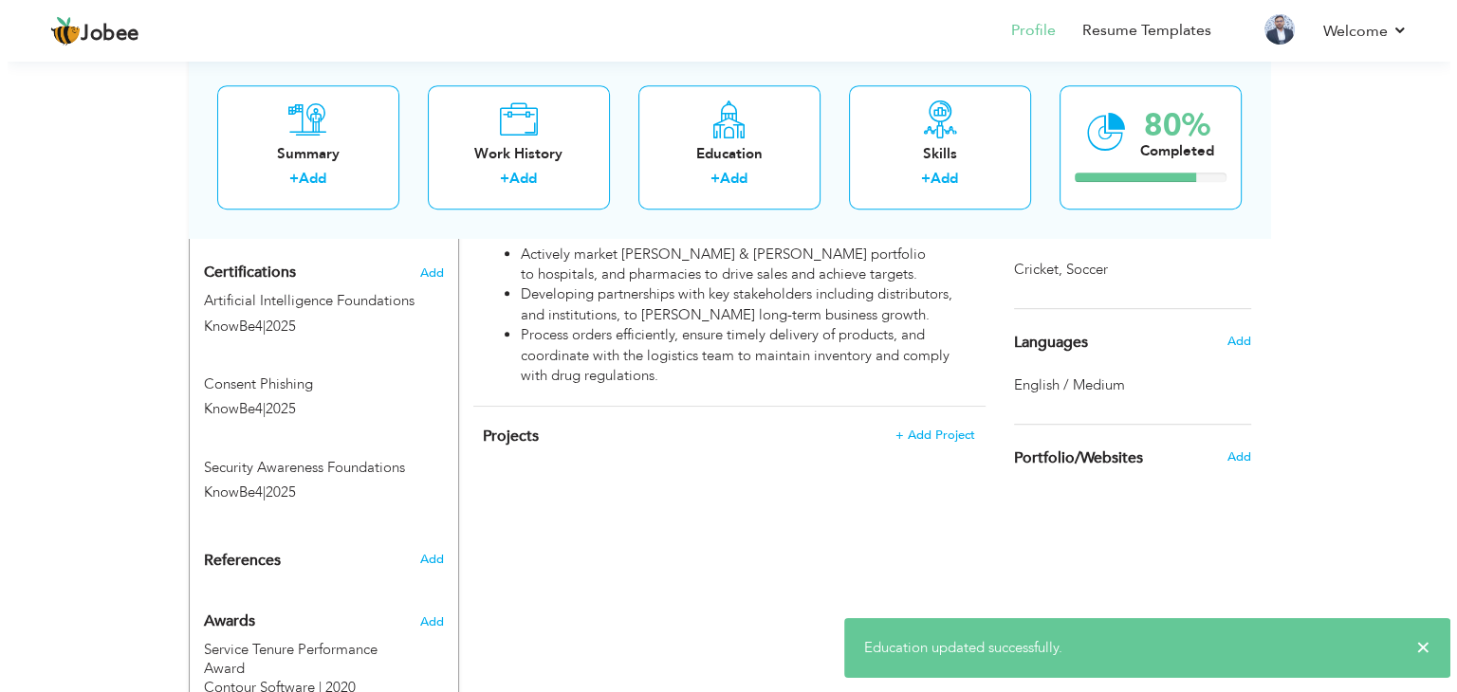
scroll to position [1069, 0]
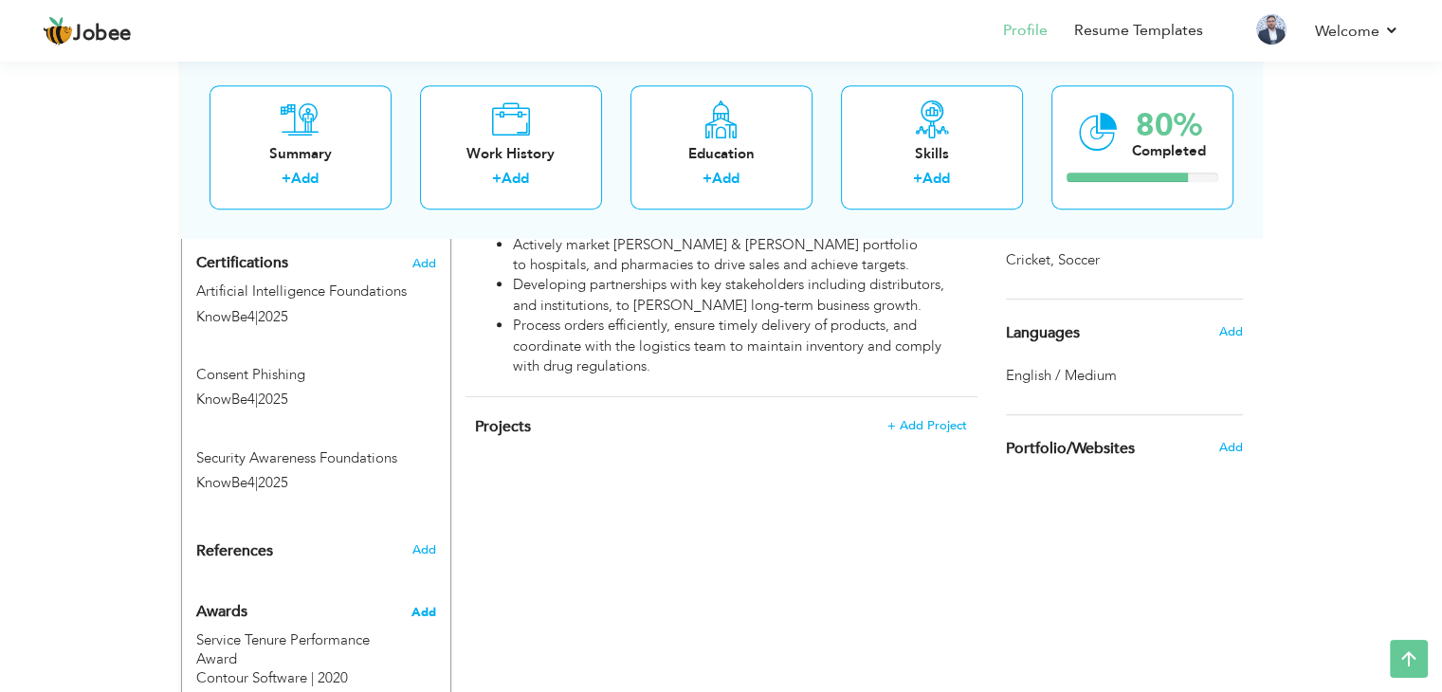
click at [428, 604] on span "Add" at bounding box center [423, 612] width 25 height 17
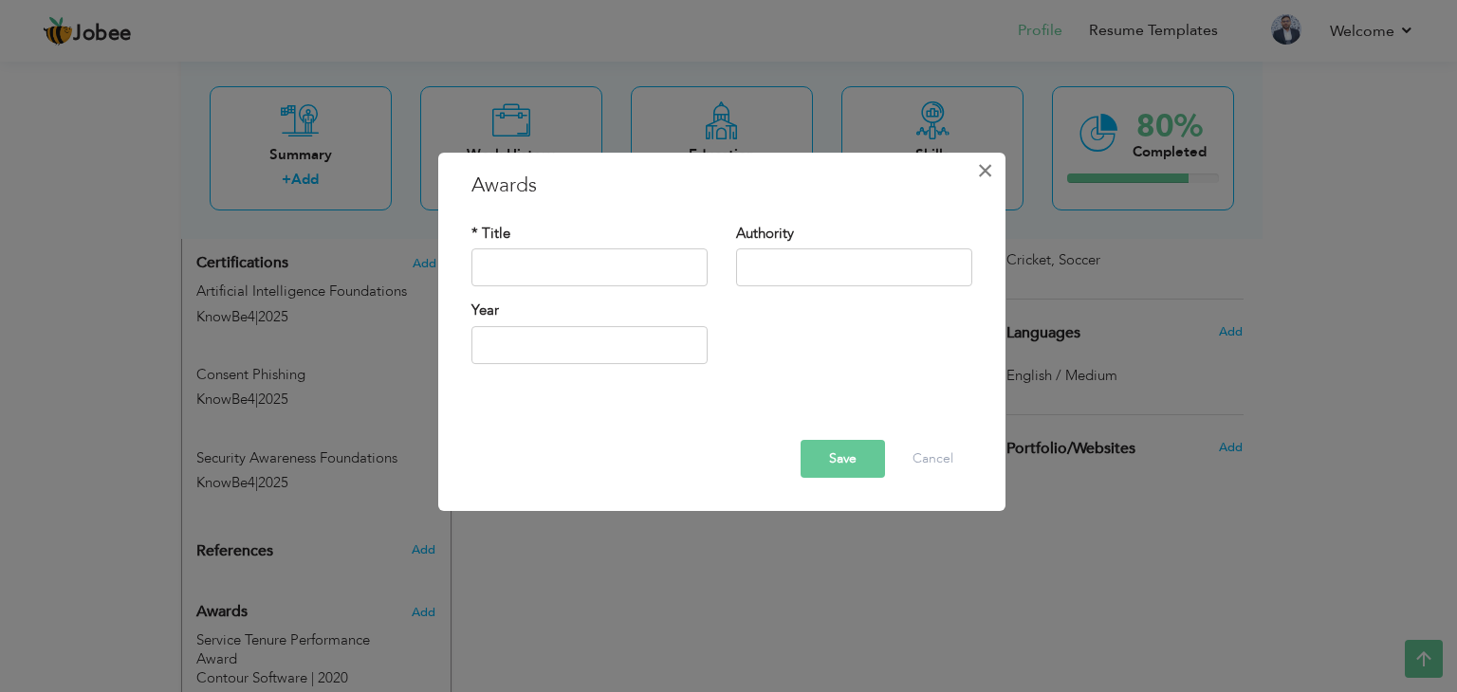
click at [980, 173] on span "×" at bounding box center [985, 171] width 16 height 34
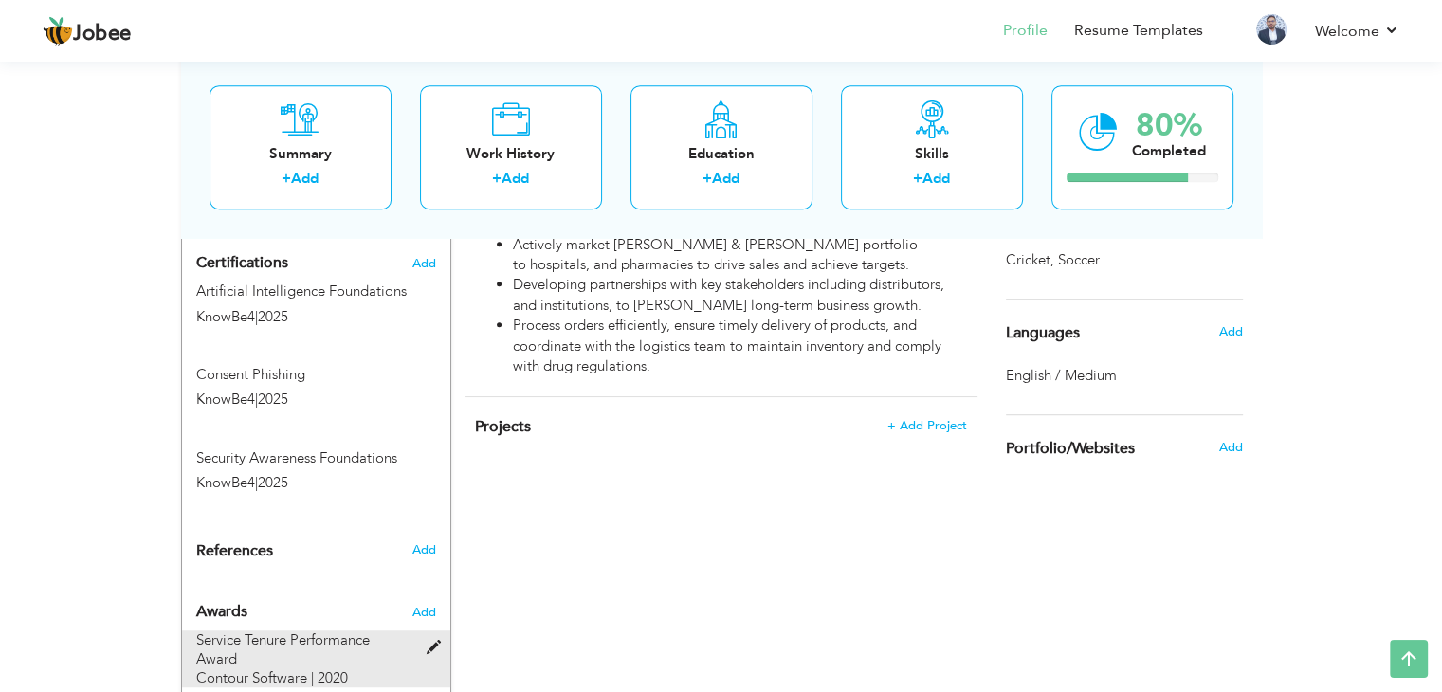
click at [435, 641] on span at bounding box center [438, 648] width 24 height 14
type input "Service Tenure Performance Award"
type input "Contour Software"
type input "2020"
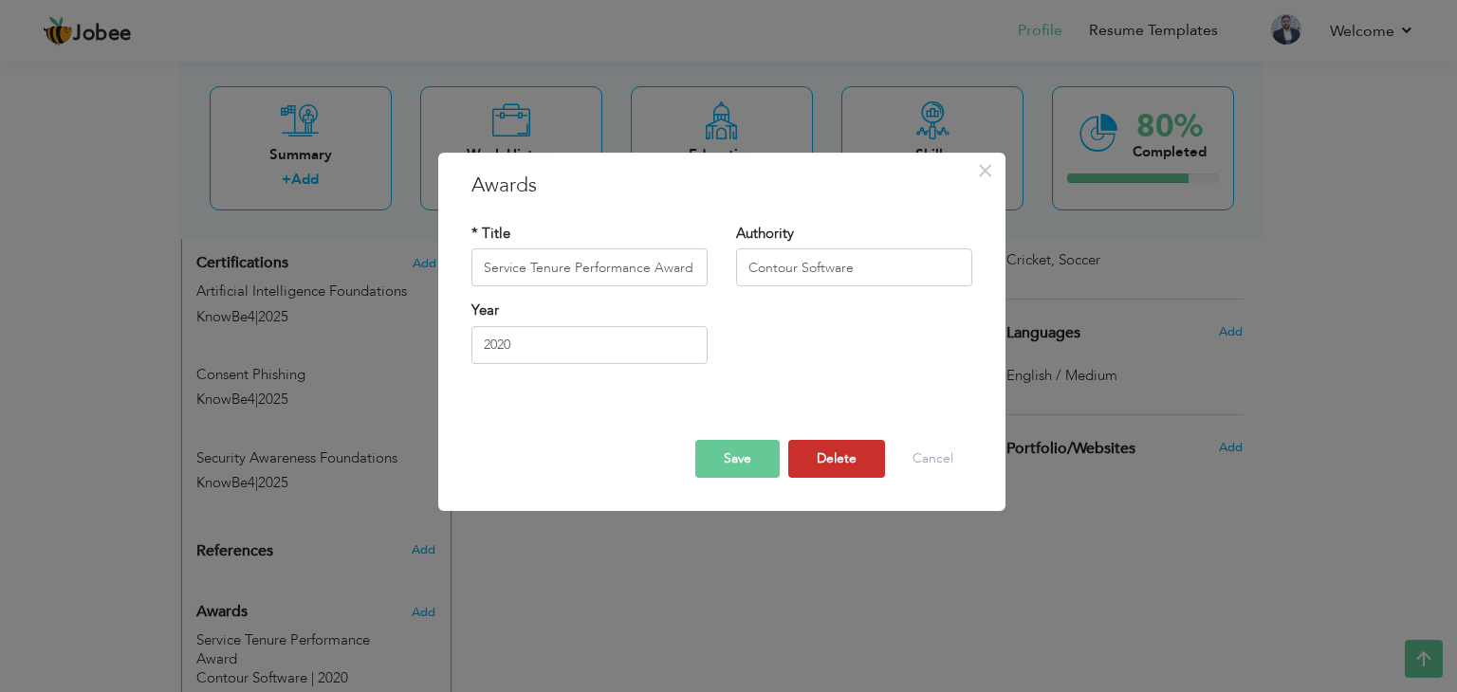
click at [831, 460] on button "Delete" at bounding box center [836, 459] width 97 height 38
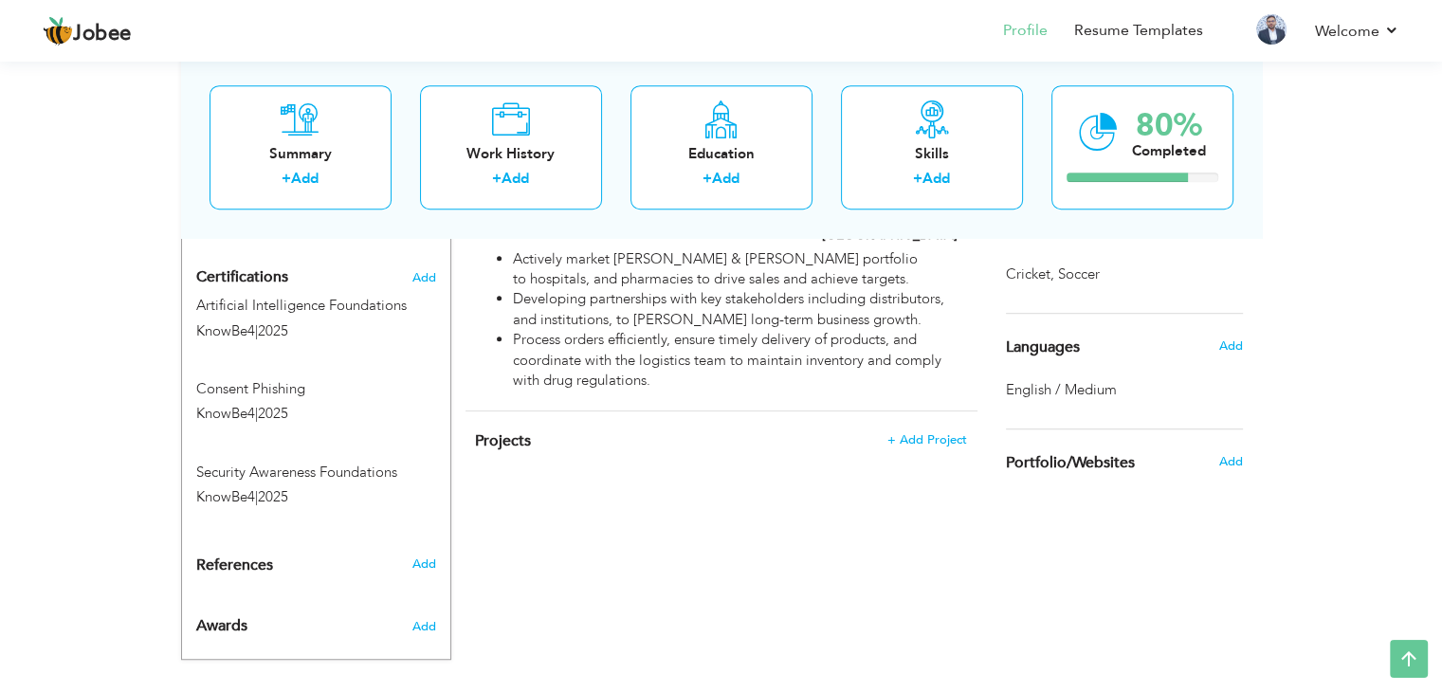
scroll to position [878, 0]
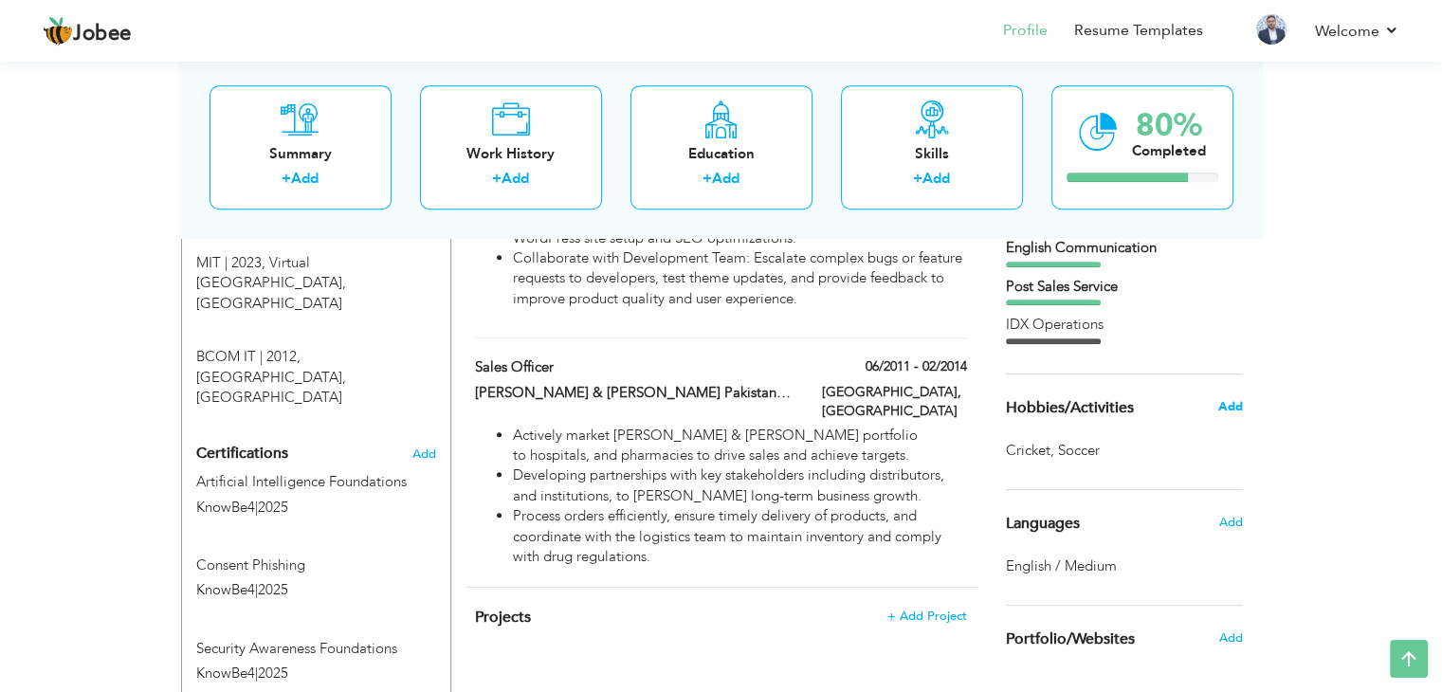
click at [1233, 407] on span "Add" at bounding box center [1230, 406] width 25 height 17
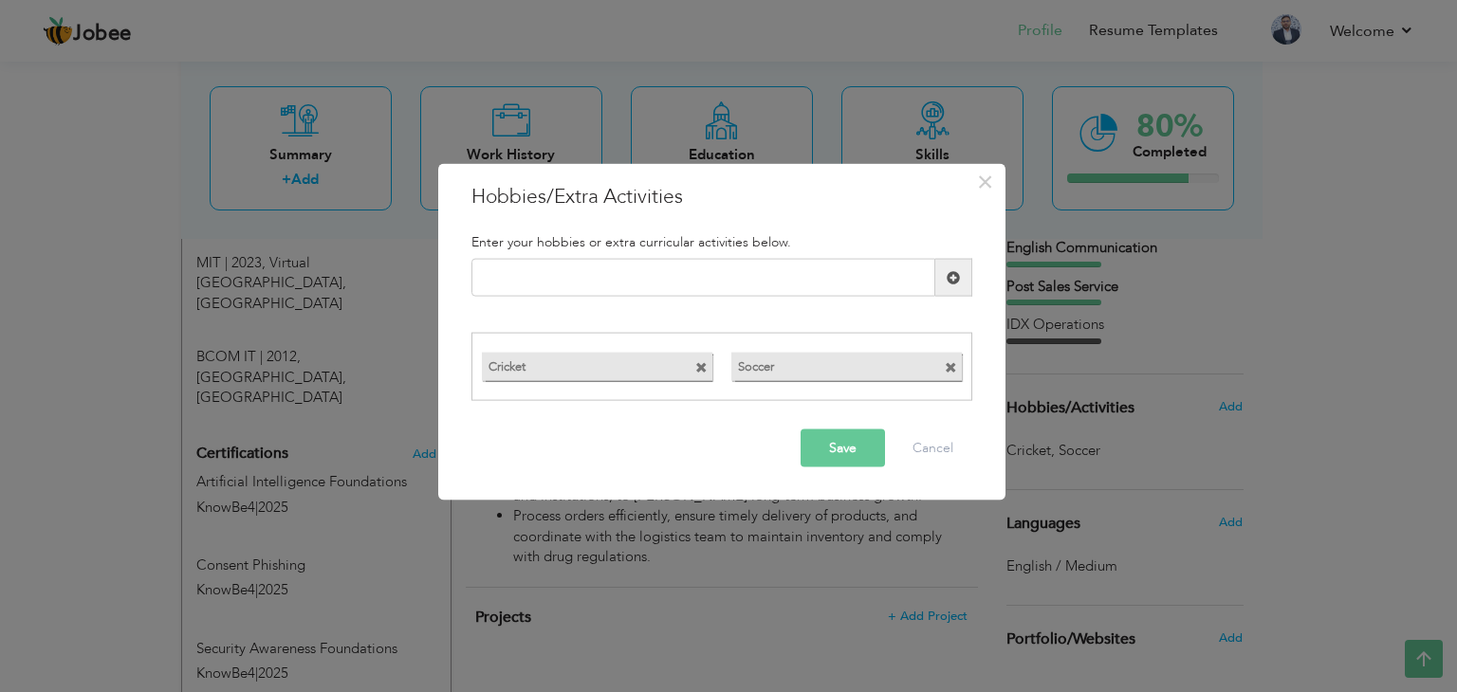
click at [700, 367] on span at bounding box center [701, 367] width 12 height 12
click at [696, 369] on span at bounding box center [701, 367] width 12 height 12
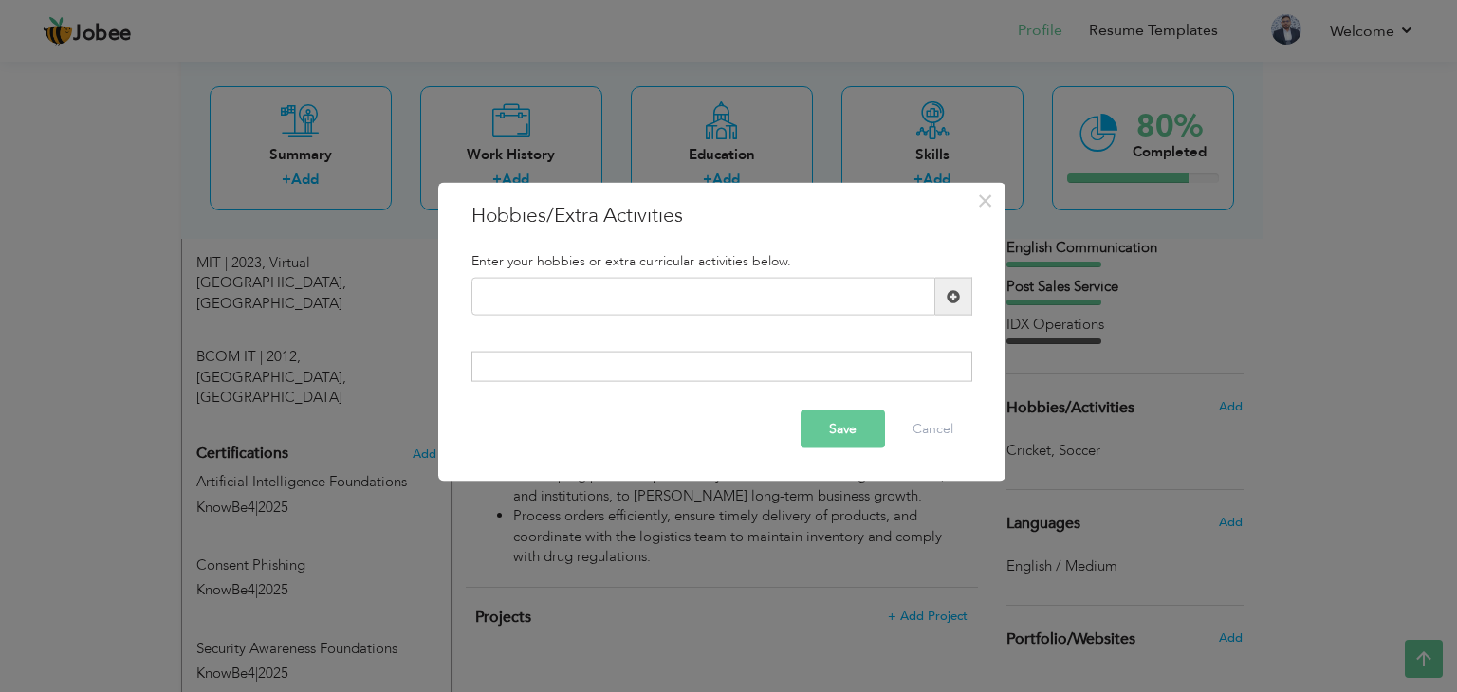
click at [840, 426] on button "Save" at bounding box center [842, 429] width 84 height 38
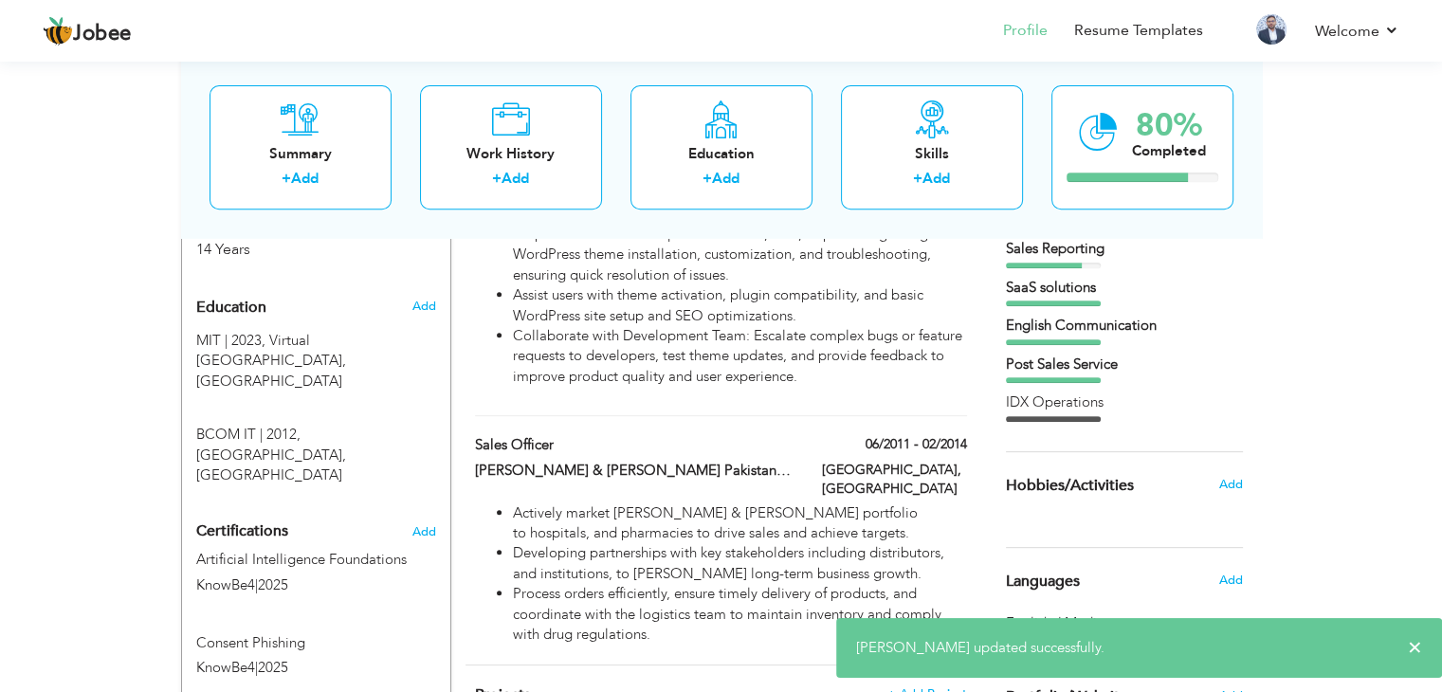
scroll to position [1068, 0]
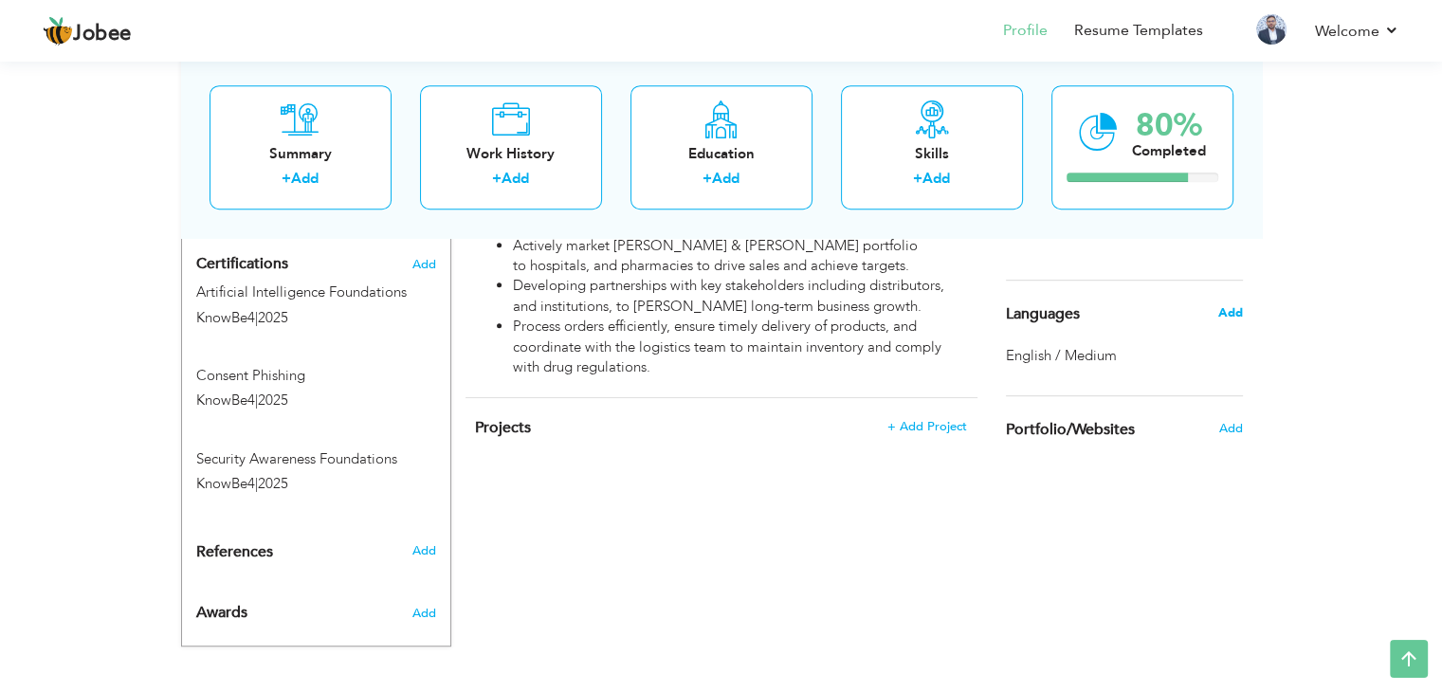
click at [1233, 316] on span "Add" at bounding box center [1230, 312] width 25 height 17
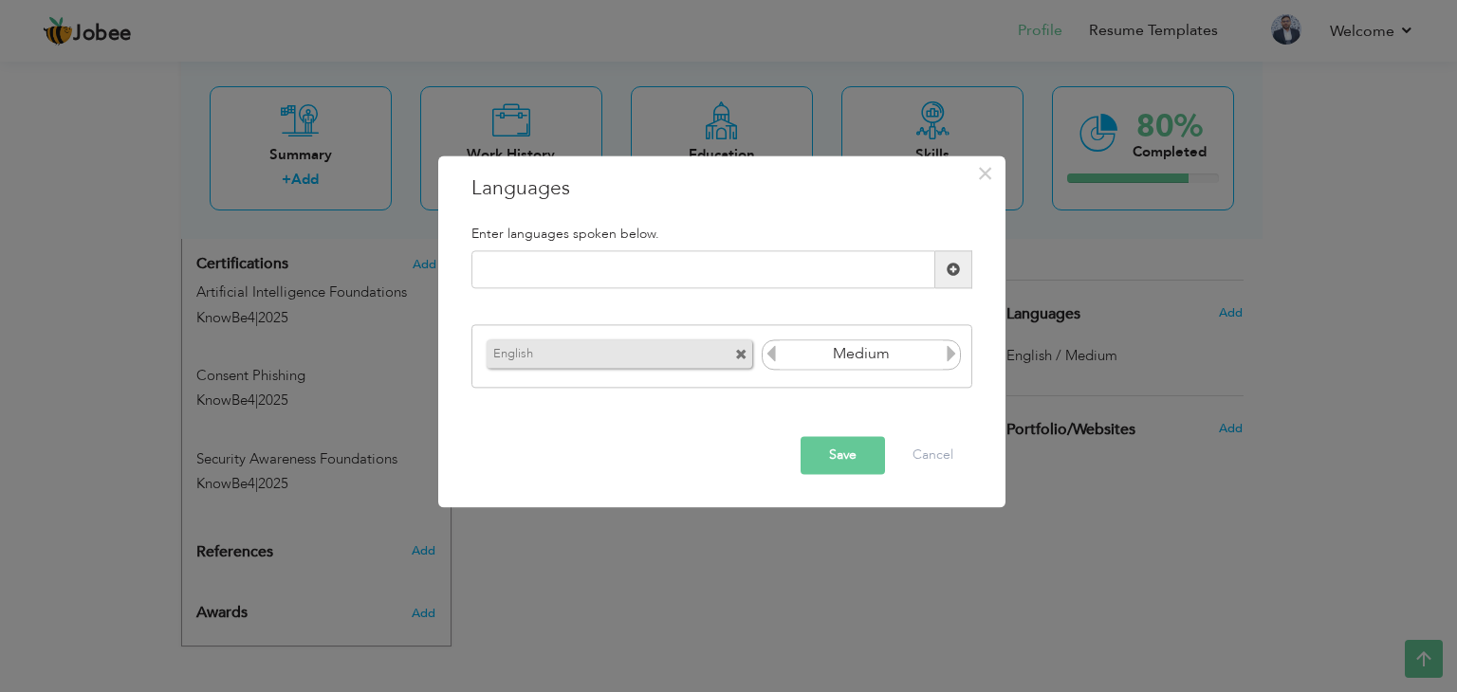
click at [944, 352] on icon at bounding box center [951, 353] width 17 height 17
click at [765, 361] on icon at bounding box center [770, 353] width 17 height 17
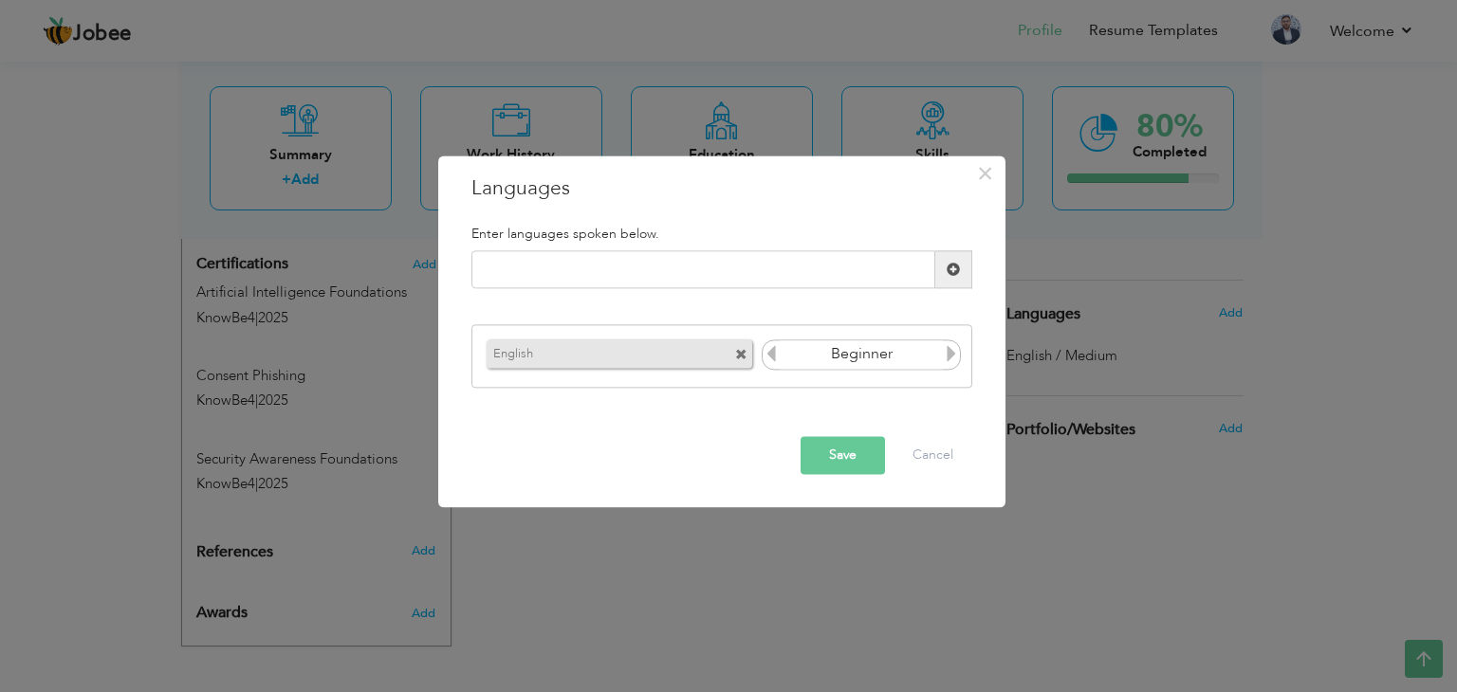
click at [765, 361] on icon at bounding box center [770, 353] width 17 height 17
click at [946, 355] on icon at bounding box center [951, 353] width 17 height 17
click at [771, 350] on icon at bounding box center [770, 353] width 17 height 17
click at [982, 178] on span "×" at bounding box center [985, 173] width 16 height 34
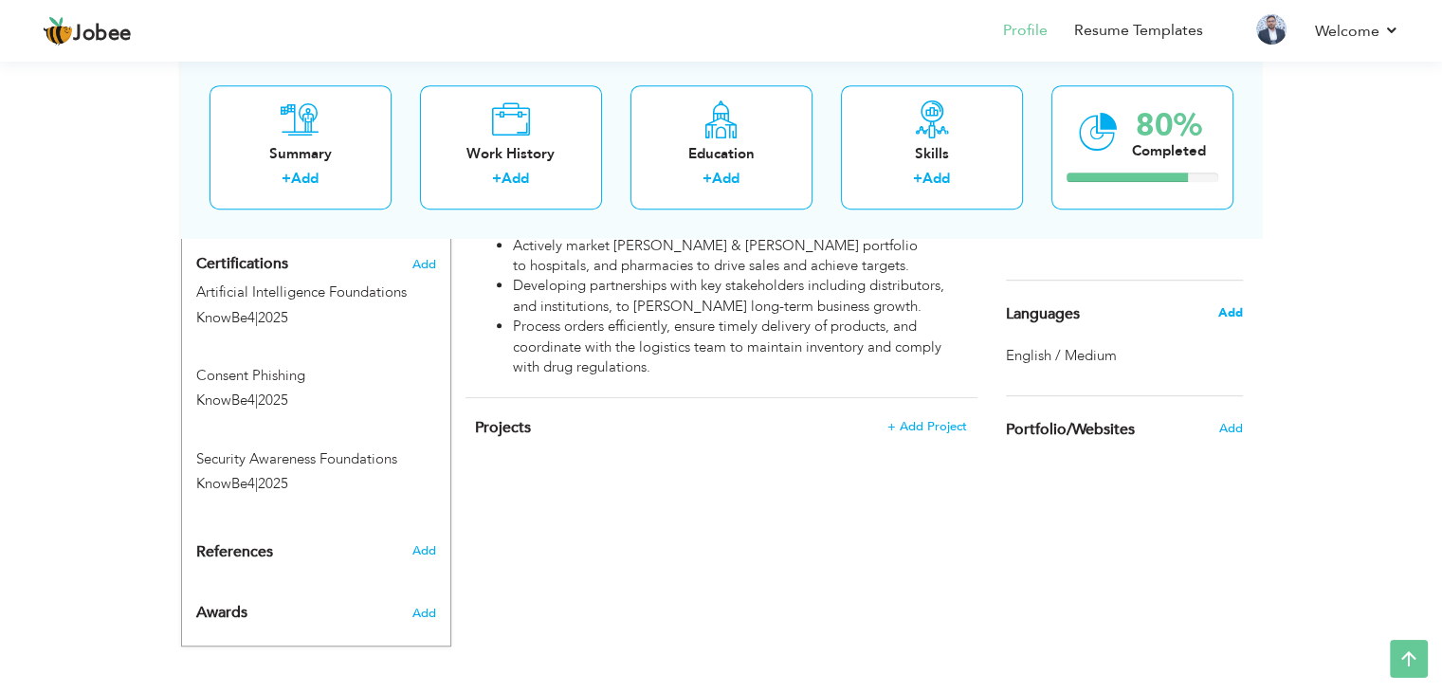
click at [1222, 310] on span "Add" at bounding box center [1230, 312] width 25 height 17
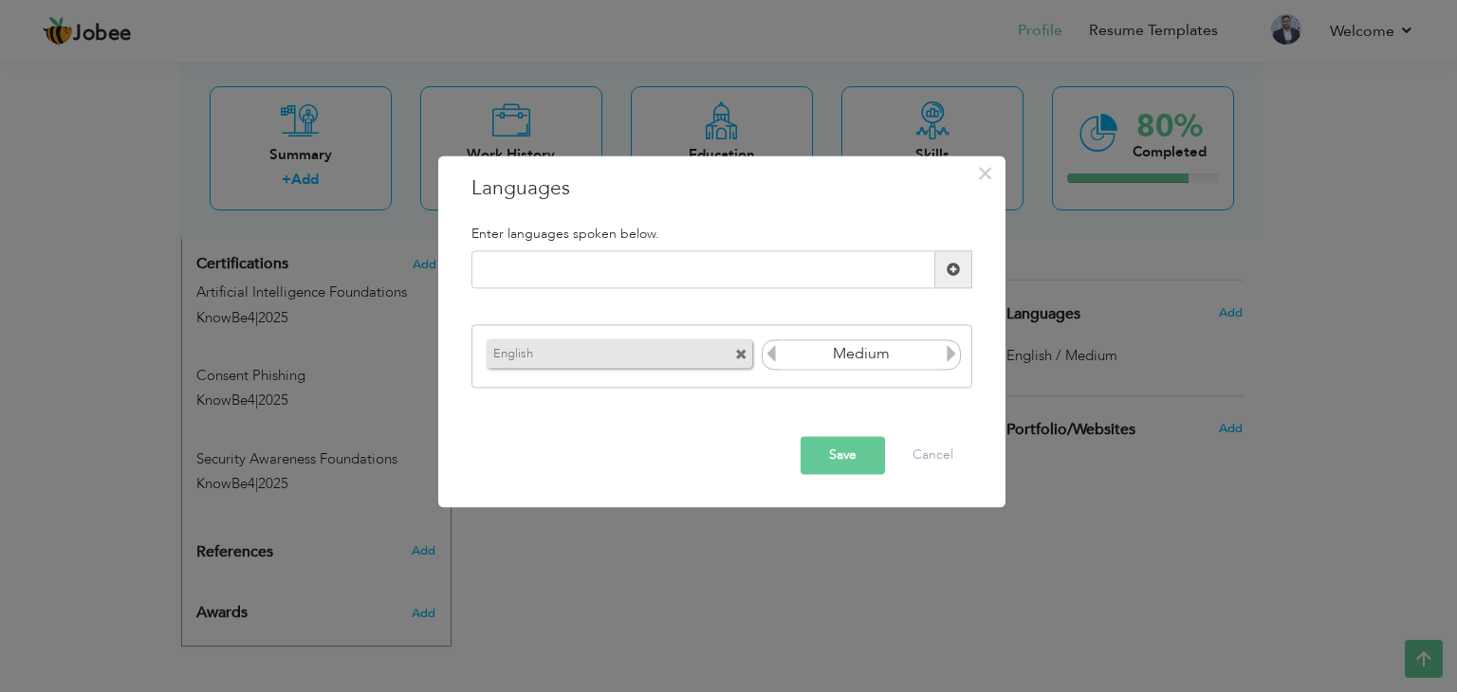
click at [740, 351] on span at bounding box center [741, 355] width 12 height 12
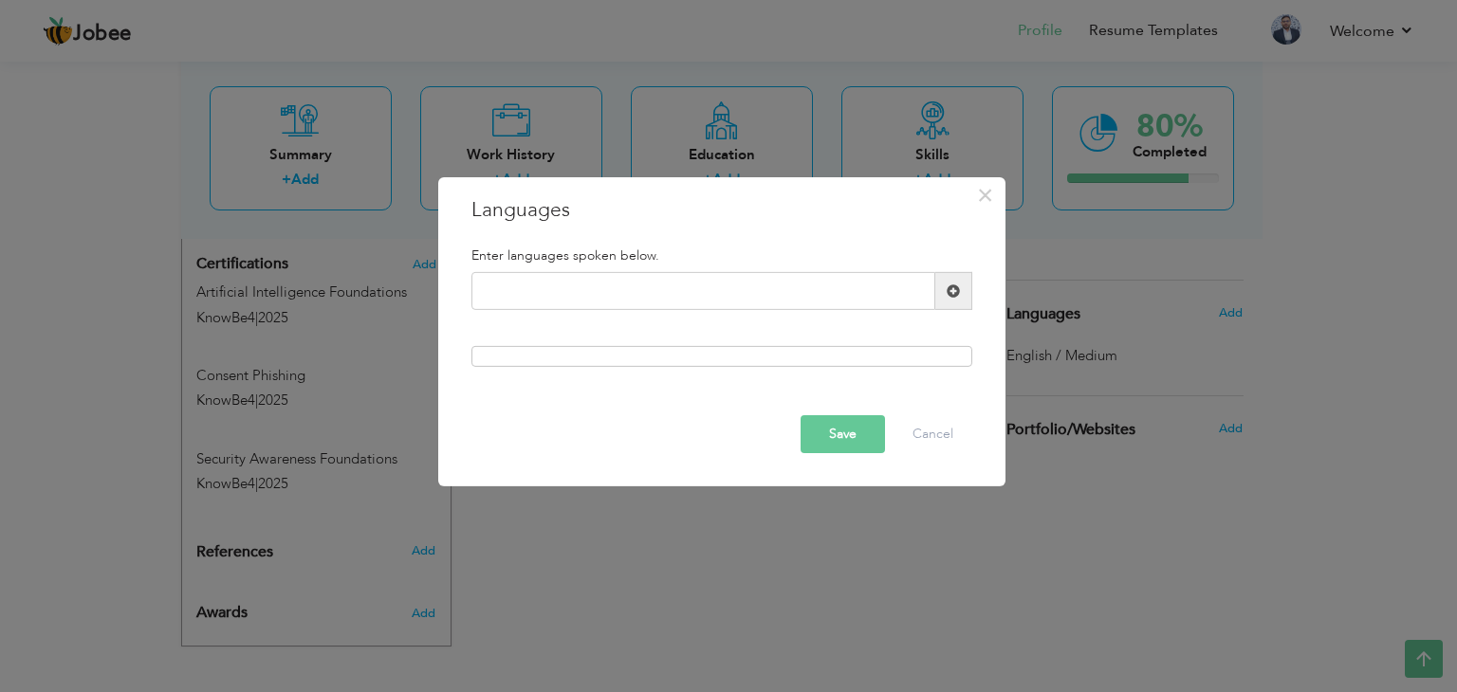
click at [857, 438] on button "Save" at bounding box center [842, 434] width 84 height 38
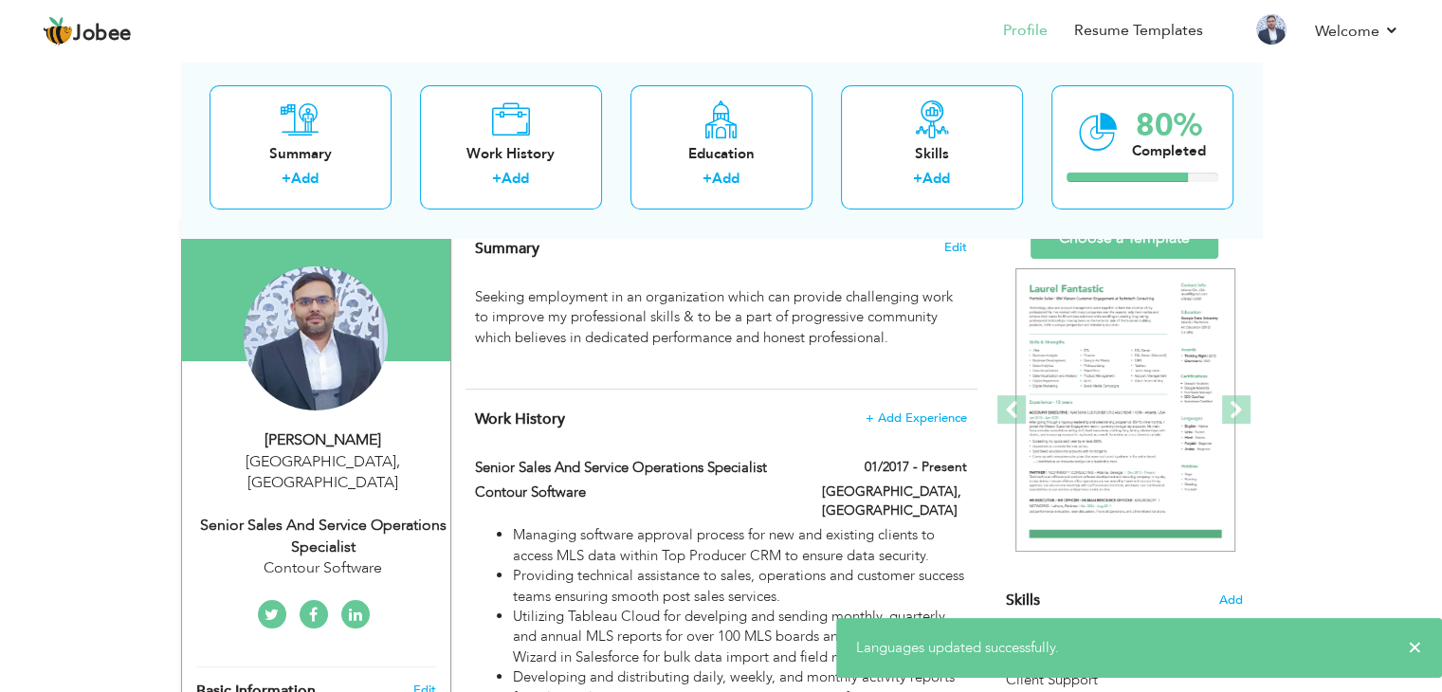
scroll to position [0, 0]
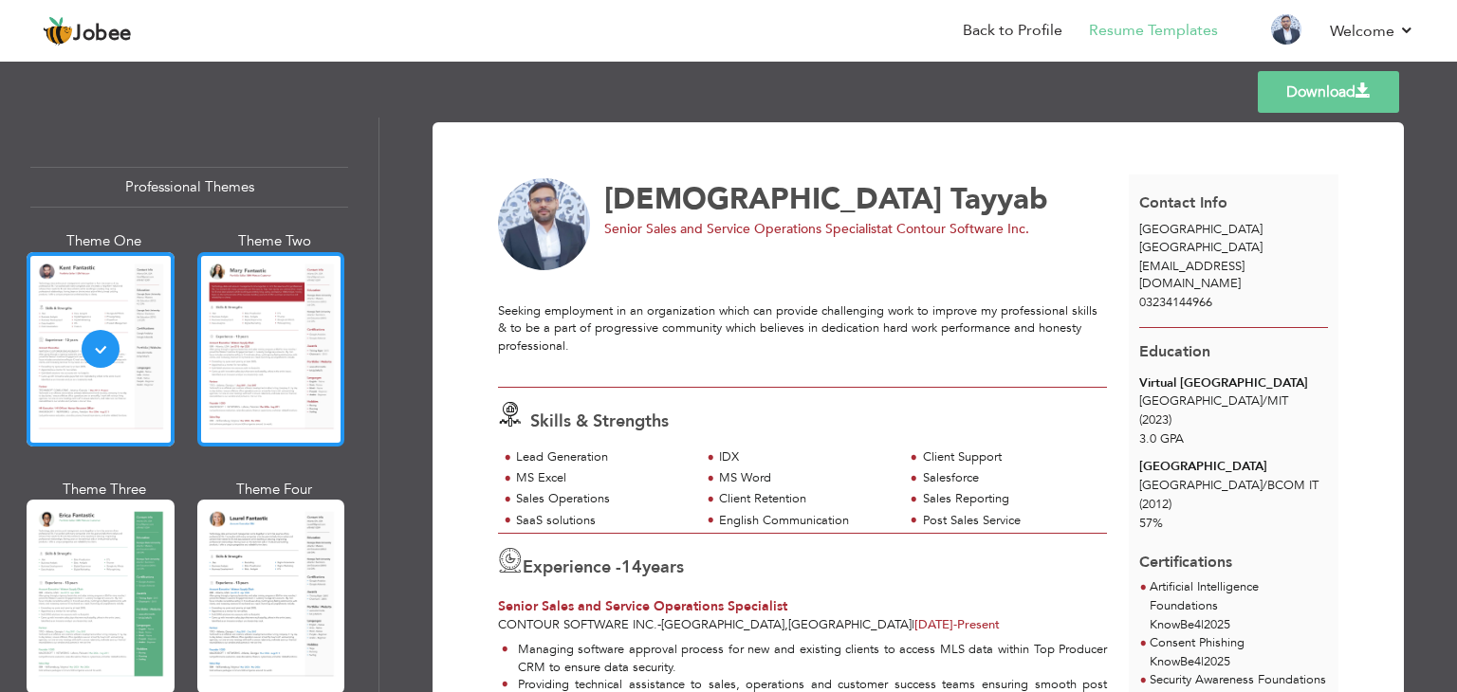
click at [309, 358] on div at bounding box center [271, 349] width 148 height 194
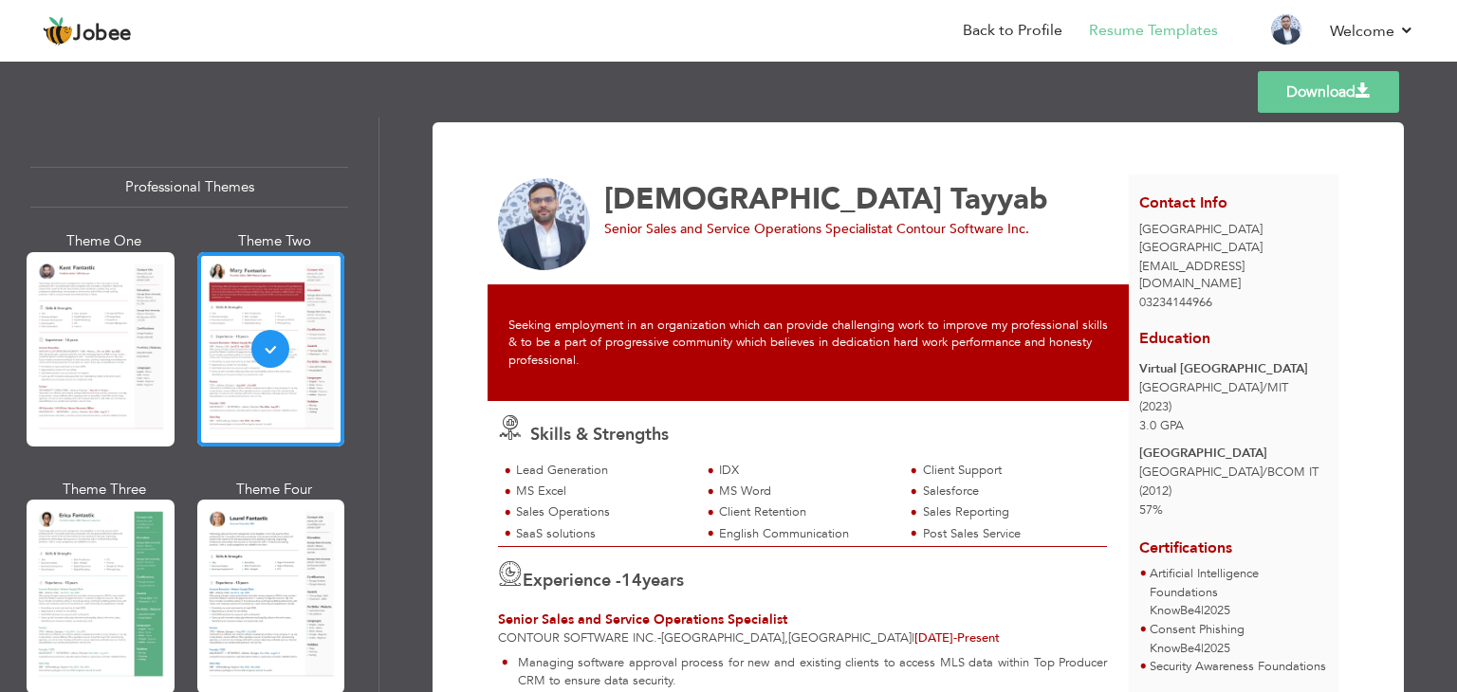
scroll to position [190, 0]
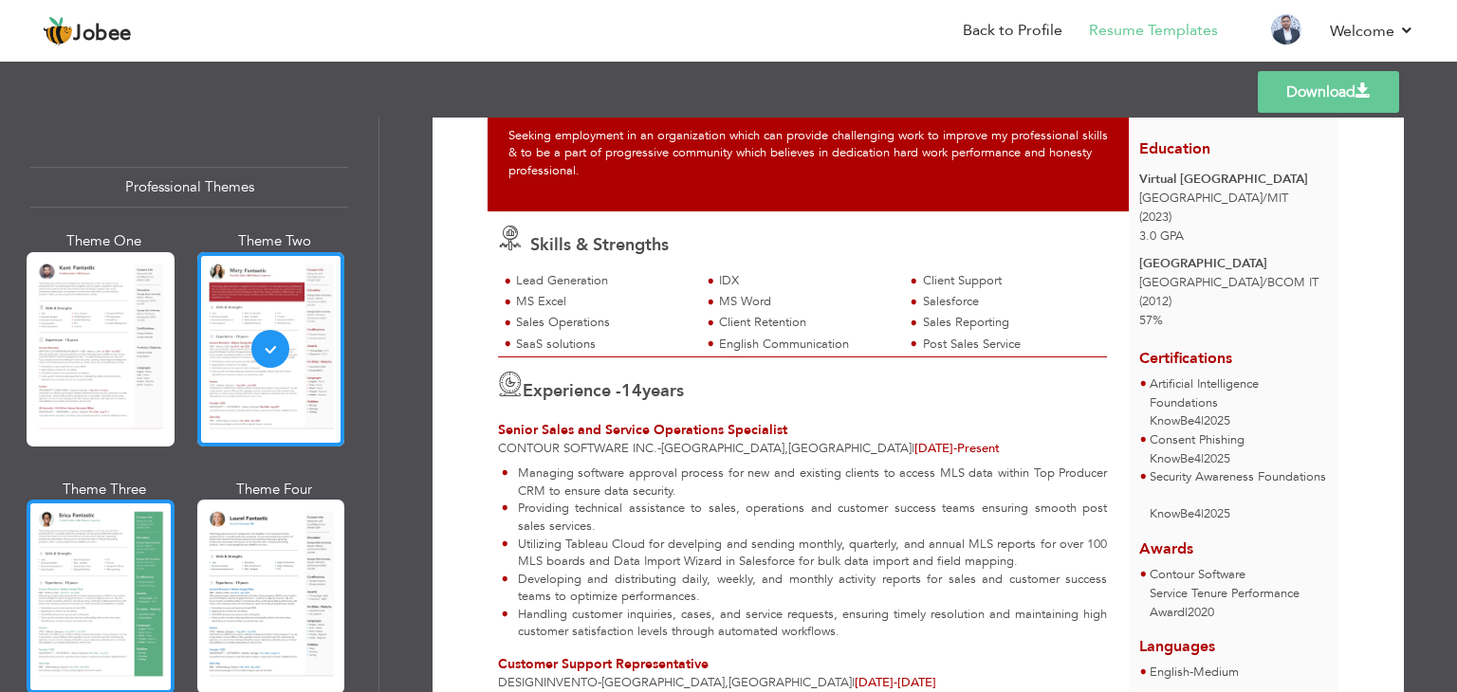
click at [87, 583] on div at bounding box center [101, 597] width 148 height 194
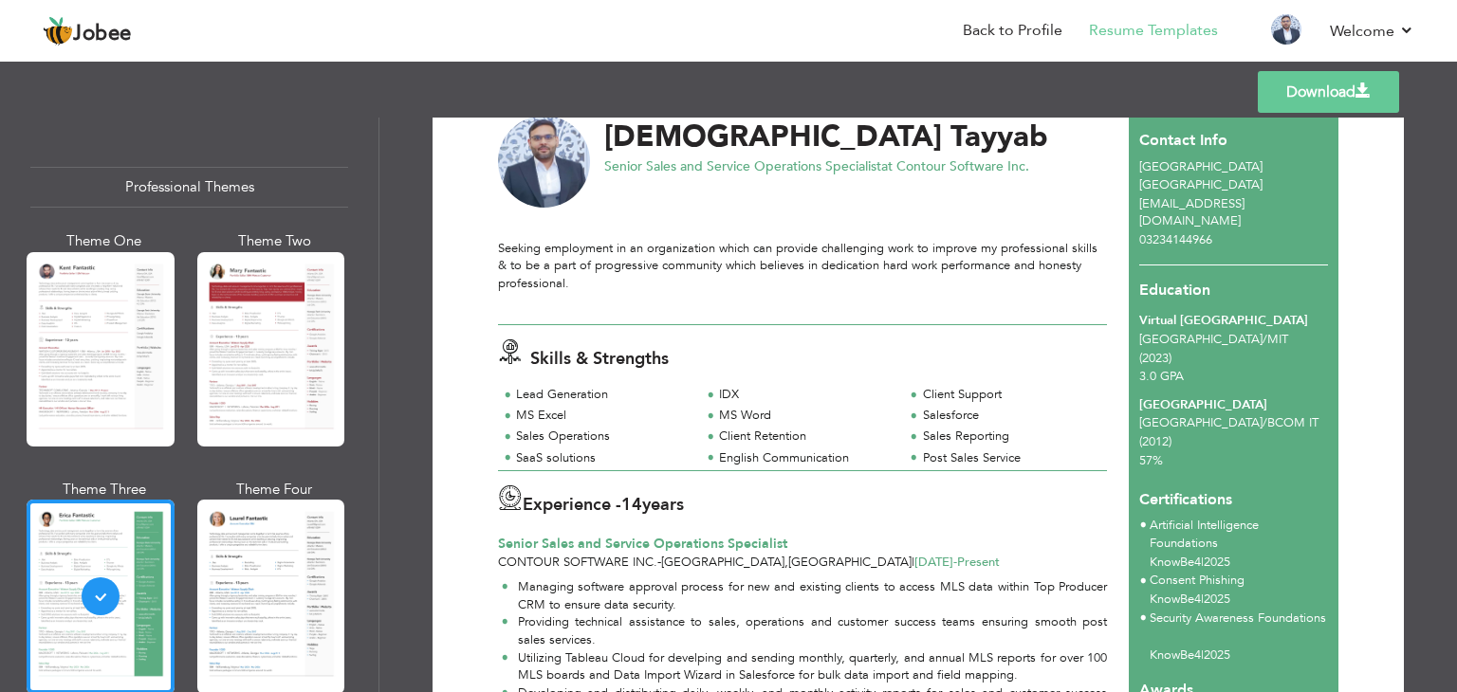
scroll to position [95, 0]
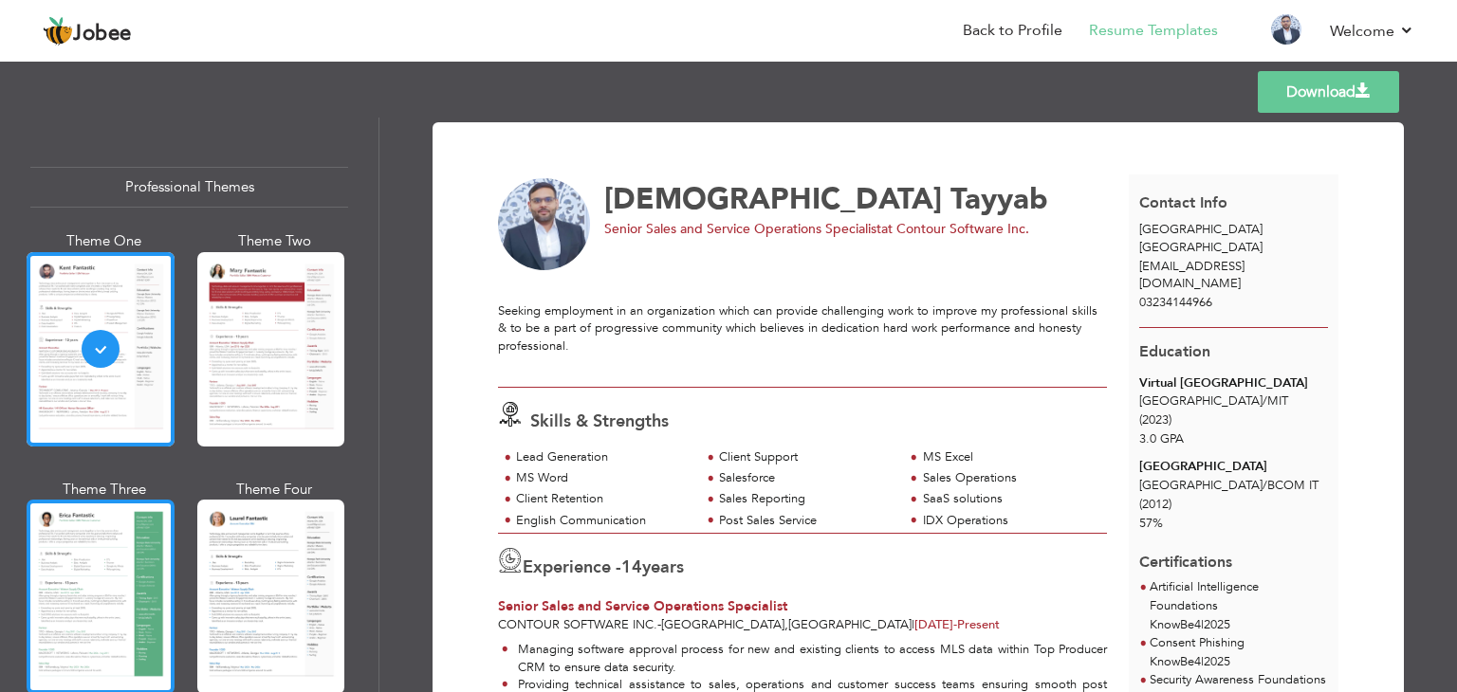
click at [87, 585] on div at bounding box center [101, 597] width 148 height 194
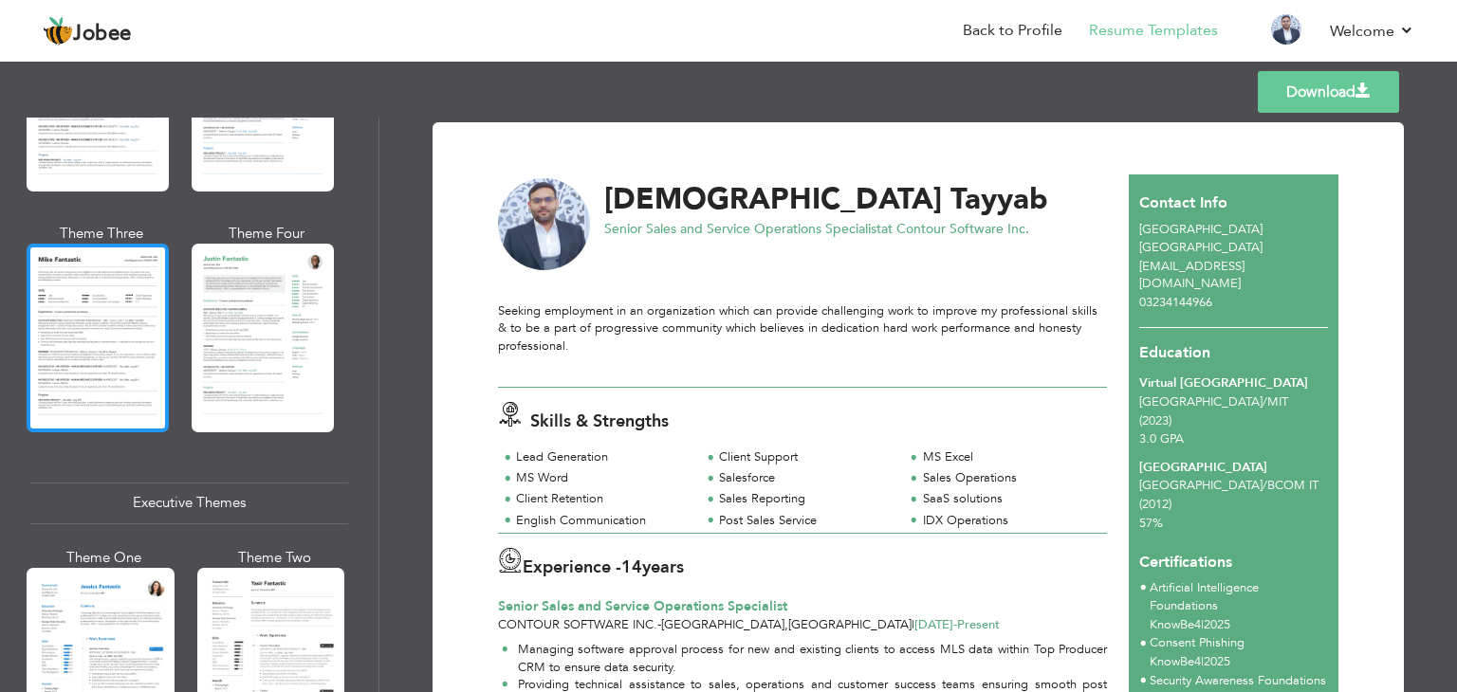
scroll to position [1328, 0]
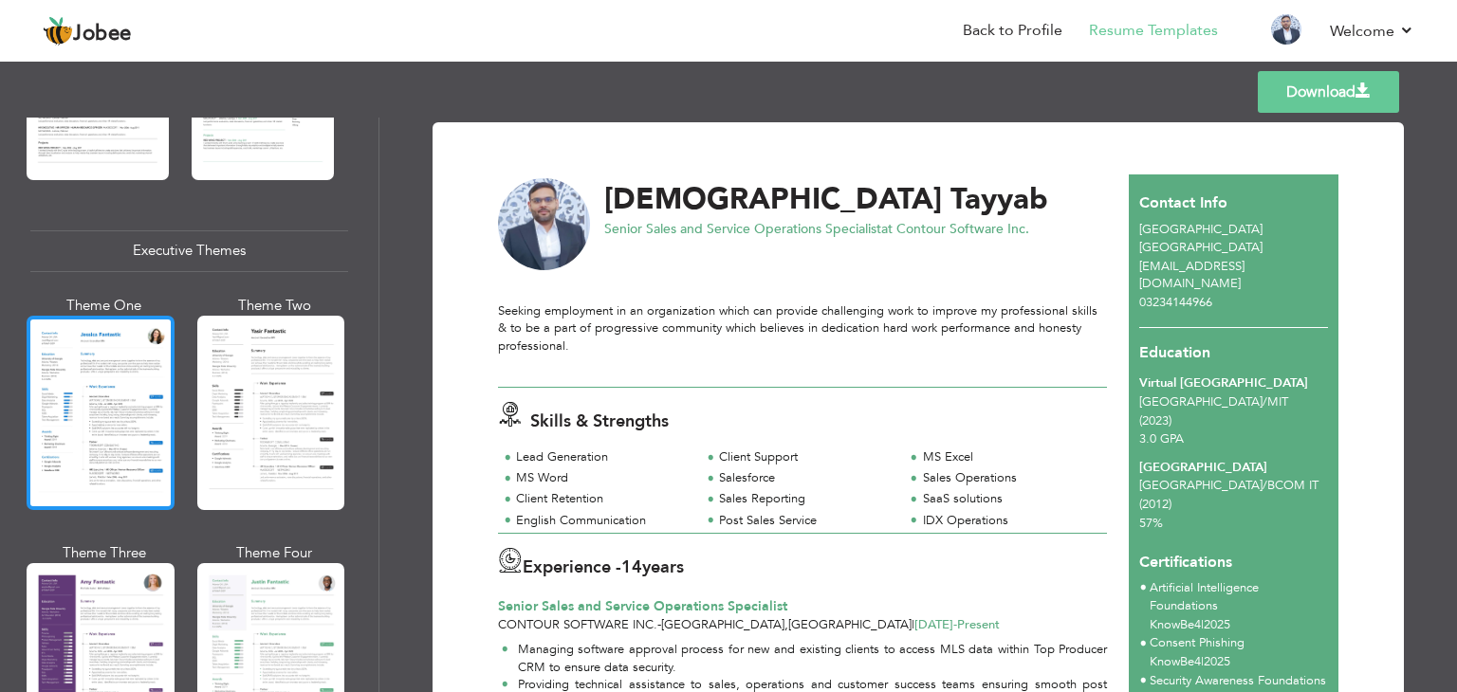
click at [138, 395] on div at bounding box center [101, 413] width 148 height 194
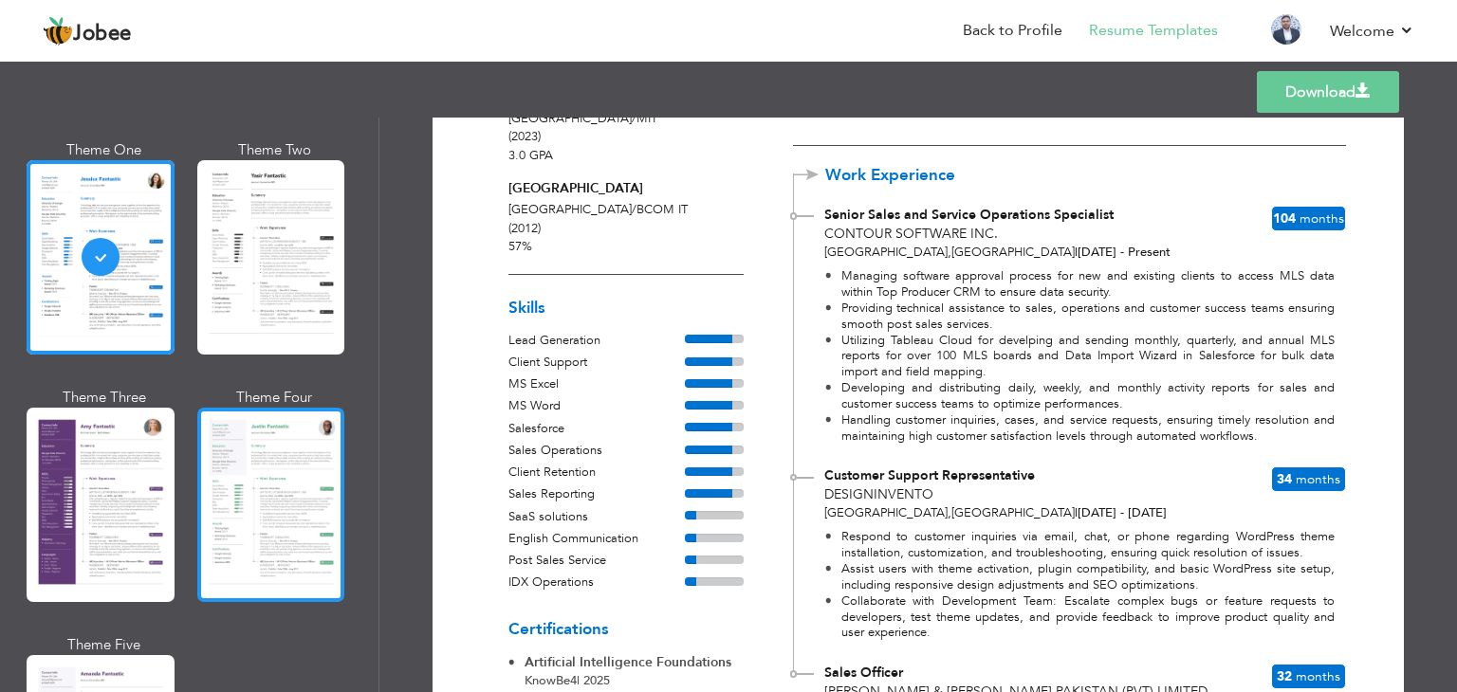
scroll to position [1516, 0]
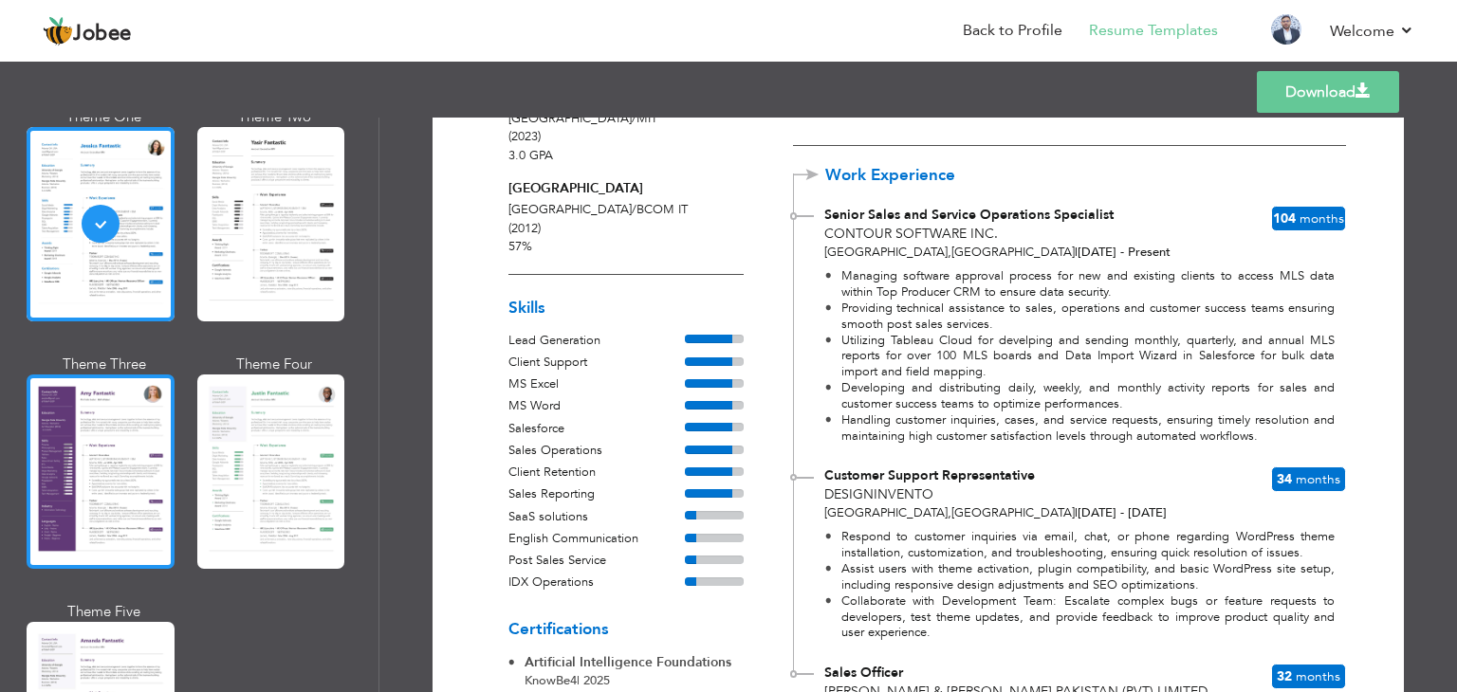
click at [121, 460] on div at bounding box center [101, 472] width 148 height 194
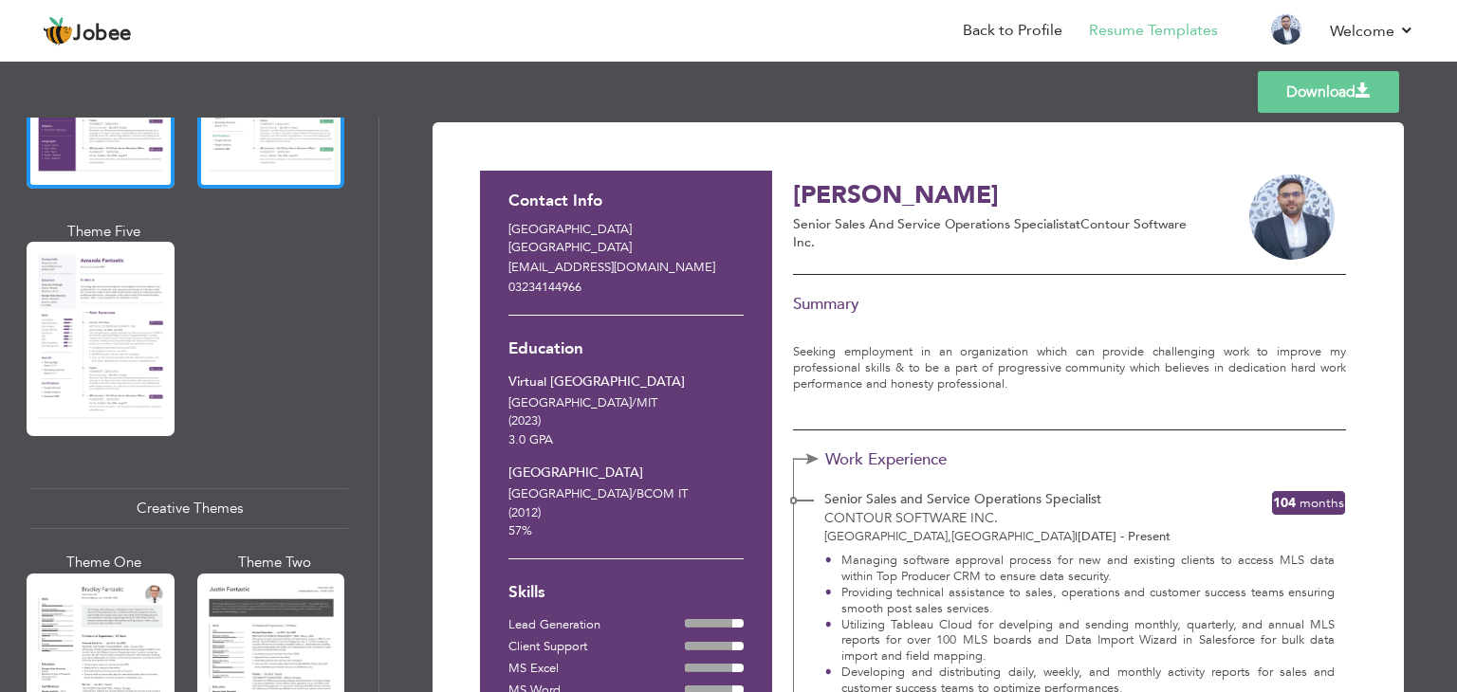
scroll to position [1612, 0]
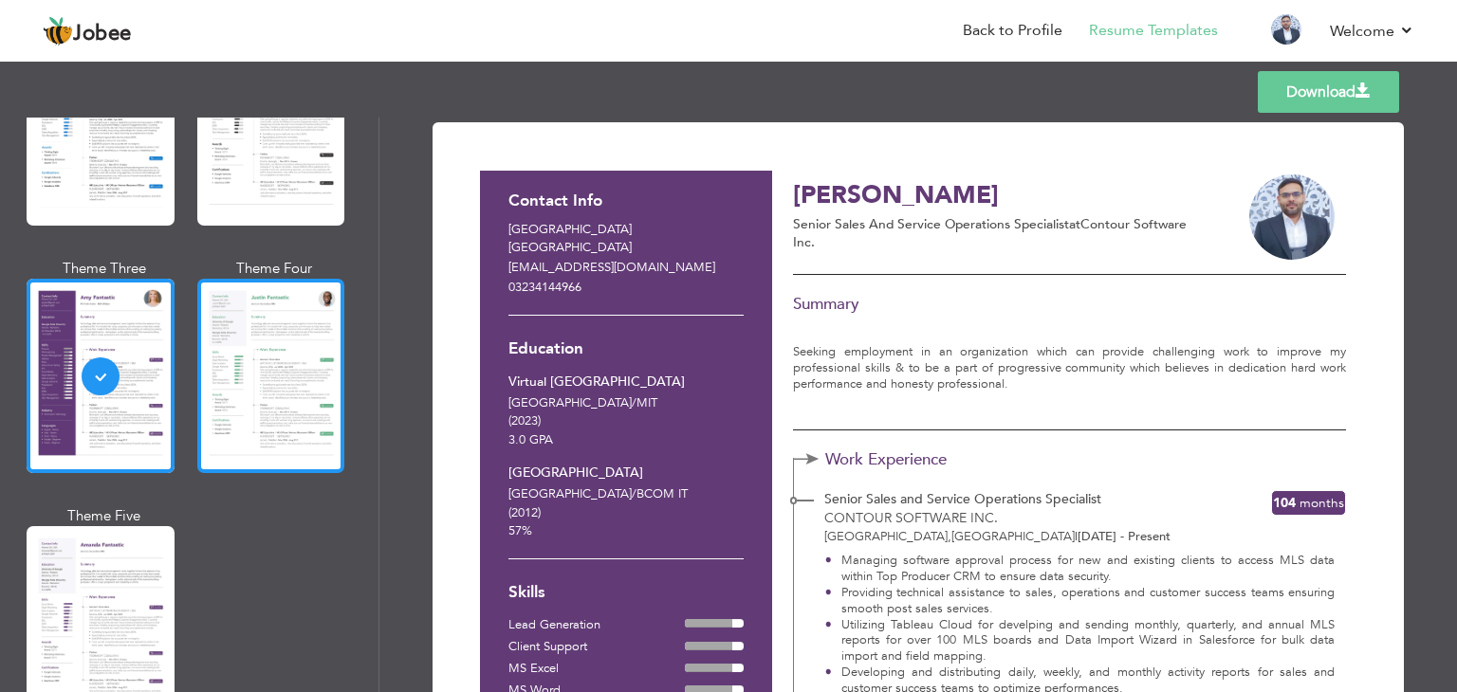
click at [277, 401] on div at bounding box center [271, 376] width 148 height 194
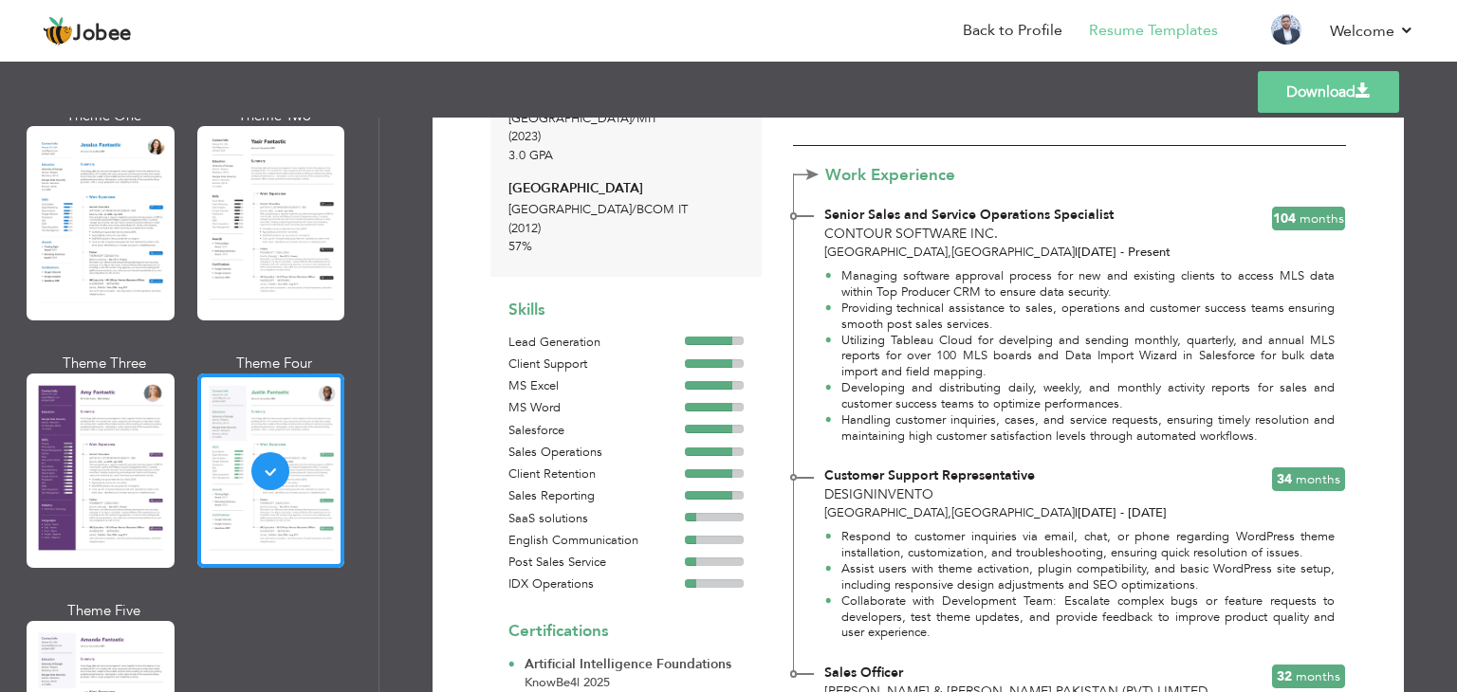
scroll to position [0, 0]
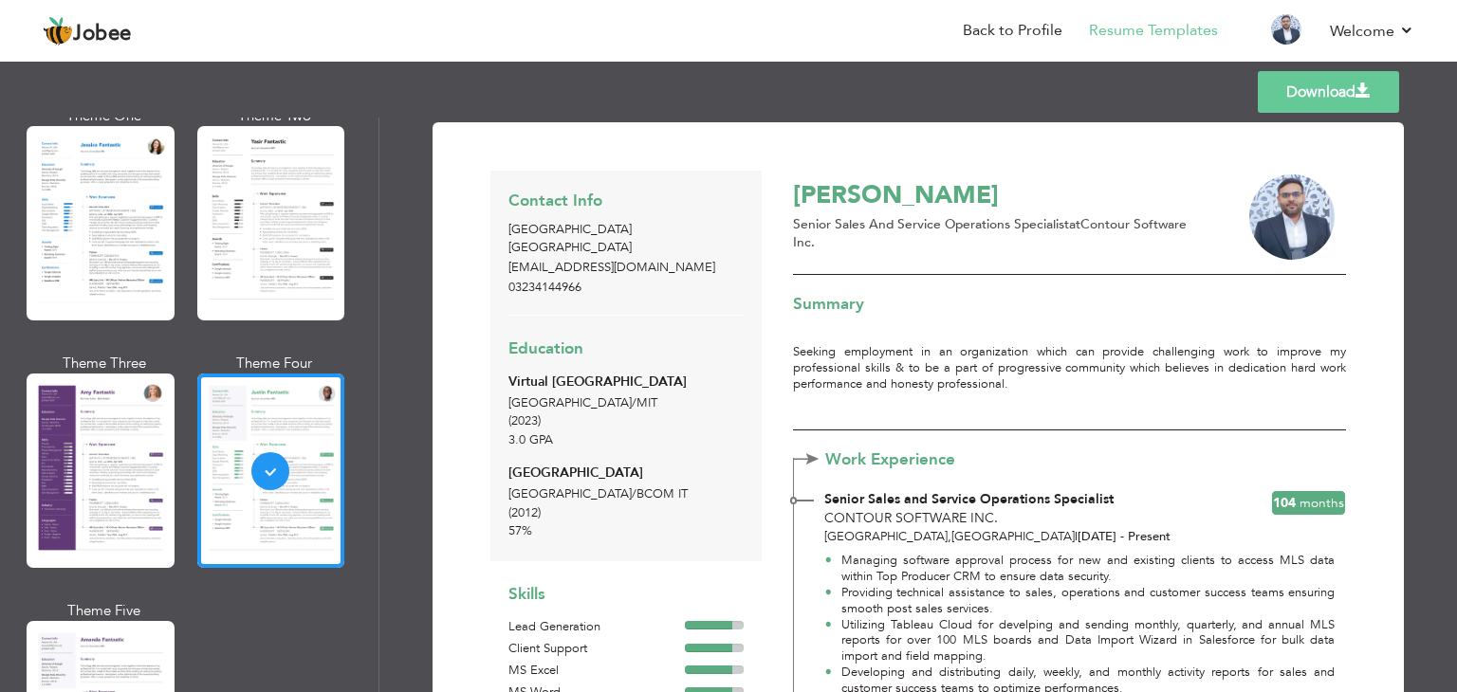
click at [101, 240] on div at bounding box center [101, 223] width 148 height 194
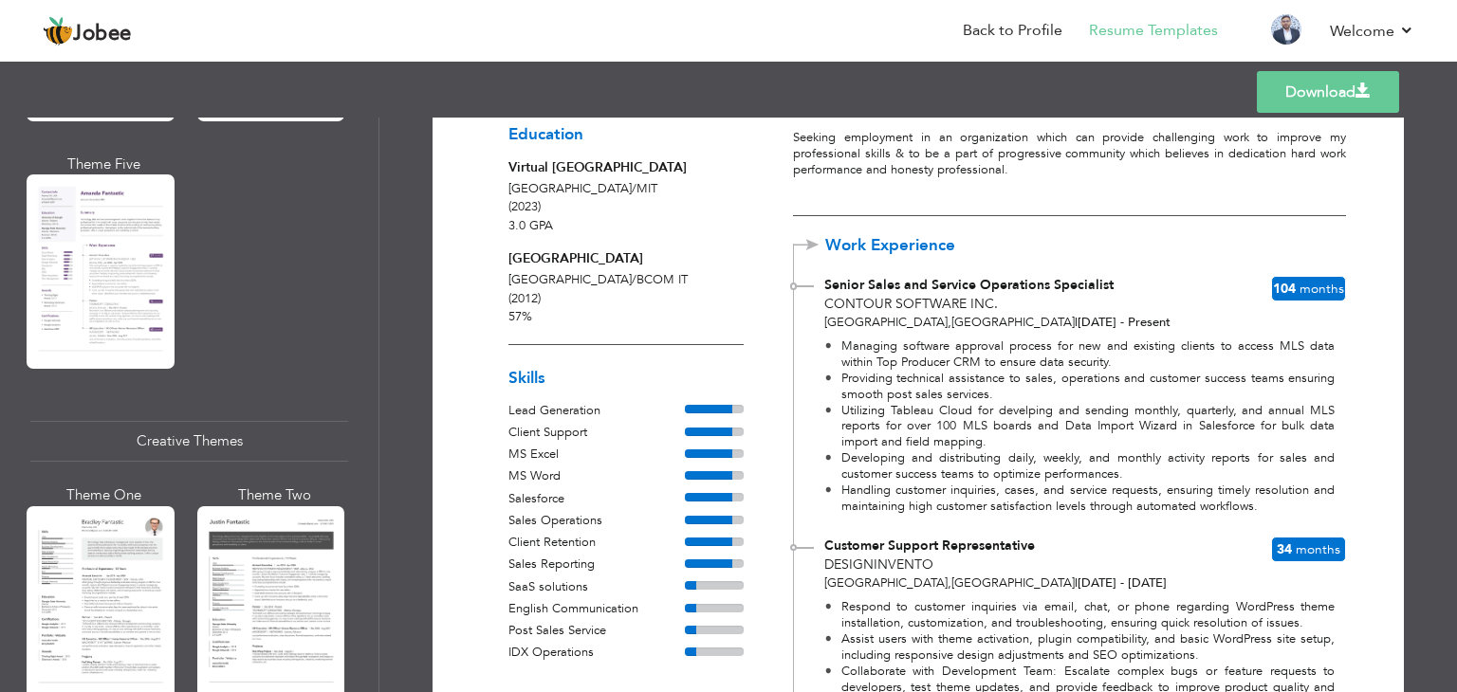
scroll to position [379, 0]
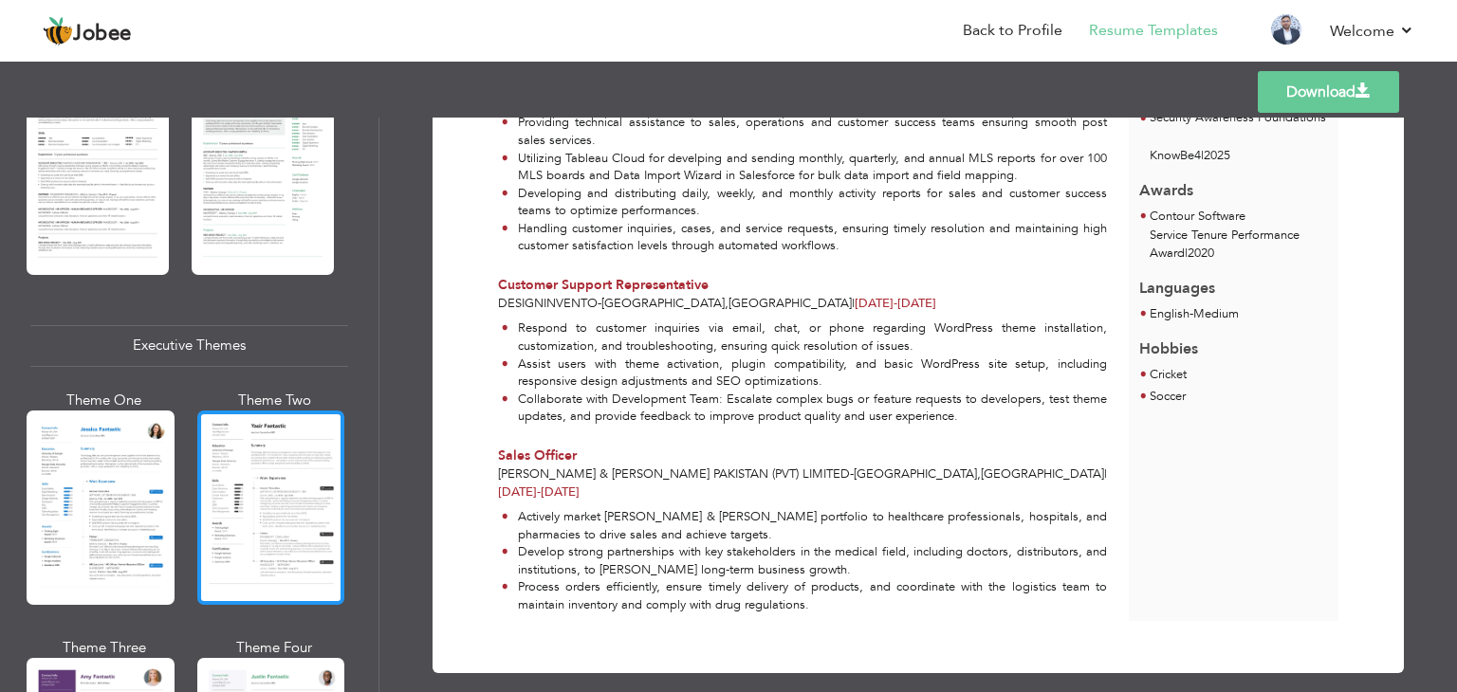
scroll to position [1422, 0]
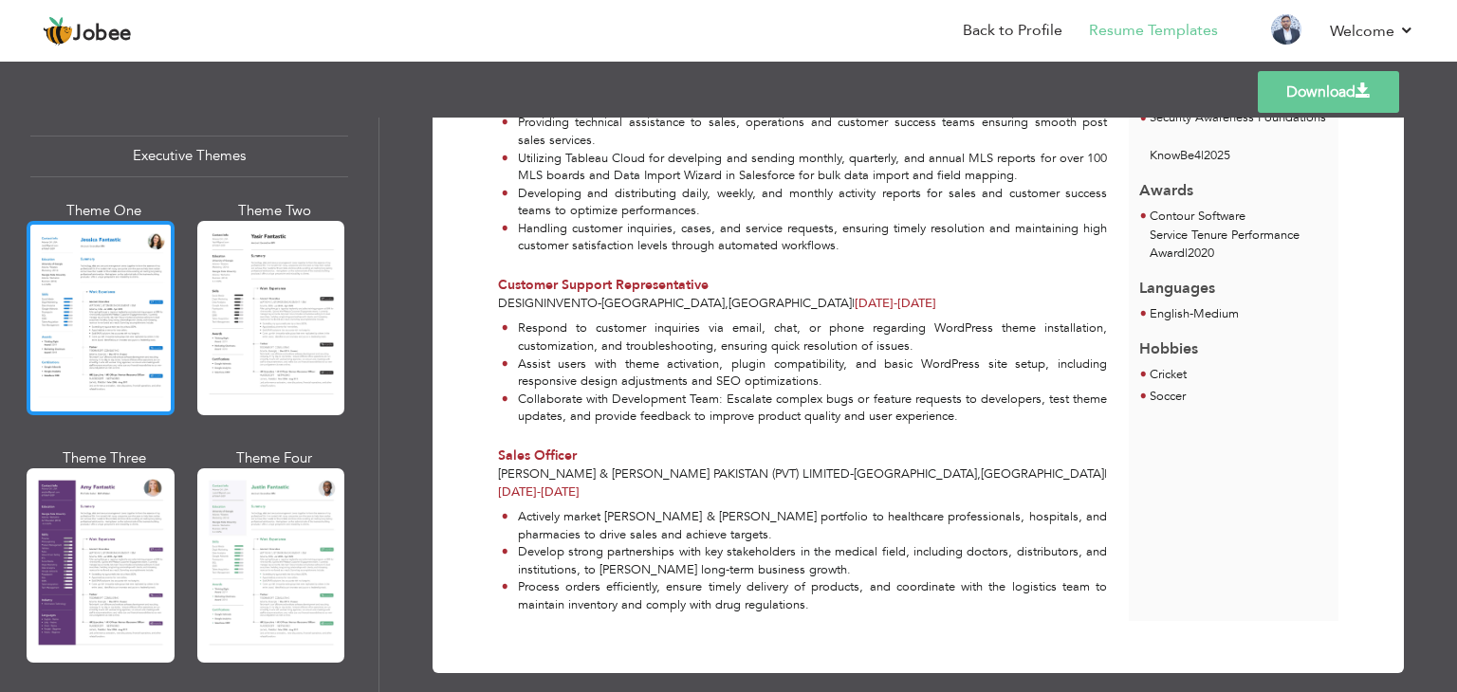
click at [98, 327] on div at bounding box center [101, 318] width 148 height 194
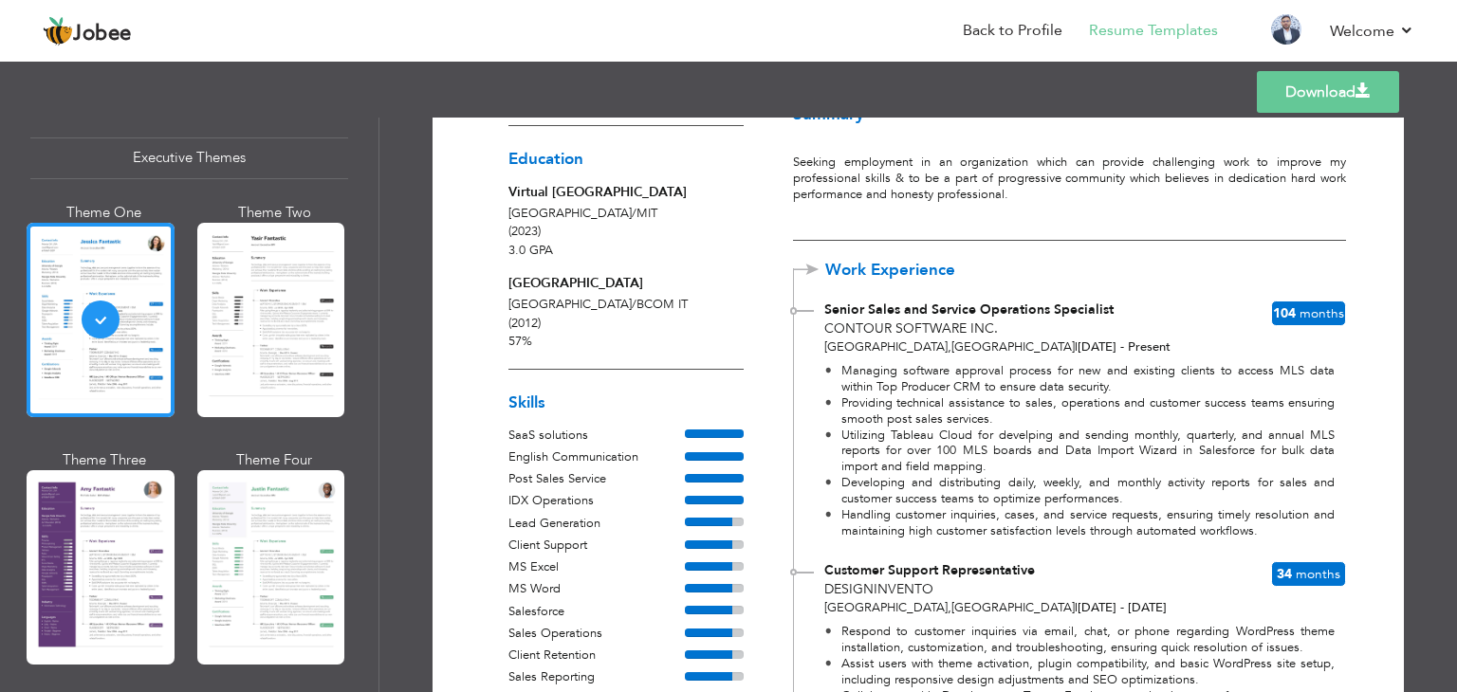
scroll to position [83, 0]
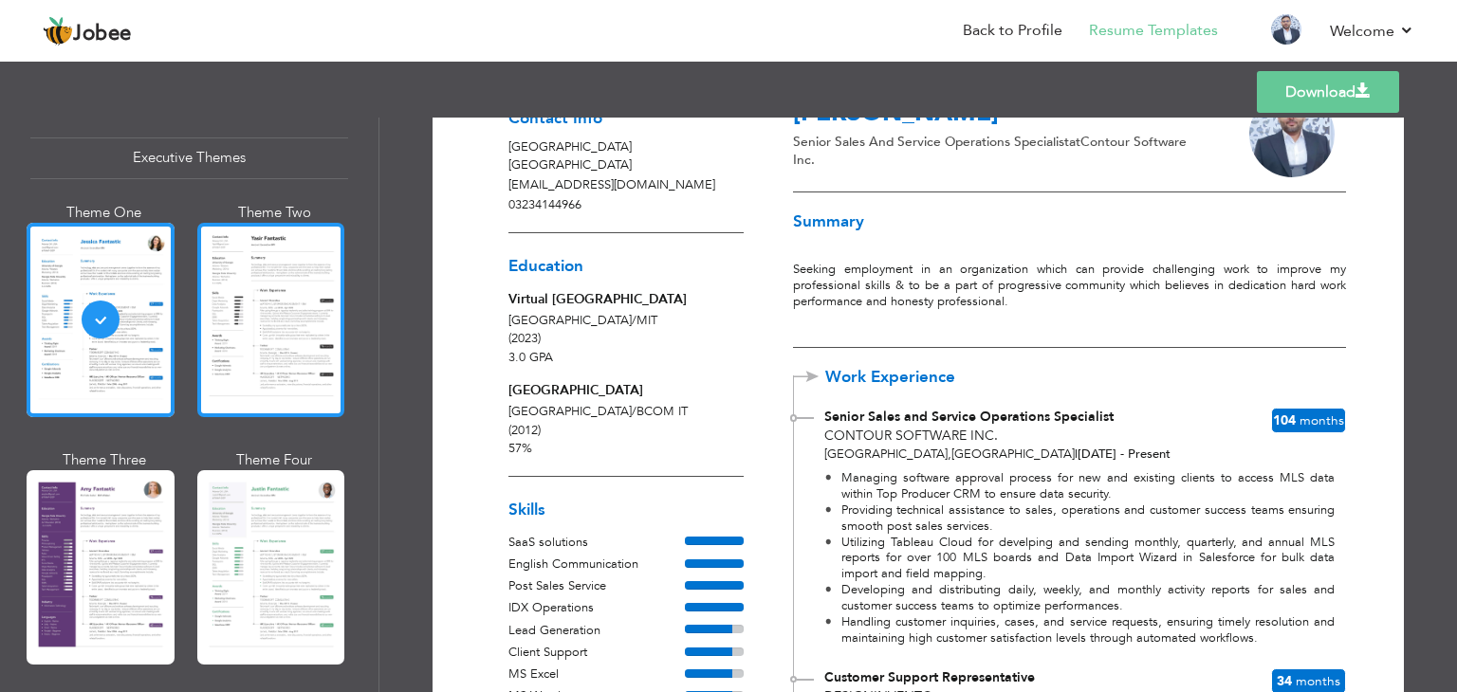
click at [311, 348] on div at bounding box center [271, 320] width 148 height 194
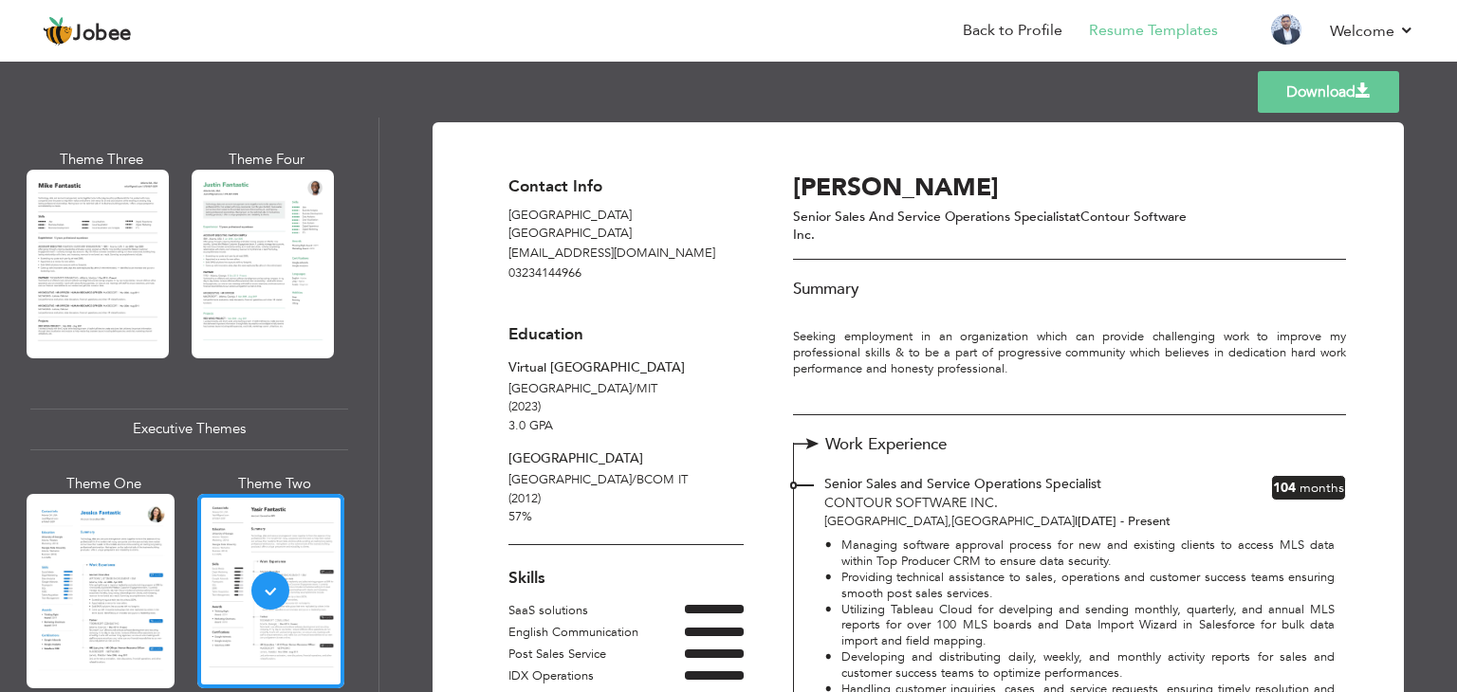
scroll to position [1138, 0]
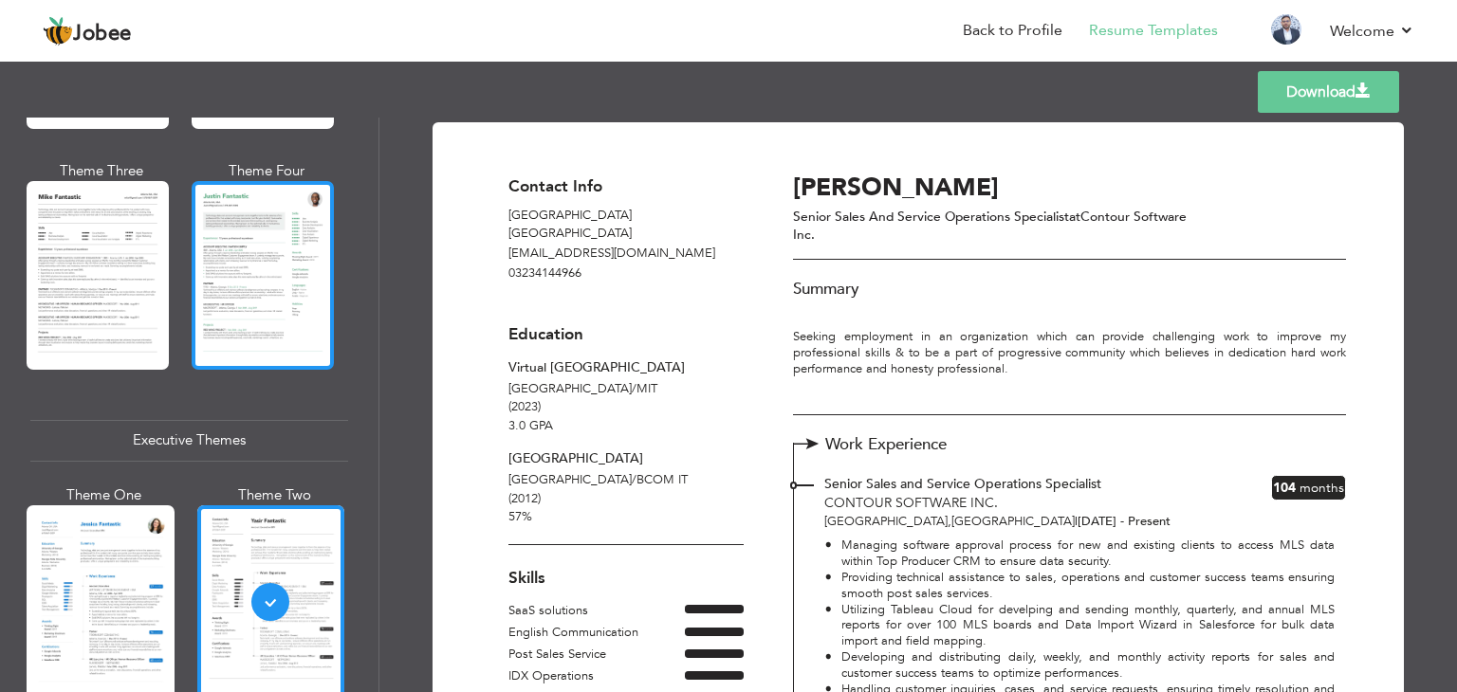
click at [229, 280] on div at bounding box center [263, 275] width 142 height 188
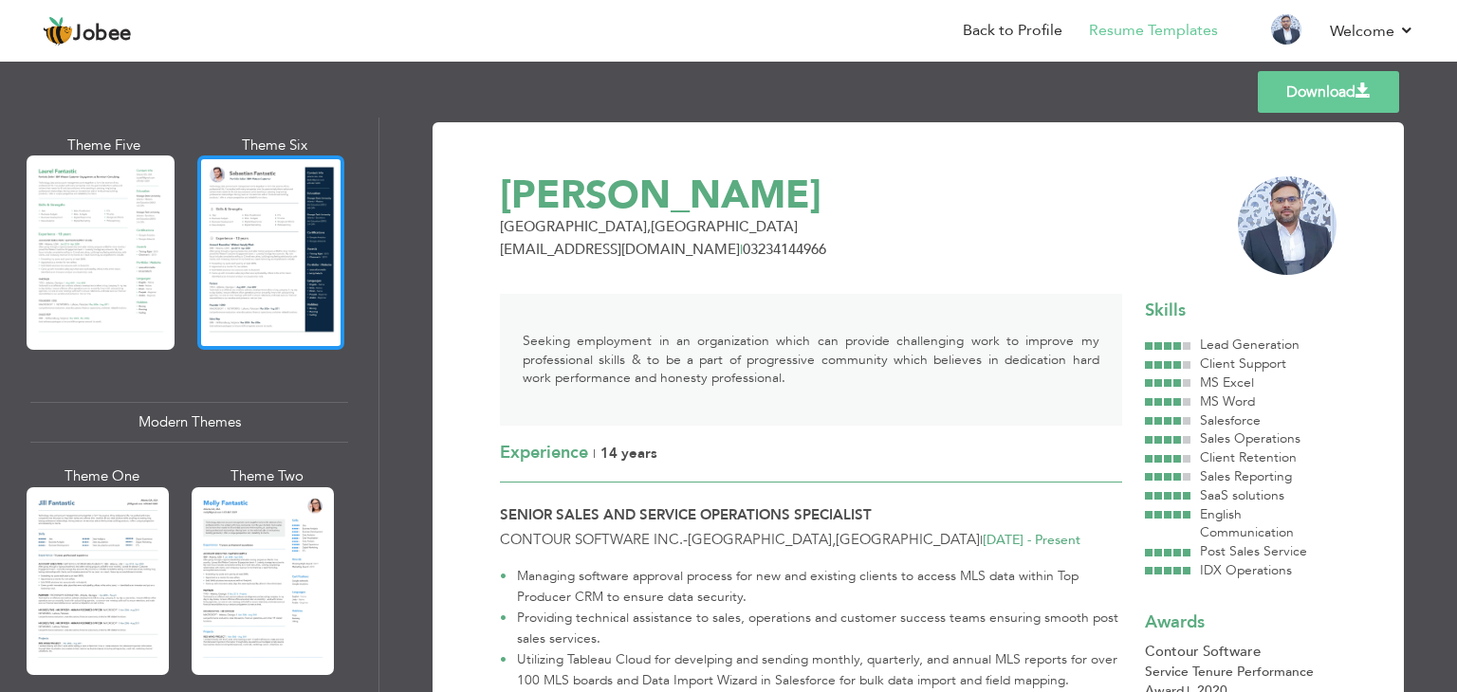
scroll to position [664, 0]
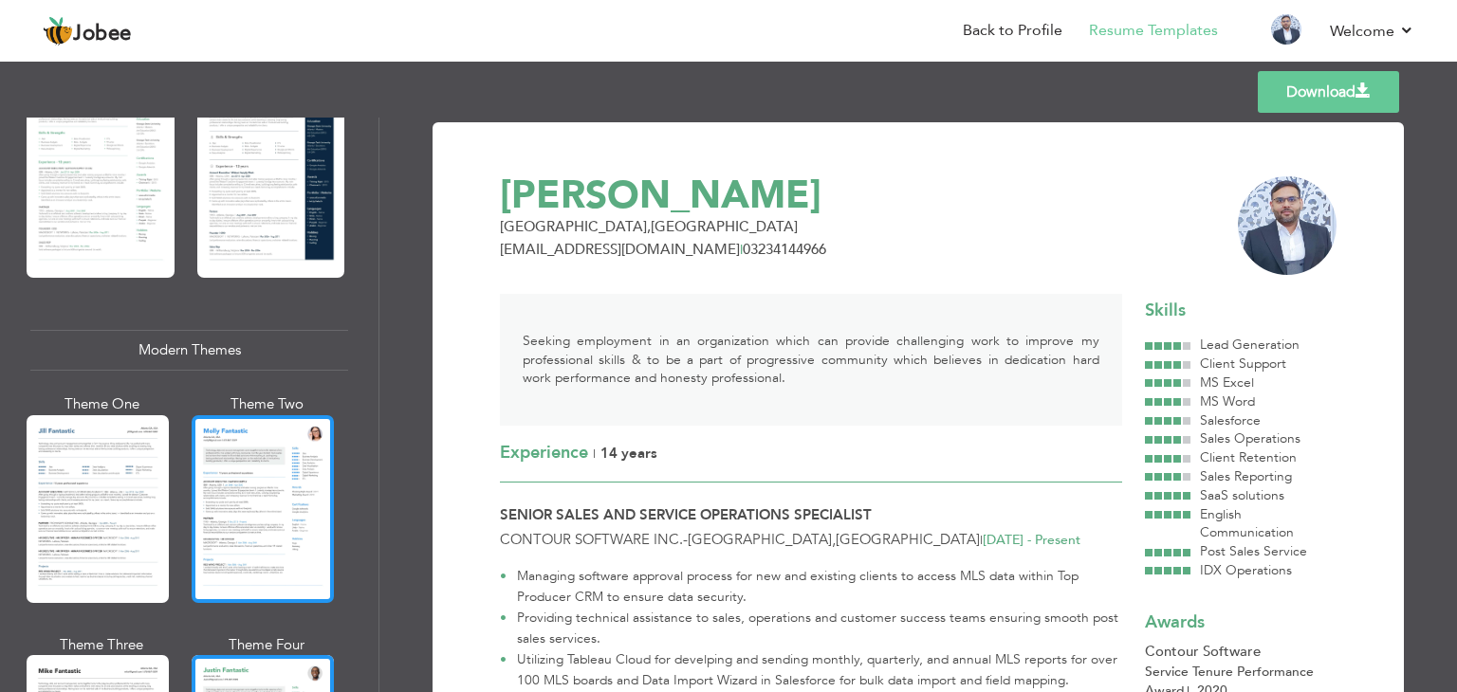
click at [260, 452] on div at bounding box center [263, 509] width 142 height 188
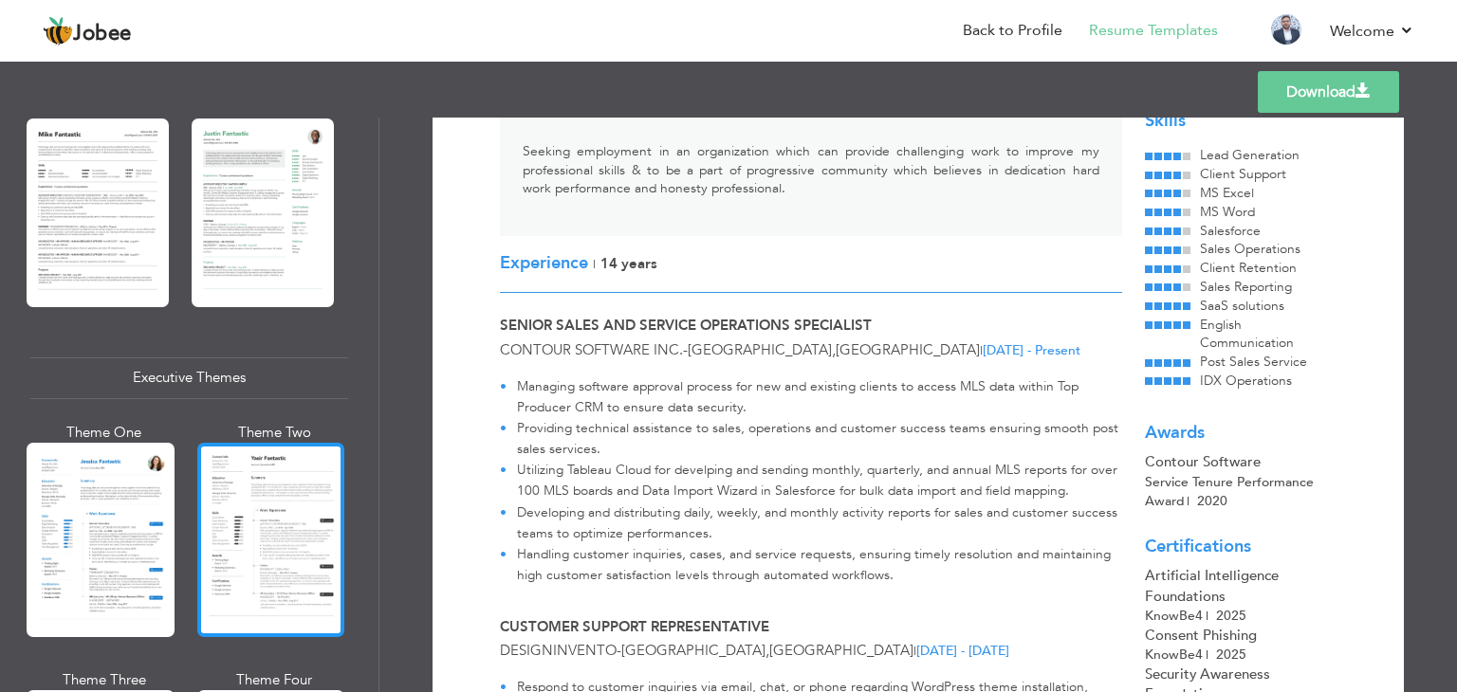
scroll to position [0, 0]
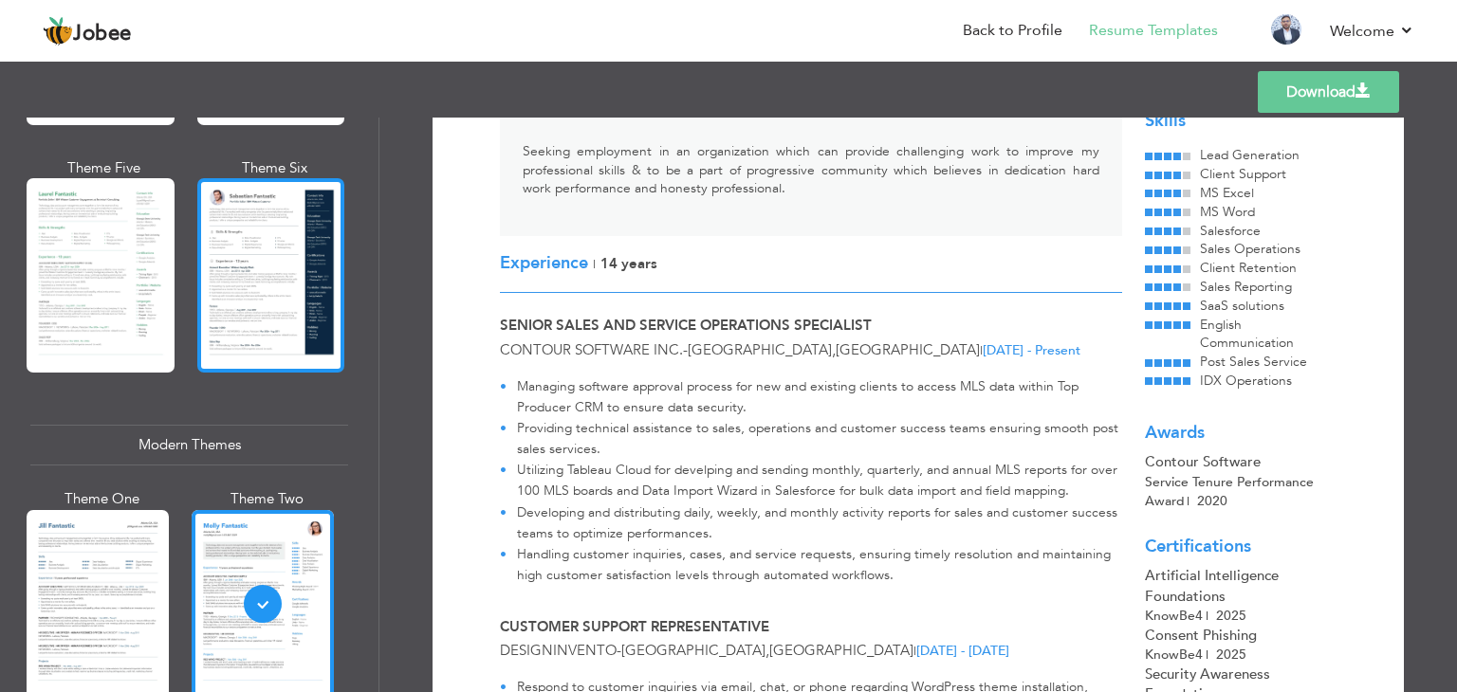
click at [259, 278] on div at bounding box center [271, 275] width 148 height 194
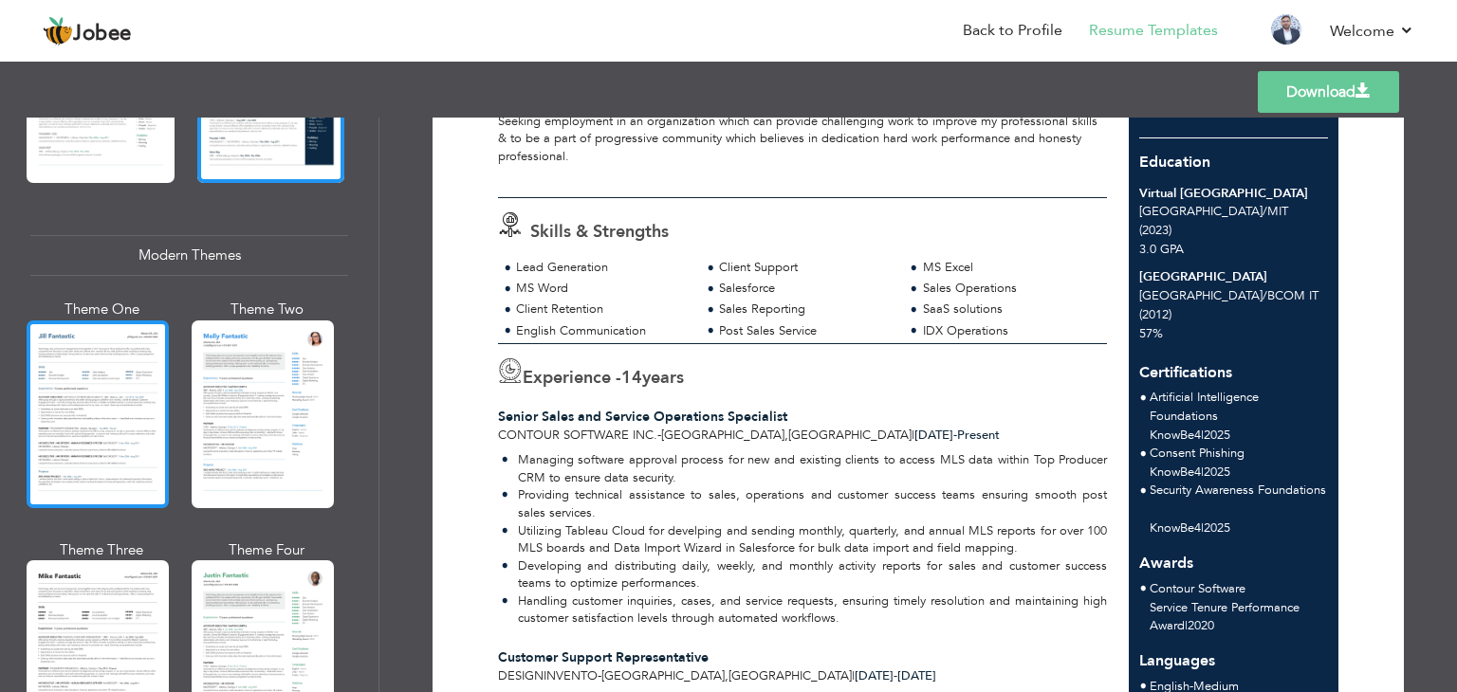
click at [90, 411] on div at bounding box center [98, 415] width 142 height 188
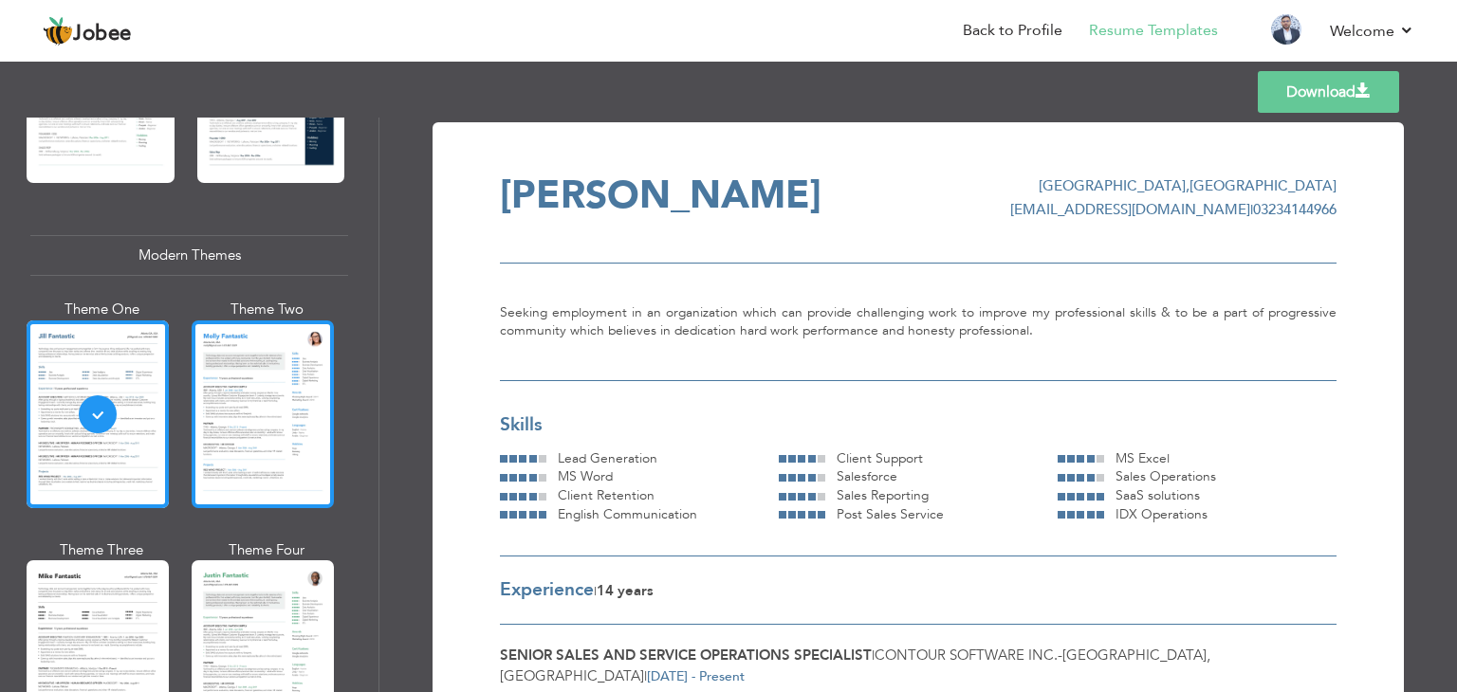
click at [277, 402] on div at bounding box center [263, 415] width 142 height 188
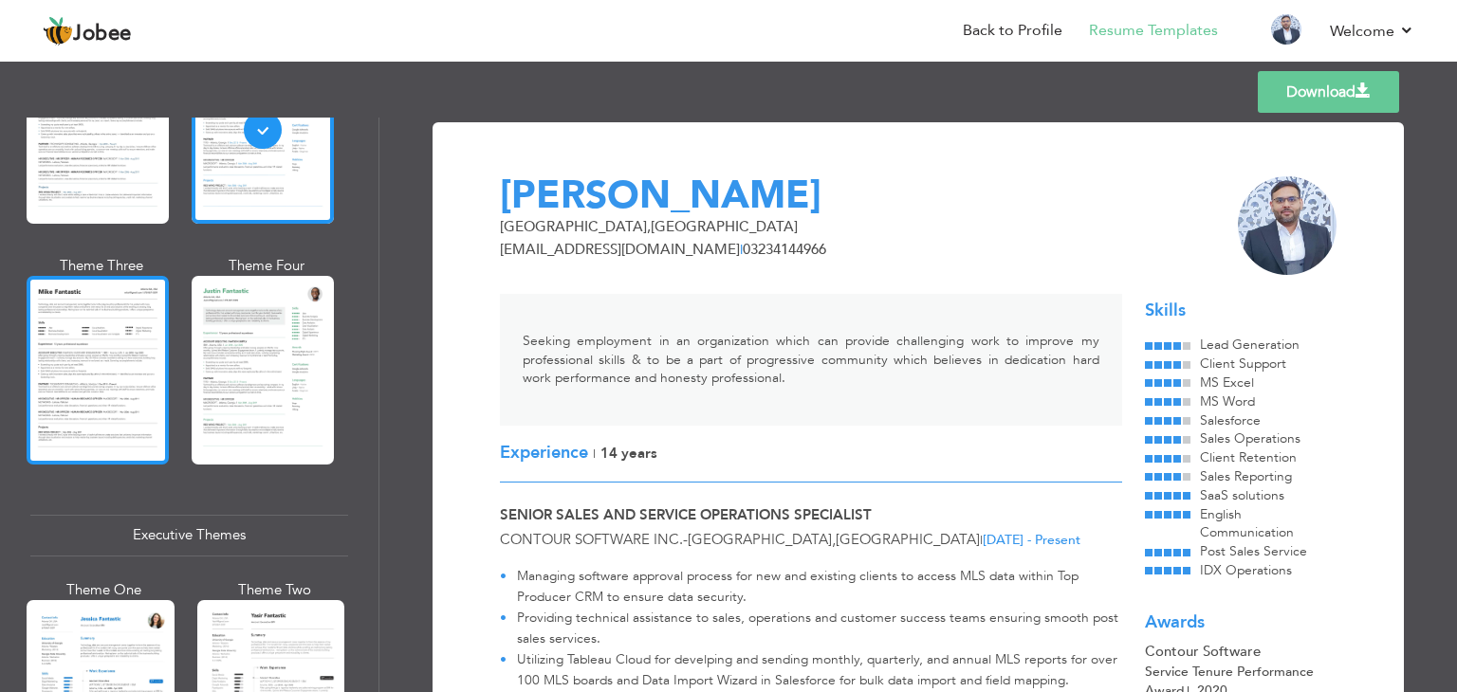
click at [113, 392] on div at bounding box center [98, 370] width 142 height 188
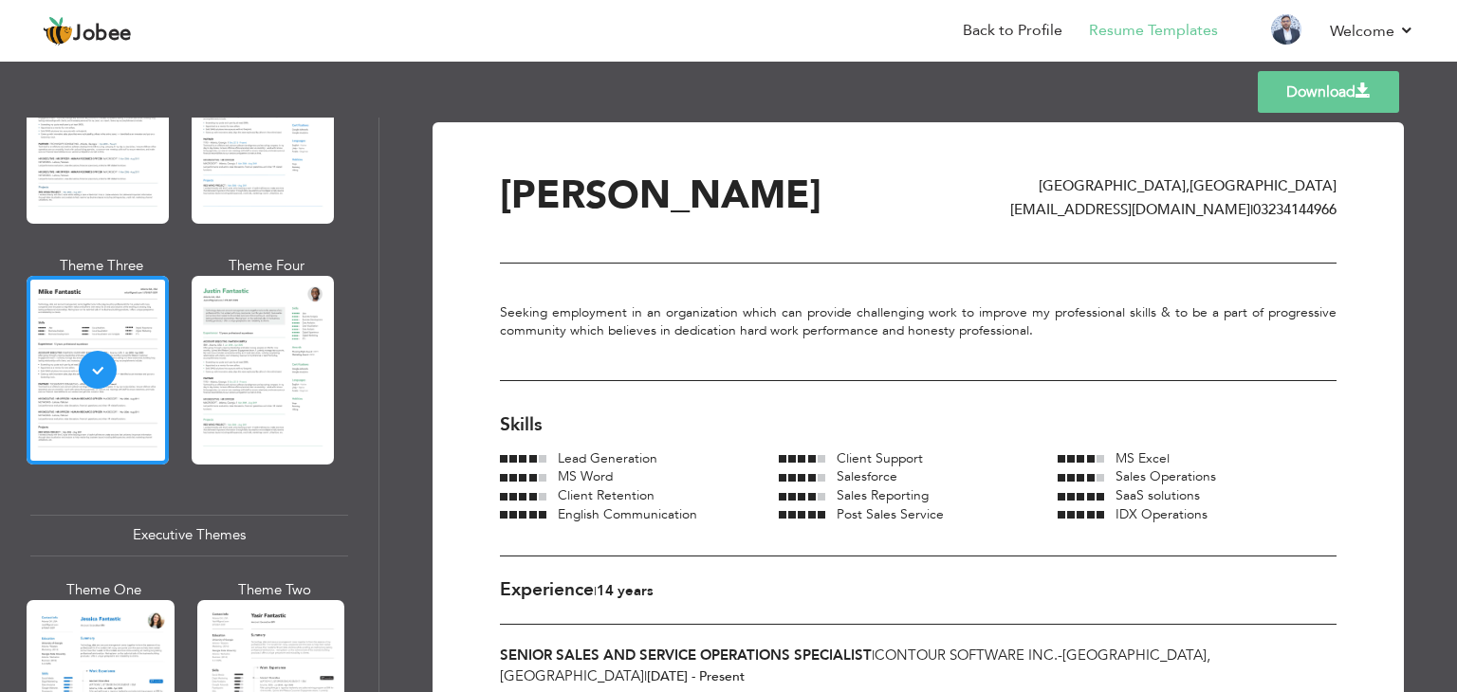
click at [245, 388] on div at bounding box center [263, 370] width 142 height 188
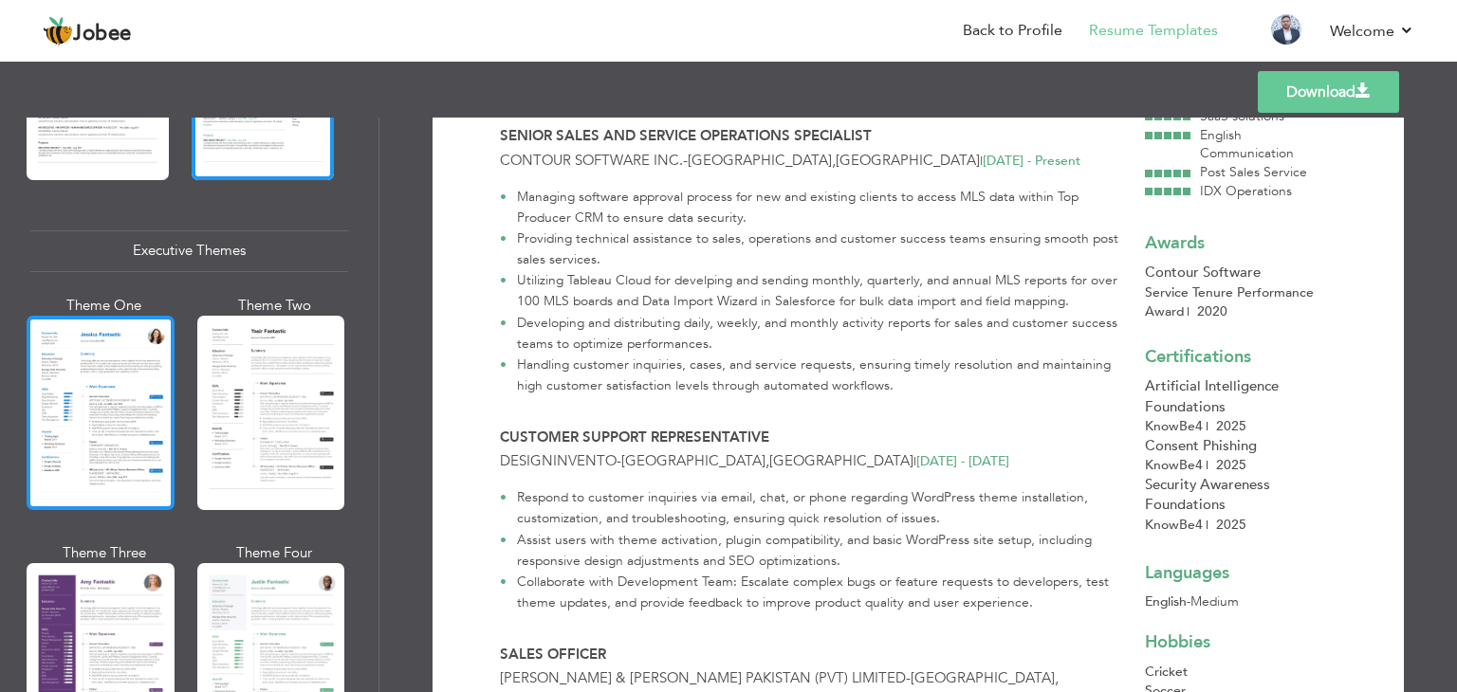
click at [108, 422] on div at bounding box center [101, 413] width 148 height 194
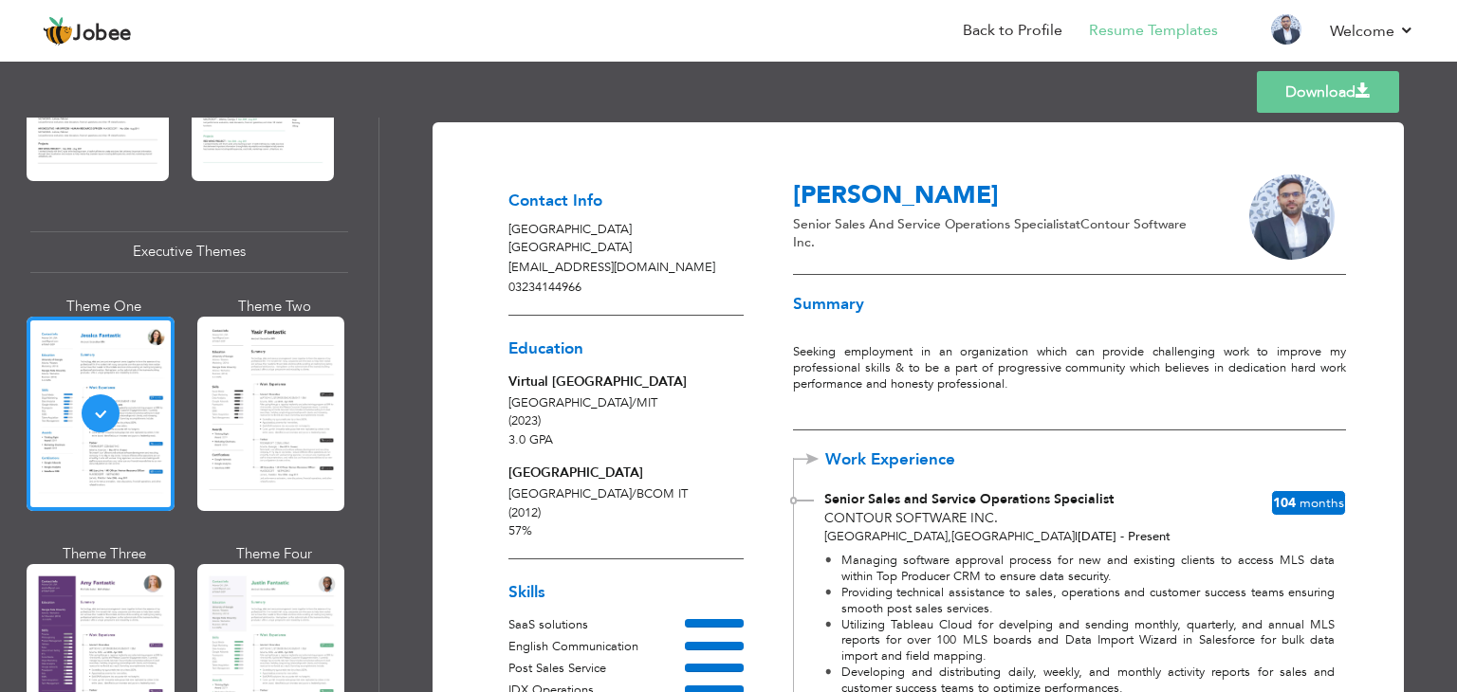
click at [1338, 91] on link "Download" at bounding box center [1328, 92] width 142 height 42
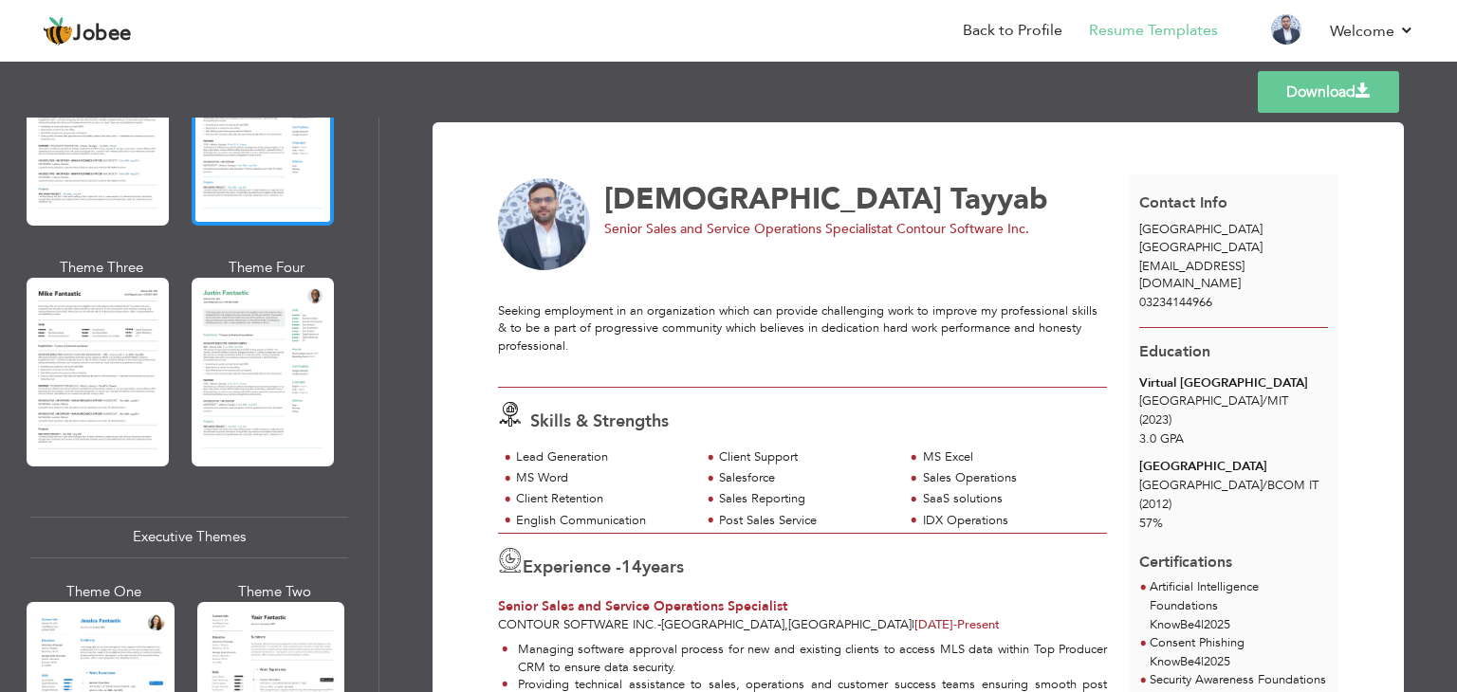
scroll to position [1043, 0]
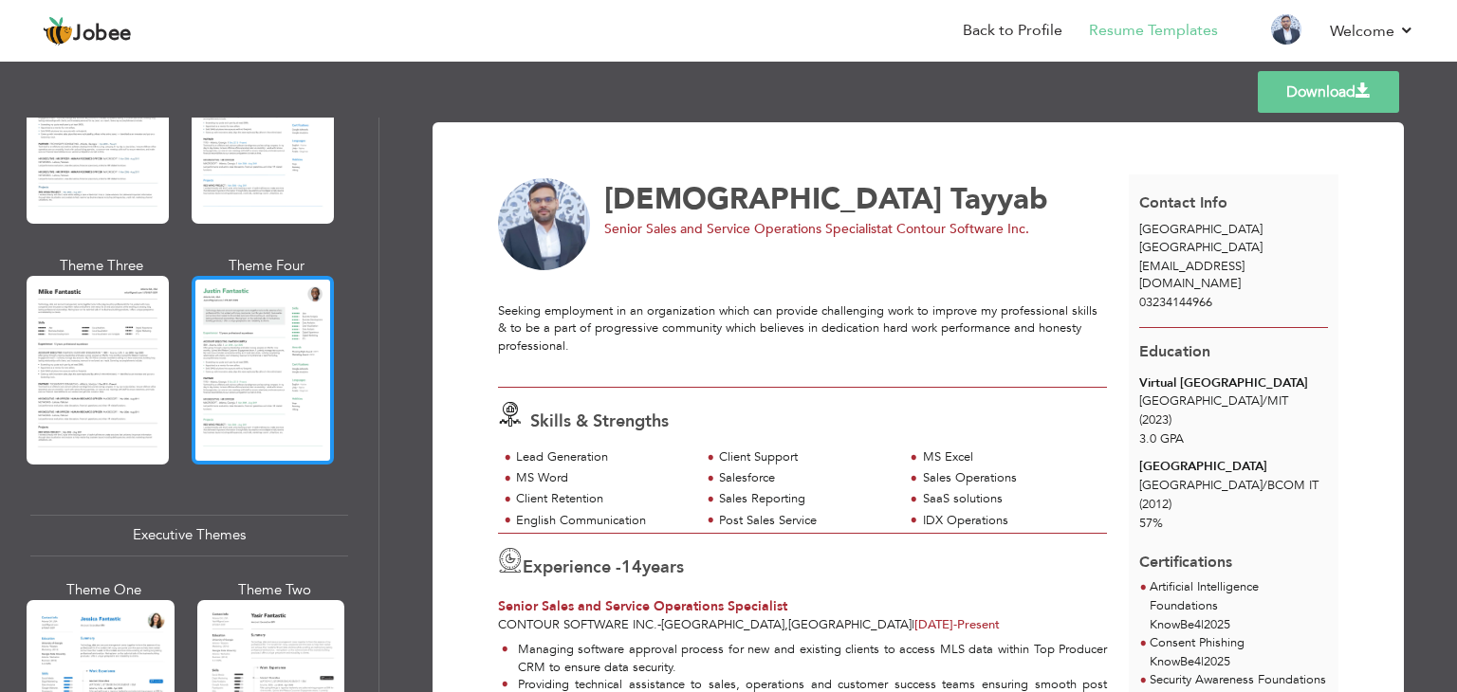
click at [246, 399] on div at bounding box center [263, 370] width 142 height 188
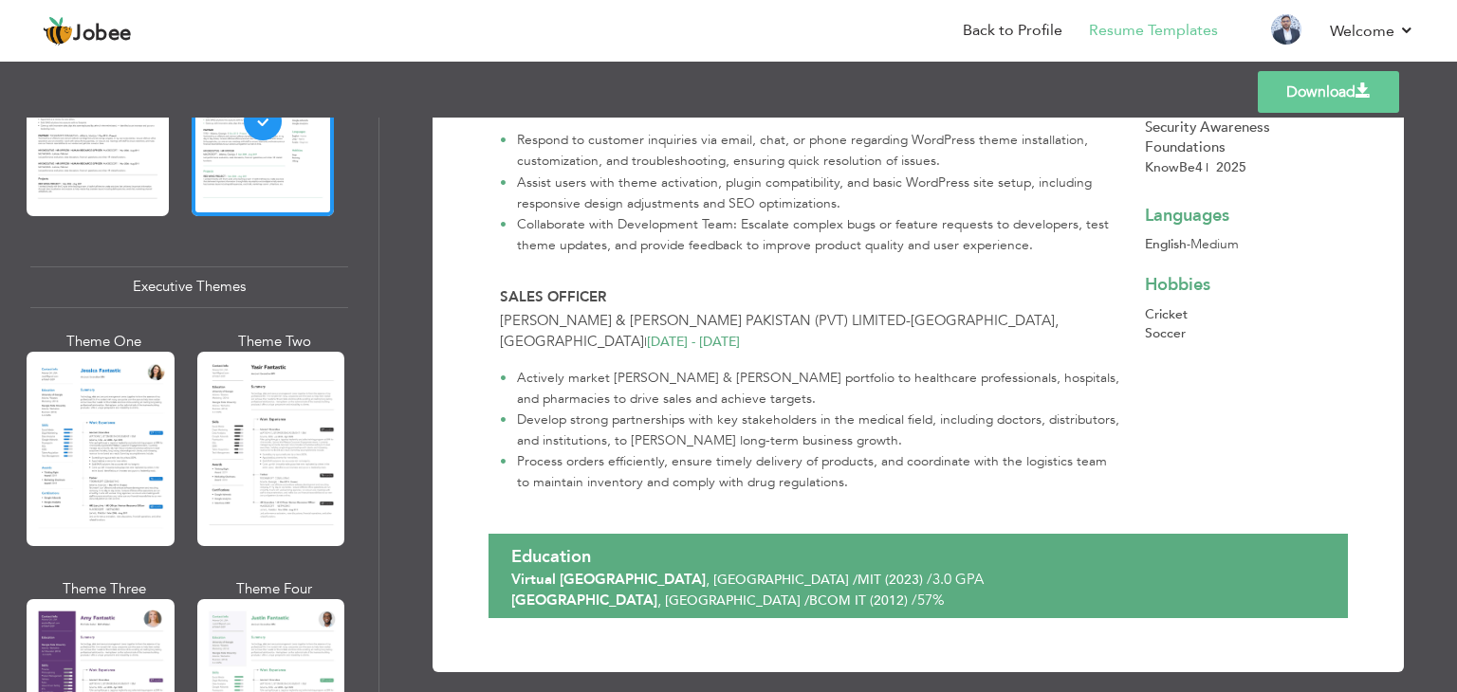
scroll to position [1328, 0]
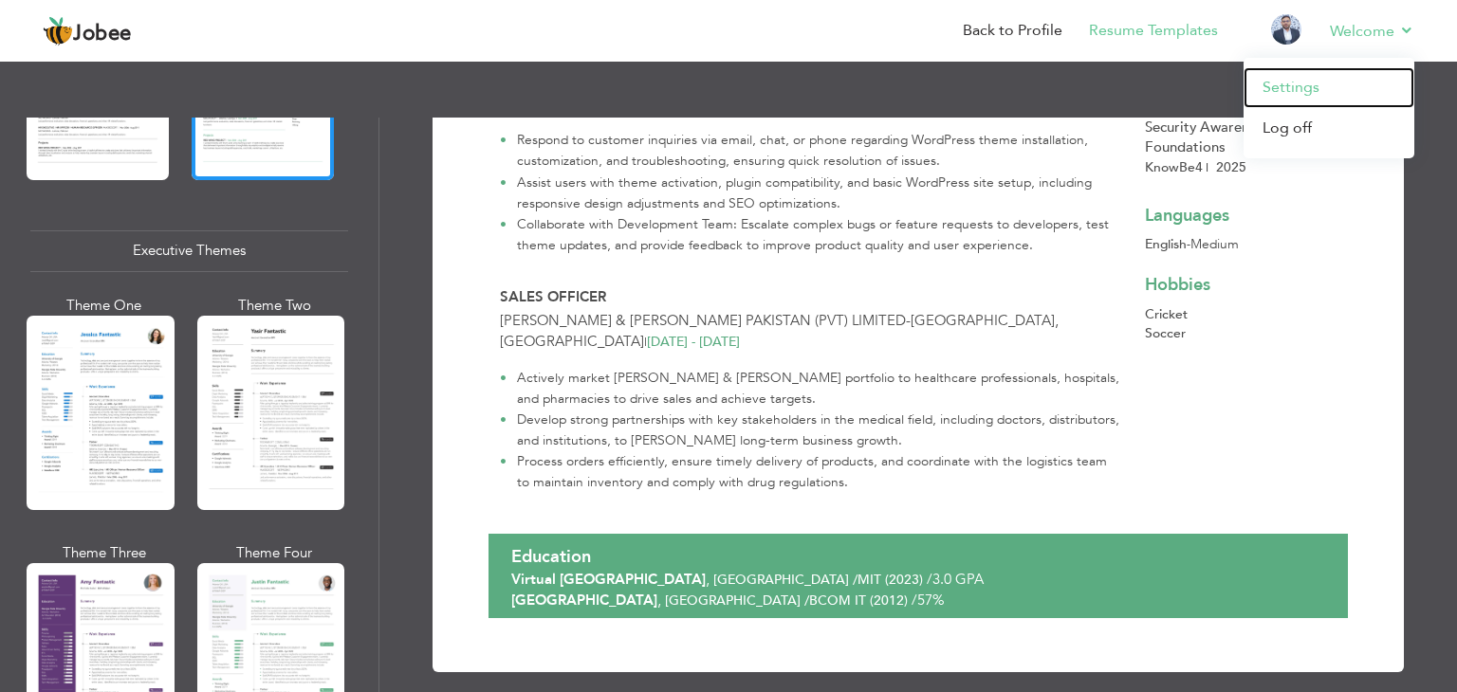
click at [1293, 85] on link "Settings" at bounding box center [1328, 87] width 171 height 41
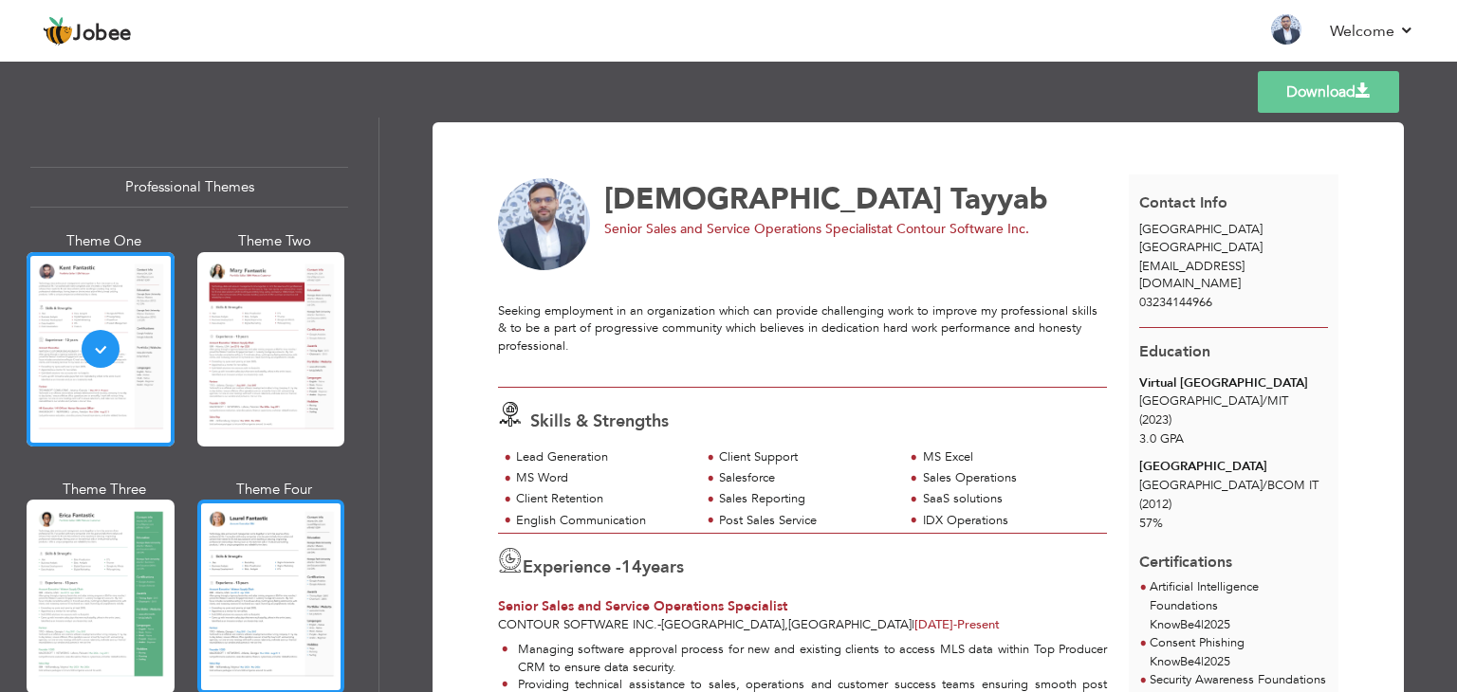
scroll to position [284, 0]
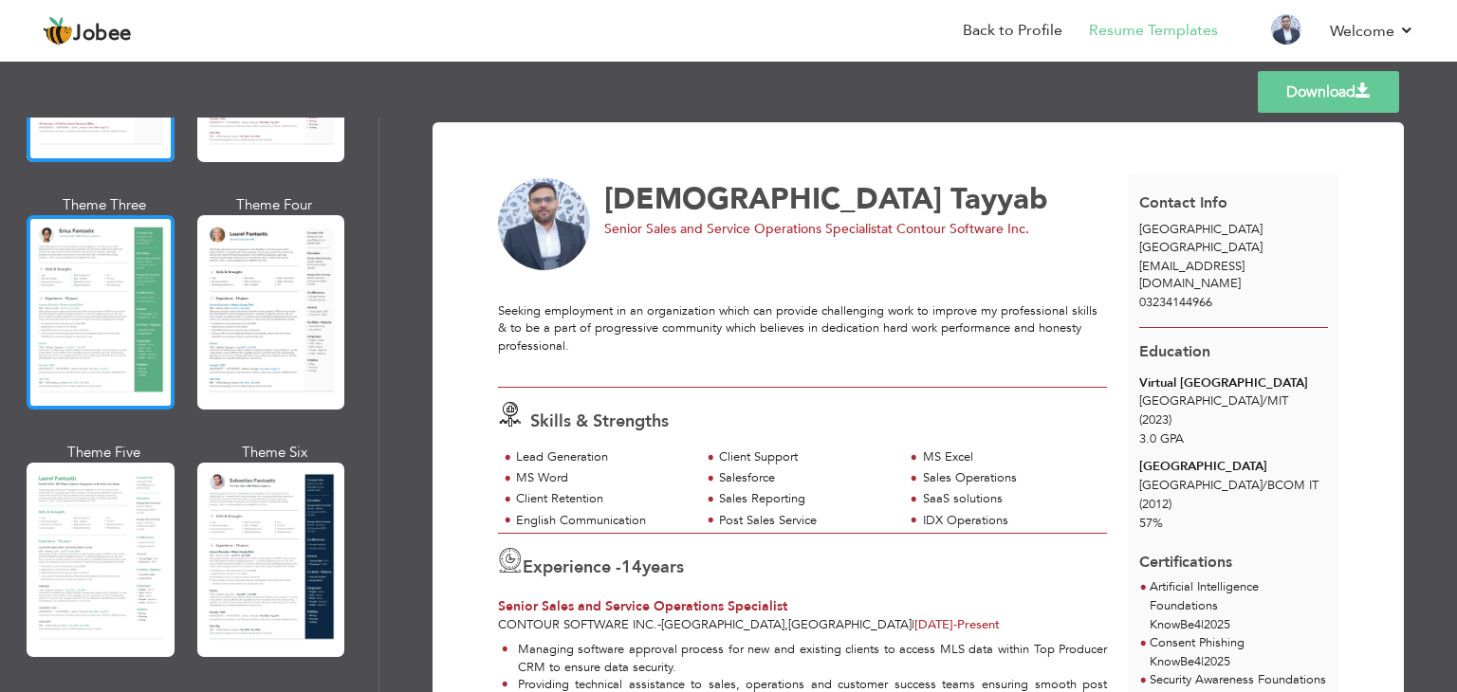
click at [95, 364] on div at bounding box center [101, 312] width 148 height 194
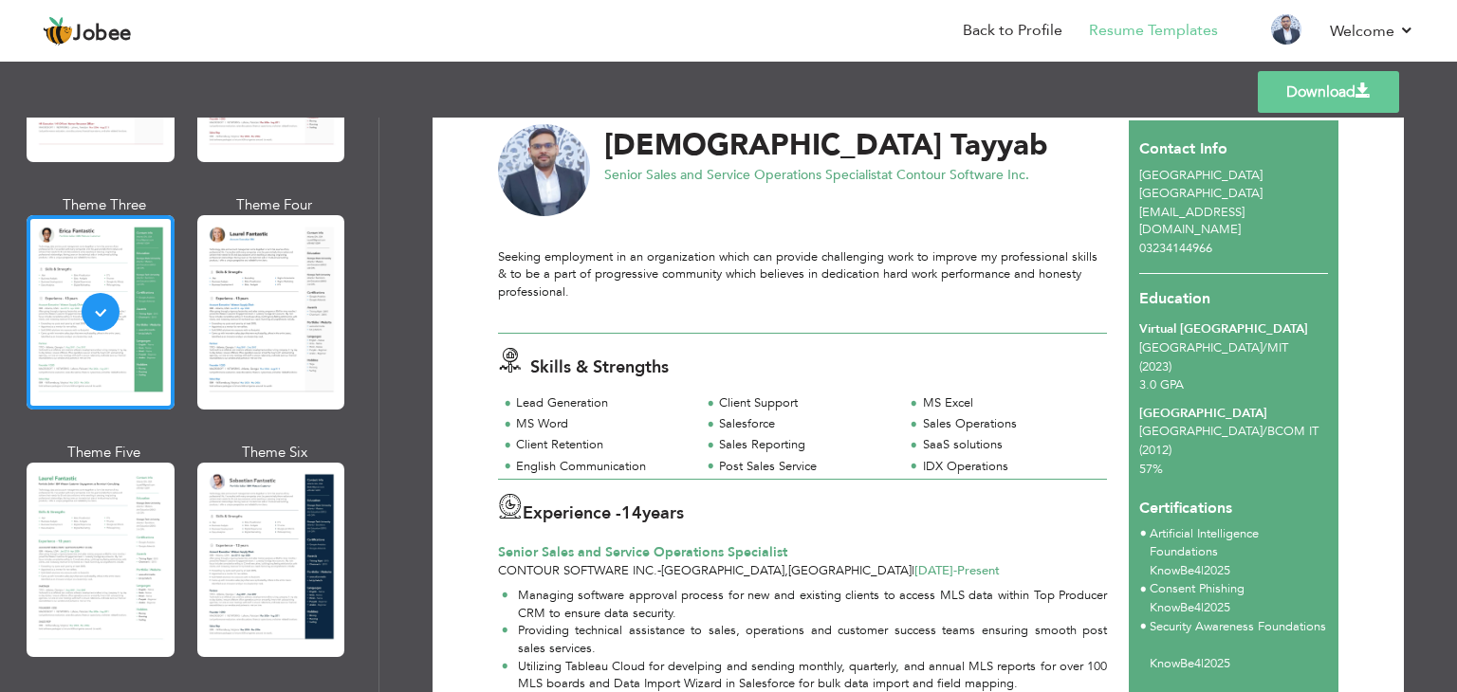
scroll to position [0, 0]
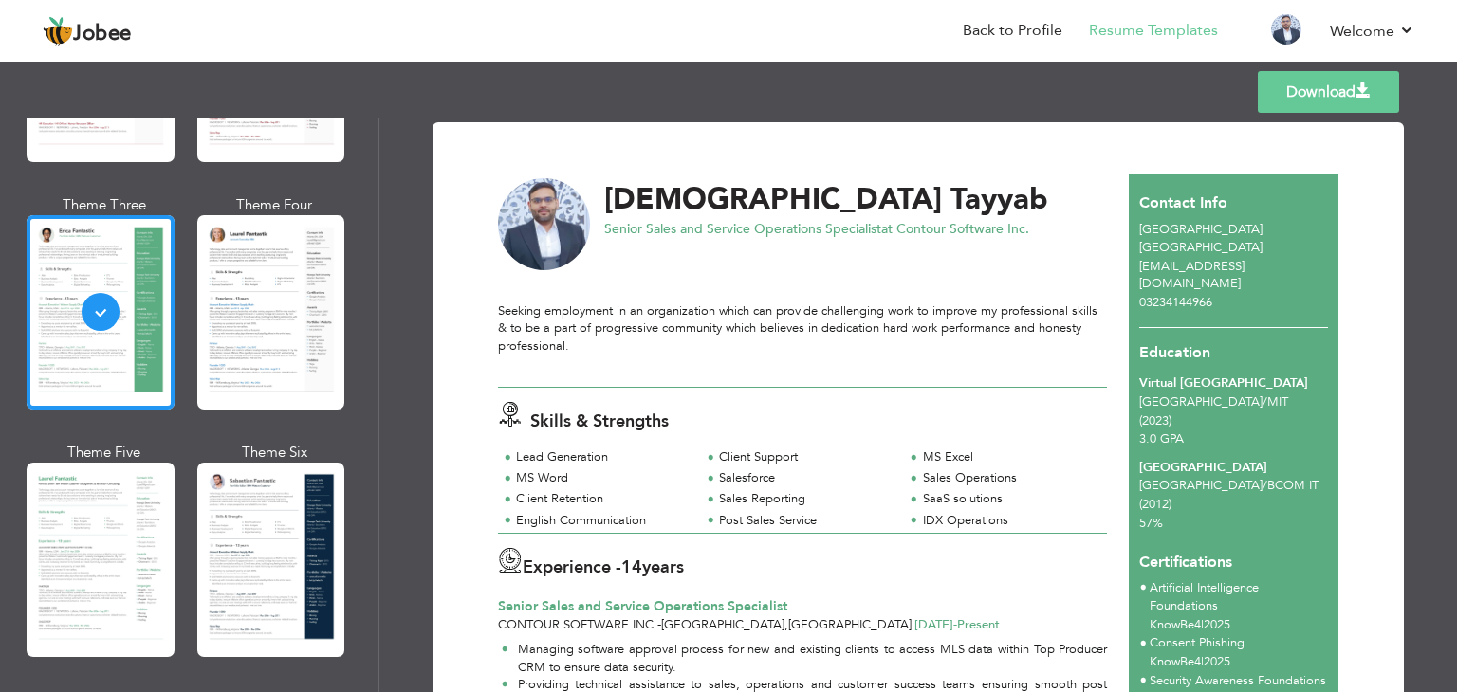
click at [1326, 98] on link "Download" at bounding box center [1327, 92] width 141 height 42
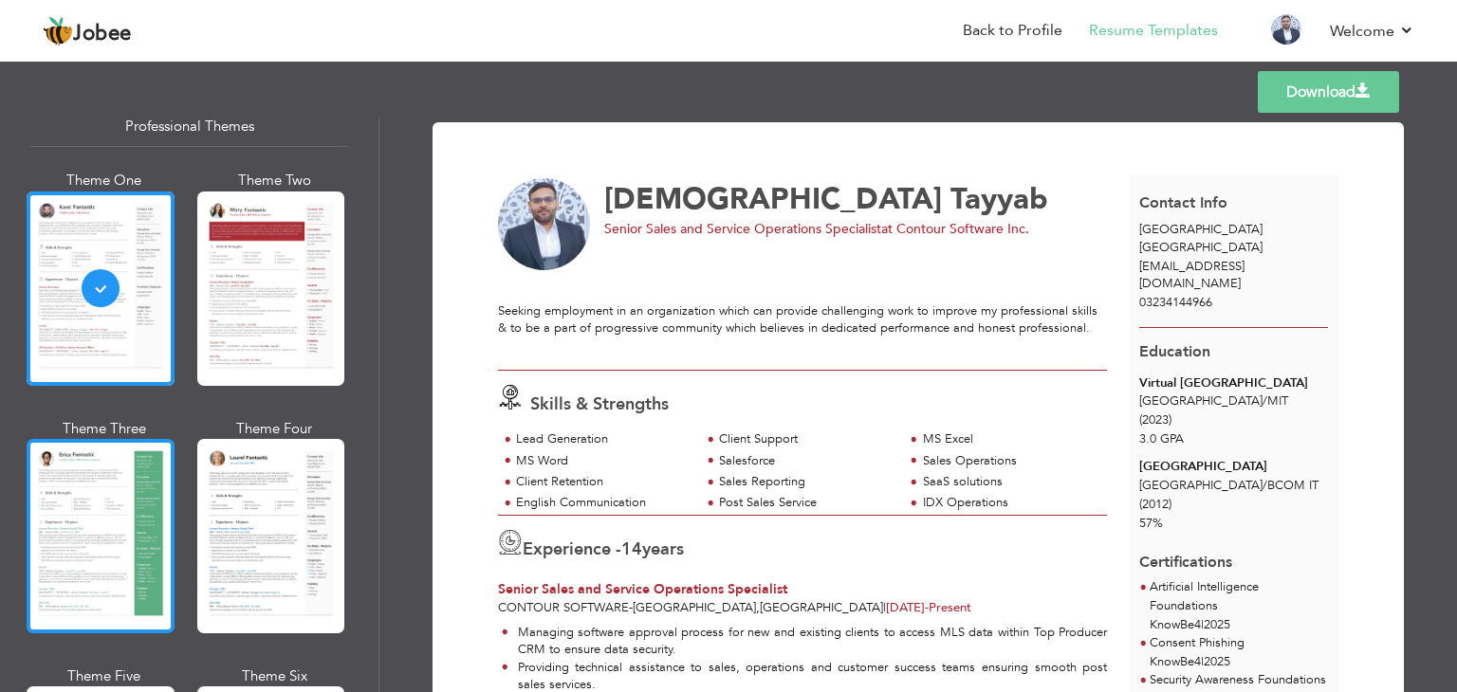
scroll to position [95, 0]
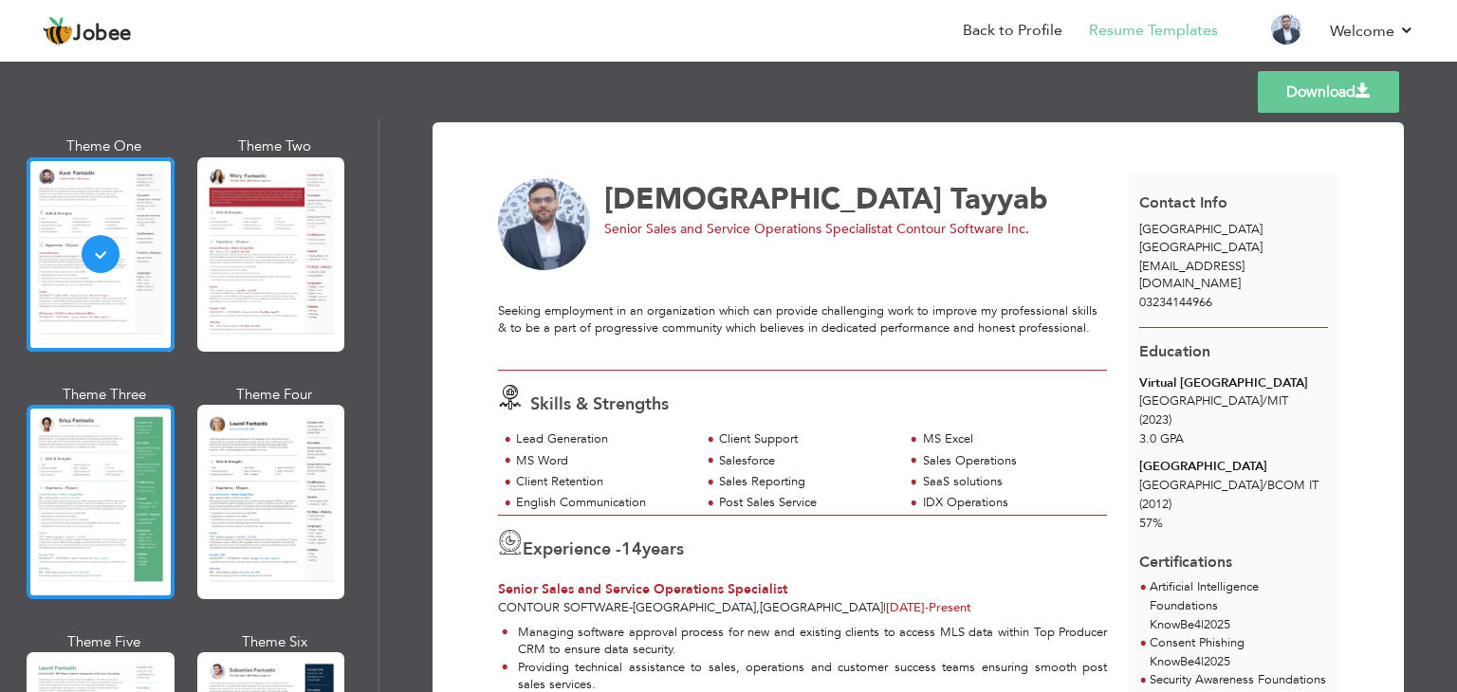
click at [87, 520] on div at bounding box center [101, 502] width 148 height 194
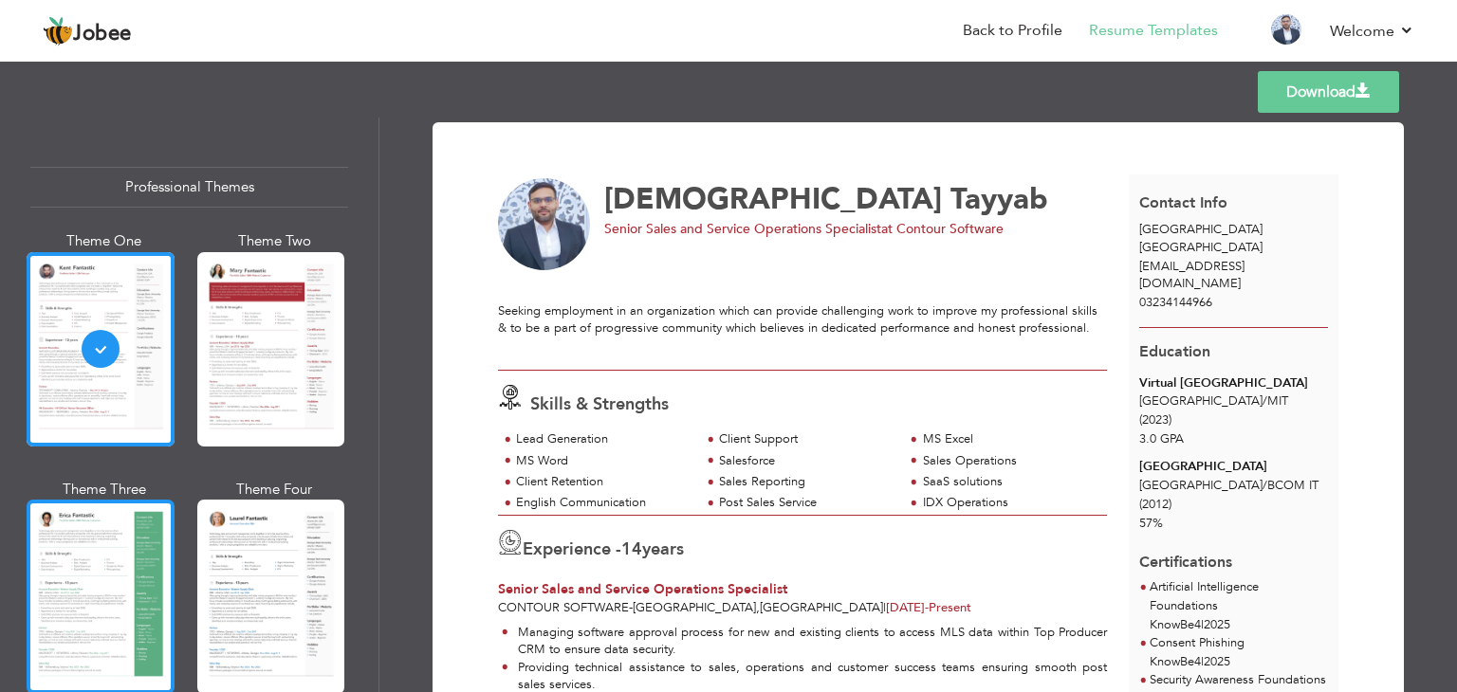
click at [115, 541] on div at bounding box center [101, 597] width 148 height 194
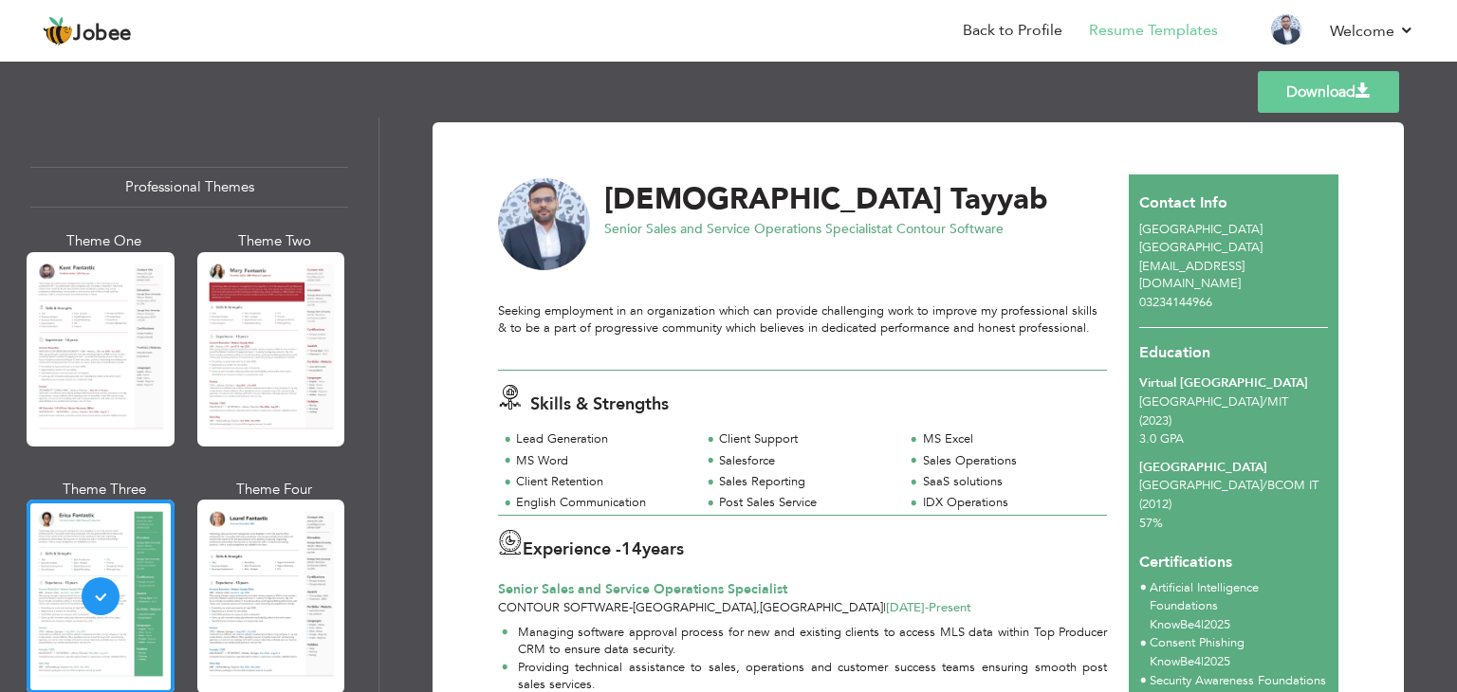
click at [1358, 111] on link "Download" at bounding box center [1327, 92] width 141 height 42
click at [1354, 101] on link "Download" at bounding box center [1327, 92] width 141 height 42
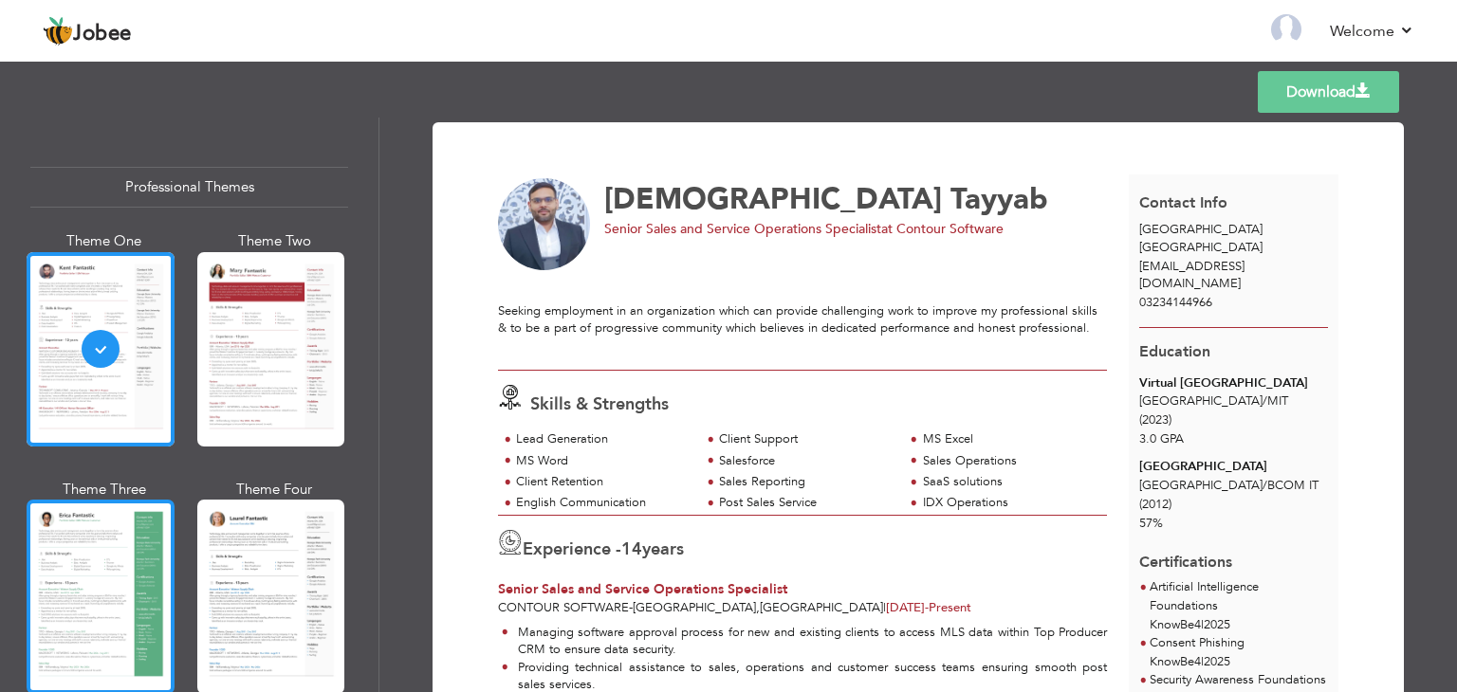
click at [105, 590] on div at bounding box center [101, 597] width 148 height 194
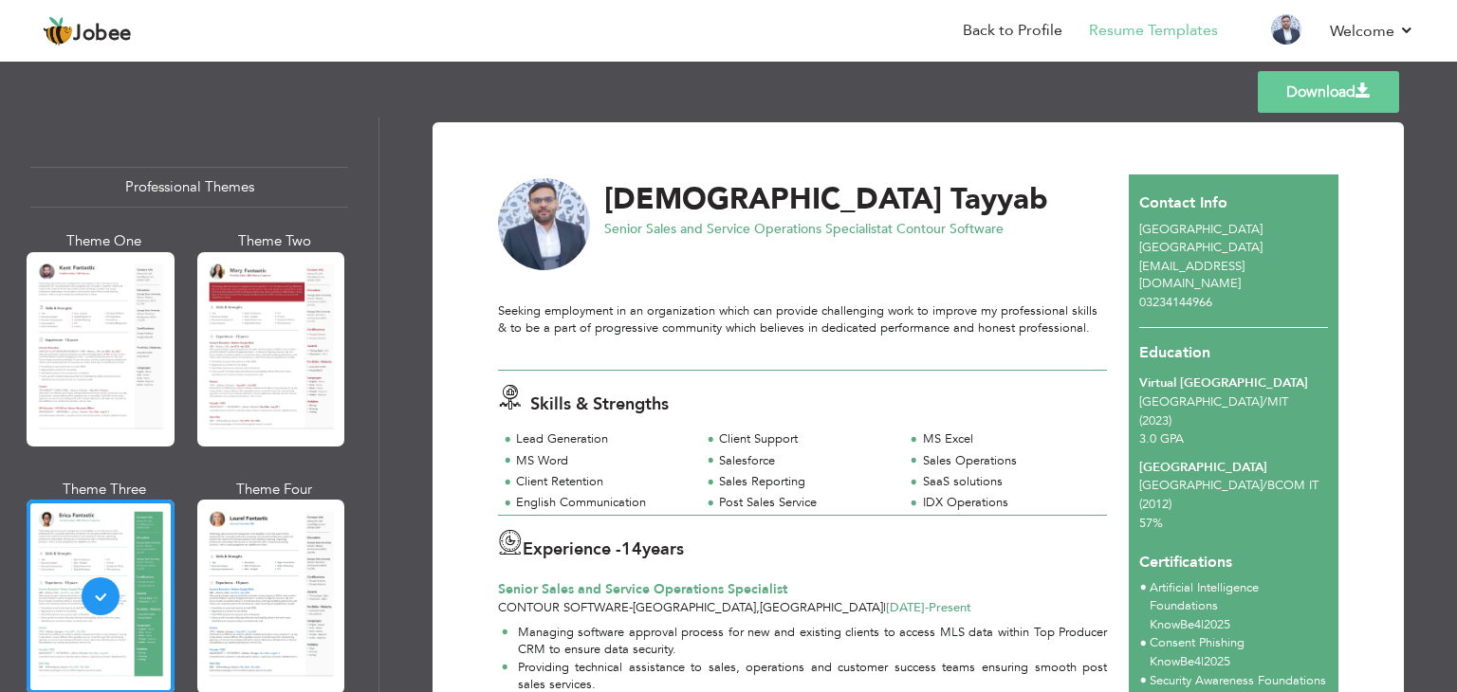
click at [1304, 100] on link "Download" at bounding box center [1327, 92] width 141 height 42
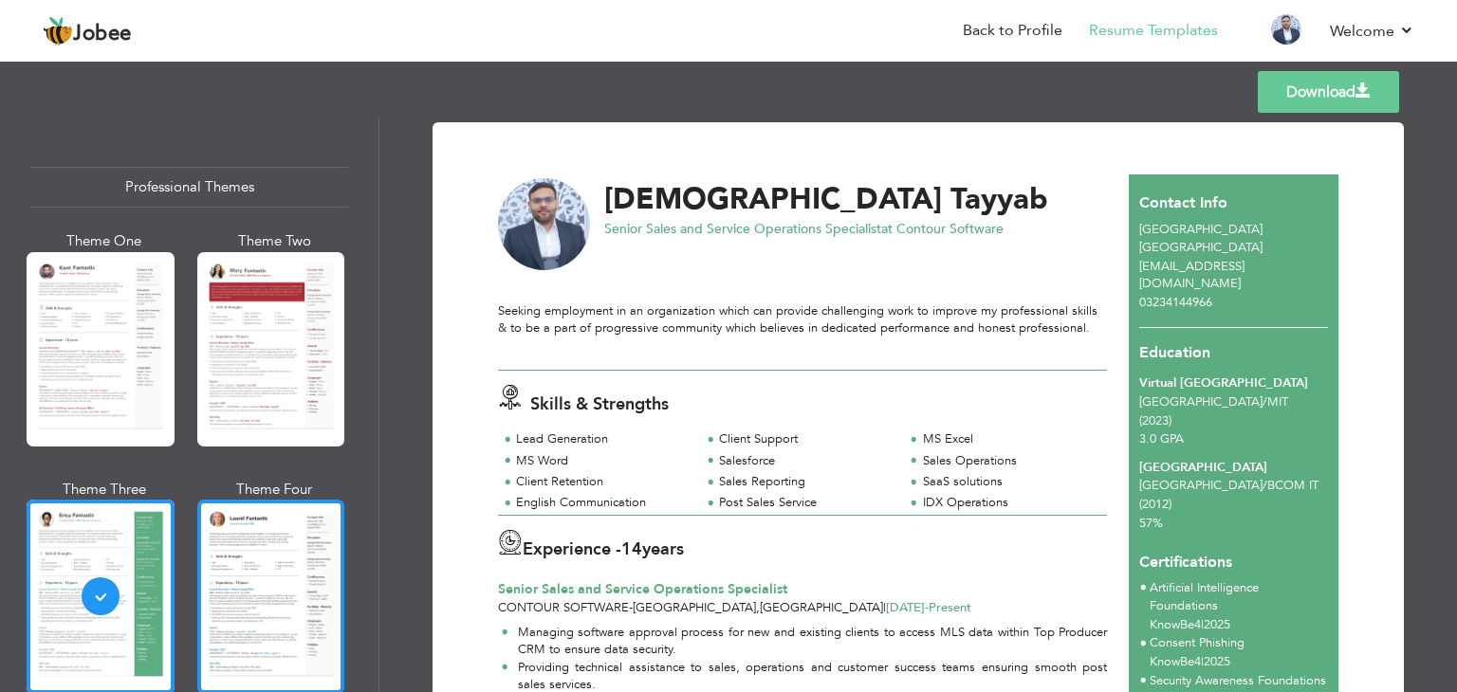
scroll to position [190, 0]
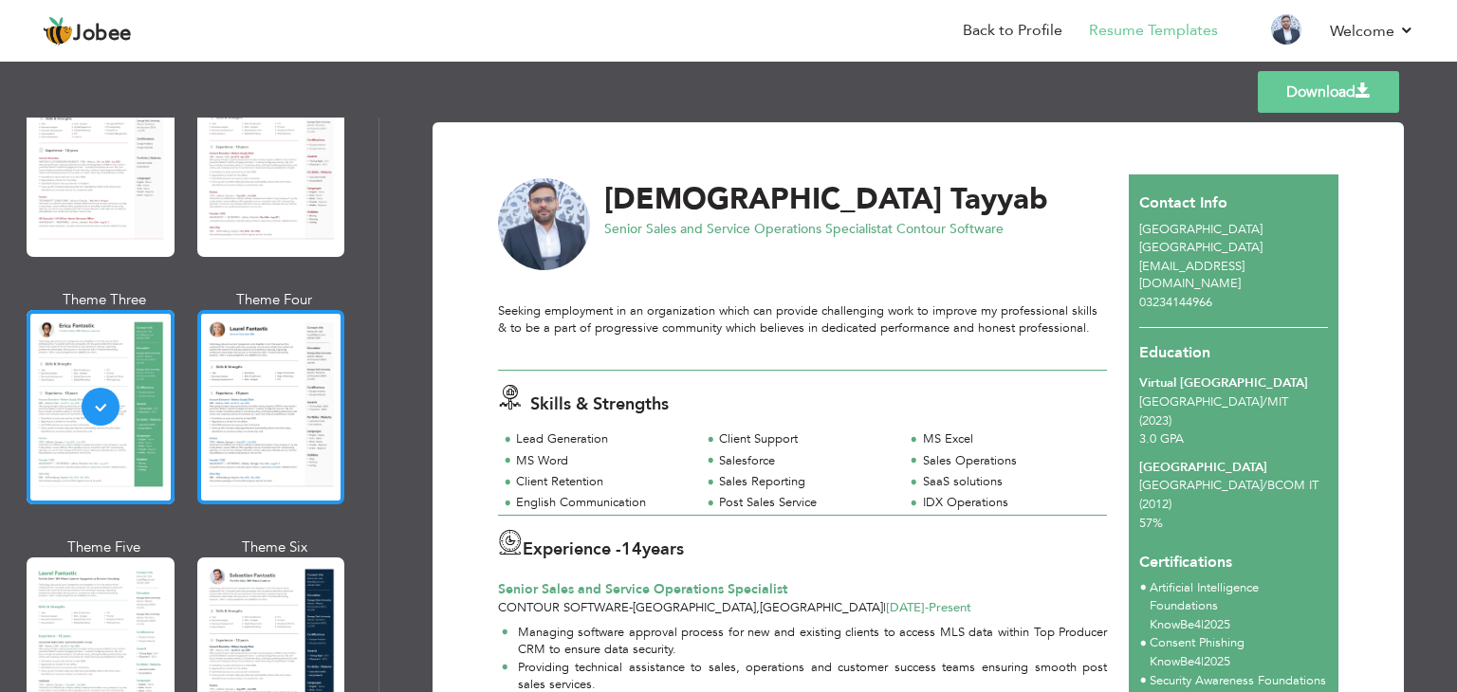
click at [252, 426] on div at bounding box center [271, 407] width 148 height 194
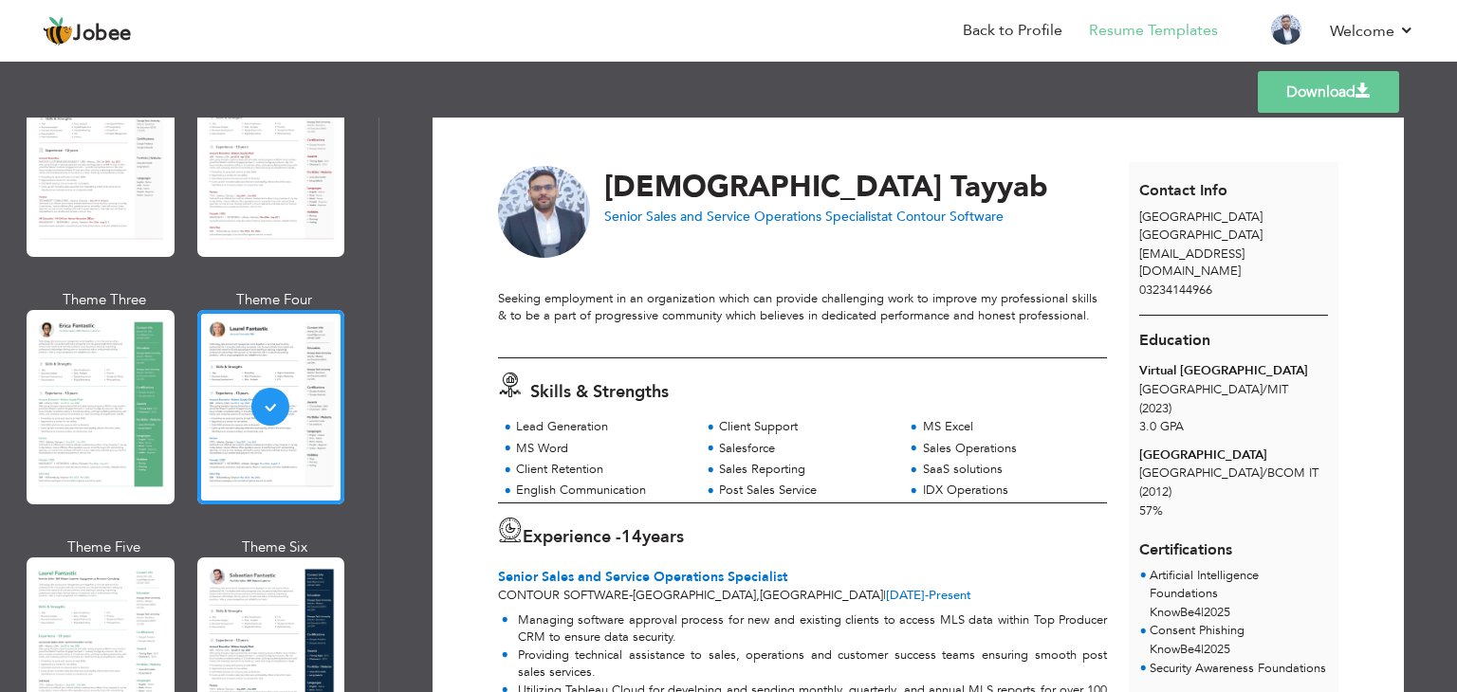
scroll to position [0, 0]
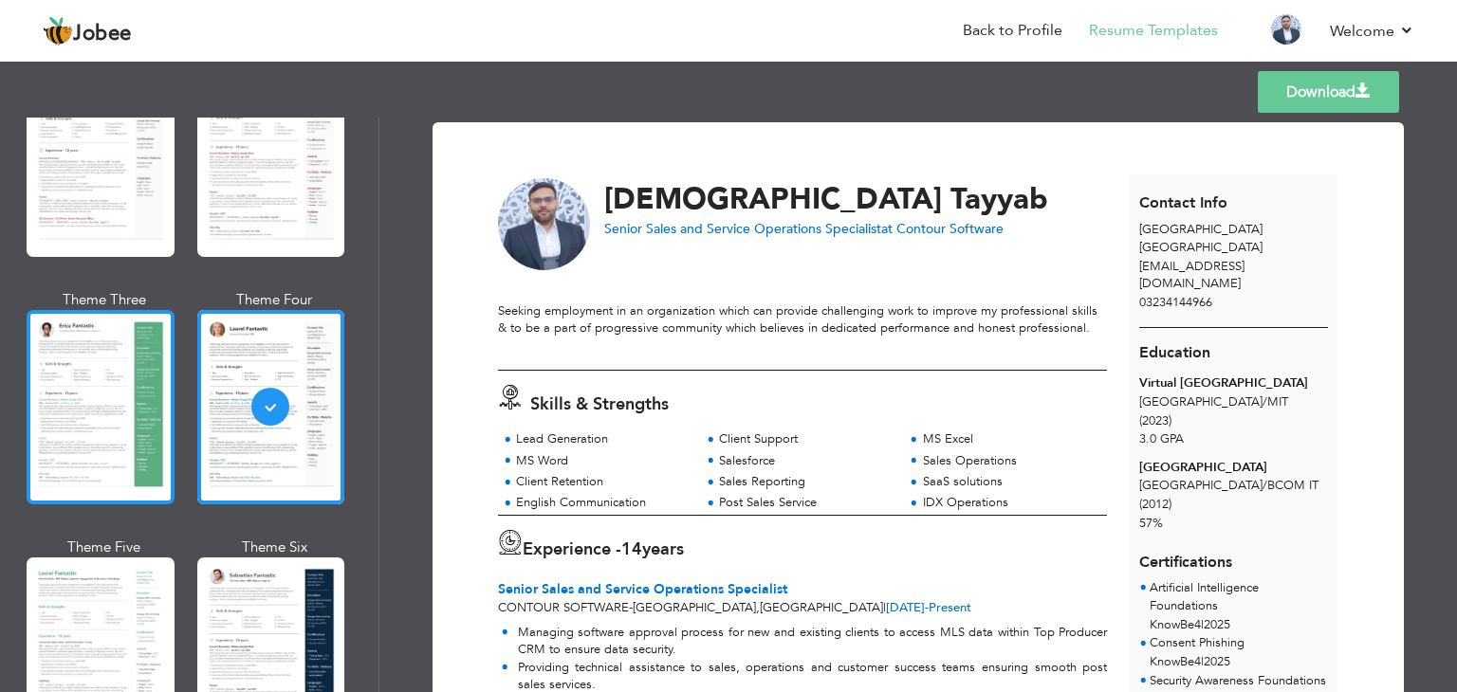
click at [63, 395] on div at bounding box center [101, 407] width 148 height 194
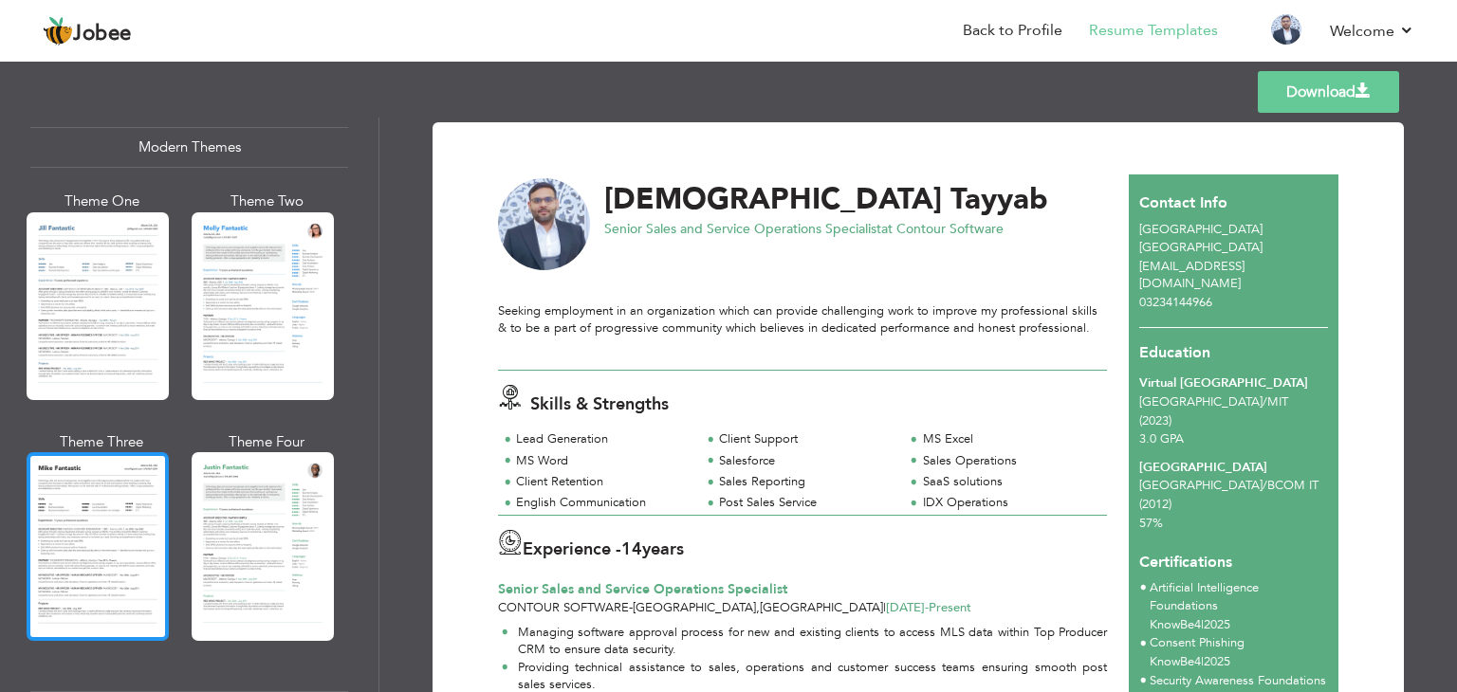
scroll to position [759, 0]
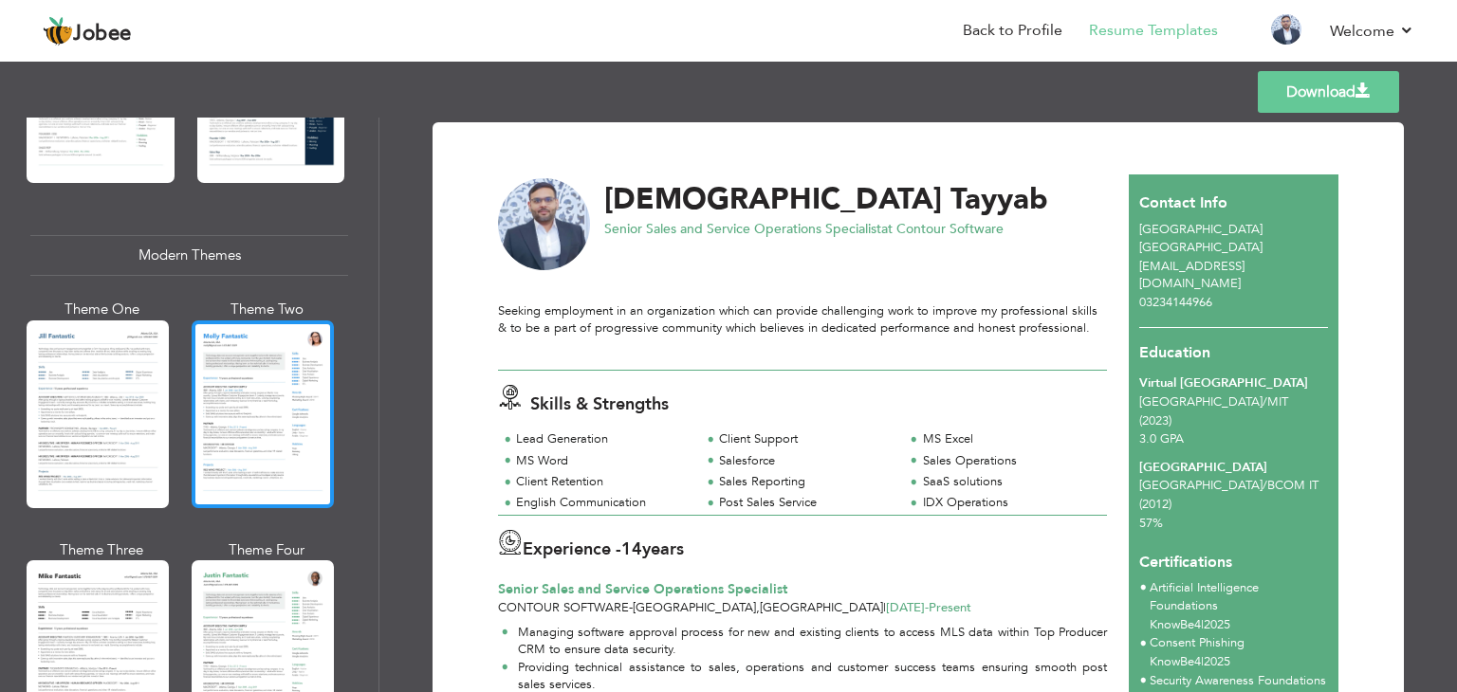
click at [277, 415] on div at bounding box center [263, 415] width 142 height 188
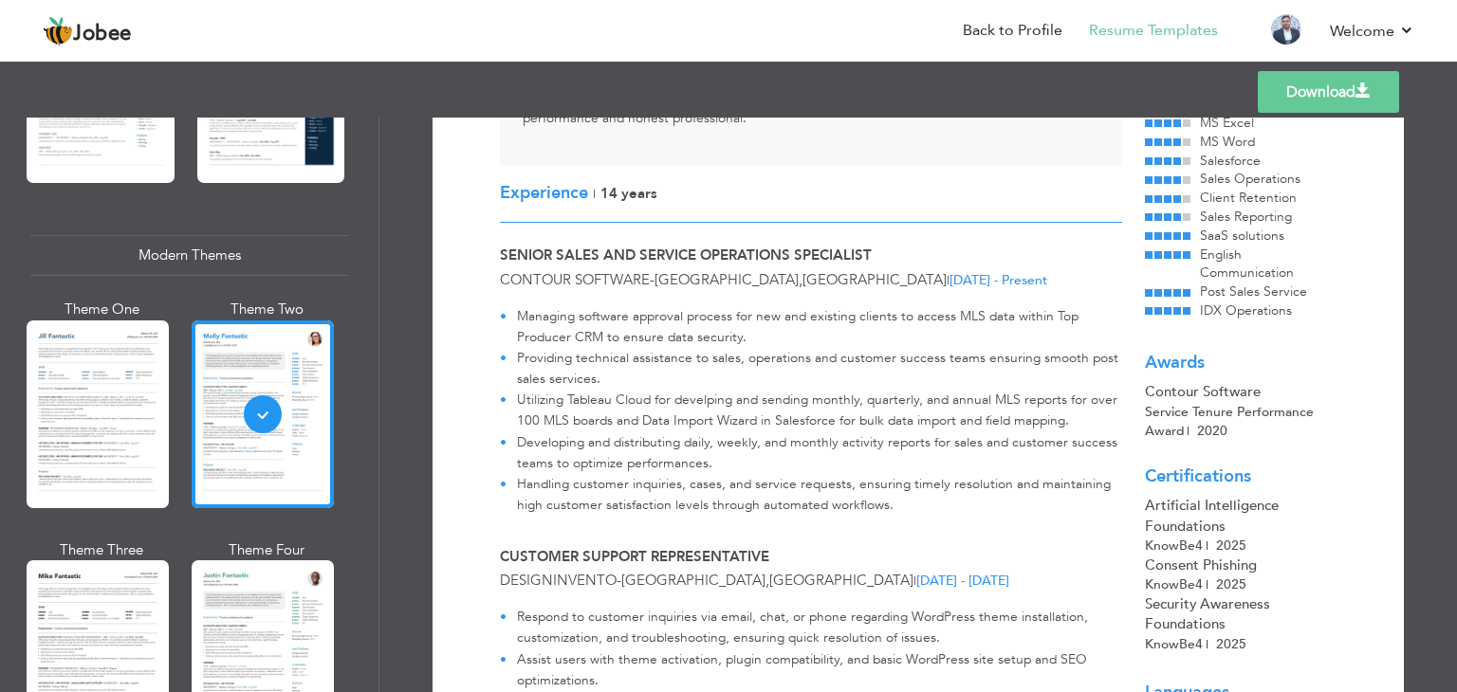
scroll to position [0, 0]
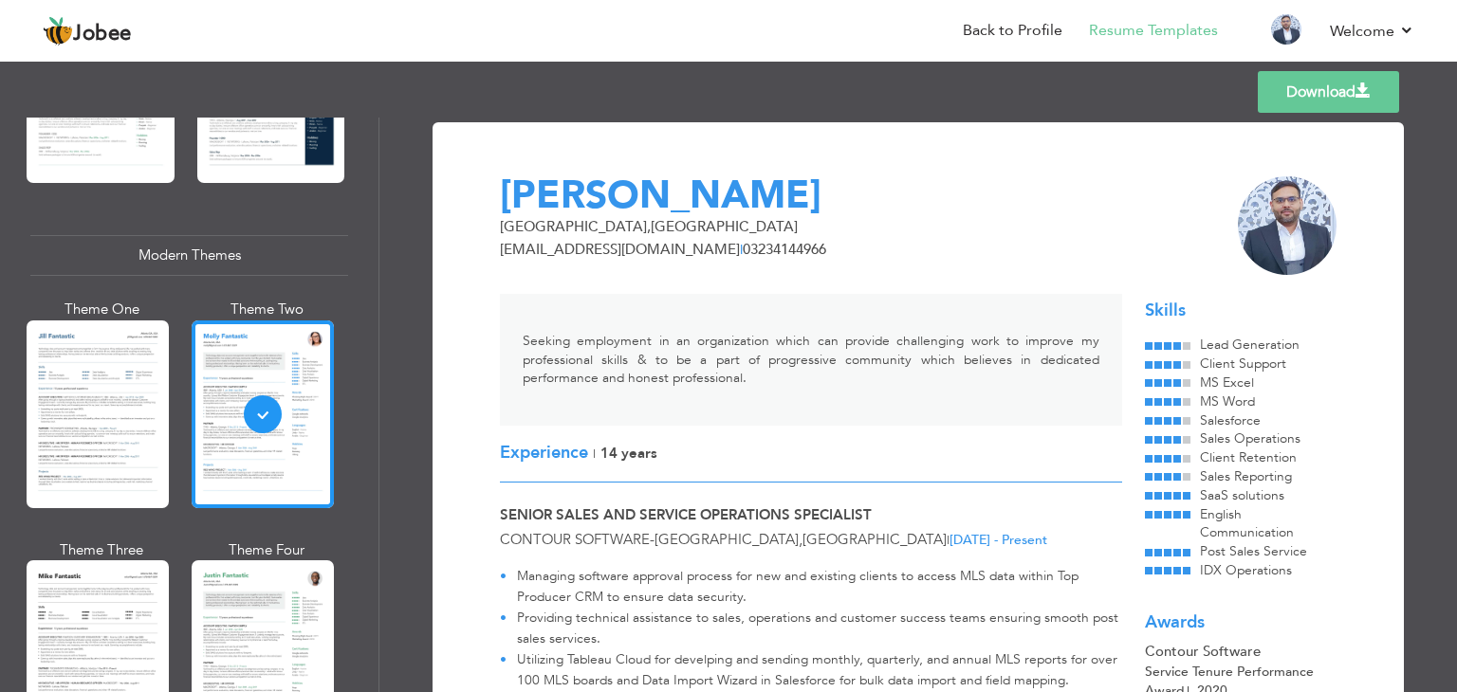
click at [1305, 87] on link "Download" at bounding box center [1327, 92] width 141 height 42
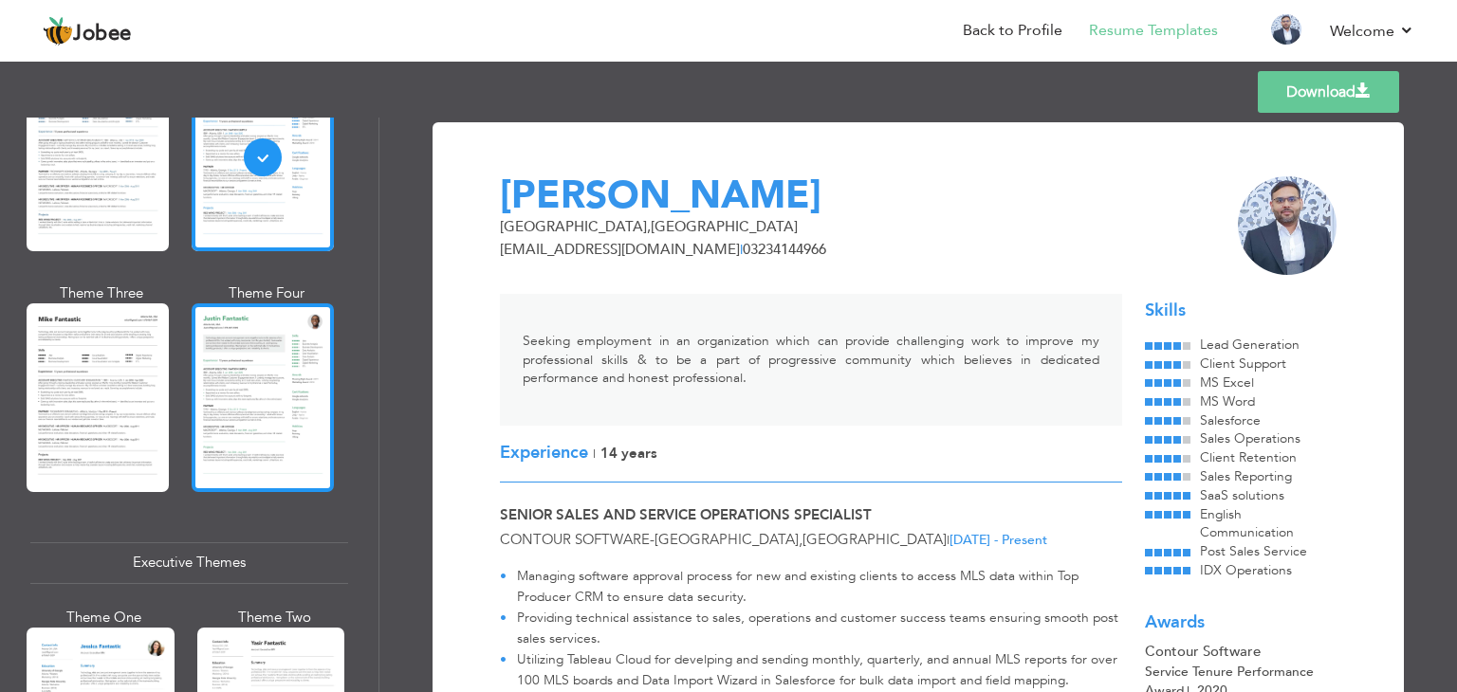
scroll to position [1043, 0]
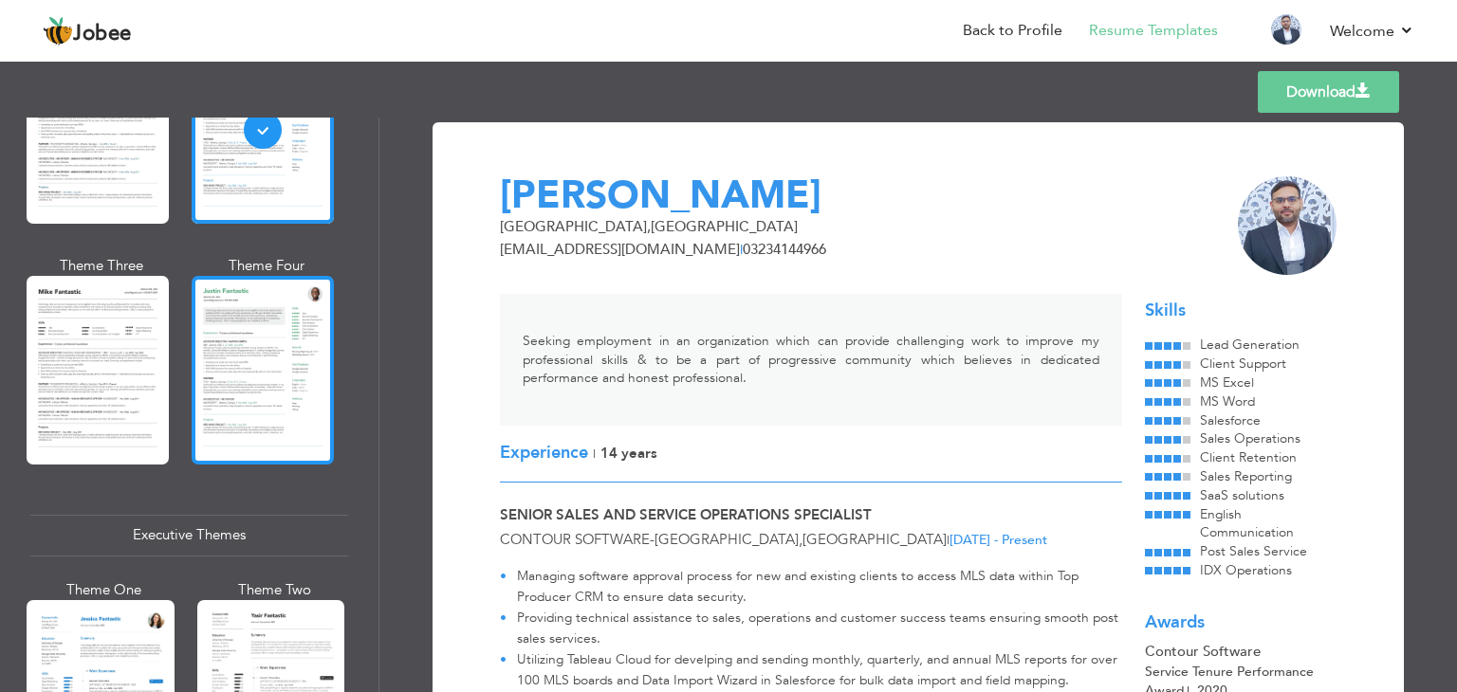
click at [284, 426] on div at bounding box center [263, 370] width 142 height 188
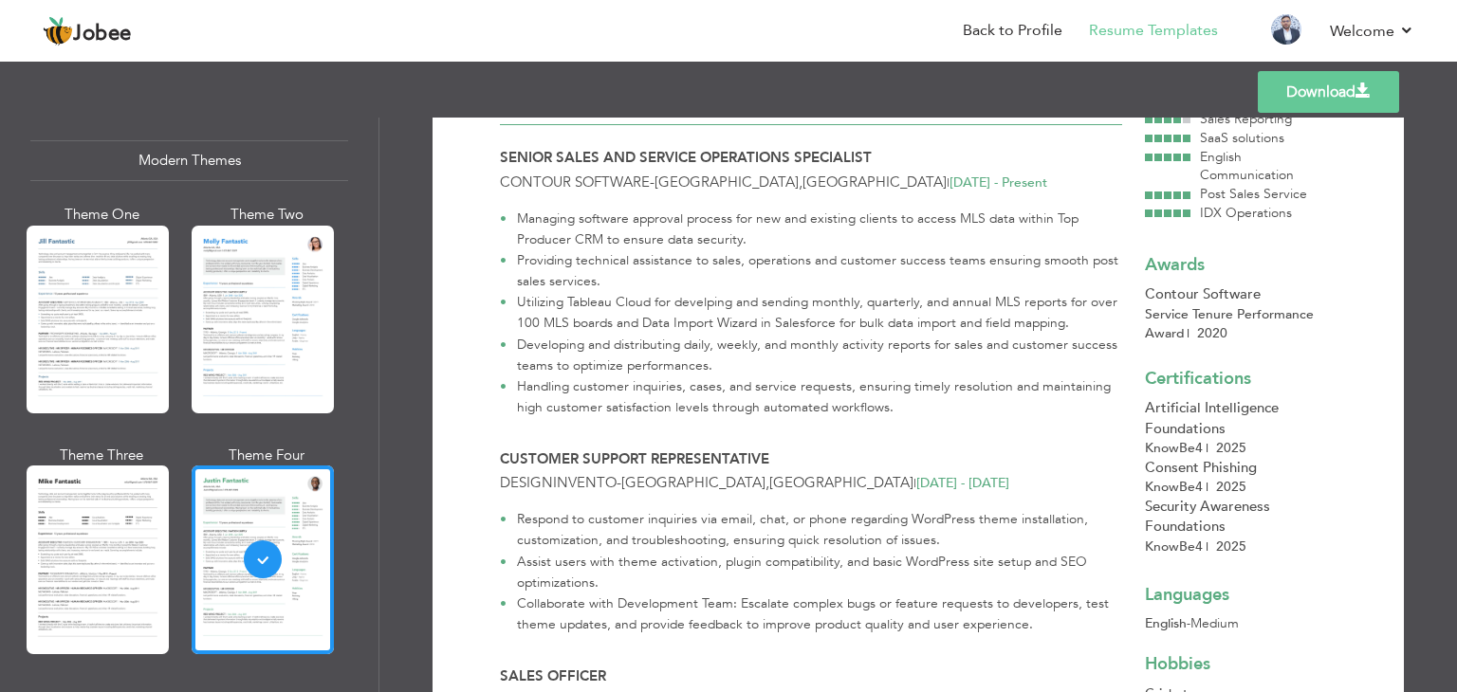
scroll to position [1233, 0]
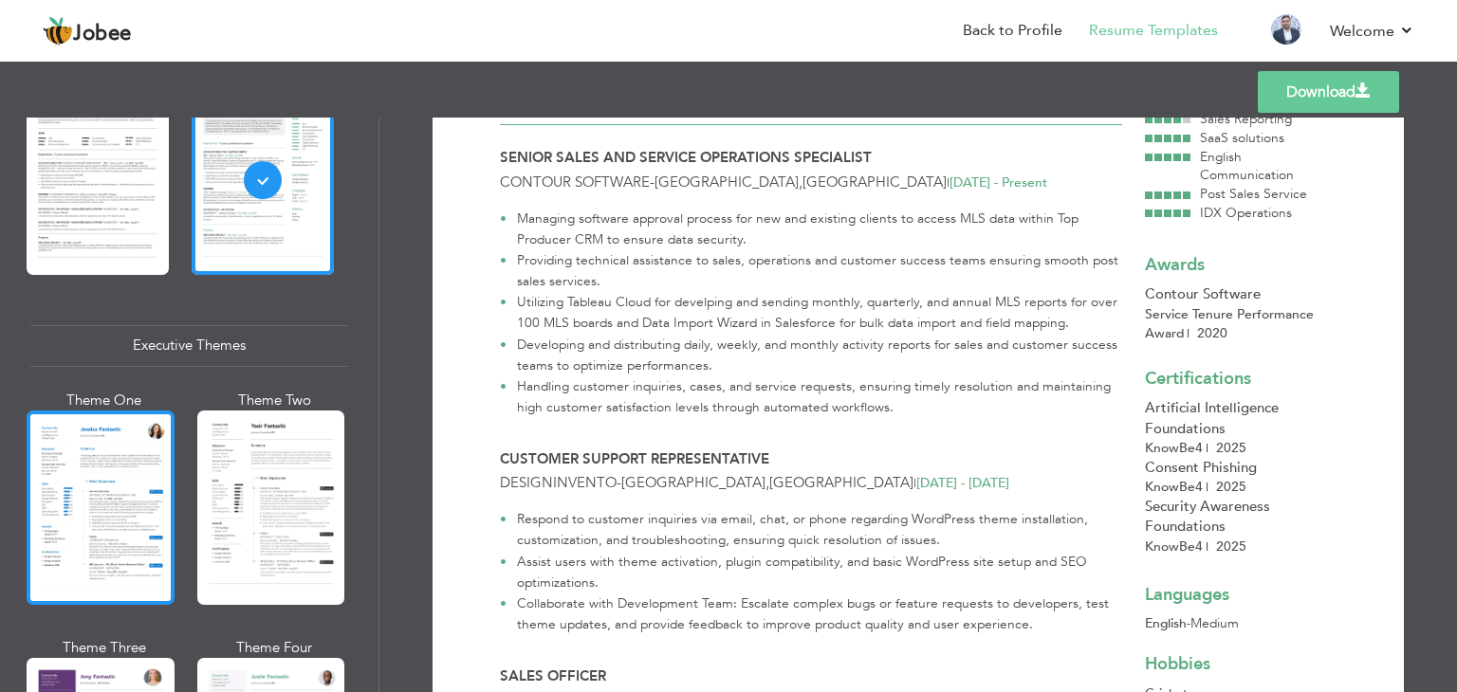
click at [144, 431] on div at bounding box center [101, 508] width 148 height 194
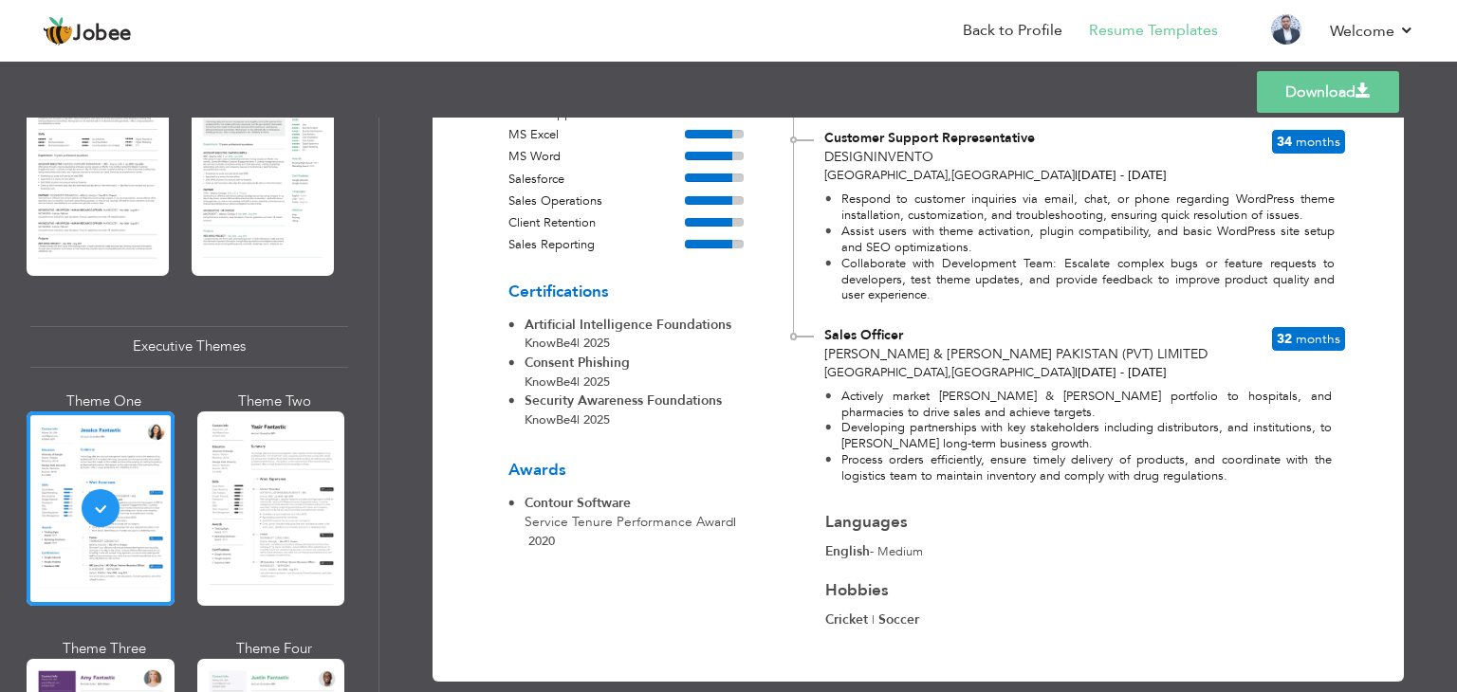
scroll to position [651, 0]
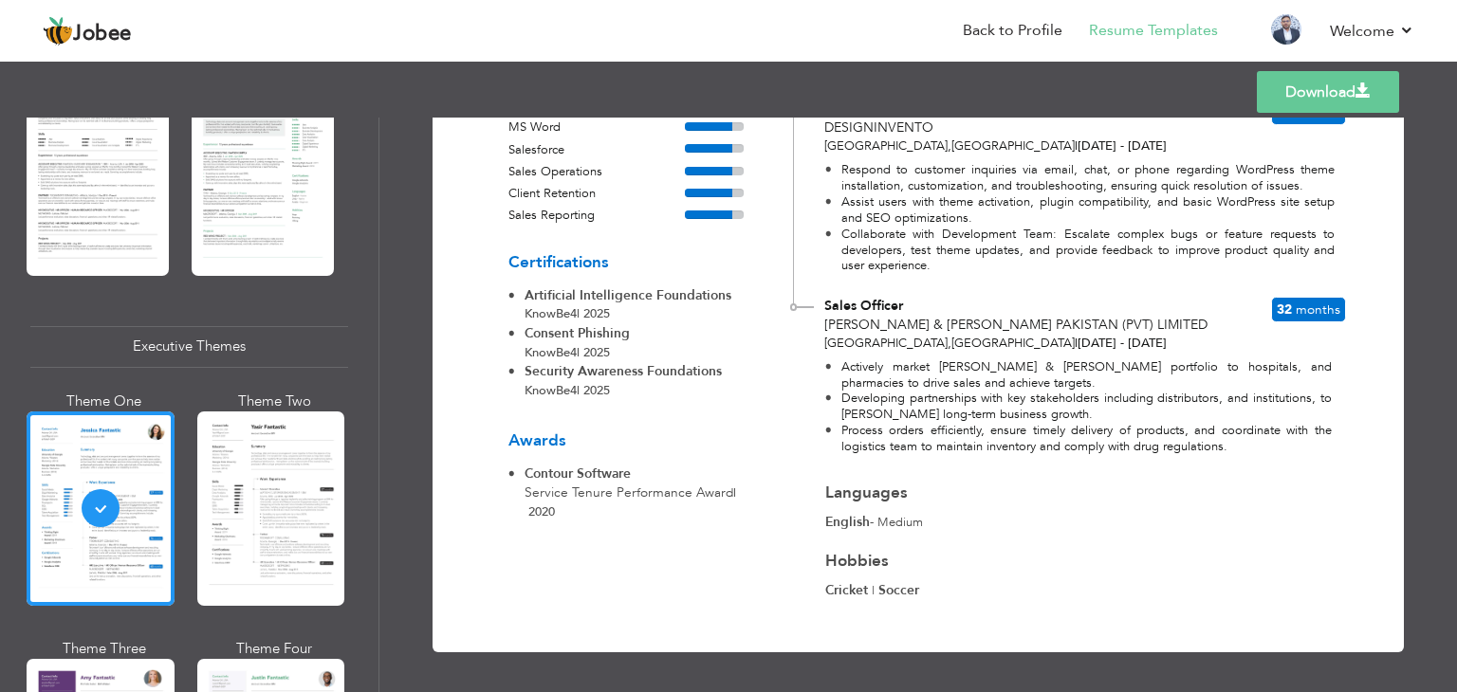
click at [1311, 96] on link "Download" at bounding box center [1328, 92] width 142 height 42
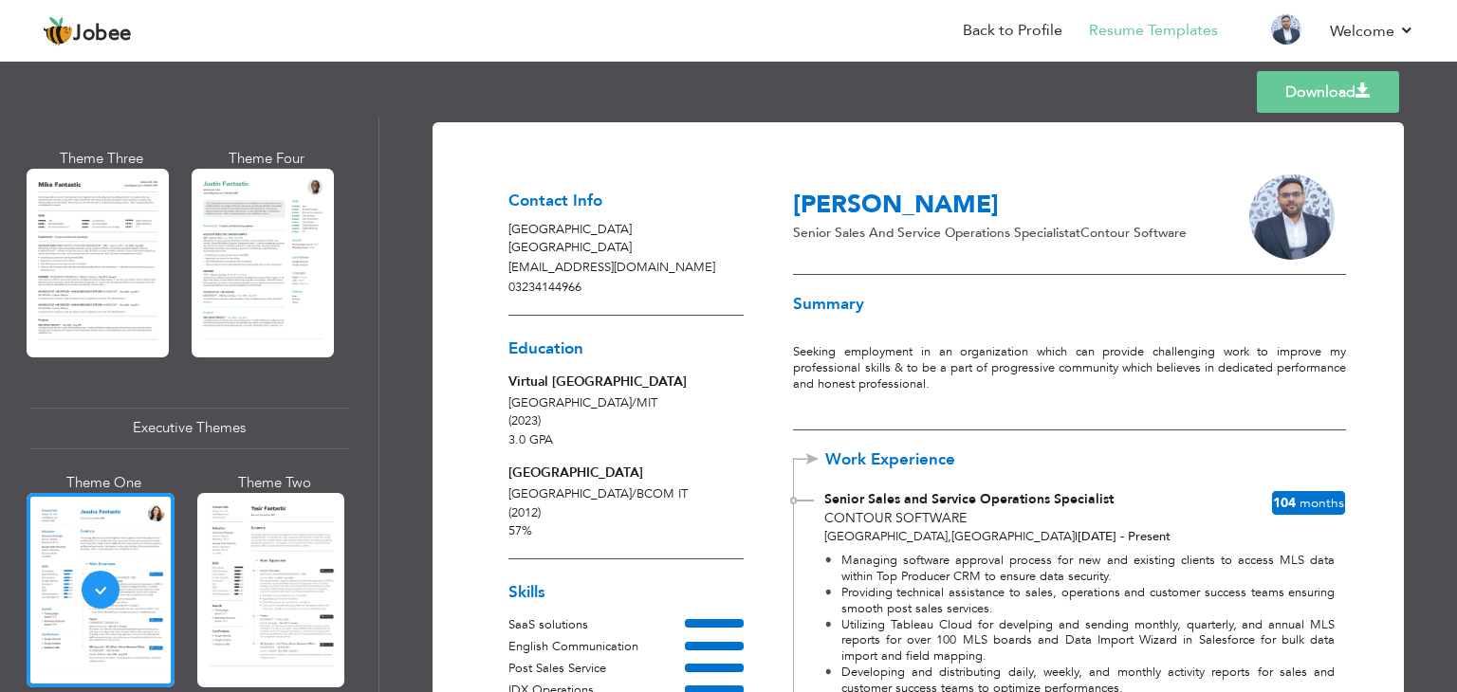
scroll to position [1233, 0]
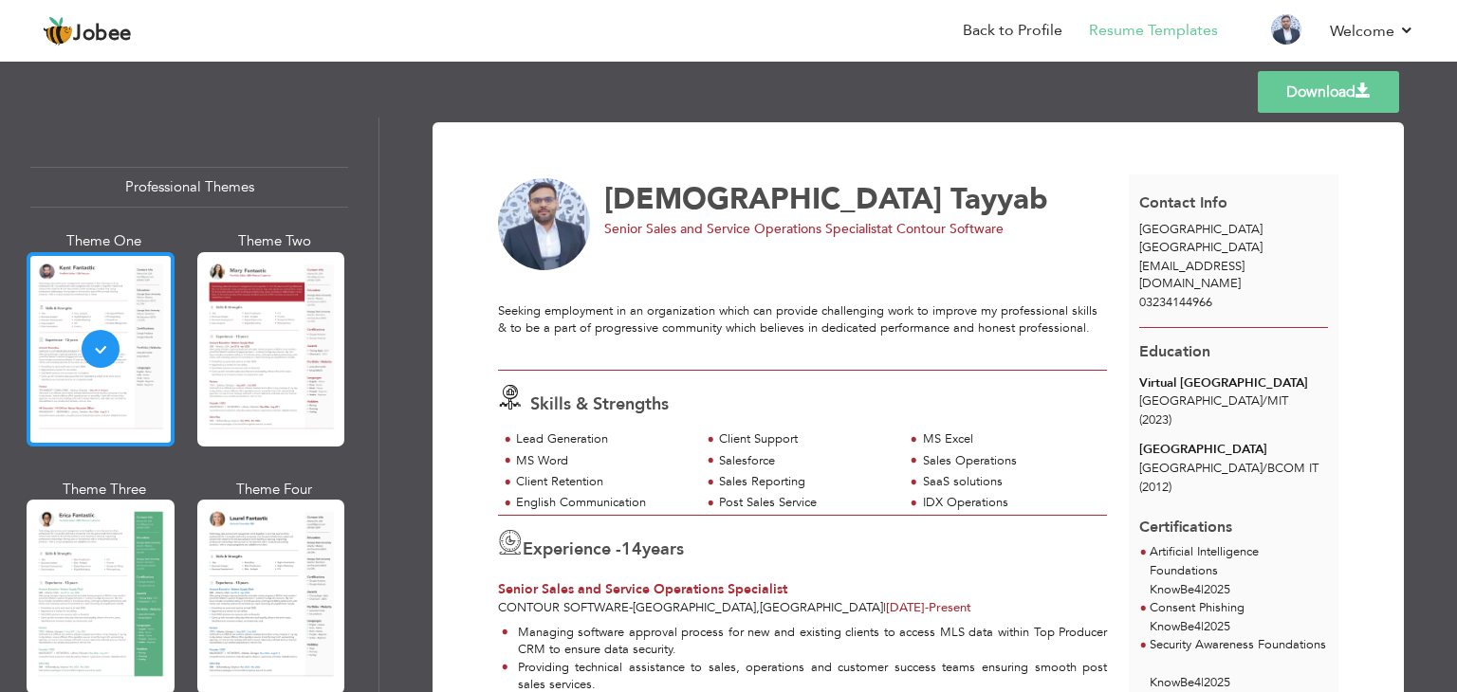
click at [153, 350] on div at bounding box center [101, 349] width 148 height 194
click at [116, 356] on div at bounding box center [101, 349] width 148 height 194
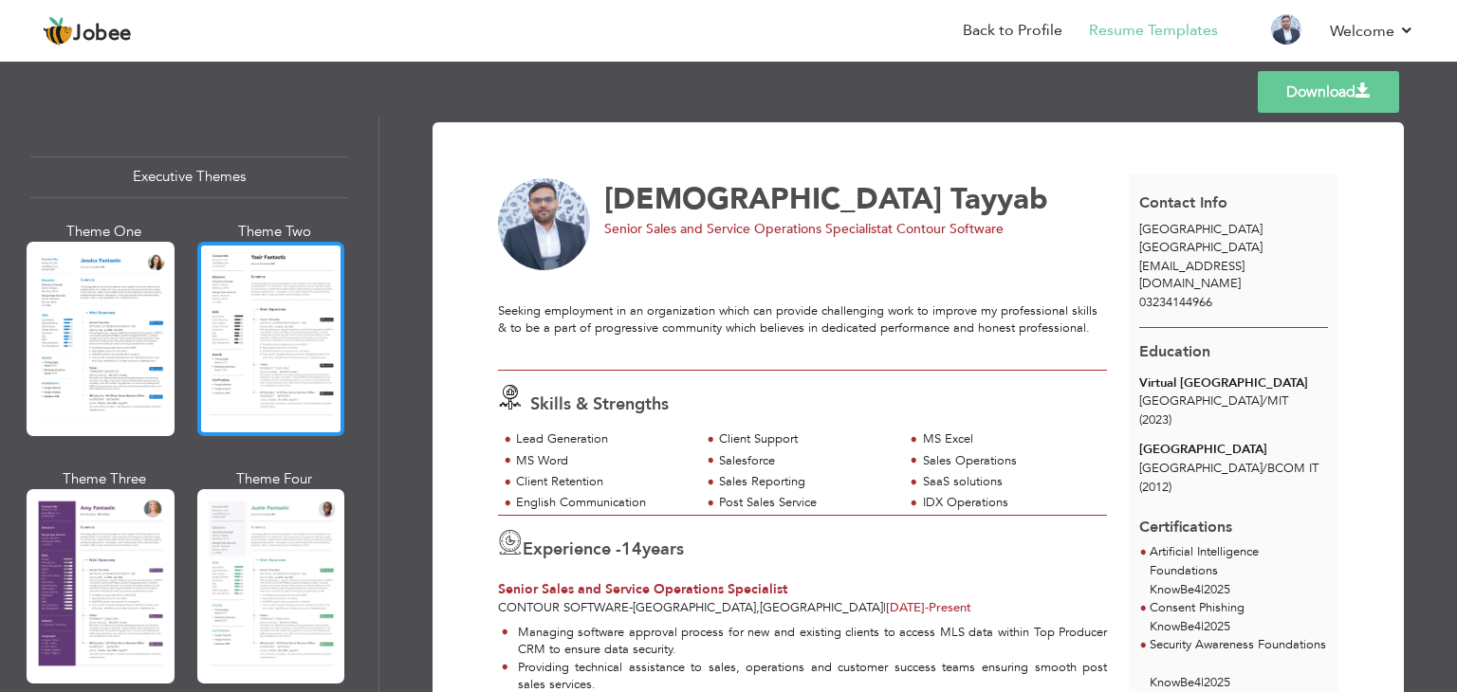
scroll to position [1422, 0]
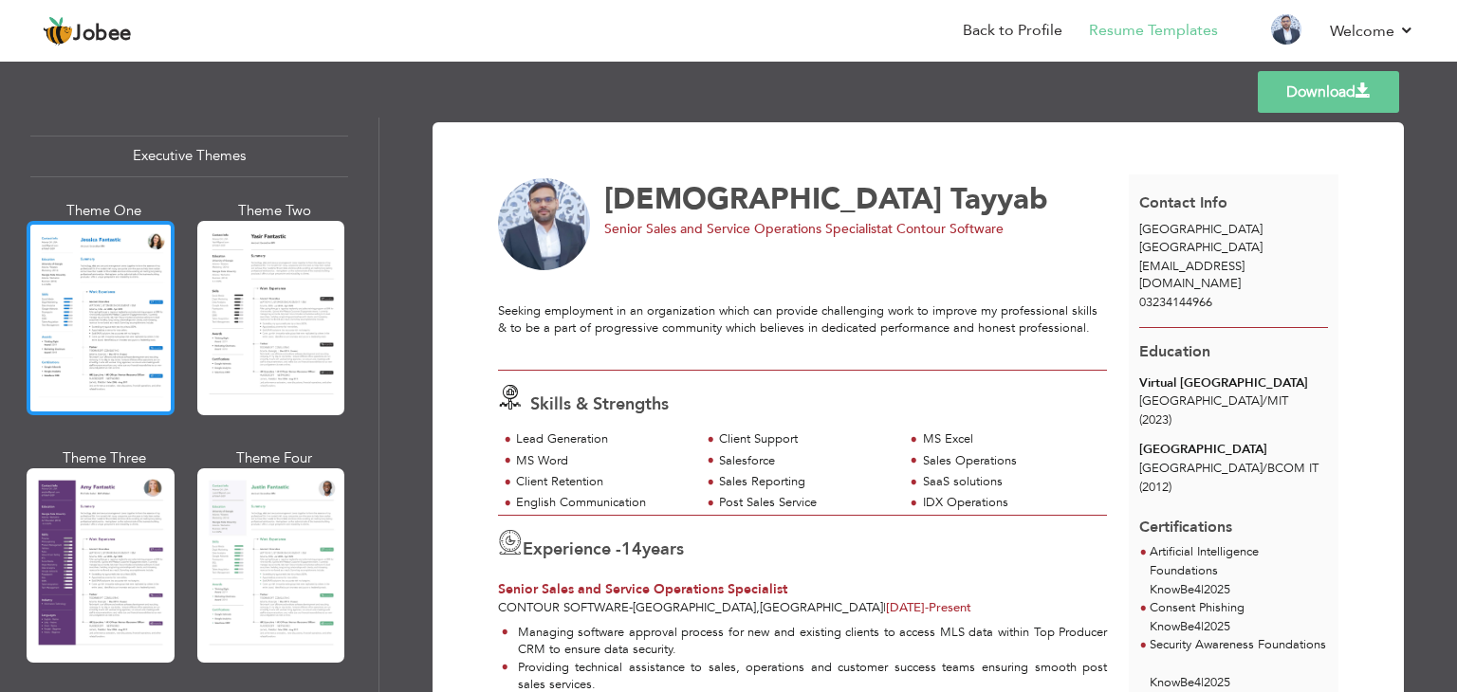
click at [116, 309] on div at bounding box center [101, 318] width 148 height 194
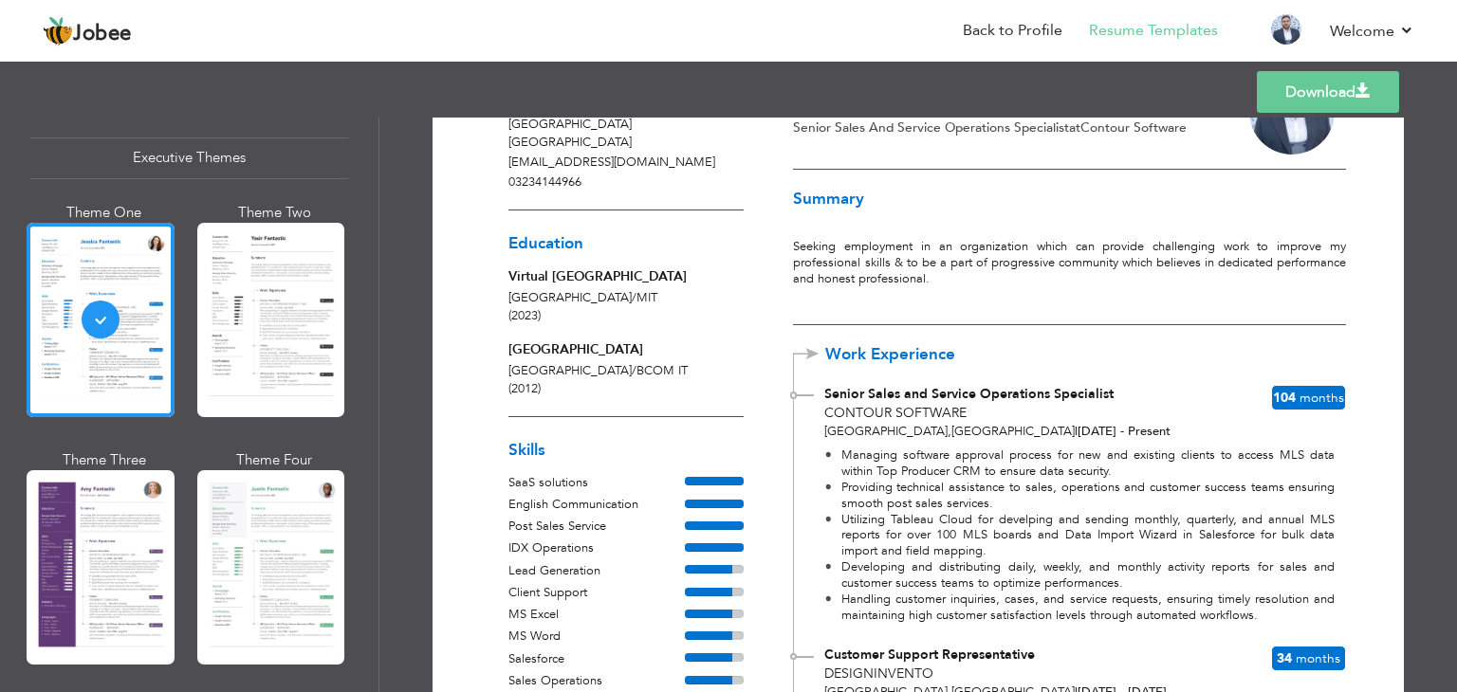
scroll to position [0, 0]
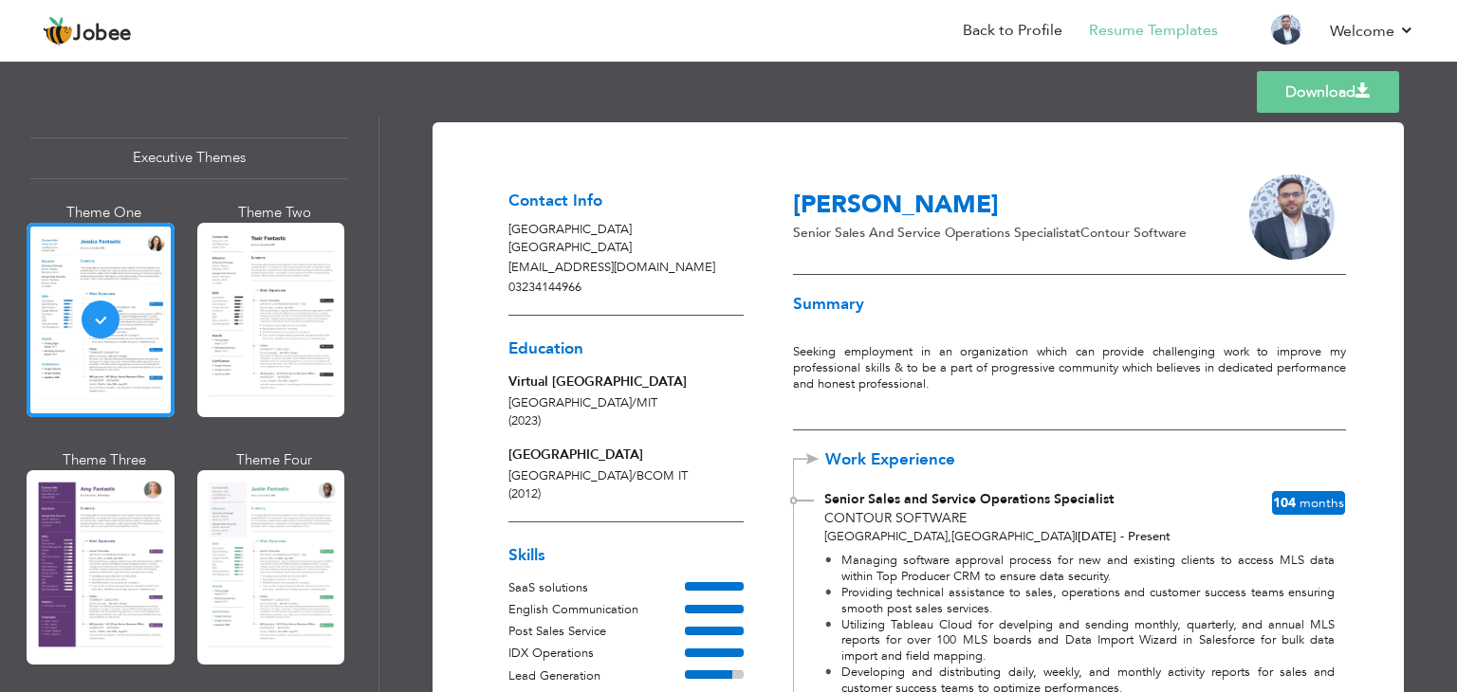
click at [1309, 111] on link "Download" at bounding box center [1328, 92] width 142 height 42
